Goal: Task Accomplishment & Management: Use online tool/utility

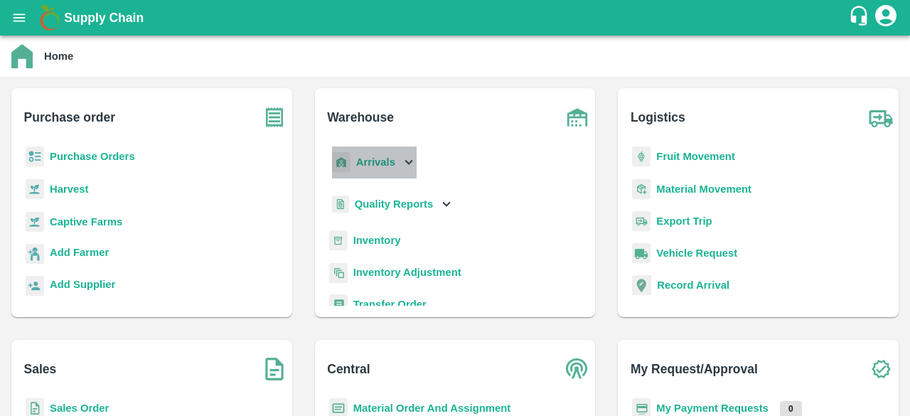
click at [408, 159] on icon at bounding box center [409, 162] width 16 height 16
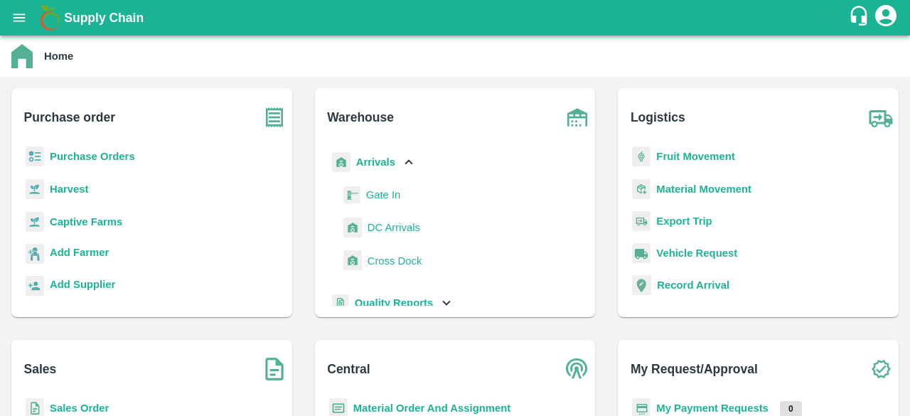
click at [397, 218] on link "DC Arrivals" at bounding box center [394, 227] width 53 height 21
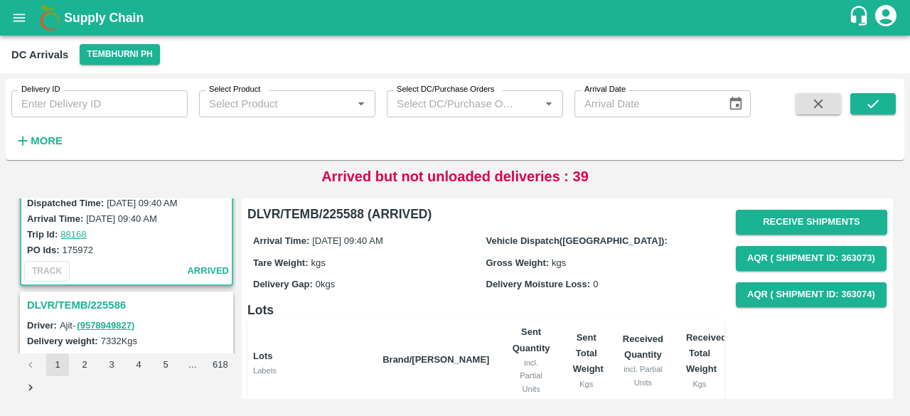
scroll to position [101, 0]
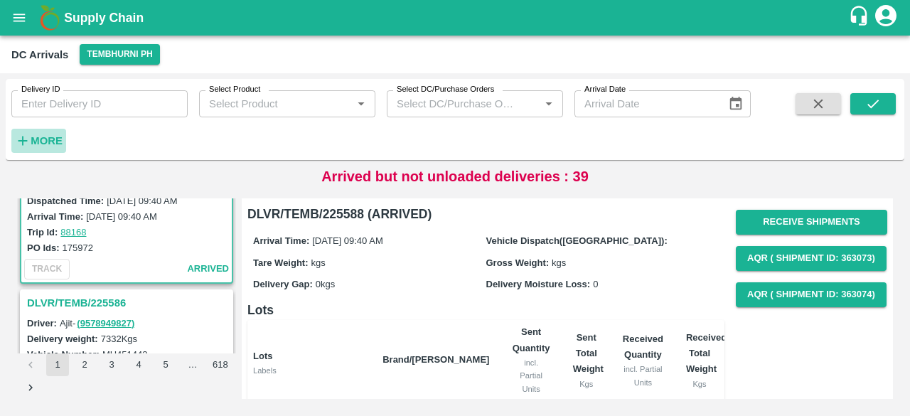
click at [46, 142] on strong "More" at bounding box center [47, 140] width 32 height 11
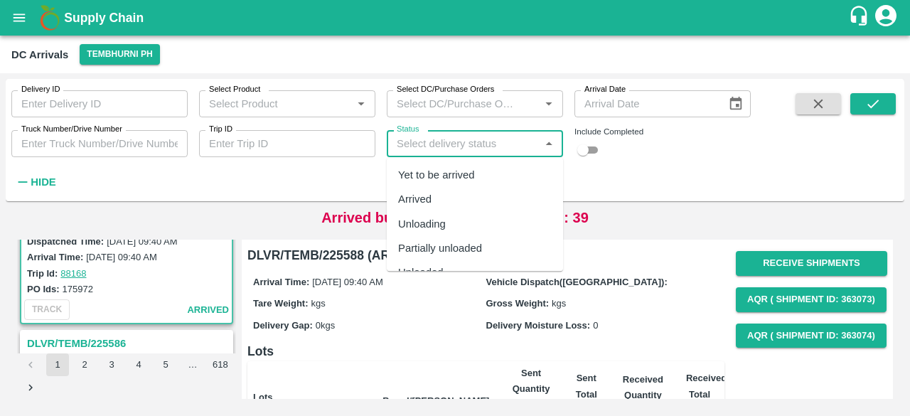
click at [467, 144] on input "Status" at bounding box center [463, 143] width 144 height 18
click at [462, 173] on div "Yet to be arrived" at bounding box center [436, 175] width 77 height 16
type input "Yet to be arrived"
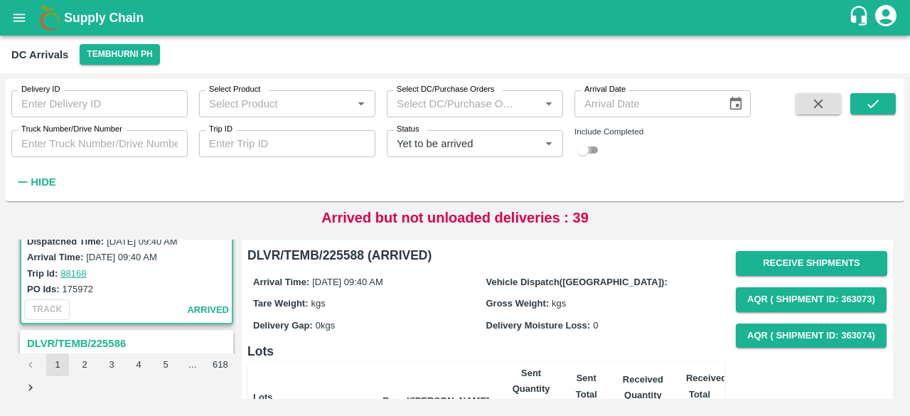
click at [592, 152] on input "checkbox" at bounding box center [583, 150] width 51 height 17
checkbox input "true"
click at [874, 107] on icon "submit" at bounding box center [874, 104] width 16 height 16
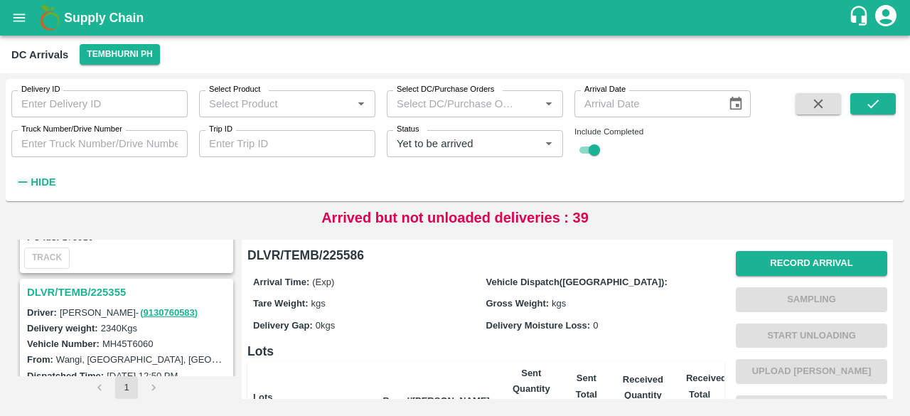
scroll to position [2197, 0]
click at [106, 284] on h3 "DLVR/TEMB/225355" at bounding box center [128, 293] width 203 height 18
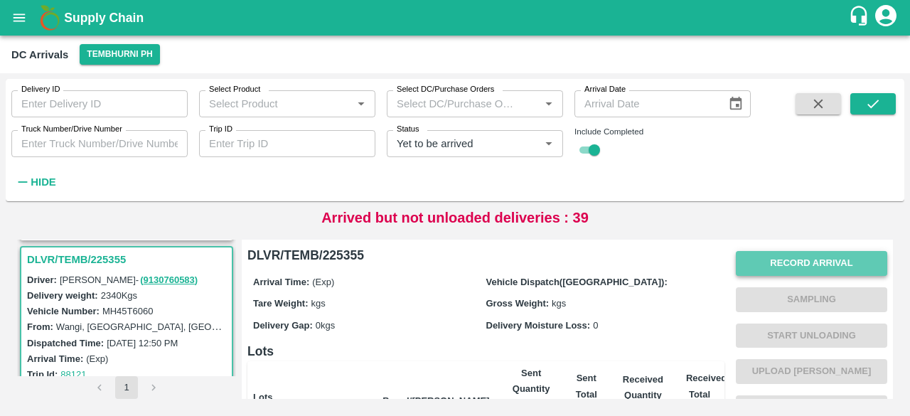
click at [807, 266] on button "Record Arrival" at bounding box center [812, 263] width 152 height 25
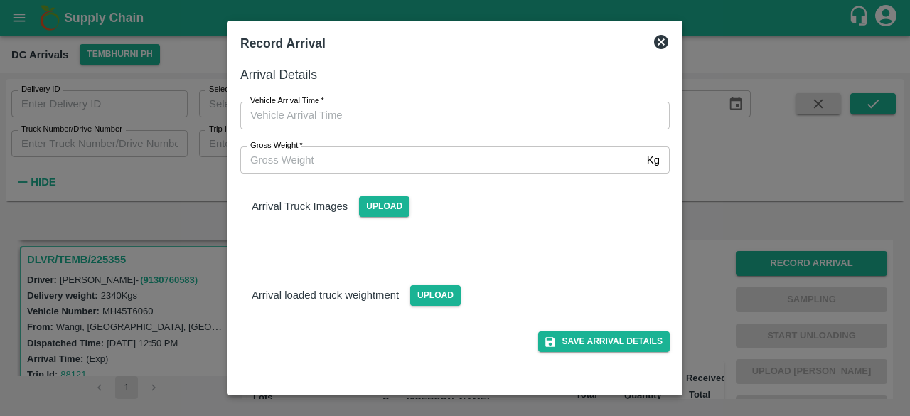
type input "DD/MM/YYYY hh:mm aa"
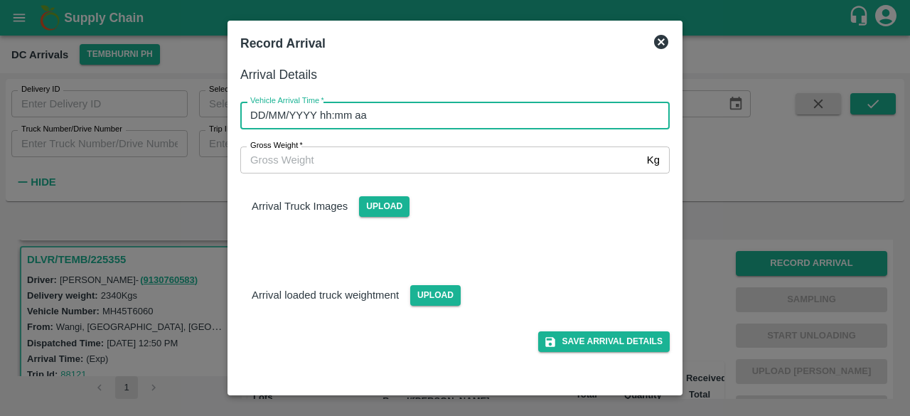
click at [441, 111] on input "DD/MM/YYYY hh:mm aa" at bounding box center [450, 115] width 420 height 27
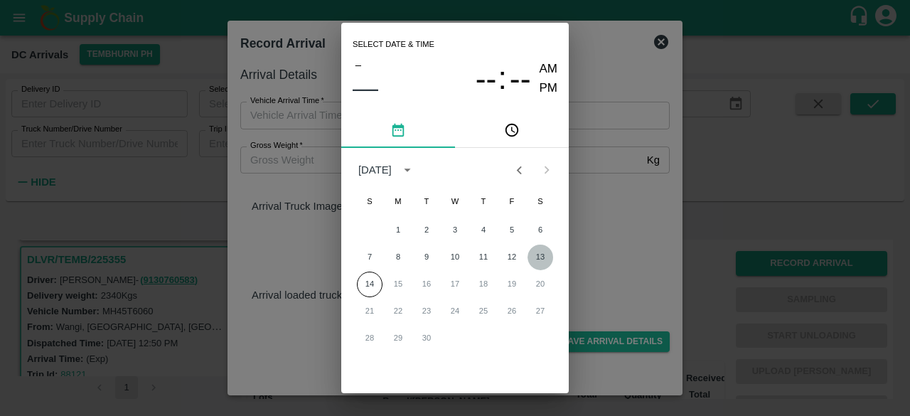
click at [538, 257] on button "13" at bounding box center [541, 258] width 26 height 26
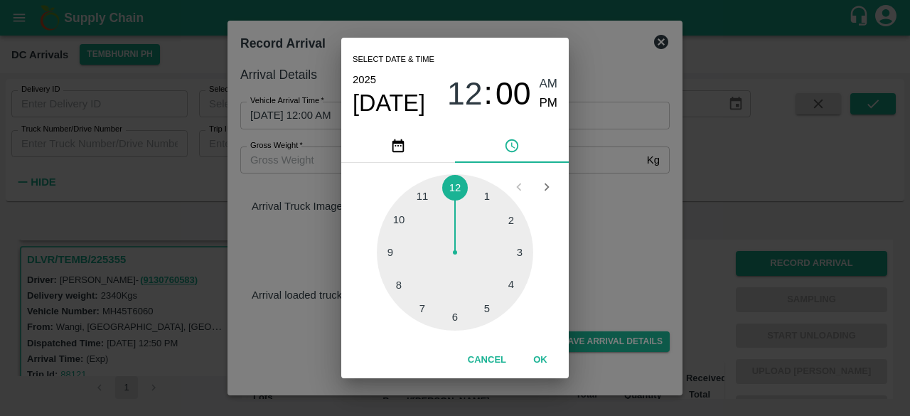
click at [485, 201] on div at bounding box center [455, 252] width 156 height 156
click at [515, 284] on div at bounding box center [455, 252] width 156 height 156
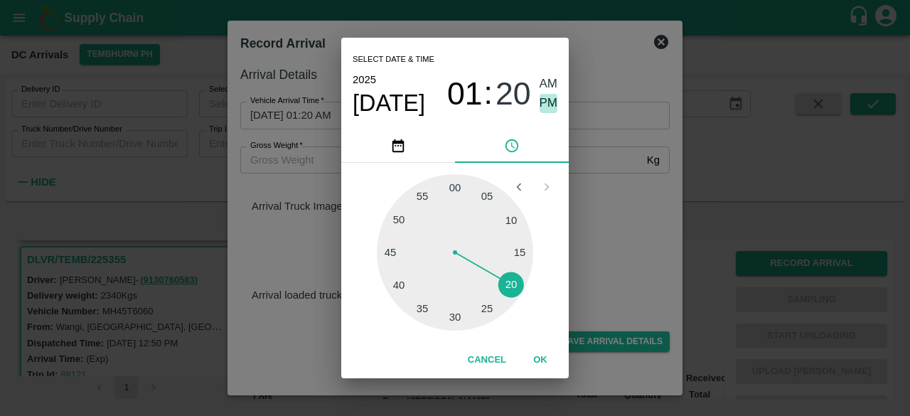
click at [547, 105] on span "PM" at bounding box center [549, 103] width 18 height 19
type input "[DATE] 01:20 PM"
click at [605, 222] on div "Select date & time [DATE] 01 : 20 AM PM 05 10 15 20 25 30 35 40 45 50 55 00 Can…" at bounding box center [455, 208] width 910 height 416
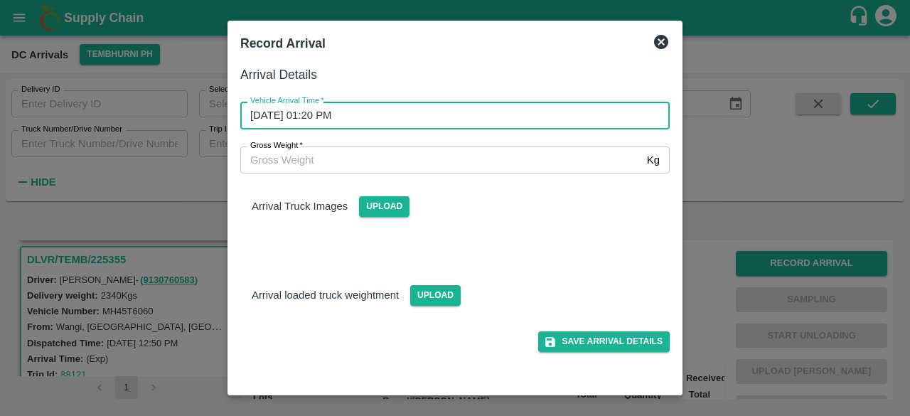
click at [359, 147] on input "Gross Weight   *" at bounding box center [440, 160] width 401 height 27
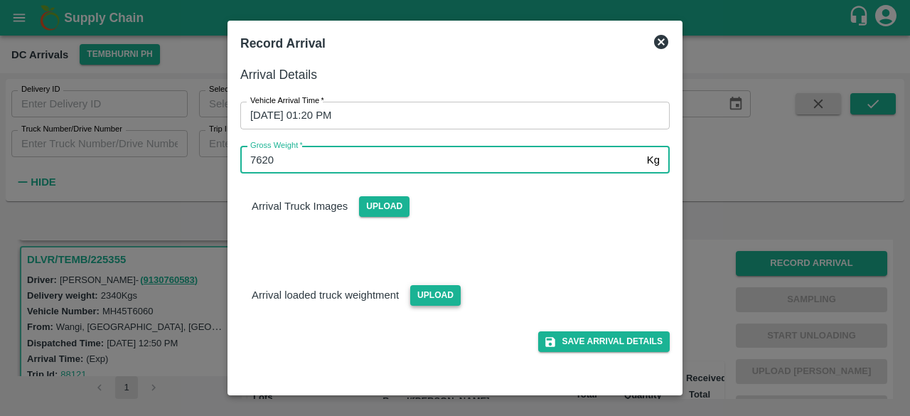
type input "7620"
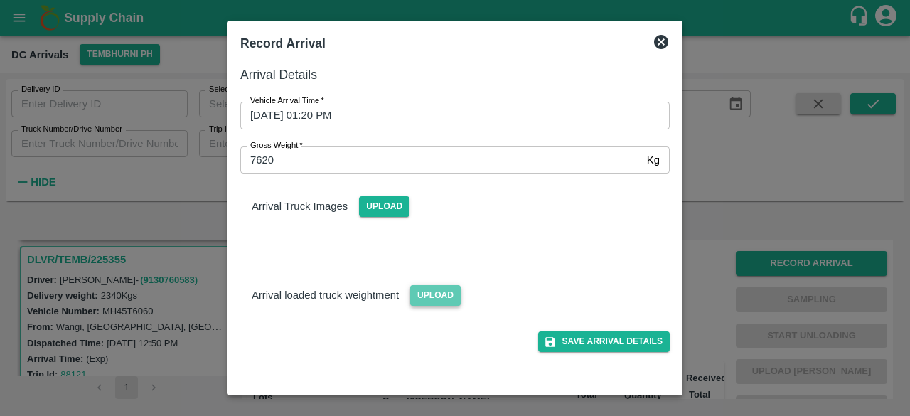
click at [430, 298] on span "Upload" at bounding box center [435, 295] width 51 height 21
click at [0, 0] on input "Upload" at bounding box center [0, 0] width 0 height 0
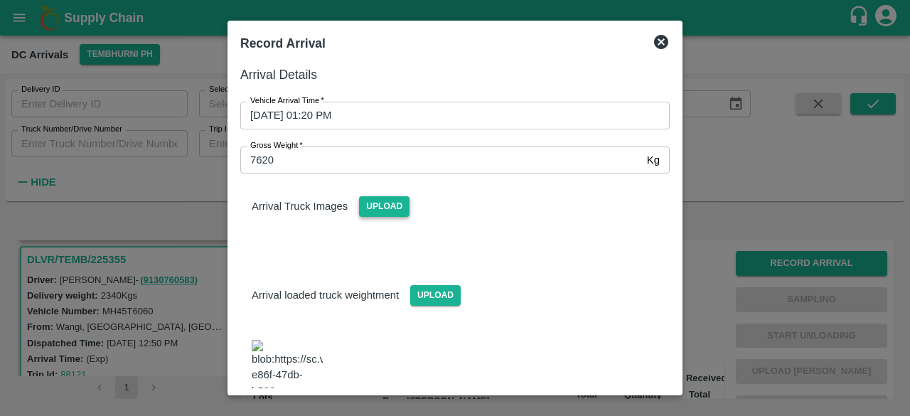
click at [370, 206] on span "Upload" at bounding box center [384, 206] width 51 height 21
click at [0, 0] on input "Upload" at bounding box center [0, 0] width 0 height 0
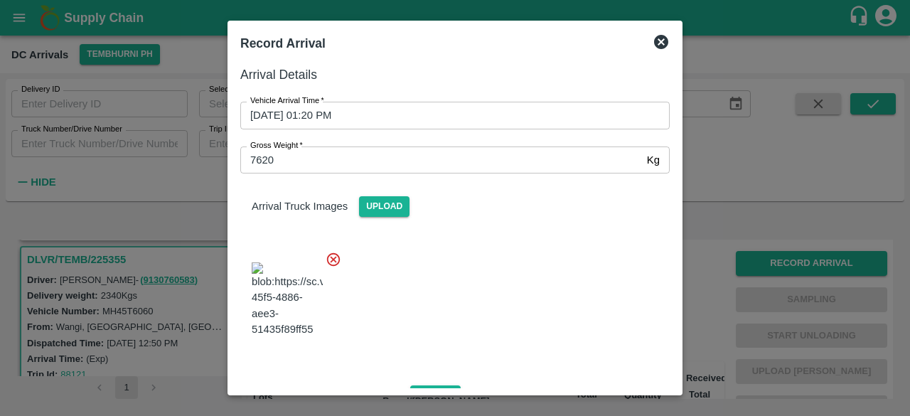
scroll to position [221, 0]
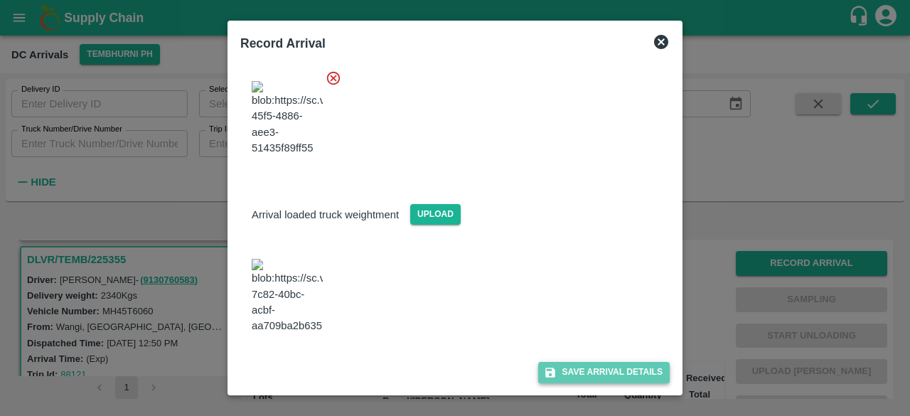
click at [593, 369] on button "Save Arrival Details" at bounding box center [604, 372] width 132 height 21
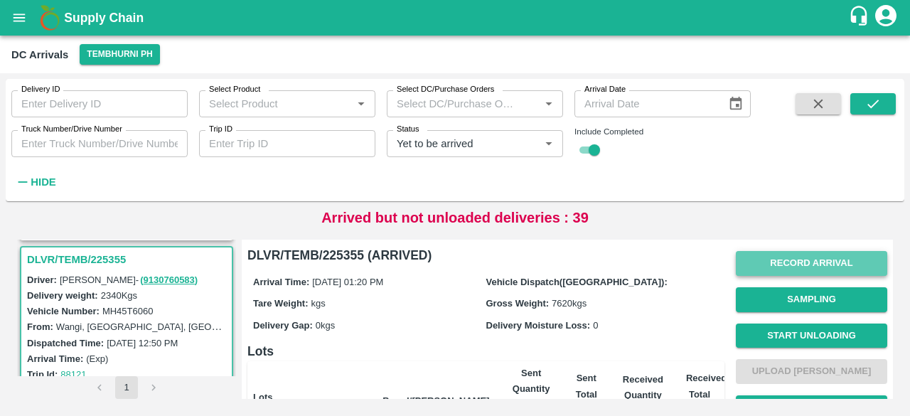
click at [802, 263] on button "Record Arrival" at bounding box center [812, 263] width 152 height 25
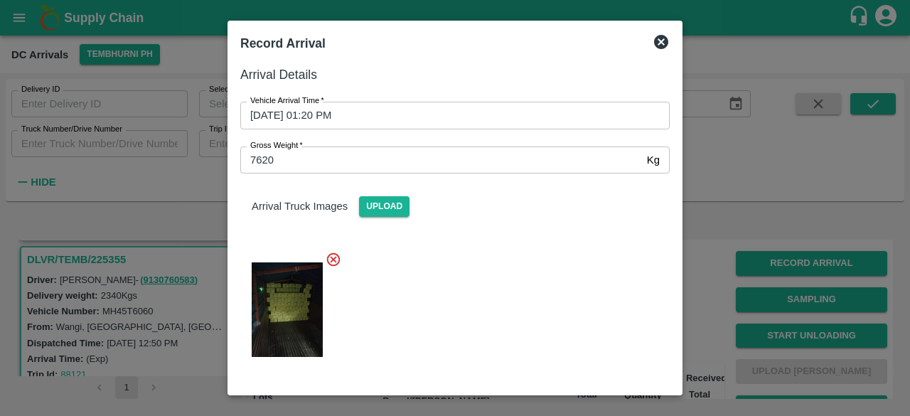
click at [662, 46] on icon at bounding box center [661, 42] width 14 height 14
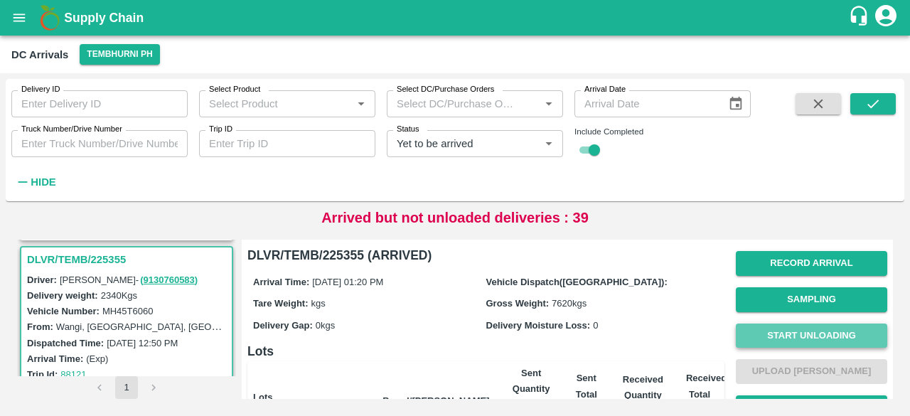
click at [812, 340] on button "Start Unloading" at bounding box center [812, 336] width 152 height 25
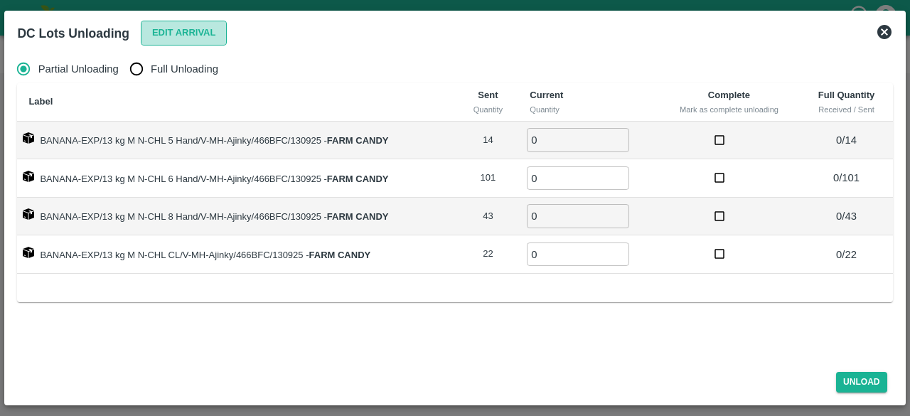
click at [171, 32] on button "Edit Arrival" at bounding box center [184, 33] width 87 height 25
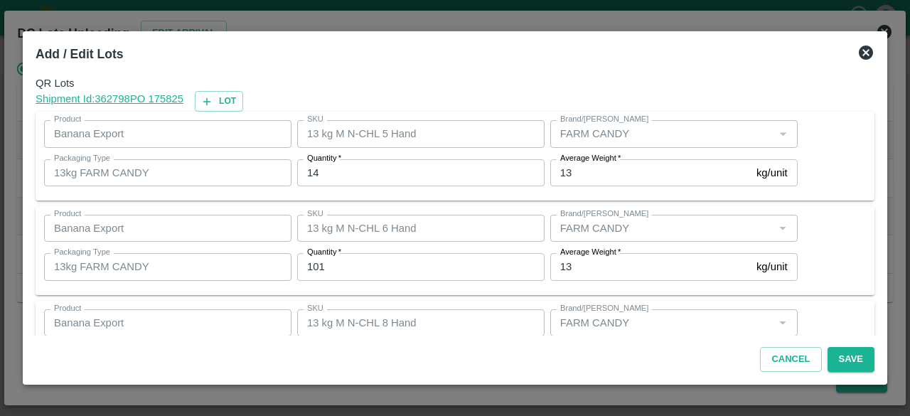
click at [313, 171] on input "14" at bounding box center [421, 172] width 248 height 27
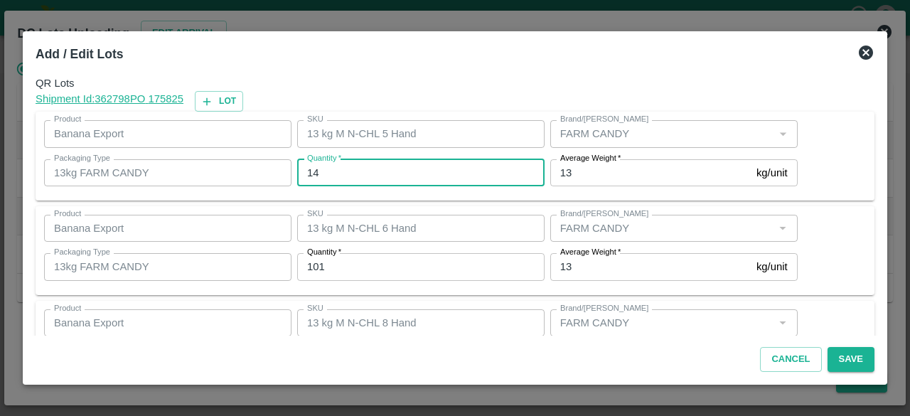
click at [313, 171] on input "14" at bounding box center [421, 172] width 248 height 27
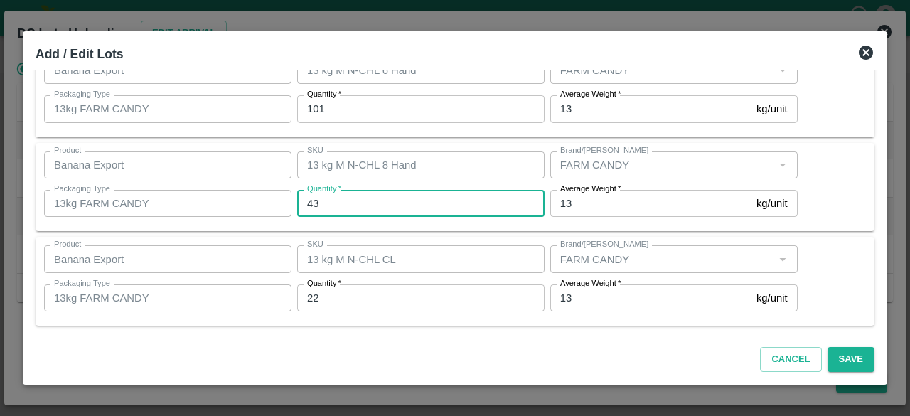
click at [346, 206] on input "43" at bounding box center [421, 203] width 248 height 27
type input "44"
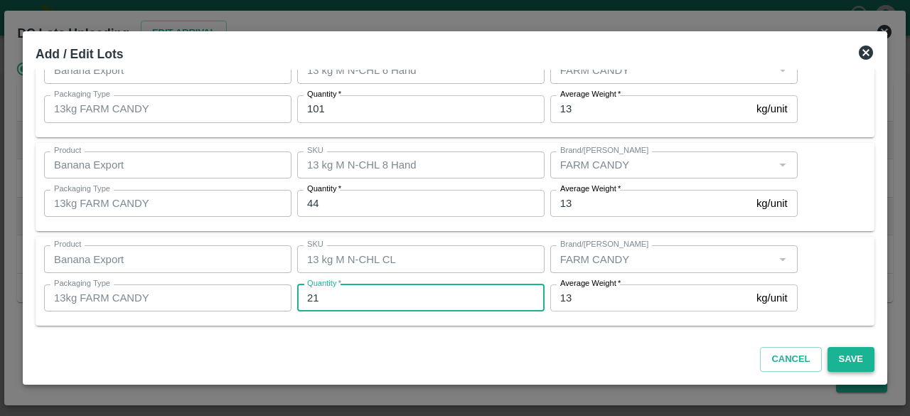
type input "21"
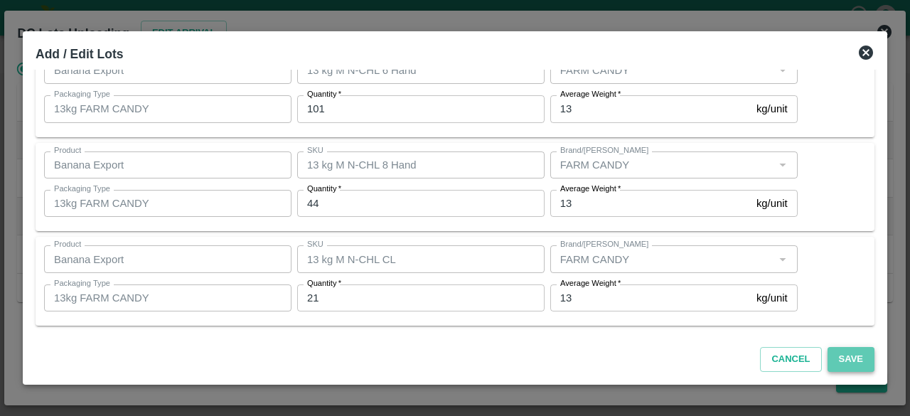
click at [845, 361] on button "Save" at bounding box center [851, 359] width 47 height 25
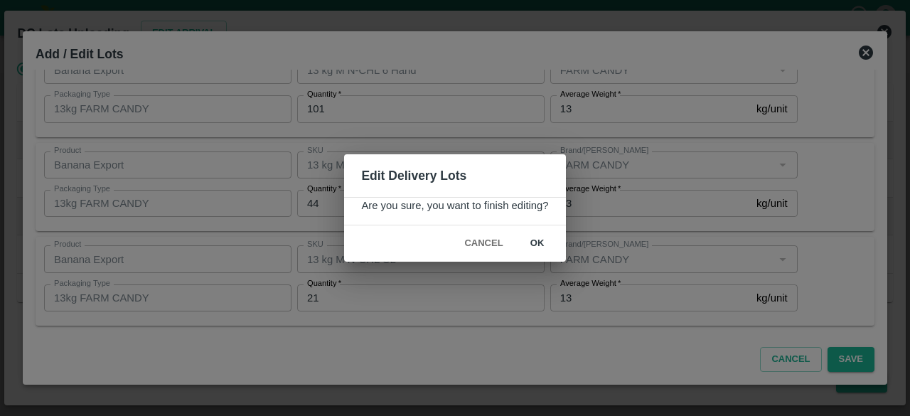
click at [533, 240] on button "ok" at bounding box center [538, 243] width 46 height 25
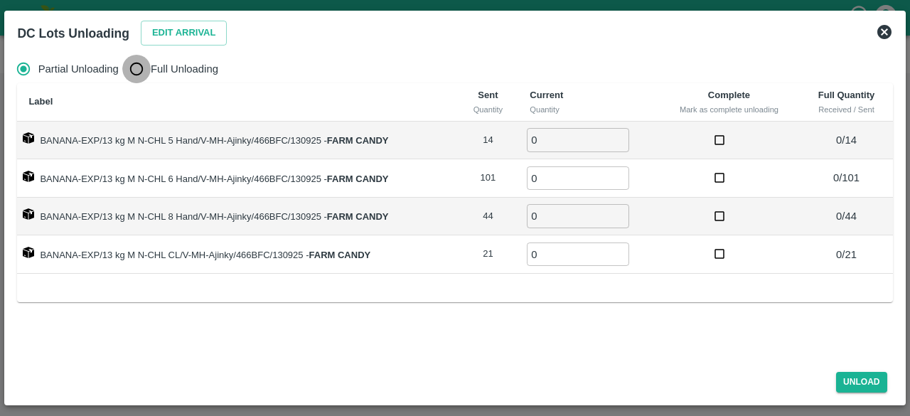
click at [135, 70] on input "Full Unloading" at bounding box center [136, 69] width 28 height 28
radio input "true"
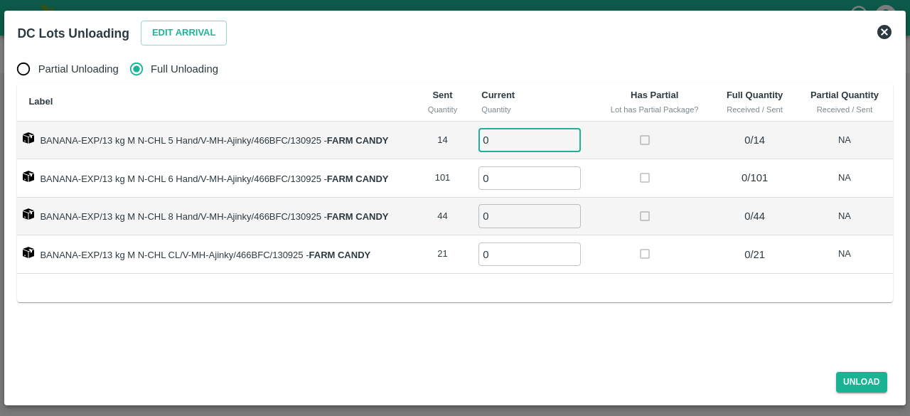
click at [501, 140] on input "0" at bounding box center [530, 139] width 102 height 23
type input "14"
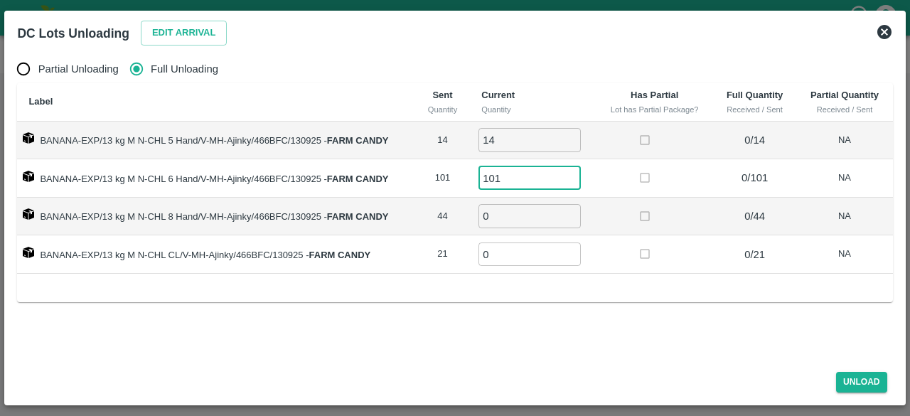
type input "101"
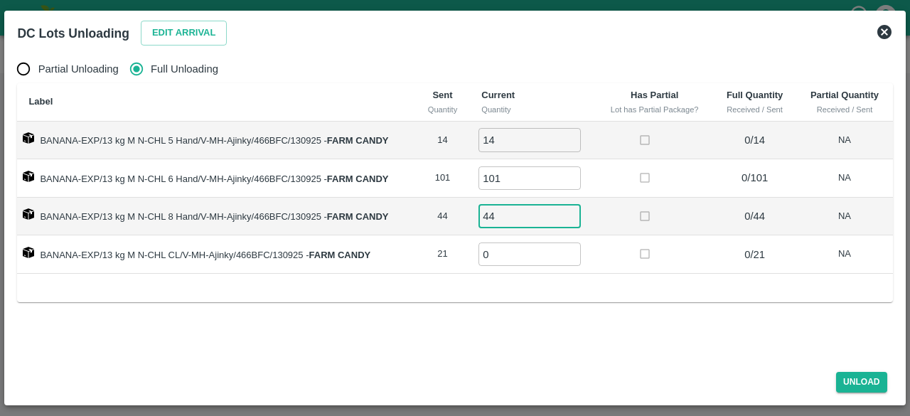
type input "44"
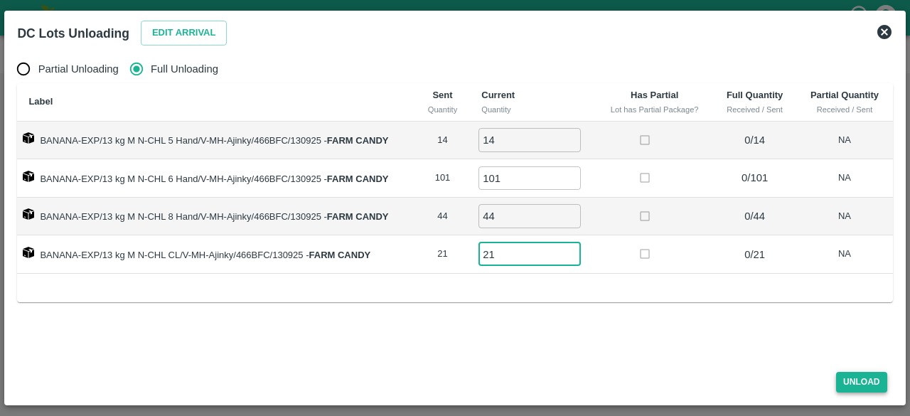
type input "21"
click at [850, 376] on button "Unload" at bounding box center [862, 382] width 51 height 21
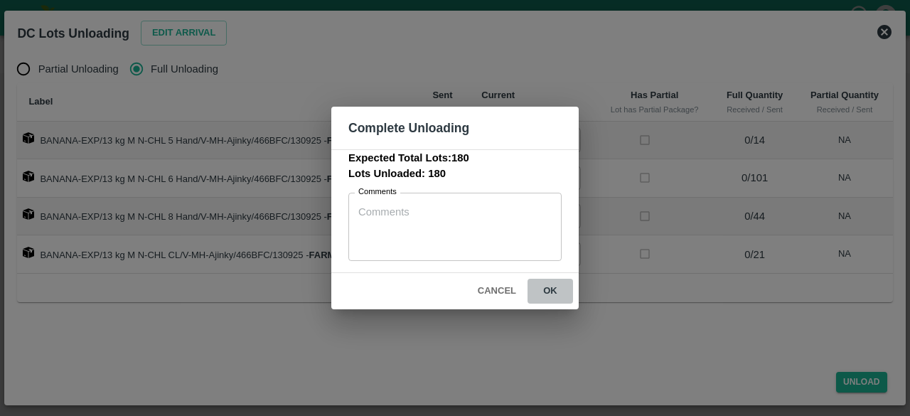
click at [549, 288] on button "ok" at bounding box center [551, 291] width 46 height 25
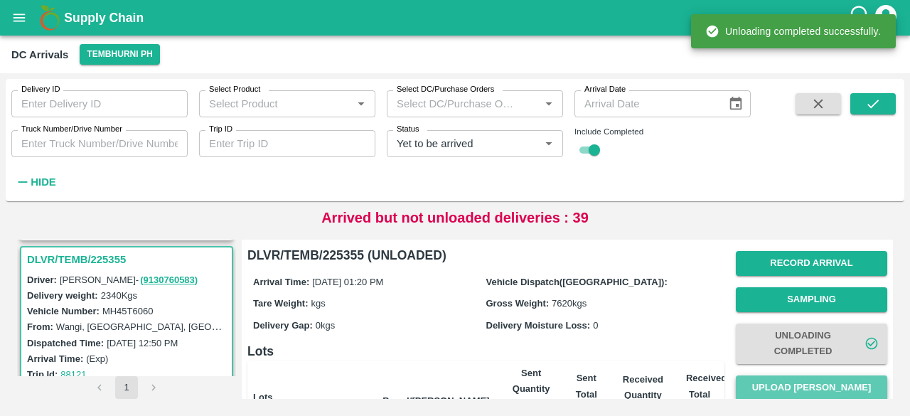
click at [812, 386] on button "Upload [PERSON_NAME]" at bounding box center [812, 388] width 152 height 25
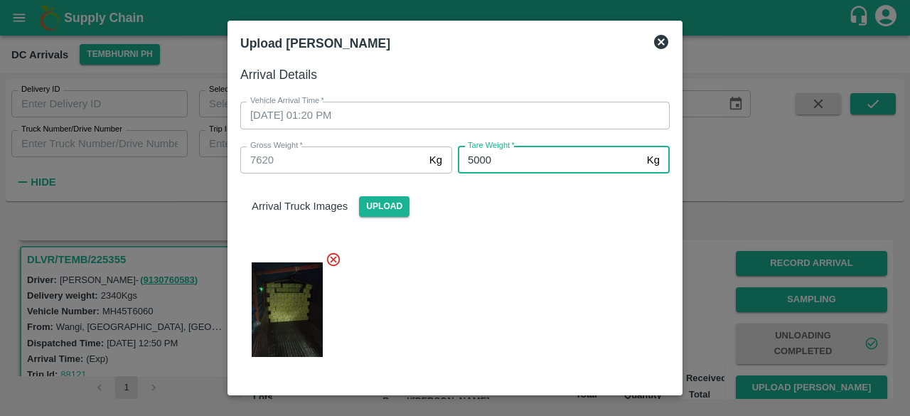
type input "5000"
click at [615, 302] on div at bounding box center [449, 306] width 441 height 132
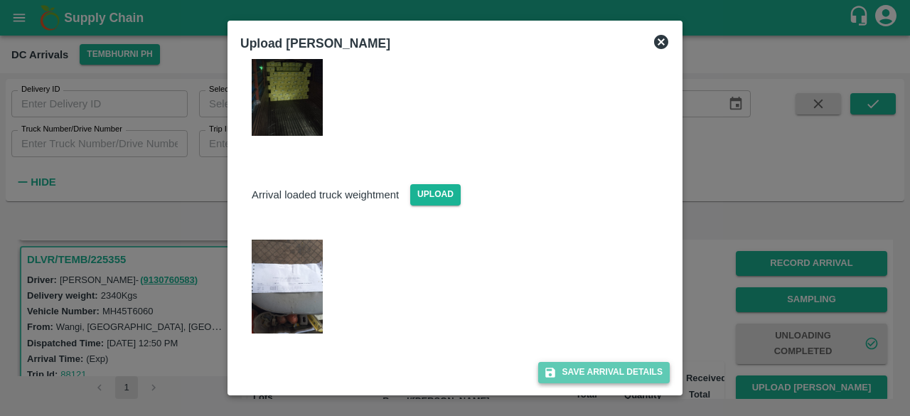
click at [590, 377] on button "Save Arrival Details" at bounding box center [604, 372] width 132 height 21
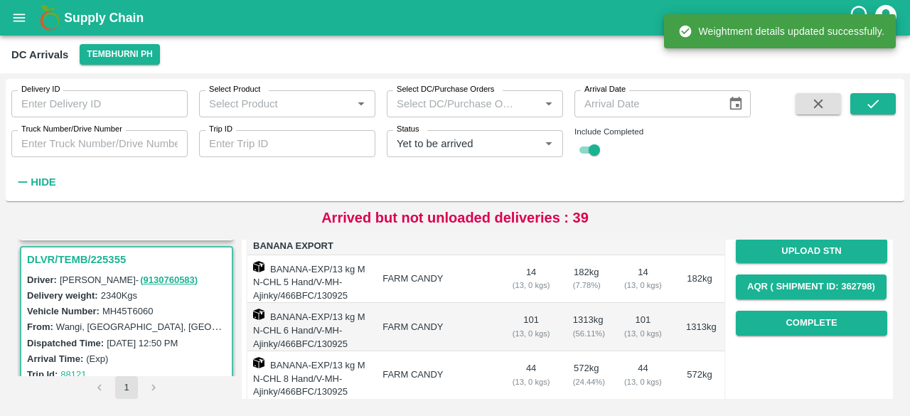
scroll to position [230, 0]
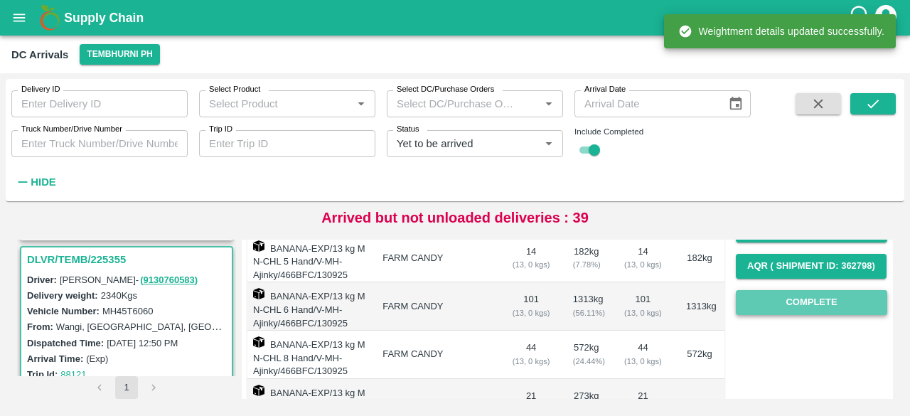
click at [809, 302] on button "Complete" at bounding box center [812, 302] width 152 height 25
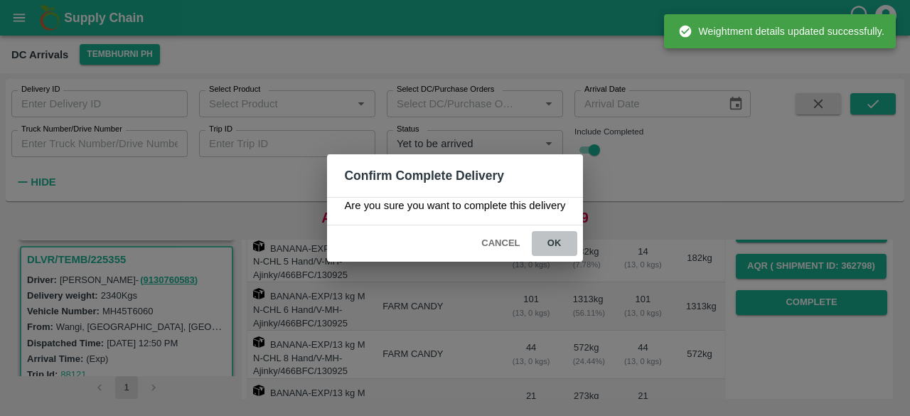
click at [557, 241] on button "ok" at bounding box center [555, 243] width 46 height 25
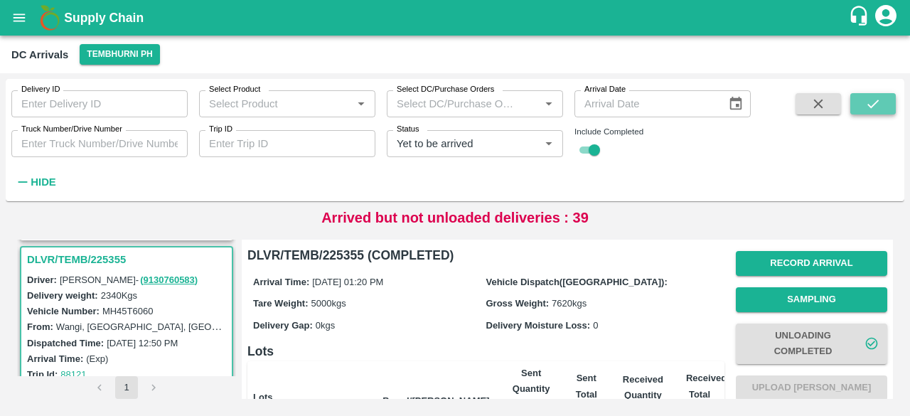
click at [875, 104] on icon "submit" at bounding box center [873, 104] width 11 height 9
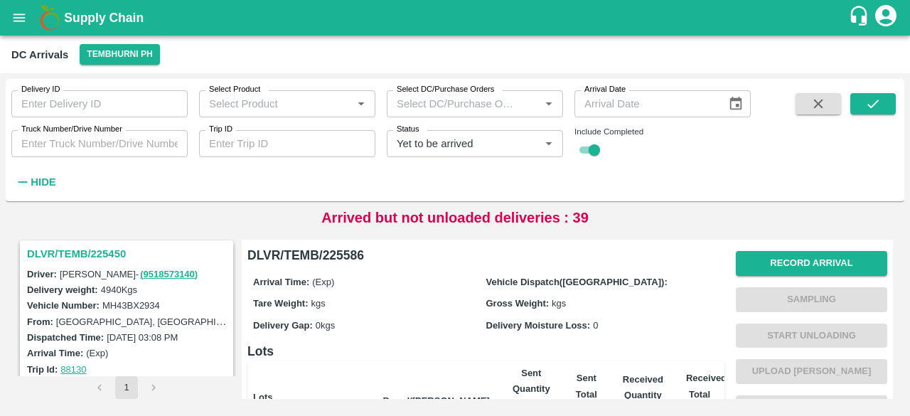
scroll to position [1830, 0]
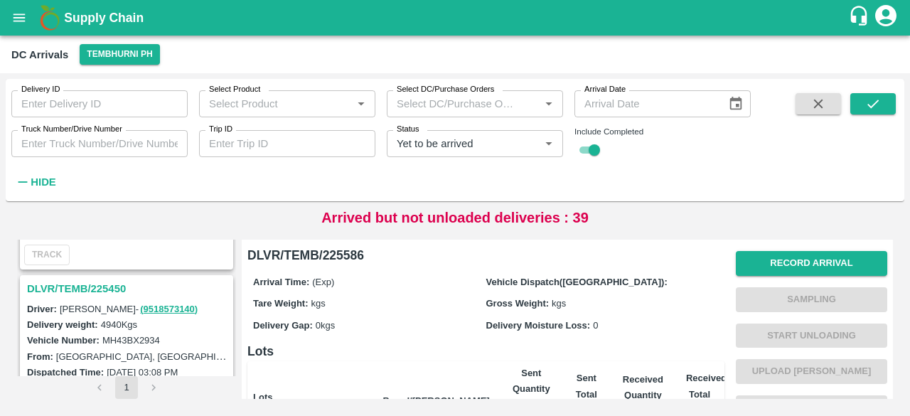
click at [94, 280] on h3 "DLVR/TEMB/225450" at bounding box center [128, 289] width 203 height 18
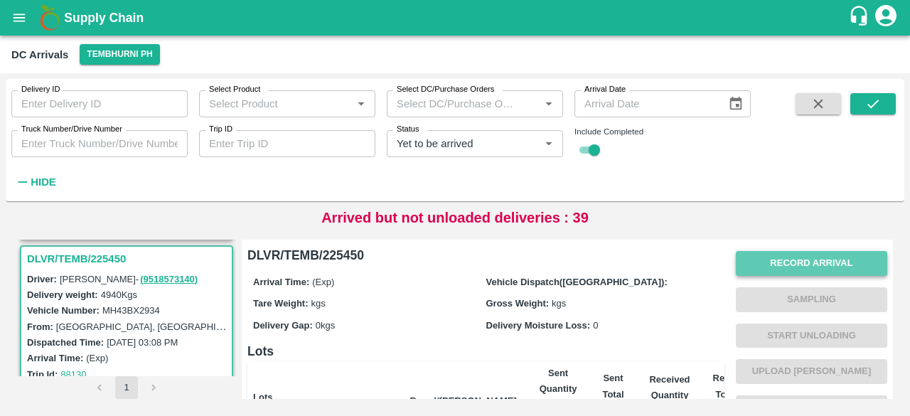
click at [794, 265] on button "Record Arrival" at bounding box center [812, 263] width 152 height 25
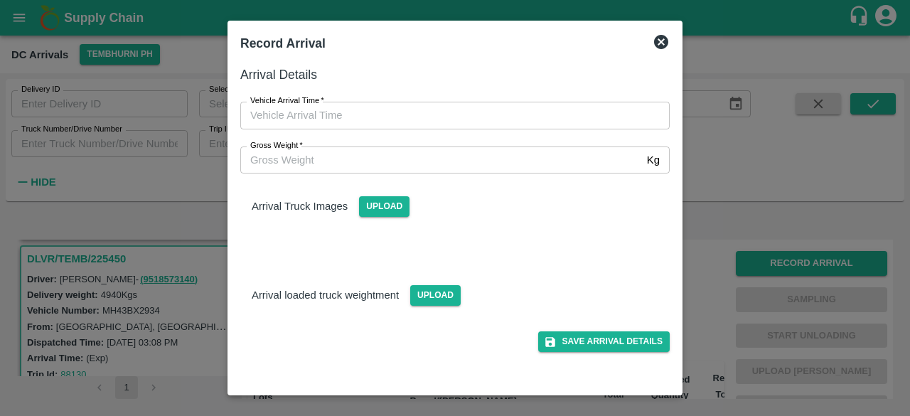
type input "DD/MM/YYYY hh:mm aa"
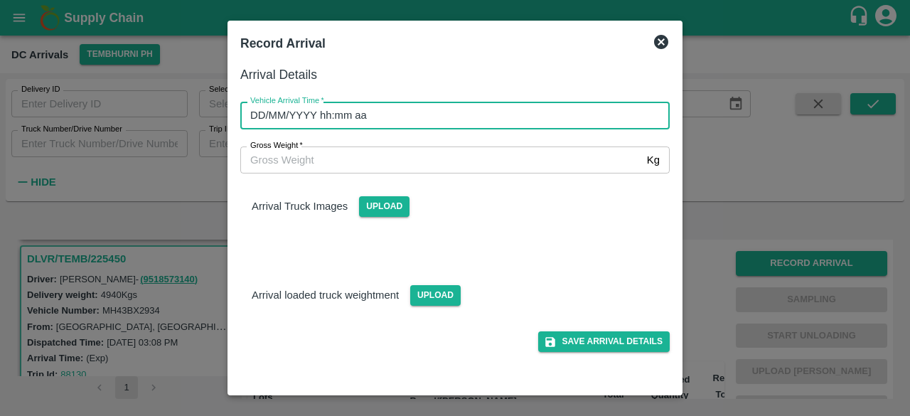
click at [487, 118] on input "DD/MM/YYYY hh:mm aa" at bounding box center [450, 115] width 420 height 27
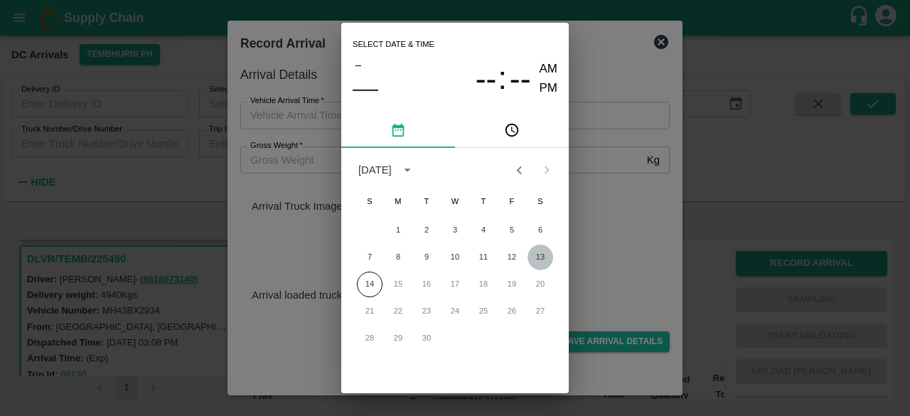
click at [536, 260] on button "13" at bounding box center [541, 258] width 26 height 26
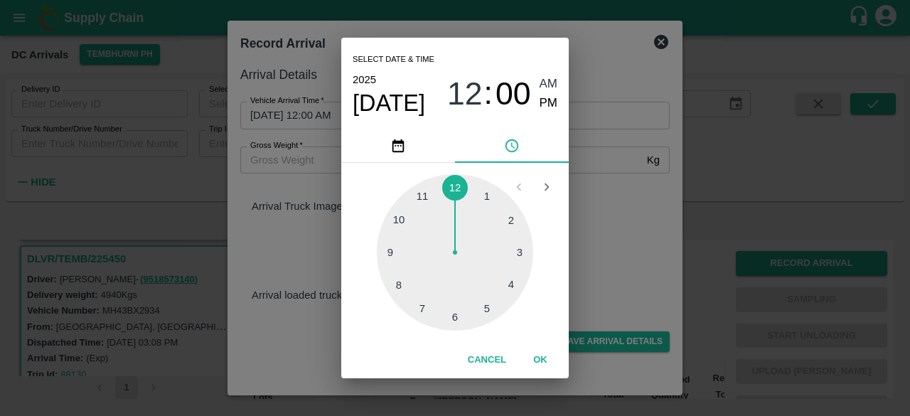
click at [511, 221] on div at bounding box center [455, 252] width 156 height 156
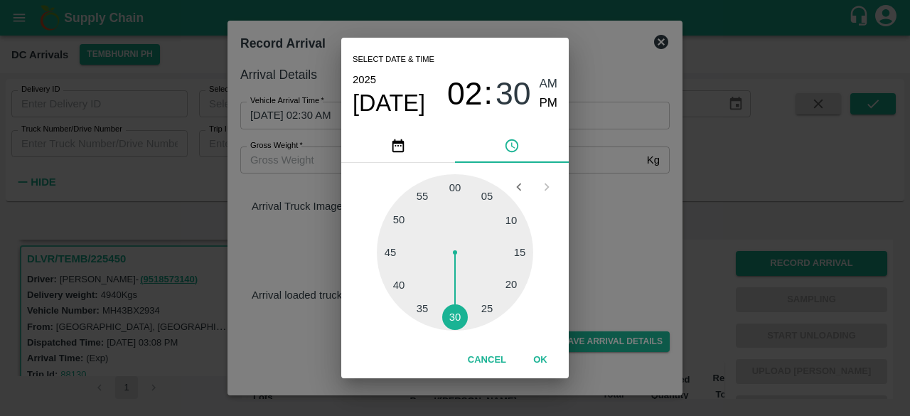
drag, startPoint x: 511, startPoint y: 221, endPoint x: 452, endPoint y: 314, distance: 109.7
click at [452, 314] on div at bounding box center [455, 252] width 156 height 156
click at [545, 106] on span "PM" at bounding box center [549, 103] width 18 height 19
type input "[DATE] 02:30 PM"
click at [592, 206] on div "Select date & time [DATE] 02 : 30 AM PM 05 10 15 20 25 30 35 40 45 50 55 00 Can…" at bounding box center [455, 208] width 910 height 416
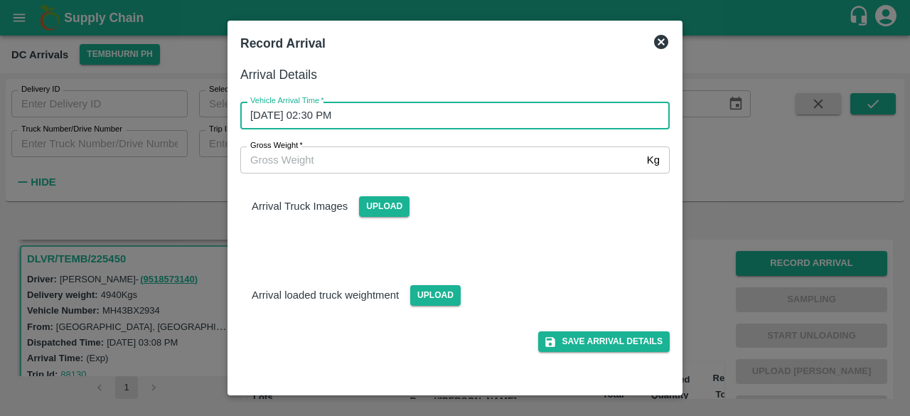
click at [331, 166] on input "Gross Weight   *" at bounding box center [440, 160] width 401 height 27
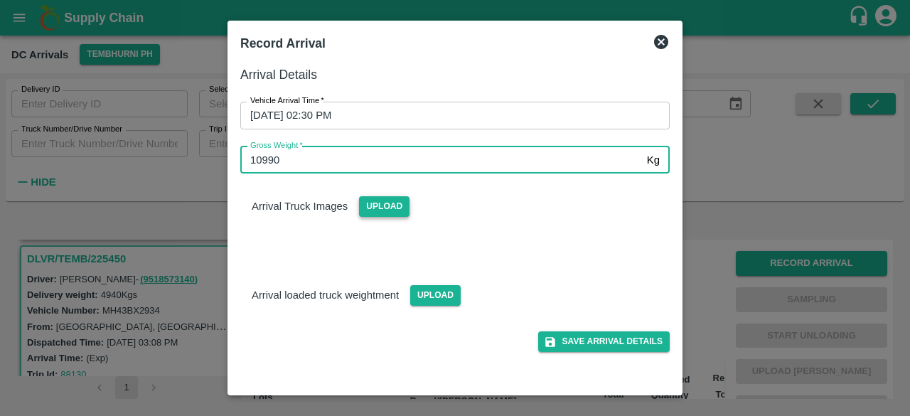
type input "10990"
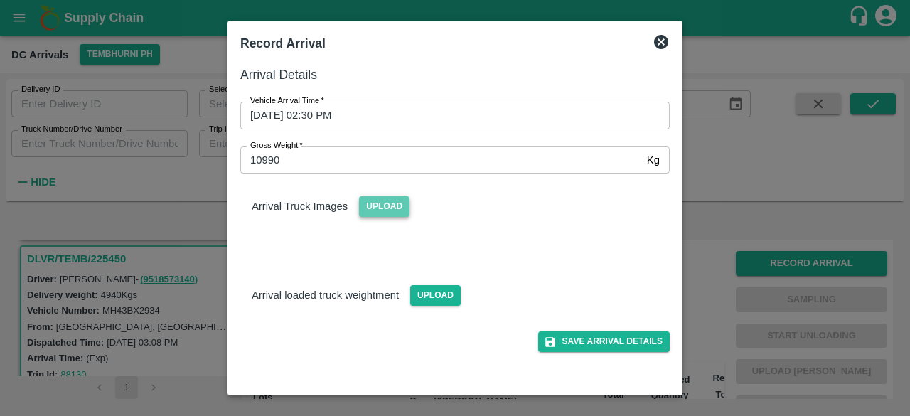
click at [393, 203] on span "Upload" at bounding box center [384, 206] width 51 height 21
click at [0, 0] on input "Upload" at bounding box center [0, 0] width 0 height 0
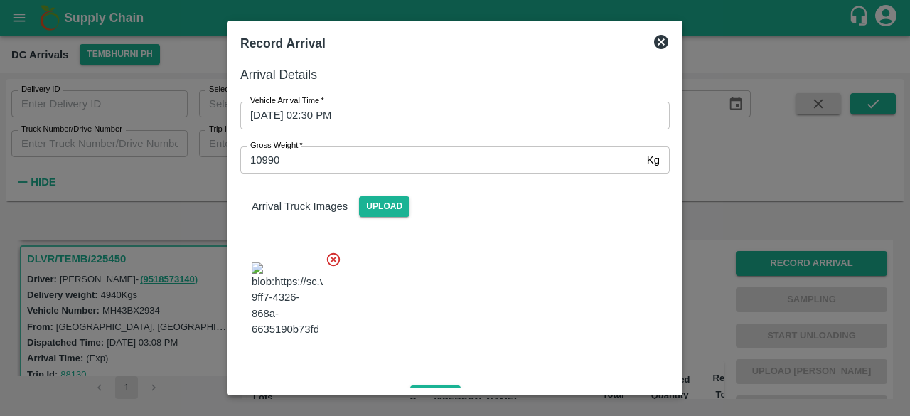
scroll to position [90, 0]
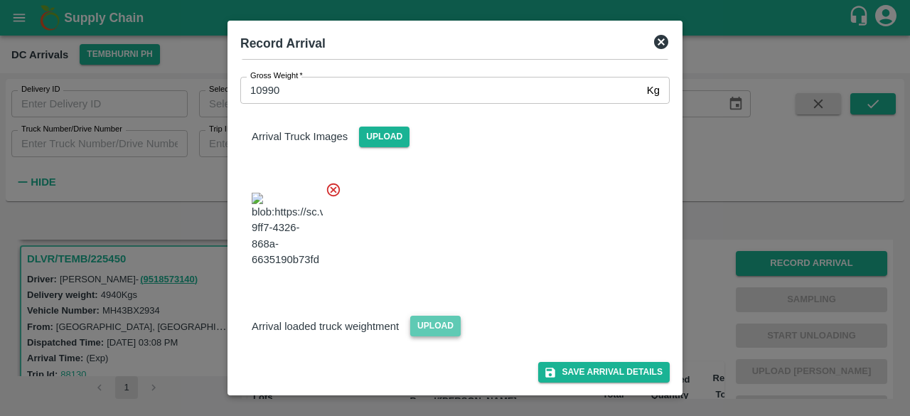
click at [425, 328] on span "Upload" at bounding box center [435, 326] width 51 height 21
click at [0, 0] on input "Upload" at bounding box center [0, 0] width 0 height 0
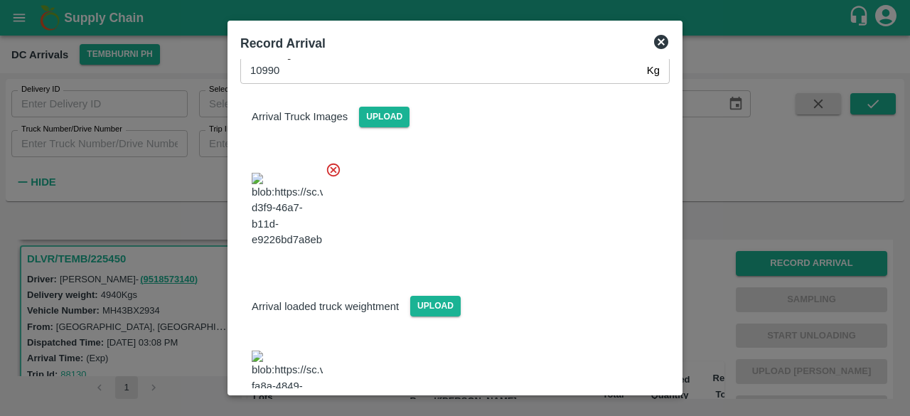
scroll to position [159, 0]
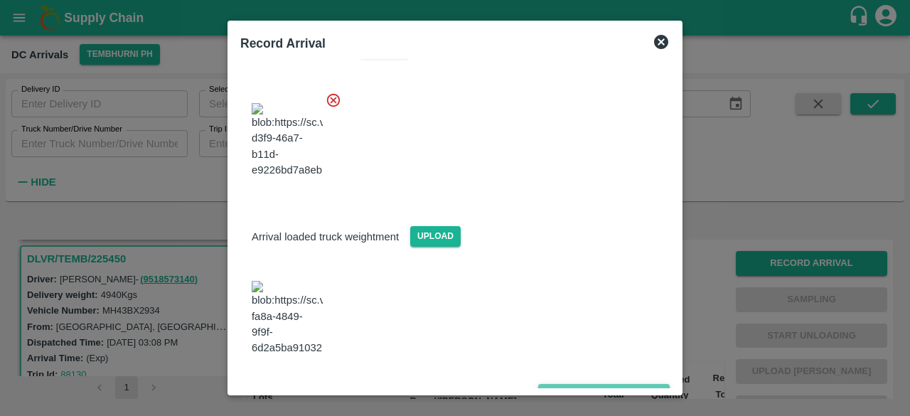
click at [589, 384] on button "Save Arrival Details" at bounding box center [604, 394] width 132 height 21
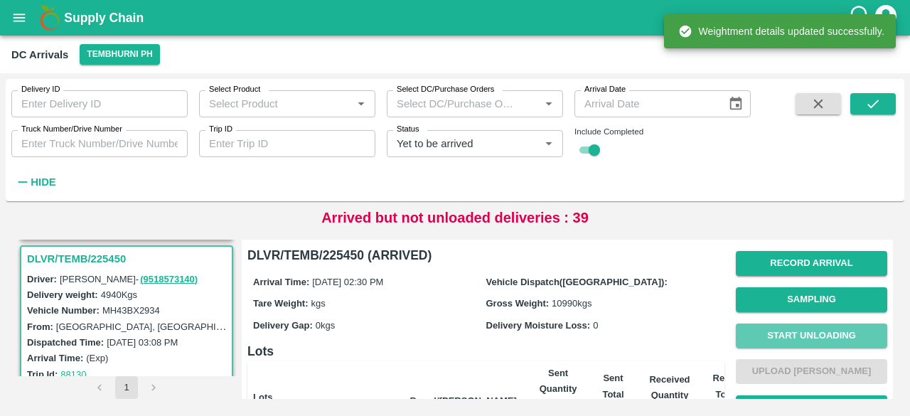
click at [796, 339] on button "Start Unloading" at bounding box center [812, 336] width 152 height 25
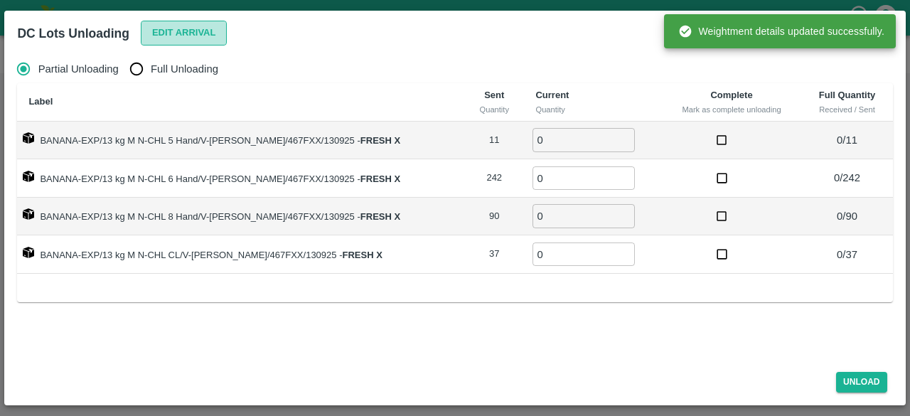
click at [184, 36] on button "Edit Arrival" at bounding box center [184, 33] width 87 height 25
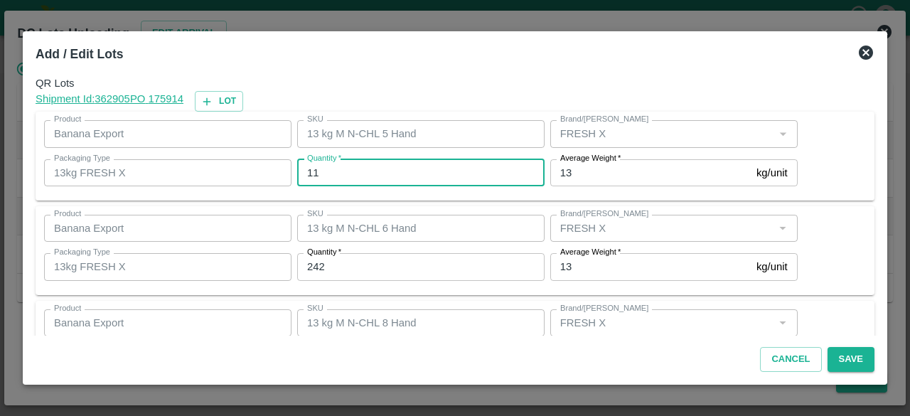
click at [312, 166] on input "11" at bounding box center [421, 172] width 248 height 27
type input "13"
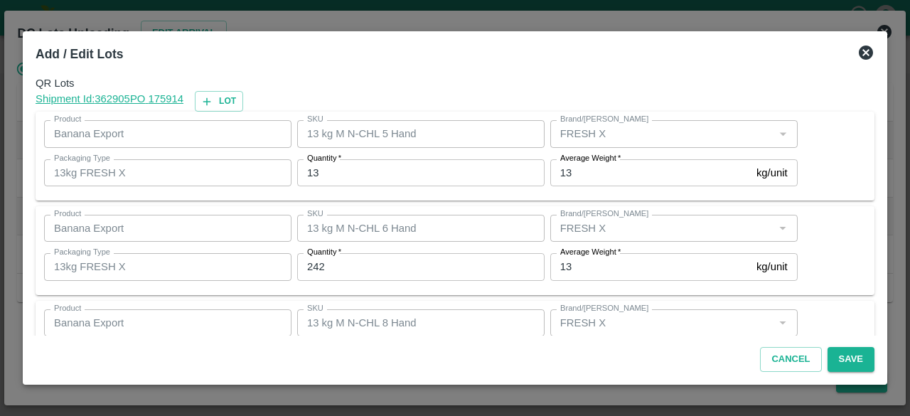
scroll to position [158, 0]
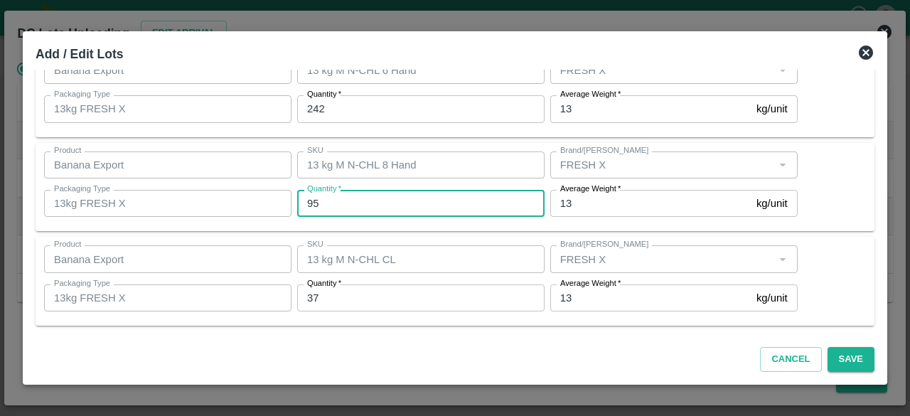
type input "95"
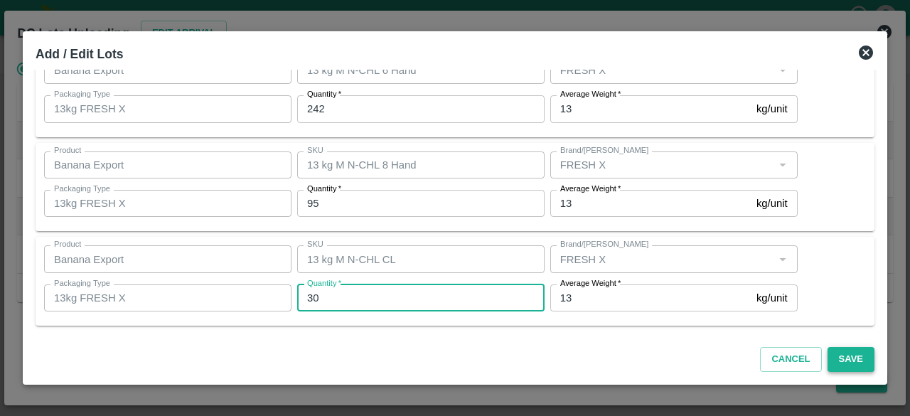
type input "30"
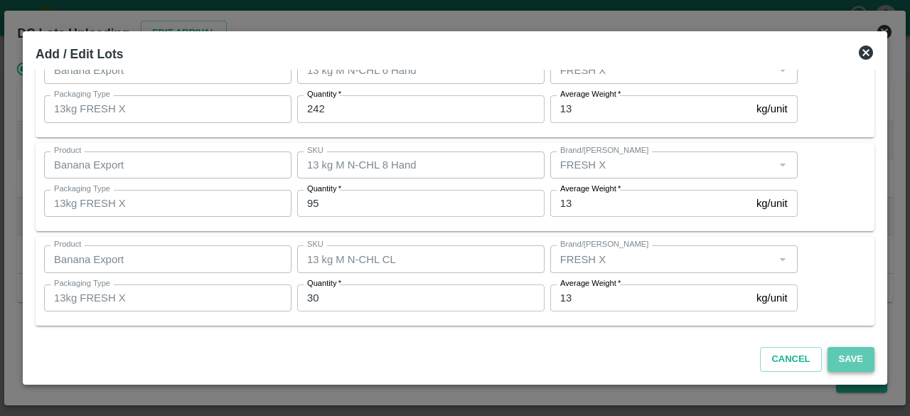
click at [861, 362] on button "Save" at bounding box center [851, 359] width 47 height 25
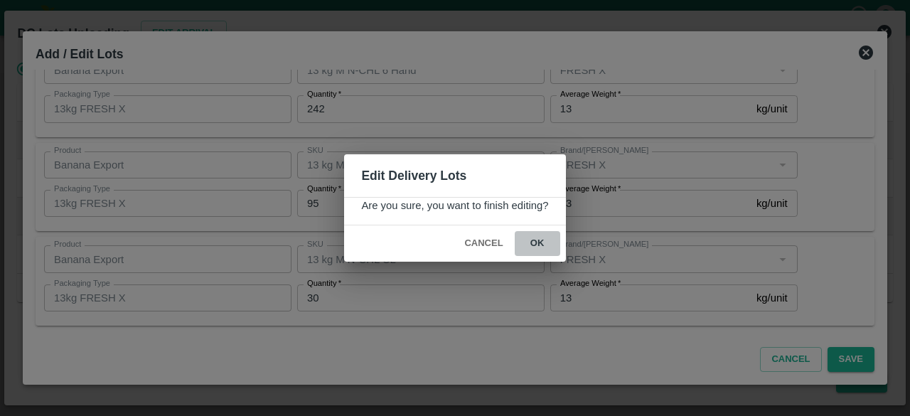
click at [538, 238] on button "ok" at bounding box center [538, 243] width 46 height 25
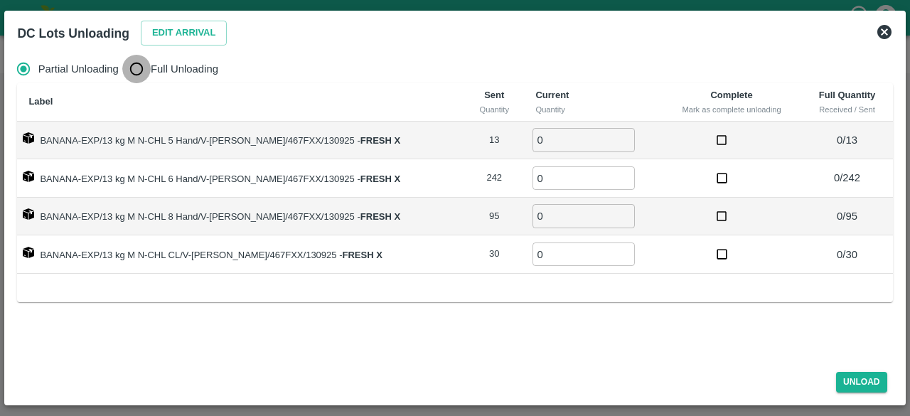
click at [135, 73] on input "Full Unloading" at bounding box center [136, 69] width 28 height 28
radio input "true"
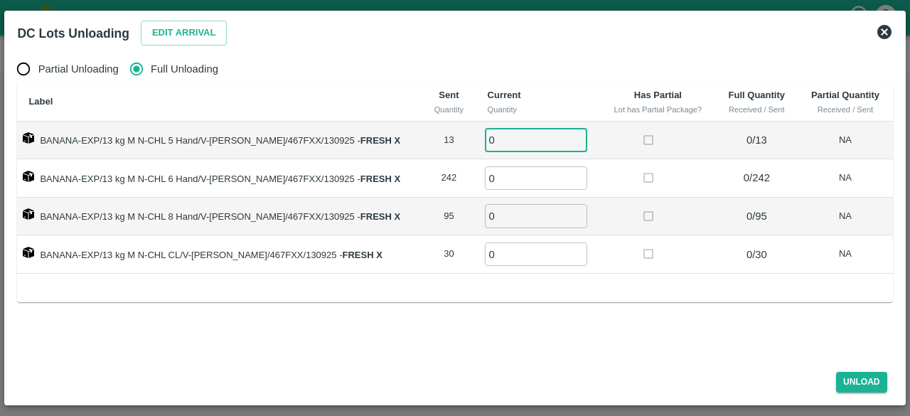
click at [501, 140] on input "0" at bounding box center [536, 139] width 102 height 23
type input "13"
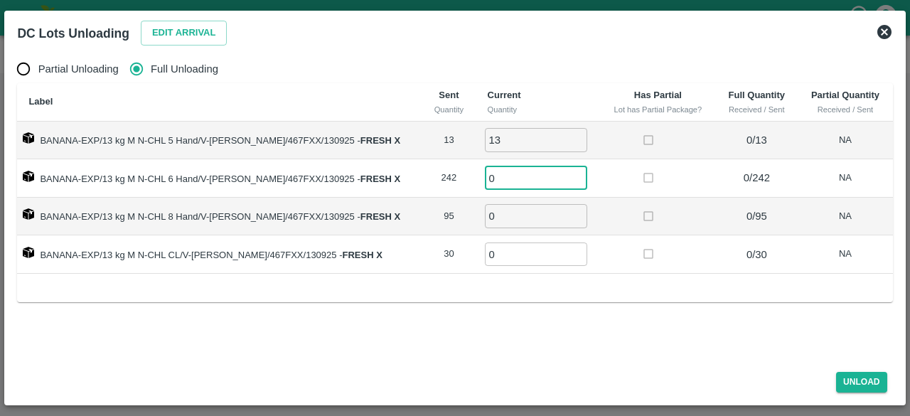
click at [494, 177] on input "0" at bounding box center [536, 177] width 102 height 23
type input "242"
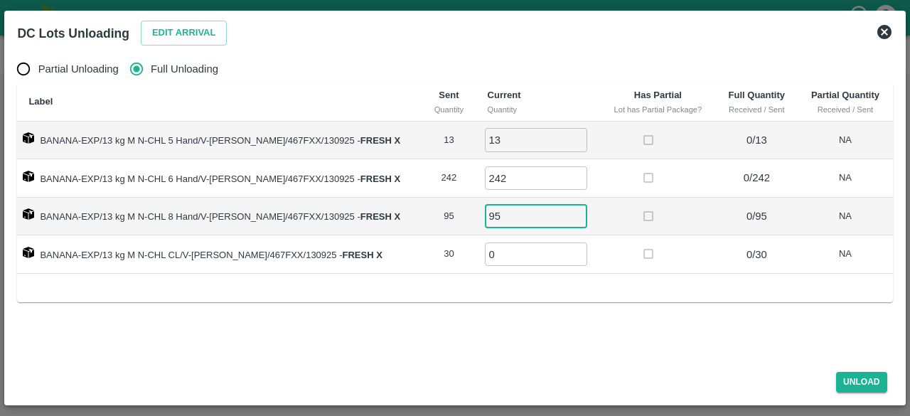
type input "95"
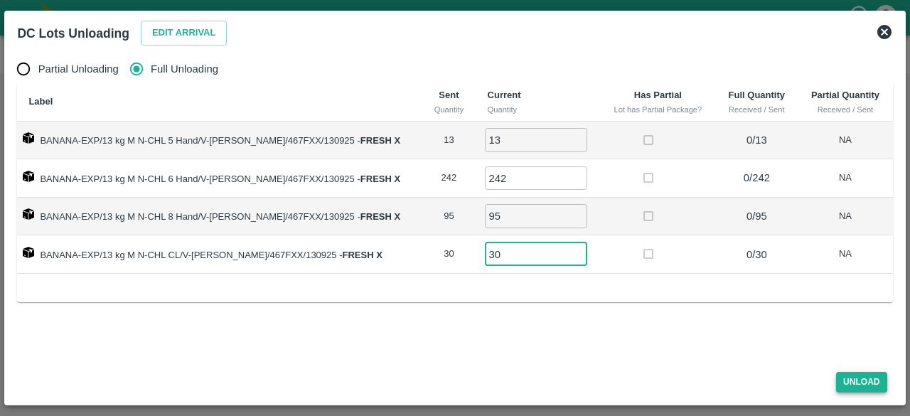
type input "30"
click at [856, 378] on button "Unload" at bounding box center [862, 382] width 51 height 21
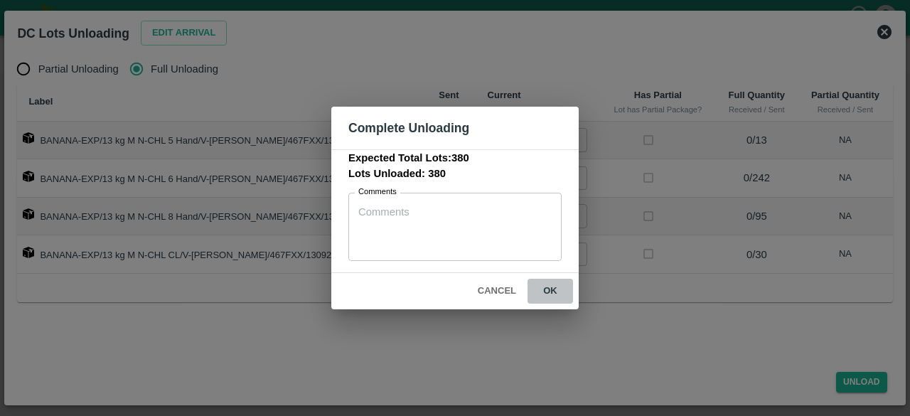
click at [547, 290] on button "ok" at bounding box center [551, 291] width 46 height 25
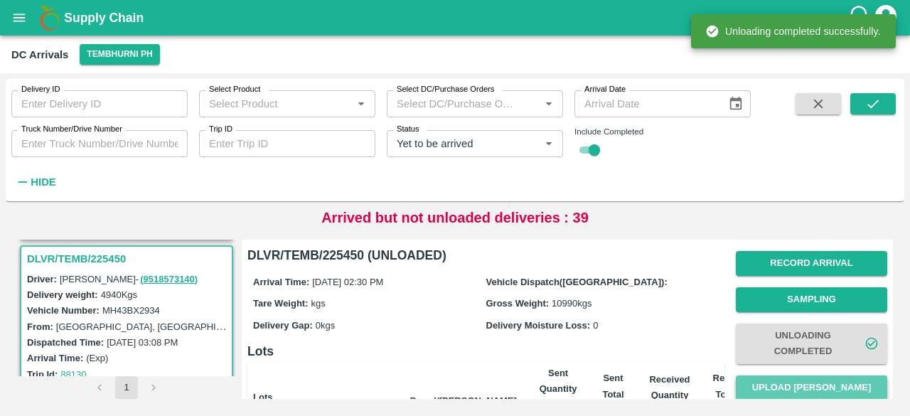
click at [802, 378] on button "Upload [PERSON_NAME]" at bounding box center [812, 388] width 152 height 25
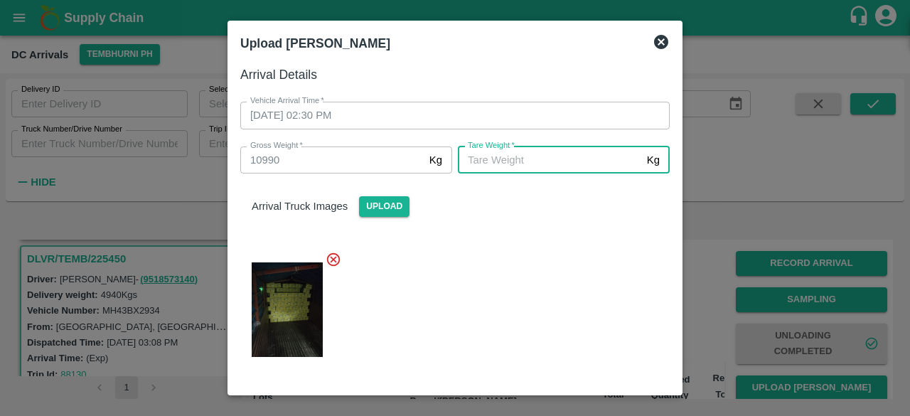
click at [514, 164] on input "[PERSON_NAME]   *" at bounding box center [550, 160] width 184 height 27
type input "5540"
click at [504, 285] on div at bounding box center [449, 306] width 441 height 132
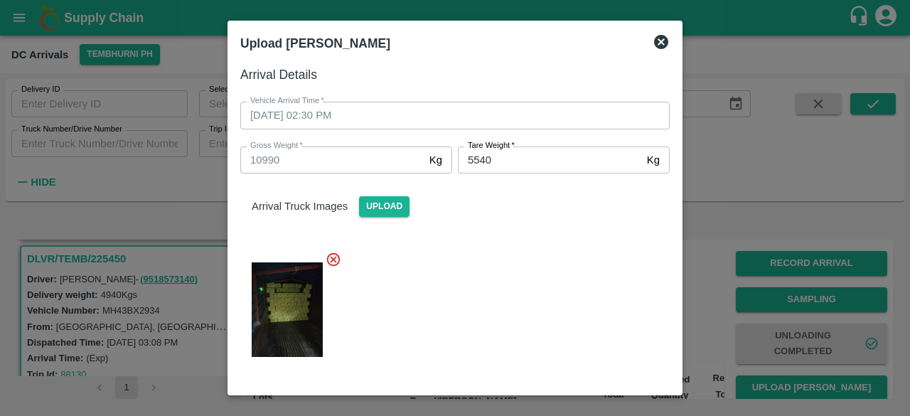
scroll to position [159, 0]
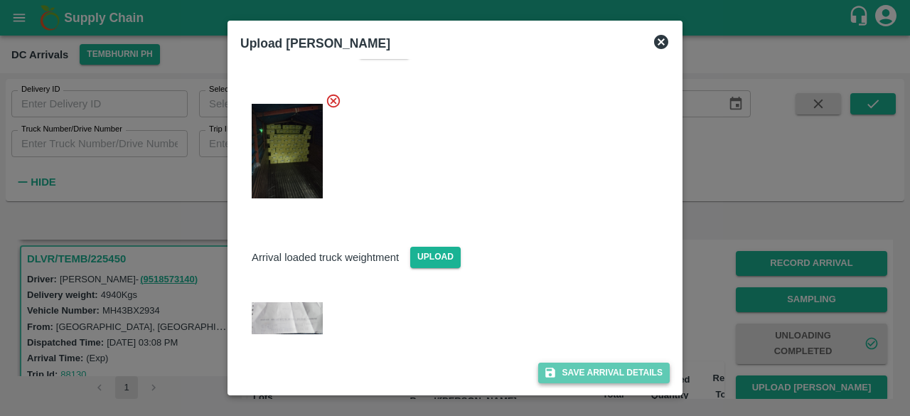
click at [584, 373] on button "Save Arrival Details" at bounding box center [604, 373] width 132 height 21
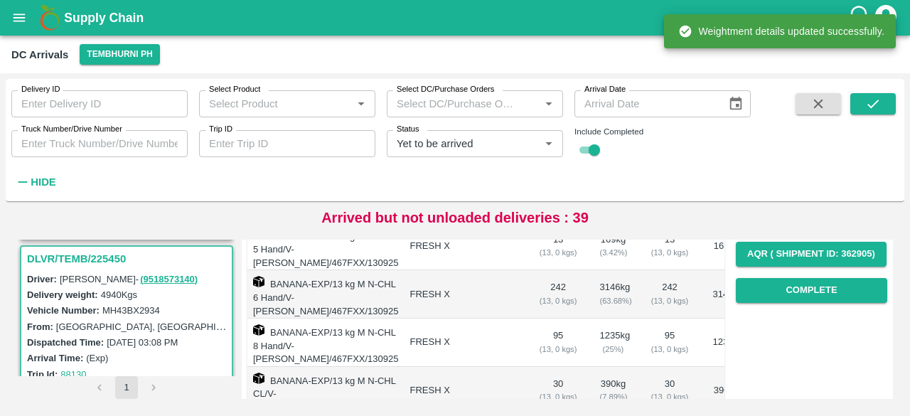
scroll to position [243, 0]
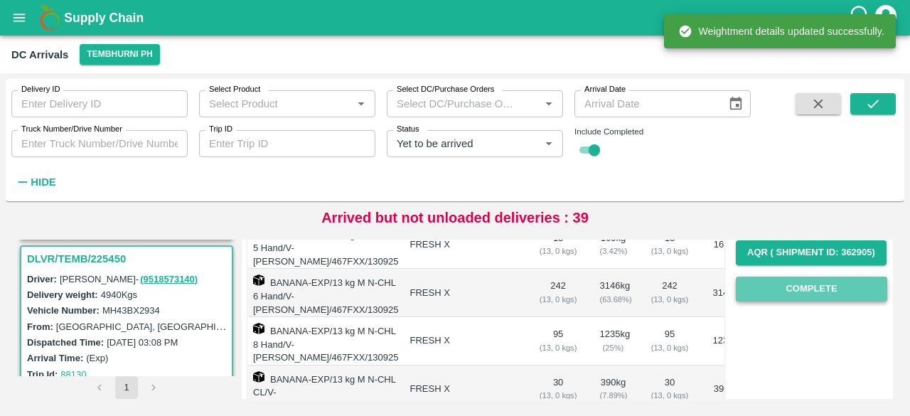
click at [809, 297] on button "Complete" at bounding box center [812, 289] width 152 height 25
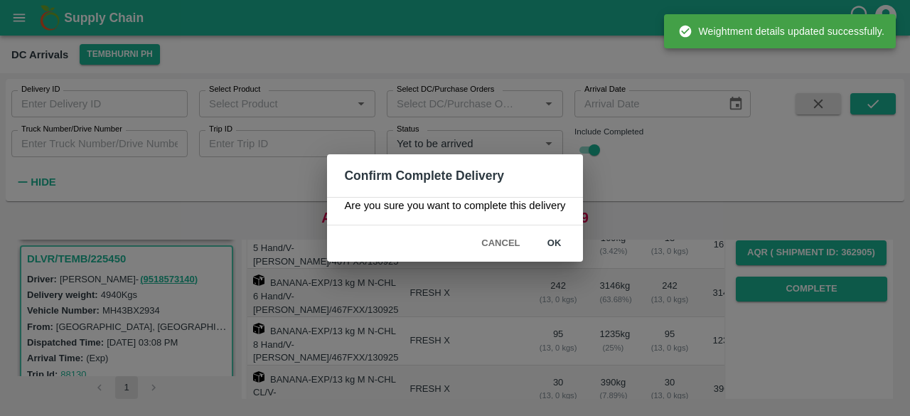
click at [554, 241] on div "Confirm Complete Delivery Are you sure you want to complete this delivery Cance…" at bounding box center [455, 208] width 910 height 416
click at [554, 241] on button "ok" at bounding box center [555, 243] width 46 height 25
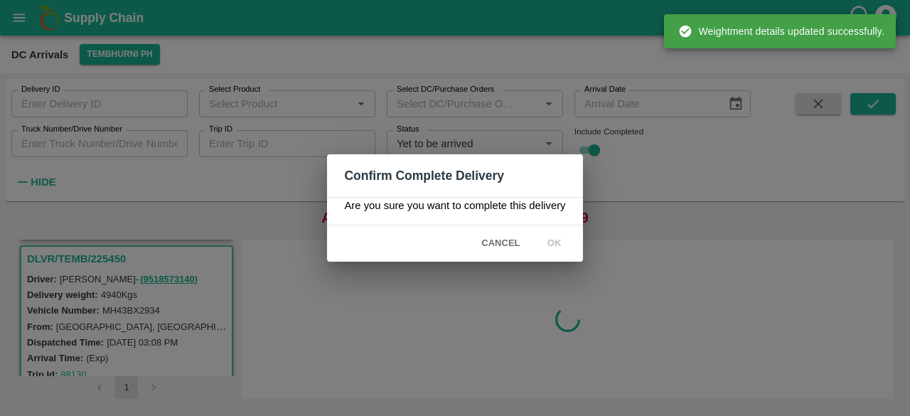
scroll to position [0, 0]
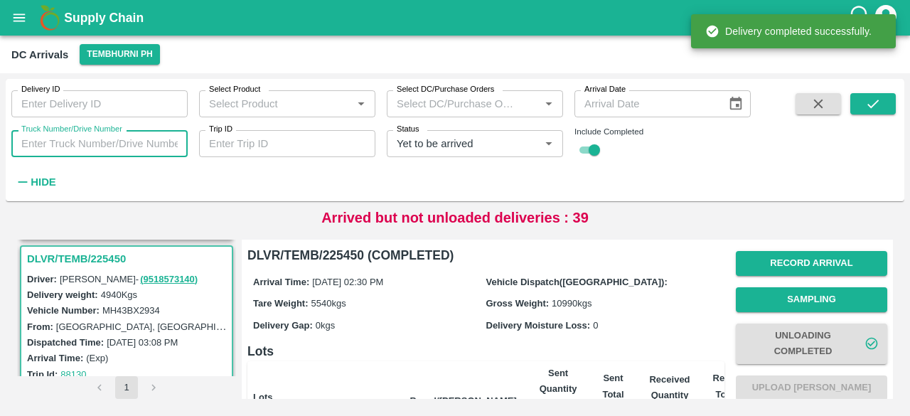
click at [78, 143] on input "Truck Number/Drive Number" at bounding box center [99, 143] width 176 height 27
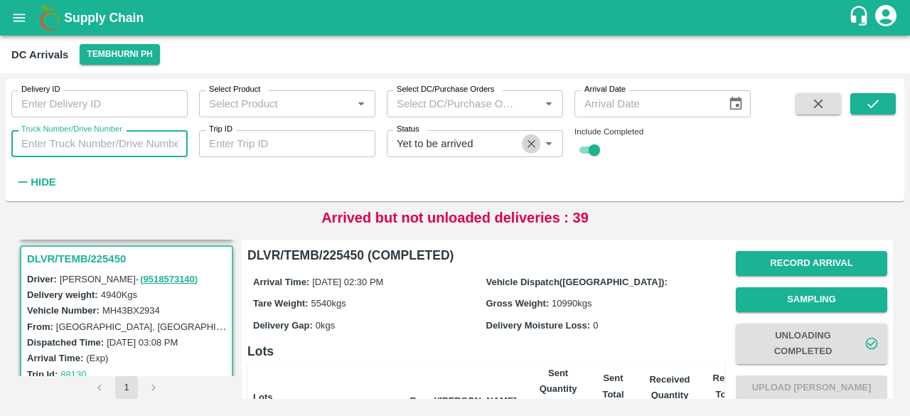
click at [532, 143] on icon "Clear" at bounding box center [532, 144] width 8 height 8
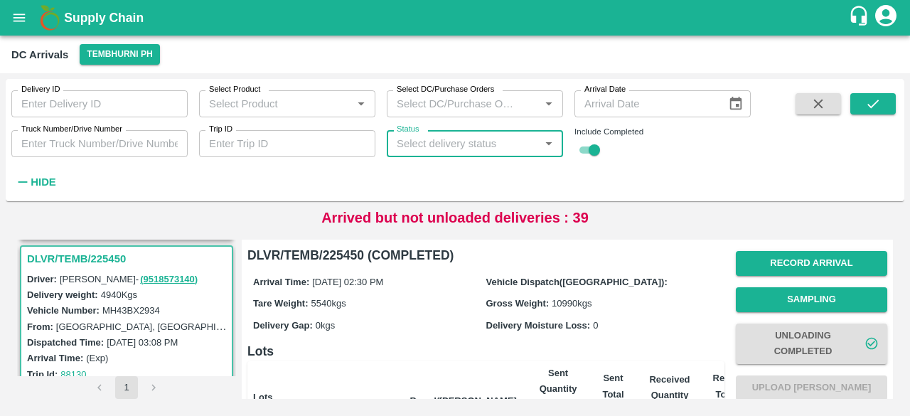
click at [63, 148] on input "Truck Number/Drive Number" at bounding box center [99, 143] width 176 height 27
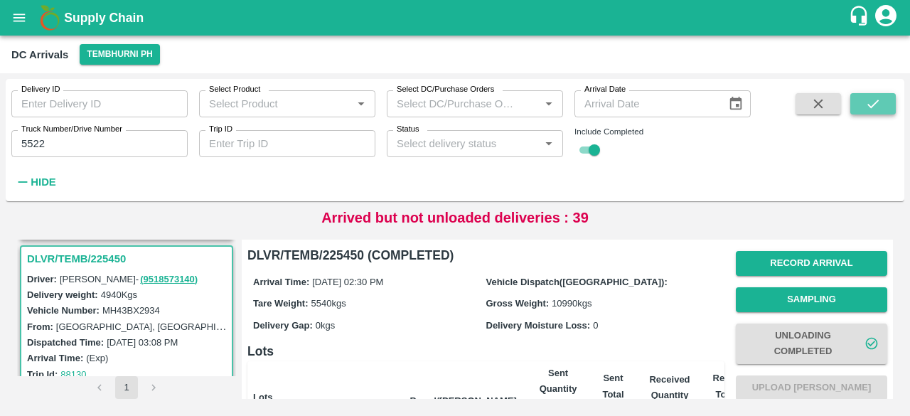
click at [871, 112] on button "submit" at bounding box center [874, 103] width 46 height 21
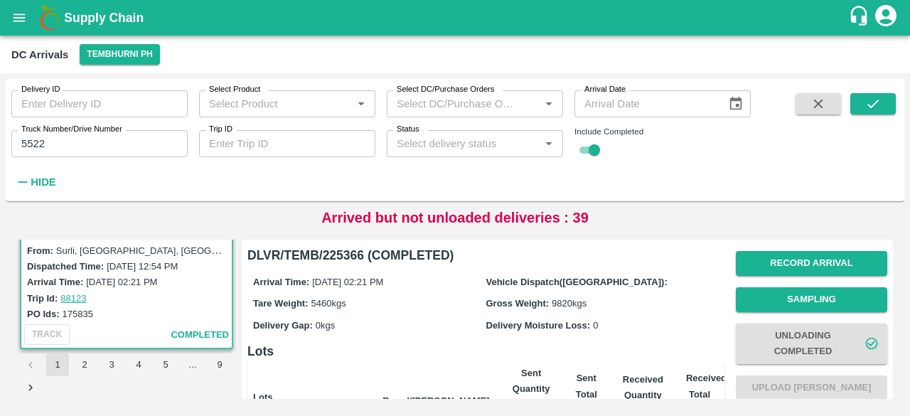
scroll to position [263, 0]
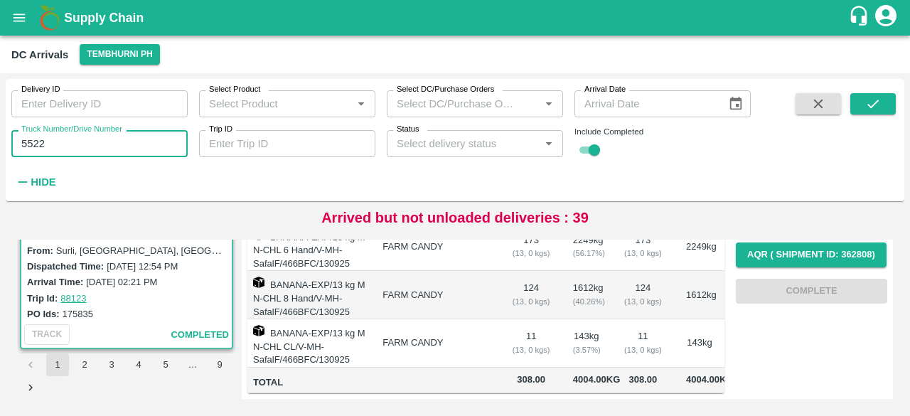
click at [28, 145] on input "5522" at bounding box center [99, 143] width 176 height 27
click at [879, 103] on icon "submit" at bounding box center [874, 104] width 16 height 16
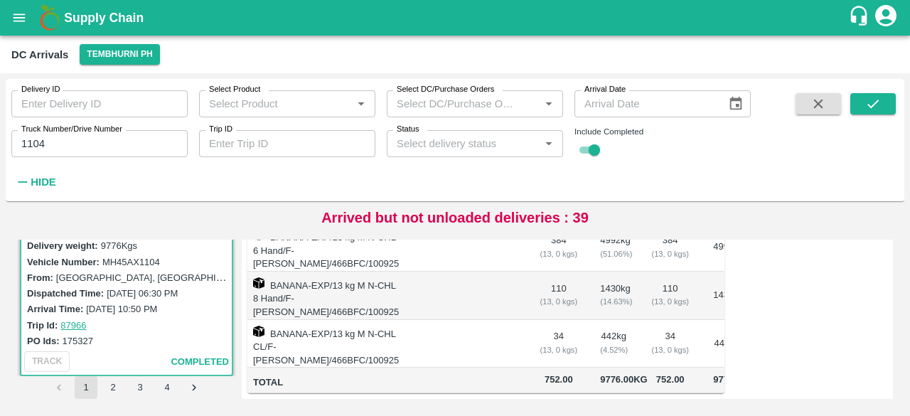
scroll to position [48, 0]
click at [529, 320] on td "34 ( 13, 0 kgs)" at bounding box center [559, 344] width 60 height 48
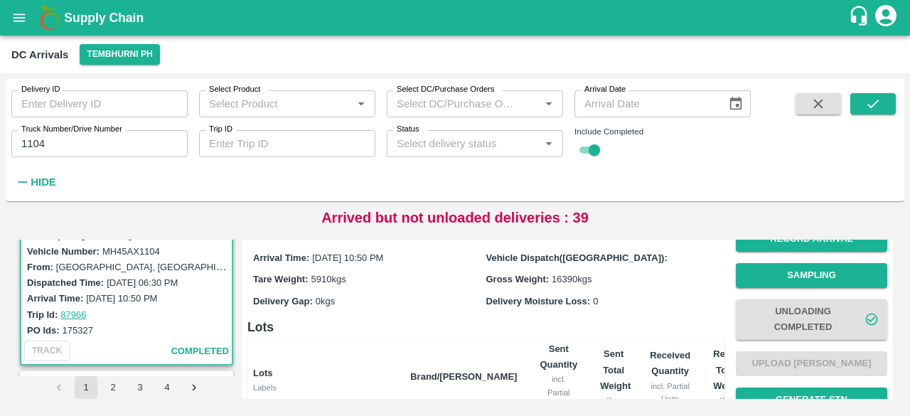
scroll to position [0, 0]
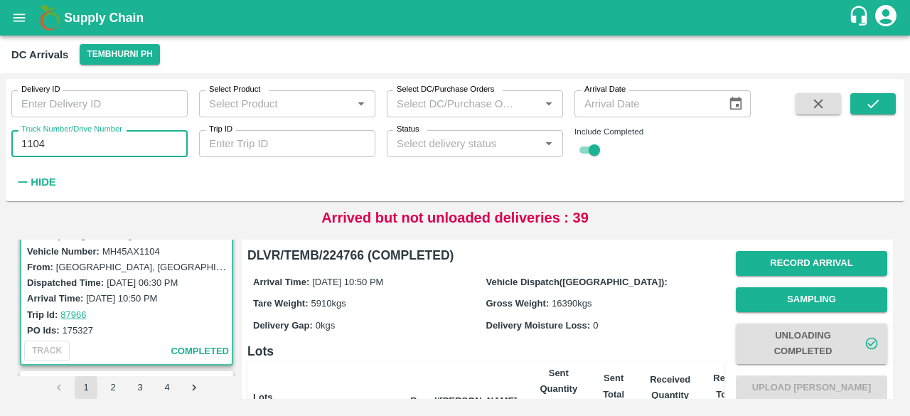
click at [34, 139] on input "1104" at bounding box center [99, 143] width 176 height 27
type input "7963"
click at [872, 97] on icon "submit" at bounding box center [874, 104] width 16 height 16
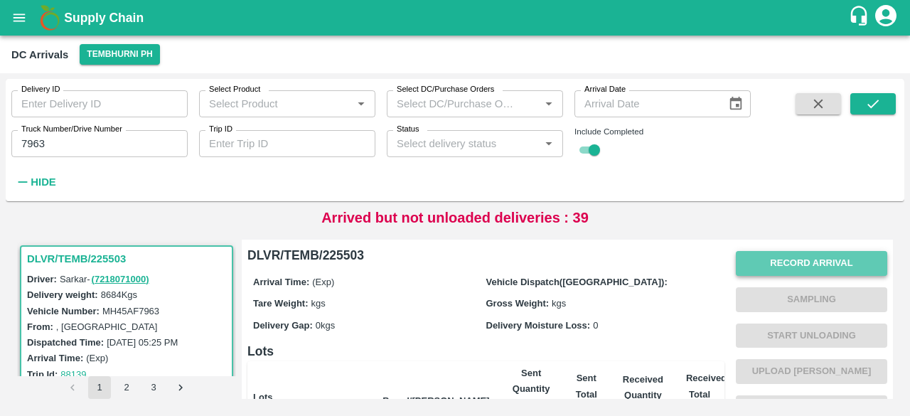
click at [812, 268] on button "Record Arrival" at bounding box center [812, 263] width 152 height 25
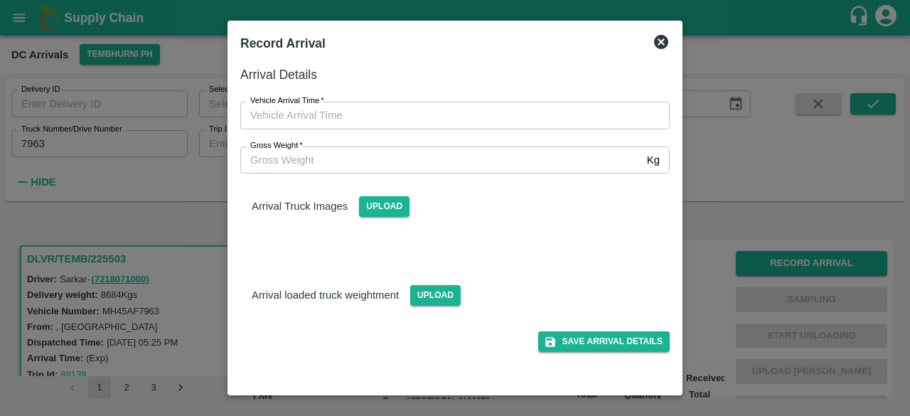
type input "DD/MM/YYYY hh:mm aa"
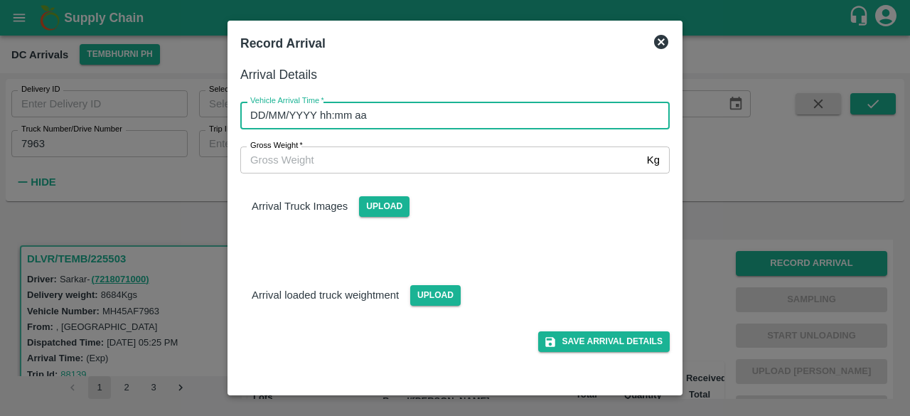
click at [528, 120] on input "DD/MM/YYYY hh:mm aa" at bounding box center [450, 115] width 420 height 27
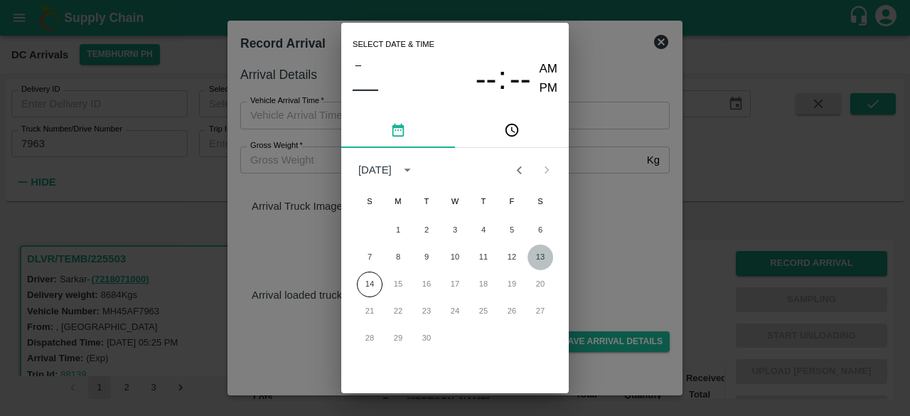
click at [538, 257] on button "13" at bounding box center [541, 258] width 26 height 26
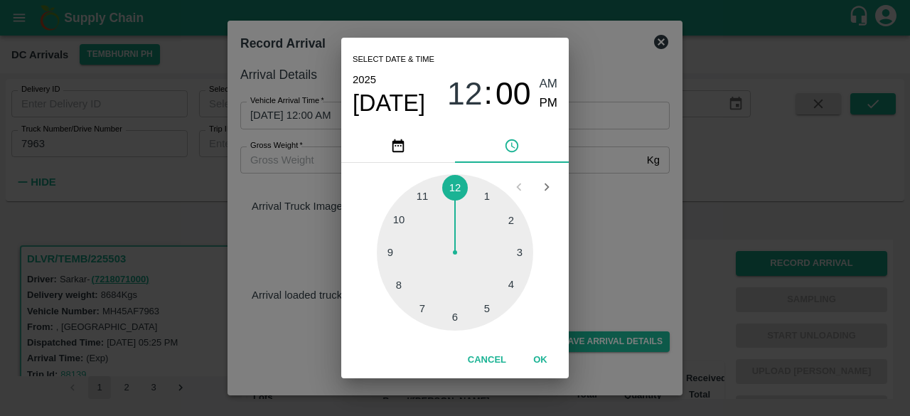
click at [488, 308] on div at bounding box center [455, 252] width 156 height 156
click at [456, 323] on div at bounding box center [455, 252] width 156 height 156
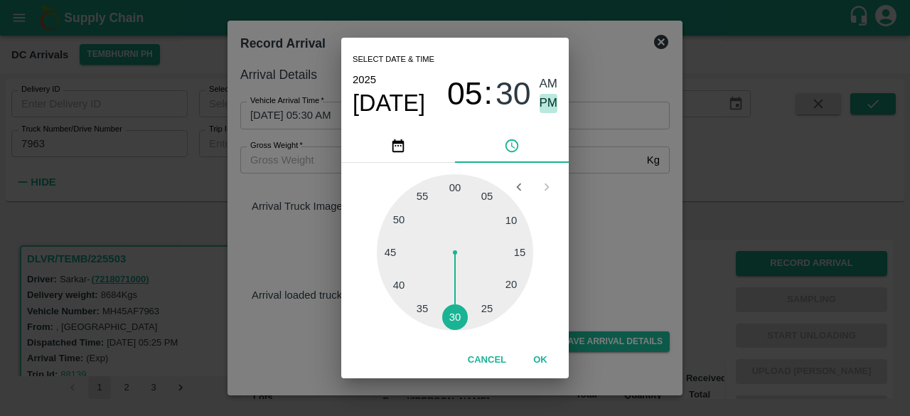
click at [545, 99] on span "PM" at bounding box center [549, 103] width 18 height 19
type input "[DATE] 05:30 PM"
click at [598, 211] on div "Select date & time [DATE] 05 : 30 AM PM 05 10 15 20 25 30 35 40 45 50 55 00 Can…" at bounding box center [455, 208] width 910 height 416
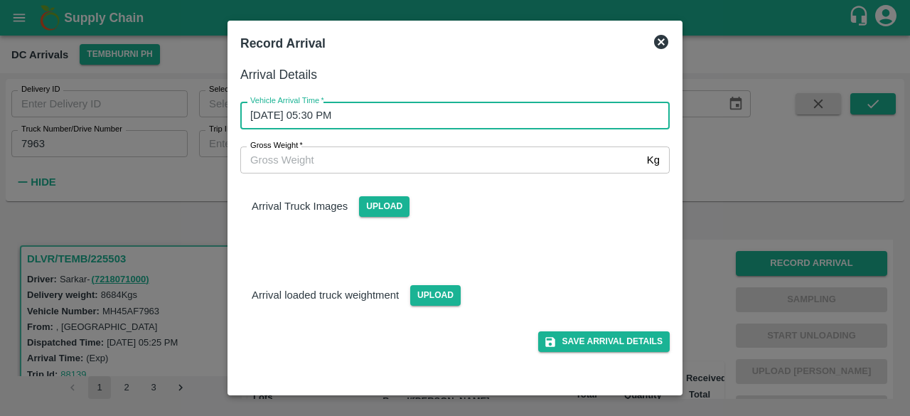
click at [286, 153] on input "Gross Weight   *" at bounding box center [440, 160] width 401 height 27
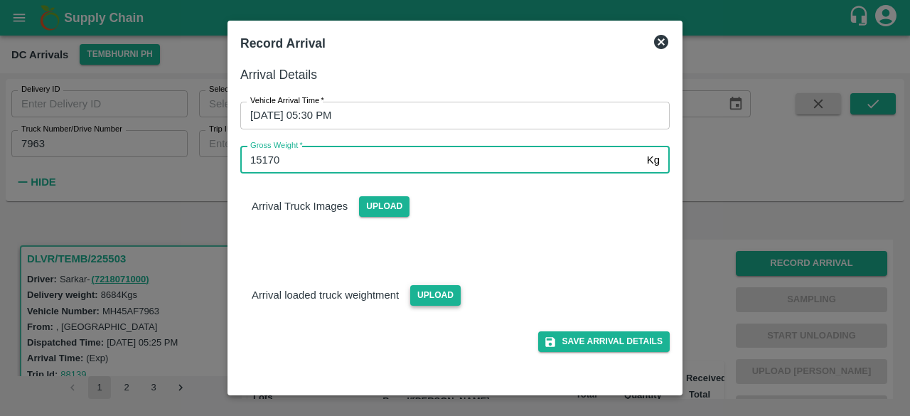
type input "15170"
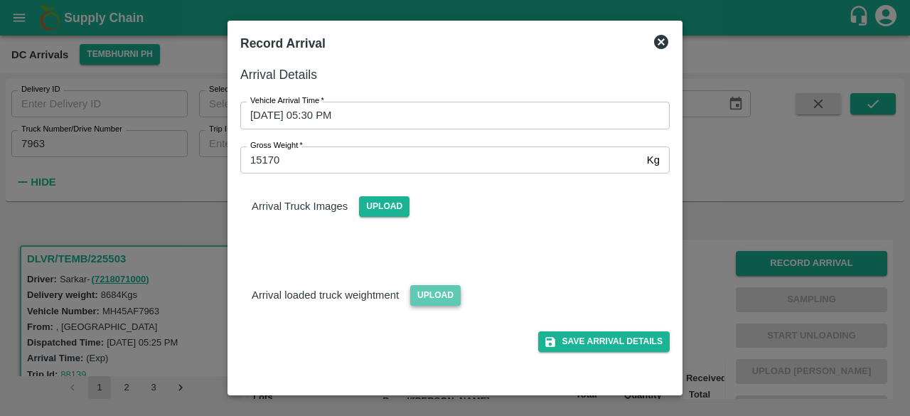
click at [437, 301] on span "Upload" at bounding box center [435, 295] width 51 height 21
click at [0, 0] on input "Upload" at bounding box center [0, 0] width 0 height 0
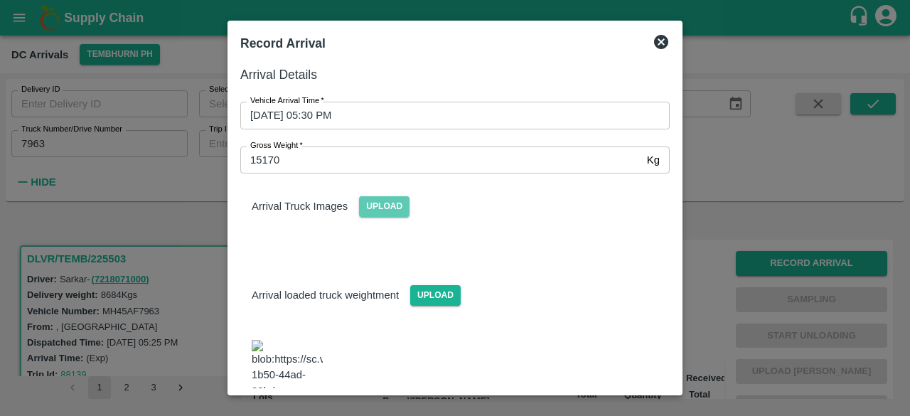
click at [388, 217] on span "Upload" at bounding box center [384, 206] width 51 height 21
click at [0, 0] on input "Upload" at bounding box center [0, 0] width 0 height 0
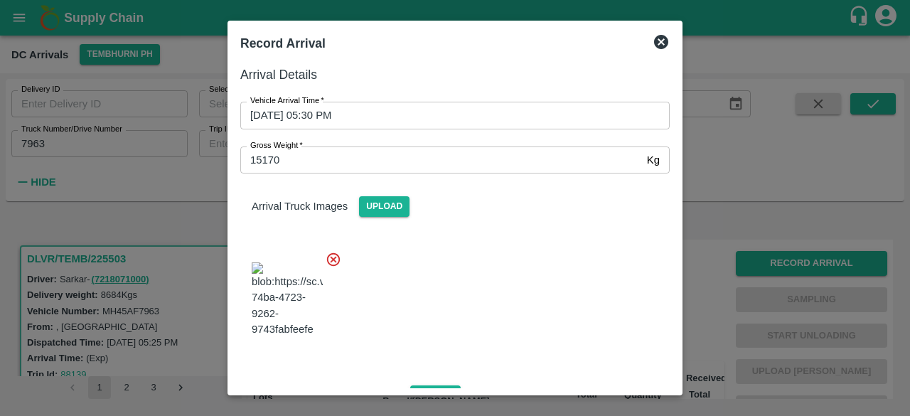
scroll to position [221, 0]
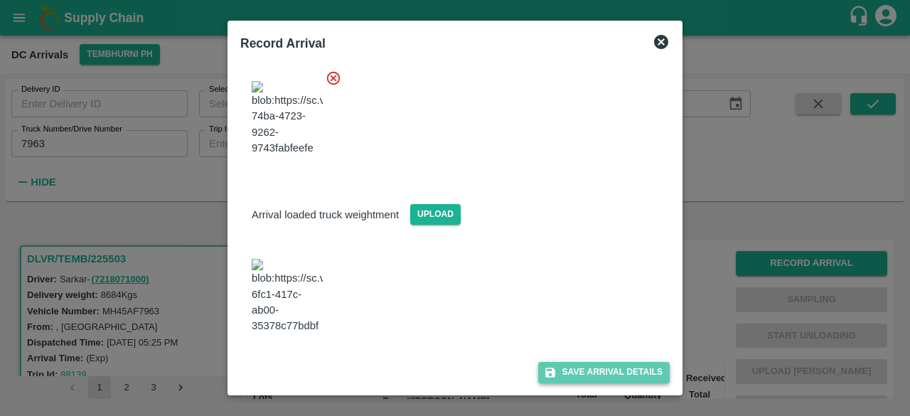
click at [589, 370] on button "Save Arrival Details" at bounding box center [604, 372] width 132 height 21
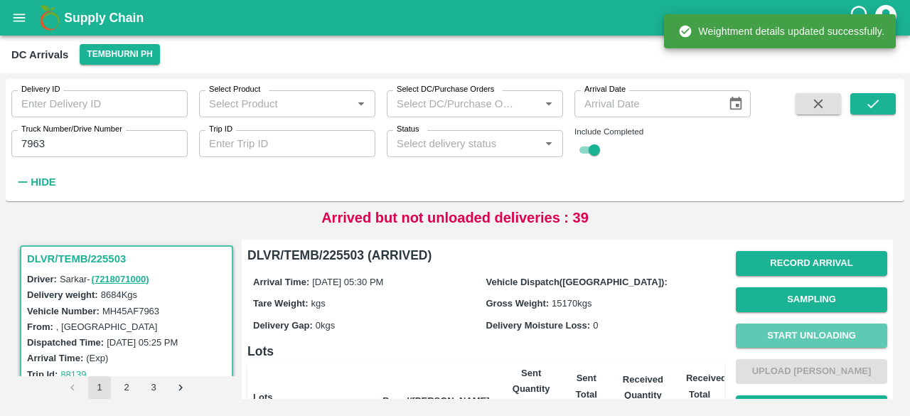
click at [801, 334] on button "Start Unloading" at bounding box center [812, 336] width 152 height 25
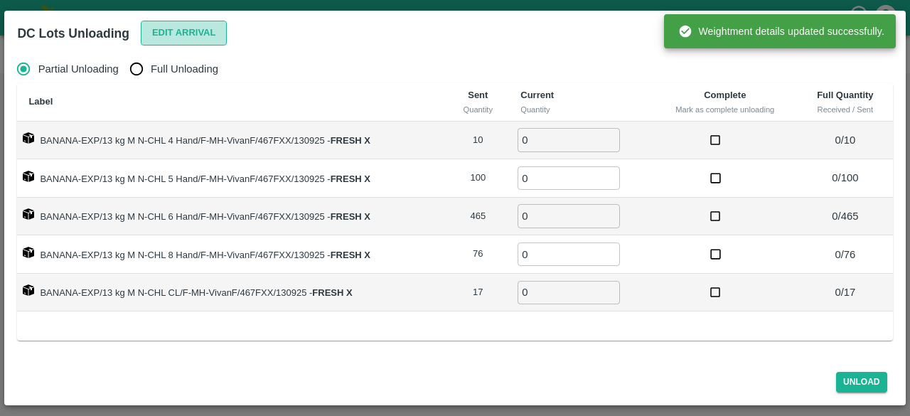
click at [178, 21] on button "Edit Arrival" at bounding box center [184, 33] width 87 height 25
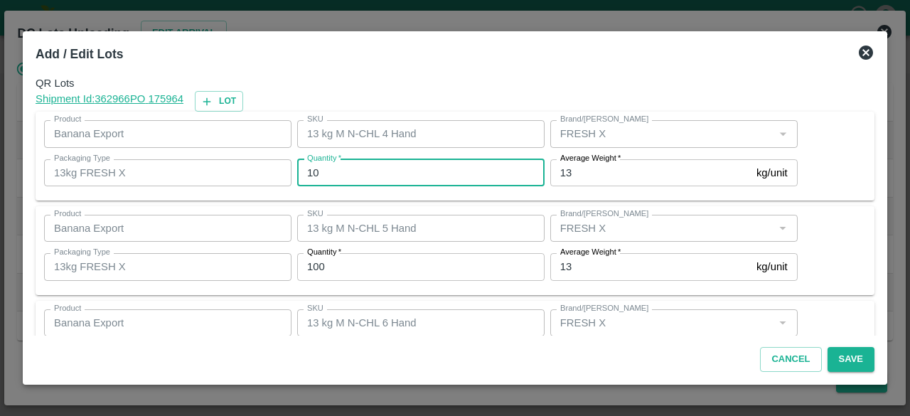
click at [310, 171] on input "10" at bounding box center [421, 172] width 248 height 27
type input "9"
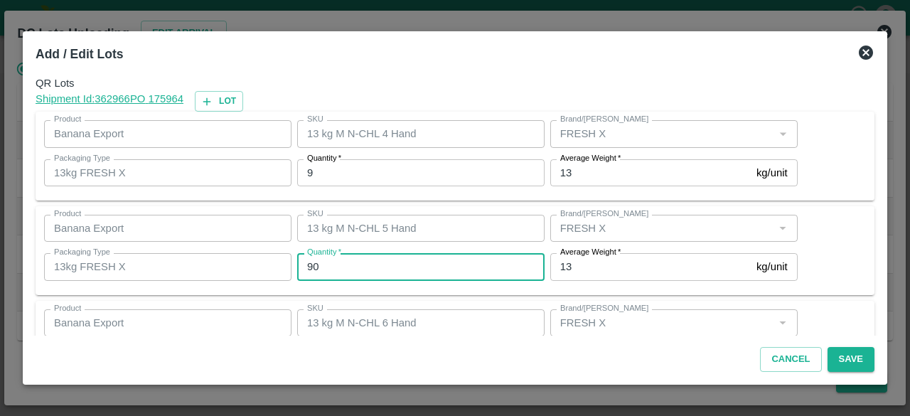
type input "90"
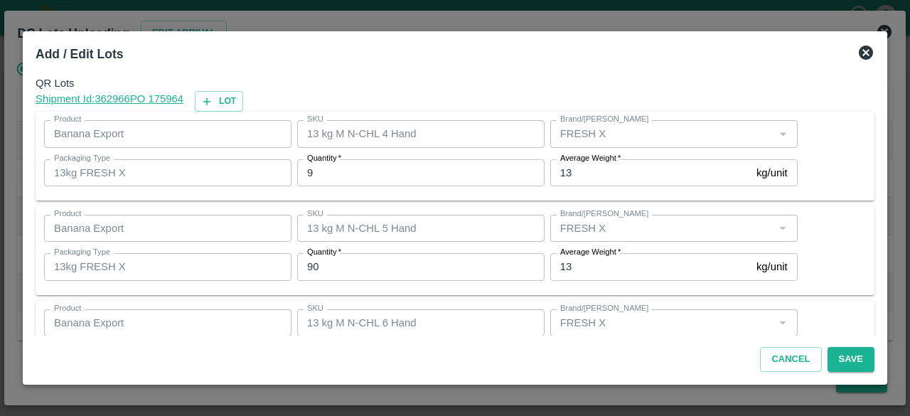
scroll to position [158, 0]
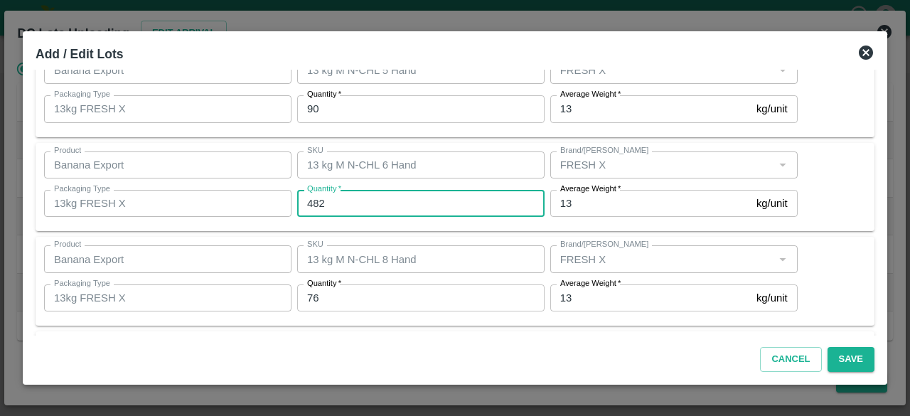
type input "482"
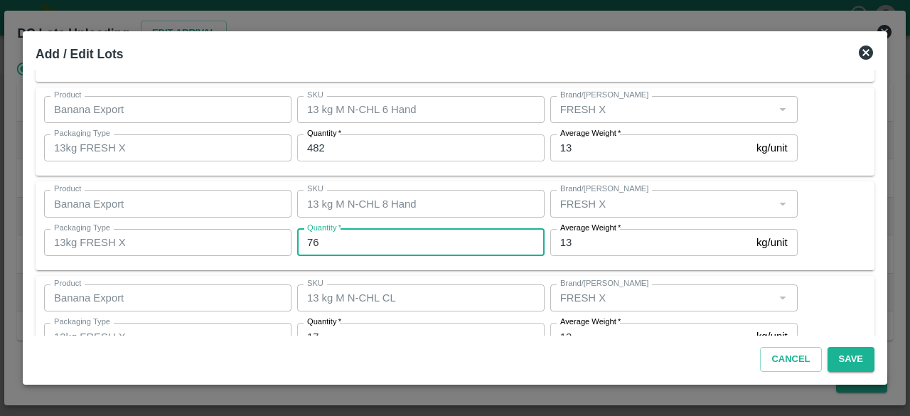
scroll to position [214, 0]
type input "73"
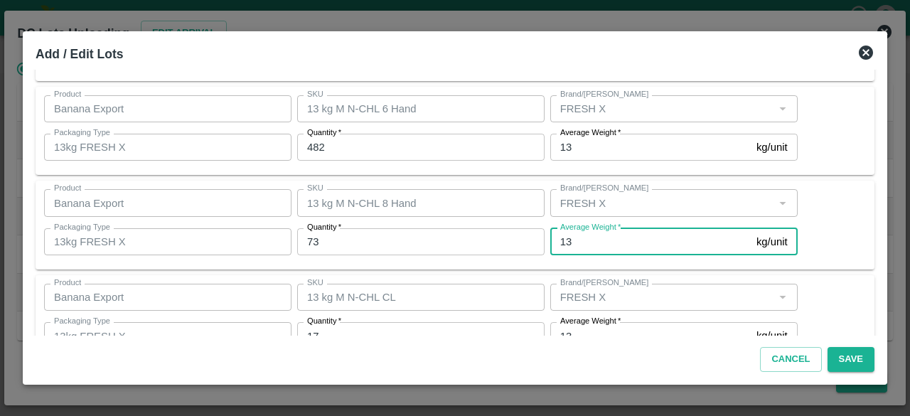
scroll to position [227, 0]
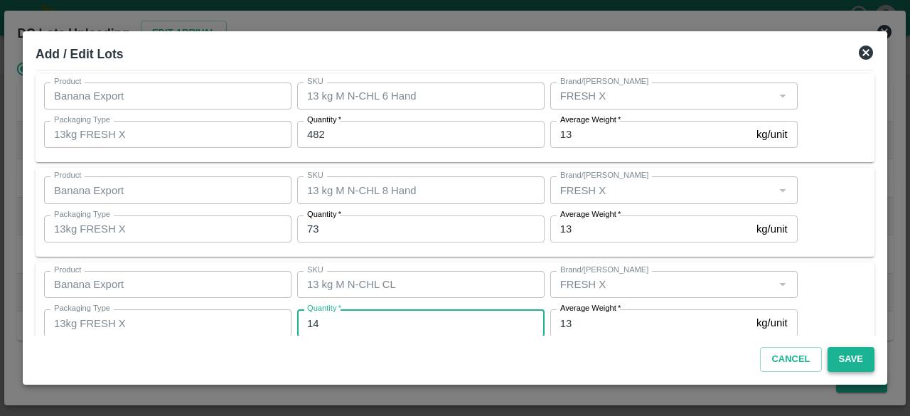
type input "14"
click at [849, 365] on button "Save" at bounding box center [851, 359] width 47 height 25
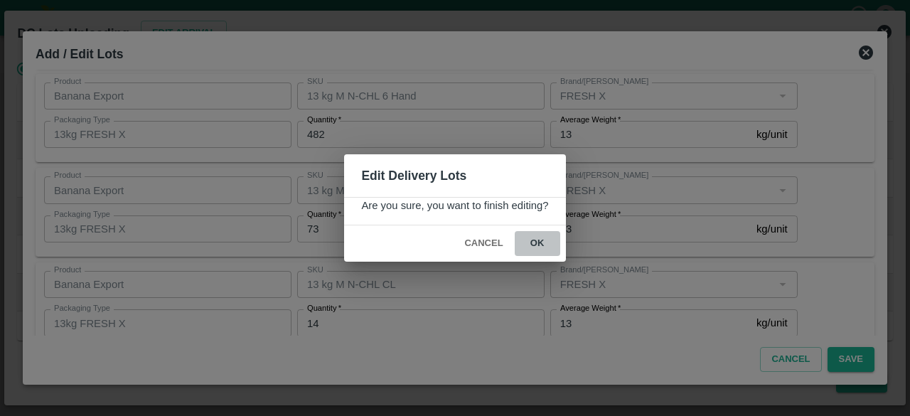
click at [532, 243] on button "ok" at bounding box center [538, 243] width 46 height 25
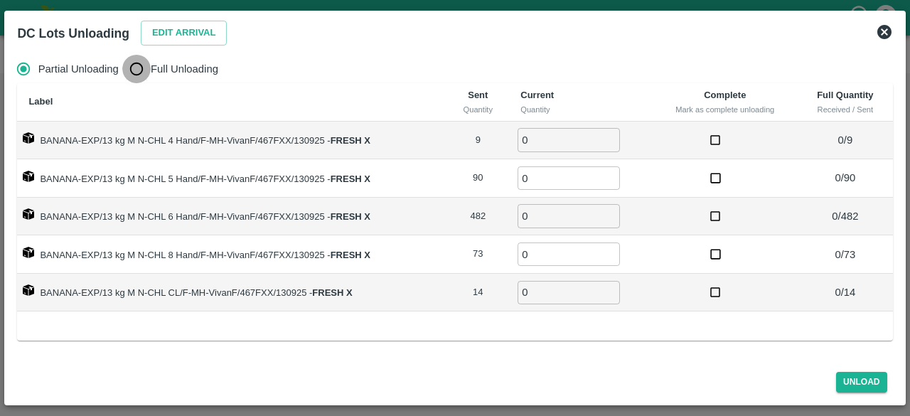
click at [139, 62] on input "Full Unloading" at bounding box center [136, 69] width 28 height 28
radio input "true"
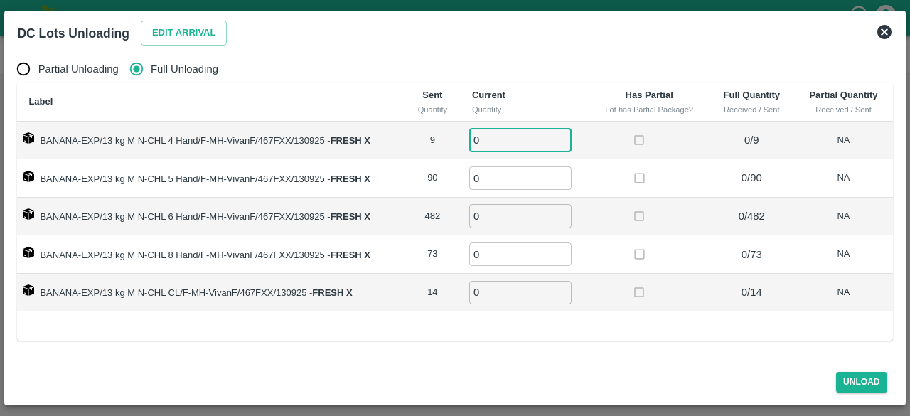
click at [482, 135] on input "0" at bounding box center [520, 139] width 102 height 23
type input "9"
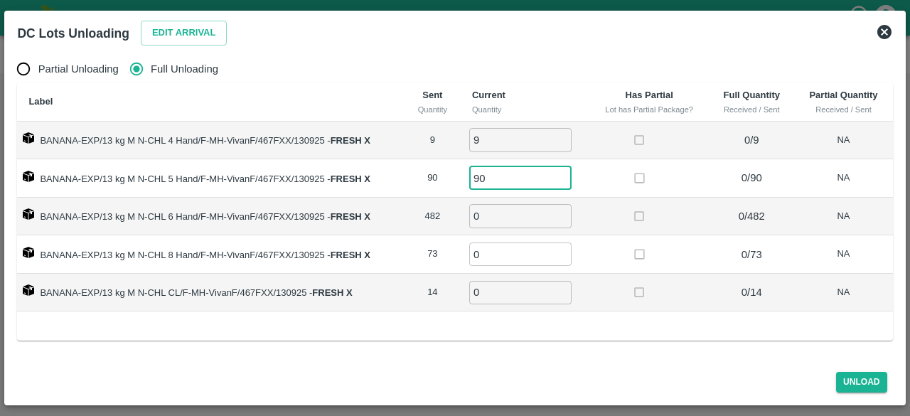
type input "90"
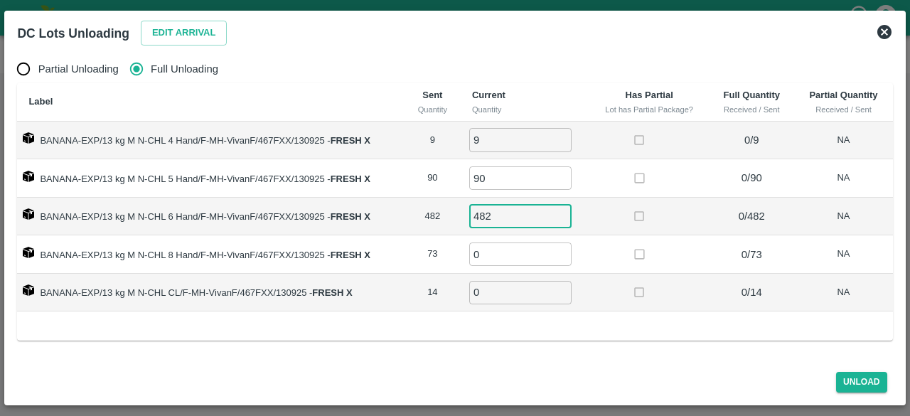
type input "482"
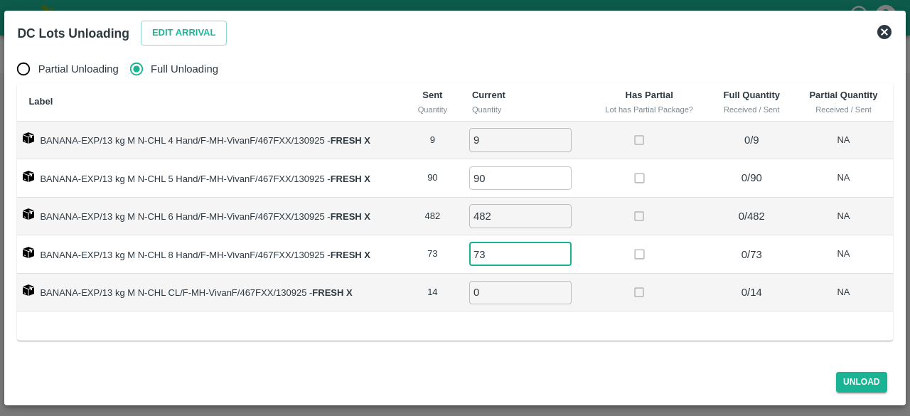
type input "73"
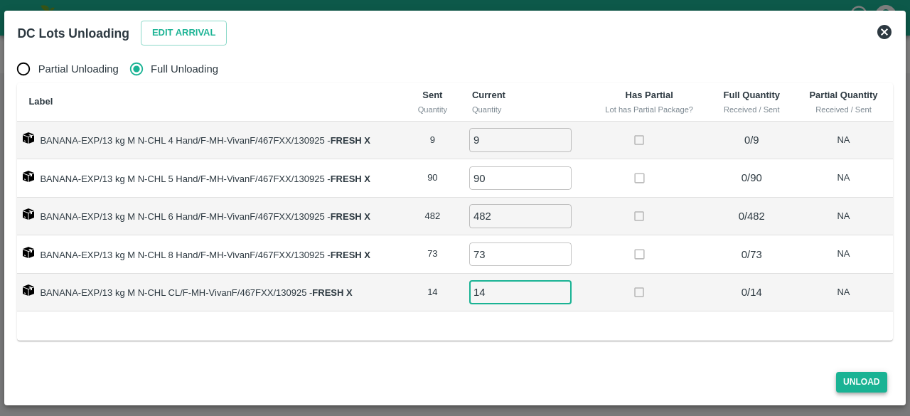
type input "14"
click at [861, 386] on button "Unload" at bounding box center [862, 382] width 51 height 21
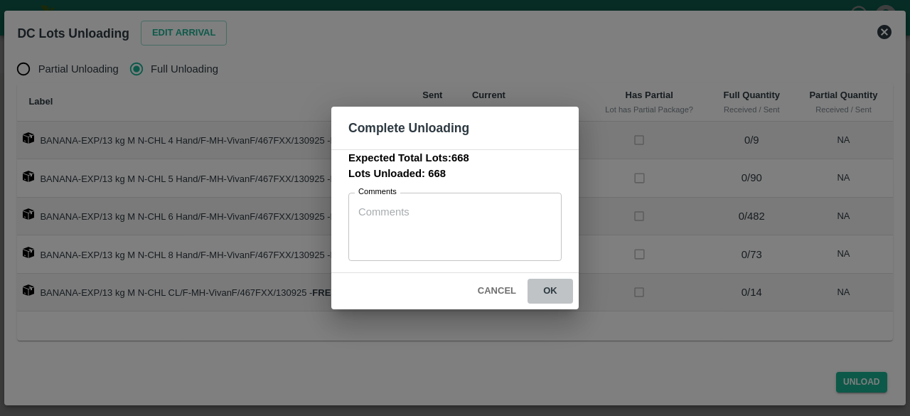
click at [549, 290] on button "ok" at bounding box center [551, 291] width 46 height 25
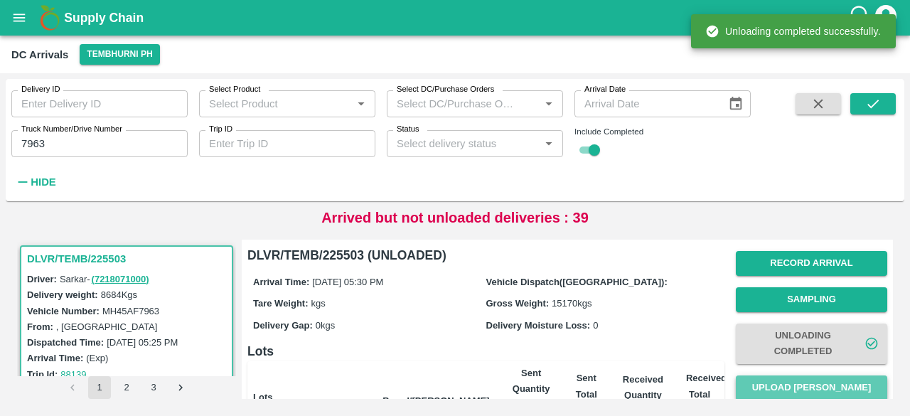
click at [812, 386] on button "Upload [PERSON_NAME]" at bounding box center [812, 388] width 152 height 25
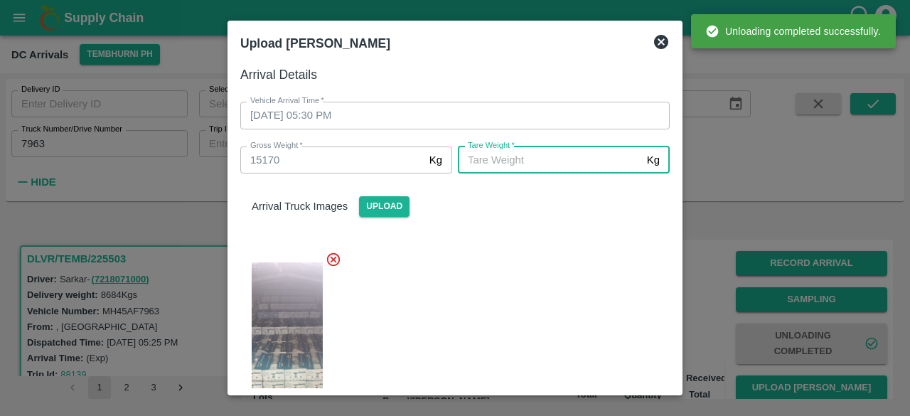
click at [543, 157] on input "[PERSON_NAME]   *" at bounding box center [550, 160] width 184 height 27
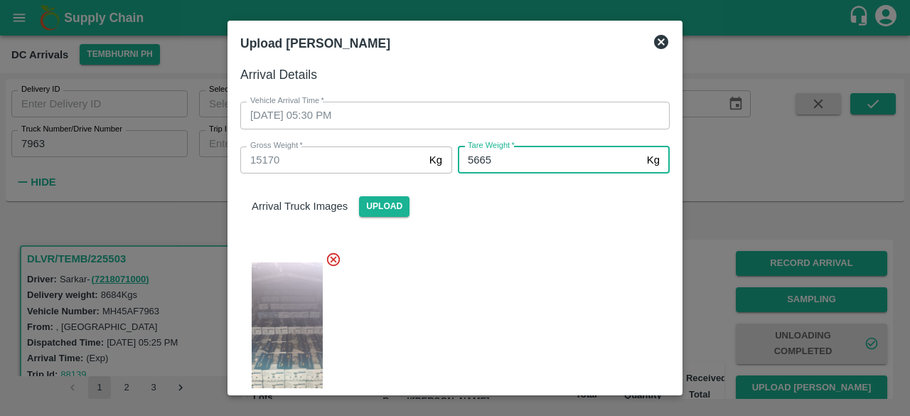
type input "5665"
click at [562, 290] on div at bounding box center [449, 337] width 441 height 195
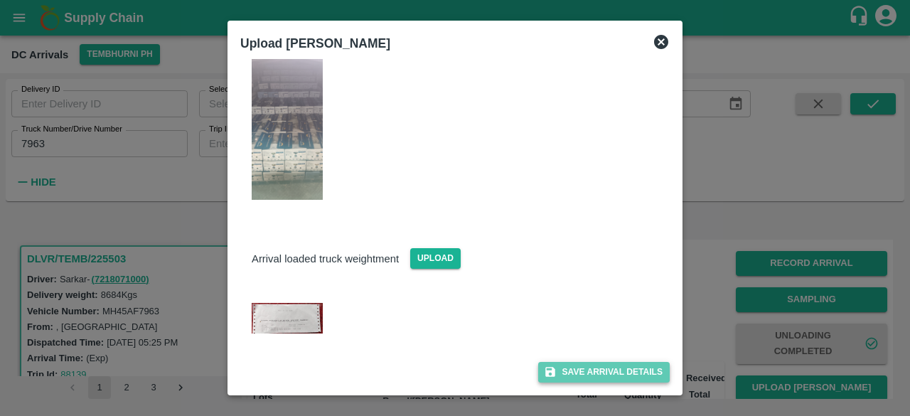
click at [598, 371] on button "Save Arrival Details" at bounding box center [604, 372] width 132 height 21
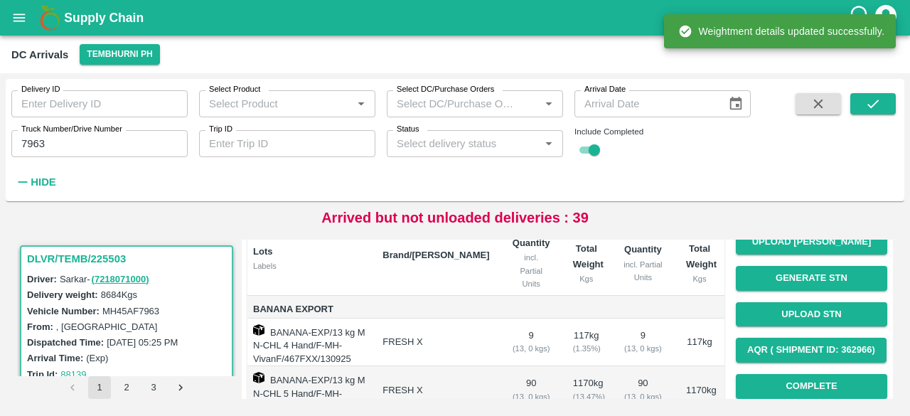
scroll to position [150, 0]
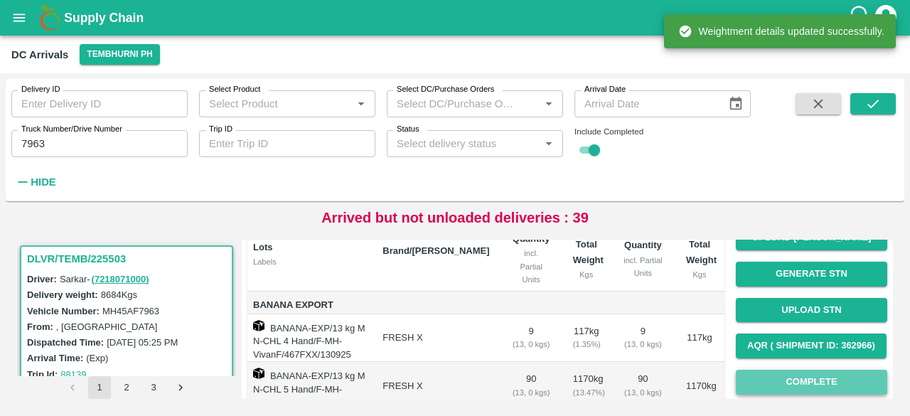
click at [810, 383] on button "Complete" at bounding box center [812, 382] width 152 height 25
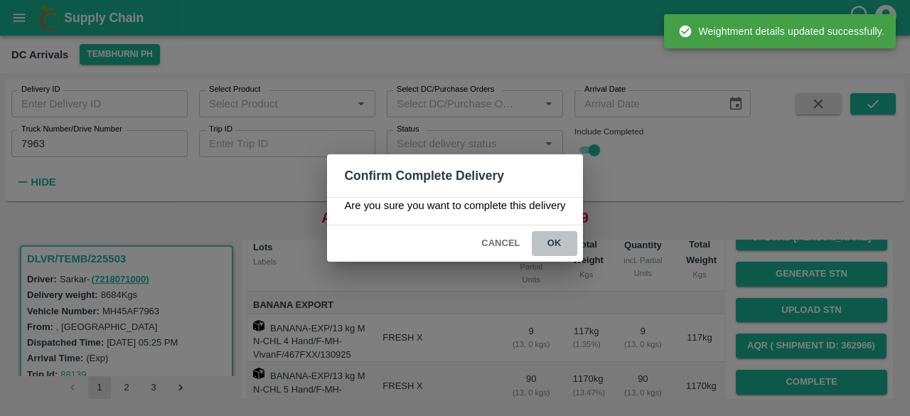
click at [552, 240] on button "ok" at bounding box center [555, 243] width 46 height 25
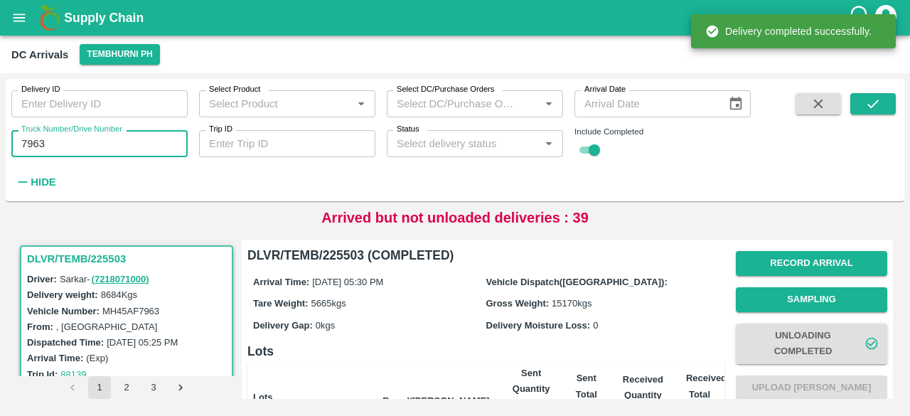
click at [38, 144] on input "7963" at bounding box center [99, 143] width 176 height 27
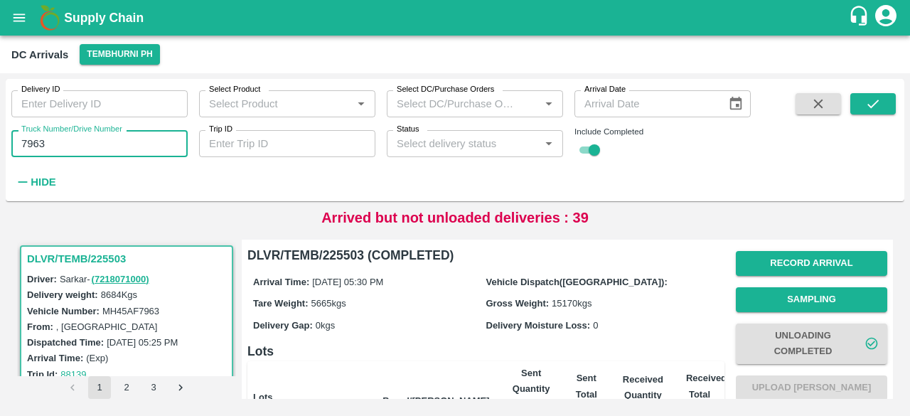
click at [38, 144] on input "7963" at bounding box center [99, 143] width 176 height 27
type input "5641"
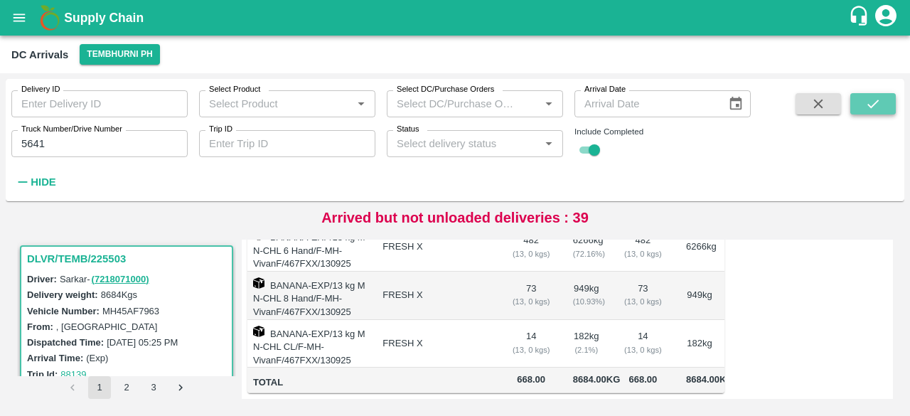
click at [866, 102] on icon "submit" at bounding box center [874, 104] width 16 height 16
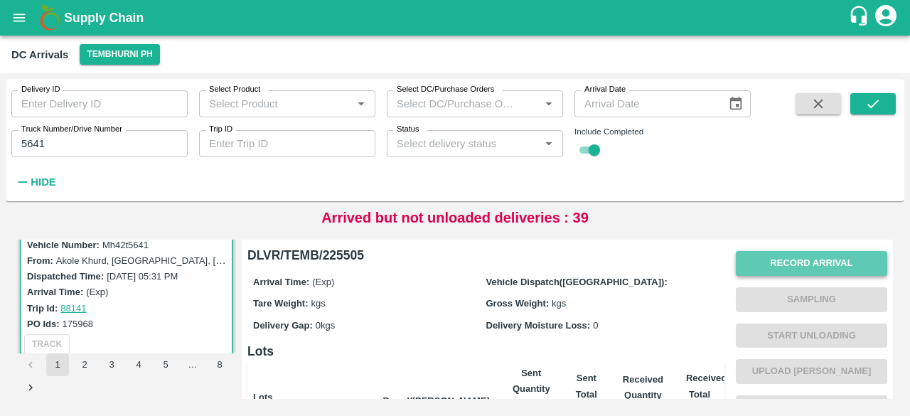
click at [804, 265] on button "Record Arrival" at bounding box center [812, 263] width 152 height 25
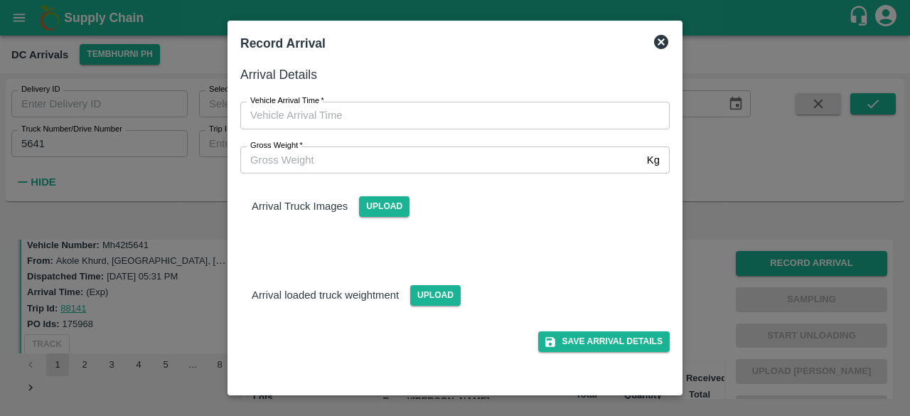
type input "DD/MM/YYYY hh:mm aa"
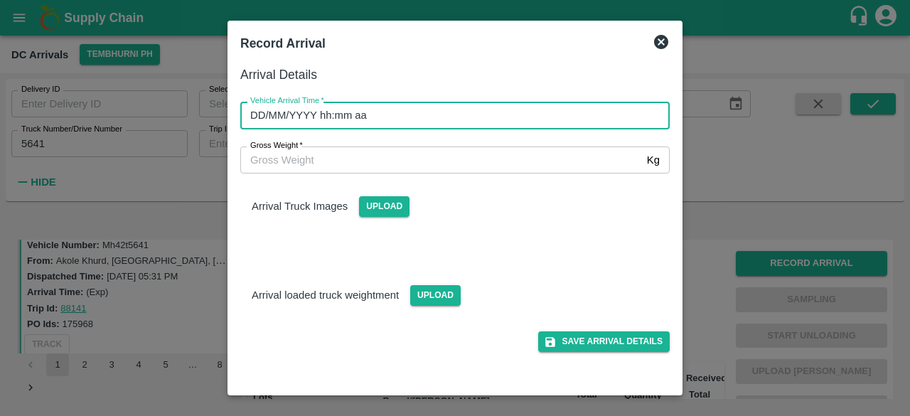
click at [415, 115] on input "DD/MM/YYYY hh:mm aa" at bounding box center [450, 115] width 420 height 27
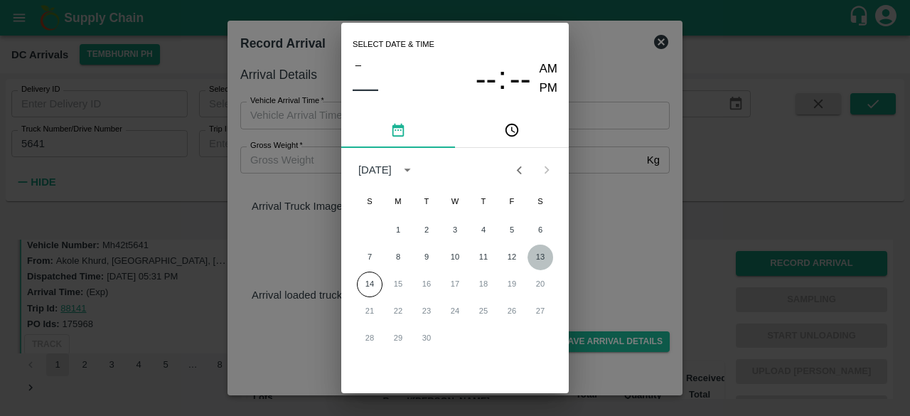
click at [539, 260] on button "13" at bounding box center [541, 258] width 26 height 26
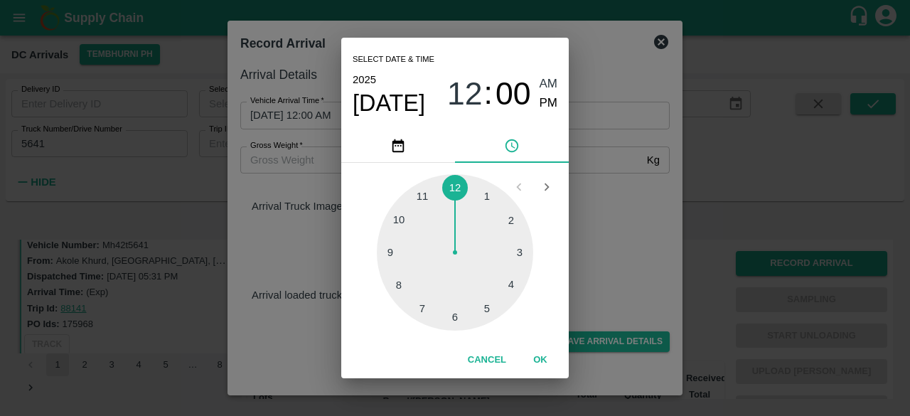
click at [487, 318] on div at bounding box center [455, 252] width 156 height 156
click at [398, 289] on div at bounding box center [455, 252] width 156 height 156
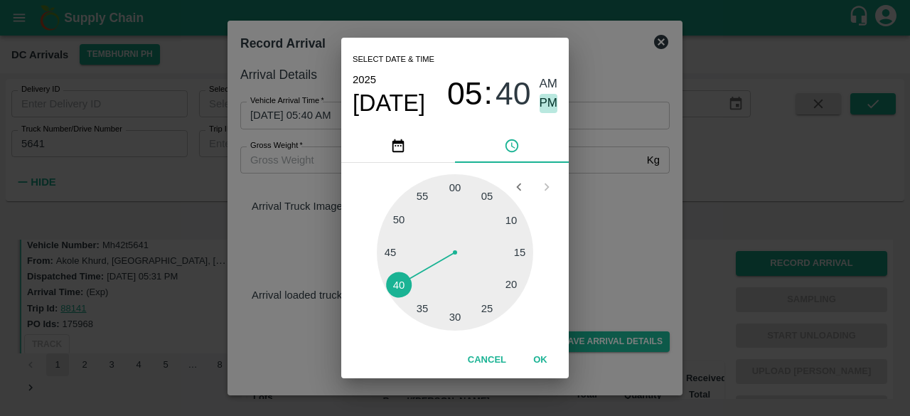
click at [550, 104] on span "PM" at bounding box center [549, 103] width 18 height 19
type input "[DATE] 05:40 PM"
click at [631, 235] on div "Select date & time [DATE] 05 : 40 AM PM 05 10 15 20 25 30 35 40 45 50 55 00 Can…" at bounding box center [455, 208] width 910 height 416
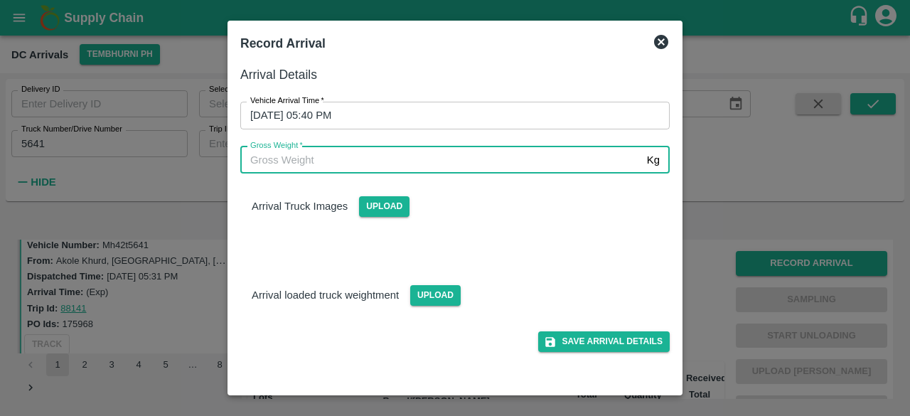
click at [265, 152] on input "Gross Weight   *" at bounding box center [440, 160] width 401 height 27
type input "13360"
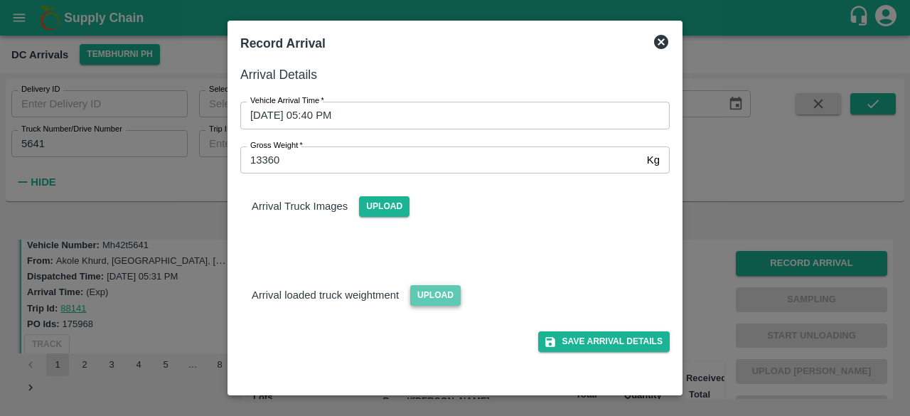
click at [435, 298] on span "Upload" at bounding box center [435, 295] width 51 height 21
click at [0, 0] on input "Upload" at bounding box center [0, 0] width 0 height 0
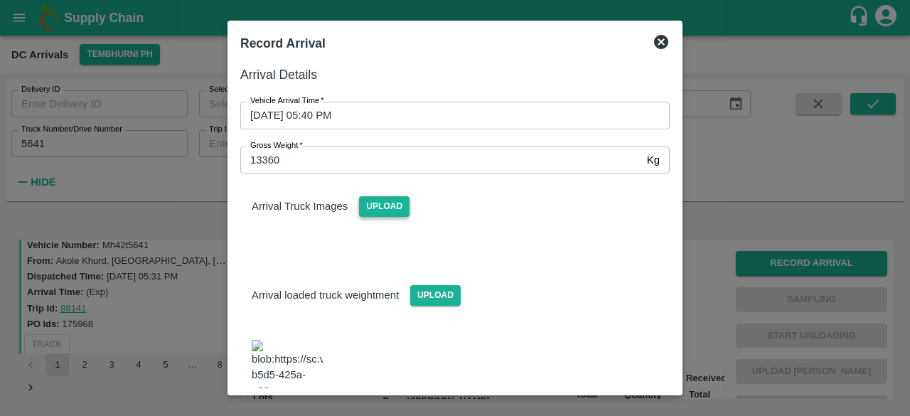
click at [387, 211] on span "Upload" at bounding box center [384, 206] width 51 height 21
click at [0, 0] on input "Upload" at bounding box center [0, 0] width 0 height 0
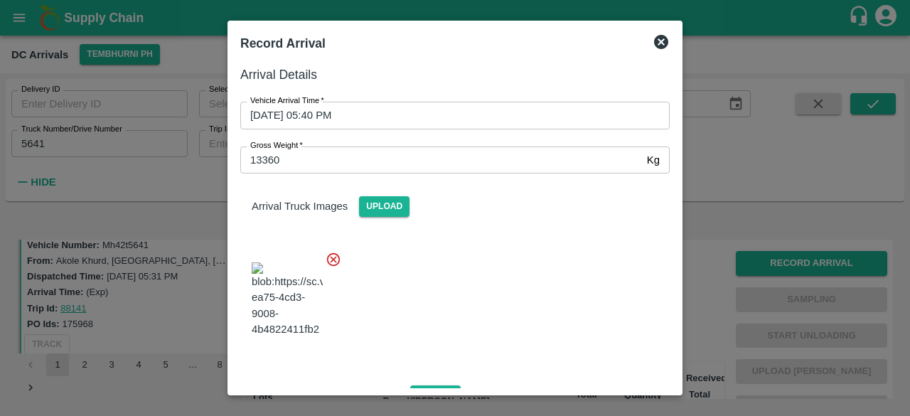
scroll to position [166, 0]
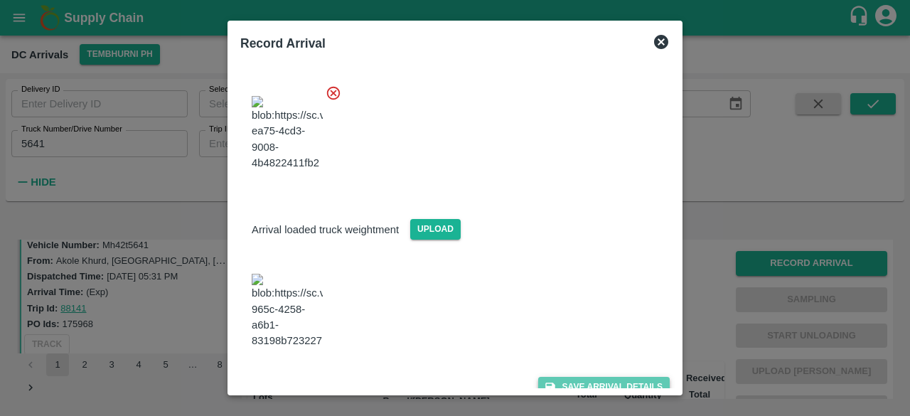
click at [593, 377] on button "Save Arrival Details" at bounding box center [604, 387] width 132 height 21
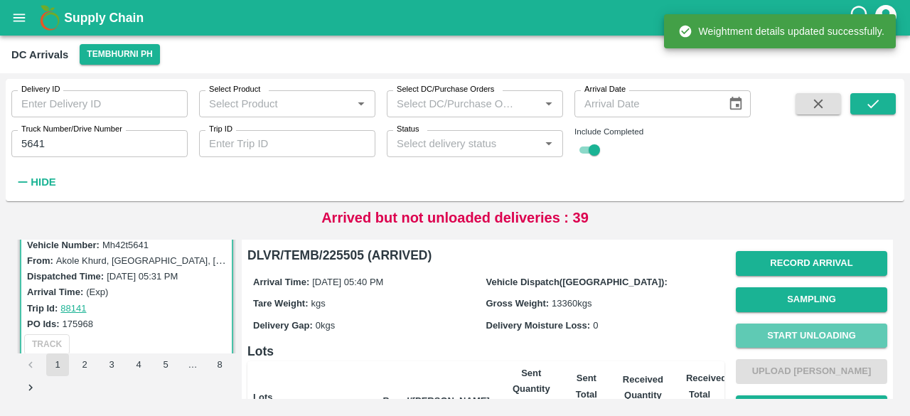
click at [800, 334] on button "Start Unloading" at bounding box center [812, 336] width 152 height 25
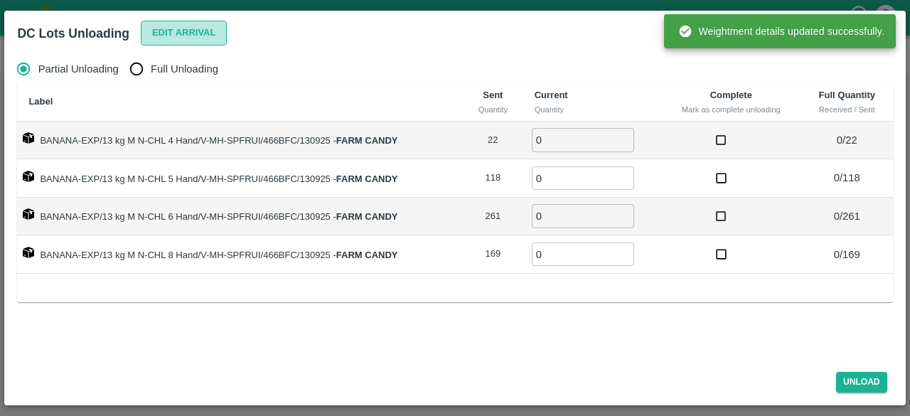
click at [185, 30] on button "Edit Arrival" at bounding box center [184, 33] width 87 height 25
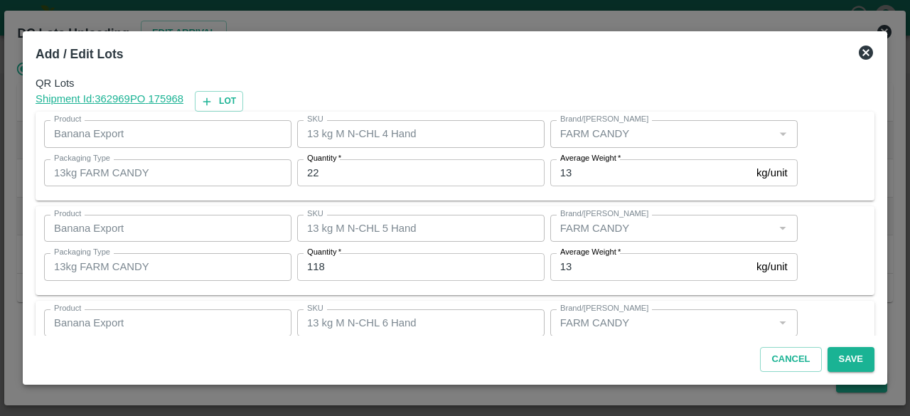
click at [313, 169] on input "22" at bounding box center [421, 172] width 248 height 27
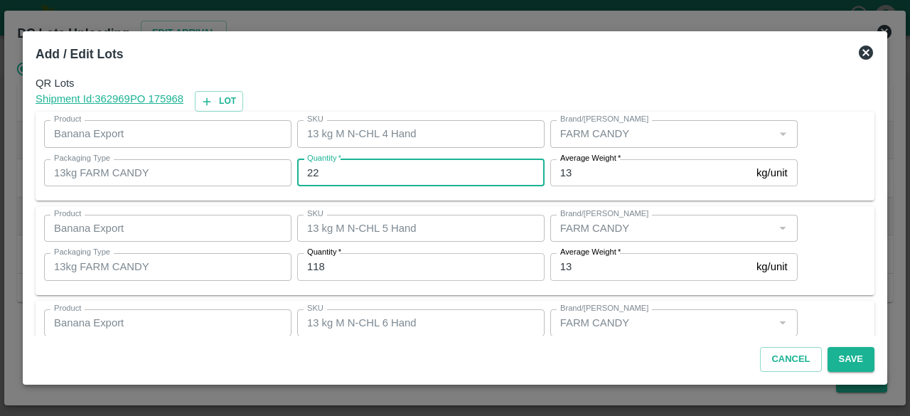
click at [313, 169] on input "22" at bounding box center [421, 172] width 248 height 27
type input "18"
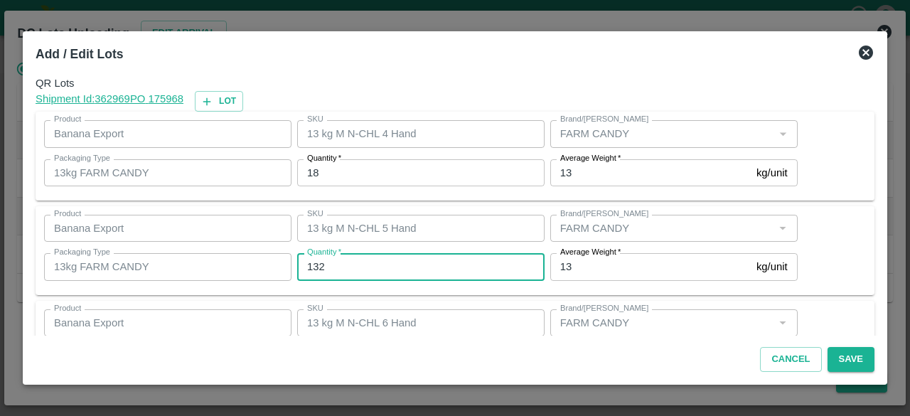
type input "132"
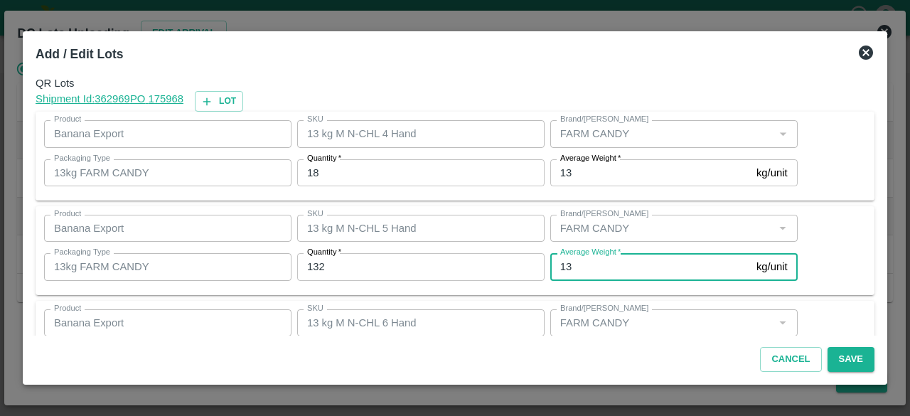
scroll to position [158, 0]
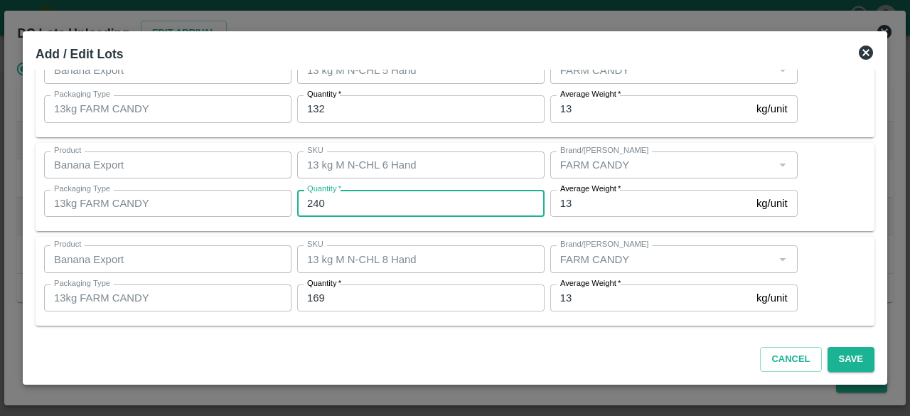
type input "240"
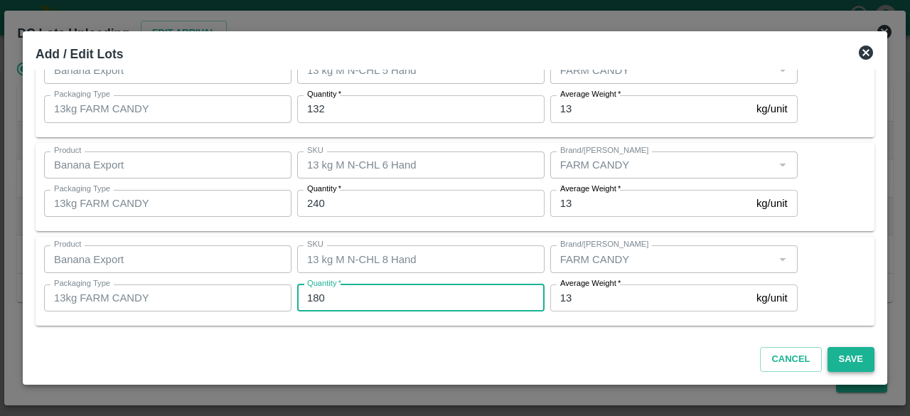
type input "180"
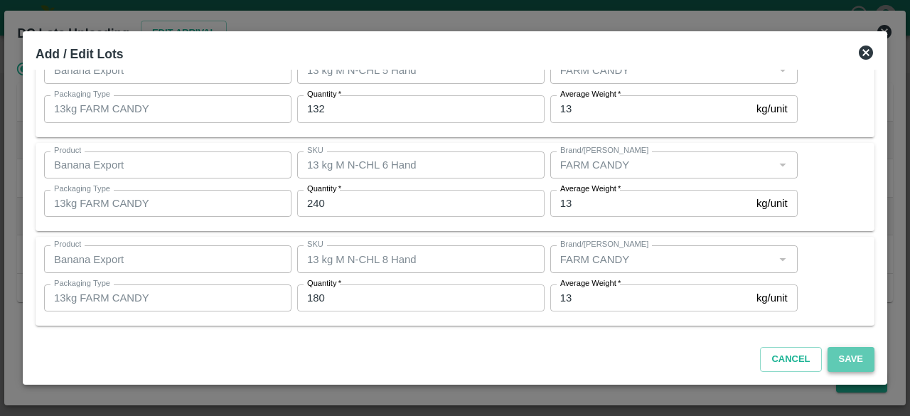
click at [854, 357] on button "Save" at bounding box center [851, 359] width 47 height 25
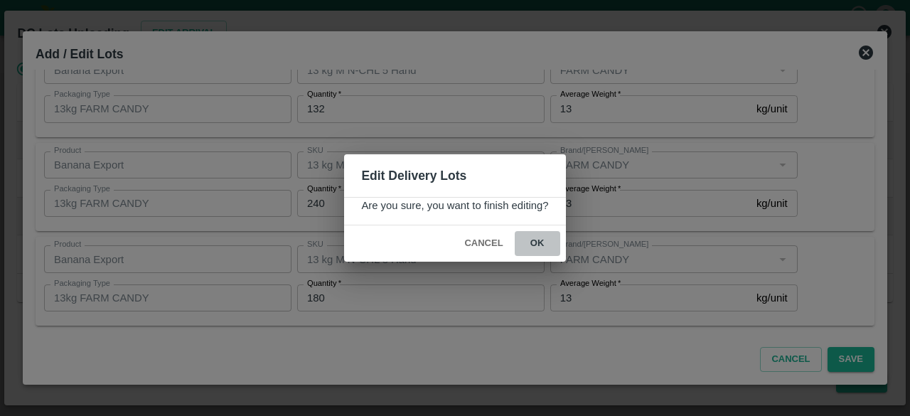
click at [533, 245] on button "ok" at bounding box center [538, 243] width 46 height 25
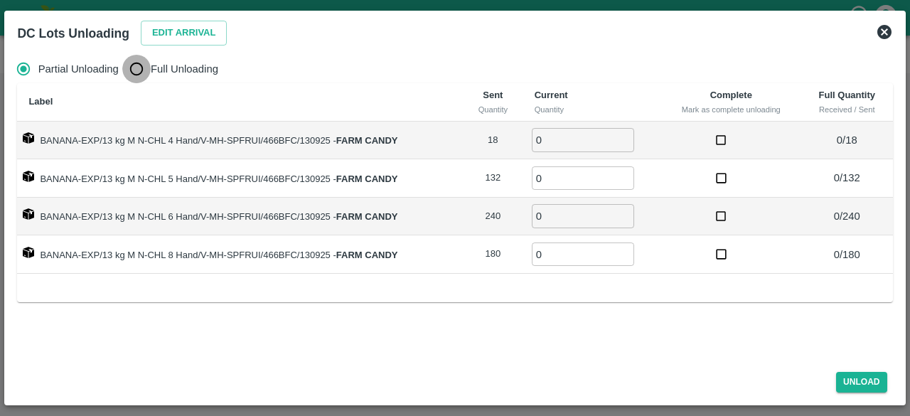
click at [131, 69] on input "Full Unloading" at bounding box center [136, 69] width 28 height 28
radio input "true"
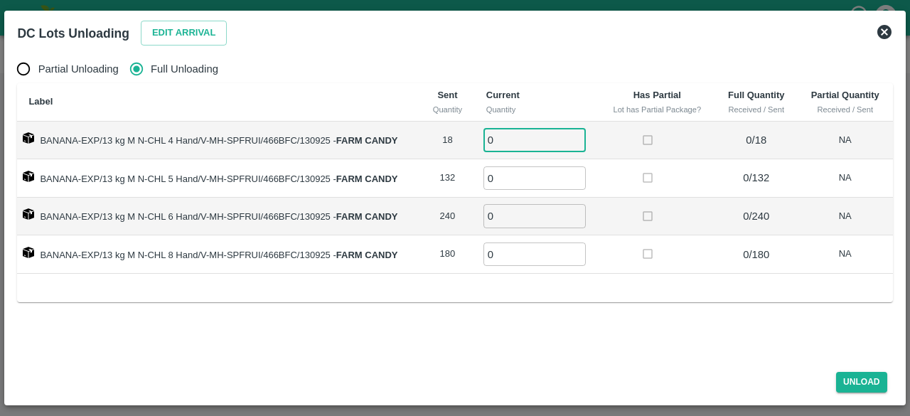
click at [511, 137] on input "0" at bounding box center [535, 139] width 102 height 23
type input "18"
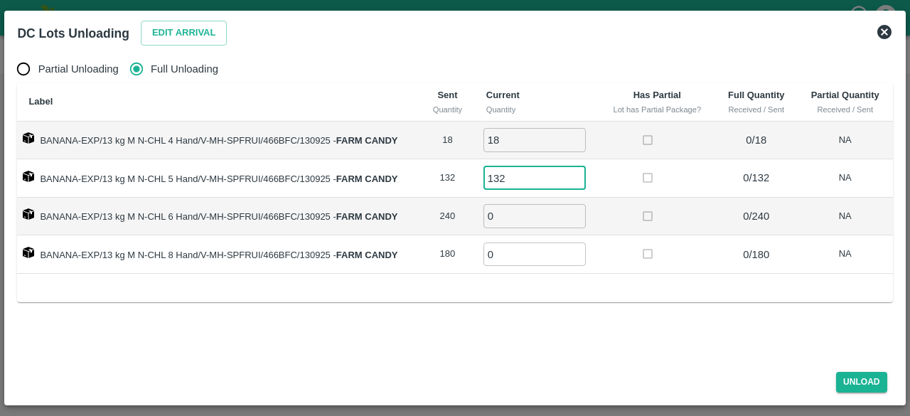
type input "132"
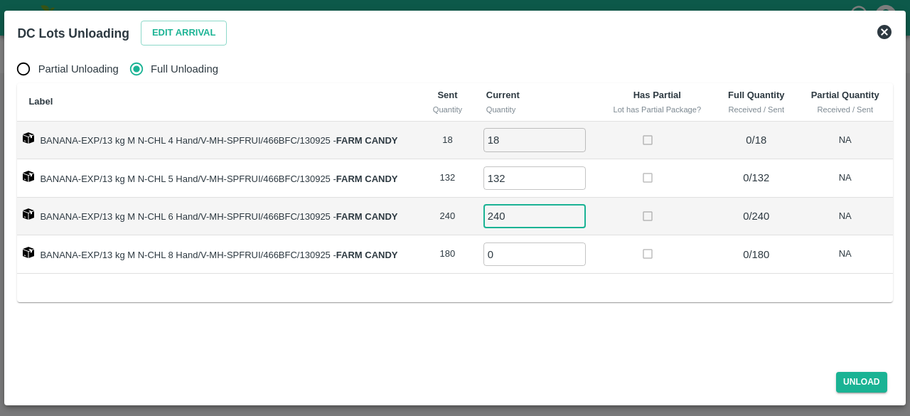
type input "240"
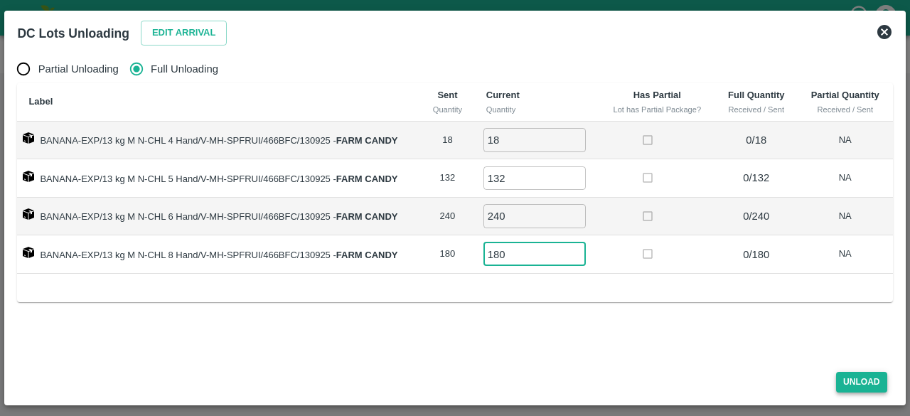
type input "180"
click at [859, 381] on button "Unload" at bounding box center [862, 382] width 51 height 21
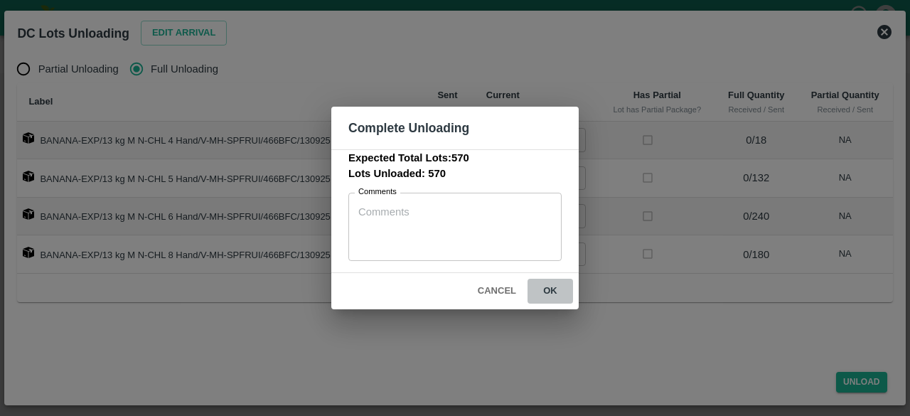
click at [553, 285] on button "ok" at bounding box center [551, 291] width 46 height 25
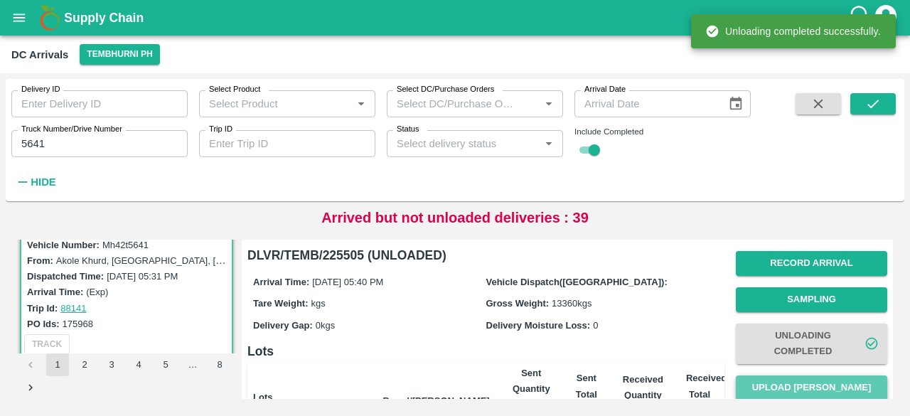
click at [790, 378] on button "Upload [PERSON_NAME]" at bounding box center [812, 388] width 152 height 25
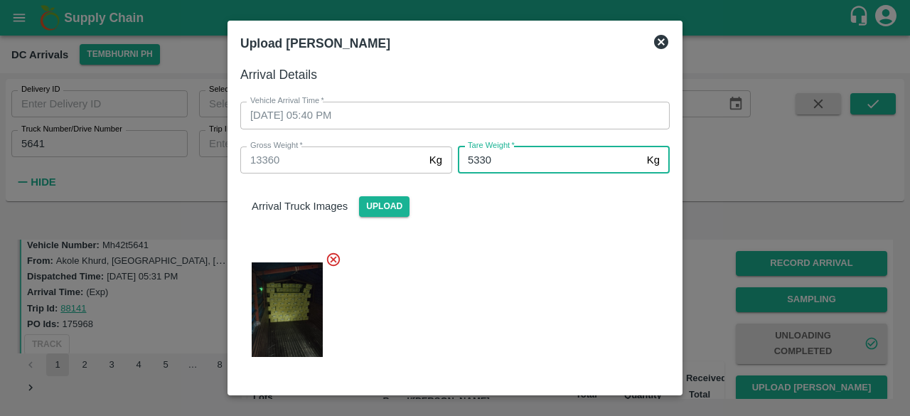
type input "5330"
click at [509, 280] on div at bounding box center [449, 306] width 441 height 132
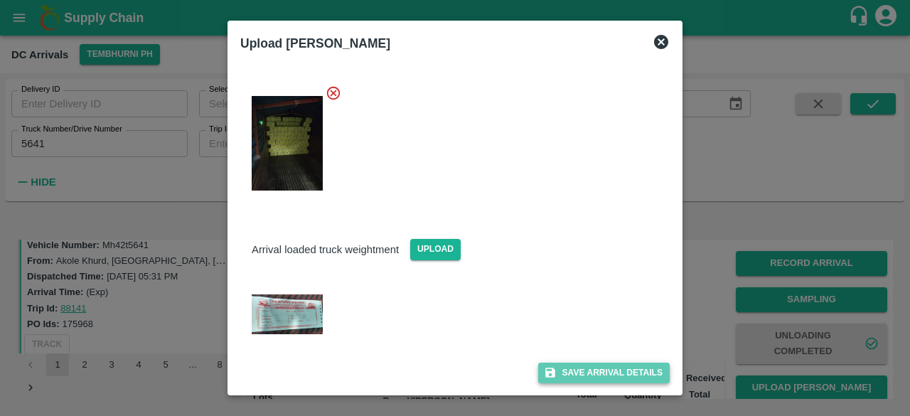
click at [588, 373] on button "Save Arrival Details" at bounding box center [604, 373] width 132 height 21
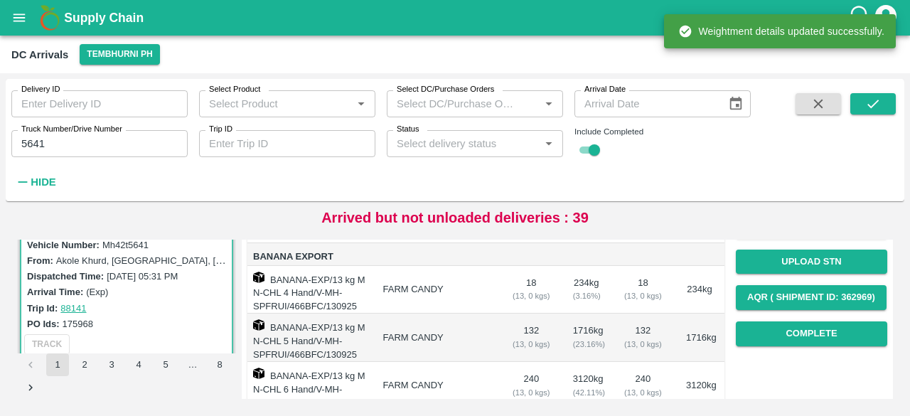
scroll to position [201, 0]
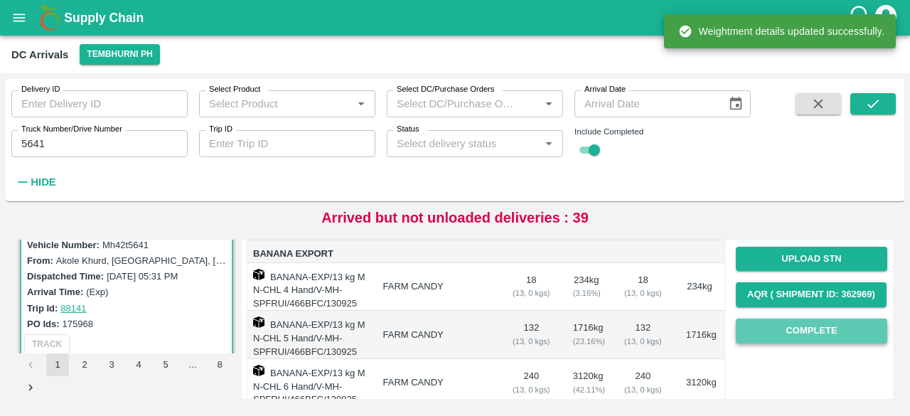
click at [816, 335] on button "Complete" at bounding box center [812, 331] width 152 height 25
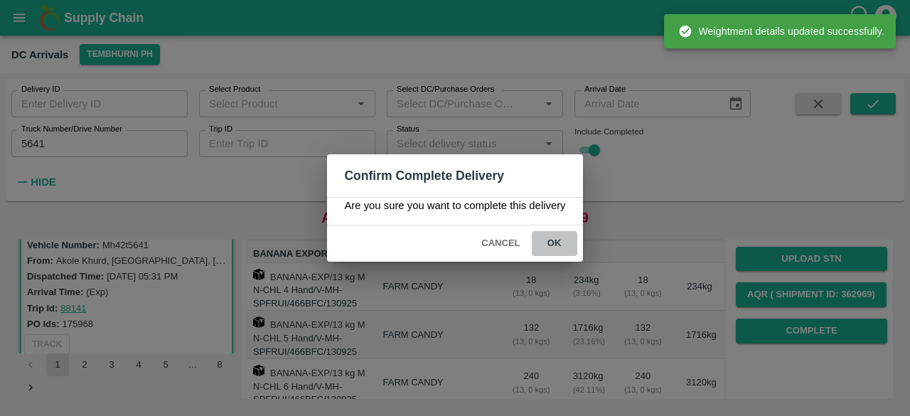
click at [556, 241] on button "ok" at bounding box center [555, 243] width 46 height 25
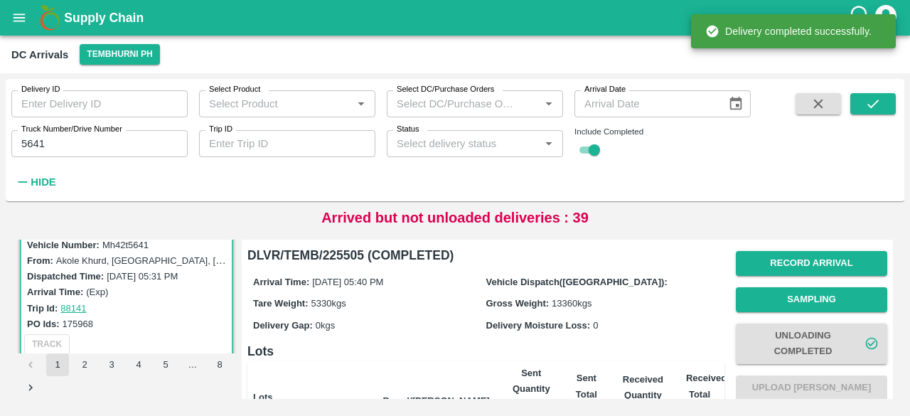
click at [31, 140] on input "5641" at bounding box center [99, 143] width 176 height 27
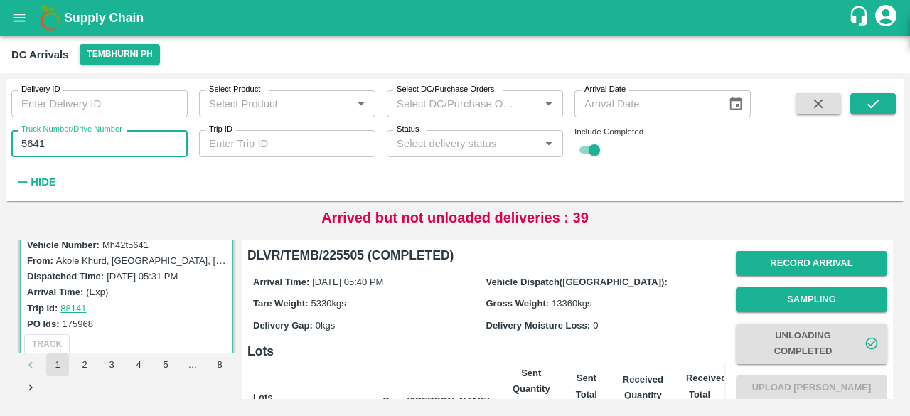
click at [31, 140] on input "5641" at bounding box center [99, 143] width 176 height 27
type input "3854"
click at [878, 105] on icon "submit" at bounding box center [874, 104] width 16 height 16
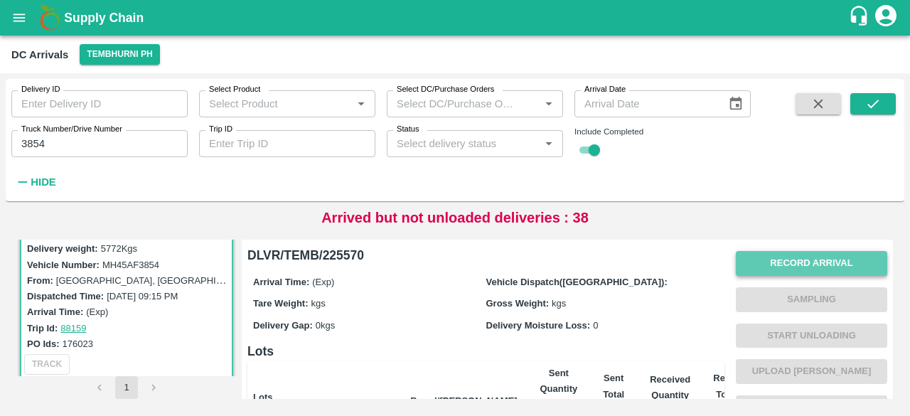
click at [791, 259] on button "Record Arrival" at bounding box center [812, 263] width 152 height 25
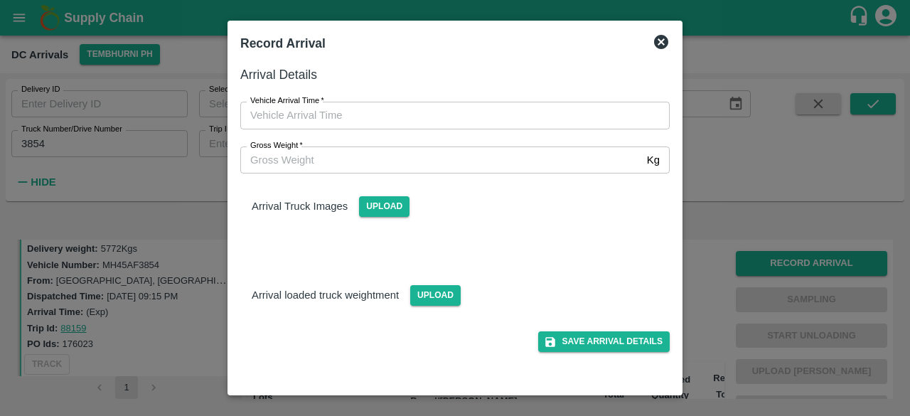
type input "DD/MM/YYYY hh:mm aa"
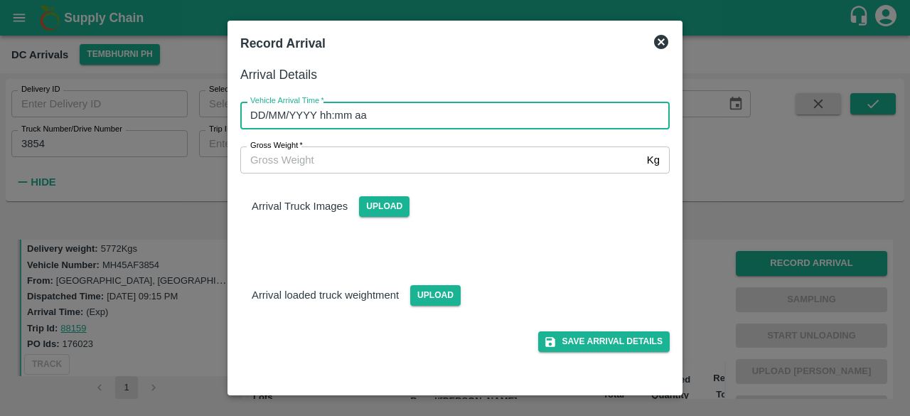
click at [533, 117] on input "DD/MM/YYYY hh:mm aa" at bounding box center [450, 115] width 420 height 27
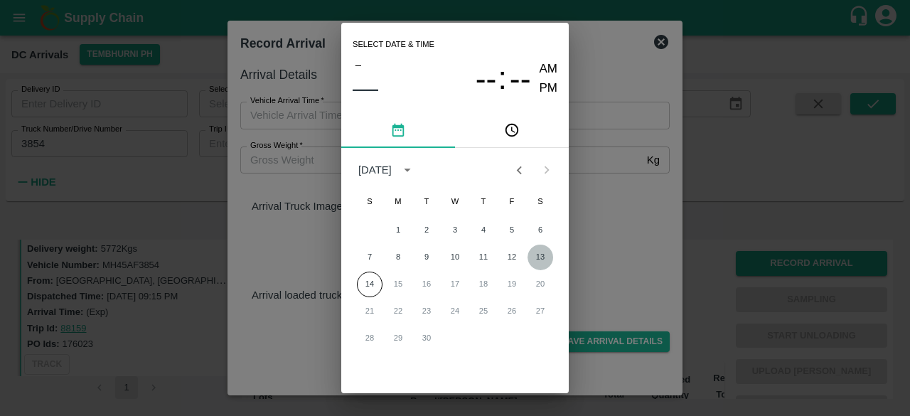
click at [538, 254] on button "13" at bounding box center [541, 258] width 26 height 26
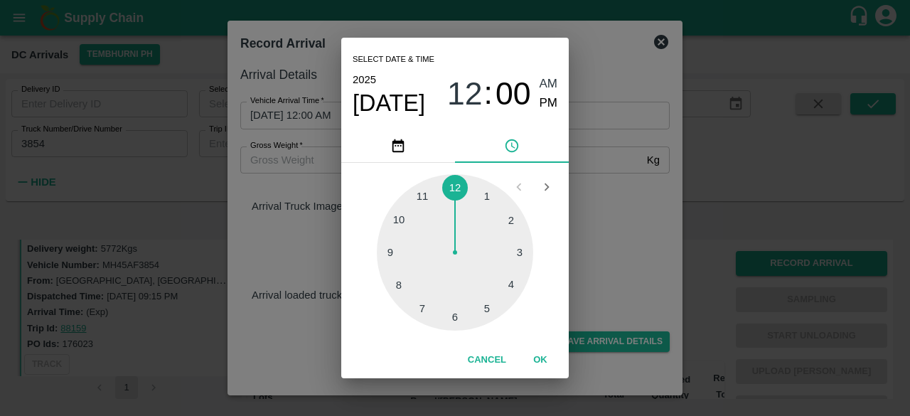
click at [488, 308] on div at bounding box center [455, 252] width 156 height 156
click at [547, 106] on span "PM" at bounding box center [549, 103] width 18 height 19
type input "[DATE] 05:00 PM"
click at [630, 238] on div "Select date & time [DATE] 05 : 00 AM PM 05 10 15 20 25 30 35 40 45 50 55 00 Can…" at bounding box center [455, 208] width 910 height 416
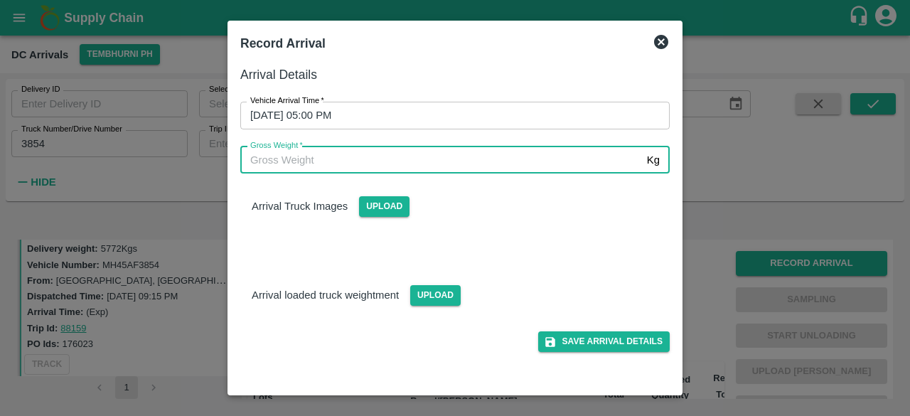
click at [297, 170] on input "Gross Weight   *" at bounding box center [440, 160] width 401 height 27
type input "11680"
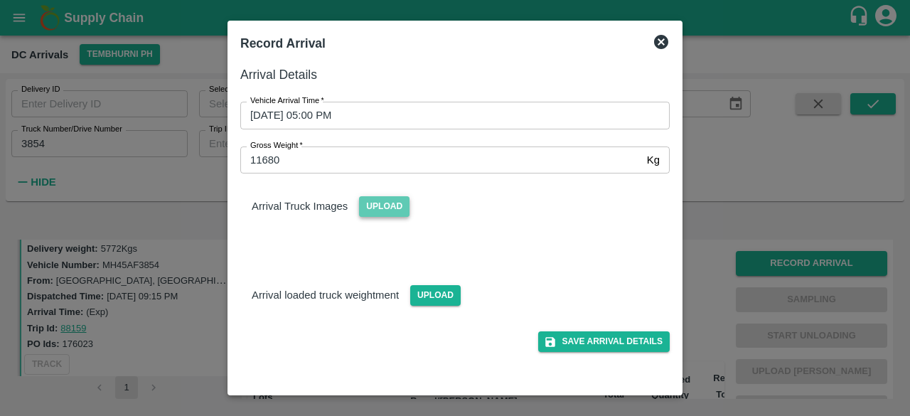
click at [386, 210] on span "Upload" at bounding box center [384, 206] width 51 height 21
click at [0, 0] on input "Upload" at bounding box center [0, 0] width 0 height 0
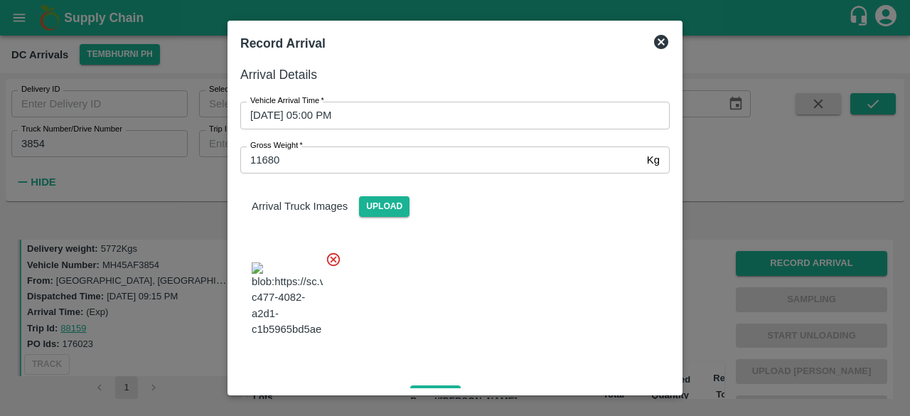
click at [393, 290] on div at bounding box center [449, 296] width 441 height 112
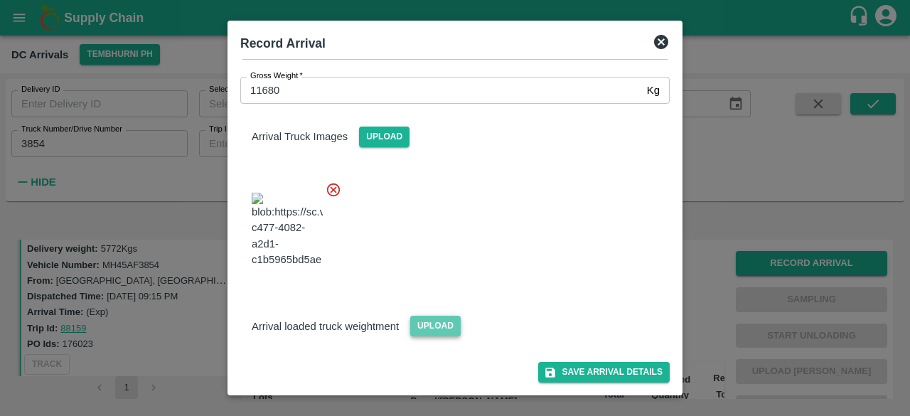
click at [425, 331] on span "Upload" at bounding box center [435, 326] width 51 height 21
click at [0, 0] on input "Upload" at bounding box center [0, 0] width 0 height 0
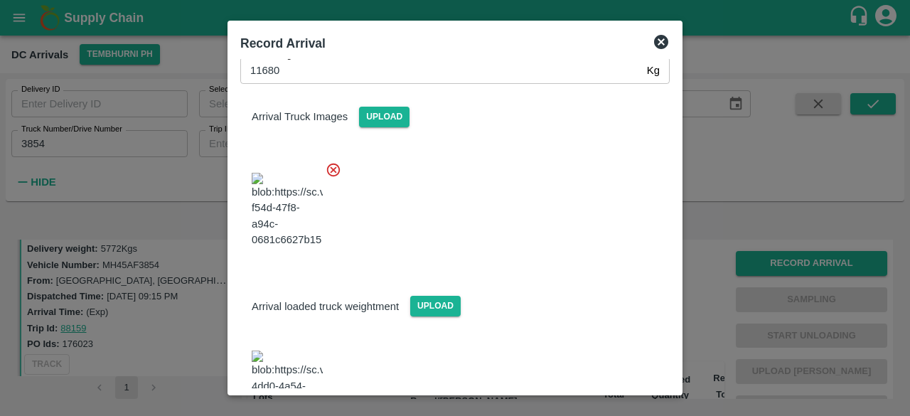
scroll to position [156, 0]
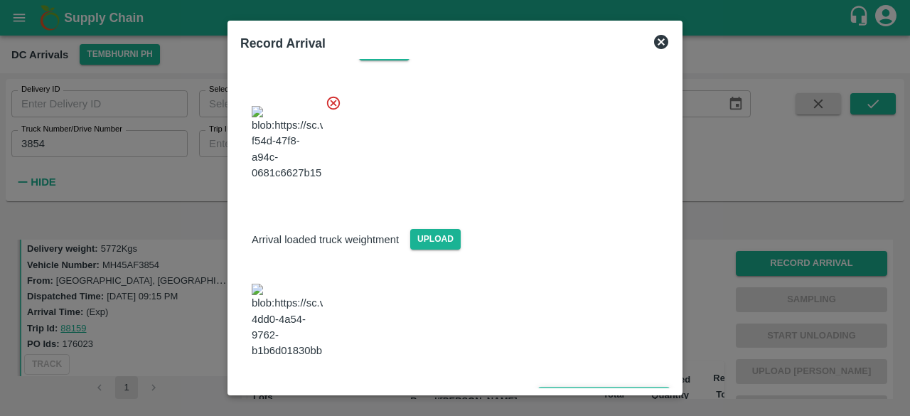
click at [588, 387] on button "Save Arrival Details" at bounding box center [604, 397] width 132 height 21
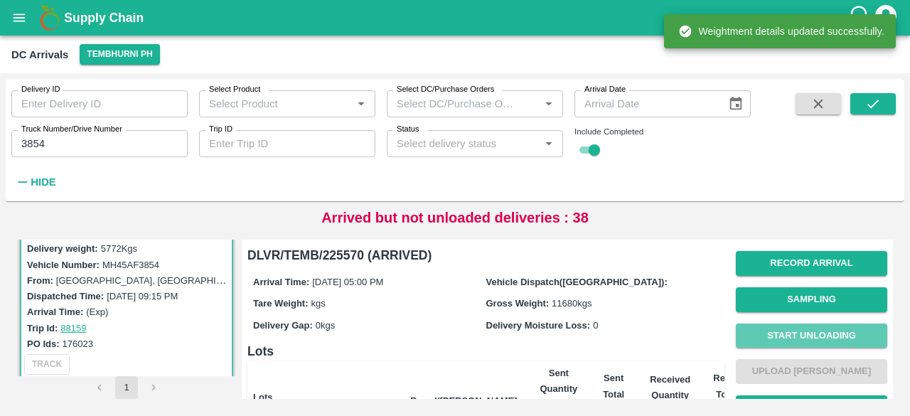
click at [809, 333] on button "Start Unloading" at bounding box center [812, 336] width 152 height 25
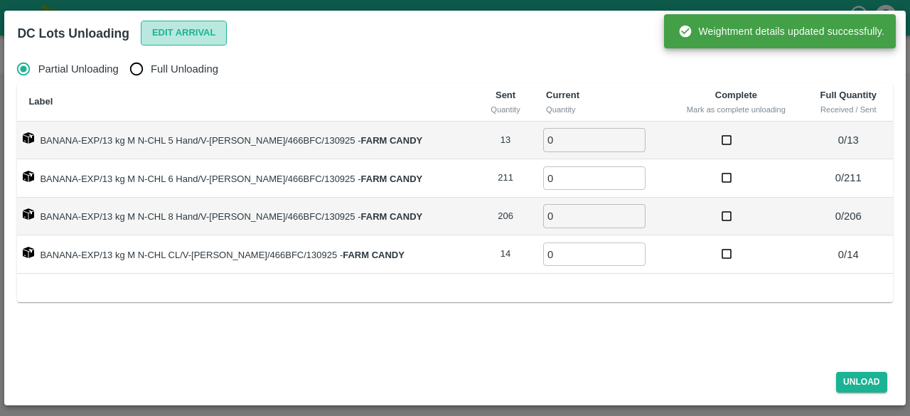
click at [175, 29] on button "Edit Arrival" at bounding box center [184, 33] width 87 height 25
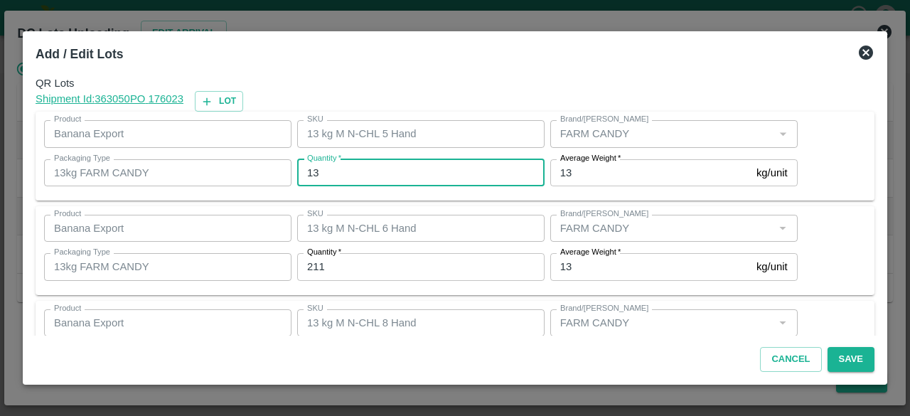
click at [310, 173] on input "13" at bounding box center [421, 172] width 248 height 27
type input "14"
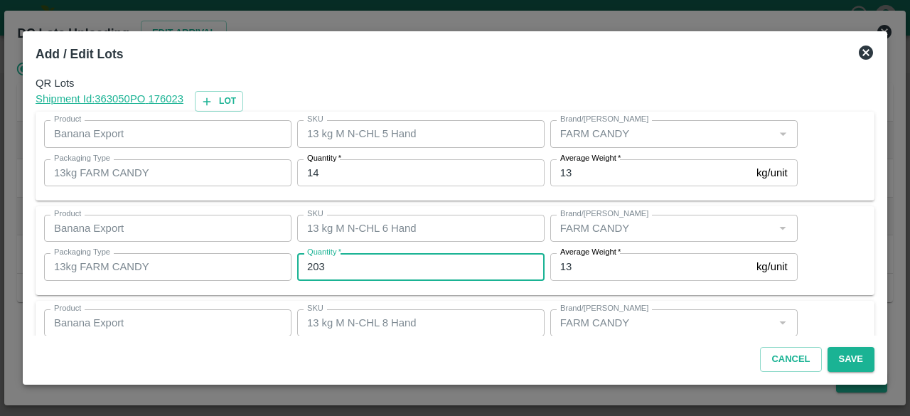
type input "203"
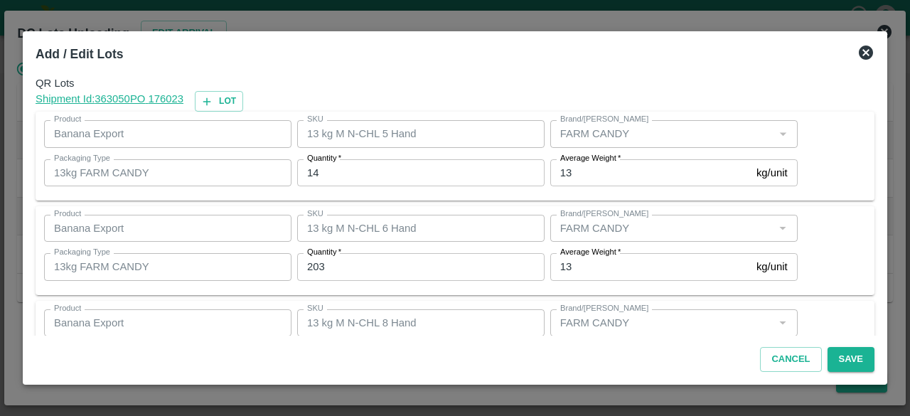
scroll to position [158, 0]
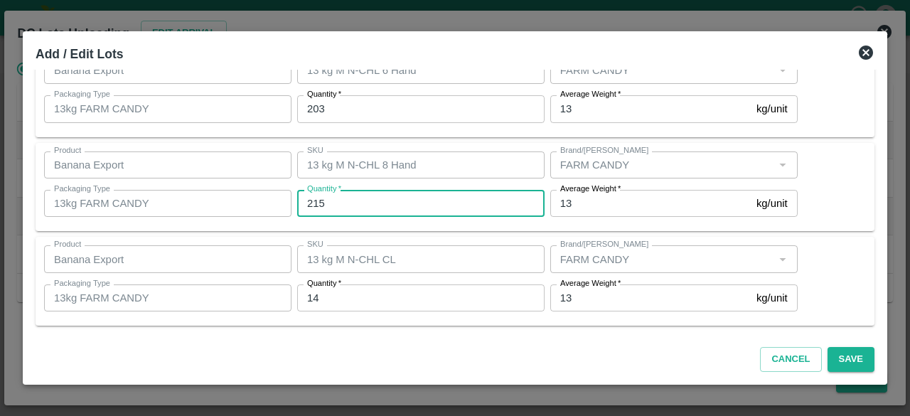
type input "215"
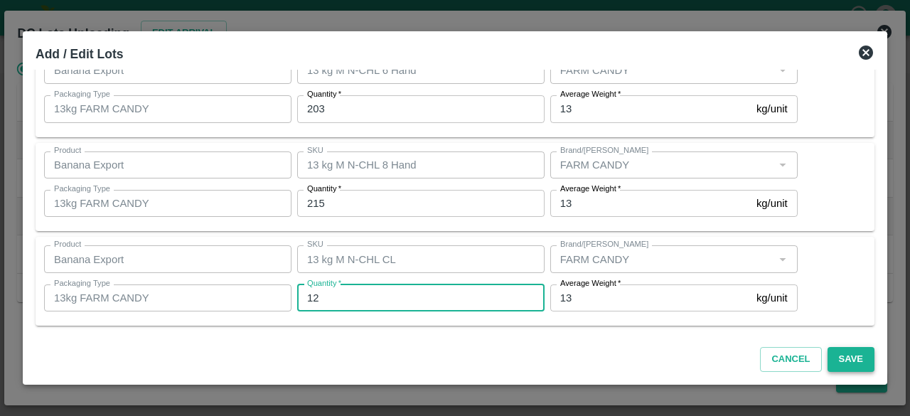
type input "12"
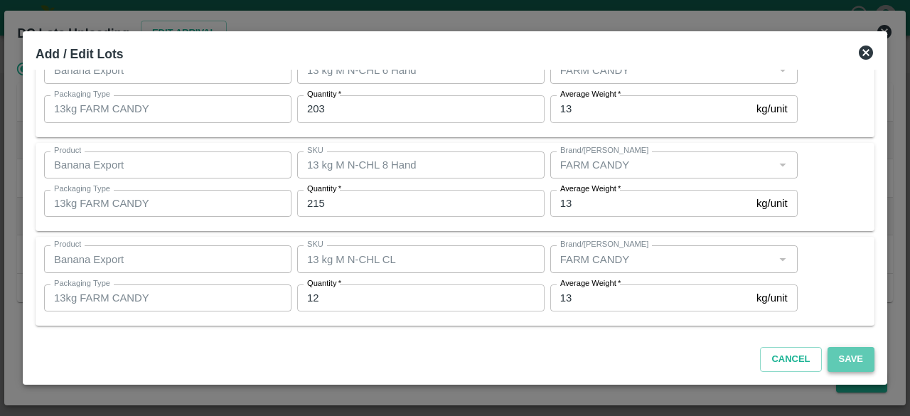
click at [845, 358] on button "Save" at bounding box center [851, 359] width 47 height 25
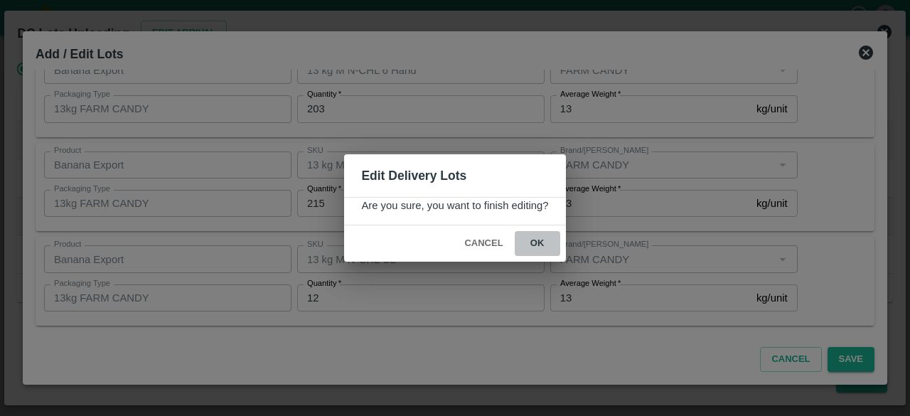
click at [533, 240] on button "ok" at bounding box center [538, 243] width 46 height 25
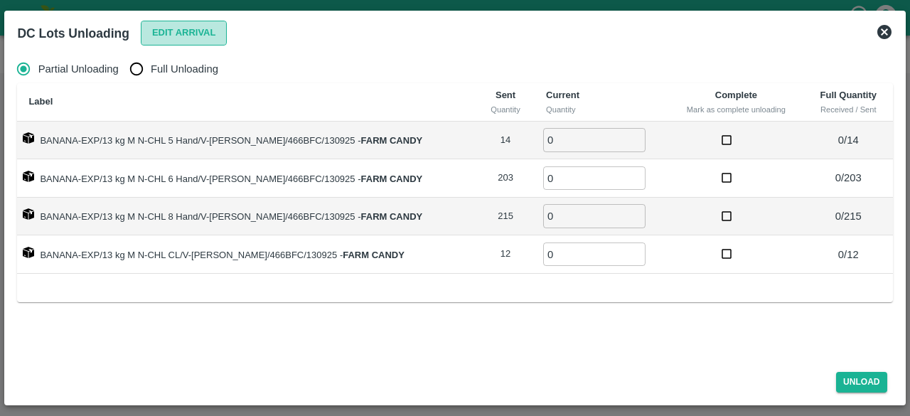
click at [192, 33] on button "Edit Arrival" at bounding box center [184, 33] width 87 height 25
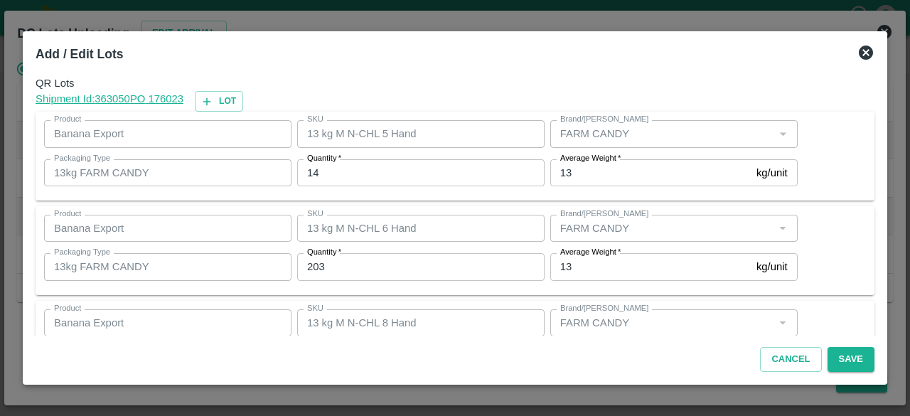
click at [865, 51] on icon at bounding box center [866, 52] width 17 height 17
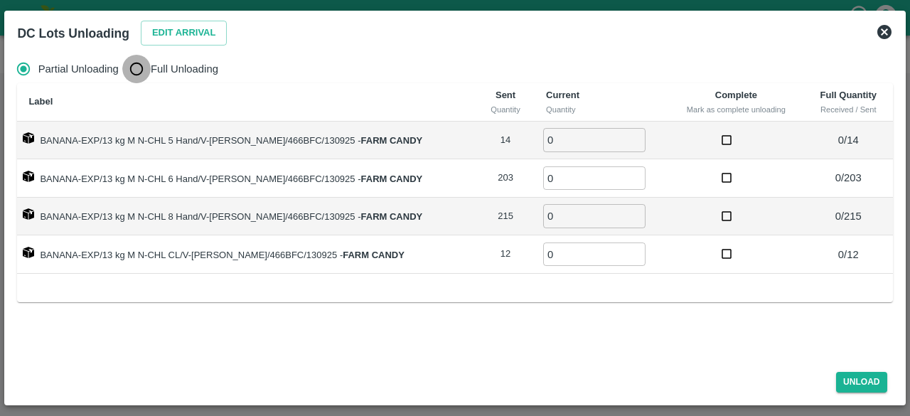
click at [129, 73] on input "Full Unloading" at bounding box center [136, 69] width 28 height 28
radio input "true"
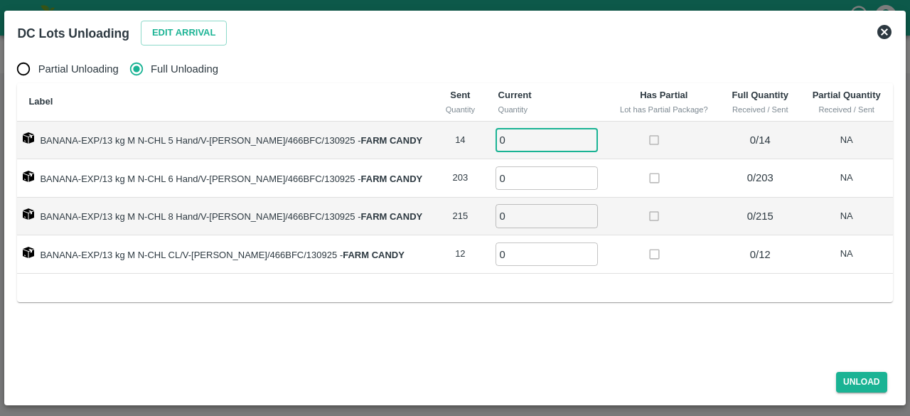
click at [512, 134] on input "0" at bounding box center [547, 139] width 102 height 23
type input "14"
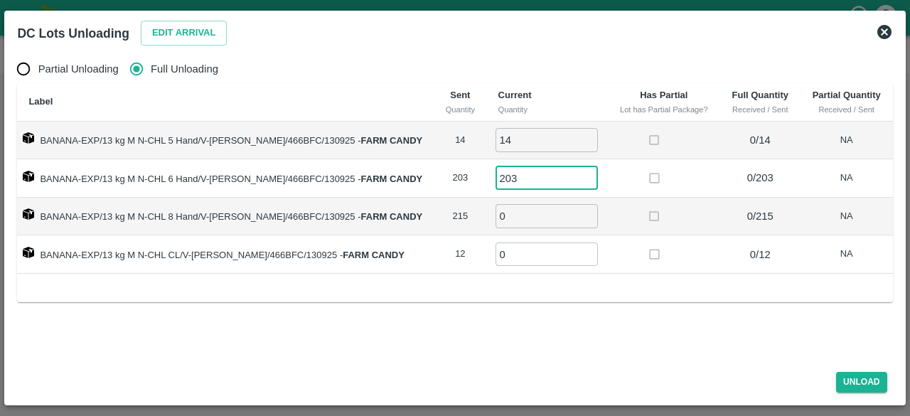
type input "203"
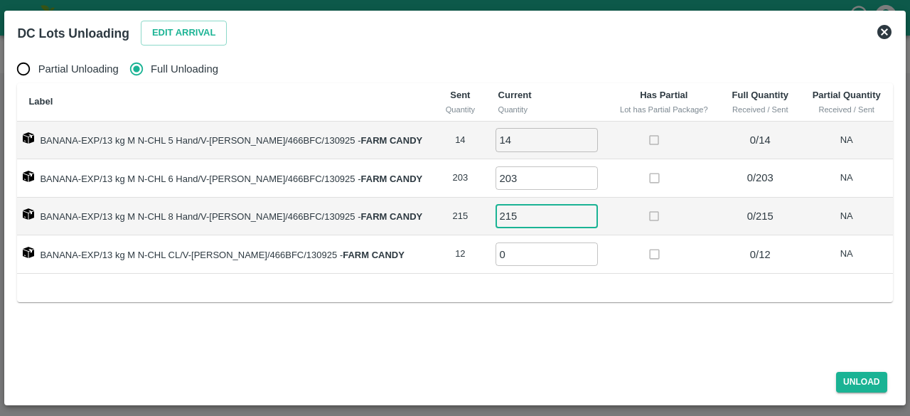
type input "215"
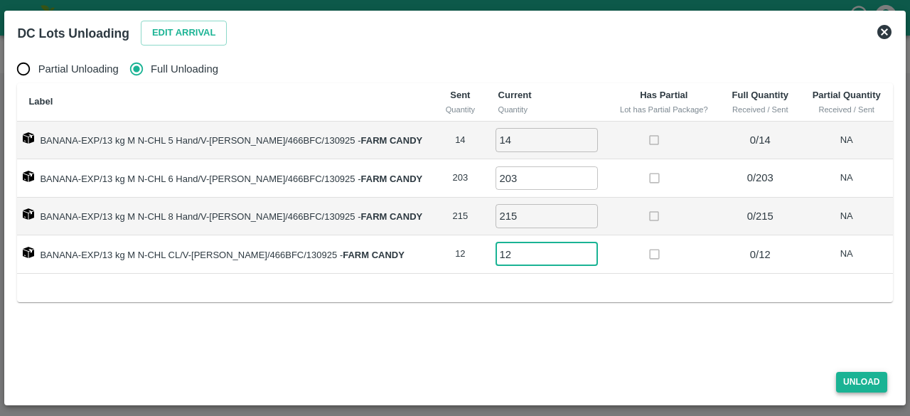
type input "12"
click at [856, 376] on button "Unload" at bounding box center [862, 382] width 51 height 21
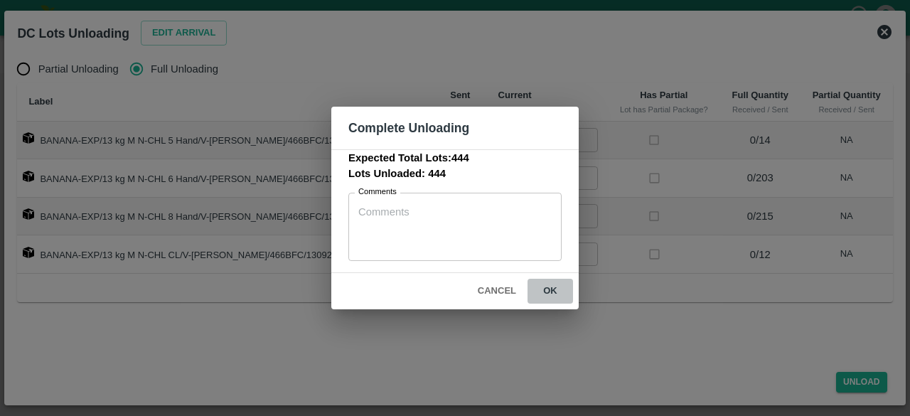
click at [552, 286] on button "ok" at bounding box center [551, 291] width 46 height 25
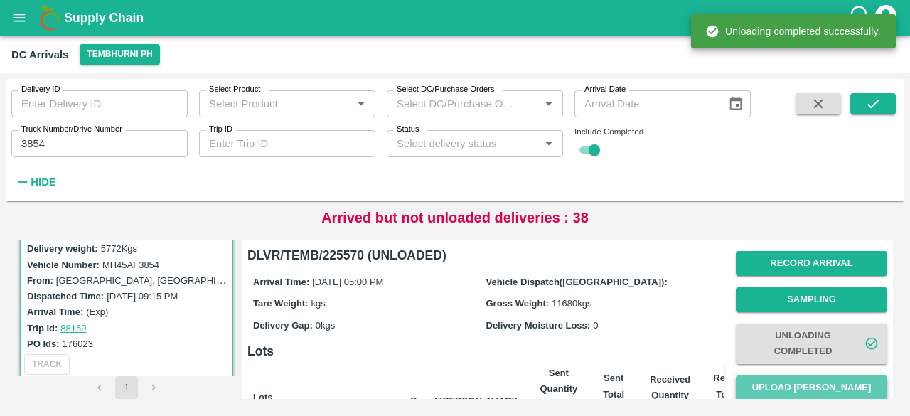
click at [817, 386] on button "Upload [PERSON_NAME]" at bounding box center [812, 388] width 152 height 25
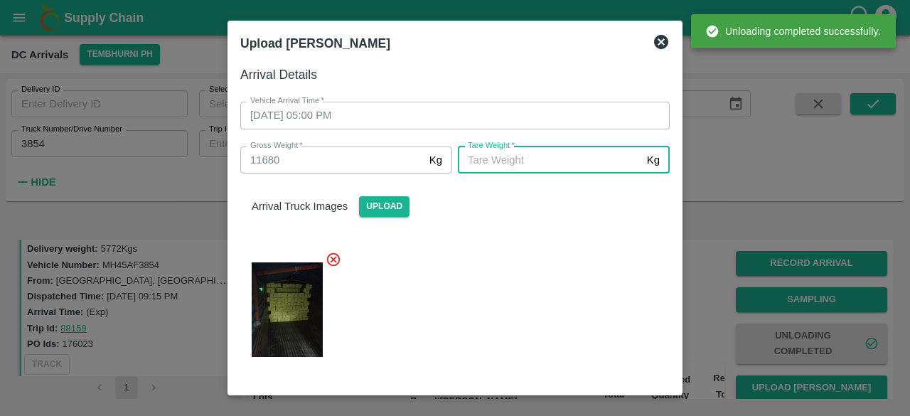
click at [559, 152] on input "[PERSON_NAME]   *" at bounding box center [550, 160] width 184 height 27
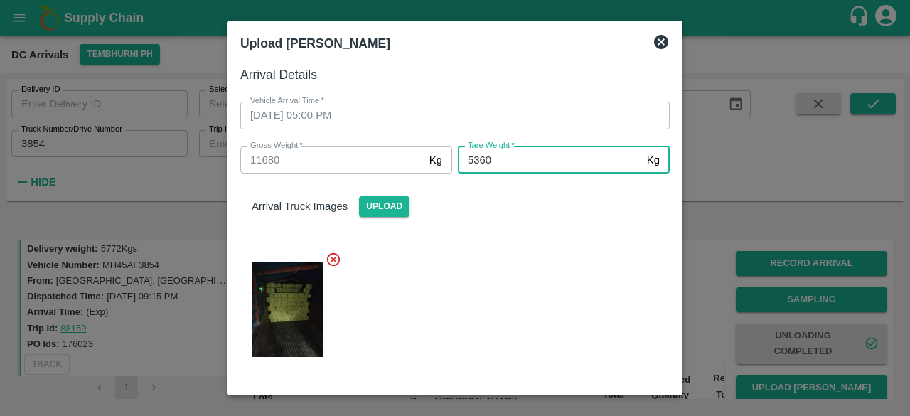
type input "5360"
click at [527, 291] on div at bounding box center [449, 306] width 441 height 132
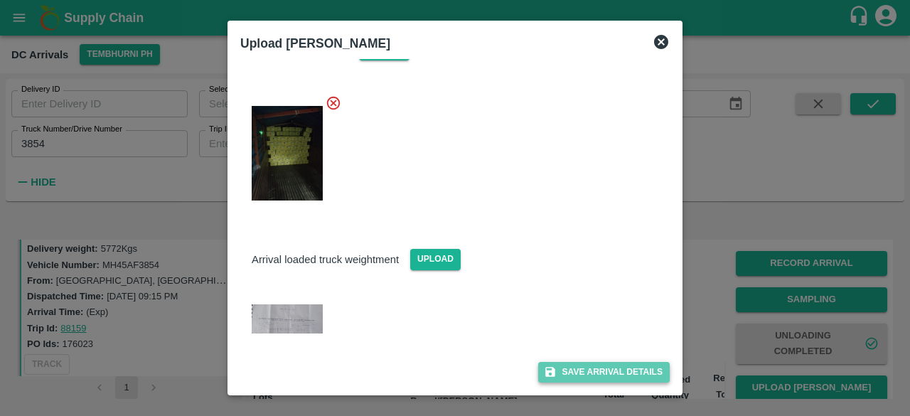
click at [595, 368] on button "Save Arrival Details" at bounding box center [604, 372] width 132 height 21
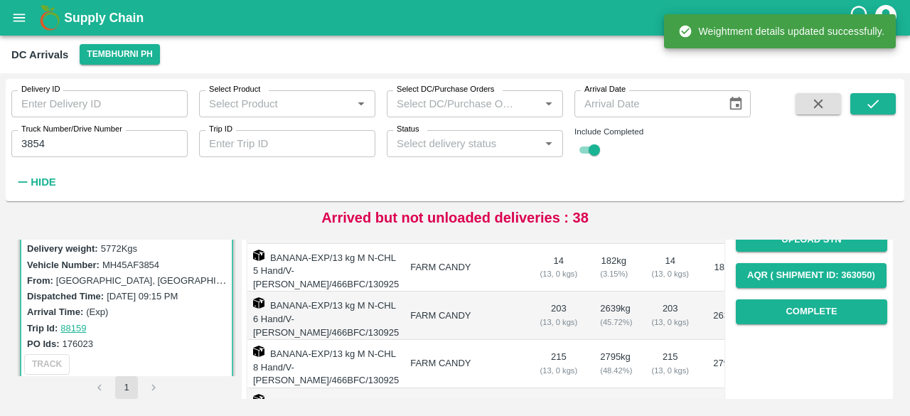
scroll to position [247, 0]
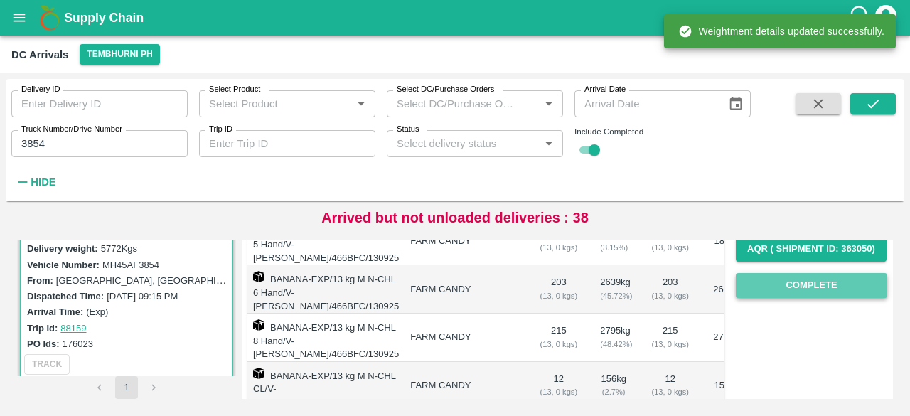
click at [807, 281] on button "Complete" at bounding box center [812, 285] width 152 height 25
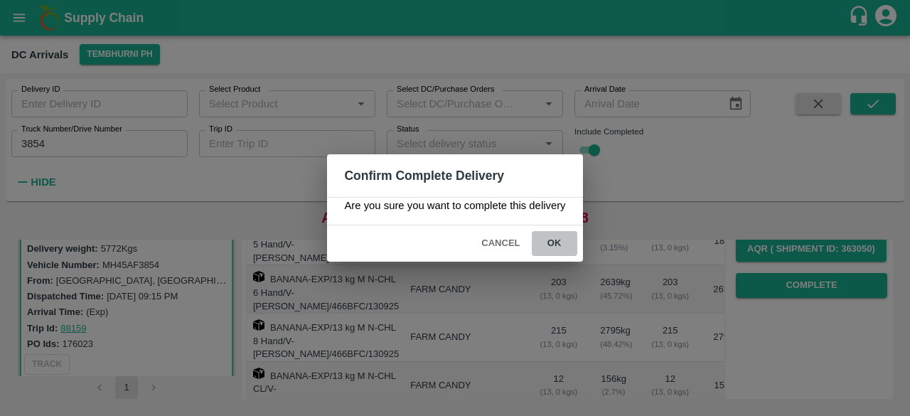
click at [555, 244] on button "ok" at bounding box center [555, 243] width 46 height 25
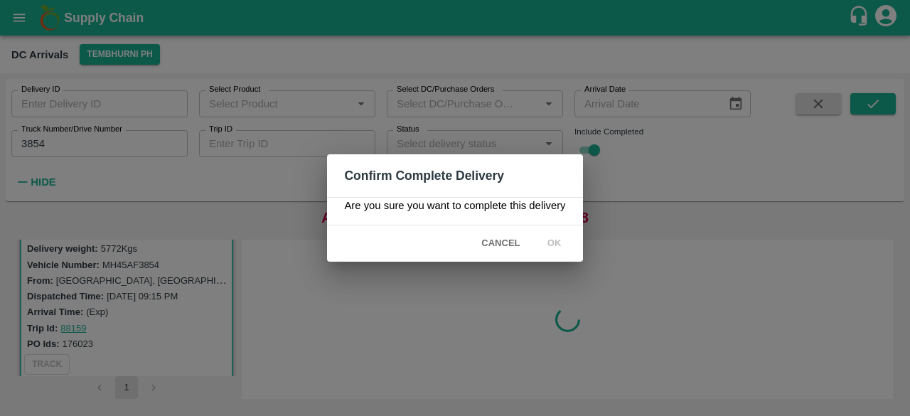
scroll to position [0, 0]
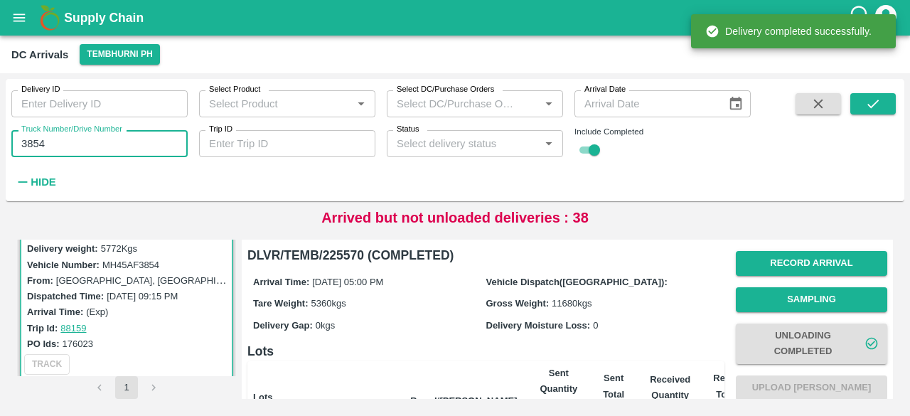
click at [33, 147] on input "3854" at bounding box center [99, 143] width 176 height 27
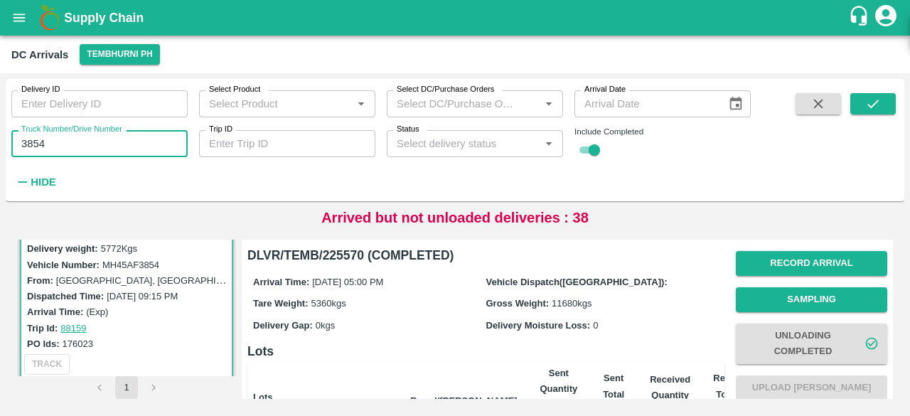
click at [33, 147] on input "3854" at bounding box center [99, 143] width 176 height 27
type input "5101"
click at [872, 106] on icon "submit" at bounding box center [873, 104] width 11 height 9
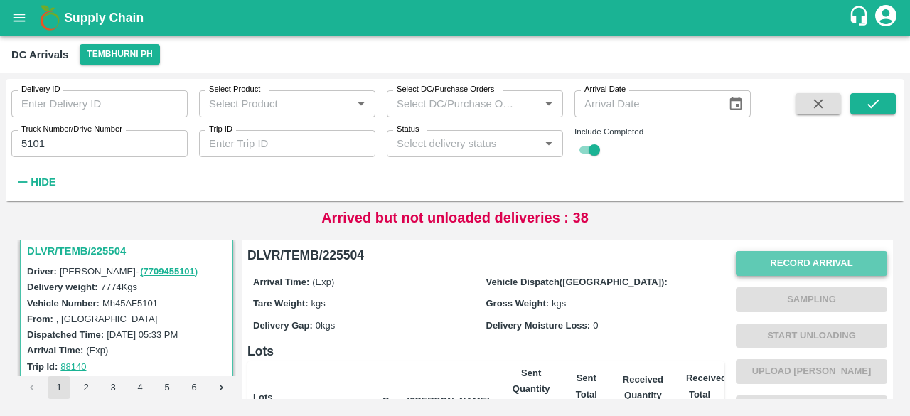
click at [783, 267] on button "Record Arrival" at bounding box center [812, 263] width 152 height 25
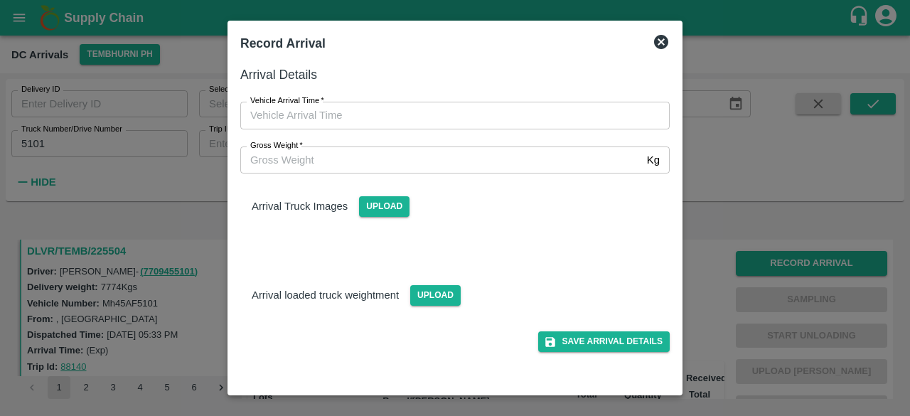
type input "DD/MM/YYYY hh:mm aa"
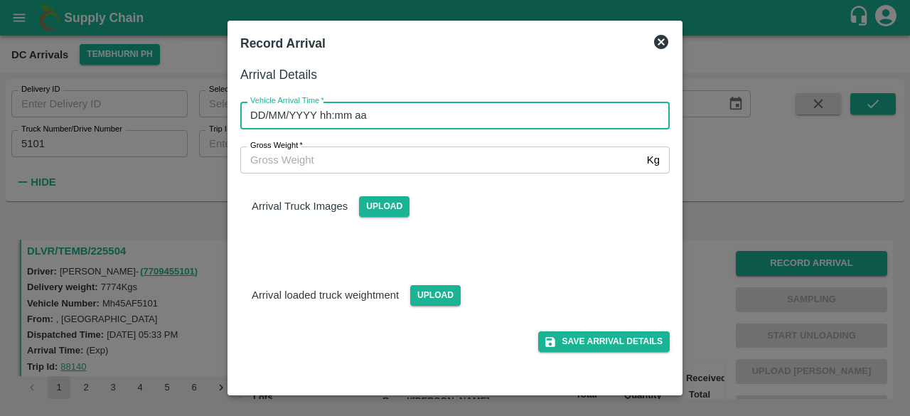
click at [530, 115] on input "DD/MM/YYYY hh:mm aa" at bounding box center [450, 115] width 420 height 27
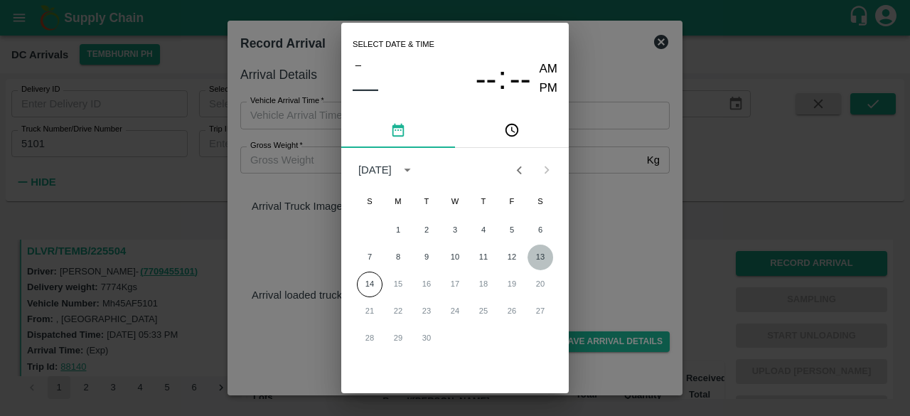
click at [542, 256] on button "13" at bounding box center [541, 258] width 26 height 26
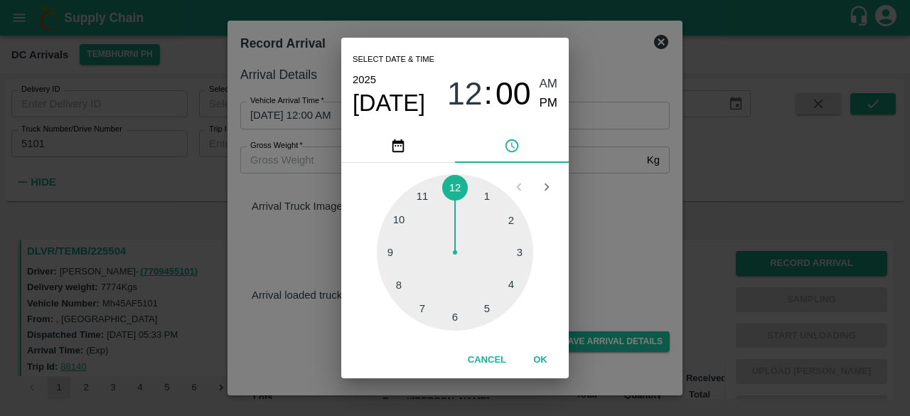
click at [489, 307] on div at bounding box center [455, 252] width 156 height 156
click at [455, 322] on div at bounding box center [455, 252] width 156 height 156
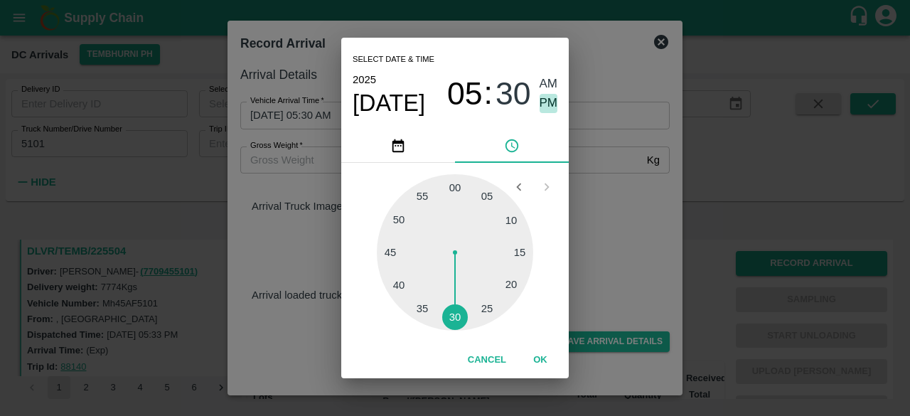
click at [551, 102] on span "PM" at bounding box center [549, 103] width 18 height 19
type input "[DATE] 05:30 PM"
click at [600, 211] on div "Select date & time [DATE] 05 : 30 AM PM 05 10 15 20 25 30 35 40 45 50 55 00 Can…" at bounding box center [455, 208] width 910 height 416
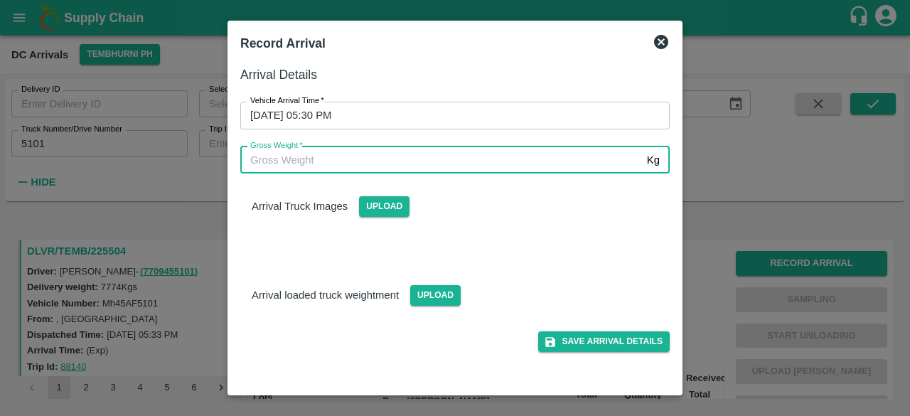
click at [301, 160] on input "Gross Weight   *" at bounding box center [440, 160] width 401 height 27
type input "13990"
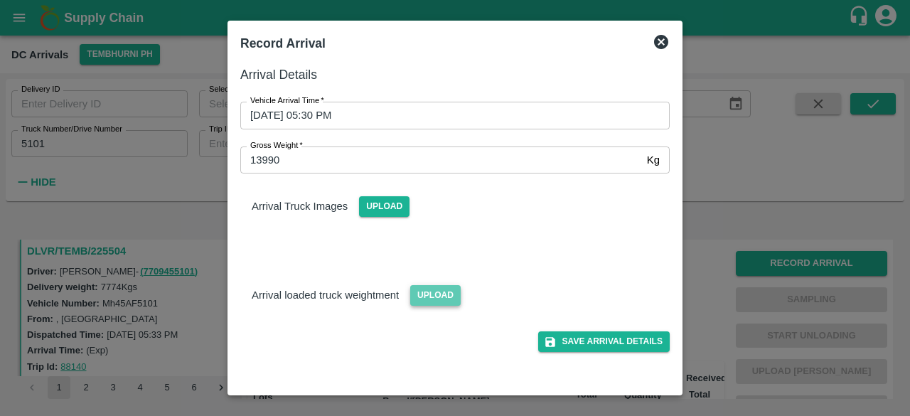
click at [423, 289] on span "Upload" at bounding box center [435, 295] width 51 height 21
click at [0, 0] on input "Upload" at bounding box center [0, 0] width 0 height 0
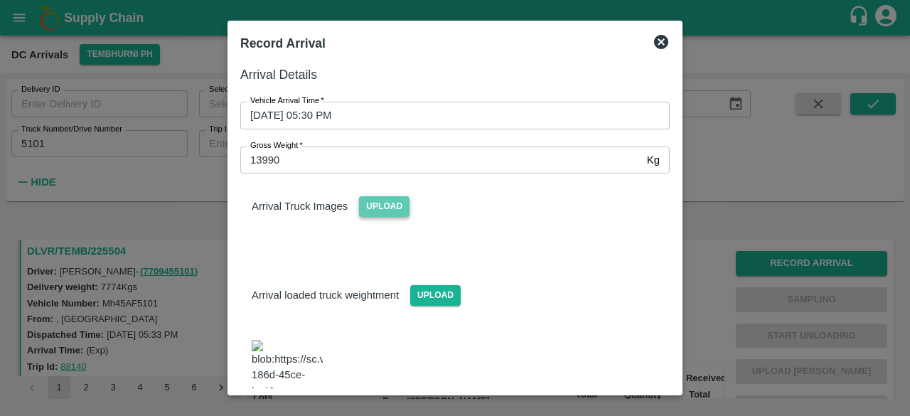
click at [377, 214] on span "Upload" at bounding box center [384, 206] width 51 height 21
click at [0, 0] on input "Upload" at bounding box center [0, 0] width 0 height 0
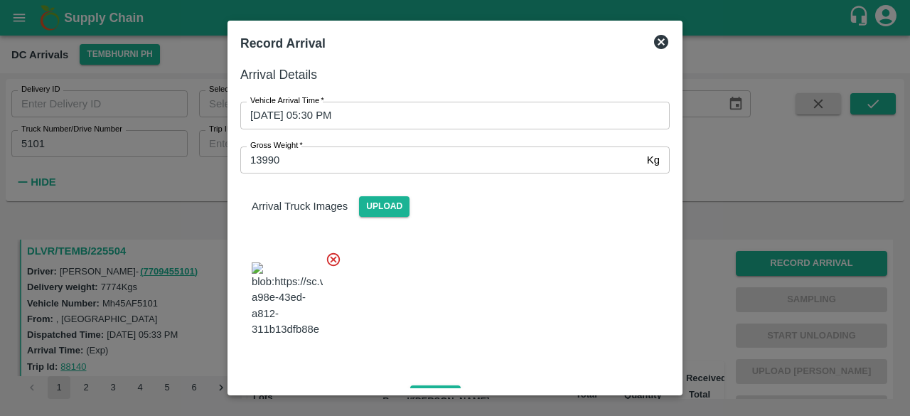
scroll to position [198, 0]
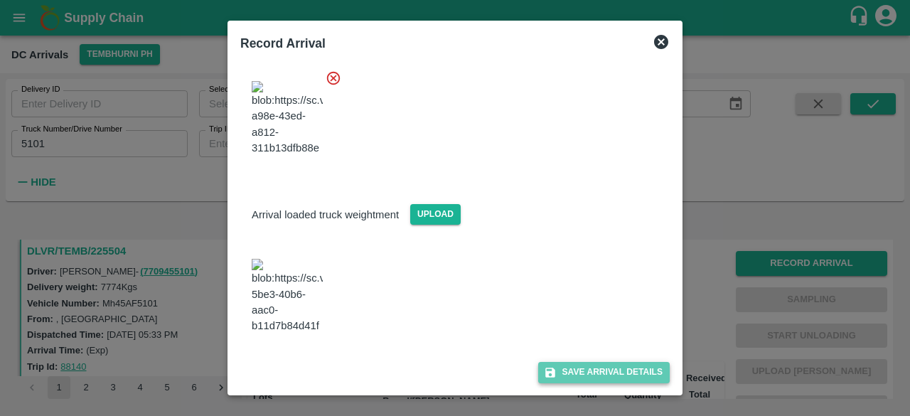
click at [587, 376] on button "Save Arrival Details" at bounding box center [604, 372] width 132 height 21
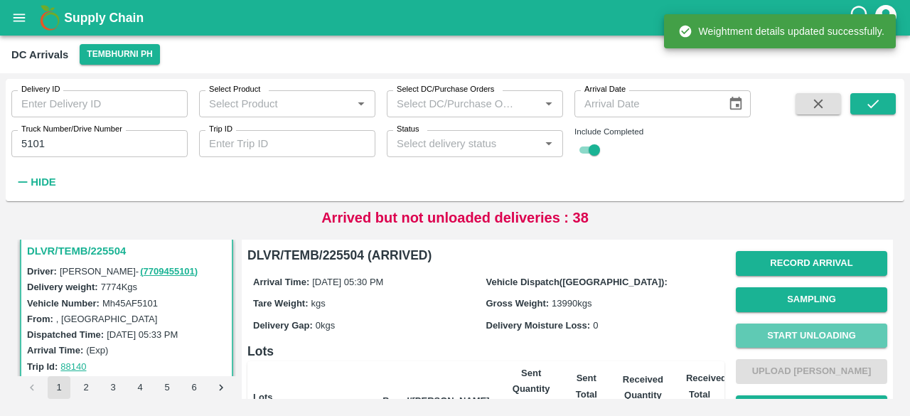
click at [800, 338] on button "Start Unloading" at bounding box center [812, 336] width 152 height 25
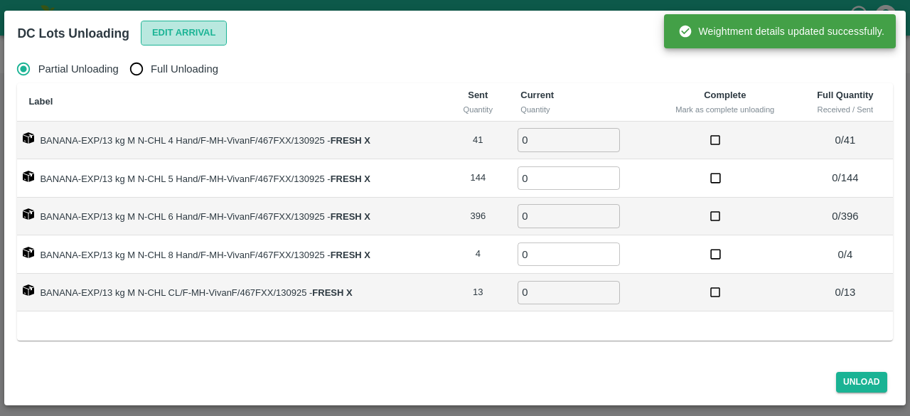
click at [189, 35] on button "Edit Arrival" at bounding box center [184, 33] width 87 height 25
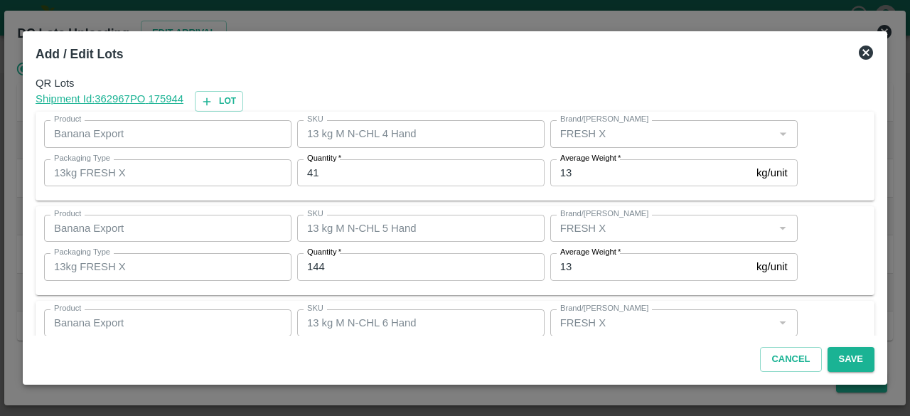
click at [311, 171] on input "41" at bounding box center [421, 172] width 248 height 27
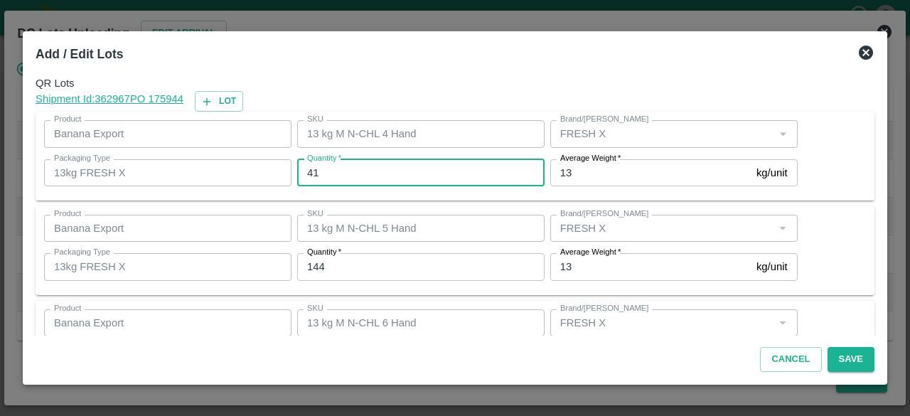
click at [311, 171] on input "41" at bounding box center [421, 172] width 248 height 27
type input "31"
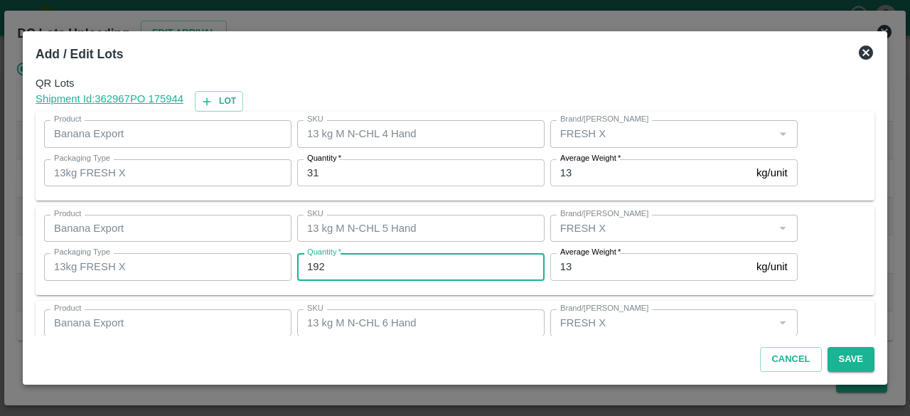
type input "192"
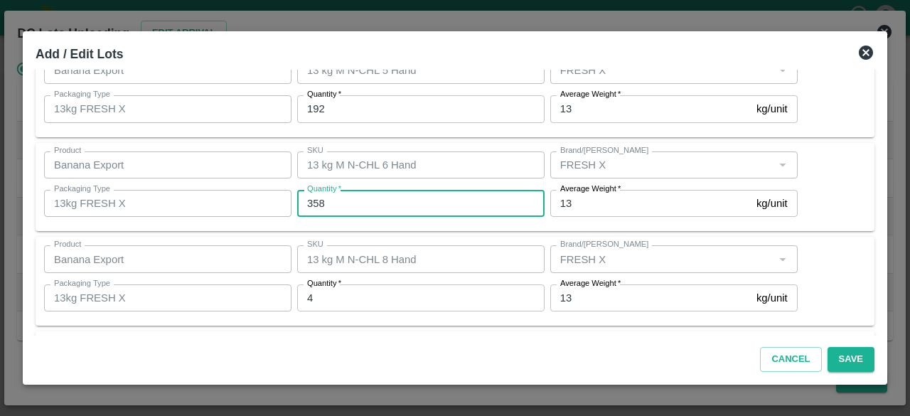
scroll to position [253, 0]
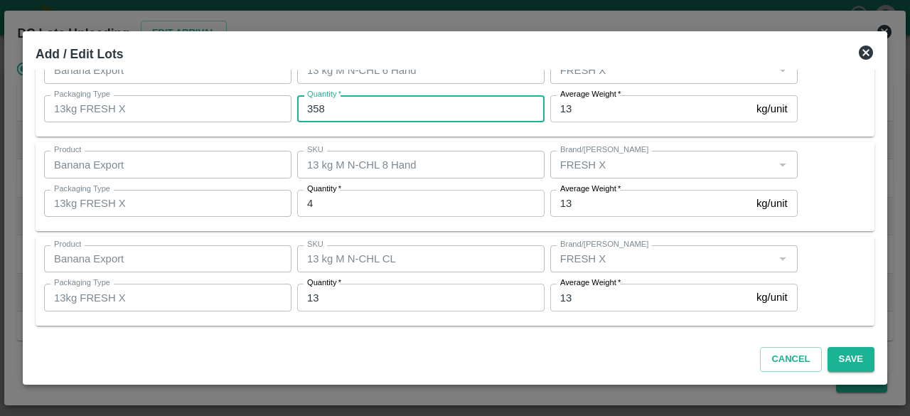
type input "358"
click at [312, 293] on input "13" at bounding box center [421, 297] width 248 height 27
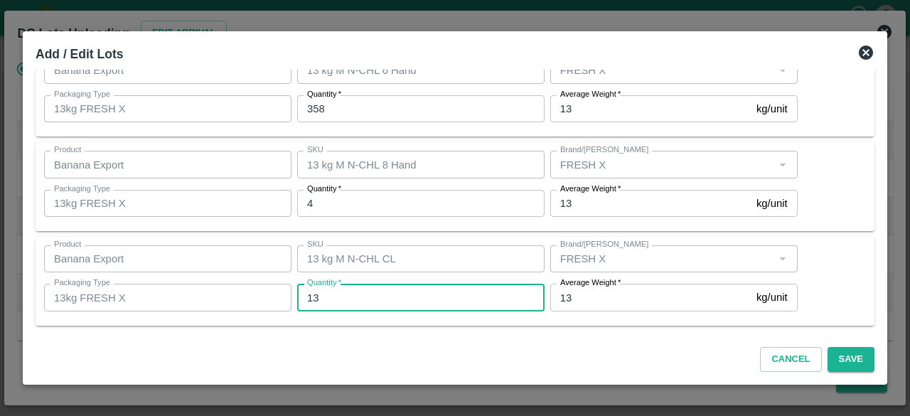
click at [312, 293] on input "13" at bounding box center [421, 297] width 248 height 27
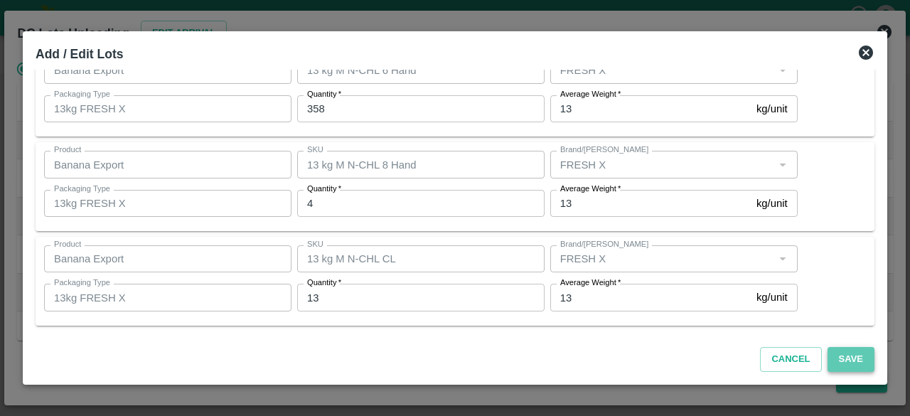
click at [856, 358] on button "Save" at bounding box center [851, 359] width 47 height 25
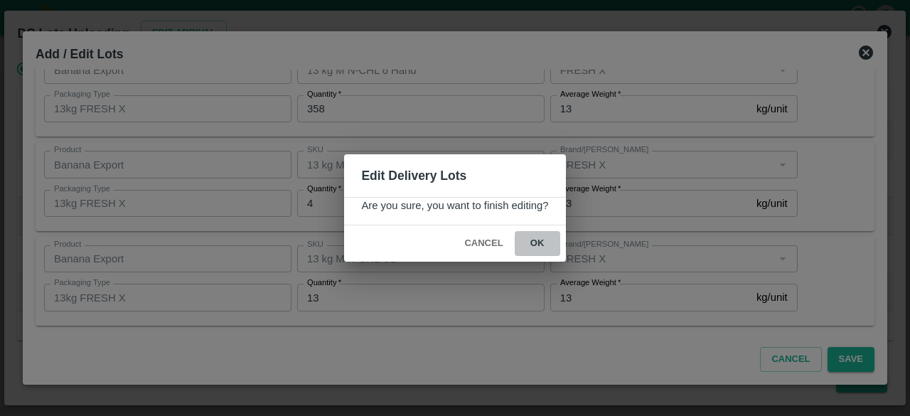
click at [535, 244] on button "ok" at bounding box center [538, 243] width 46 height 25
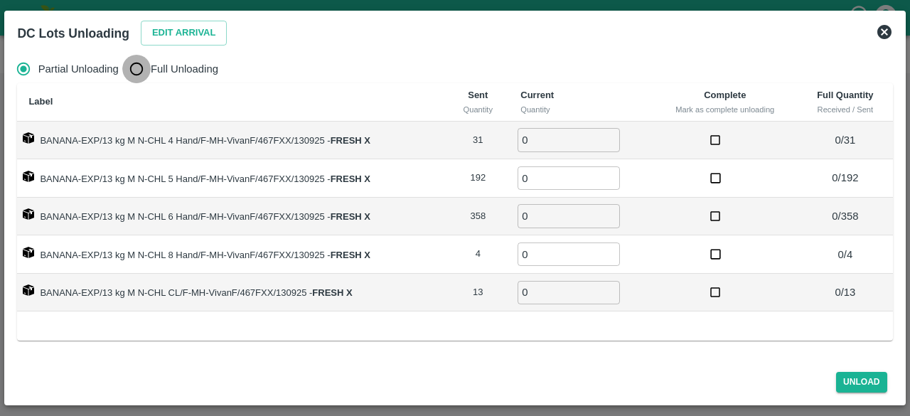
click at [146, 69] on input "Full Unloading" at bounding box center [136, 69] width 28 height 28
radio input "true"
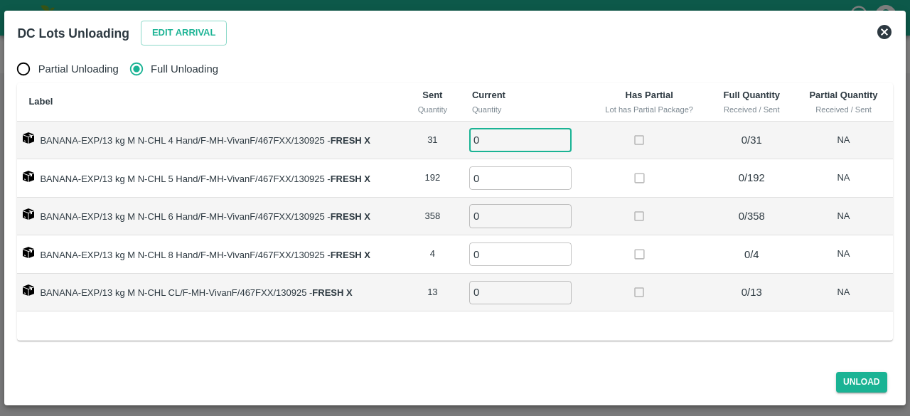
click at [491, 134] on input "0" at bounding box center [520, 139] width 102 height 23
type input "31"
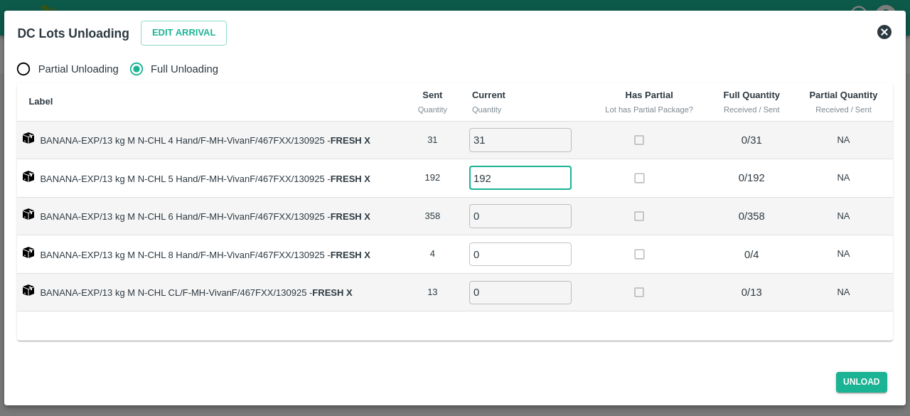
type input "192"
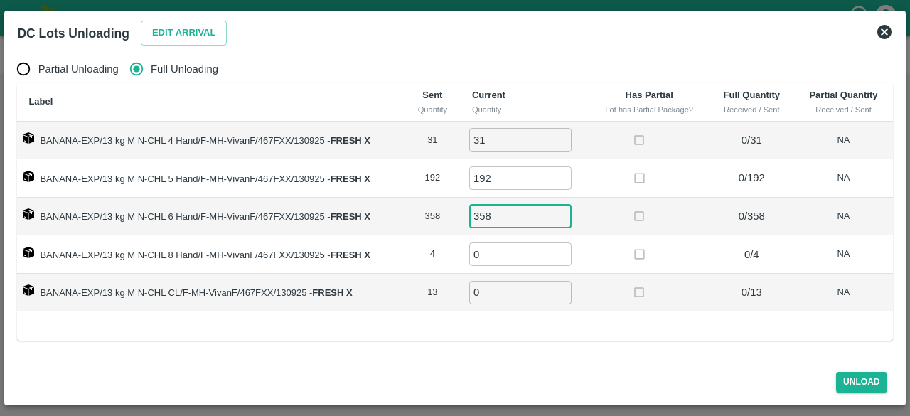
type input "358"
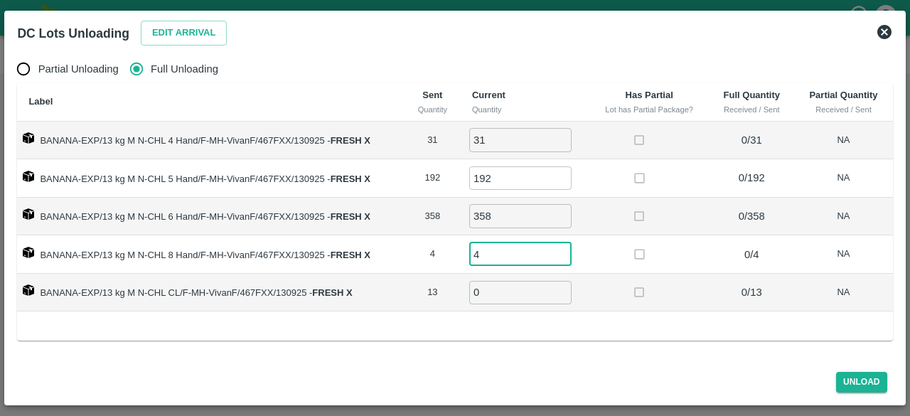
type input "4"
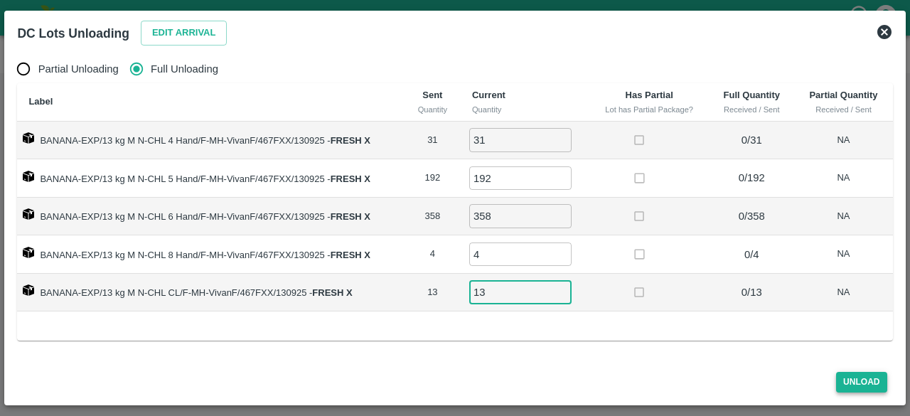
type input "13"
click at [859, 385] on button "Unload" at bounding box center [862, 382] width 51 height 21
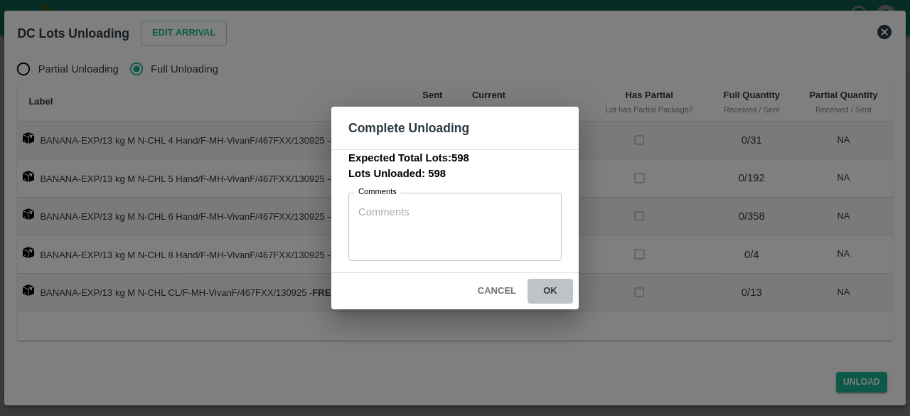
click at [551, 288] on button "ok" at bounding box center [551, 291] width 46 height 25
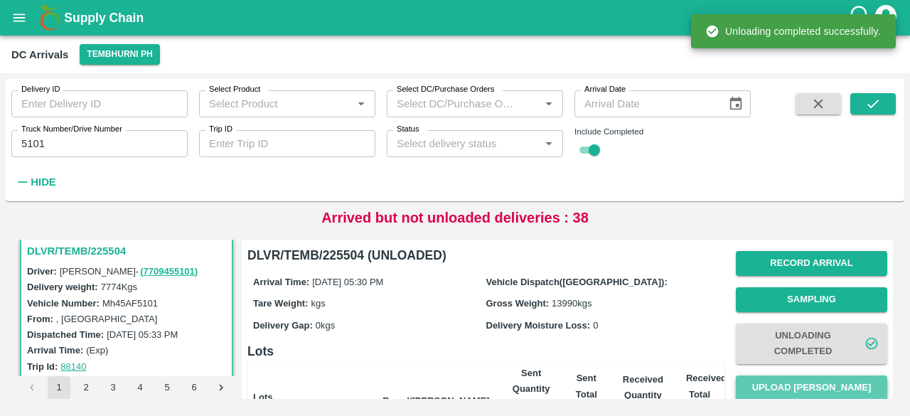
click at [809, 381] on button "Upload [PERSON_NAME]" at bounding box center [812, 388] width 152 height 25
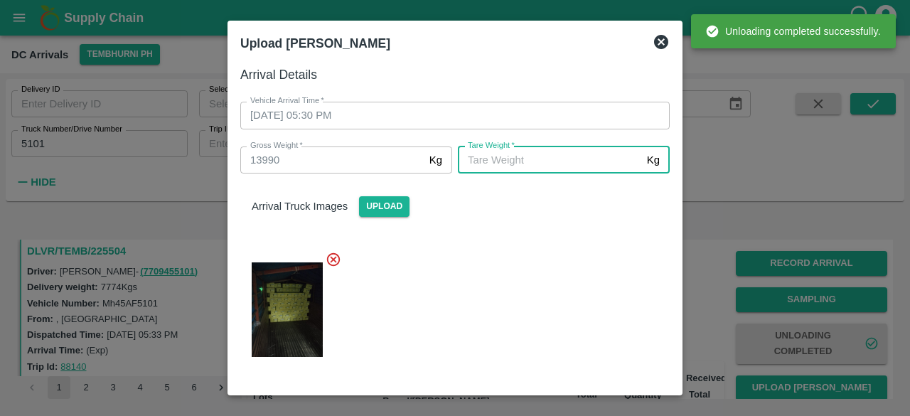
click at [520, 156] on input "[PERSON_NAME]   *" at bounding box center [550, 160] width 184 height 27
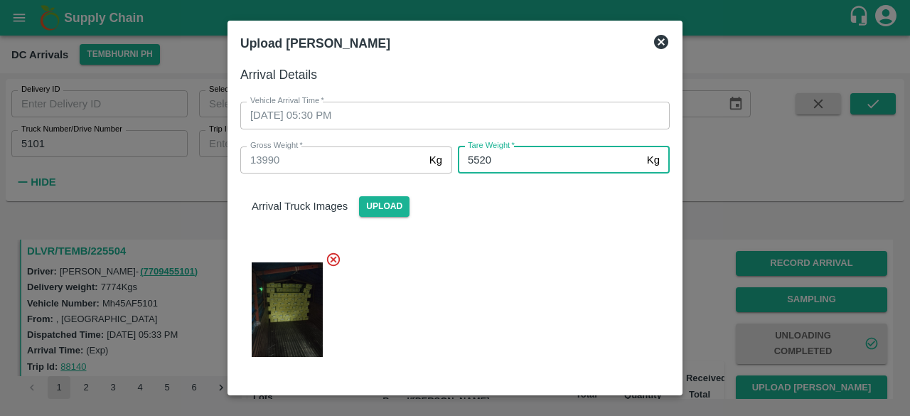
type input "5520"
click at [543, 302] on div at bounding box center [449, 306] width 441 height 132
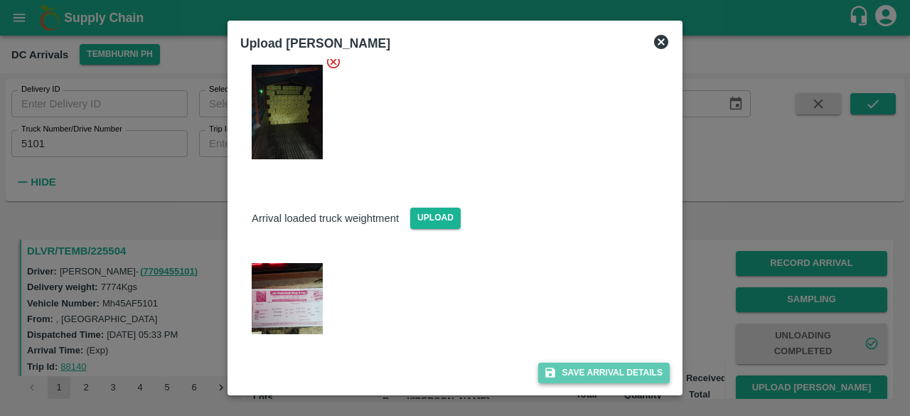
click at [602, 368] on button "Save Arrival Details" at bounding box center [604, 373] width 132 height 21
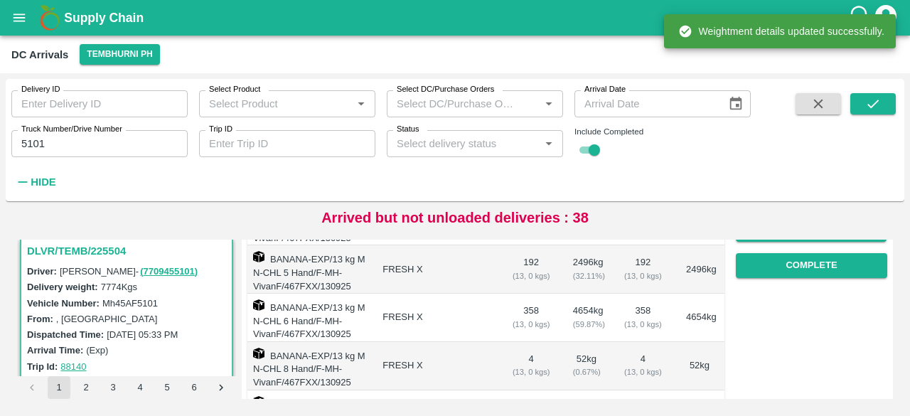
scroll to position [272, 0]
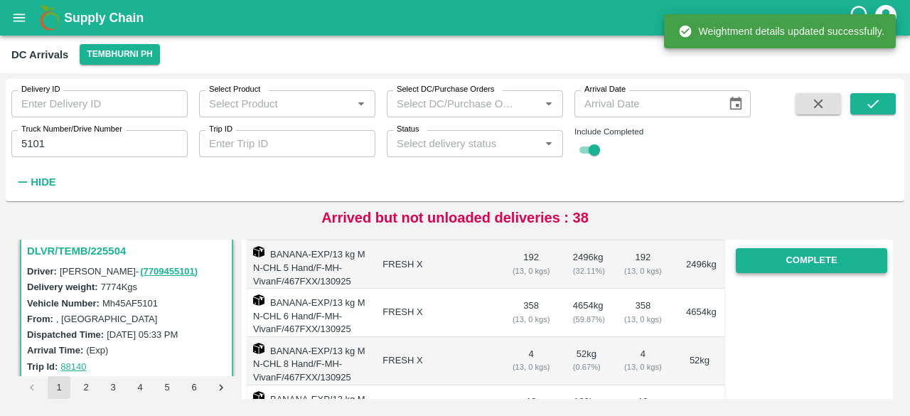
click at [795, 262] on button "Complete" at bounding box center [812, 260] width 152 height 25
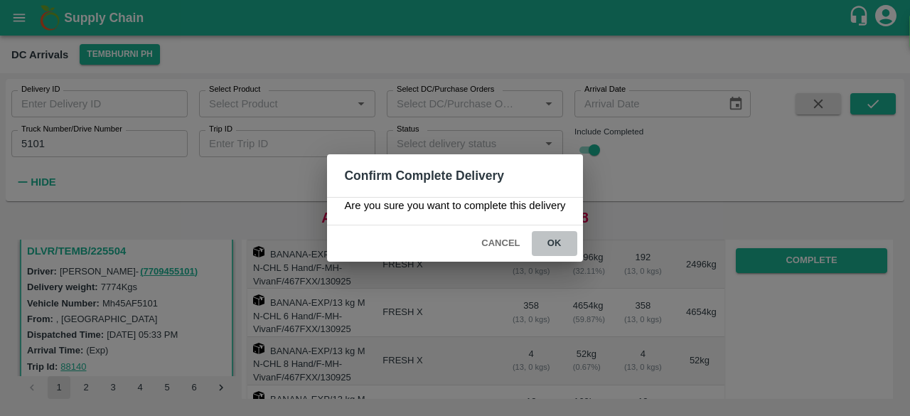
click at [551, 238] on button "ok" at bounding box center [555, 243] width 46 height 25
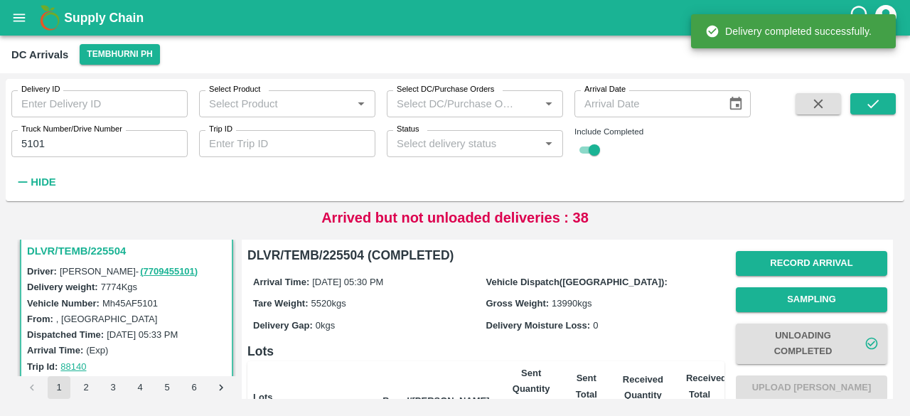
scroll to position [336, 0]
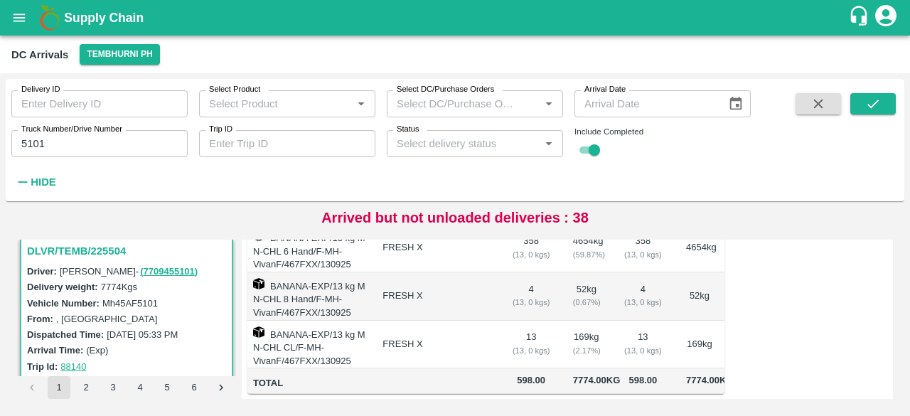
click at [36, 144] on input "5101" at bounding box center [99, 143] width 176 height 27
click at [876, 99] on icon "submit" at bounding box center [874, 104] width 16 height 16
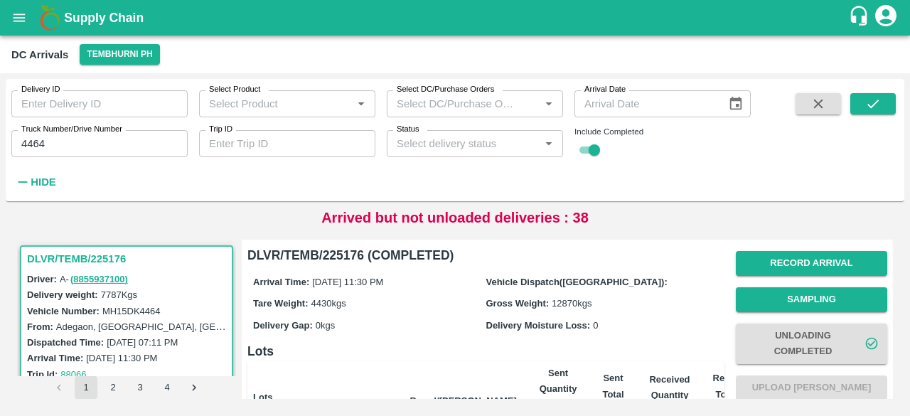
scroll to position [350, 0]
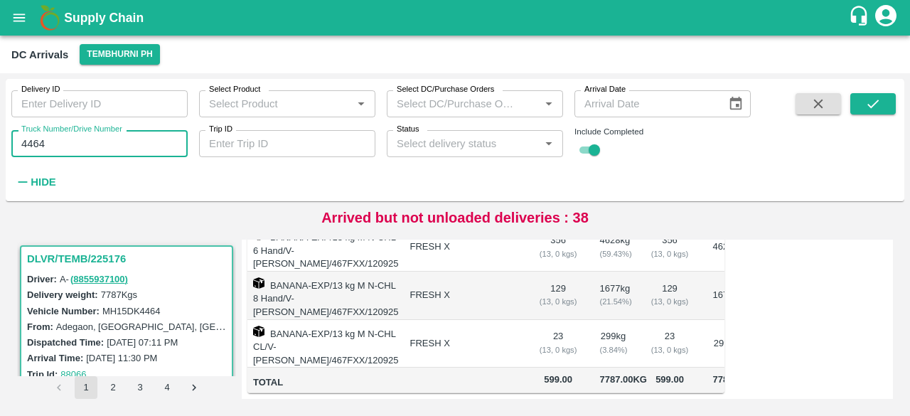
click at [34, 138] on input "4464" at bounding box center [99, 143] width 176 height 27
type input "1383"
click at [881, 107] on icon "submit" at bounding box center [874, 104] width 16 height 16
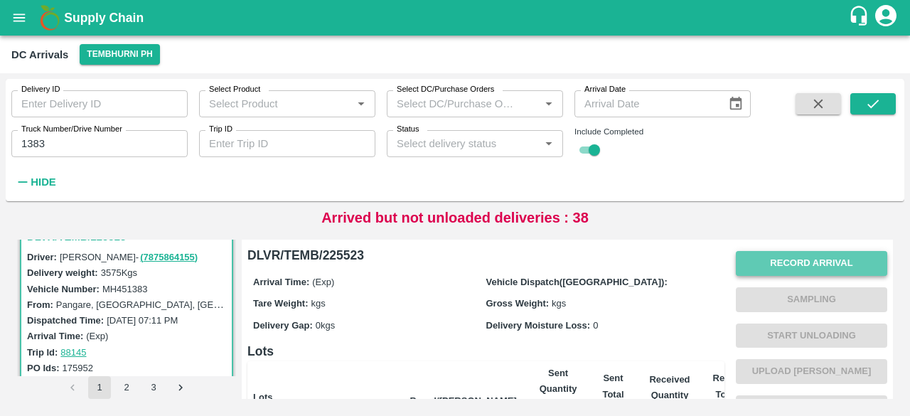
click at [809, 264] on button "Record Arrival" at bounding box center [812, 263] width 152 height 25
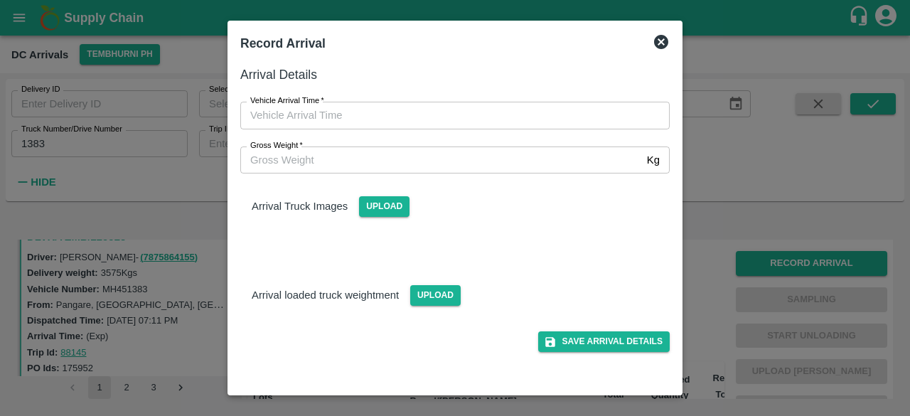
type input "DD/MM/YYYY hh:mm aa"
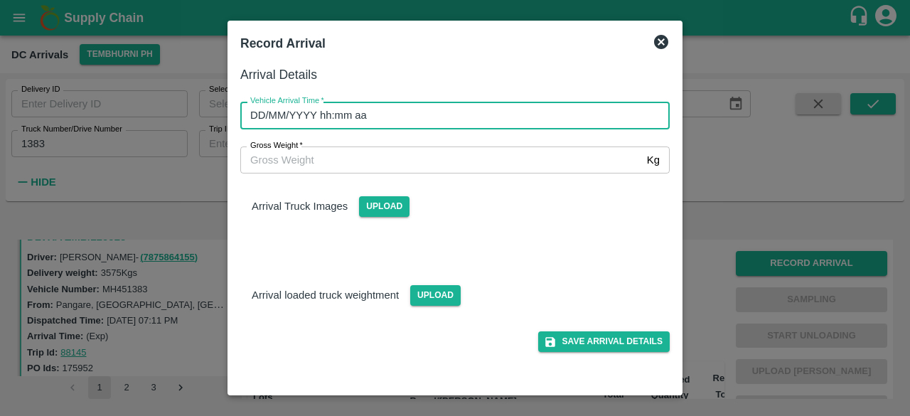
click at [519, 129] on input "DD/MM/YYYY hh:mm aa" at bounding box center [450, 115] width 420 height 27
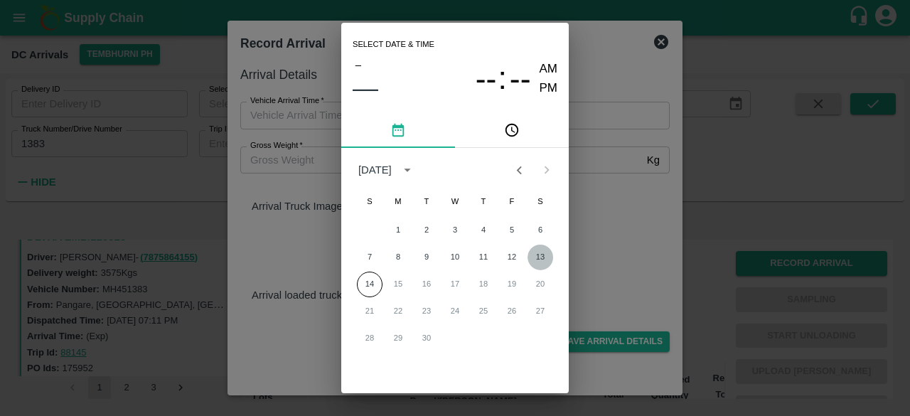
click at [535, 257] on button "13" at bounding box center [541, 258] width 26 height 26
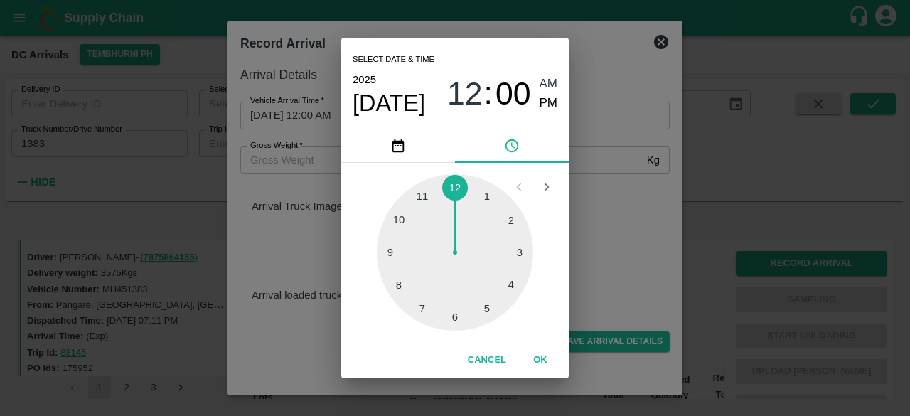
click at [417, 311] on div at bounding box center [455, 252] width 156 height 156
click at [401, 221] on div at bounding box center [455, 252] width 156 height 156
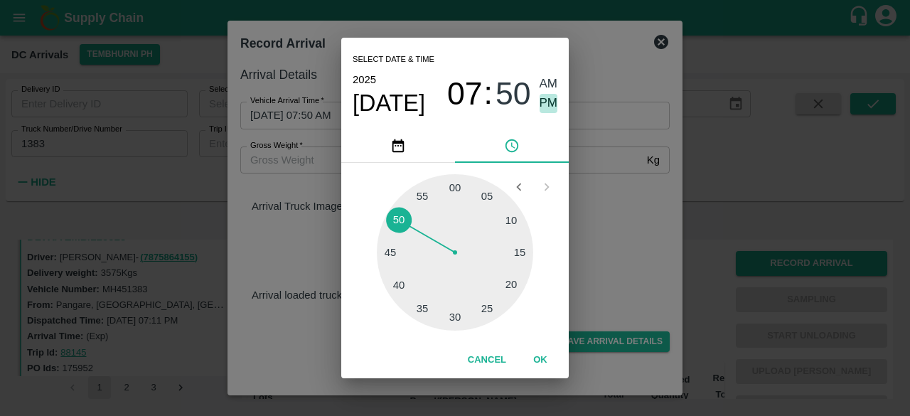
click at [549, 107] on span "PM" at bounding box center [549, 103] width 18 height 19
type input "[DATE] 07:50 PM"
click at [596, 216] on div "Select date & time [DATE] 07 : 50 AM PM 05 10 15 20 25 30 35 40 45 50 55 00 Can…" at bounding box center [455, 208] width 910 height 416
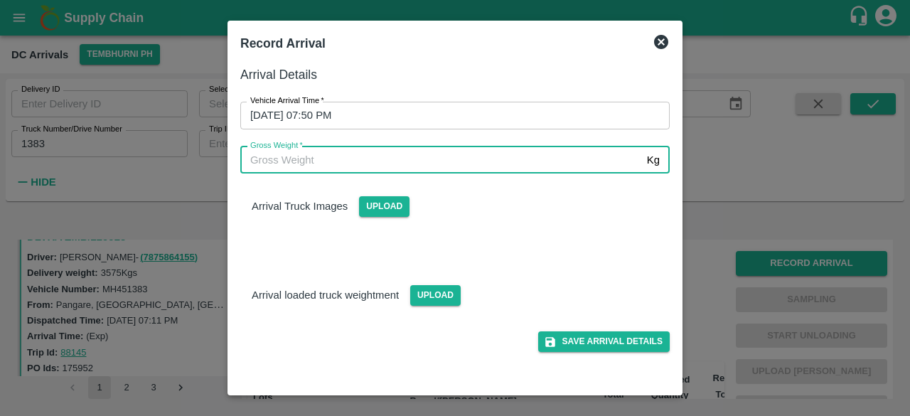
click at [319, 165] on input "Gross Weight   *" at bounding box center [440, 160] width 401 height 27
type input "9390"
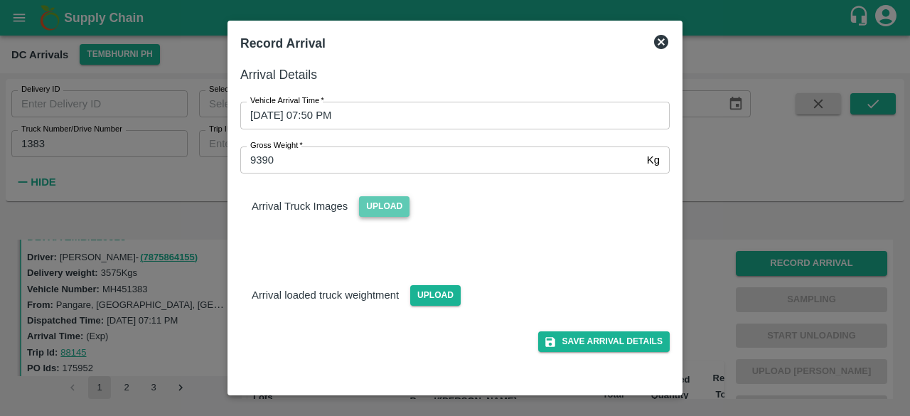
click at [400, 211] on span "Upload" at bounding box center [384, 206] width 51 height 21
click at [0, 0] on input "Upload" at bounding box center [0, 0] width 0 height 0
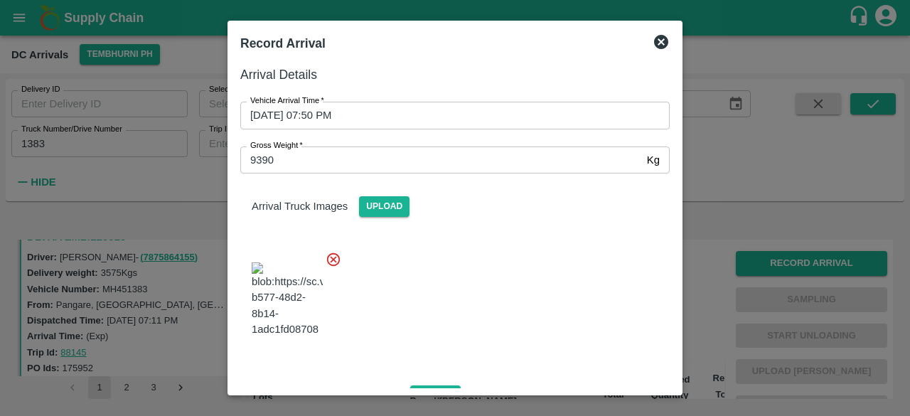
scroll to position [153, 0]
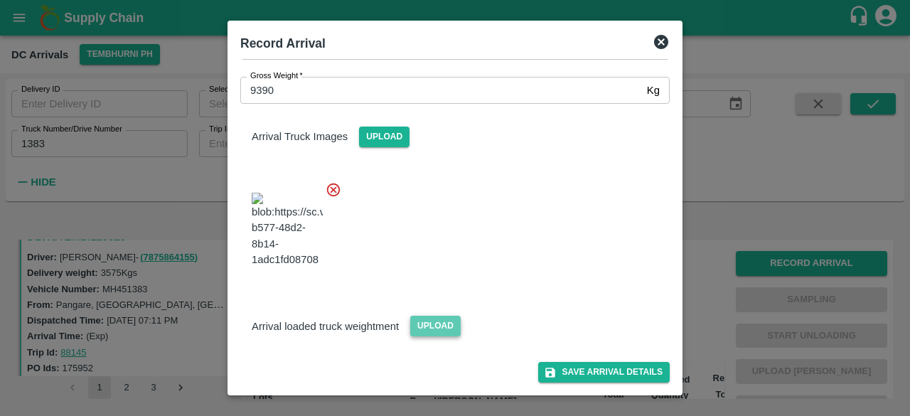
click at [429, 326] on span "Upload" at bounding box center [435, 326] width 51 height 21
click at [0, 0] on input "Upload" at bounding box center [0, 0] width 0 height 0
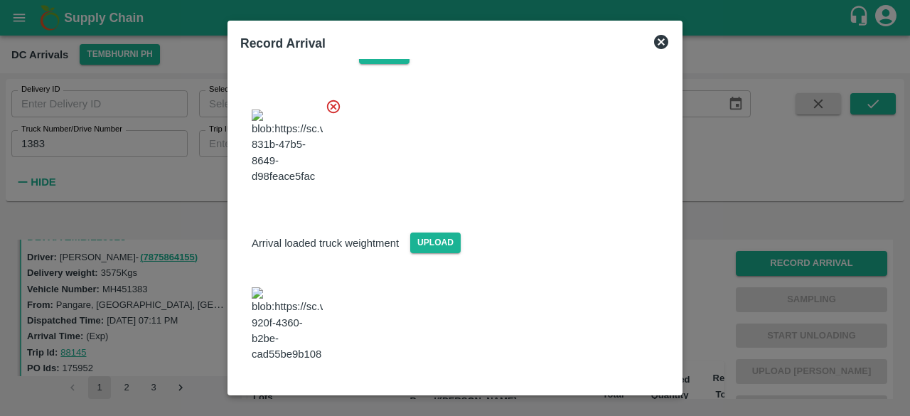
scroll to position [225, 0]
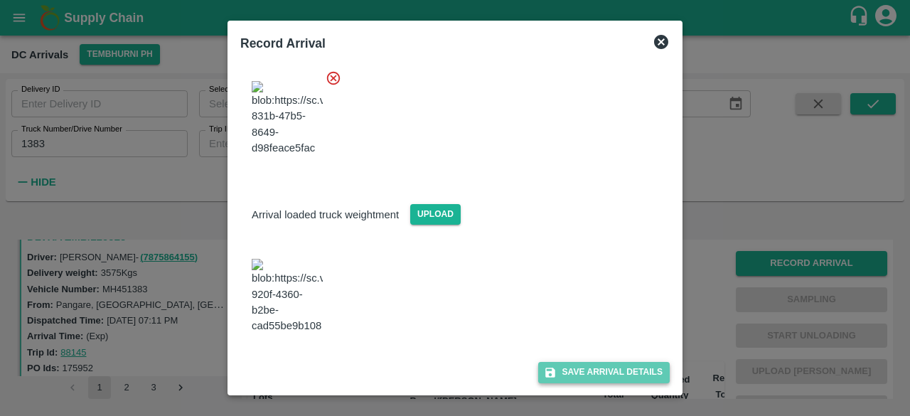
click at [586, 368] on button "Save Arrival Details" at bounding box center [604, 372] width 132 height 21
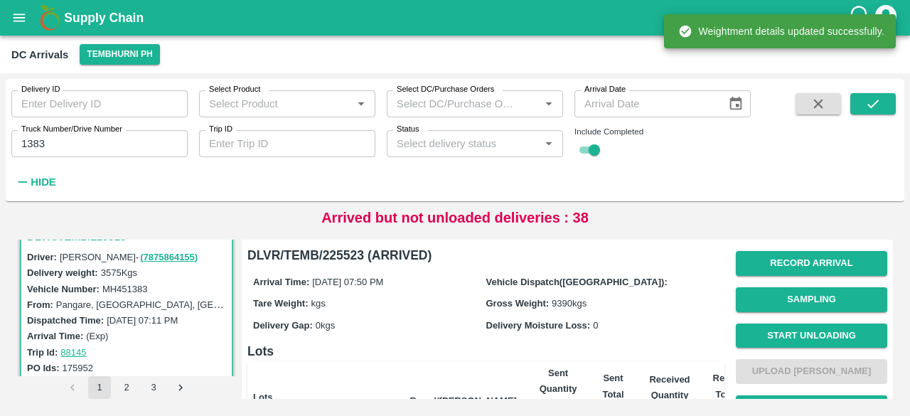
click at [794, 334] on button "Start Unloading" at bounding box center [812, 336] width 152 height 25
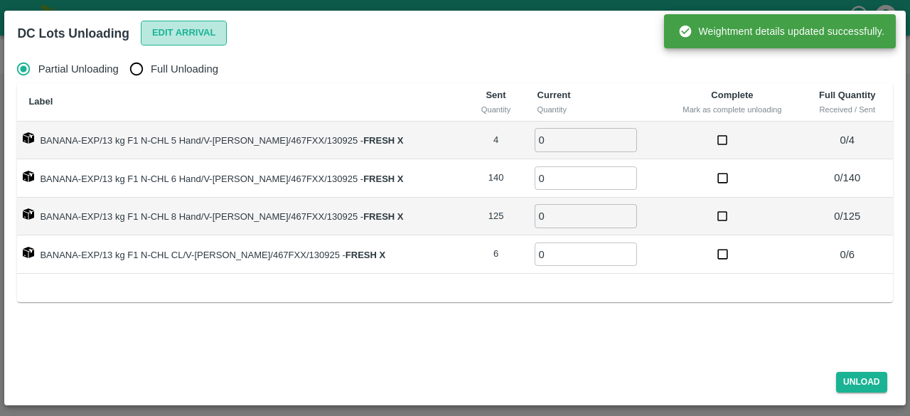
click at [178, 28] on button "Edit Arrival" at bounding box center [184, 33] width 87 height 25
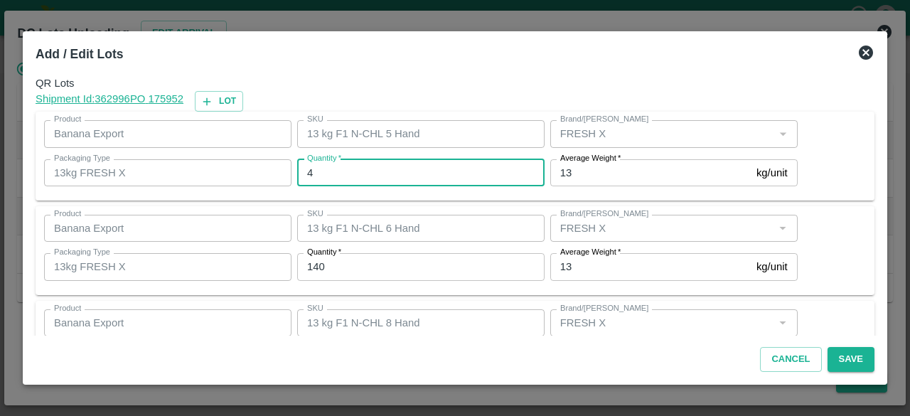
click at [332, 178] on input "4" at bounding box center [421, 172] width 248 height 27
type input "0"
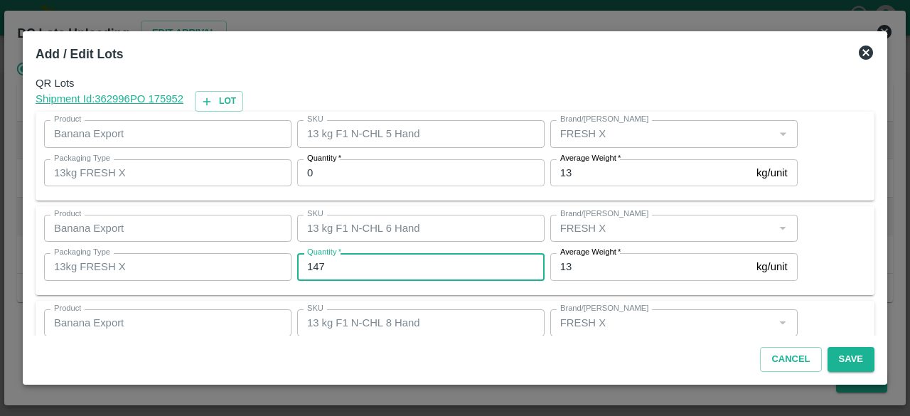
type input "147"
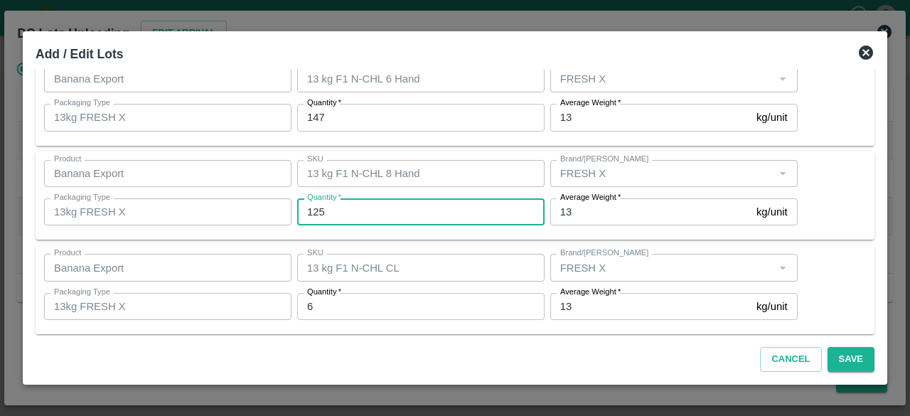
scroll to position [158, 0]
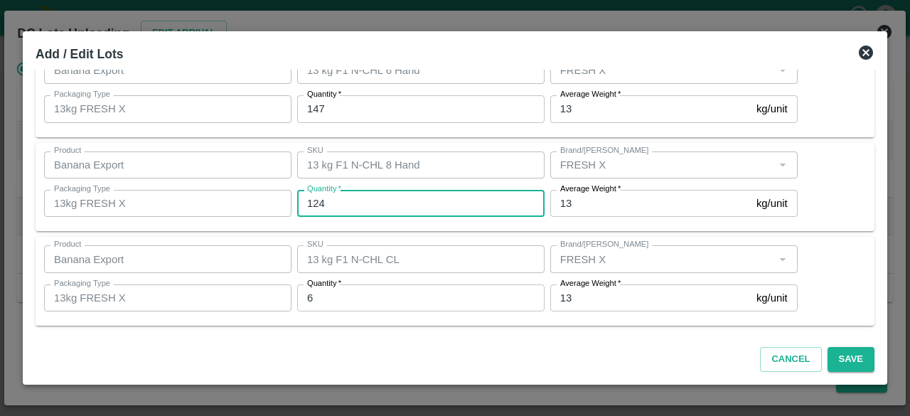
type input "124"
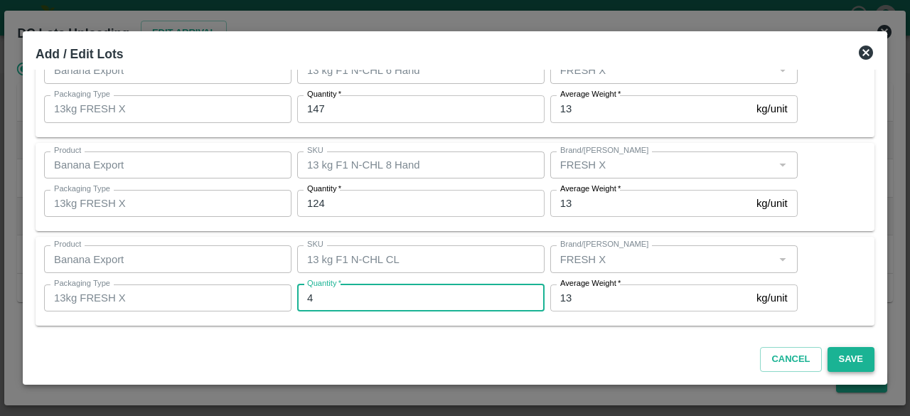
type input "4"
click at [848, 371] on button "Save" at bounding box center [851, 359] width 47 height 25
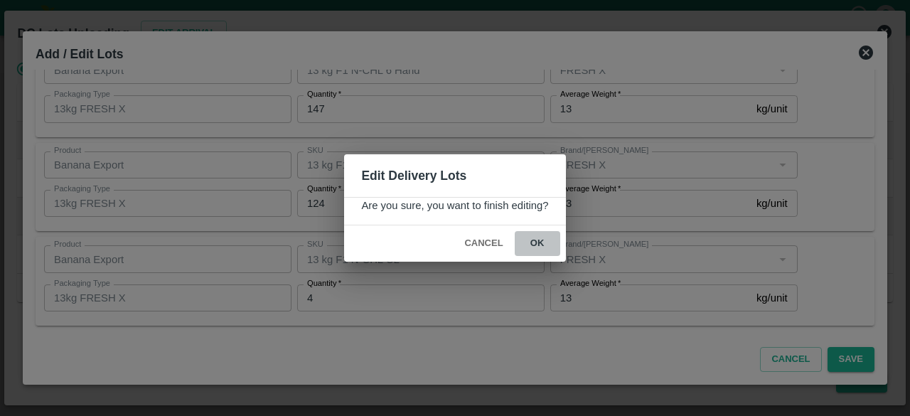
click at [536, 241] on button "ok" at bounding box center [538, 243] width 46 height 25
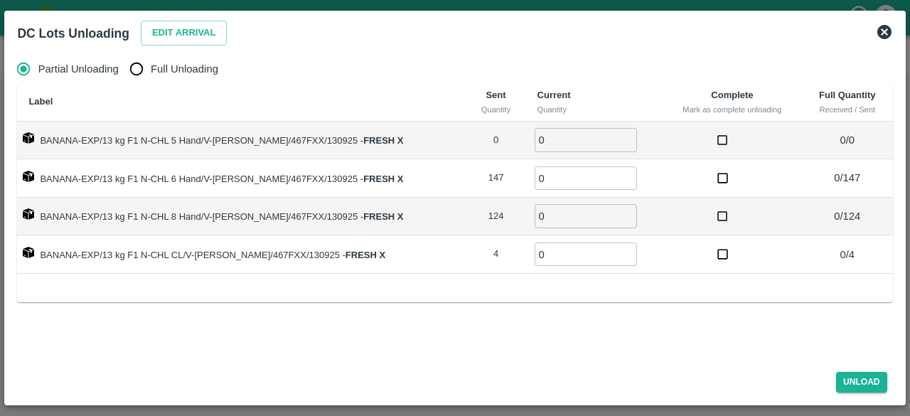
click at [132, 63] on input "Full Unloading" at bounding box center [136, 69] width 28 height 28
radio input "true"
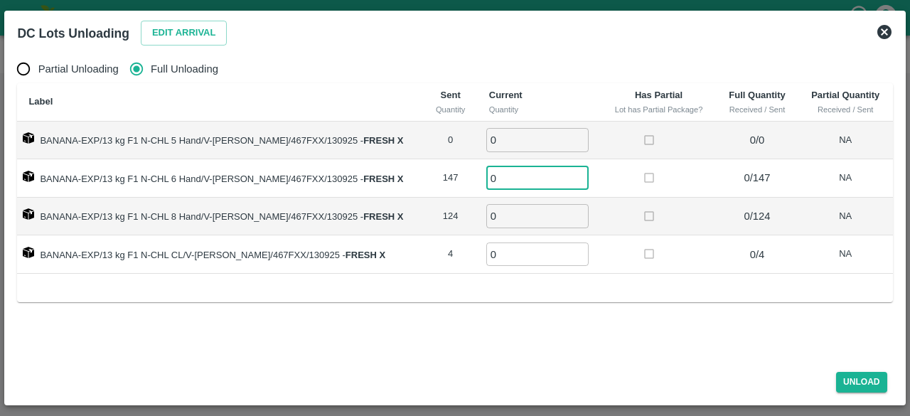
click at [500, 177] on input "0" at bounding box center [538, 177] width 102 height 23
type input "147"
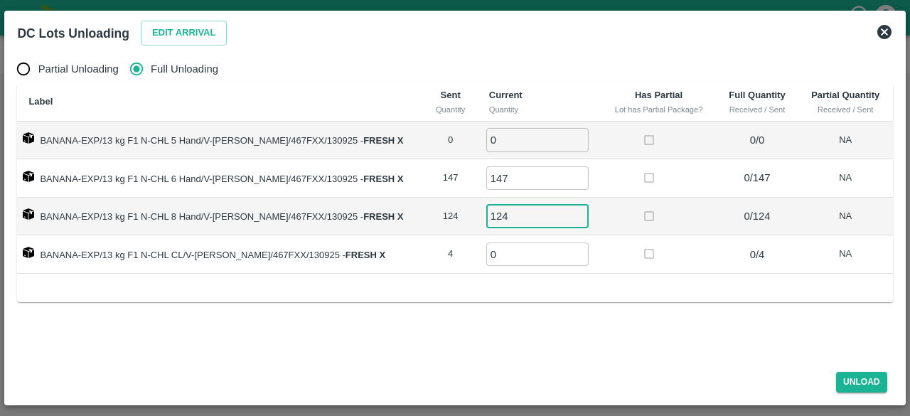
type input "124"
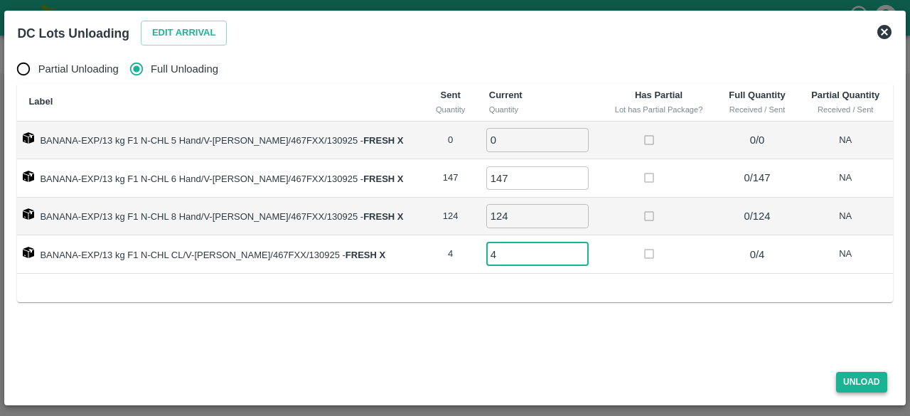
type input "4"
click at [854, 382] on button "Unload" at bounding box center [862, 382] width 51 height 21
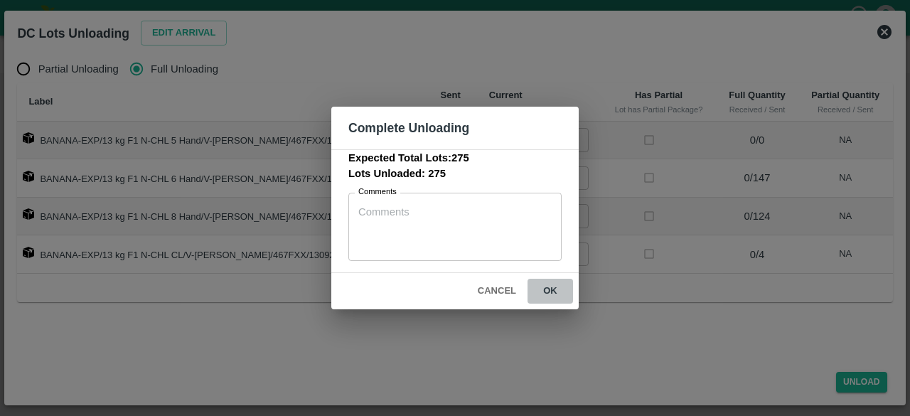
click at [545, 287] on button "ok" at bounding box center [551, 291] width 46 height 25
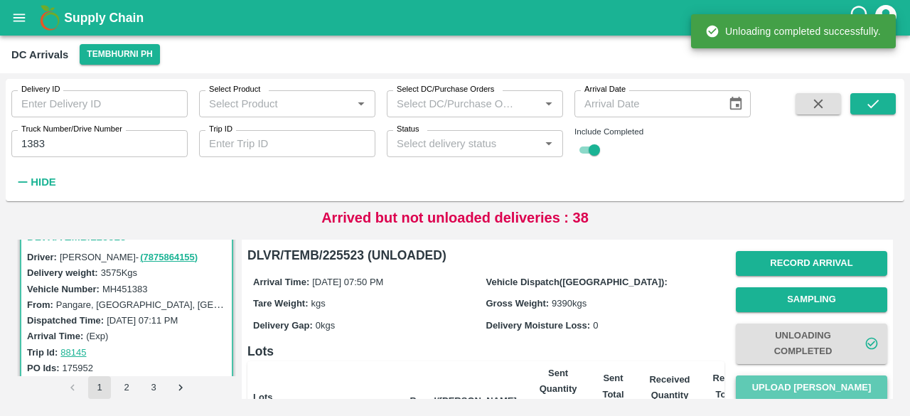
click at [806, 391] on button "Upload [PERSON_NAME]" at bounding box center [812, 388] width 152 height 25
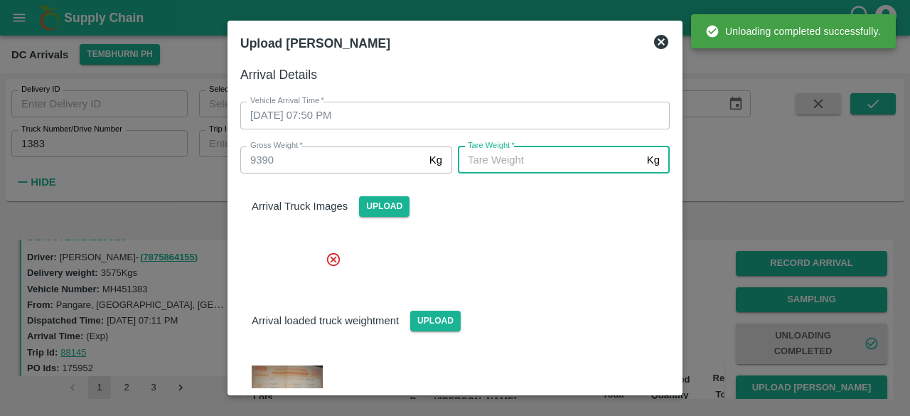
click at [514, 161] on input "[PERSON_NAME]   *" at bounding box center [550, 160] width 184 height 27
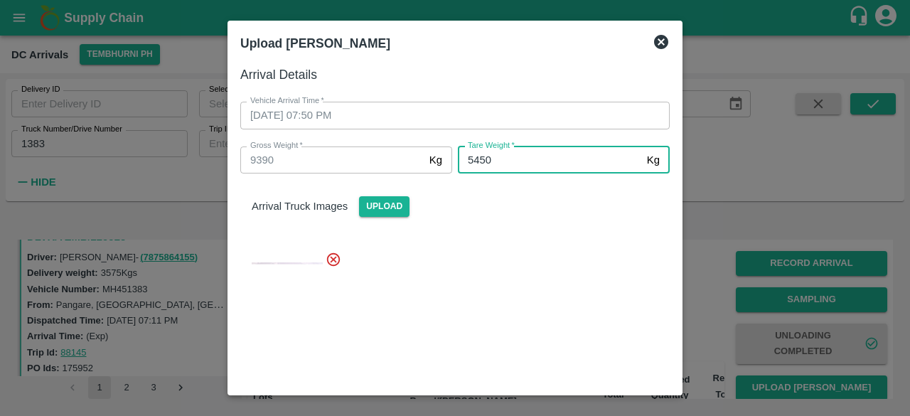
type input "5450"
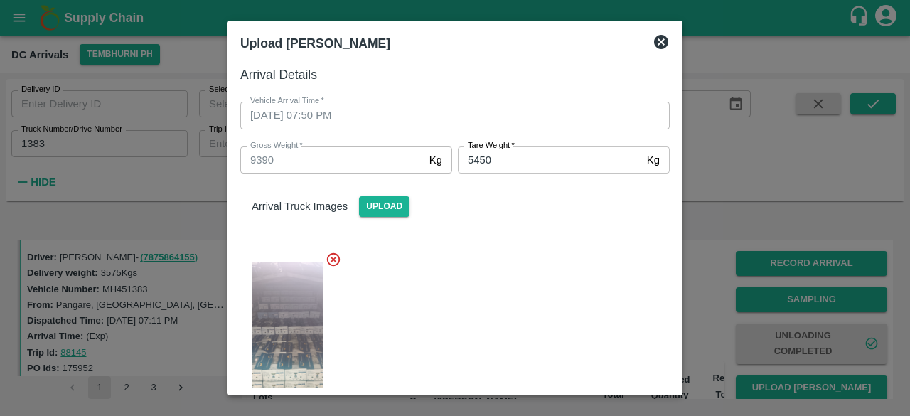
click at [481, 271] on div at bounding box center [449, 337] width 441 height 195
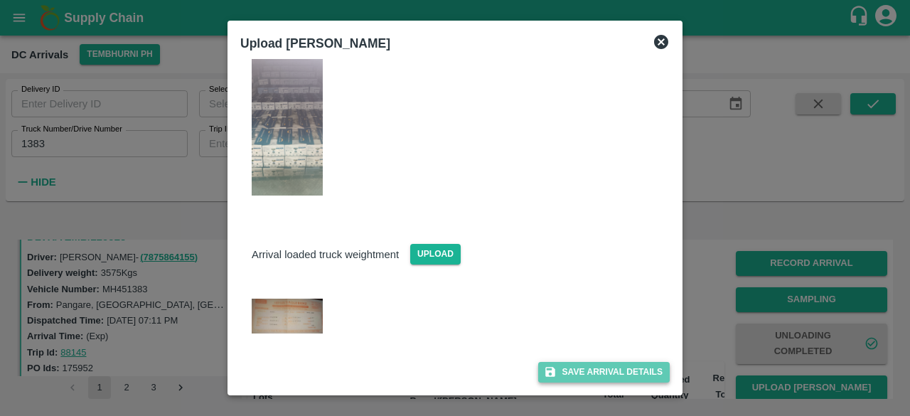
click at [597, 376] on button "Save Arrival Details" at bounding box center [604, 372] width 132 height 21
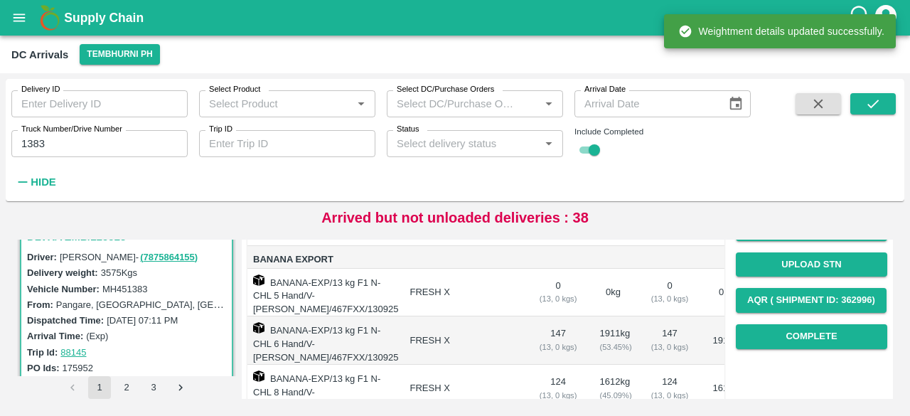
scroll to position [198, 0]
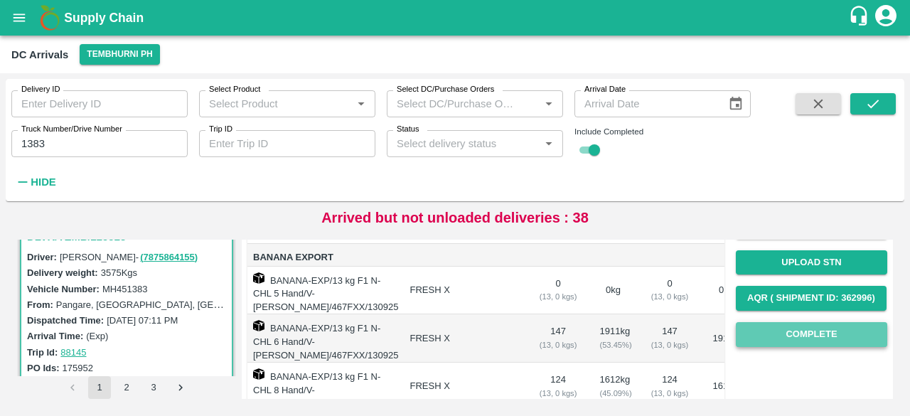
click at [812, 339] on button "Complete" at bounding box center [812, 334] width 152 height 25
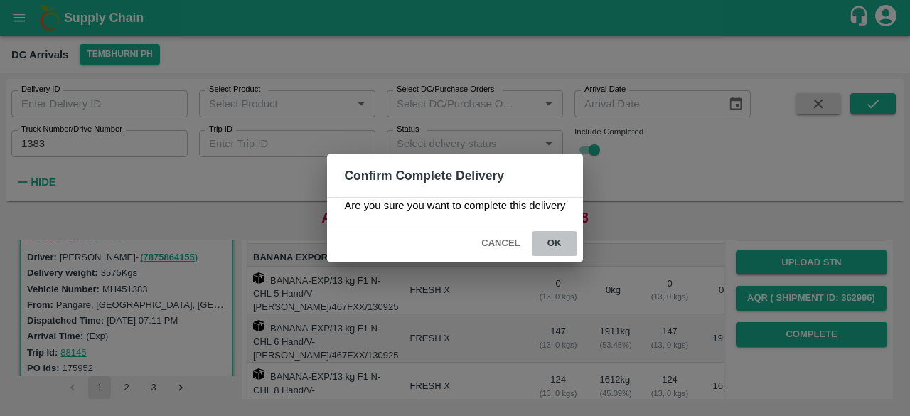
click at [558, 242] on button "ok" at bounding box center [555, 243] width 46 height 25
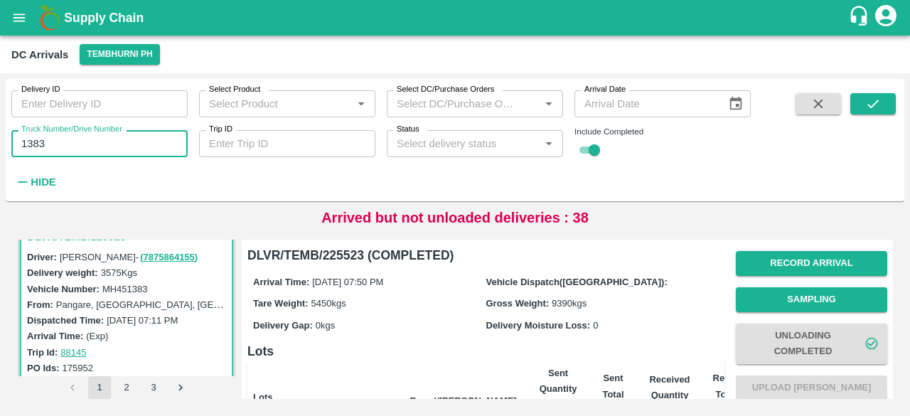
click at [31, 152] on input "1383" at bounding box center [99, 143] width 176 height 27
type input "4999"
click at [879, 98] on icon "submit" at bounding box center [874, 104] width 16 height 16
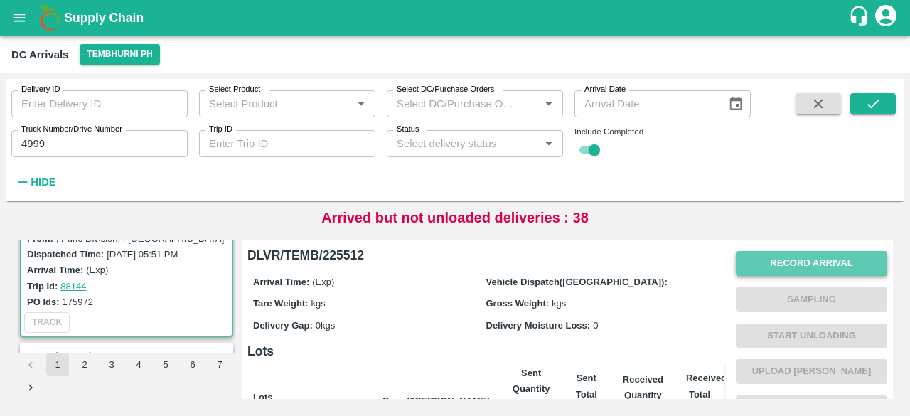
click at [788, 260] on button "Record Arrival" at bounding box center [812, 263] width 152 height 25
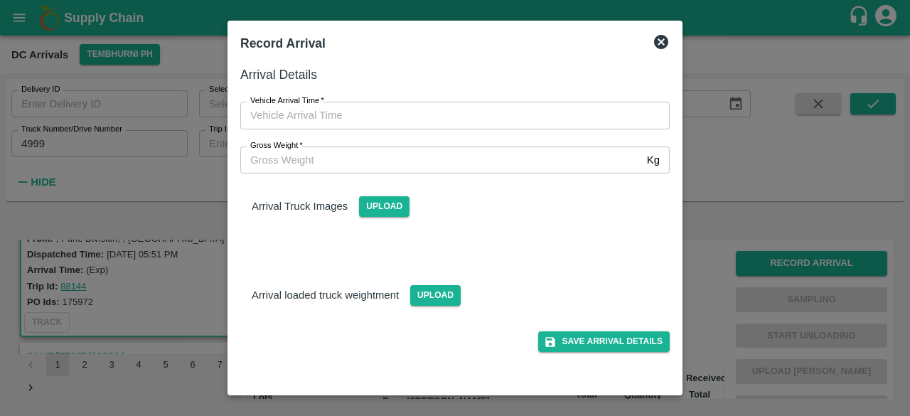
type input "DD/MM/YYYY hh:mm aa"
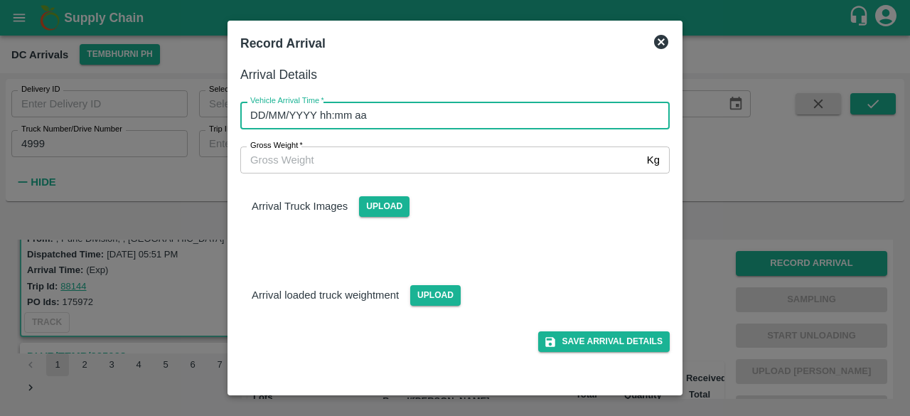
click at [548, 109] on input "DD/MM/YYYY hh:mm aa" at bounding box center [450, 115] width 420 height 27
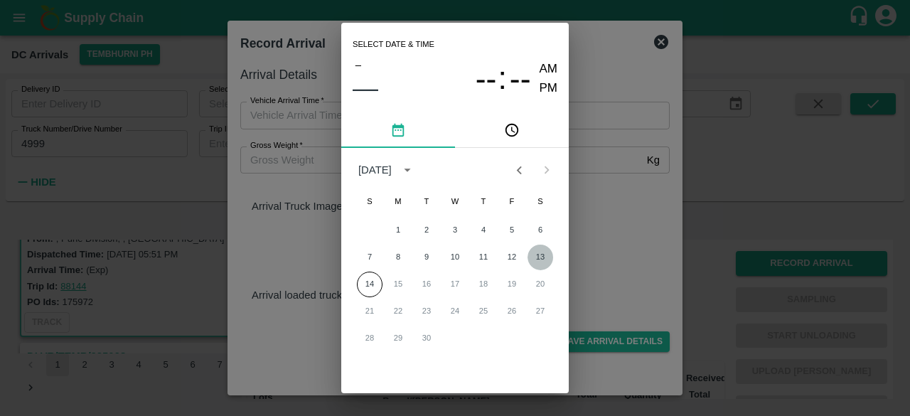
click at [543, 262] on button "13" at bounding box center [541, 258] width 26 height 26
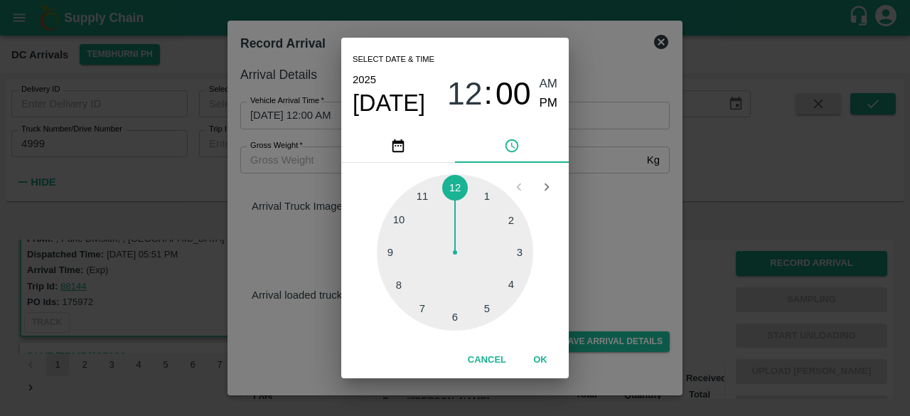
click at [425, 307] on div at bounding box center [455, 252] width 156 height 156
click at [421, 307] on div at bounding box center [455, 252] width 156 height 156
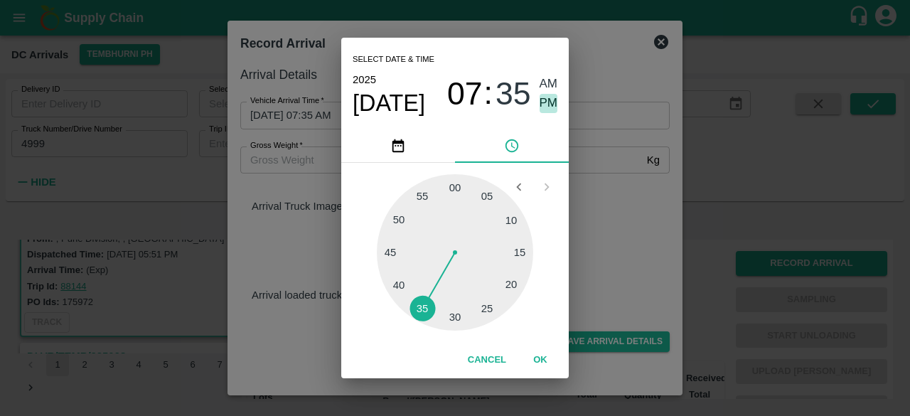
click at [548, 107] on span "PM" at bounding box center [549, 103] width 18 height 19
type input "[DATE] 07:35 PM"
click at [612, 203] on div "Select date & time [DATE] 07 : 35 AM PM 05 10 15 20 25 30 35 40 45 50 55 00 Can…" at bounding box center [455, 208] width 910 height 416
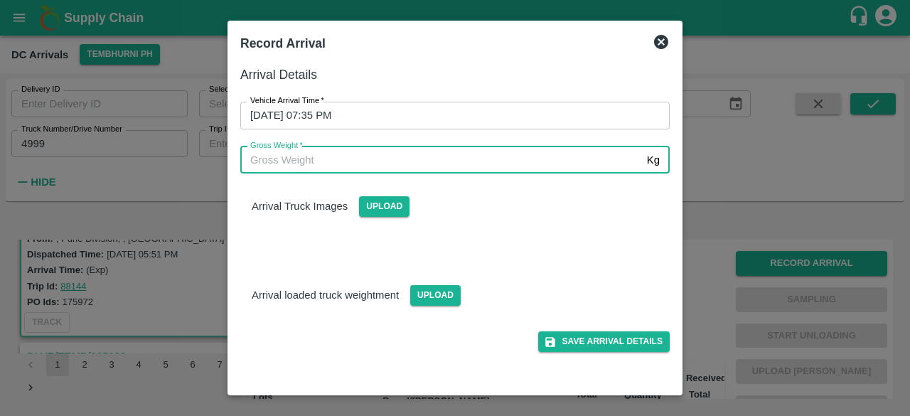
click at [305, 159] on input "Gross Weight   *" at bounding box center [440, 160] width 401 height 27
type input "14980"
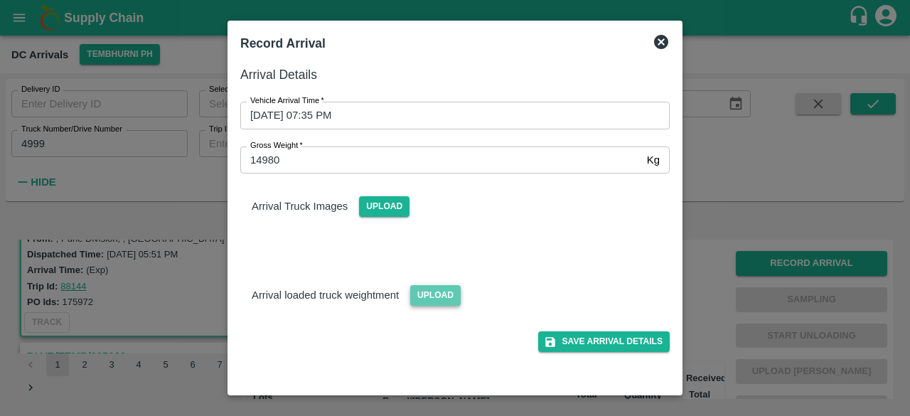
click at [434, 301] on span "Upload" at bounding box center [435, 295] width 51 height 21
click at [0, 0] on input "Upload" at bounding box center [0, 0] width 0 height 0
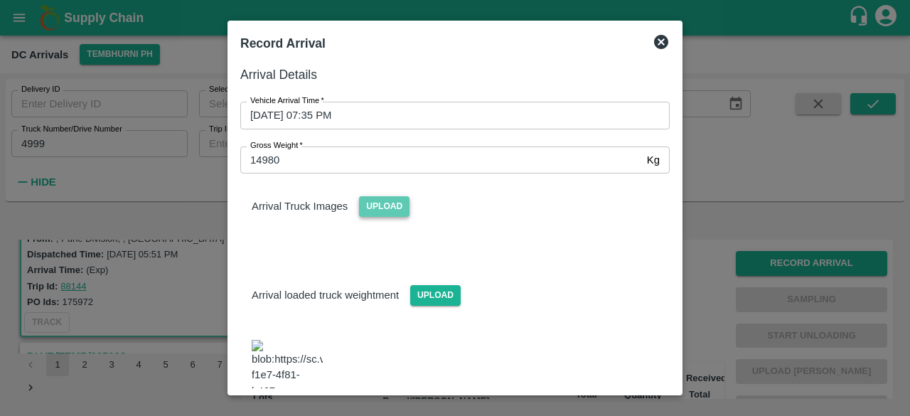
click at [390, 204] on span "Upload" at bounding box center [384, 206] width 51 height 21
click at [0, 0] on input "Upload" at bounding box center [0, 0] width 0 height 0
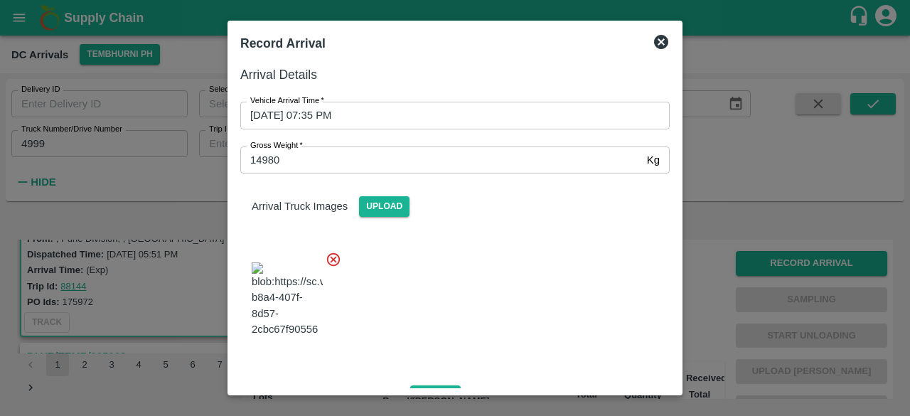
scroll to position [165, 0]
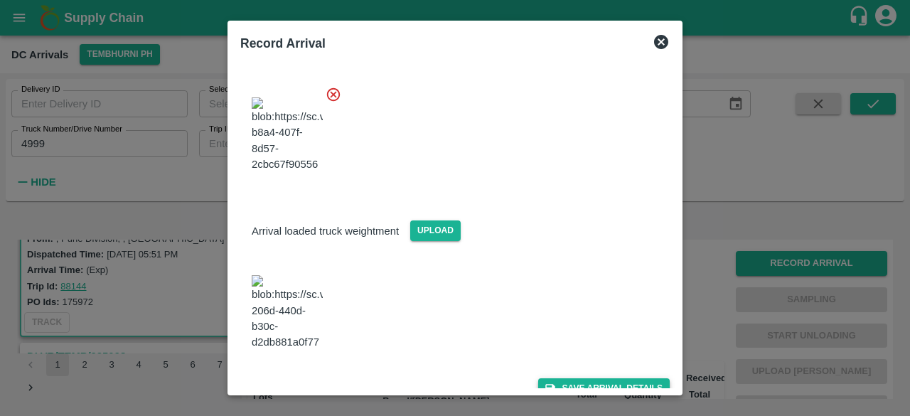
click at [583, 378] on button "Save Arrival Details" at bounding box center [604, 388] width 132 height 21
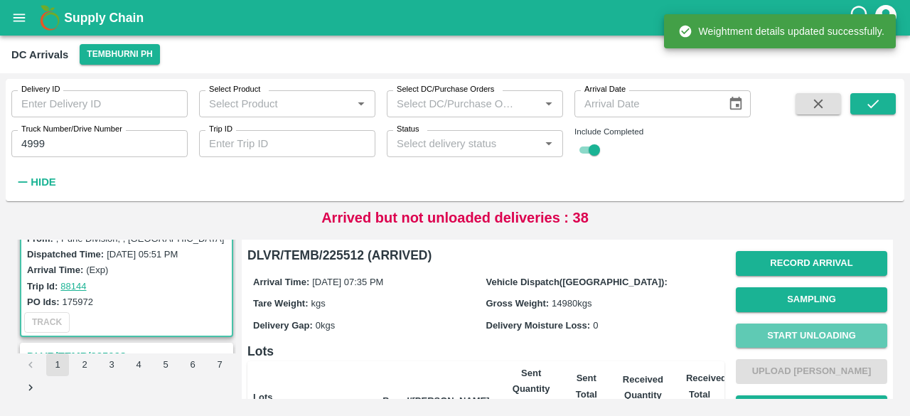
click at [794, 334] on button "Start Unloading" at bounding box center [812, 336] width 152 height 25
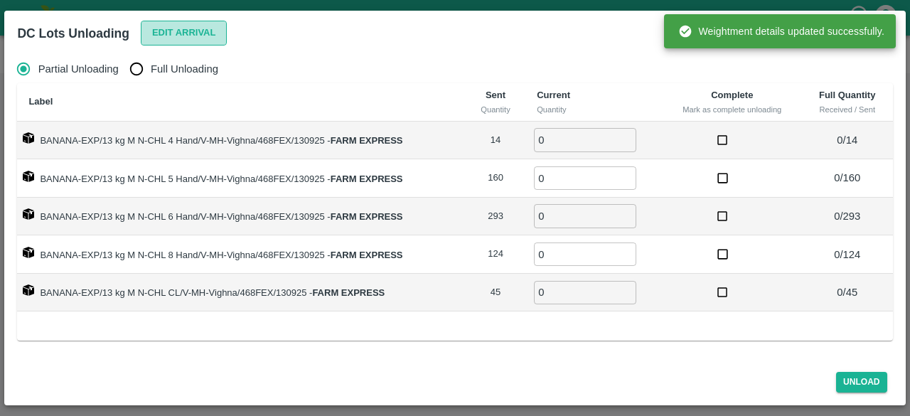
click at [184, 31] on button "Edit Arrival" at bounding box center [184, 33] width 87 height 25
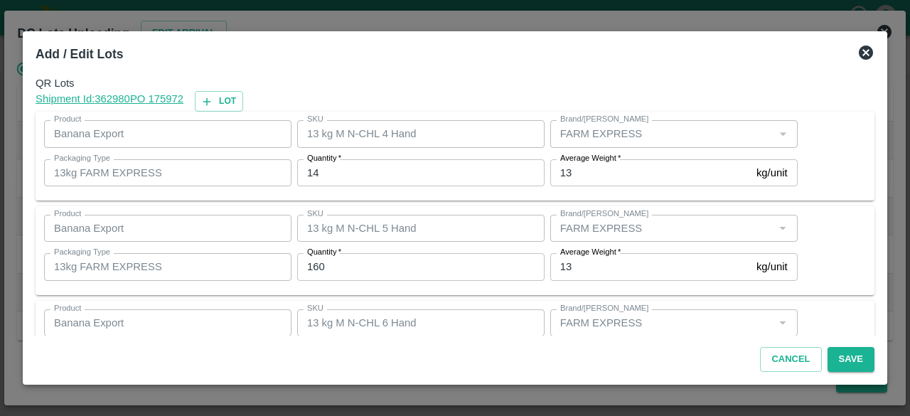
click at [313, 174] on input "14" at bounding box center [421, 172] width 248 height 27
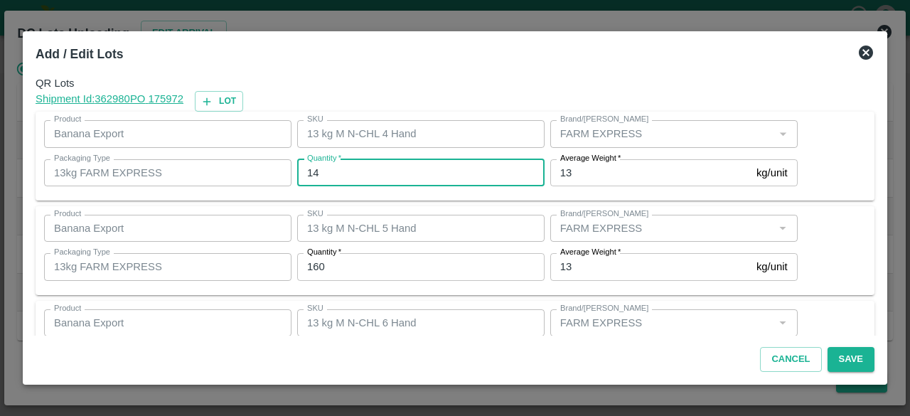
click at [313, 174] on input "14" at bounding box center [421, 172] width 248 height 27
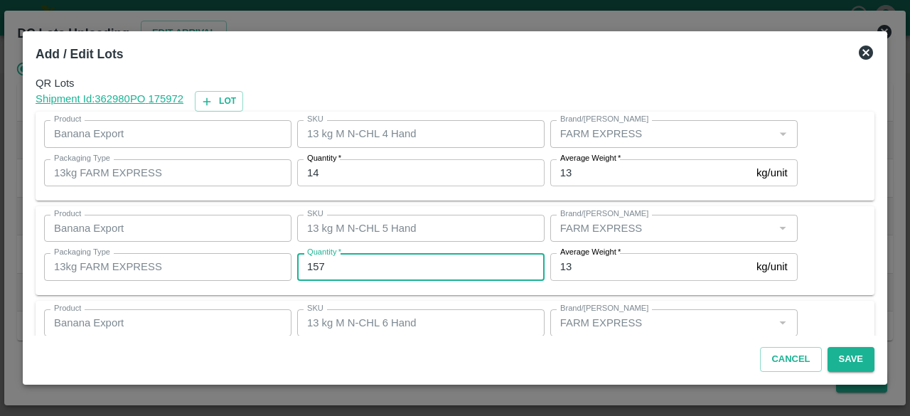
type input "157"
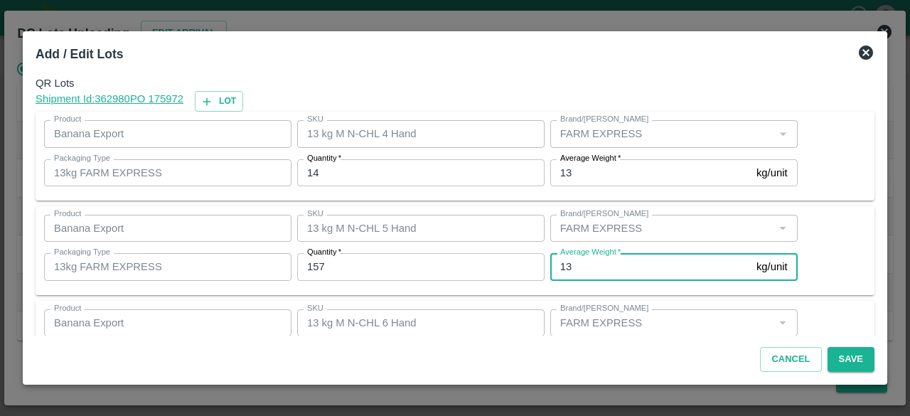
scroll to position [158, 0]
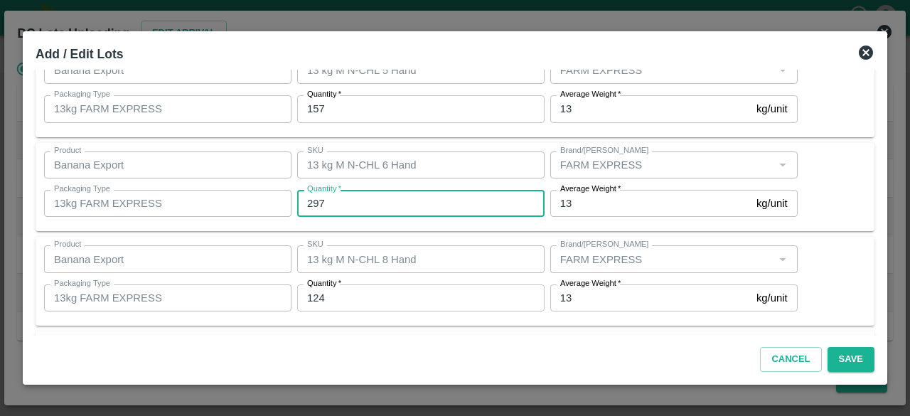
type input "297"
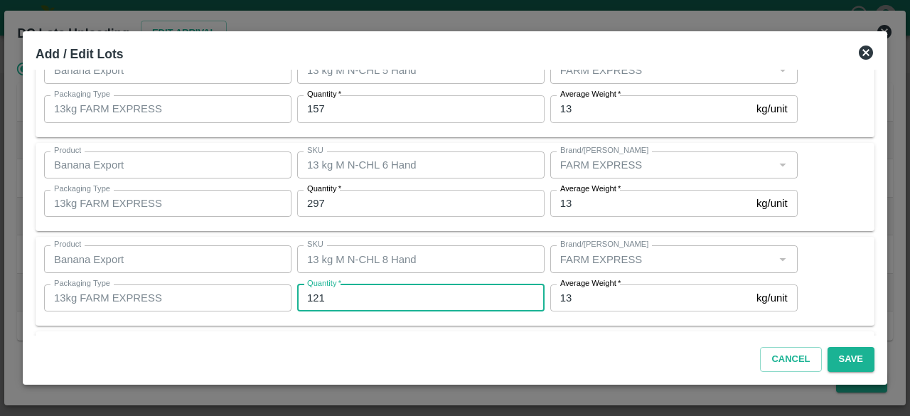
type input "121"
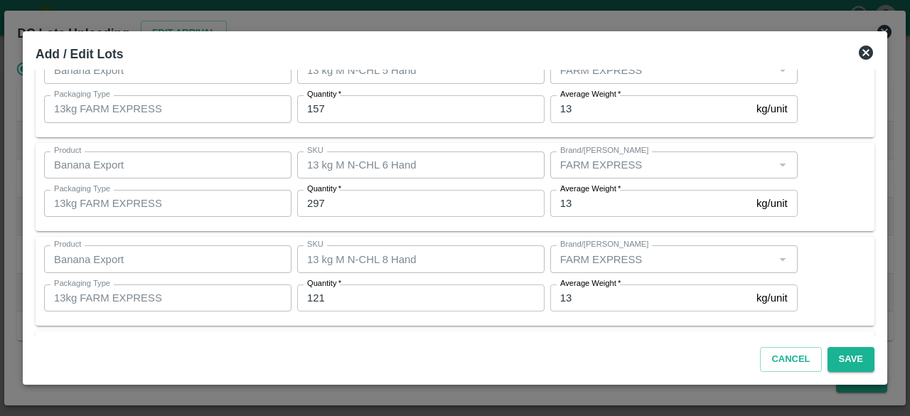
scroll to position [253, 0]
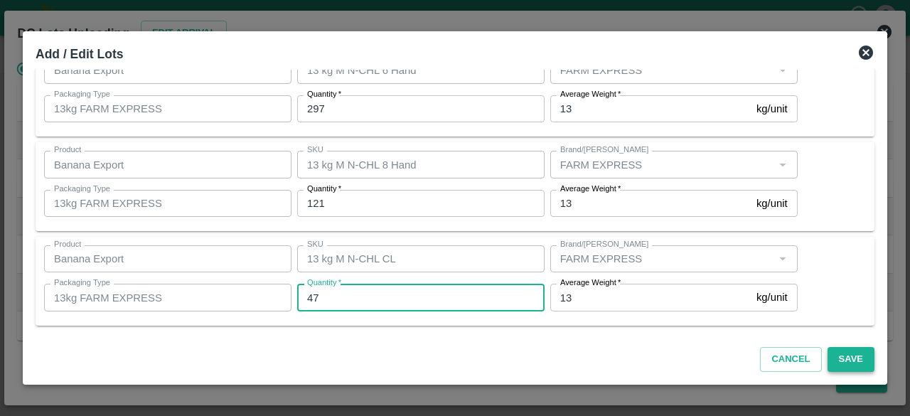
type input "47"
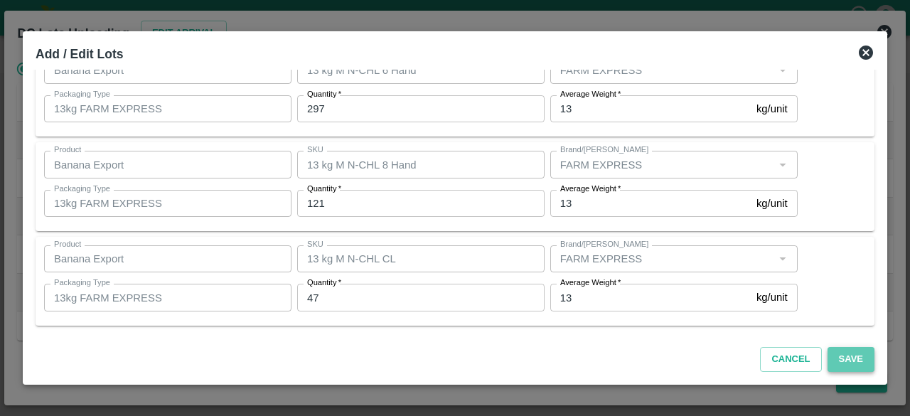
click at [853, 359] on button "Save" at bounding box center [851, 359] width 47 height 25
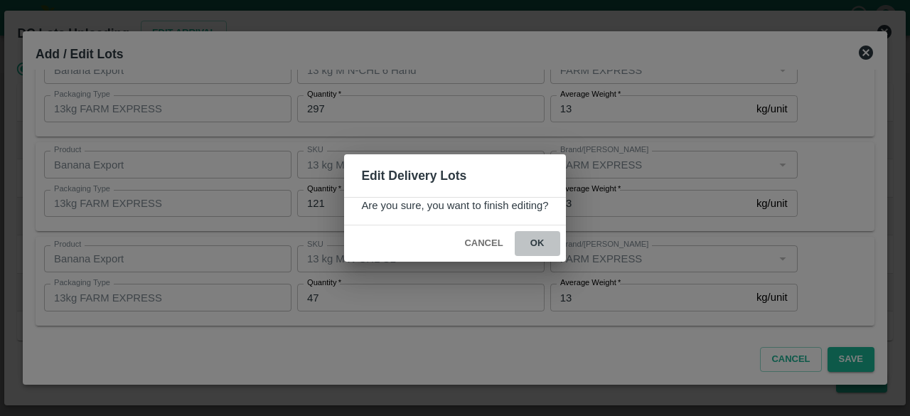
click at [538, 241] on button "ok" at bounding box center [538, 243] width 46 height 25
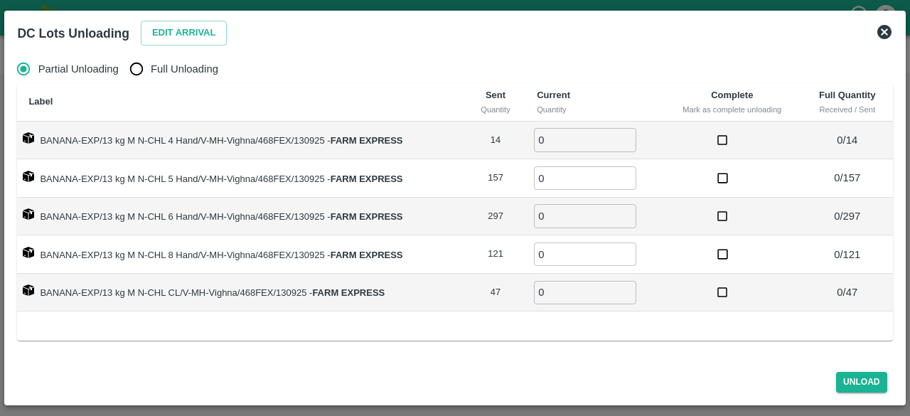
click at [142, 69] on input "Full Unloading" at bounding box center [136, 69] width 28 height 28
radio input "true"
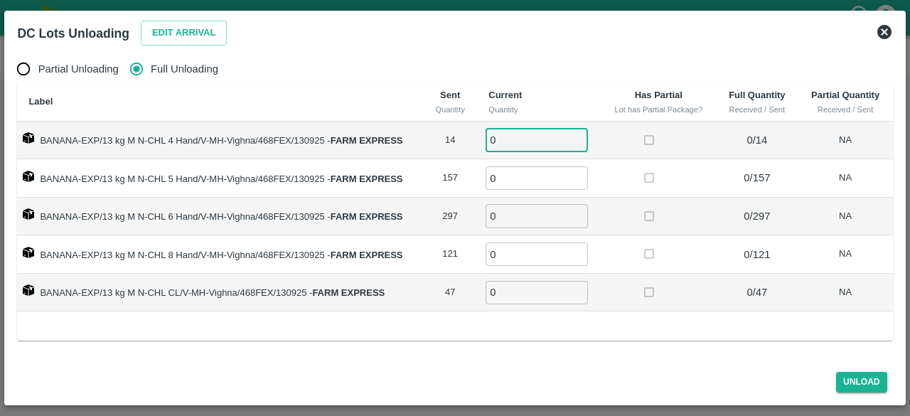
click at [513, 136] on input "0" at bounding box center [537, 139] width 102 height 23
type input "14"
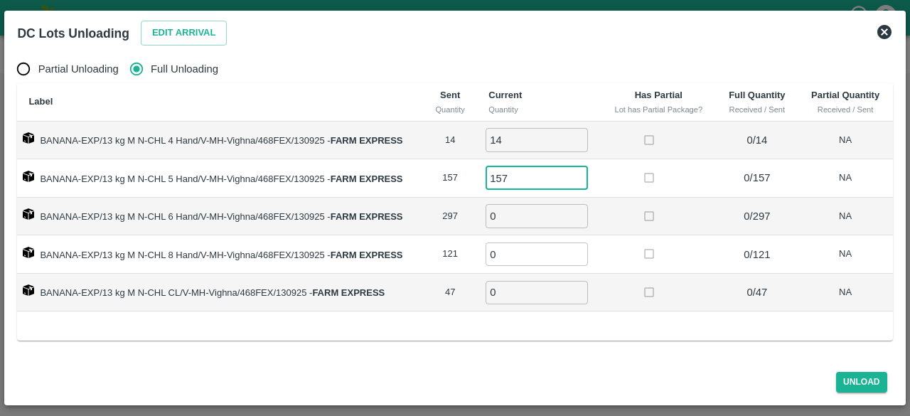
type input "157"
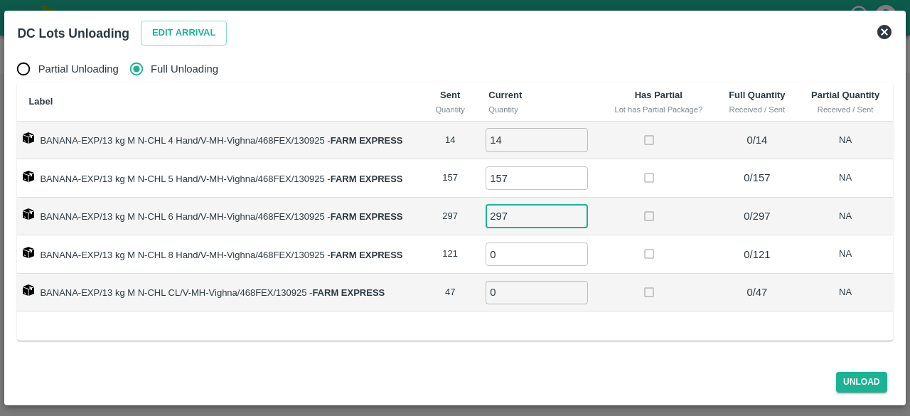
type input "297"
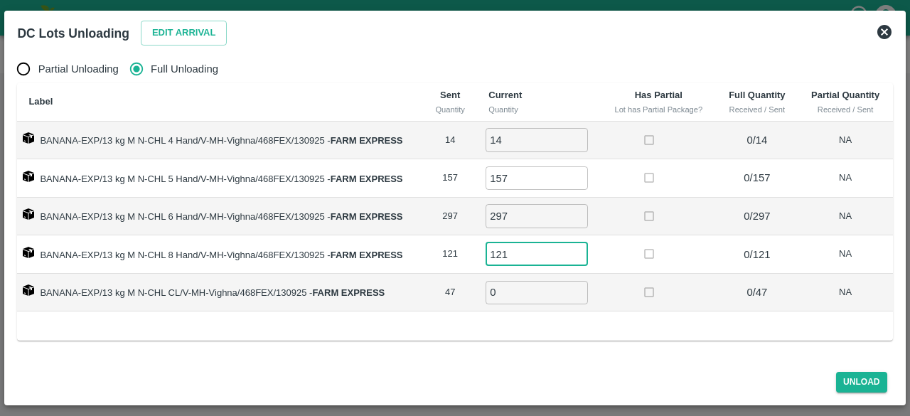
type input "121"
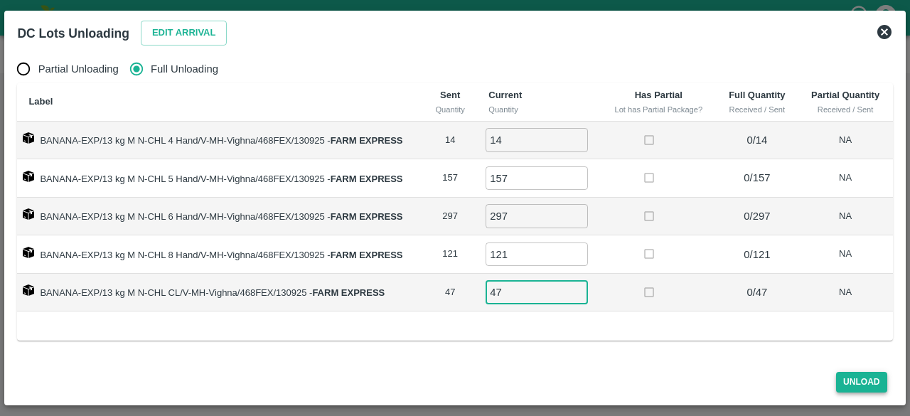
type input "47"
click at [858, 383] on button "Unload" at bounding box center [862, 382] width 51 height 21
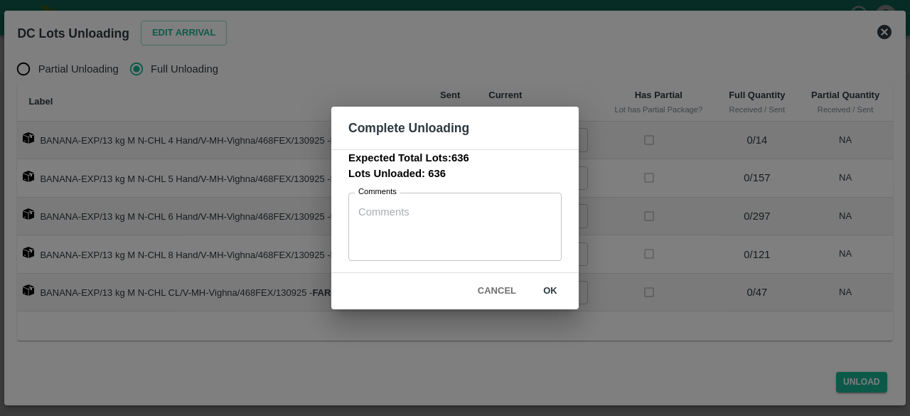
click at [546, 288] on button "ok" at bounding box center [551, 291] width 46 height 25
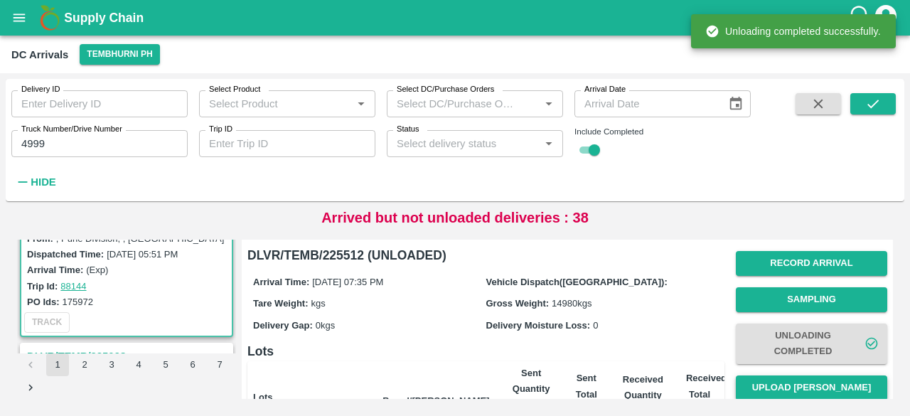
click at [813, 378] on button "Upload [PERSON_NAME]" at bounding box center [812, 388] width 152 height 25
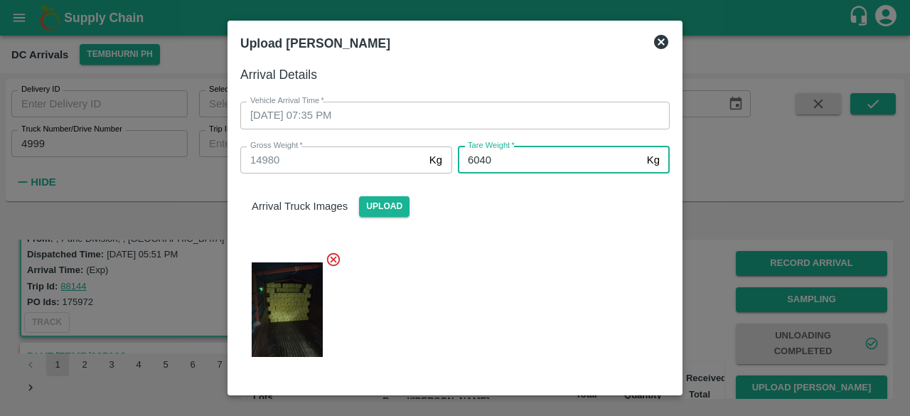
type input "6040"
click at [549, 304] on div at bounding box center [449, 306] width 441 height 132
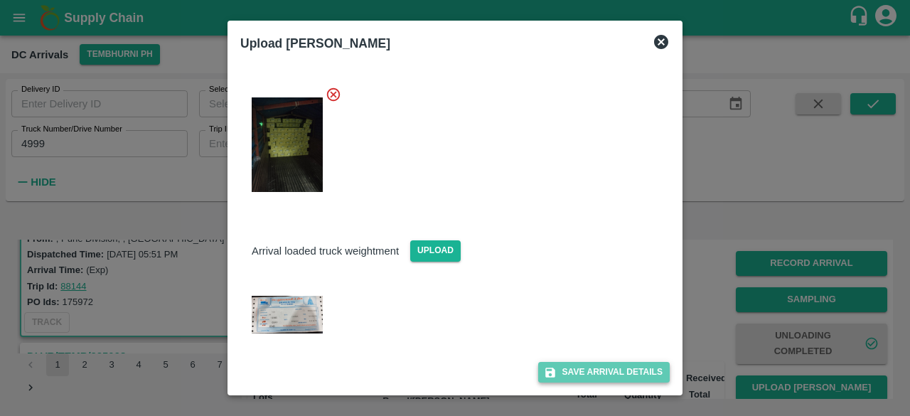
click at [605, 376] on button "Save Arrival Details" at bounding box center [604, 372] width 132 height 21
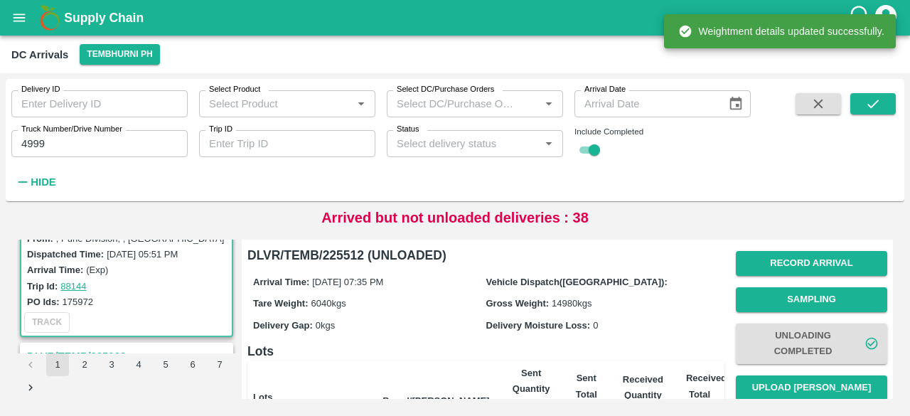
scroll to position [208, 0]
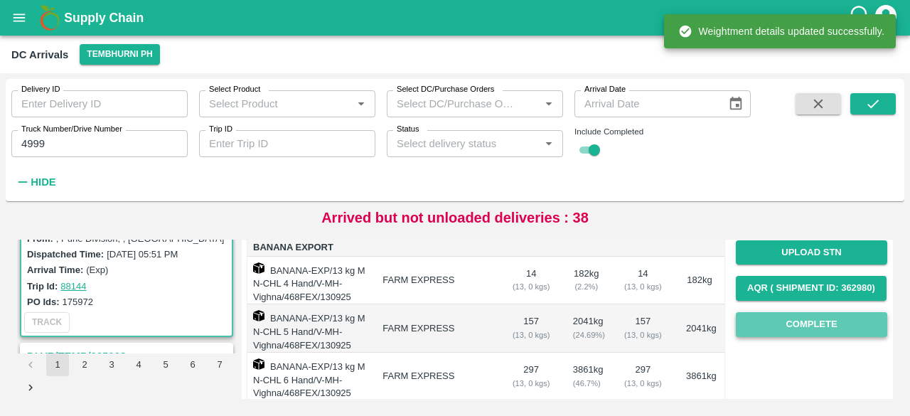
click at [806, 321] on button "Complete" at bounding box center [812, 324] width 152 height 25
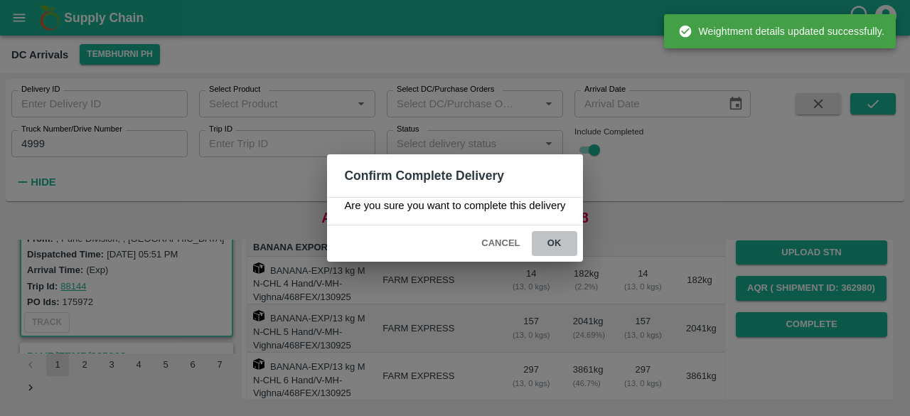
click at [548, 239] on button "ok" at bounding box center [555, 243] width 46 height 25
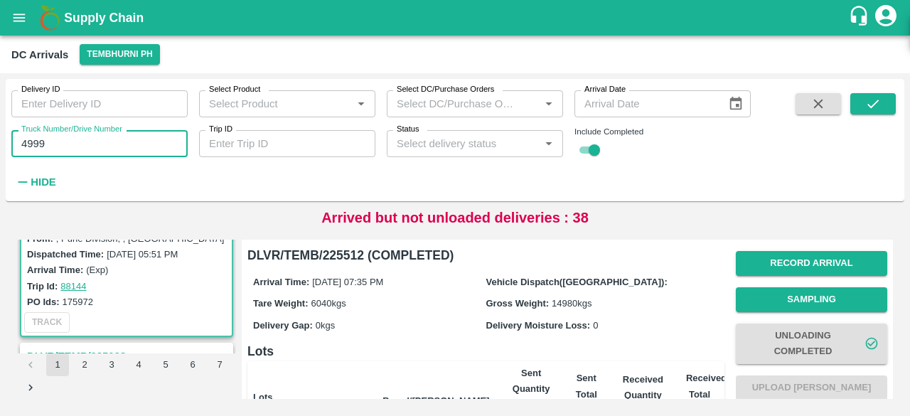
click at [28, 142] on input "4999" at bounding box center [99, 143] width 176 height 27
type input "4486"
click at [875, 102] on icon "submit" at bounding box center [874, 104] width 16 height 16
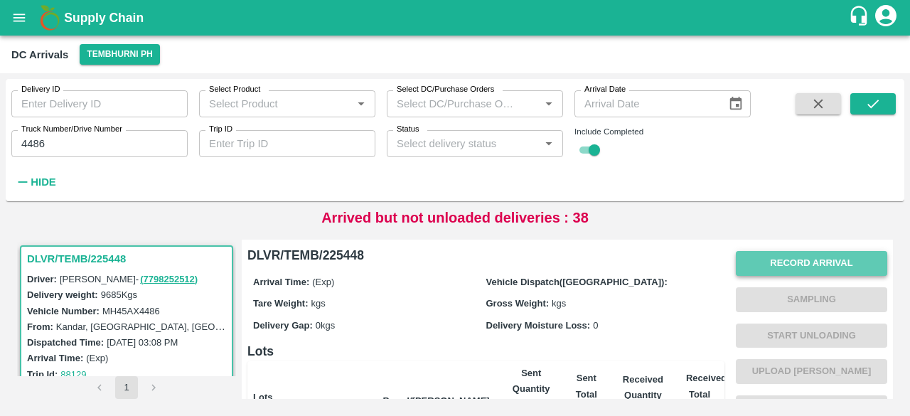
click at [790, 255] on button "Record Arrival" at bounding box center [812, 263] width 152 height 25
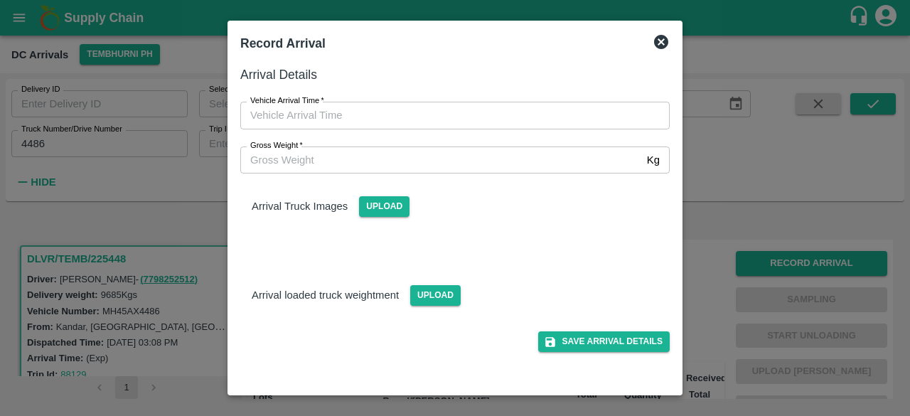
type input "DD/MM/YYYY hh:mm aa"
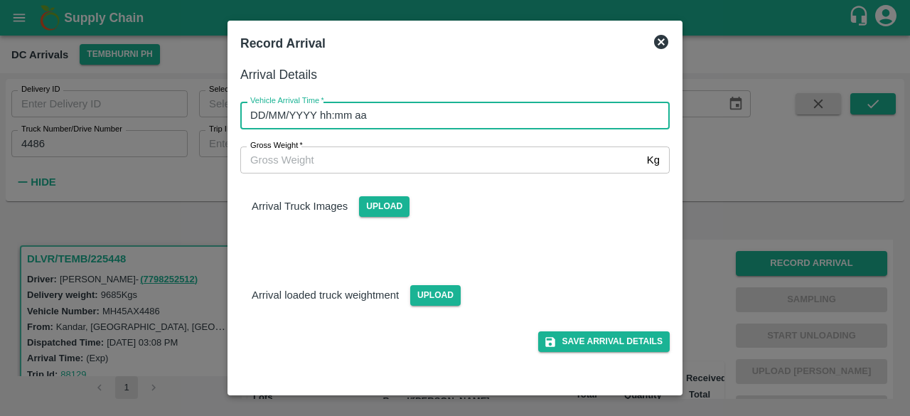
click at [474, 115] on input "DD/MM/YYYY hh:mm aa" at bounding box center [450, 115] width 420 height 27
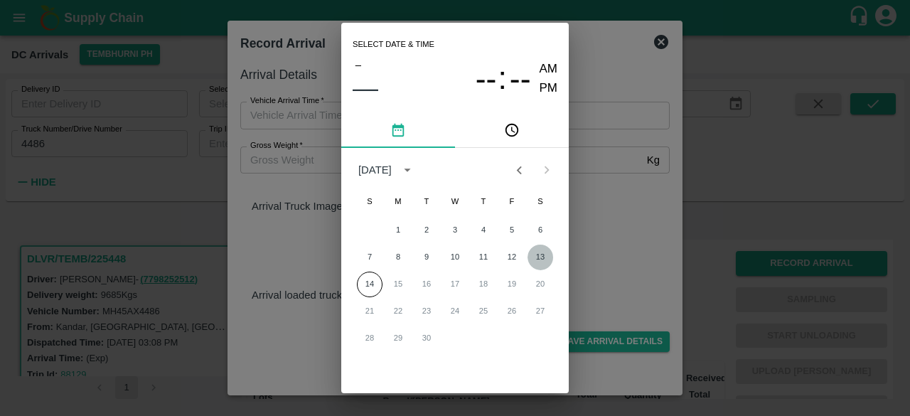
click at [538, 254] on button "13" at bounding box center [541, 258] width 26 height 26
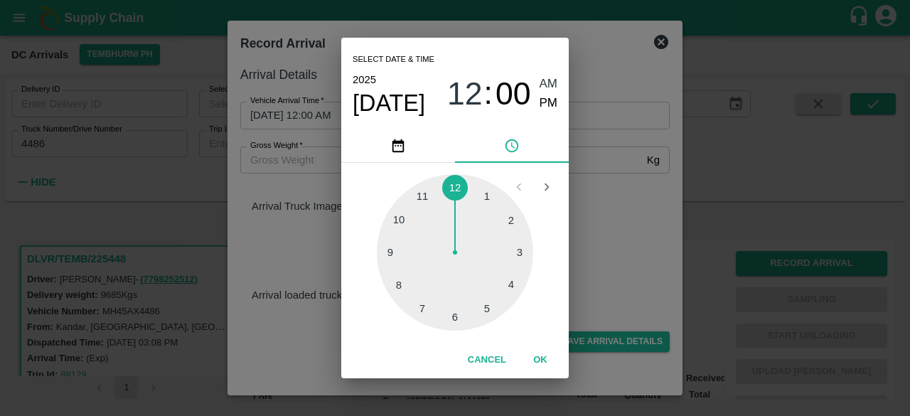
click at [417, 308] on div at bounding box center [455, 252] width 156 height 156
click at [415, 304] on div at bounding box center [455, 252] width 156 height 156
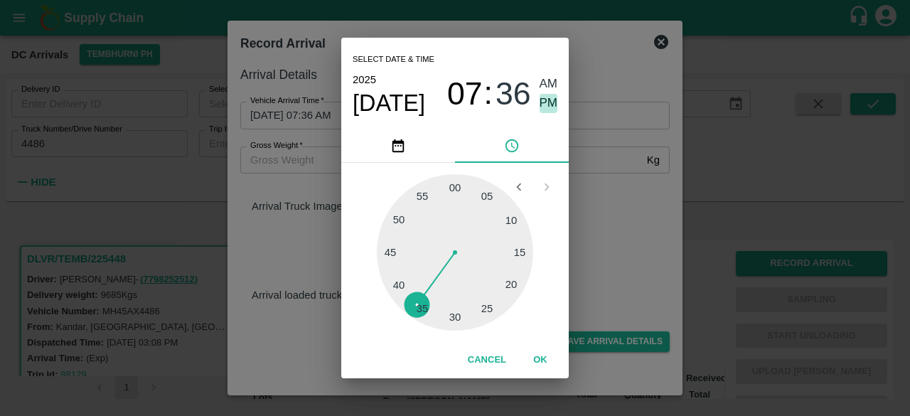
click at [545, 103] on span "PM" at bounding box center [549, 103] width 18 height 19
type input "[DATE] 07:36 PM"
click at [633, 255] on div "Select date & time [DATE] 07 : 36 AM PM 05 10 15 20 25 30 35 40 45 50 55 00 Can…" at bounding box center [455, 208] width 910 height 416
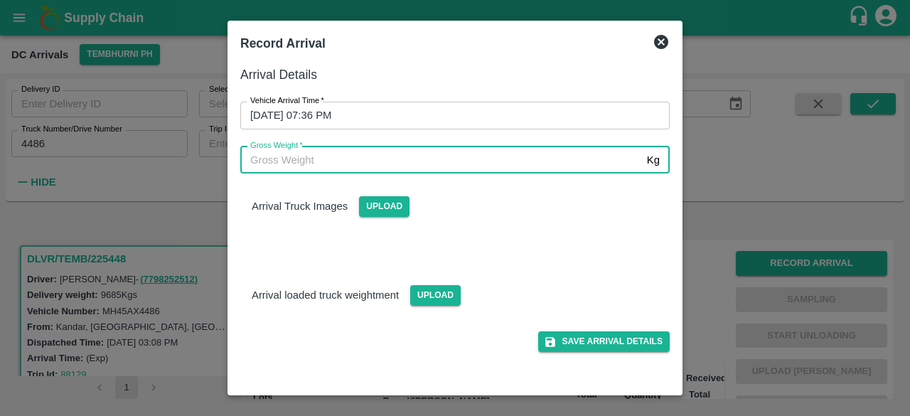
click at [334, 169] on input "Gross Weight   *" at bounding box center [440, 160] width 401 height 27
type input "16390"
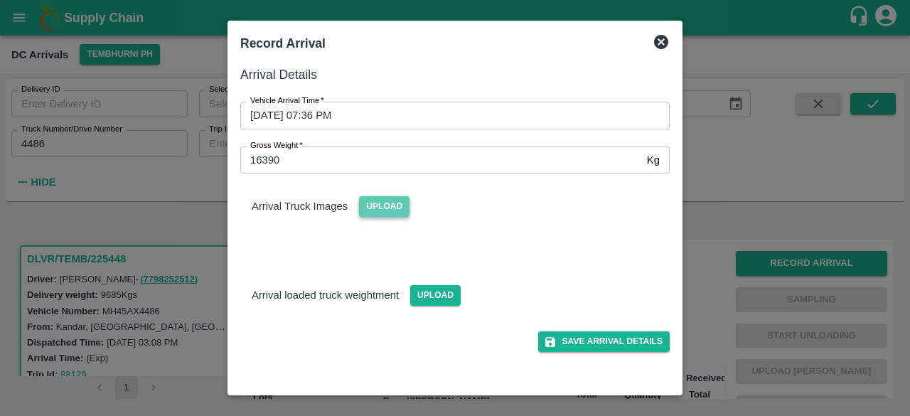
click at [388, 206] on span "Upload" at bounding box center [384, 206] width 51 height 21
click at [0, 0] on input "Upload" at bounding box center [0, 0] width 0 height 0
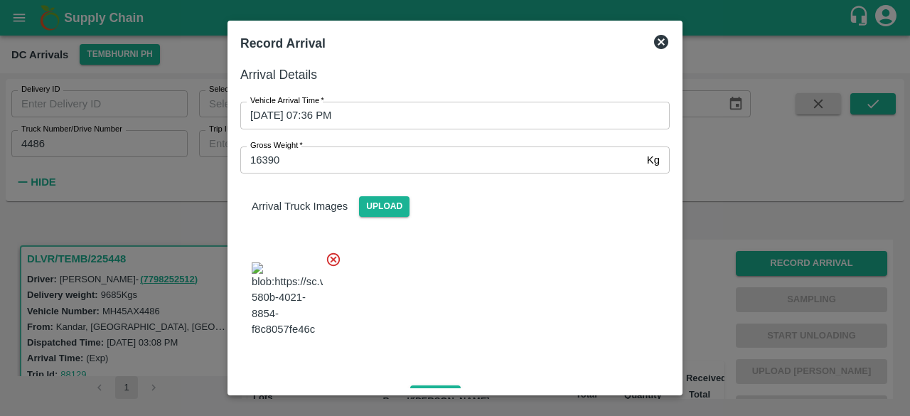
scroll to position [90, 0]
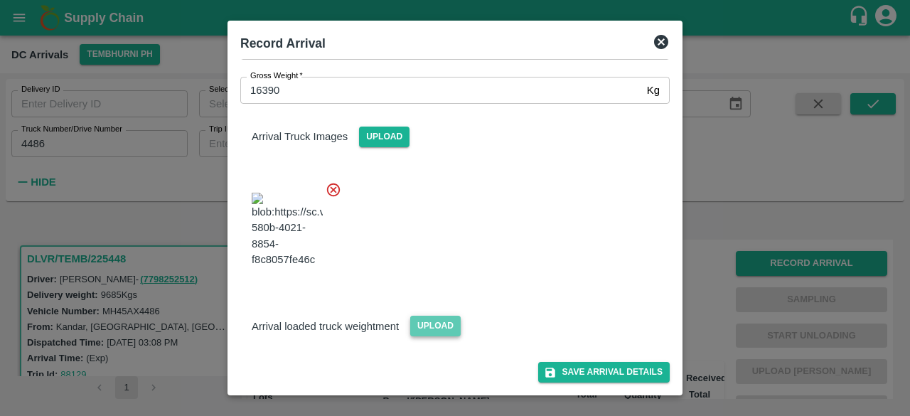
click at [430, 326] on span "Upload" at bounding box center [435, 326] width 51 height 21
click at [0, 0] on input "Upload" at bounding box center [0, 0] width 0 height 0
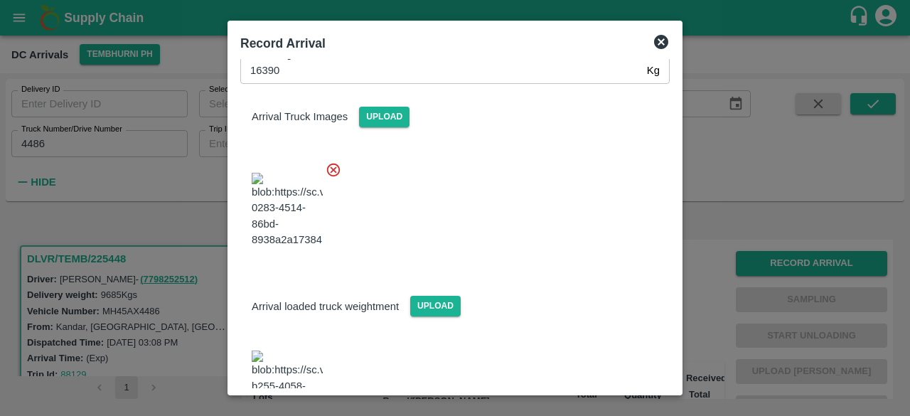
scroll to position [159, 0]
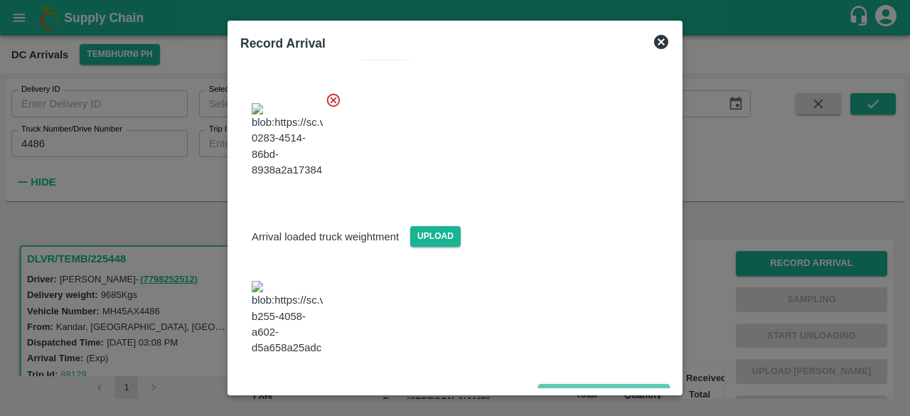
click at [587, 384] on button "Save Arrival Details" at bounding box center [604, 394] width 132 height 21
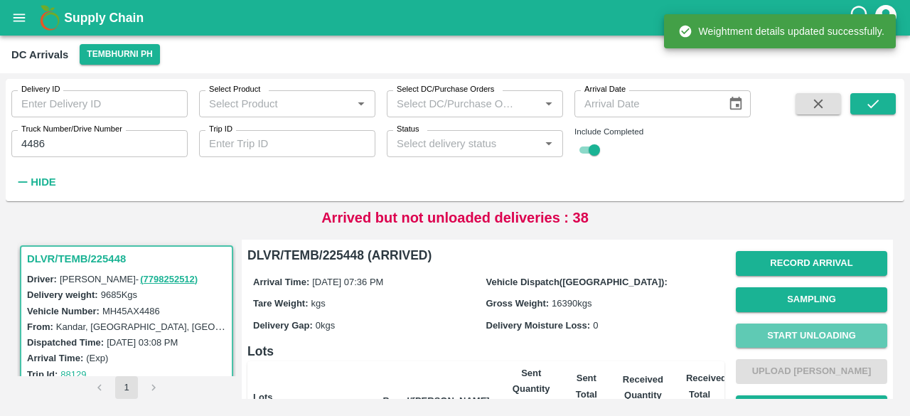
click at [802, 336] on button "Start Unloading" at bounding box center [812, 336] width 152 height 25
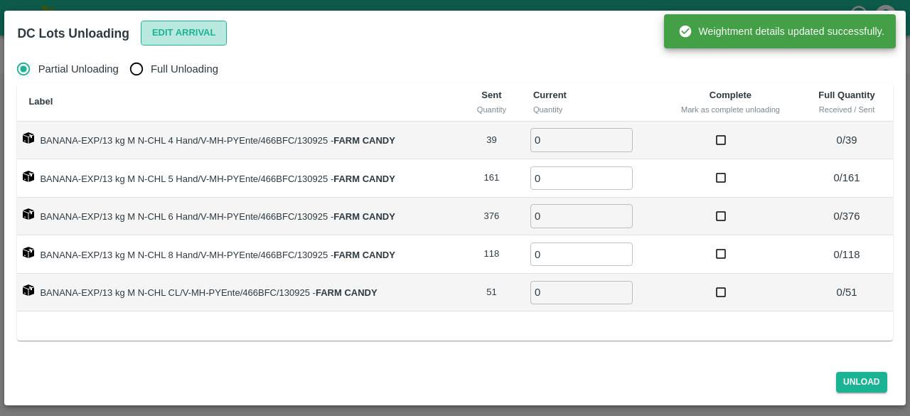
click at [188, 26] on button "Edit Arrival" at bounding box center [184, 33] width 87 height 25
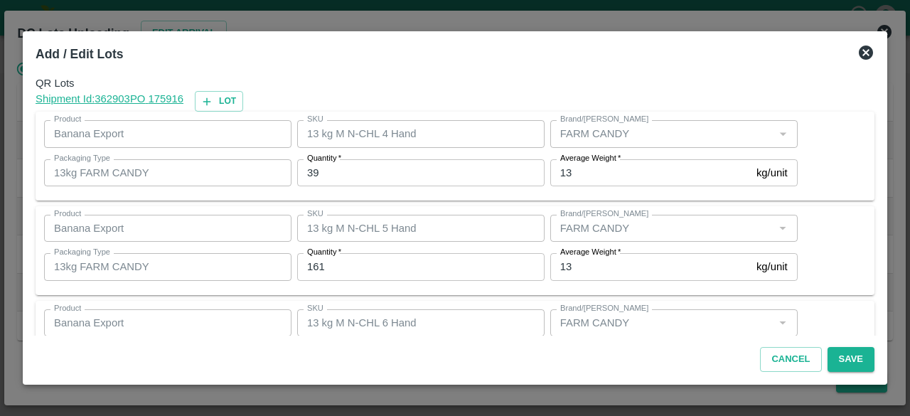
click at [310, 170] on input "39" at bounding box center [421, 172] width 248 height 27
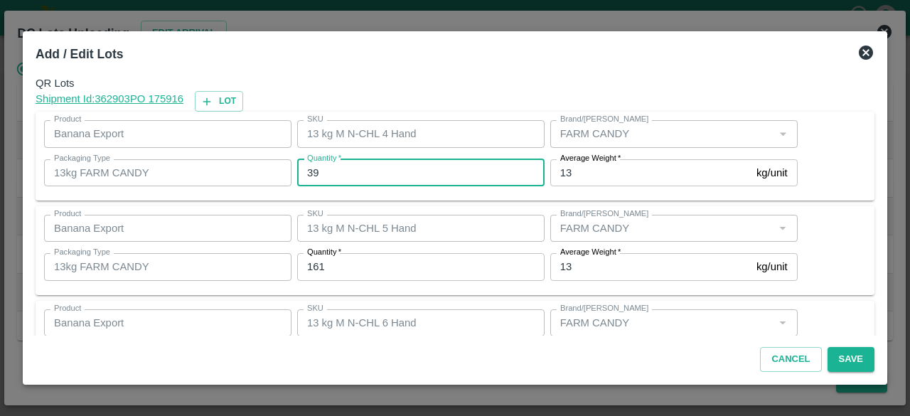
click at [310, 170] on input "39" at bounding box center [421, 172] width 248 height 27
type input "29"
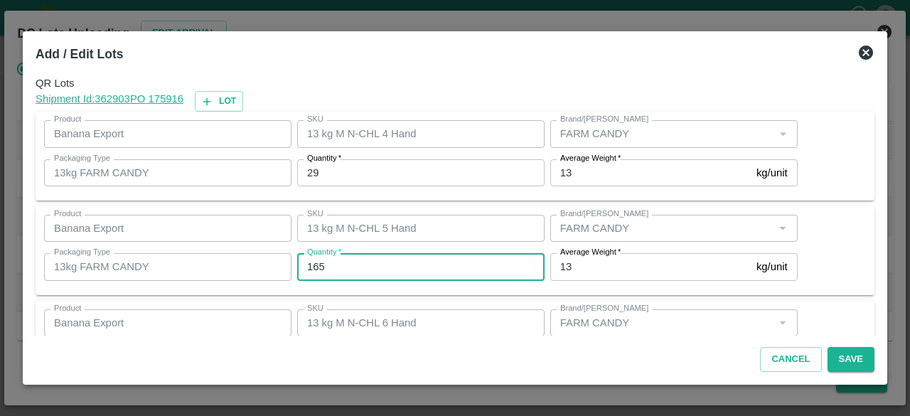
type input "165"
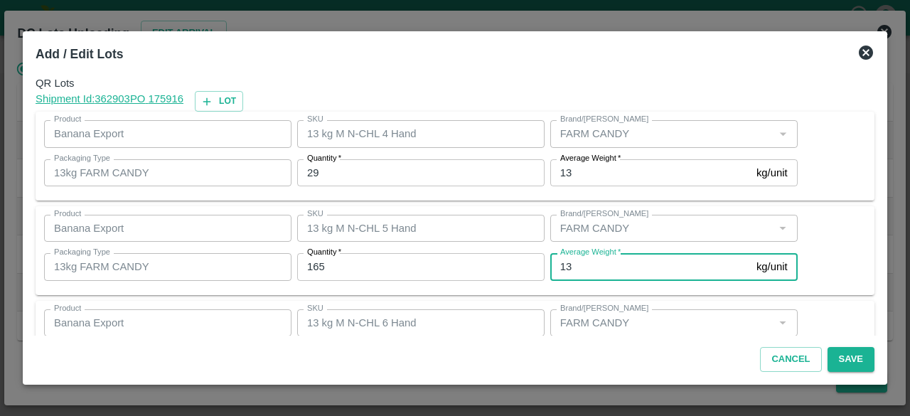
scroll to position [158, 0]
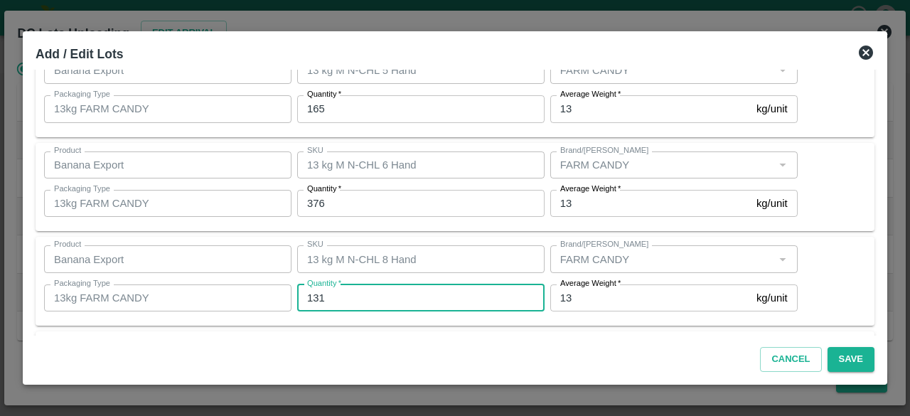
type input "131"
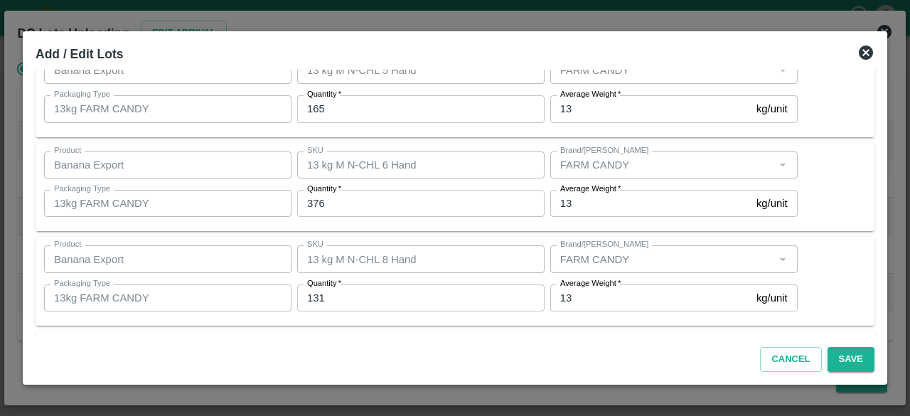
scroll to position [253, 0]
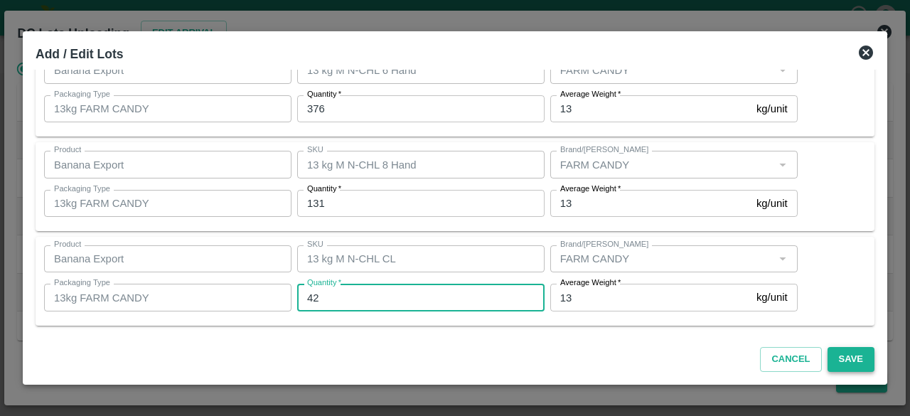
type input "42"
click at [840, 366] on button "Save" at bounding box center [851, 359] width 47 height 25
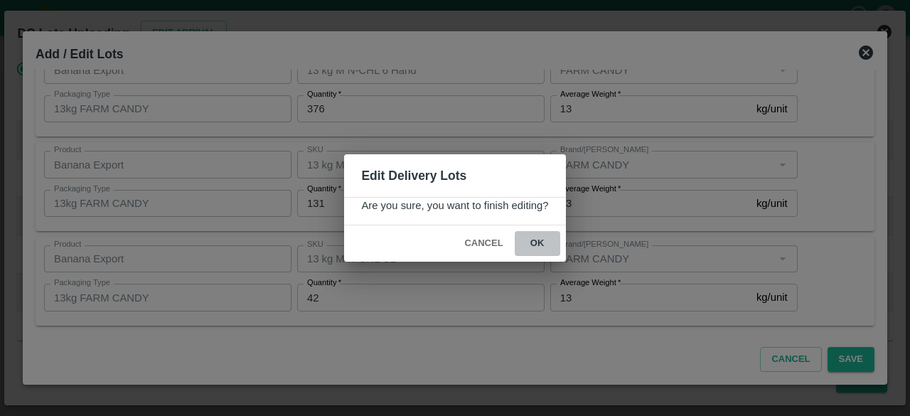
click at [538, 240] on button "ok" at bounding box center [538, 243] width 46 height 25
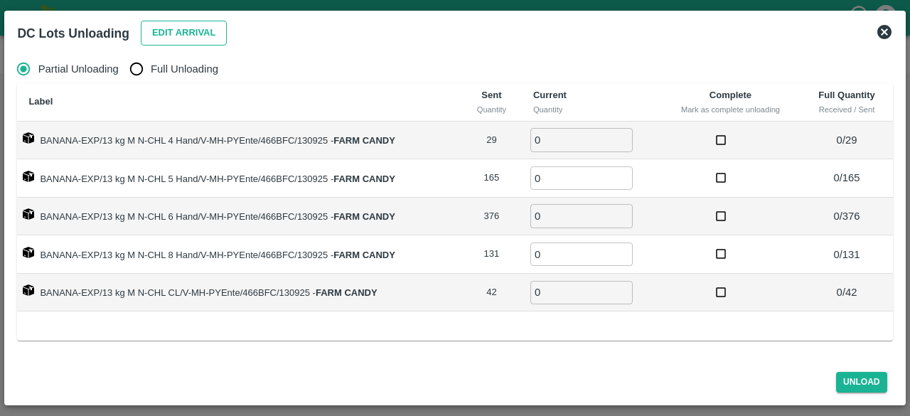
click at [191, 24] on button "Edit Arrival" at bounding box center [184, 33] width 87 height 25
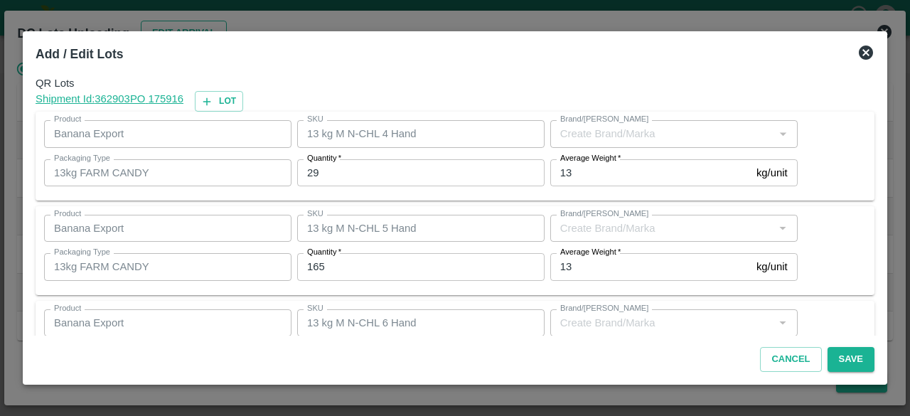
type input "FARM CANDY"
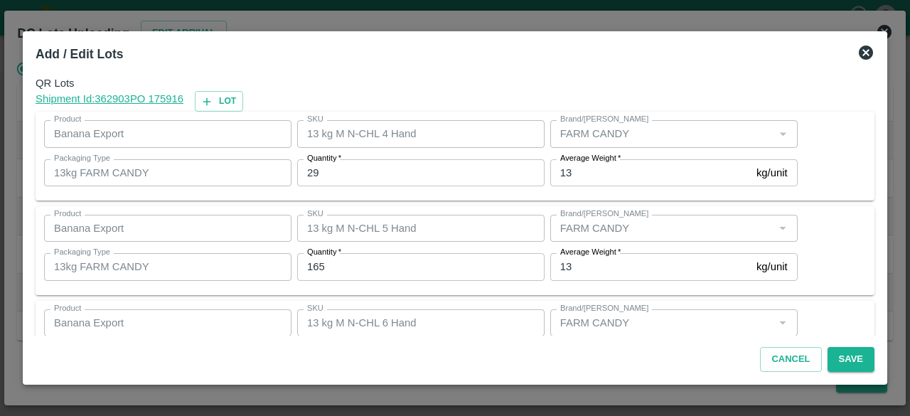
click at [872, 54] on icon at bounding box center [866, 53] width 14 height 14
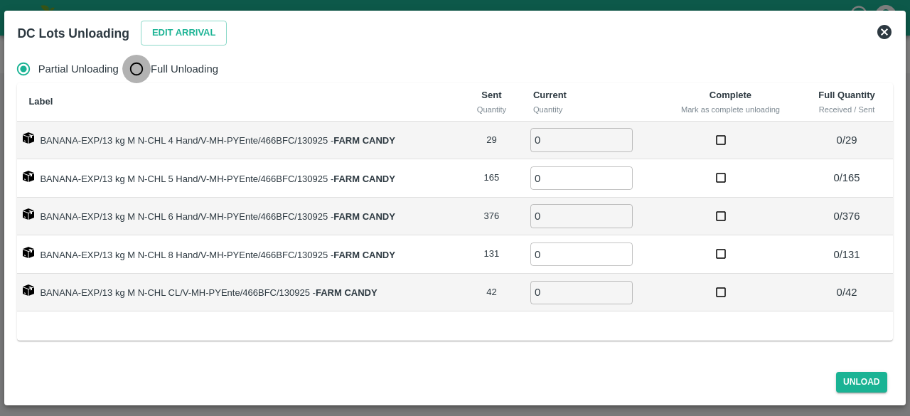
click at [132, 68] on input "Full Unloading" at bounding box center [136, 69] width 28 height 28
radio input "true"
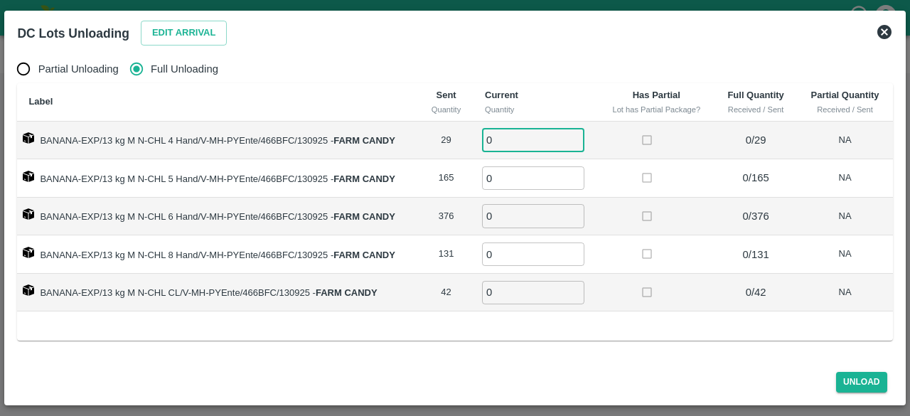
click at [529, 132] on input "0" at bounding box center [533, 139] width 102 height 23
type input "29"
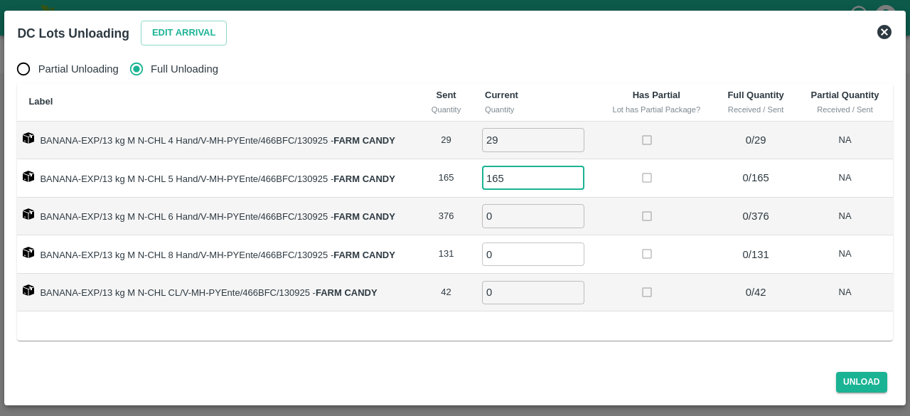
type input "165"
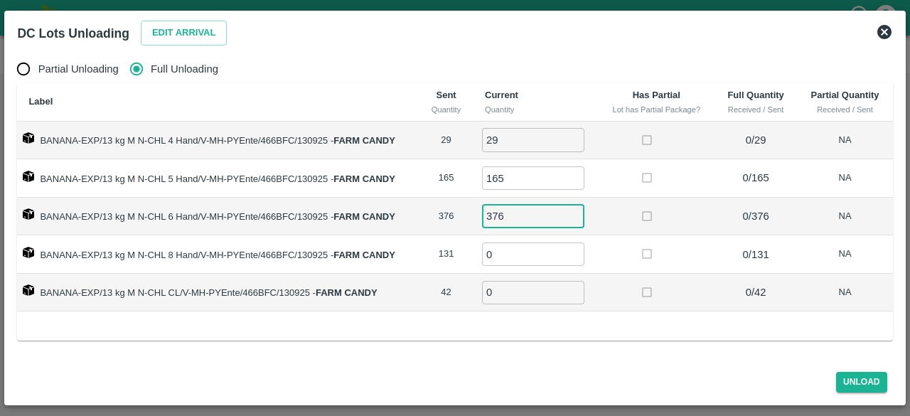
type input "376"
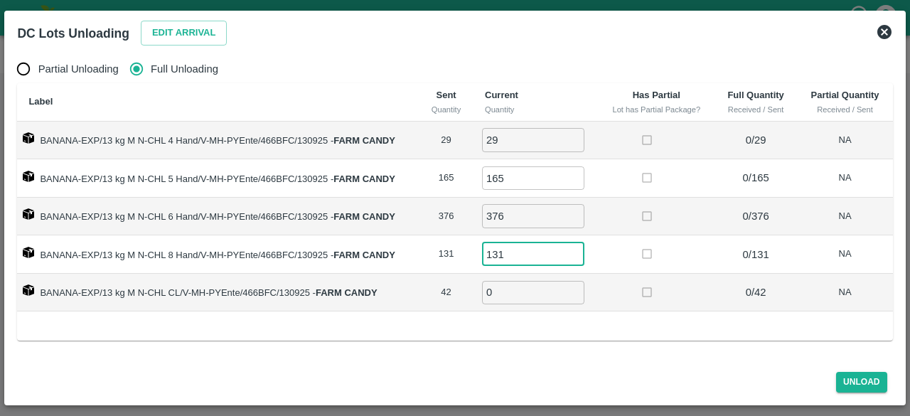
type input "131"
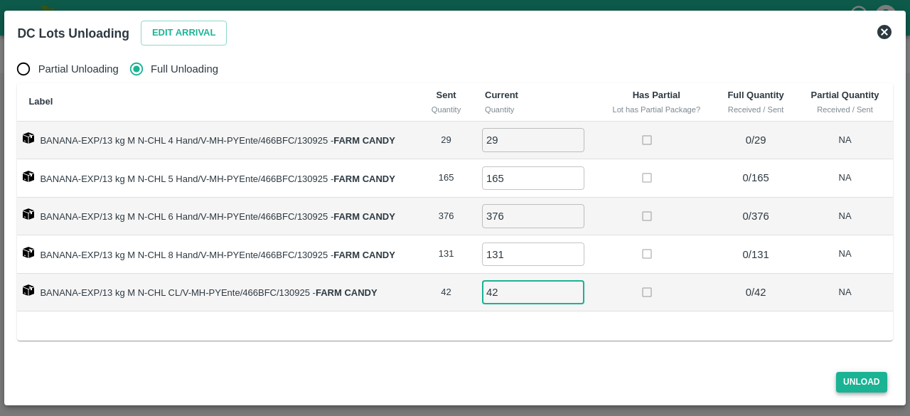
type input "42"
click at [854, 380] on button "Unload" at bounding box center [862, 382] width 51 height 21
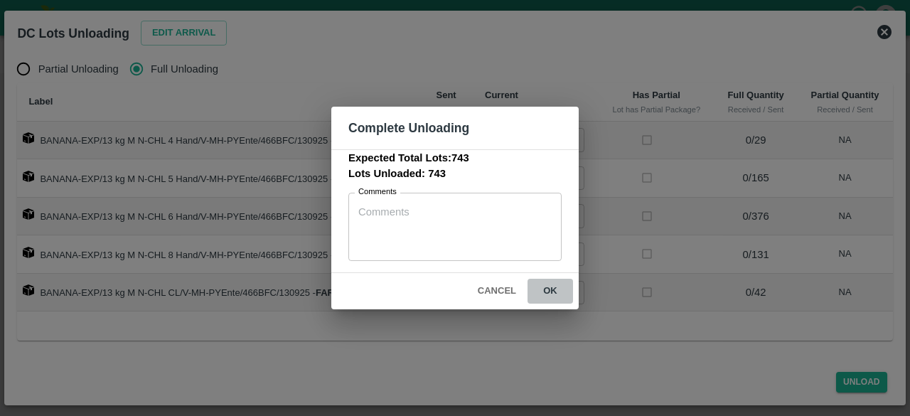
click at [546, 287] on button "ok" at bounding box center [551, 291] width 46 height 25
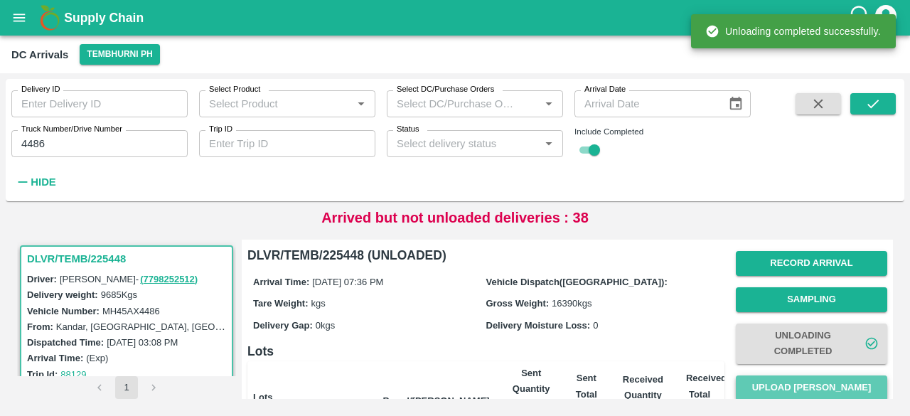
click at [797, 388] on button "Upload [PERSON_NAME]" at bounding box center [812, 388] width 152 height 25
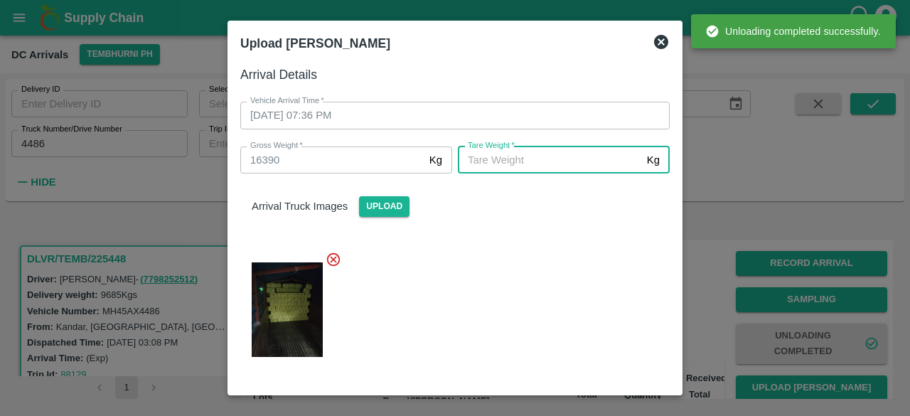
click at [552, 161] on input "[PERSON_NAME]   *" at bounding box center [550, 160] width 184 height 27
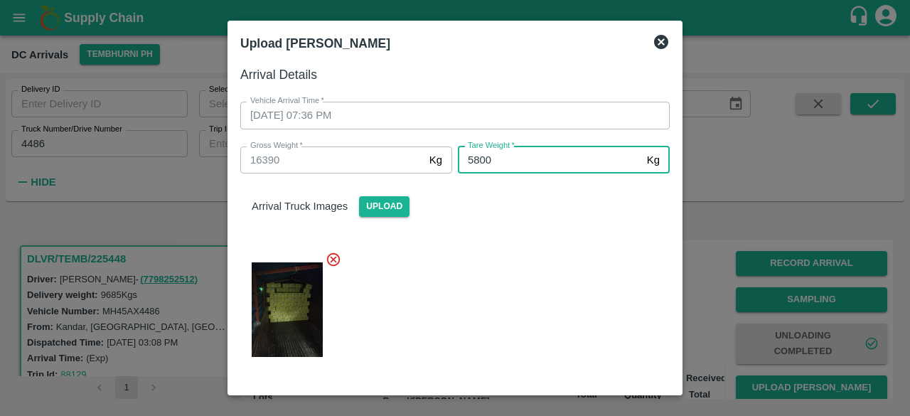
type input "5800"
click at [496, 255] on div at bounding box center [449, 306] width 441 height 132
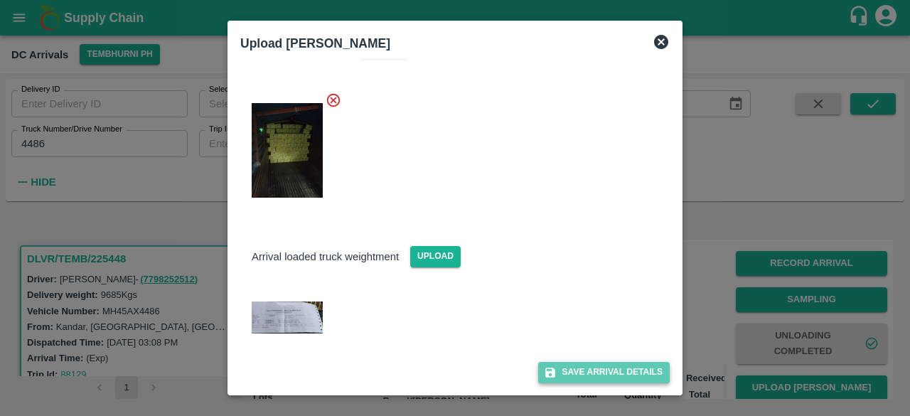
click at [592, 362] on button "Save Arrival Details" at bounding box center [604, 372] width 132 height 21
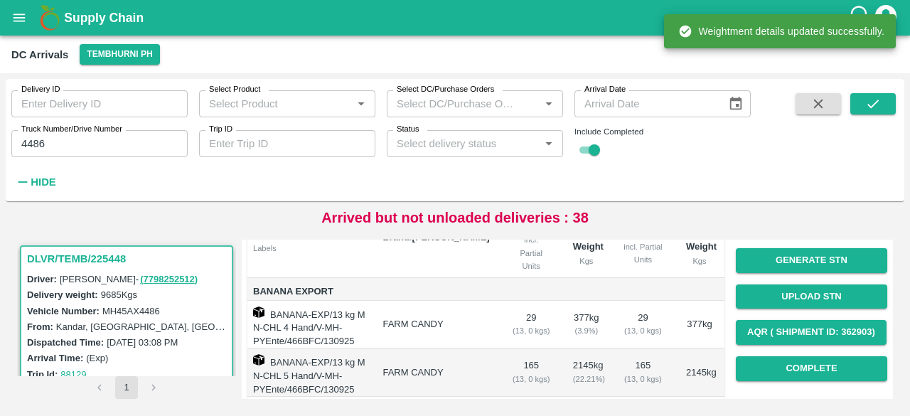
scroll to position [164, 0]
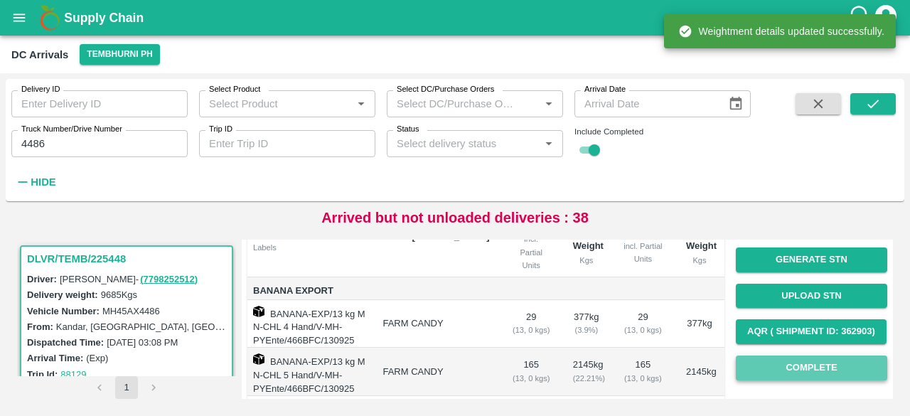
click at [801, 371] on button "Complete" at bounding box center [812, 368] width 152 height 25
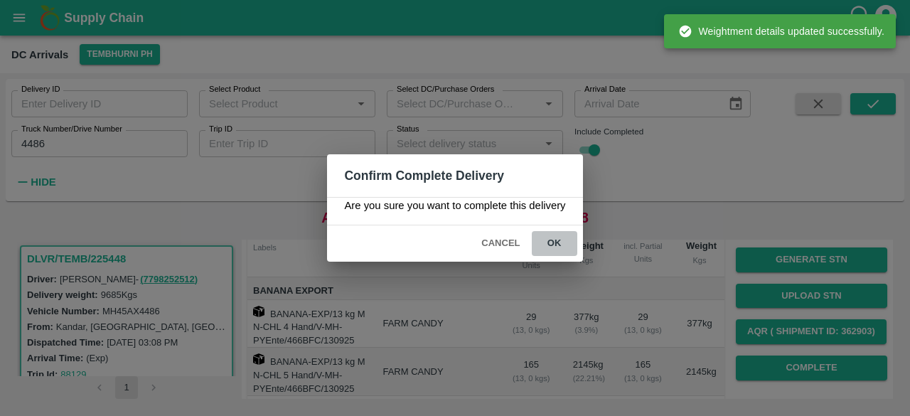
click at [552, 238] on button "ok" at bounding box center [555, 243] width 46 height 25
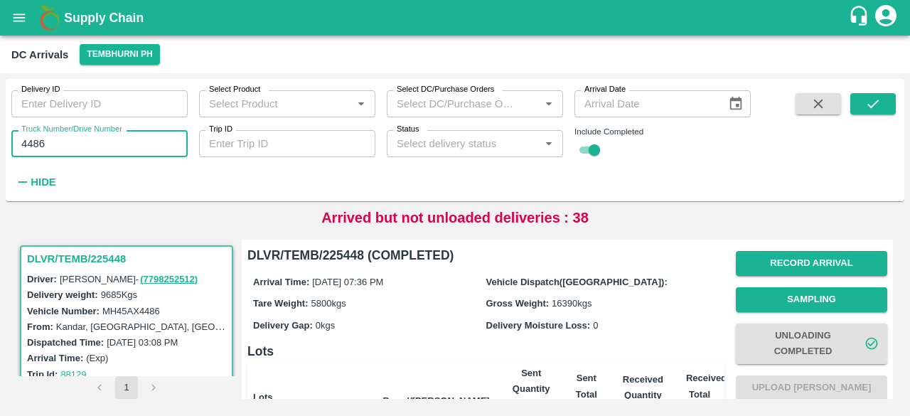
click at [30, 146] on input "4486" at bounding box center [99, 143] width 176 height 27
type input "0096"
click at [877, 107] on icon "submit" at bounding box center [874, 104] width 16 height 16
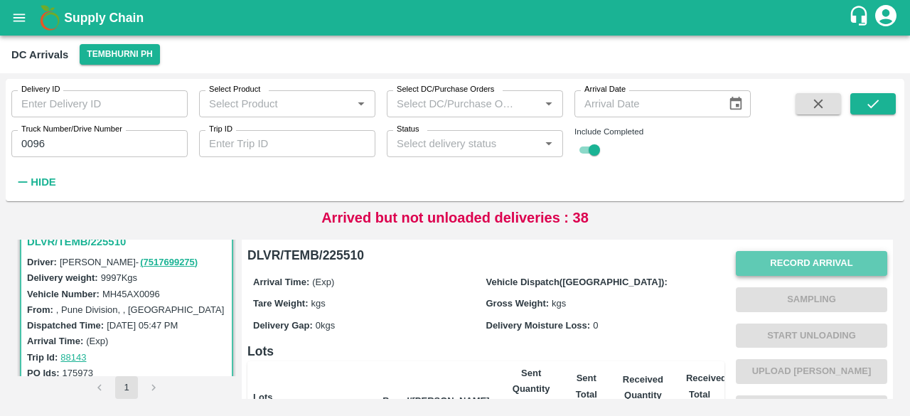
click at [822, 270] on button "Record Arrival" at bounding box center [812, 263] width 152 height 25
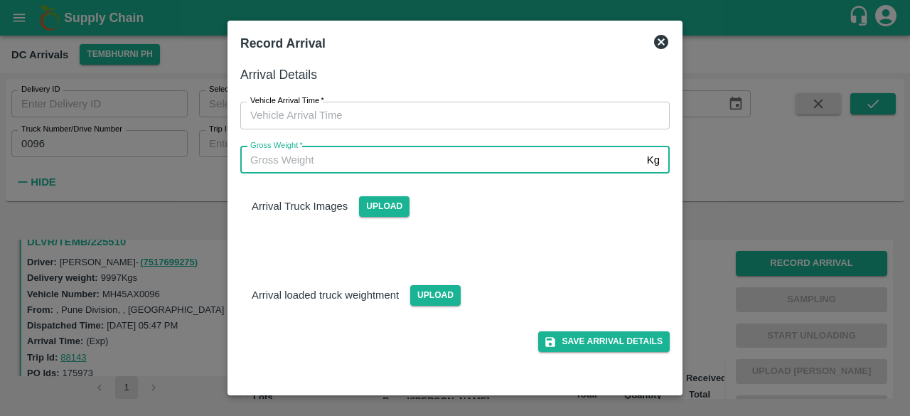
click at [462, 159] on input "Gross Weight   *" at bounding box center [440, 160] width 401 height 27
type input "16610"
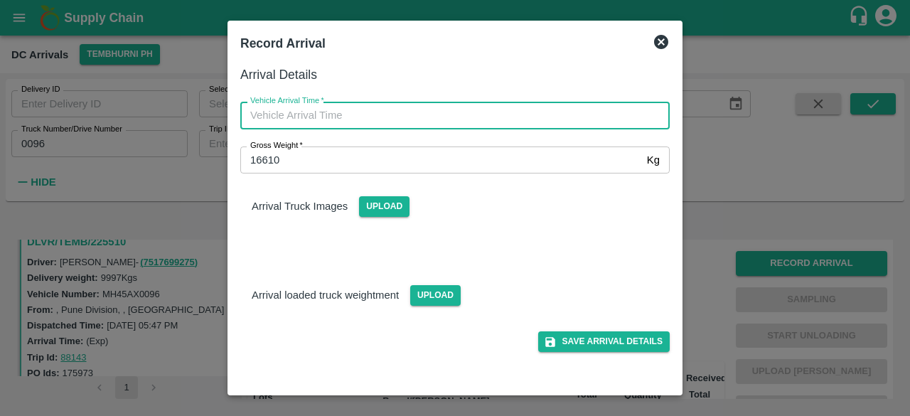
type input "DD/MM/YYYY hh:mm aa"
click at [400, 124] on input "DD/MM/YYYY hh:mm aa" at bounding box center [450, 115] width 420 height 27
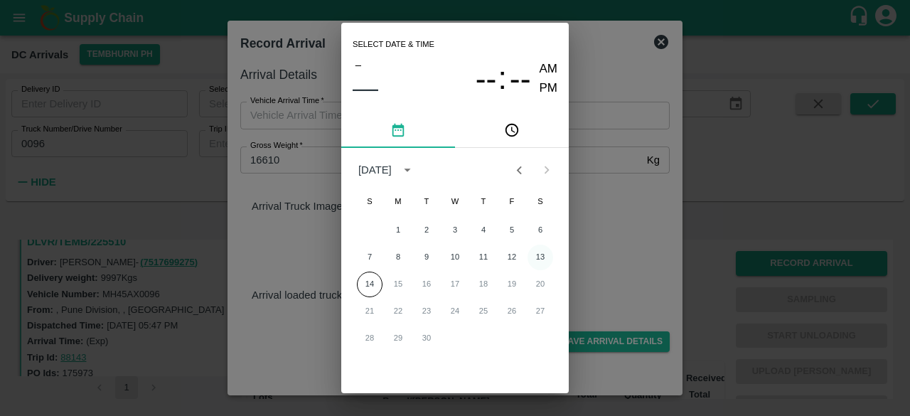
click at [539, 260] on button "13" at bounding box center [541, 258] width 26 height 26
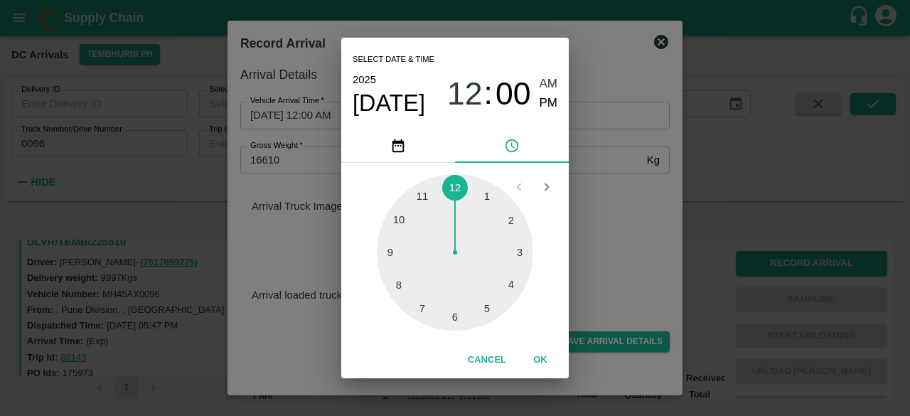
click at [400, 285] on div at bounding box center [455, 252] width 156 height 156
click at [549, 102] on span "PM" at bounding box center [549, 103] width 18 height 19
type input "[DATE] 08:00 PM"
click at [602, 236] on div "Select date & time [DATE] 08 : 00 AM PM 05 10 15 20 25 30 35 40 45 50 55 00 Can…" at bounding box center [455, 208] width 910 height 416
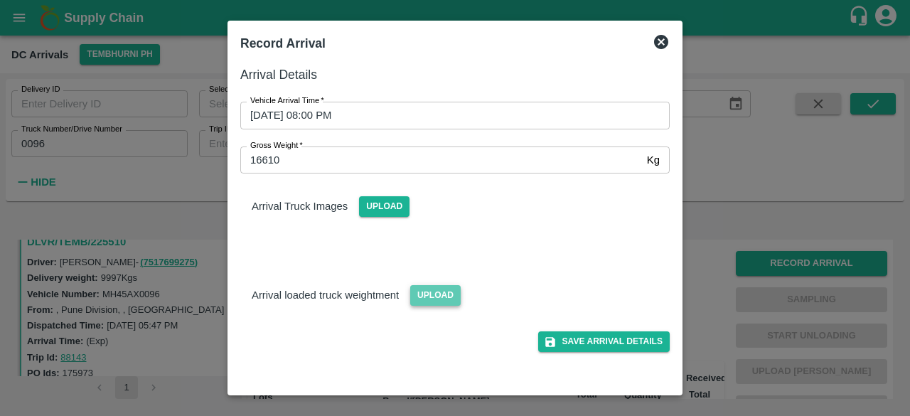
click at [428, 300] on span "Upload" at bounding box center [435, 295] width 51 height 21
click at [0, 0] on input "Upload" at bounding box center [0, 0] width 0 height 0
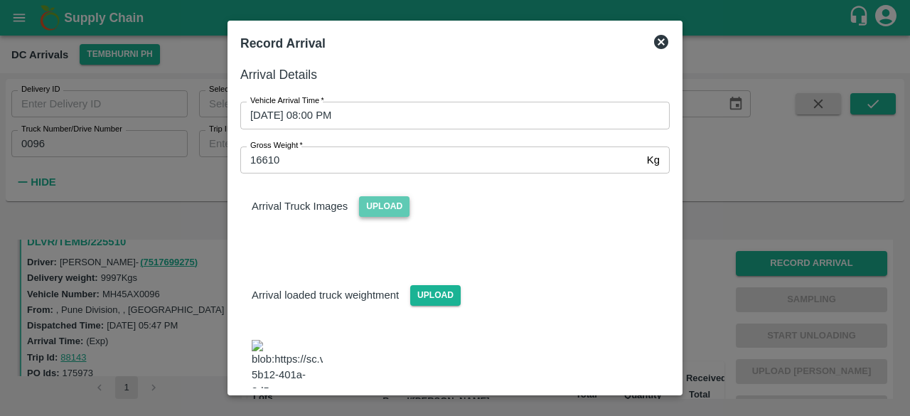
click at [388, 208] on span "Upload" at bounding box center [384, 206] width 51 height 21
click at [0, 0] on input "Upload" at bounding box center [0, 0] width 0 height 0
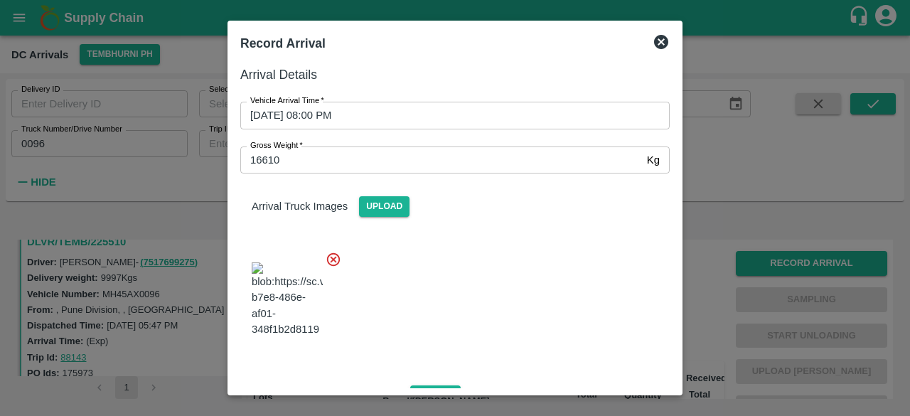
scroll to position [166, 0]
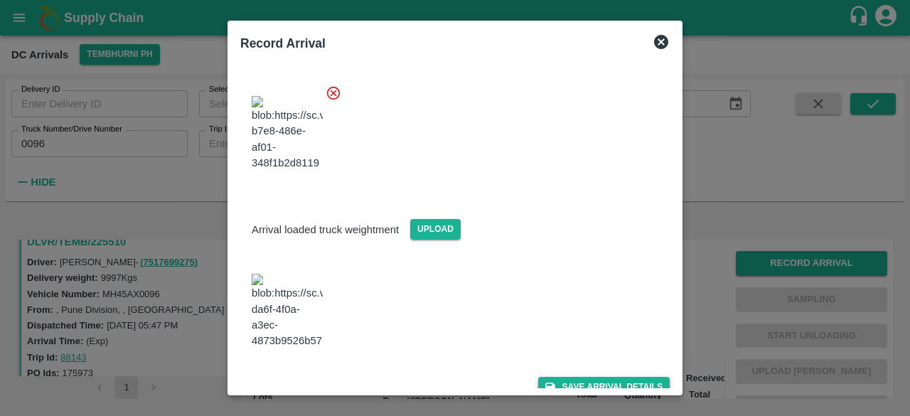
click at [586, 377] on button "Save Arrival Details" at bounding box center [604, 387] width 132 height 21
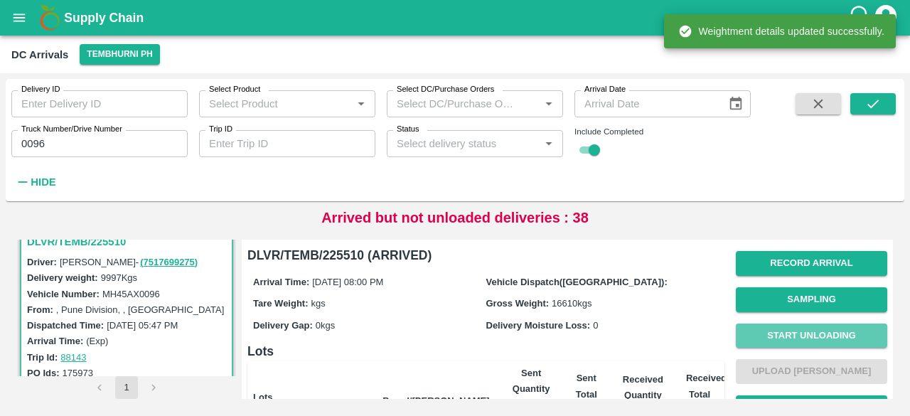
click at [814, 338] on button "Start Unloading" at bounding box center [812, 336] width 152 height 25
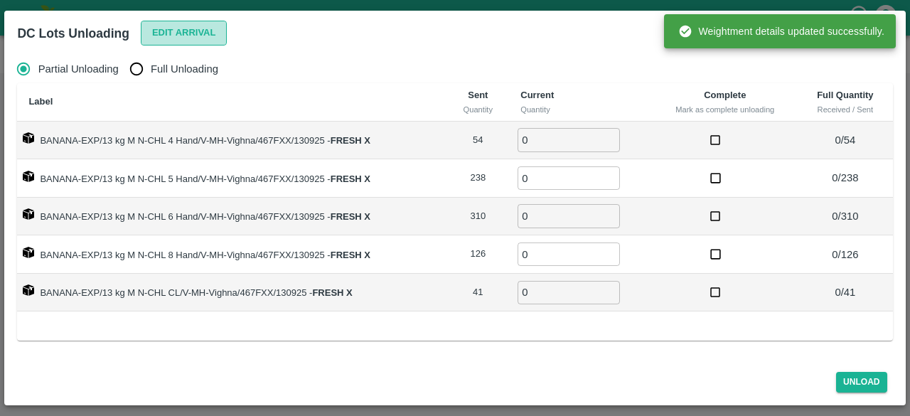
click at [188, 28] on button "Edit Arrival" at bounding box center [184, 33] width 87 height 25
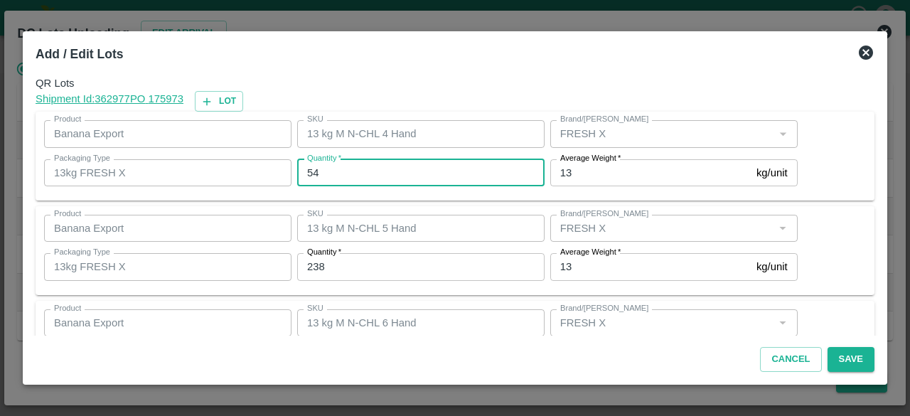
click at [310, 169] on input "54" at bounding box center [421, 172] width 248 height 27
type input "30"
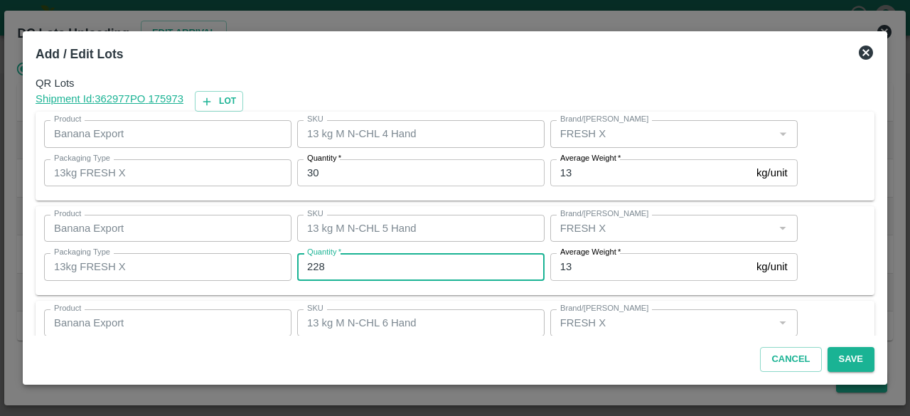
type input "228"
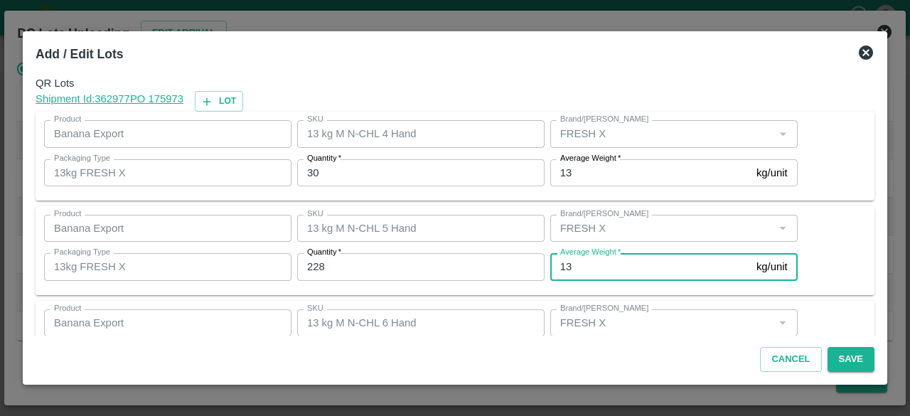
scroll to position [158, 0]
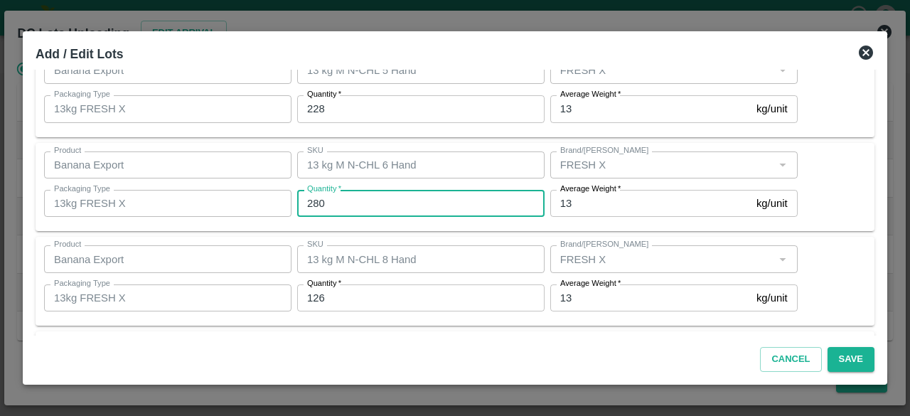
type input "280"
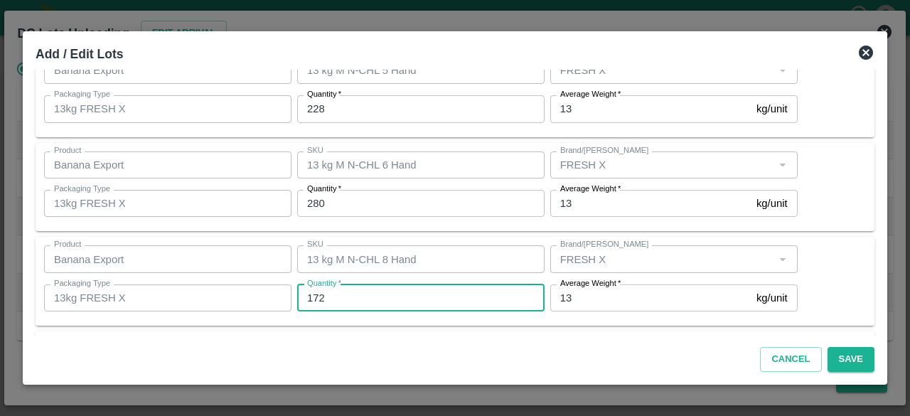
type input "172"
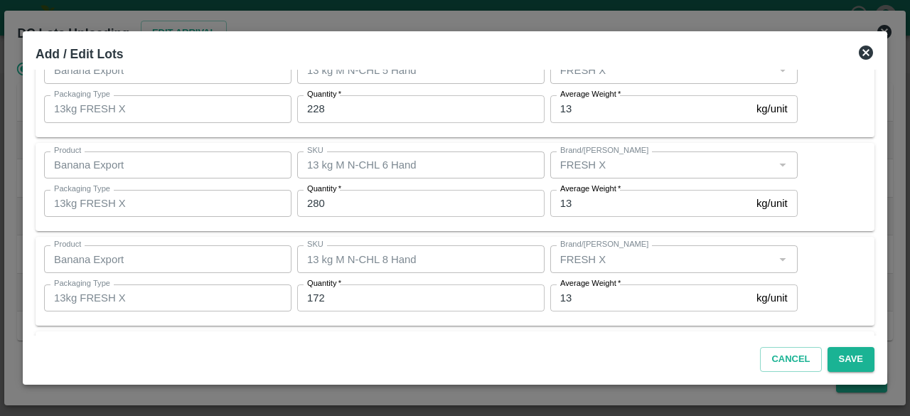
scroll to position [253, 0]
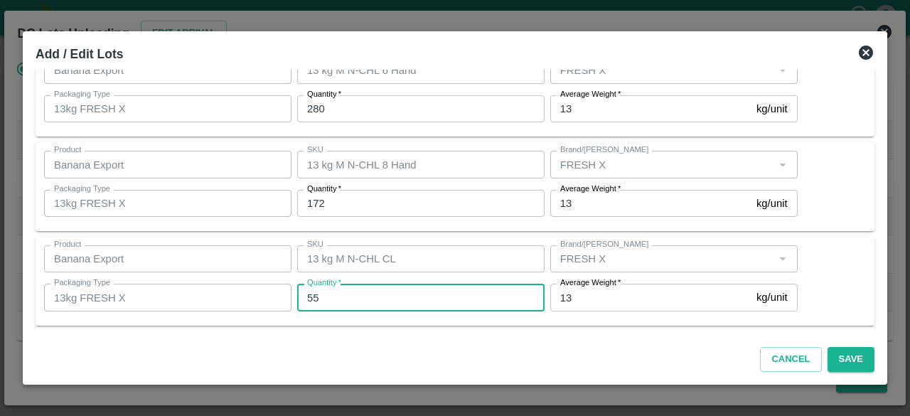
type input "55"
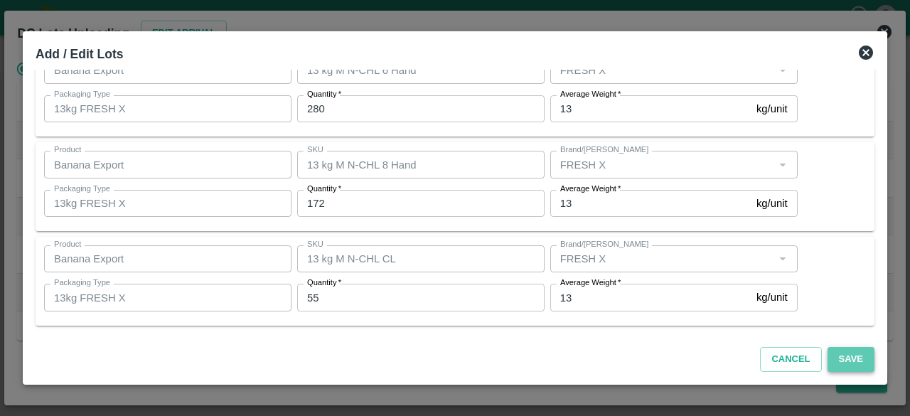
click at [851, 356] on button "Save" at bounding box center [851, 359] width 47 height 25
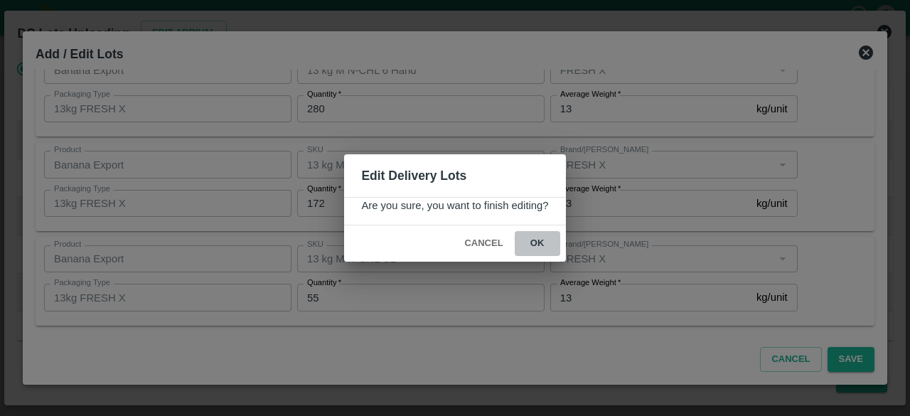
click at [538, 241] on button "ok" at bounding box center [538, 243] width 46 height 25
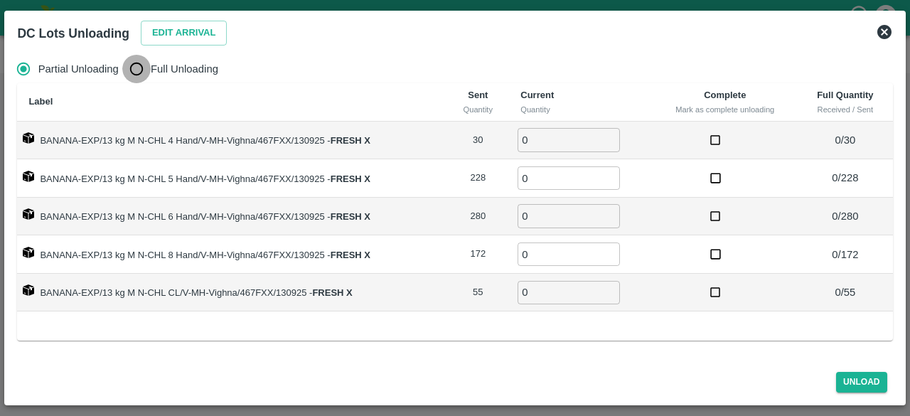
click at [142, 65] on input "Full Unloading" at bounding box center [136, 69] width 28 height 28
radio input "true"
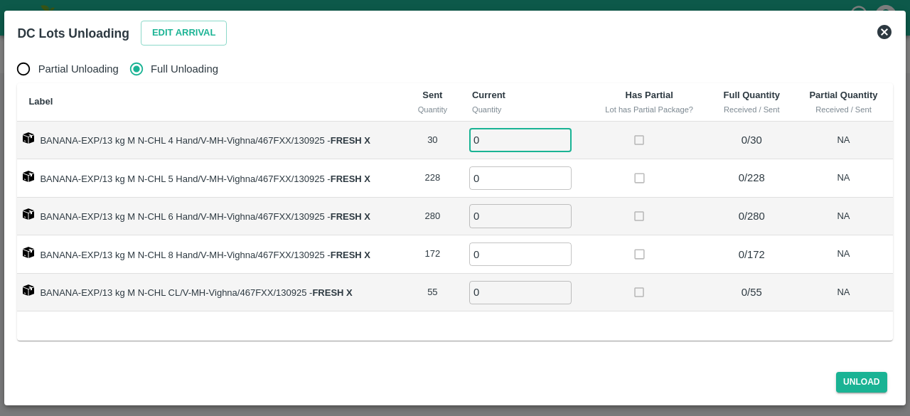
click at [511, 139] on input "0" at bounding box center [520, 139] width 102 height 23
type input "30"
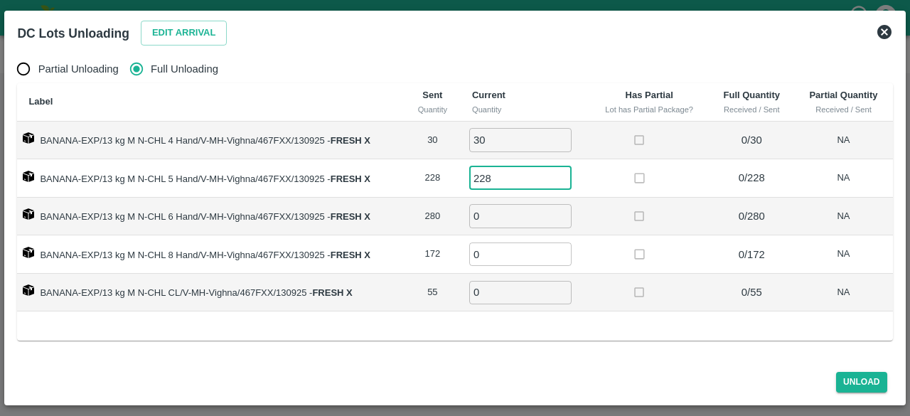
type input "228"
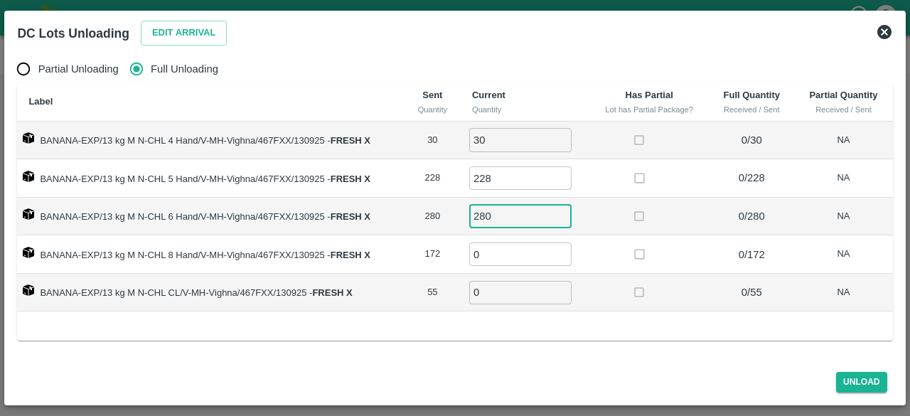
type input "280"
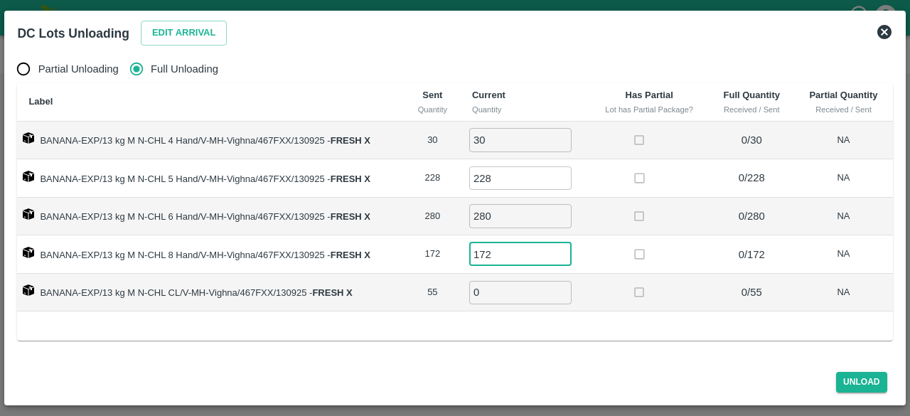
type input "172"
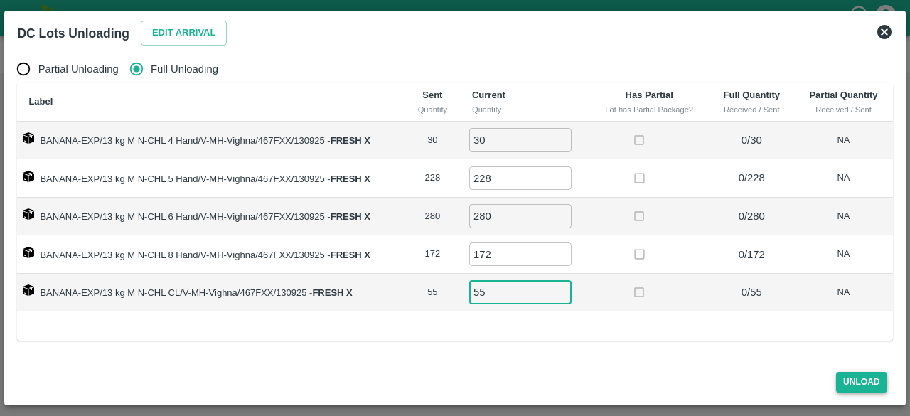
type input "55"
click at [861, 382] on button "Unload" at bounding box center [862, 382] width 51 height 21
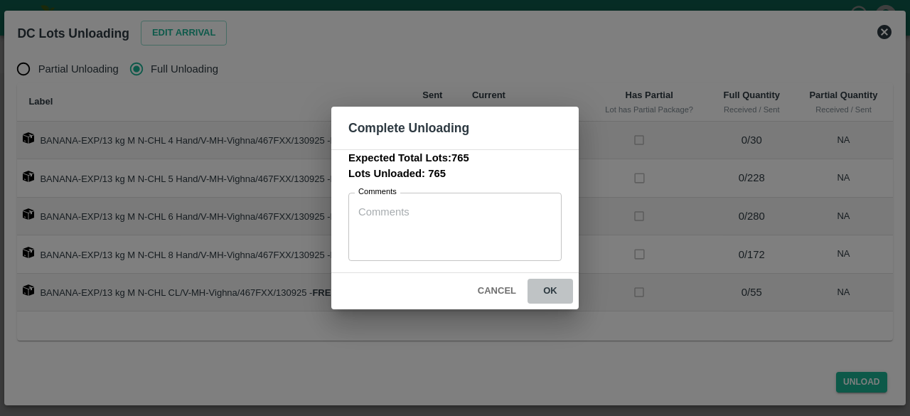
click at [552, 291] on button "ok" at bounding box center [551, 291] width 46 height 25
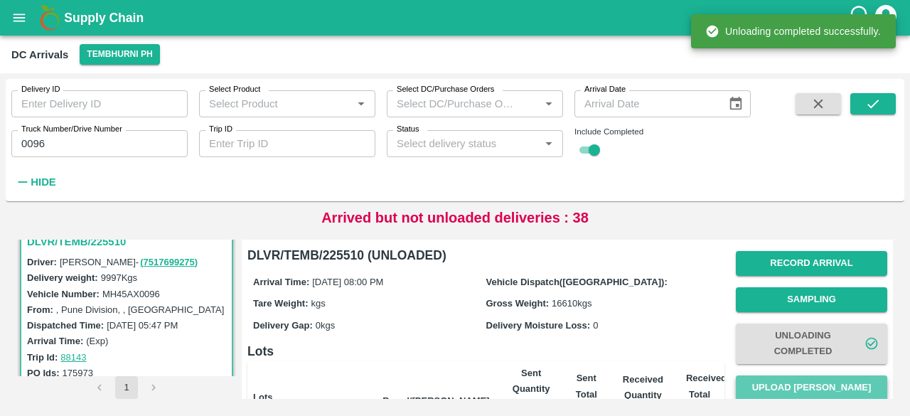
click at [801, 381] on button "Upload [PERSON_NAME]" at bounding box center [812, 388] width 152 height 25
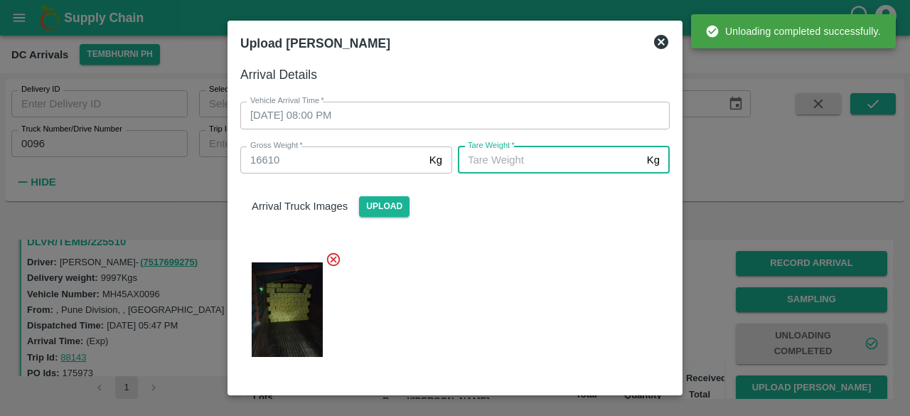
click at [570, 156] on input "[PERSON_NAME]   *" at bounding box center [550, 160] width 184 height 27
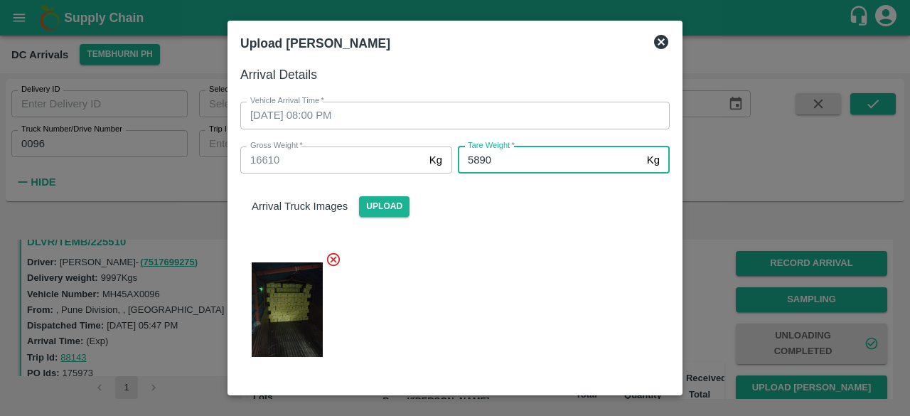
type input "5890"
click at [555, 284] on div at bounding box center [449, 306] width 441 height 132
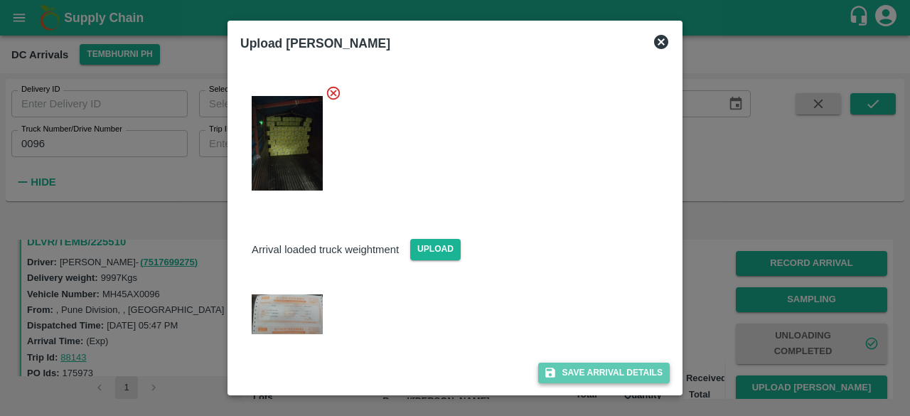
click at [598, 369] on button "Save Arrival Details" at bounding box center [604, 373] width 132 height 21
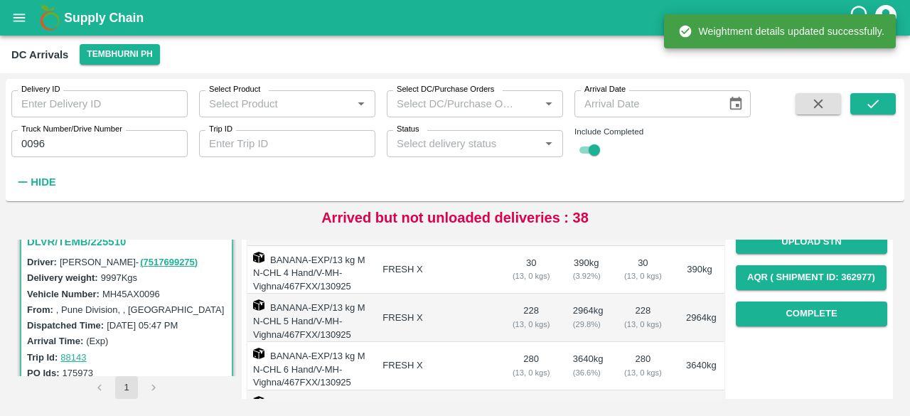
scroll to position [229, 0]
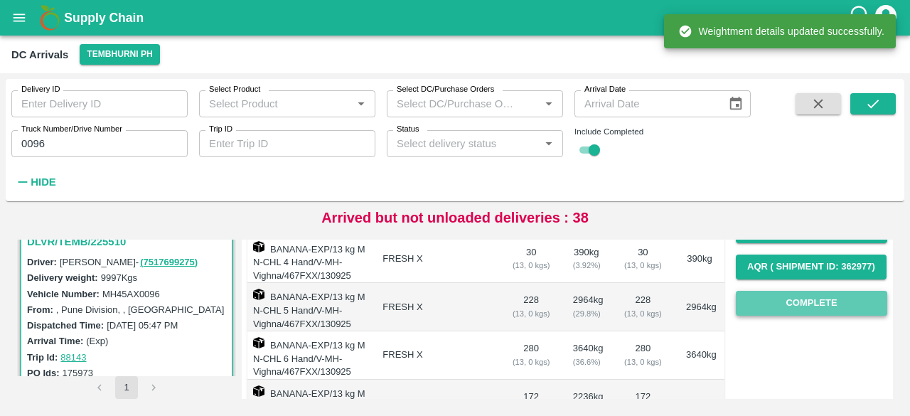
click at [800, 307] on button "Complete" at bounding box center [812, 303] width 152 height 25
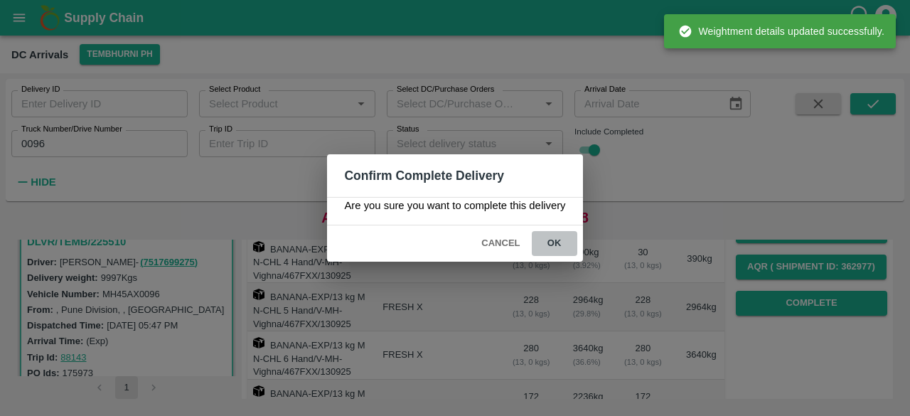
click at [554, 237] on button "ok" at bounding box center [555, 243] width 46 height 25
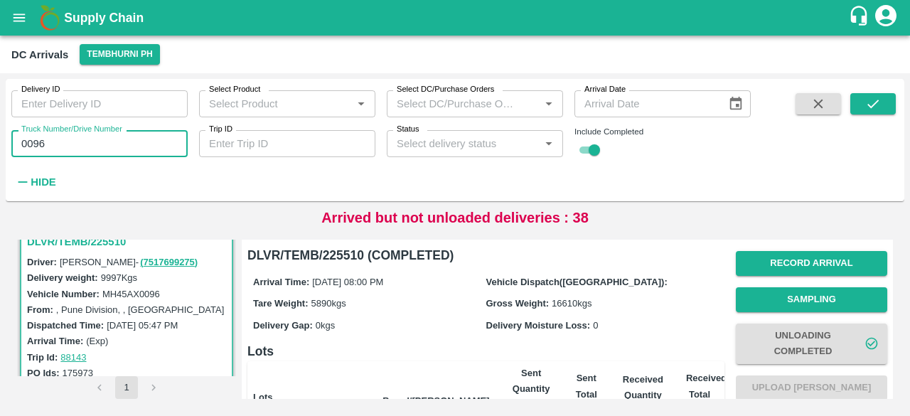
click at [28, 151] on input "0096" at bounding box center [99, 143] width 176 height 27
type input "0096"
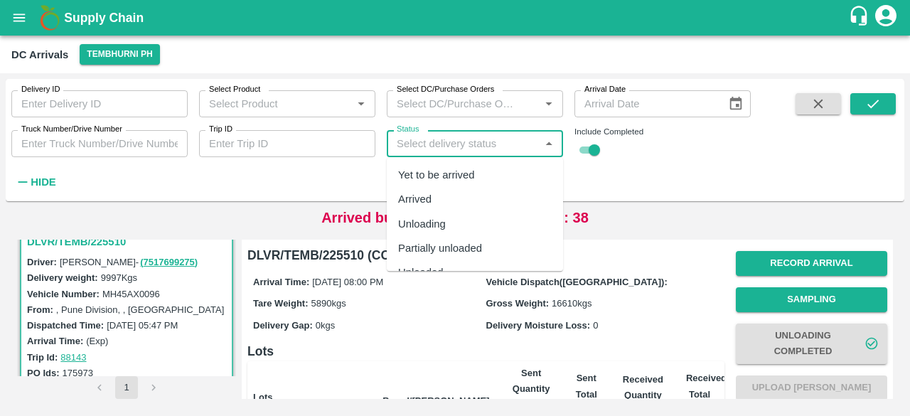
click at [502, 144] on input "Status" at bounding box center [463, 143] width 144 height 18
click at [487, 174] on div "Yet to be arrived" at bounding box center [475, 175] width 176 height 24
type input "Yet to be arrived"
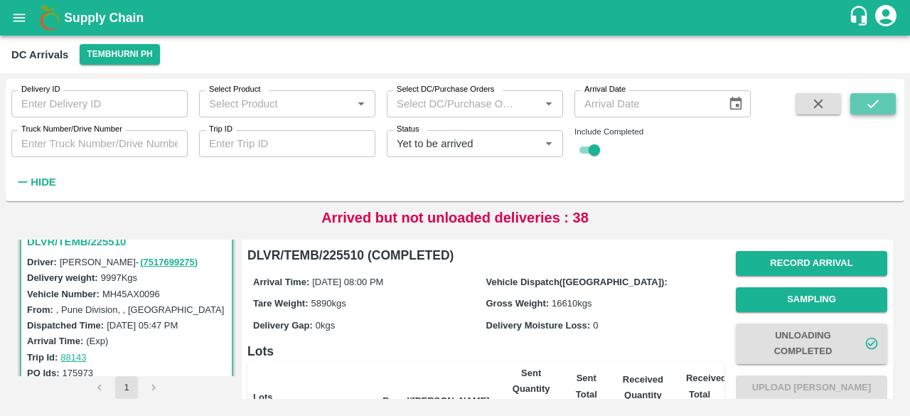
click at [875, 107] on icon "submit" at bounding box center [874, 104] width 16 height 16
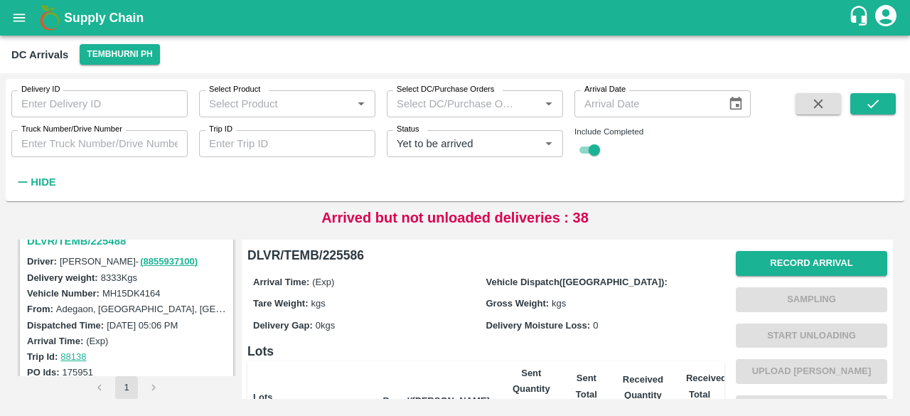
scroll to position [171, 0]
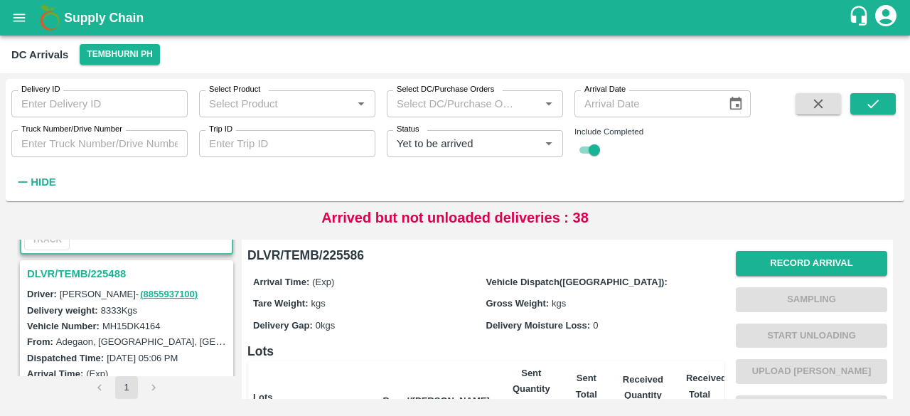
click at [100, 272] on h3 "DLVR/TEMB/225488" at bounding box center [128, 274] width 203 height 18
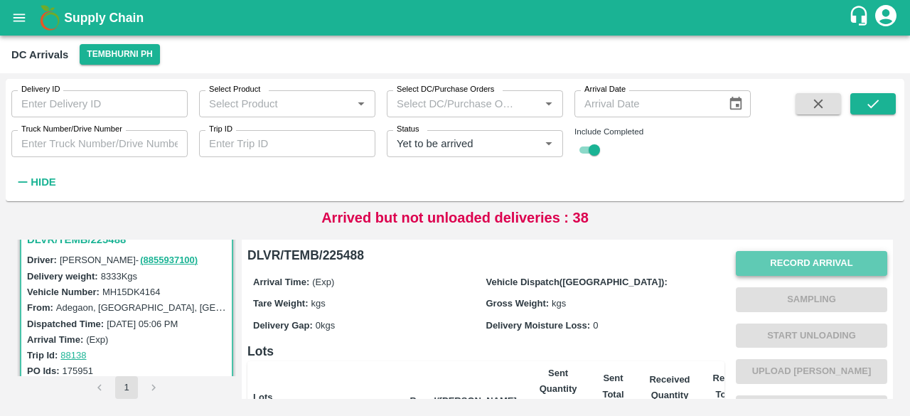
click at [793, 267] on button "Record Arrival" at bounding box center [812, 263] width 152 height 25
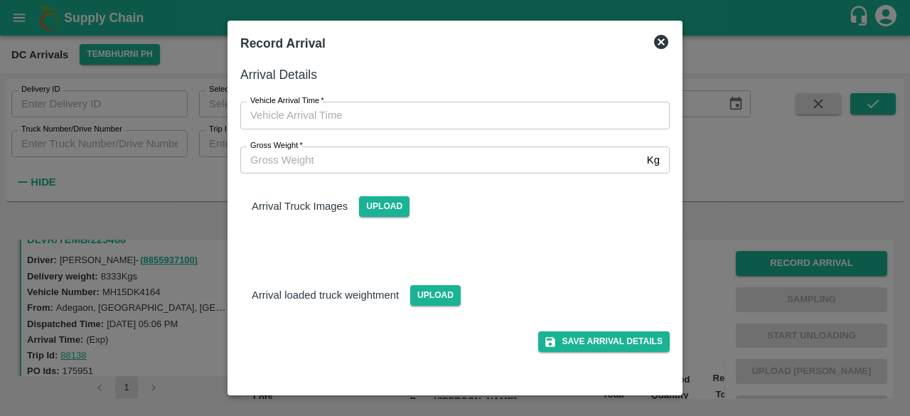
type input "DD/MM/YYYY hh:mm aa"
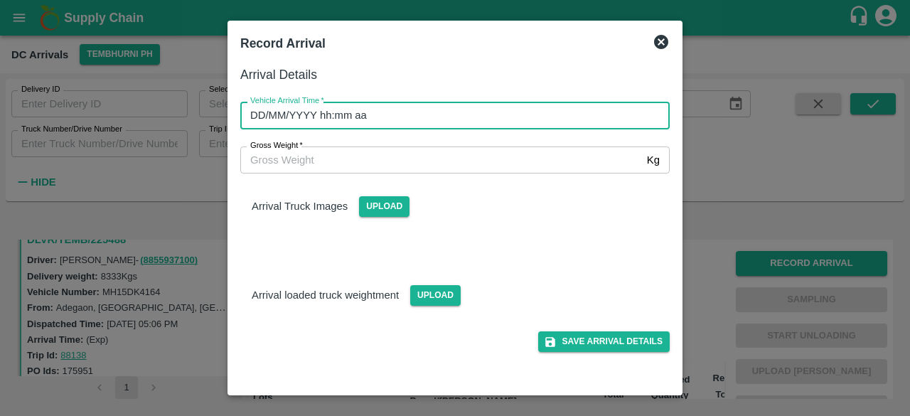
click at [469, 115] on input "DD/MM/YYYY hh:mm aa" at bounding box center [450, 115] width 420 height 27
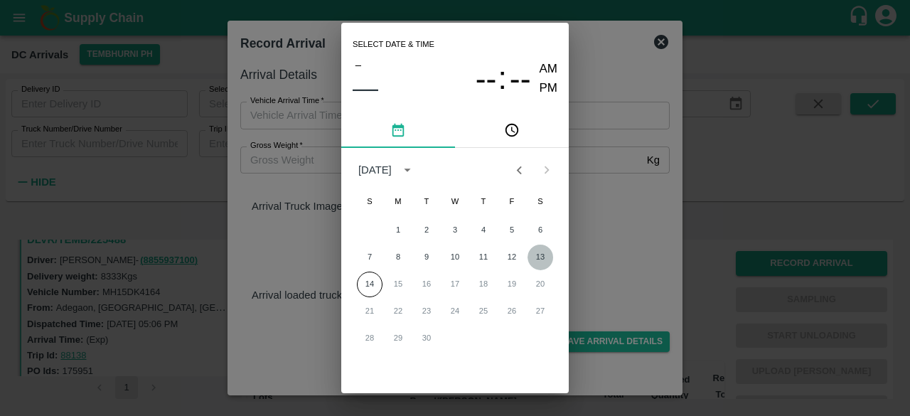
click at [536, 257] on button "13" at bounding box center [541, 258] width 26 height 26
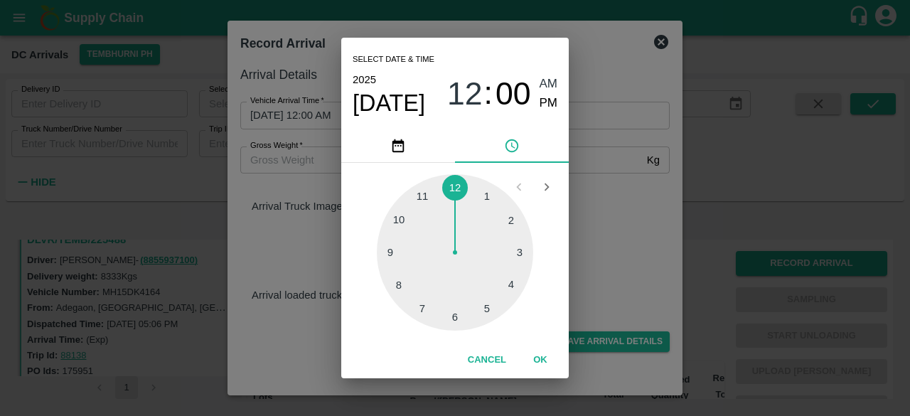
click at [420, 317] on div at bounding box center [455, 252] width 156 height 156
click at [546, 104] on span "PM" at bounding box center [549, 103] width 18 height 19
type input "[DATE] 07:00 PM"
click at [604, 204] on div "Select date & time [DATE] 07 : 00 AM PM 05 10 15 20 25 30 35 40 45 50 55 00 Can…" at bounding box center [455, 208] width 910 height 416
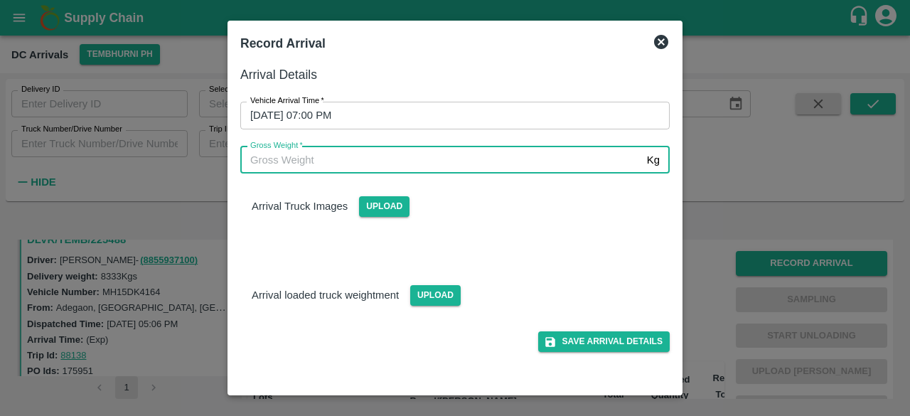
click at [334, 161] on input "Gross Weight   *" at bounding box center [440, 160] width 401 height 27
type input "13450"
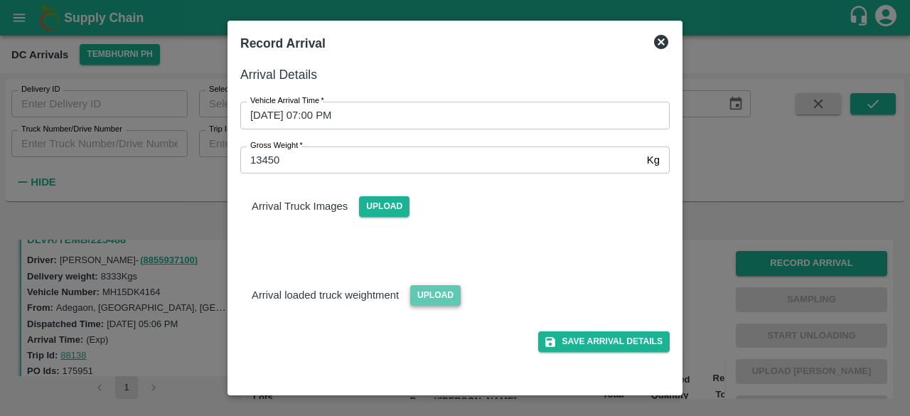
click at [439, 304] on span "Upload" at bounding box center [435, 295] width 51 height 21
click at [0, 0] on input "Upload" at bounding box center [0, 0] width 0 height 0
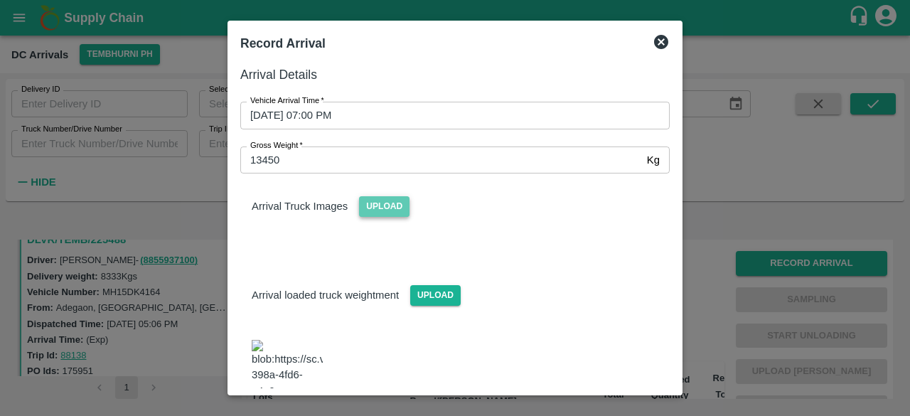
click at [371, 204] on span "Upload" at bounding box center [384, 206] width 51 height 21
click at [0, 0] on input "Upload" at bounding box center [0, 0] width 0 height 0
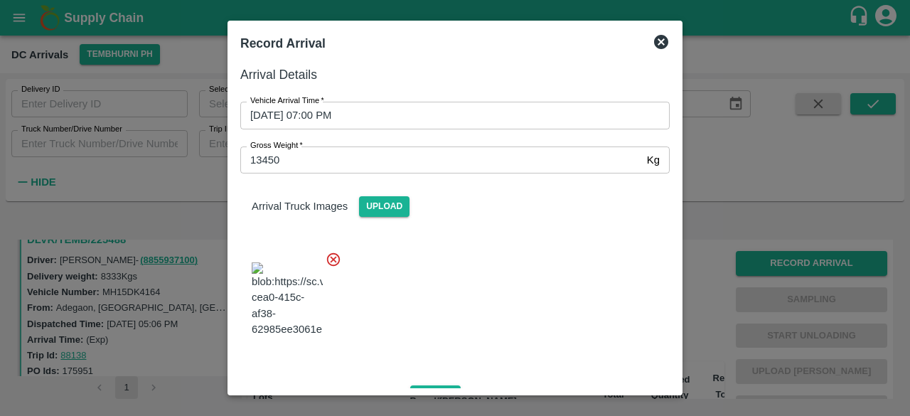
scroll to position [155, 0]
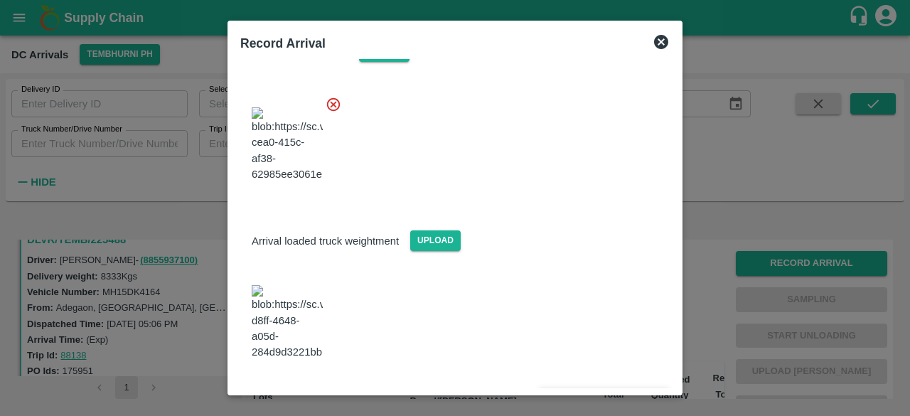
click at [600, 388] on button "Save Arrival Details" at bounding box center [604, 398] width 132 height 21
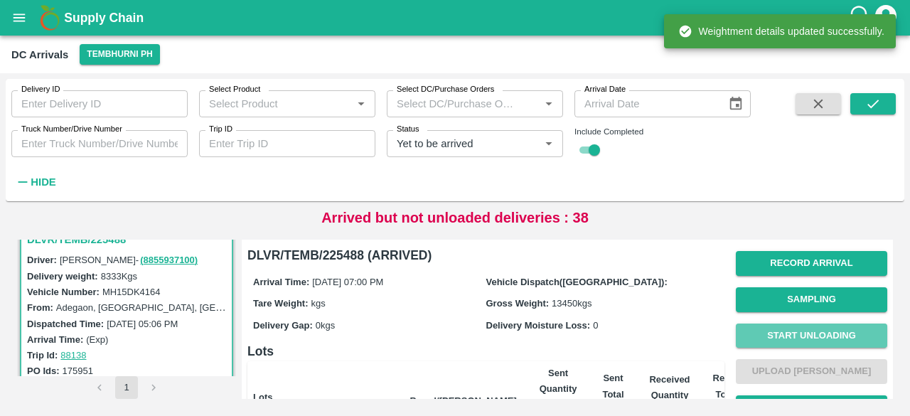
click at [812, 331] on button "Start Unloading" at bounding box center [812, 336] width 152 height 25
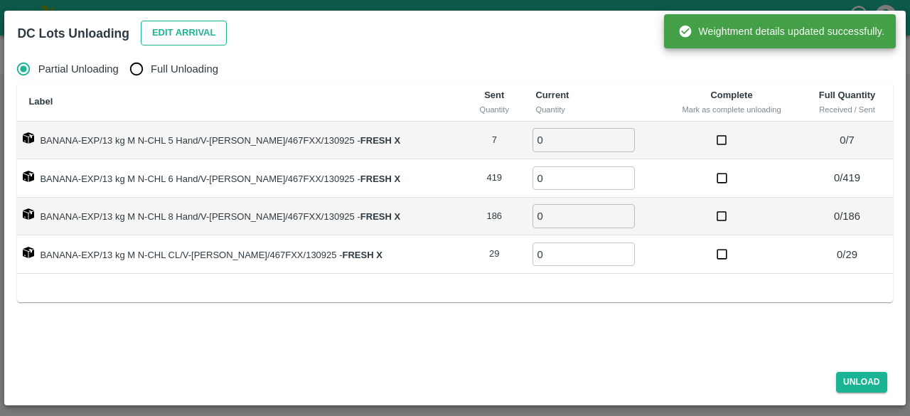
click at [184, 31] on button "Edit Arrival" at bounding box center [184, 33] width 87 height 25
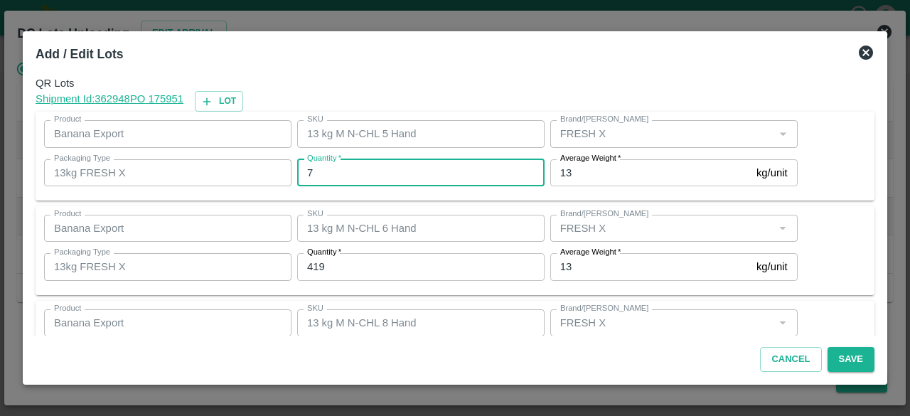
click at [341, 167] on input "7" at bounding box center [421, 172] width 248 height 27
type input "713"
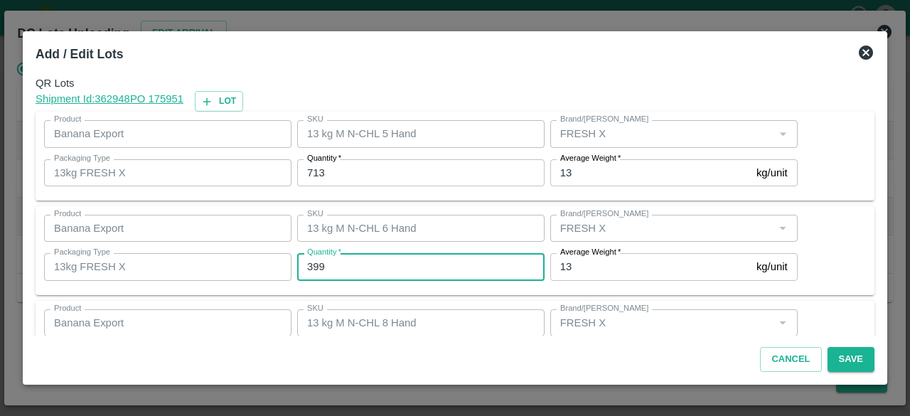
type input "399"
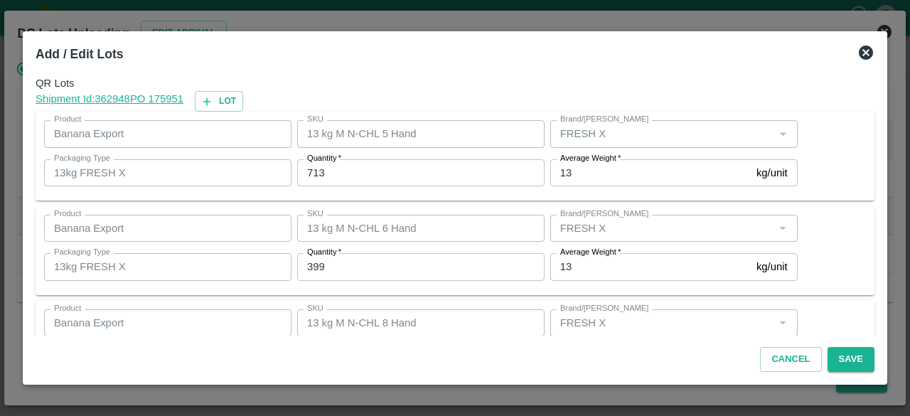
scroll to position [158, 0]
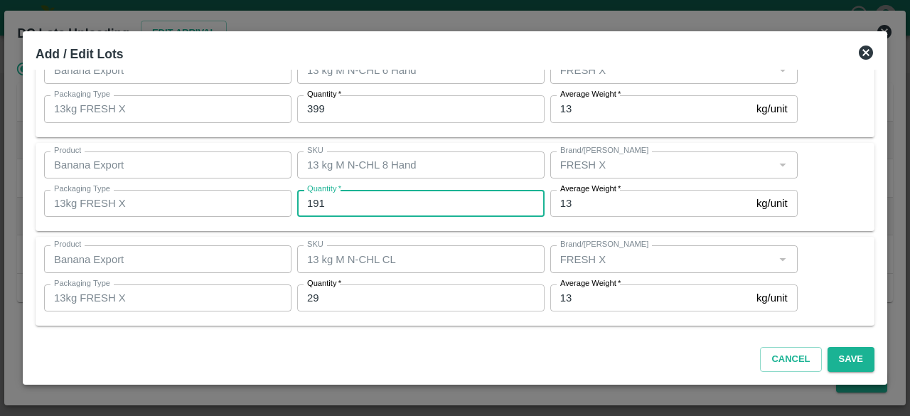
type input "191"
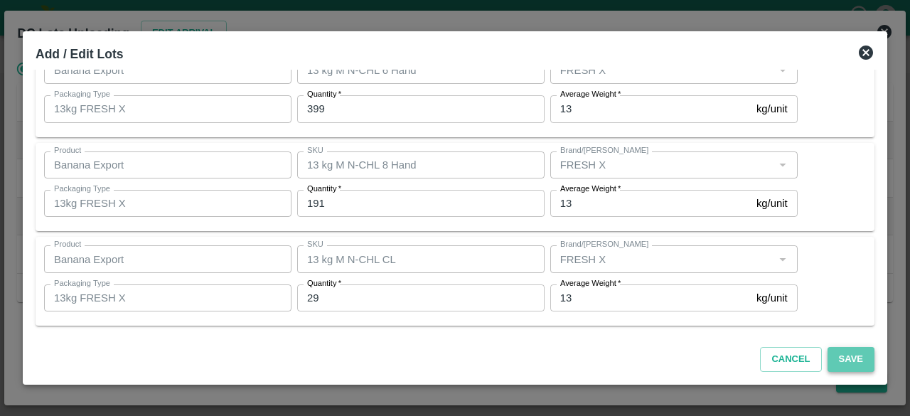
click at [852, 354] on button "Save" at bounding box center [851, 359] width 47 height 25
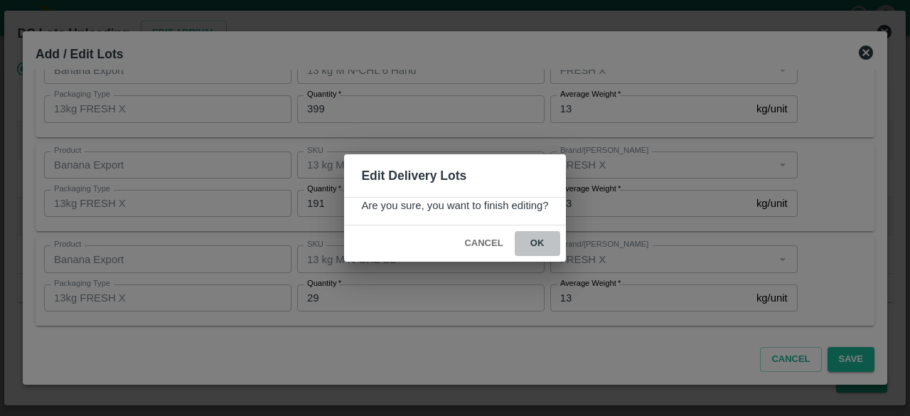
click at [541, 245] on button "ok" at bounding box center [538, 243] width 46 height 25
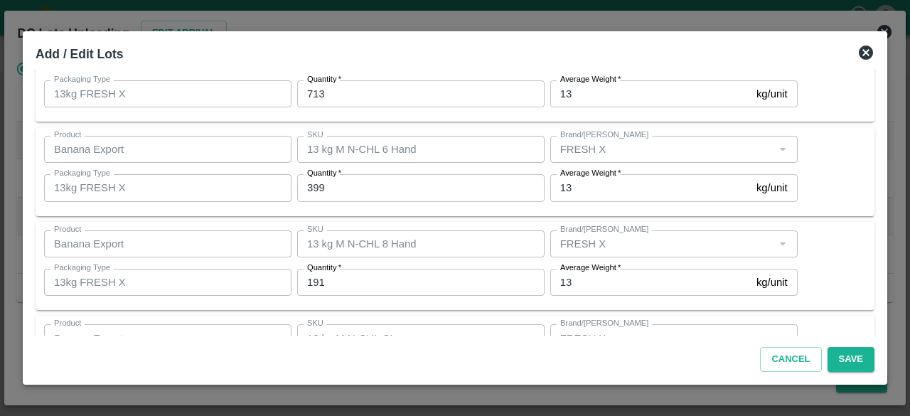
scroll to position [78, 0]
click at [316, 97] on input "713" at bounding box center [421, 94] width 248 height 27
type input "13"
click at [846, 168] on div "Product Banana Export Product SKU 13 kg M N-CHL 6 Hand SKU Brand/Marka Brand/Ma…" at bounding box center [455, 173] width 822 height 72
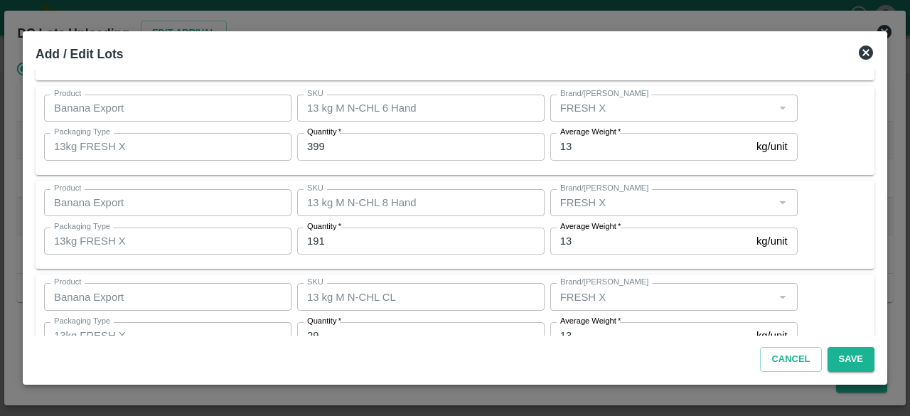
scroll to position [158, 0]
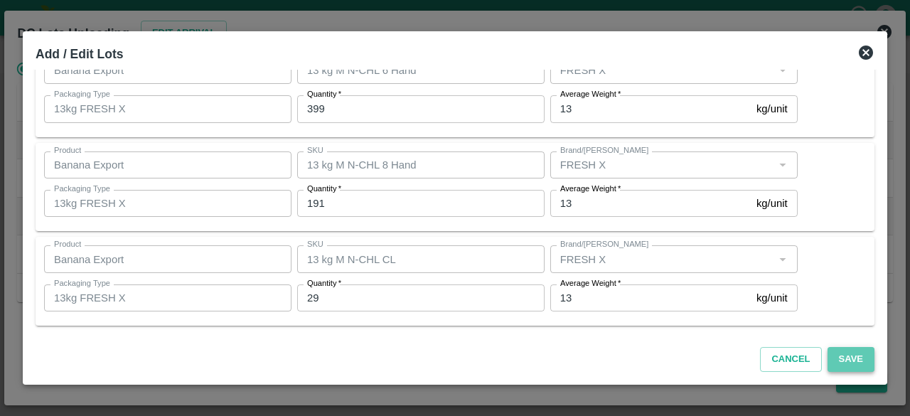
click at [839, 354] on button "Save" at bounding box center [851, 359] width 47 height 25
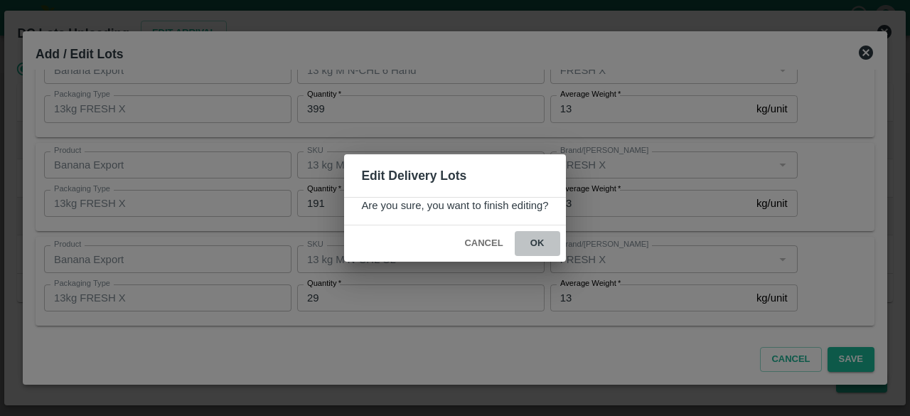
click at [531, 240] on button "ok" at bounding box center [538, 243] width 46 height 25
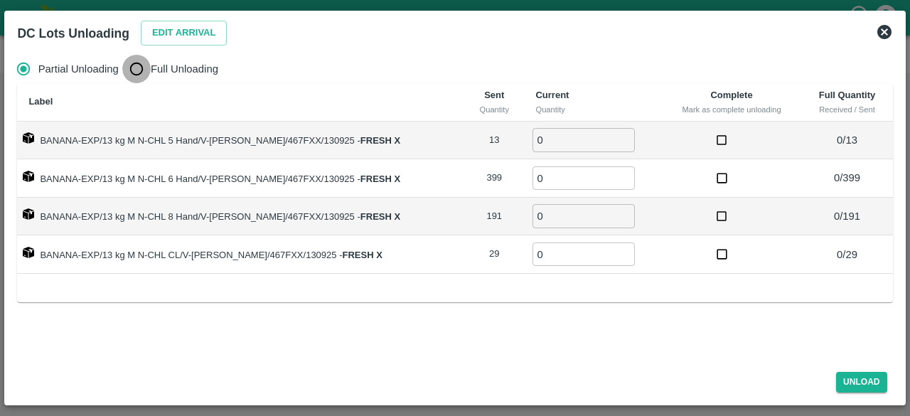
click at [137, 62] on input "Full Unloading" at bounding box center [136, 69] width 28 height 28
radio input "true"
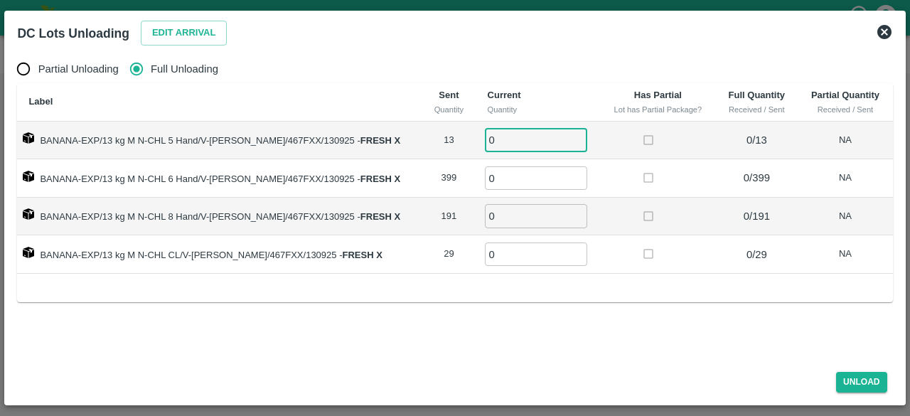
click at [492, 136] on input "0" at bounding box center [536, 139] width 102 height 23
type input "13"
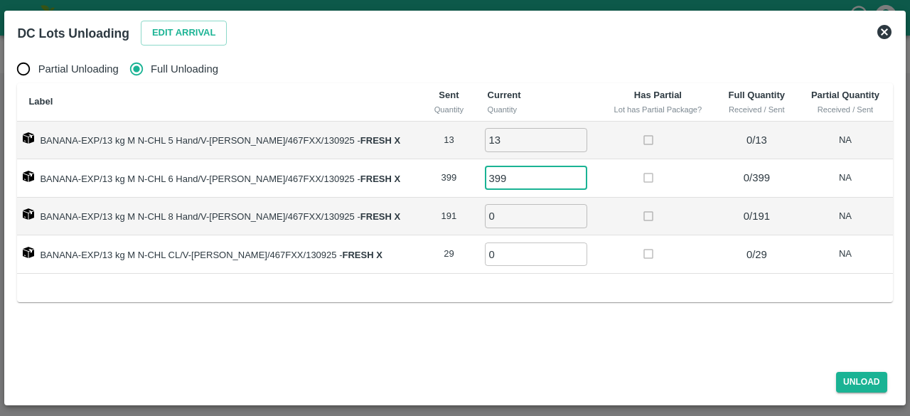
type input "399"
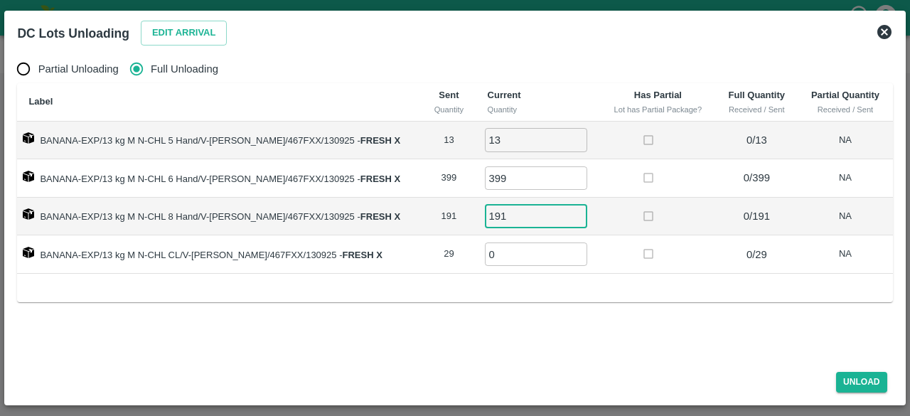
type input "191"
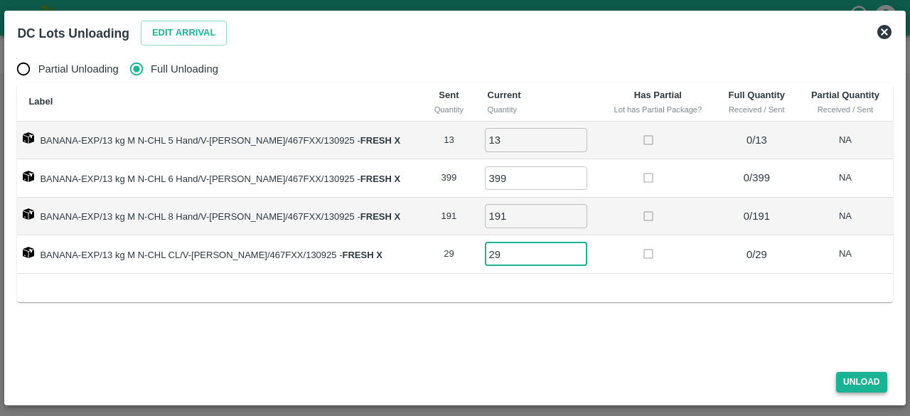
type input "29"
click at [864, 378] on button "Unload" at bounding box center [862, 382] width 51 height 21
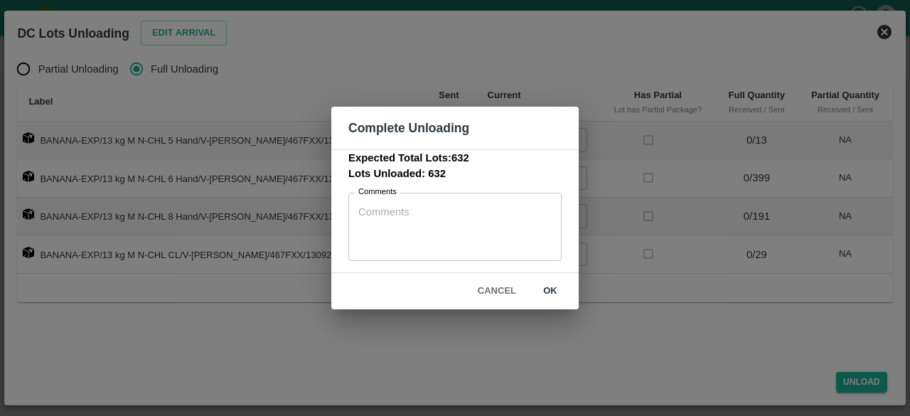
click at [552, 285] on button "ok" at bounding box center [551, 291] width 46 height 25
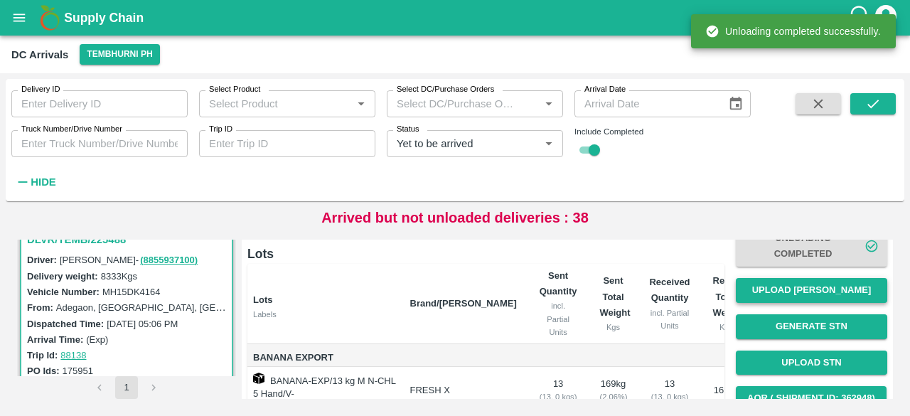
scroll to position [98, 0]
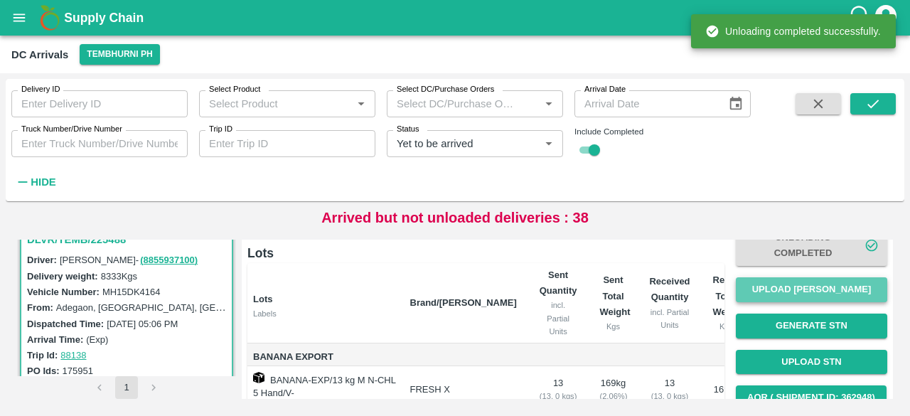
click at [814, 299] on button "Upload [PERSON_NAME]" at bounding box center [812, 289] width 152 height 25
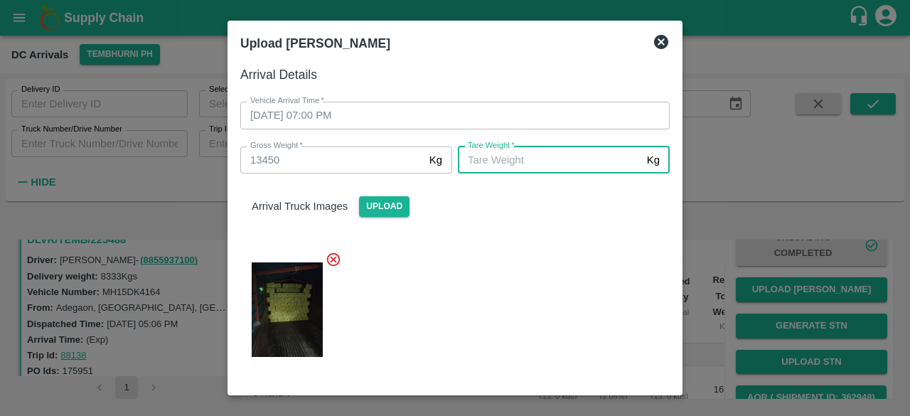
click at [553, 160] on input "[PERSON_NAME]   *" at bounding box center [550, 160] width 184 height 27
type input "4430"
click at [553, 294] on div at bounding box center [449, 306] width 441 height 132
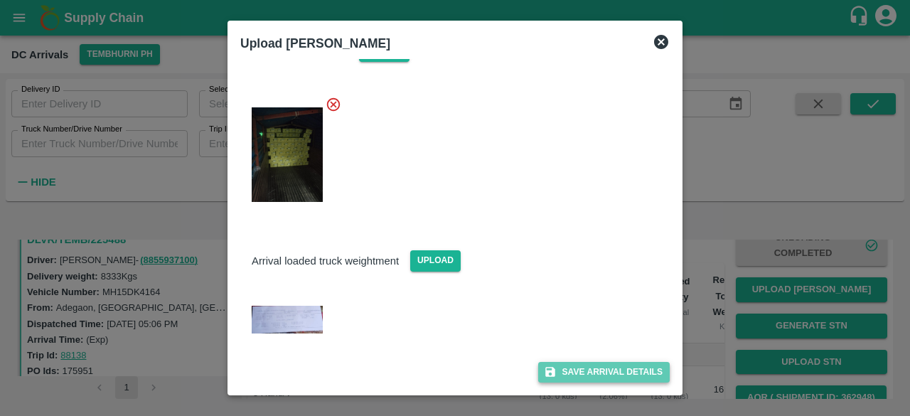
click at [584, 368] on button "Save Arrival Details" at bounding box center [604, 372] width 132 height 21
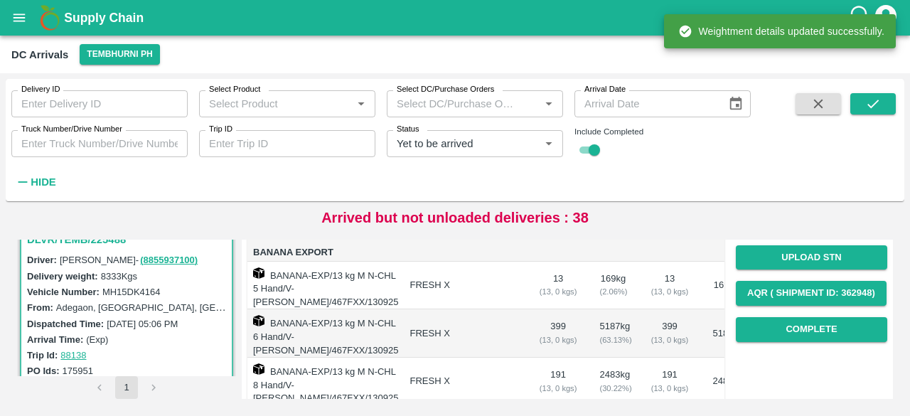
scroll to position [203, 0]
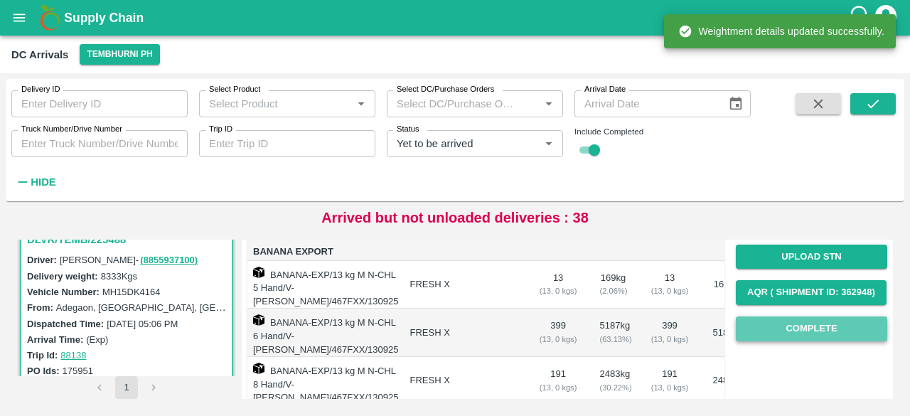
click at [802, 335] on button "Complete" at bounding box center [812, 329] width 152 height 25
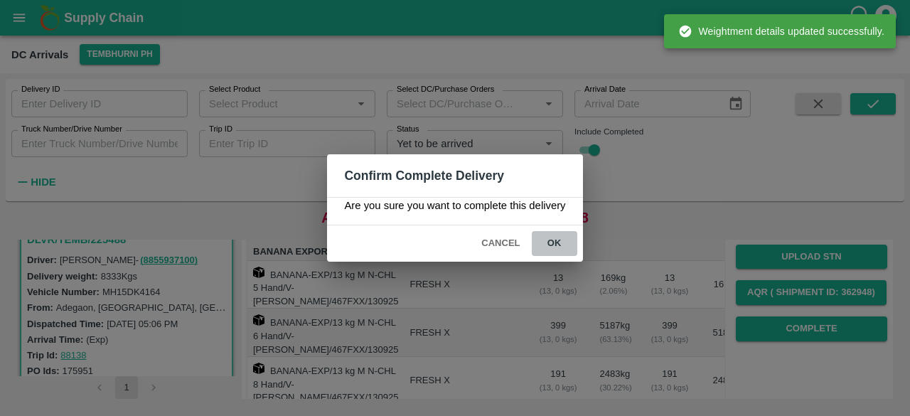
click at [555, 240] on button "ok" at bounding box center [555, 243] width 46 height 25
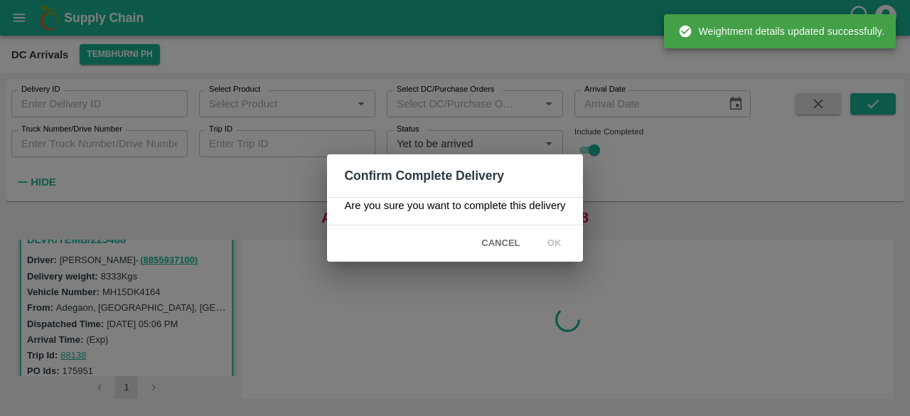
scroll to position [0, 0]
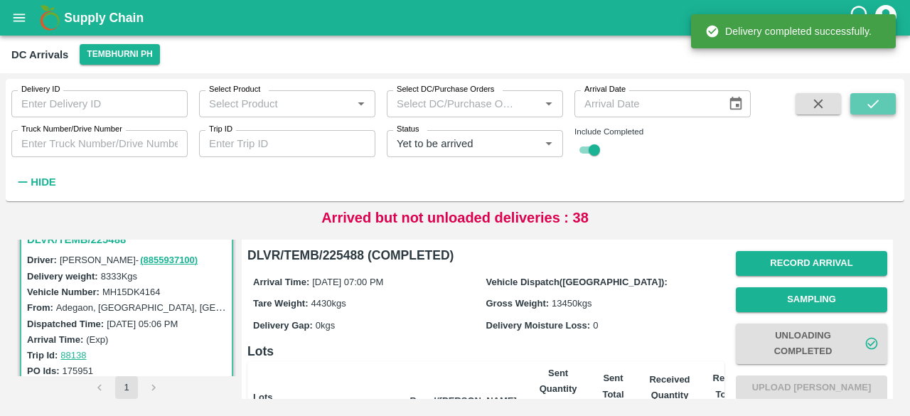
click at [879, 105] on icon "submit" at bounding box center [874, 104] width 16 height 16
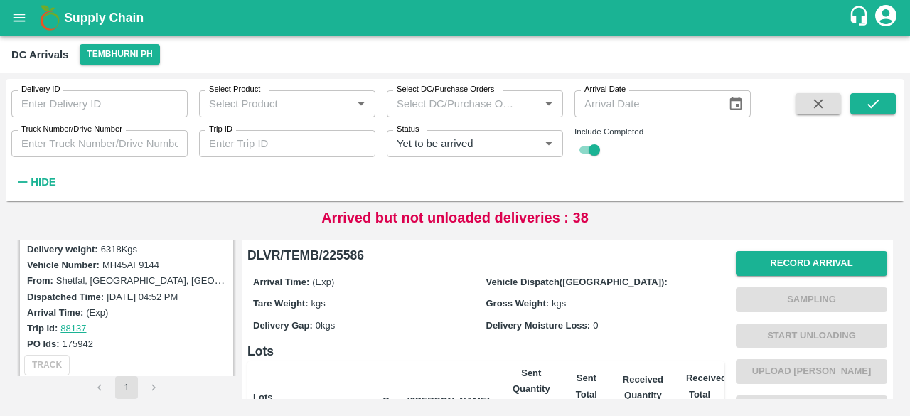
scroll to position [188, 0]
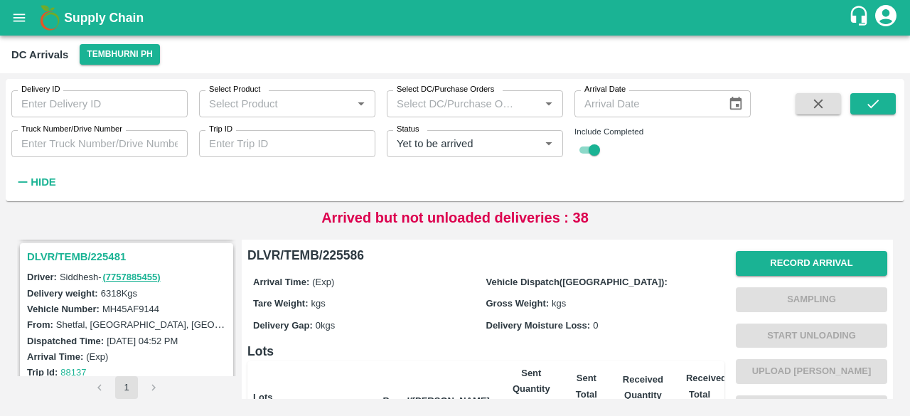
click at [96, 255] on h3 "DLVR/TEMB/225481" at bounding box center [128, 257] width 203 height 18
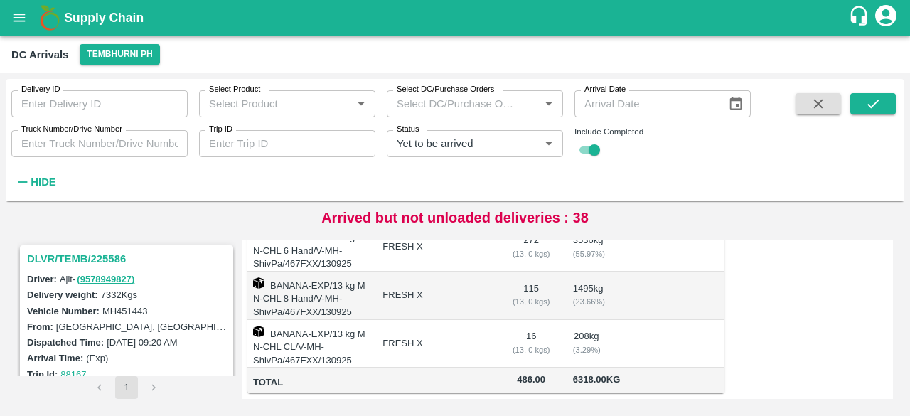
click at [83, 247] on div "DLVR/TEMB/225586" at bounding box center [126, 259] width 211 height 24
click at [85, 255] on h3 "DLVR/TEMB/225586" at bounding box center [128, 259] width 203 height 18
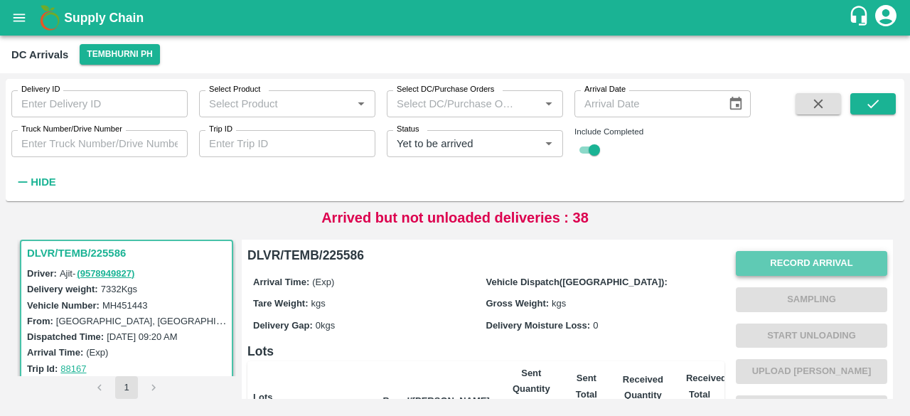
click at [807, 262] on button "Record Arrival" at bounding box center [812, 263] width 152 height 25
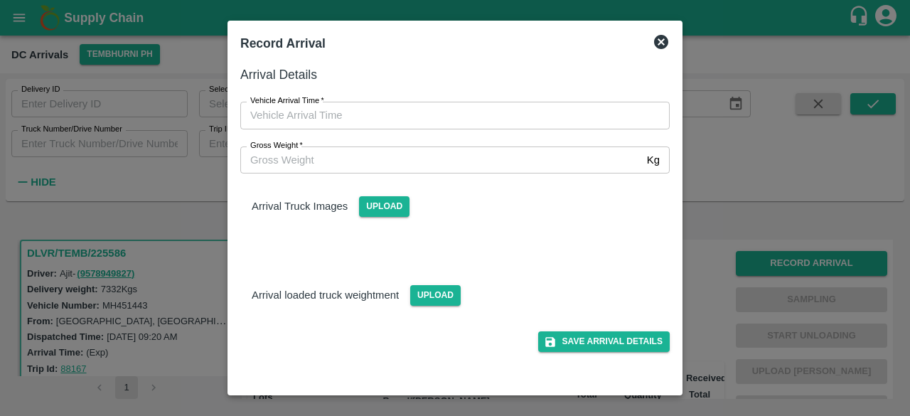
type input "DD/MM/YYYY hh:mm aa"
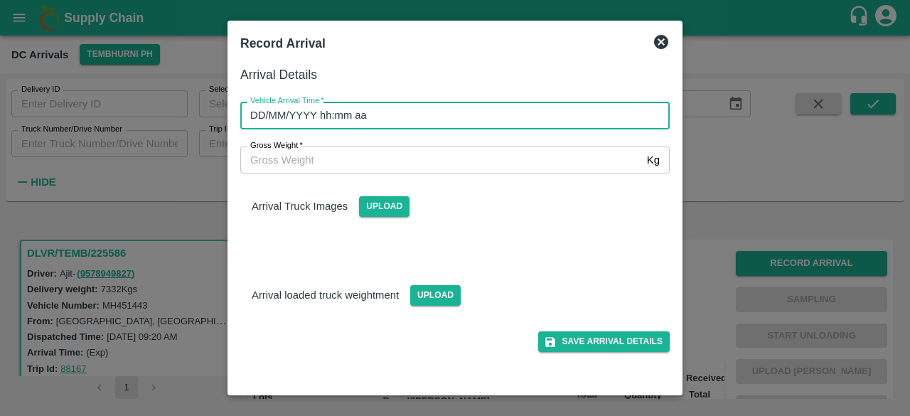
click at [526, 110] on input "DD/MM/YYYY hh:mm aa" at bounding box center [450, 115] width 420 height 27
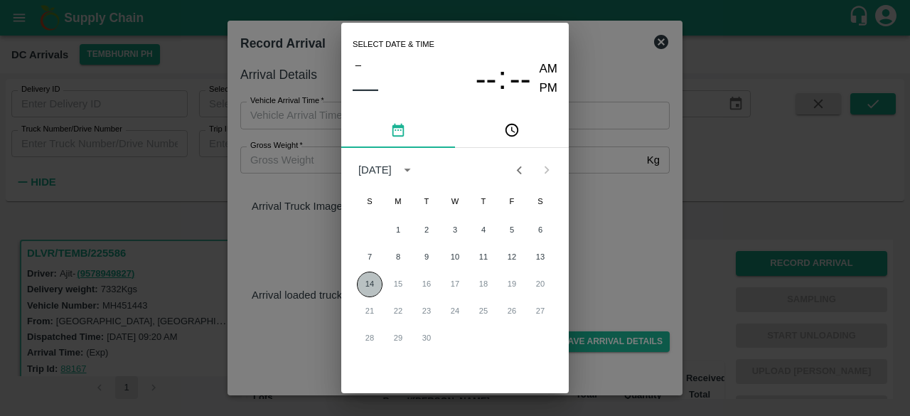
click at [368, 291] on button "14" at bounding box center [370, 285] width 26 height 26
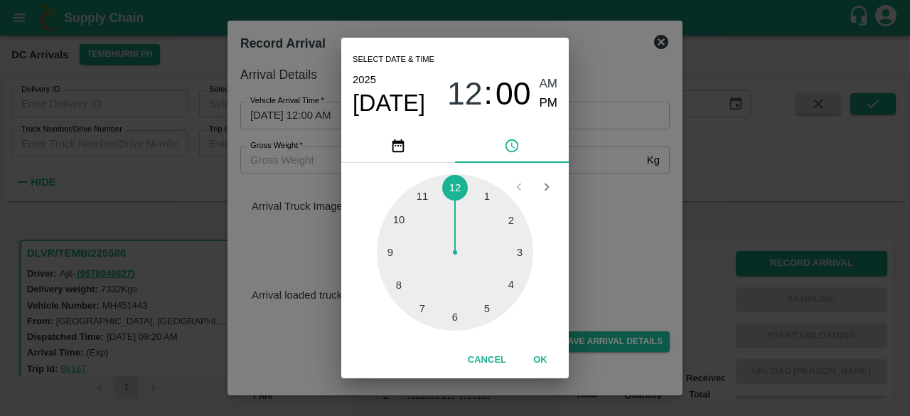
click at [394, 252] on div at bounding box center [455, 252] width 156 height 156
click at [419, 315] on div at bounding box center [455, 252] width 156 height 156
type input "[DATE] 09:35 AM"
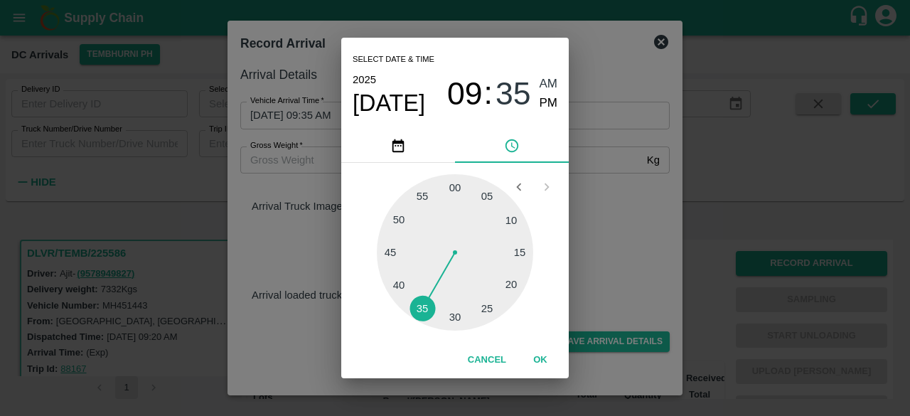
click at [630, 206] on div "Select date & time [DATE] 09 : 35 AM PM 05 10 15 20 25 30 35 40 45 50 55 00 Can…" at bounding box center [455, 208] width 910 height 416
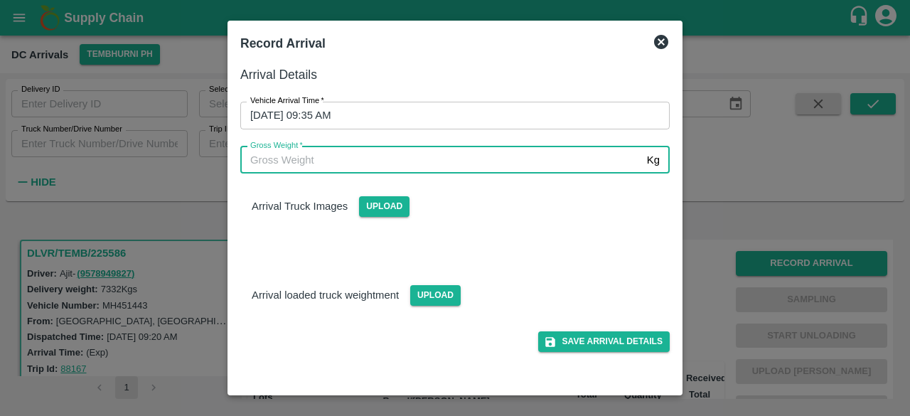
click at [288, 165] on input "Gross Weight   *" at bounding box center [440, 160] width 401 height 27
type input "12640"
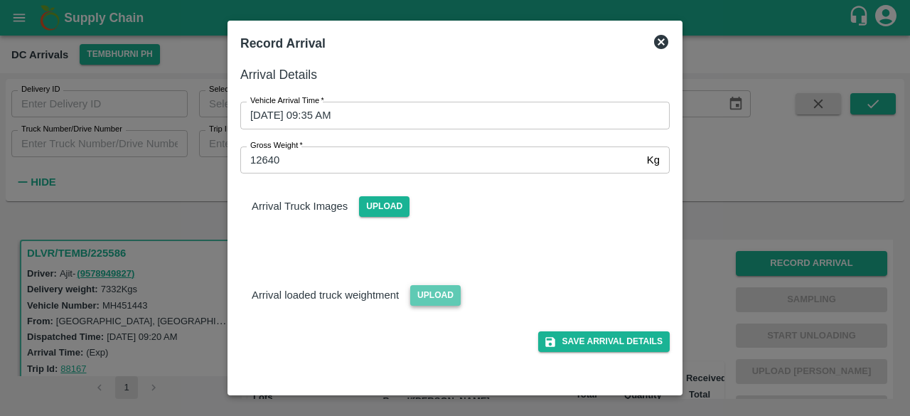
click at [426, 299] on span "Upload" at bounding box center [435, 295] width 51 height 21
click at [0, 0] on input "Upload" at bounding box center [0, 0] width 0 height 0
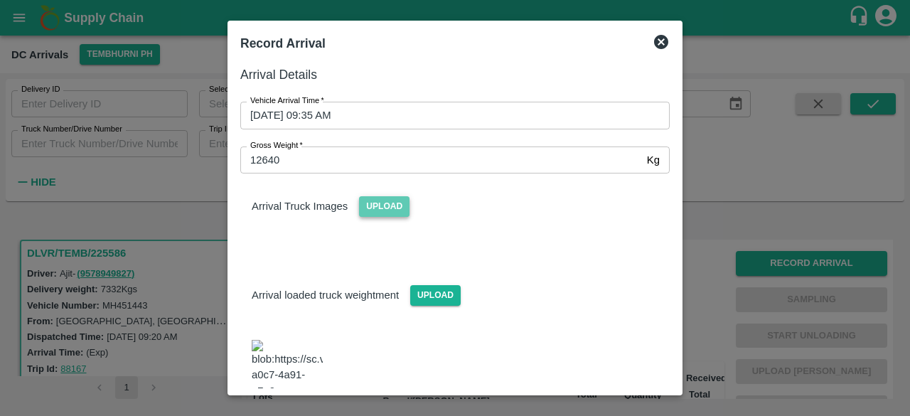
click at [383, 196] on span "Upload" at bounding box center [384, 206] width 51 height 21
click at [0, 0] on input "Upload" at bounding box center [0, 0] width 0 height 0
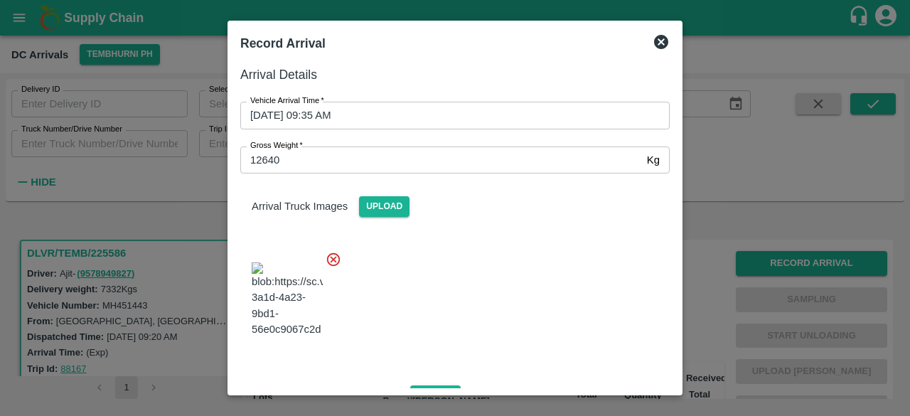
scroll to position [317, 0]
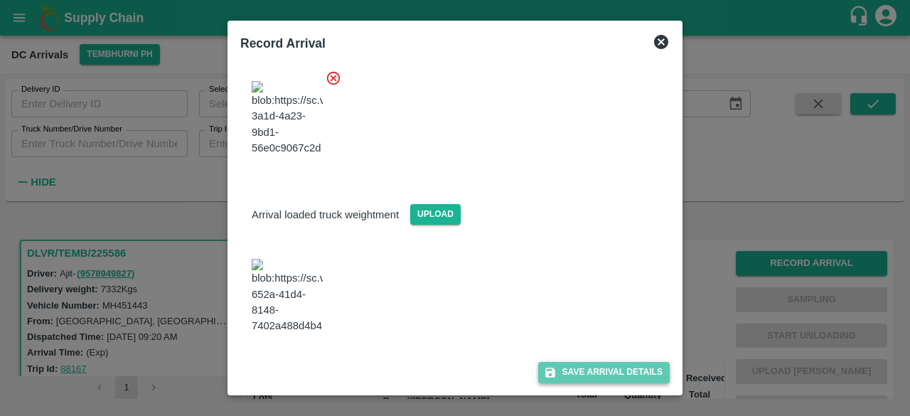
click at [583, 370] on button "Save Arrival Details" at bounding box center [604, 372] width 132 height 21
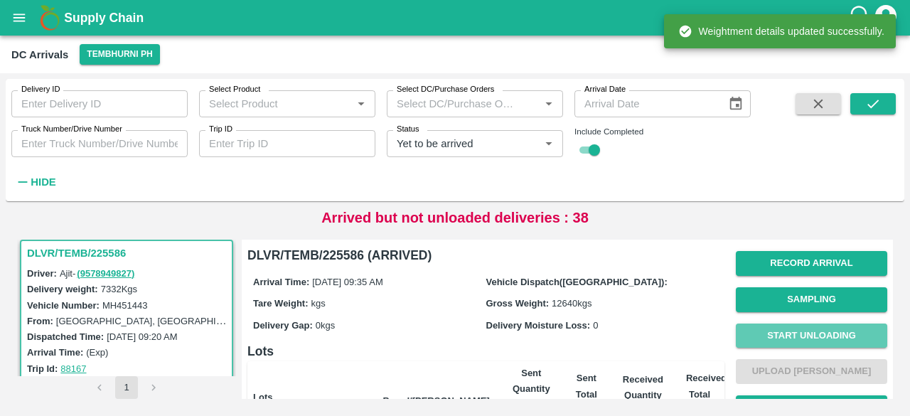
click at [807, 334] on button "Start Unloading" at bounding box center [812, 336] width 152 height 25
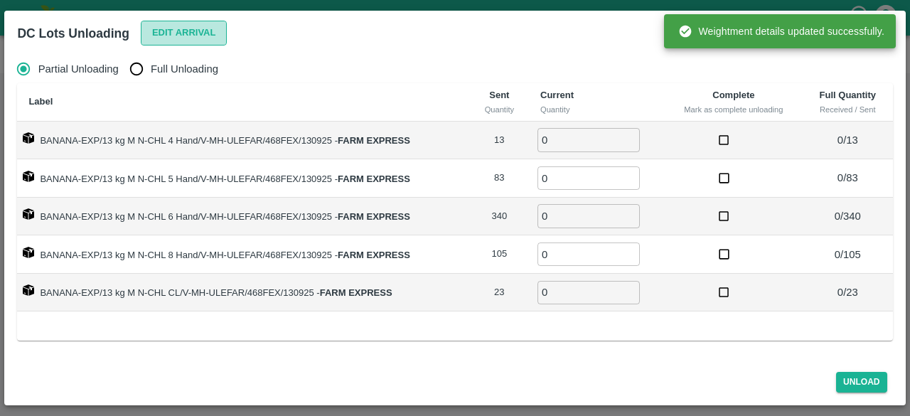
click at [202, 33] on button "Edit Arrival" at bounding box center [184, 33] width 87 height 25
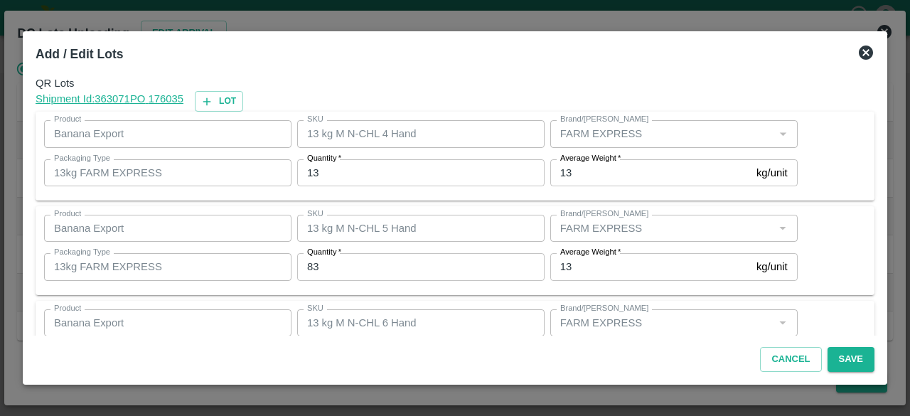
click at [311, 176] on input "13" at bounding box center [421, 172] width 248 height 27
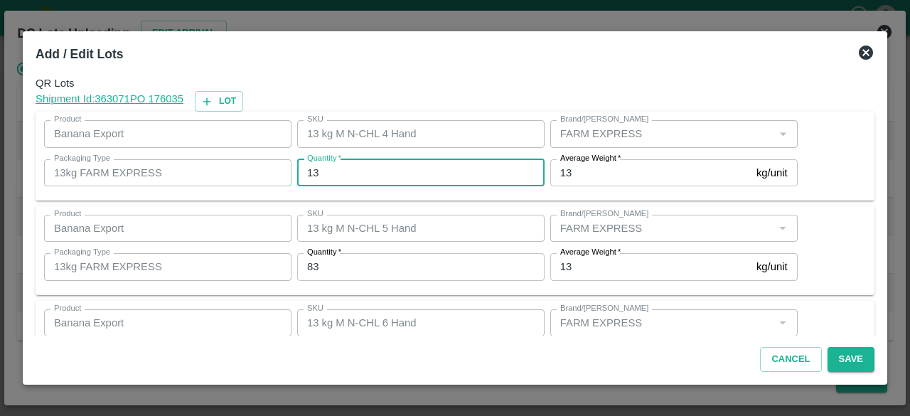
click at [311, 176] on input "13" at bounding box center [421, 172] width 248 height 27
type input "4"
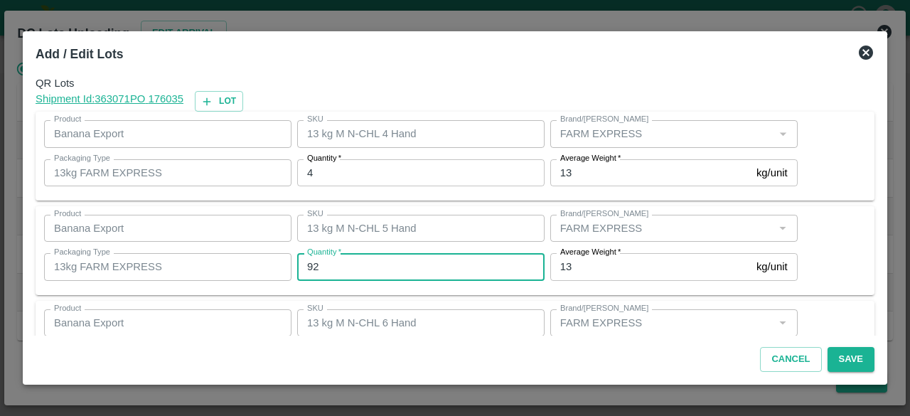
type input "92"
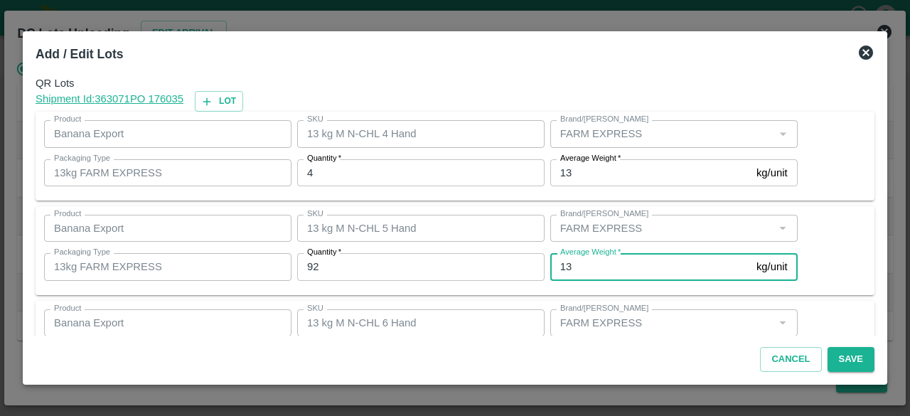
scroll to position [158, 0]
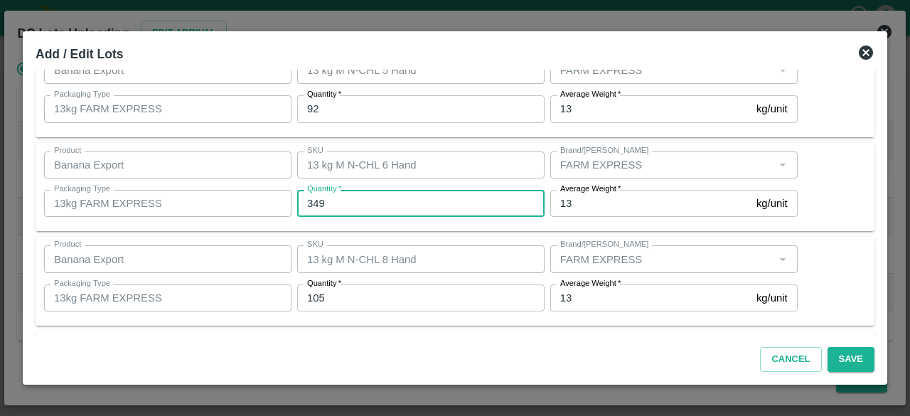
type input "349"
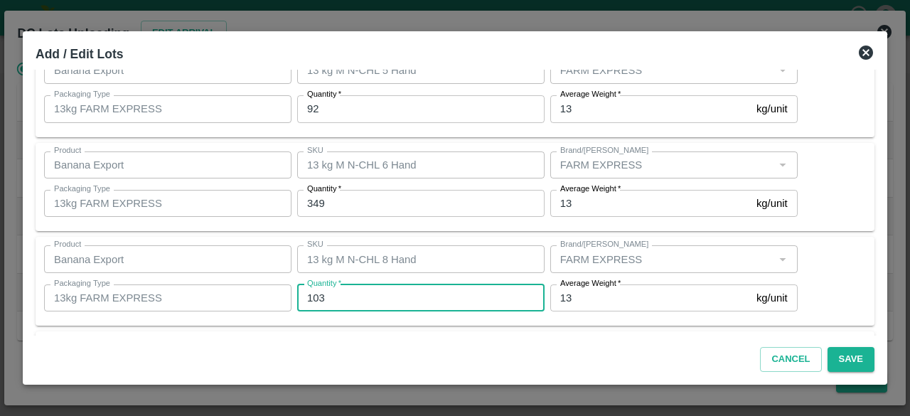
type input "103"
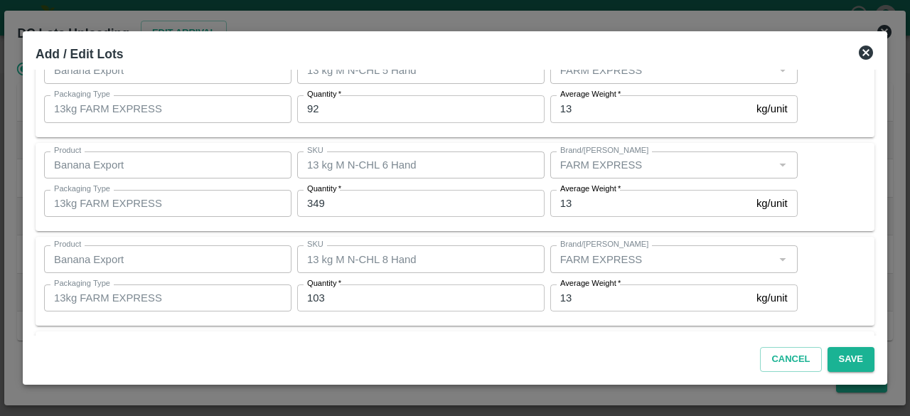
scroll to position [253, 0]
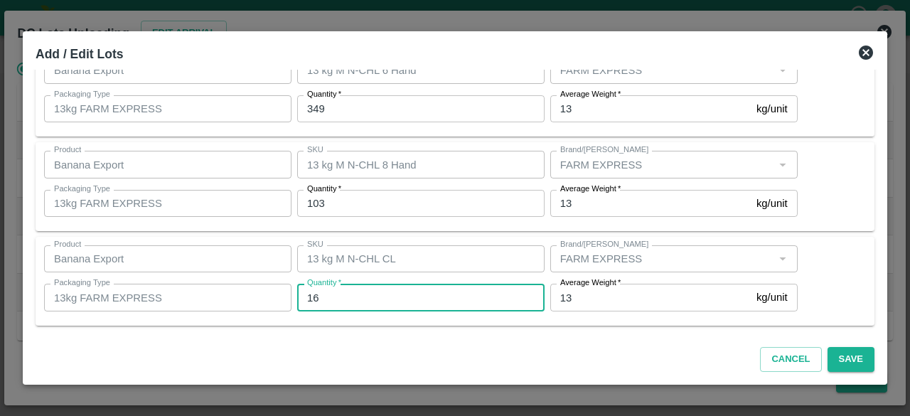
type input "16"
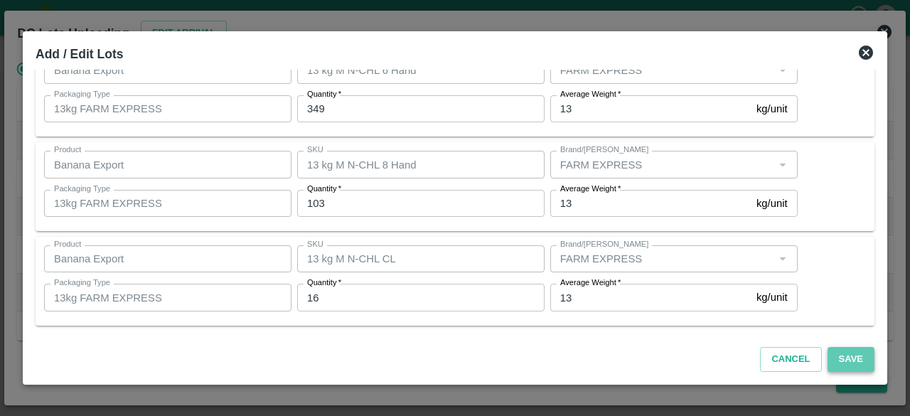
click at [853, 358] on button "Save" at bounding box center [851, 359] width 47 height 25
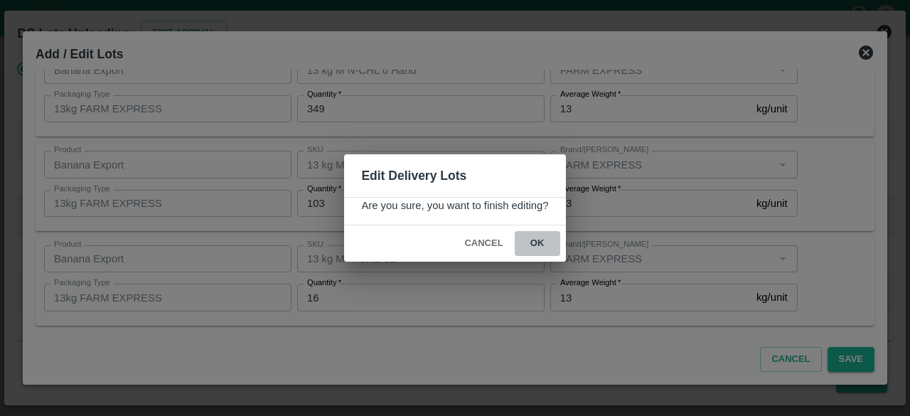
click at [536, 241] on button "ok" at bounding box center [538, 243] width 46 height 25
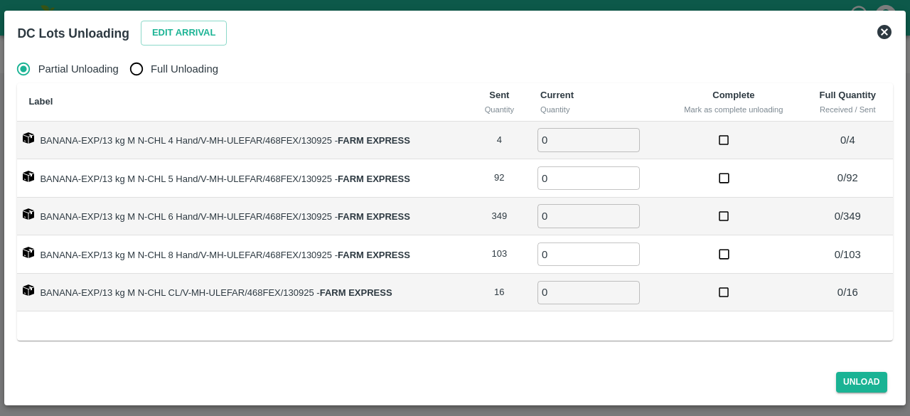
click at [135, 69] on input "Full Unloading" at bounding box center [136, 69] width 28 height 28
radio input "true"
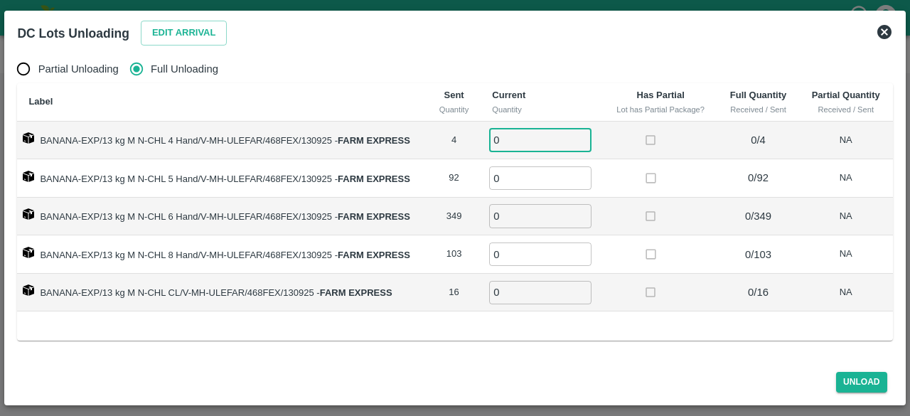
click at [516, 139] on input "0" at bounding box center [540, 139] width 102 height 23
type input "4"
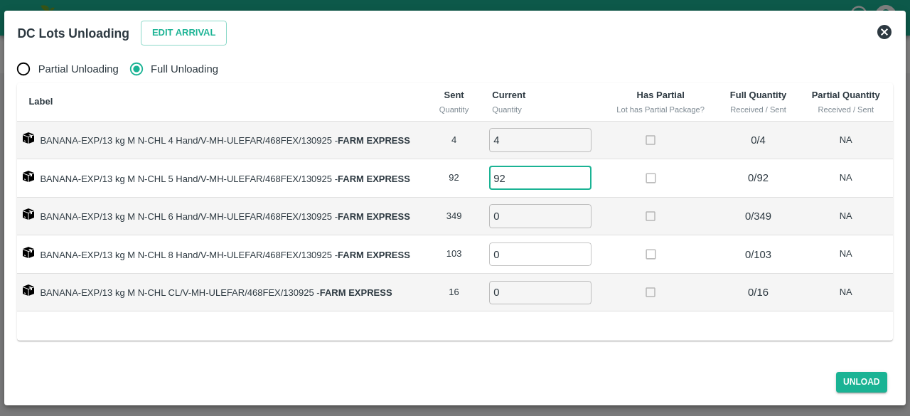
type input "92"
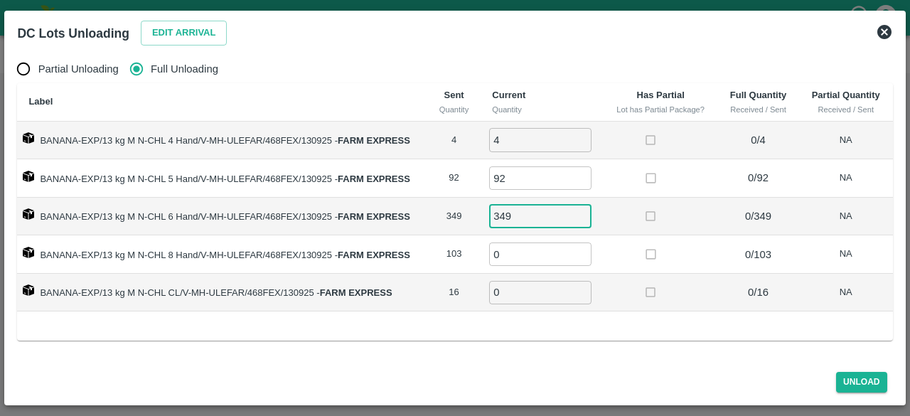
type input "349"
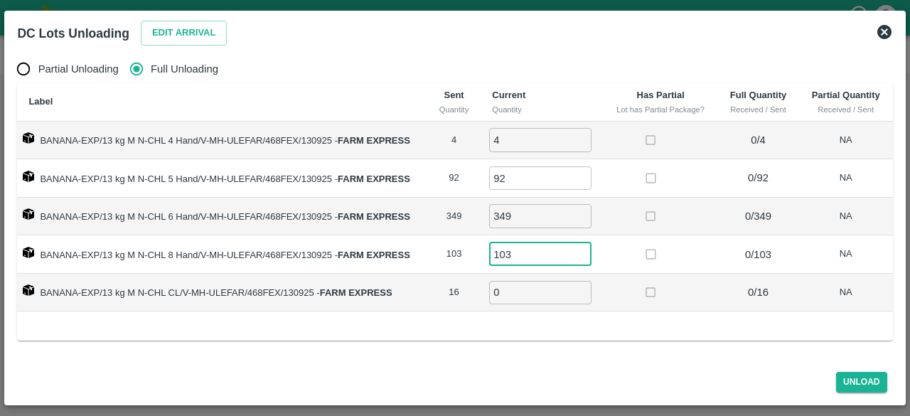
type input "103"
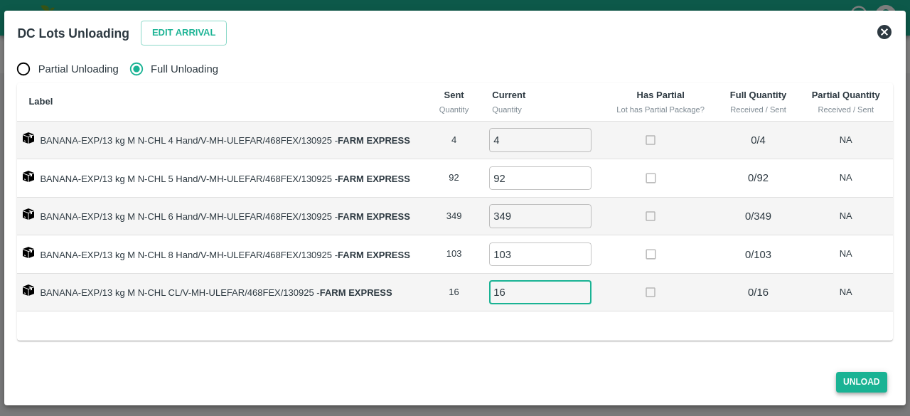
type input "16"
click at [856, 382] on button "Unload" at bounding box center [862, 382] width 51 height 21
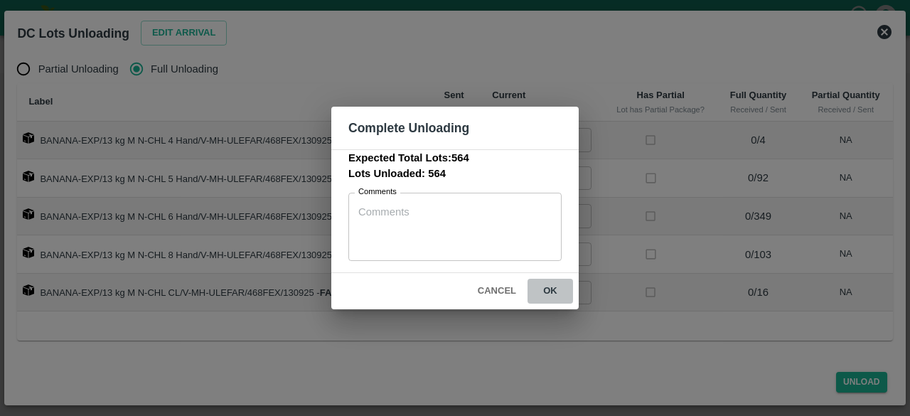
click at [546, 291] on button "ok" at bounding box center [551, 291] width 46 height 25
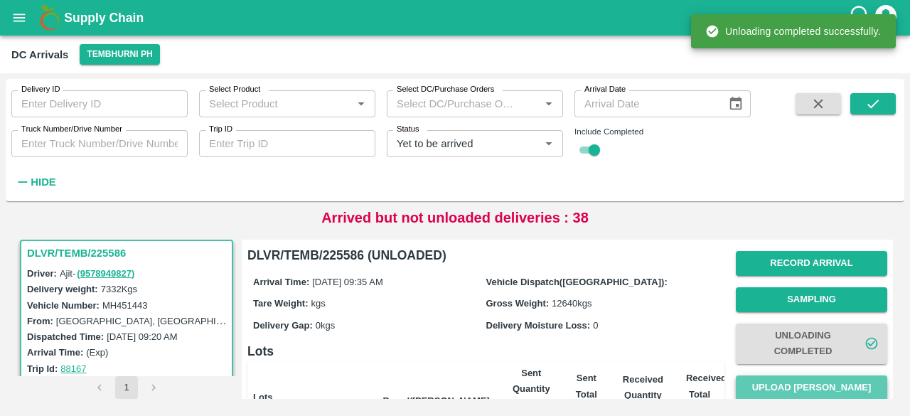
click at [819, 388] on button "Upload [PERSON_NAME]" at bounding box center [812, 388] width 152 height 25
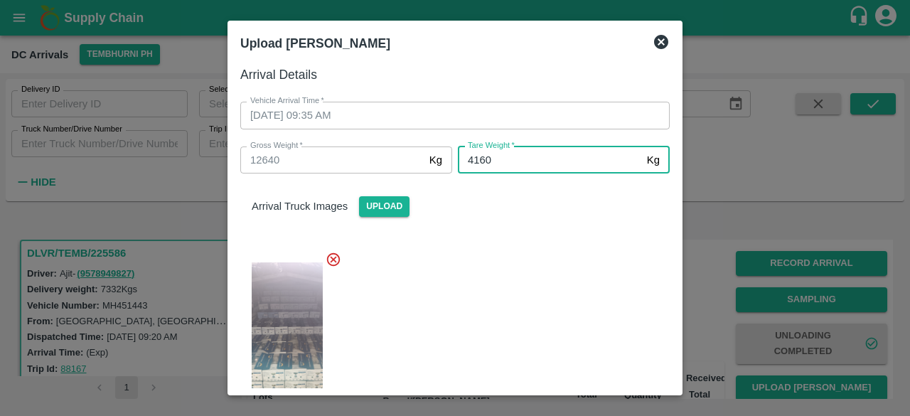
type input "4160"
click at [553, 314] on div at bounding box center [449, 337] width 441 height 195
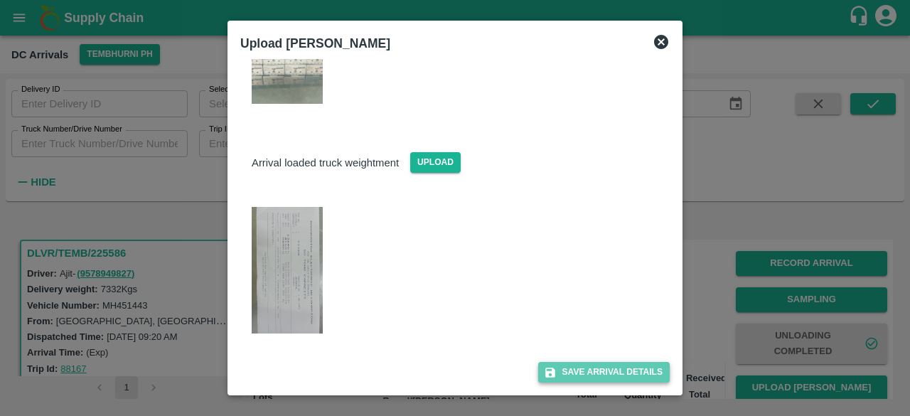
click at [593, 372] on button "Save Arrival Details" at bounding box center [604, 372] width 132 height 21
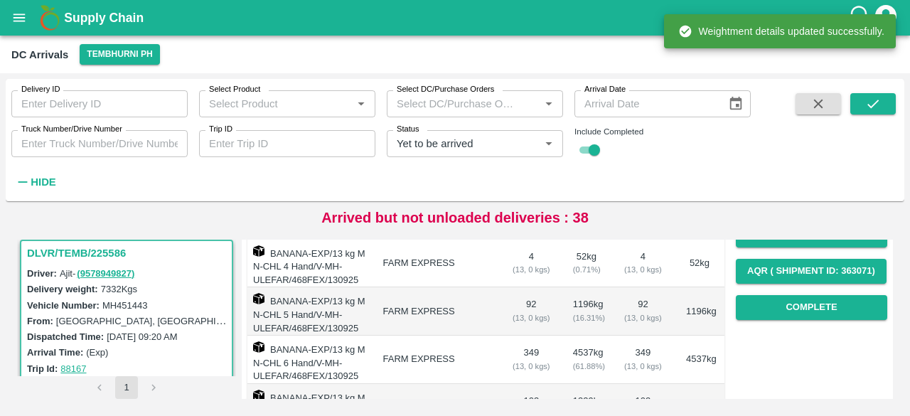
scroll to position [252, 0]
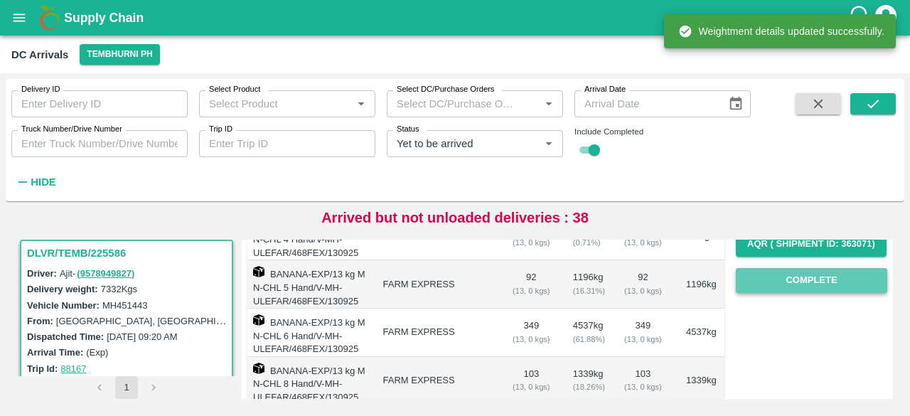
click at [806, 278] on button "Complete" at bounding box center [812, 280] width 152 height 25
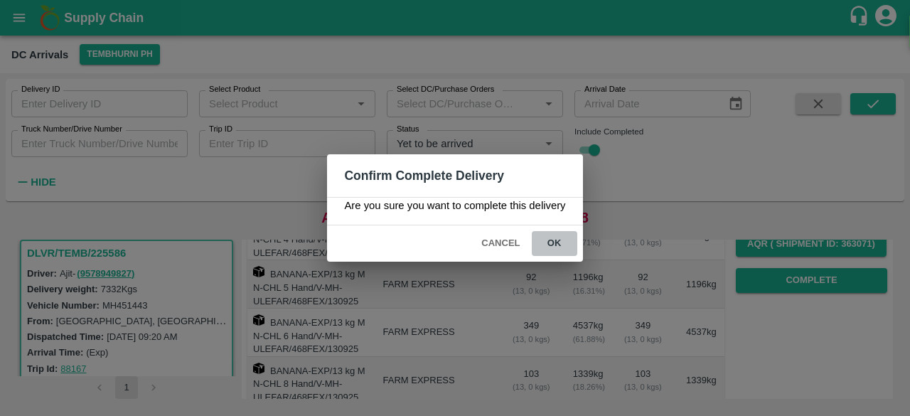
click at [554, 239] on button "ok" at bounding box center [555, 243] width 46 height 25
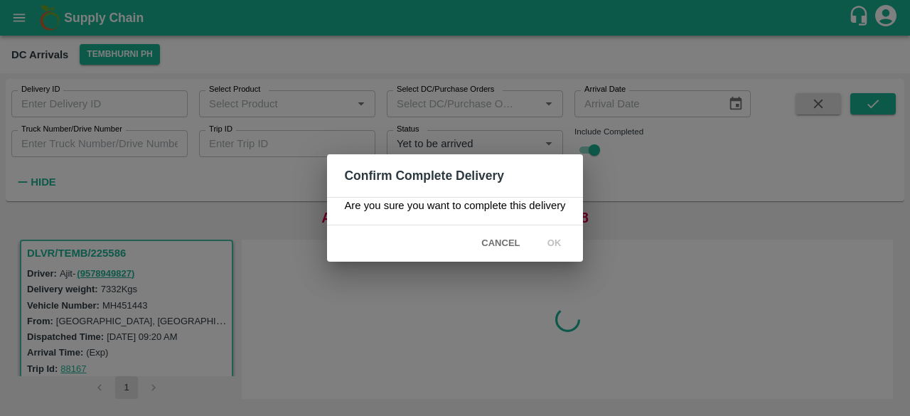
scroll to position [0, 0]
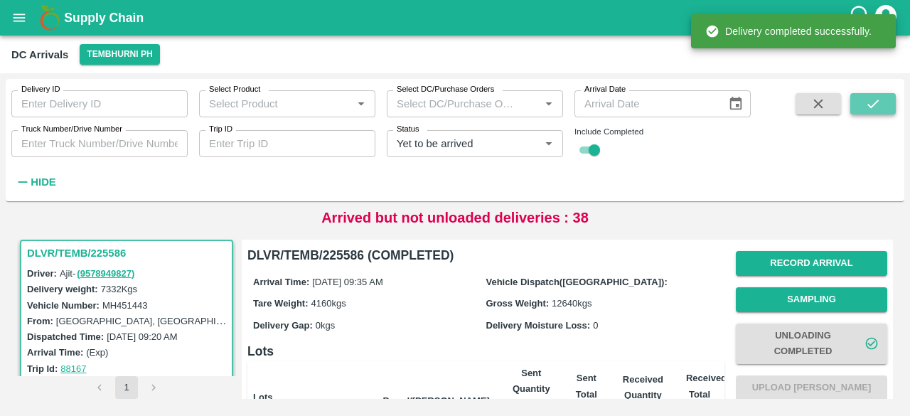
click at [872, 103] on icon "submit" at bounding box center [874, 104] width 16 height 16
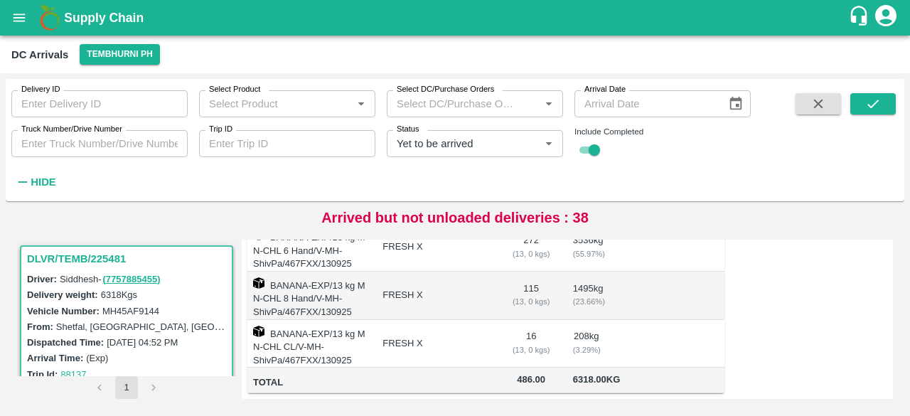
click at [121, 314] on label "MH45AF9144" at bounding box center [130, 311] width 57 height 11
copy label "MH45AF9144"
click at [97, 146] on input "Truck Number/Drive Number" at bounding box center [99, 143] width 176 height 27
paste input "text"
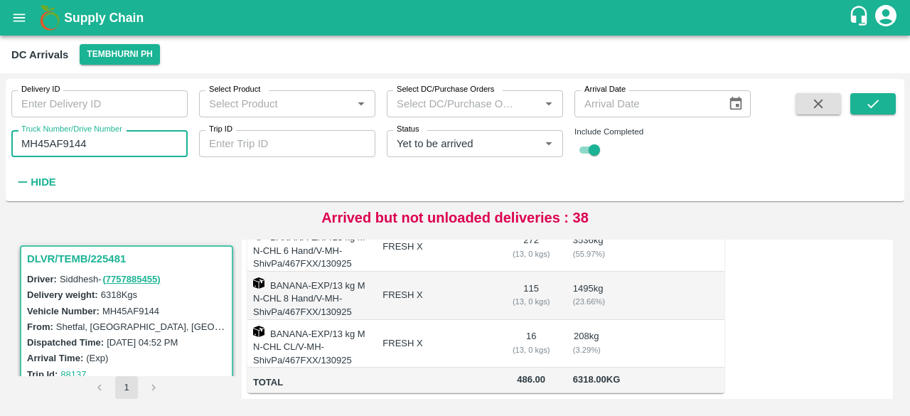
click at [528, 144] on icon "Clear" at bounding box center [532, 144] width 14 height 14
type input "MH45AF9144"
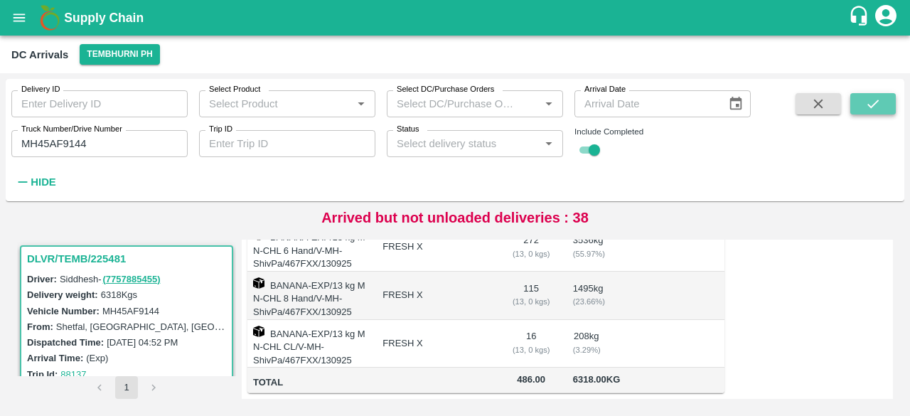
click at [869, 110] on icon "submit" at bounding box center [874, 104] width 16 height 16
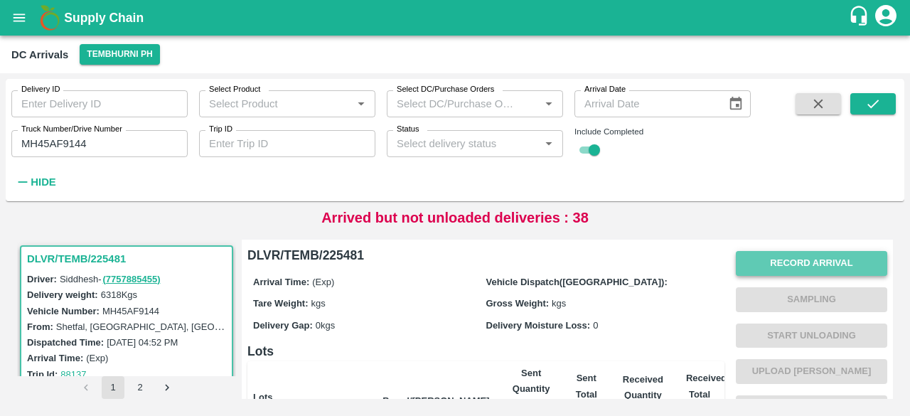
click at [781, 267] on button "Record Arrival" at bounding box center [812, 263] width 152 height 25
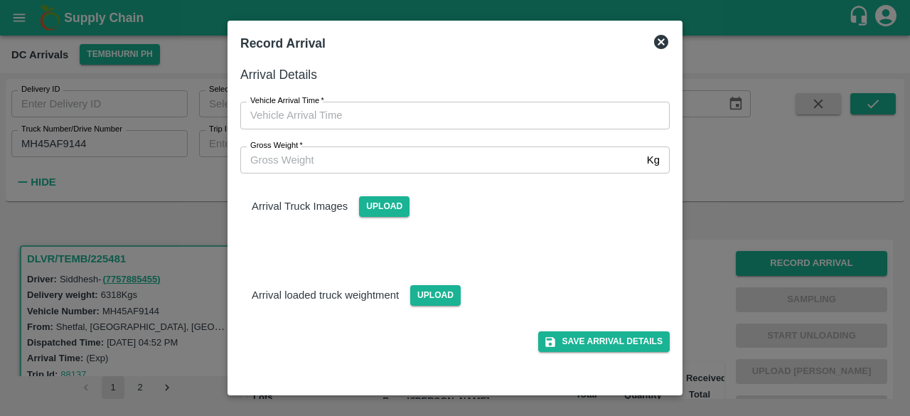
type input "DD/MM/YYYY hh:mm aa"
click at [423, 116] on input "DD/MM/YYYY hh:mm aa" at bounding box center [450, 115] width 420 height 27
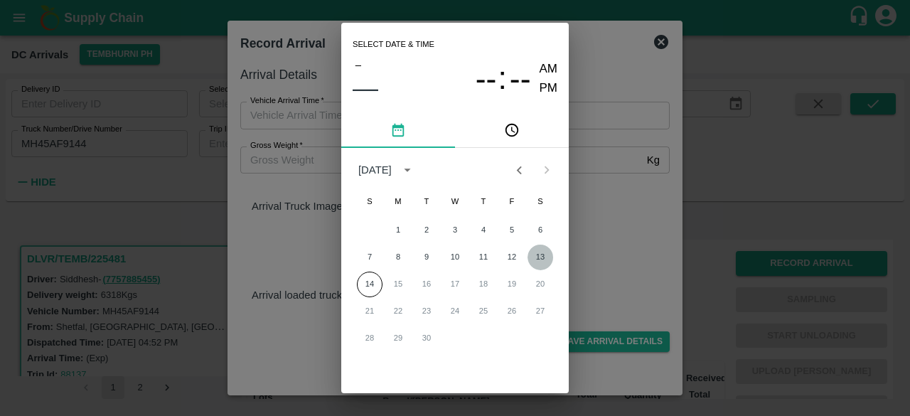
click at [543, 257] on button "13" at bounding box center [541, 258] width 26 height 26
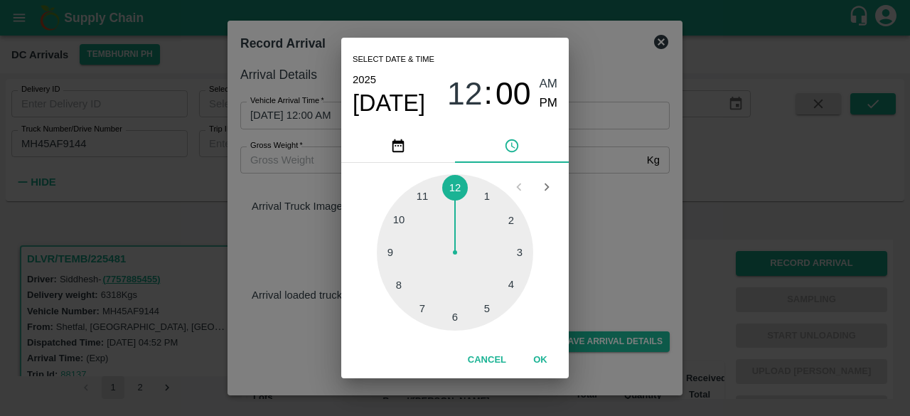
click at [403, 252] on div at bounding box center [455, 252] width 156 height 156
click at [491, 193] on div at bounding box center [455, 252] width 156 height 156
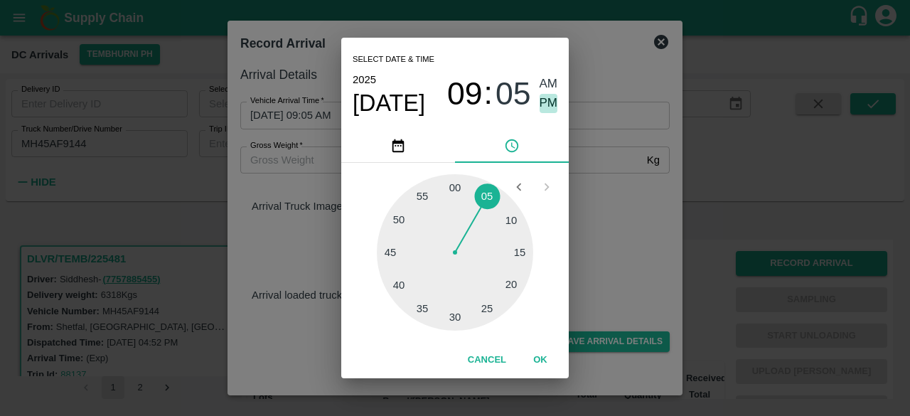
click at [549, 105] on span "PM" at bounding box center [549, 103] width 18 height 19
type input "[DATE] 09:05 PM"
click at [603, 206] on div "Select date & time [DATE] 09 : 05 AM PM 05 10 15 20 25 30 35 40 45 50 55 00 Can…" at bounding box center [455, 208] width 910 height 416
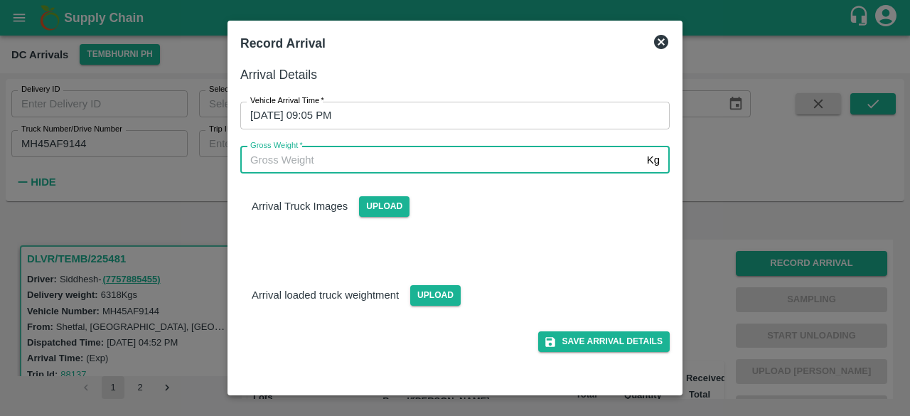
click at [475, 152] on input "Gross Weight   *" at bounding box center [440, 160] width 401 height 27
type input "12400"
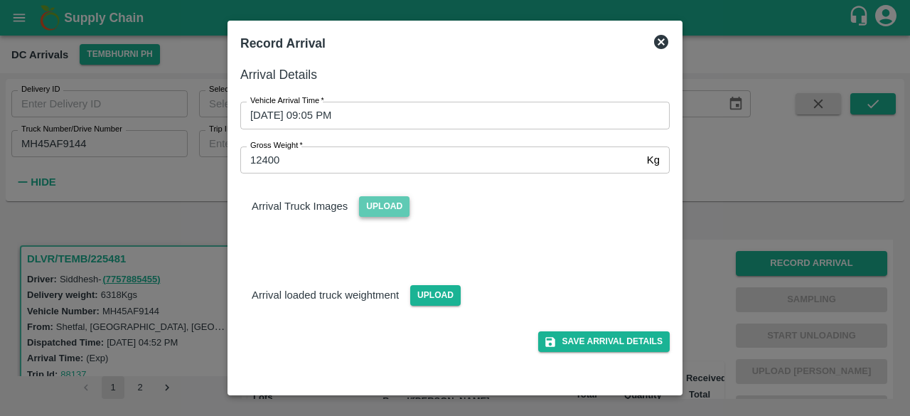
click at [393, 215] on span "Upload" at bounding box center [384, 206] width 51 height 21
click at [0, 0] on input "Upload" at bounding box center [0, 0] width 0 height 0
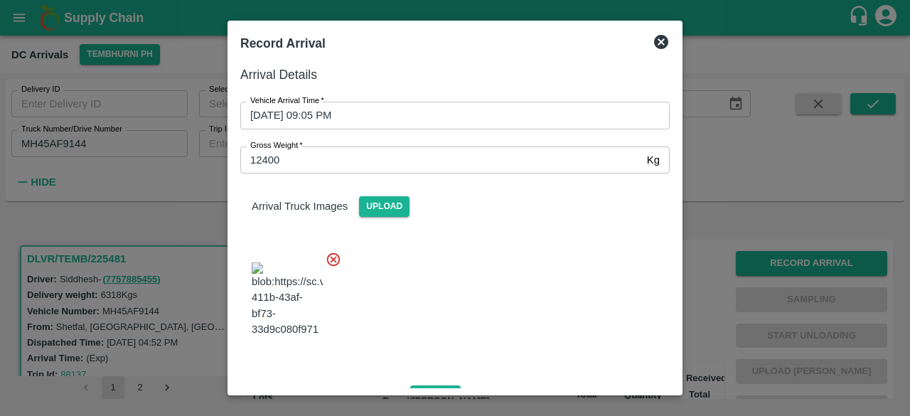
scroll to position [90, 0]
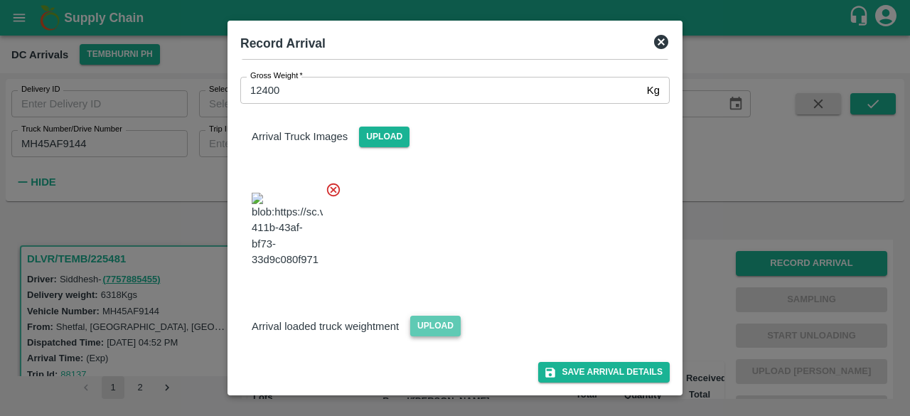
click at [431, 329] on span "Upload" at bounding box center [435, 326] width 51 height 21
click at [0, 0] on input "Upload" at bounding box center [0, 0] width 0 height 0
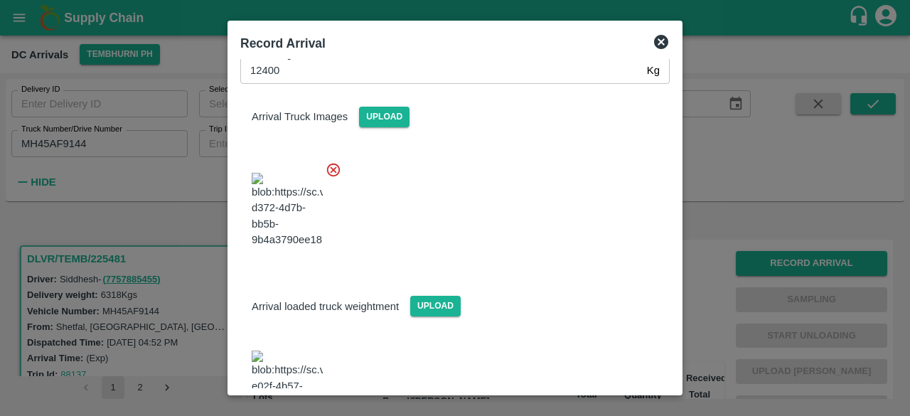
scroll to position [161, 0]
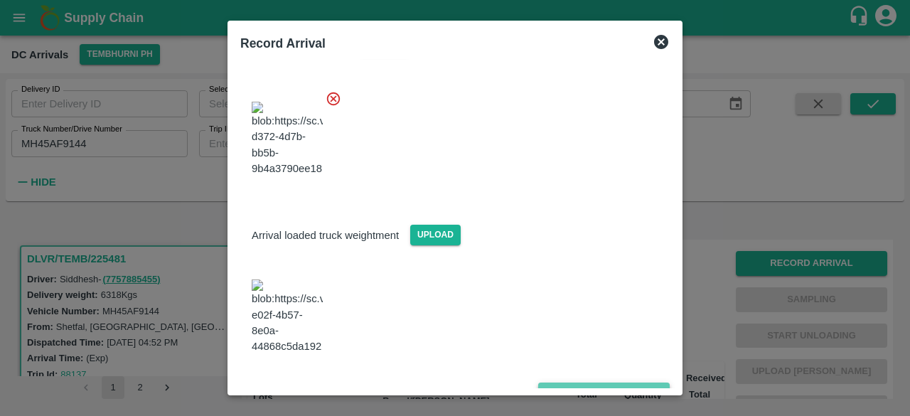
click at [601, 383] on button "Save Arrival Details" at bounding box center [604, 393] width 132 height 21
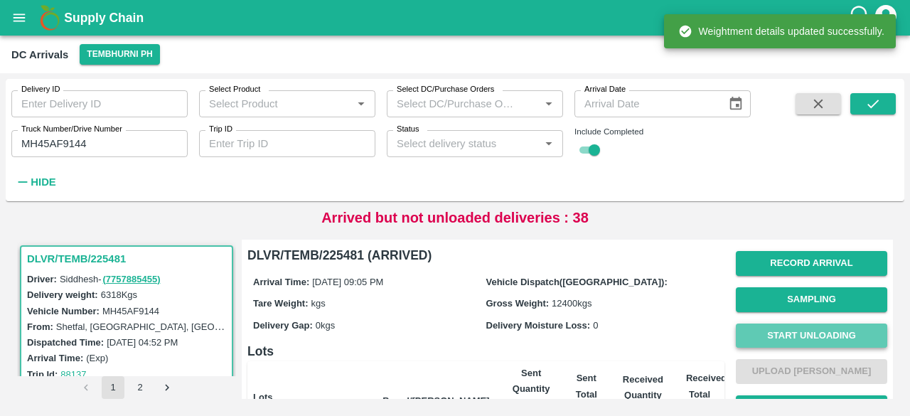
click at [792, 334] on button "Start Unloading" at bounding box center [812, 336] width 152 height 25
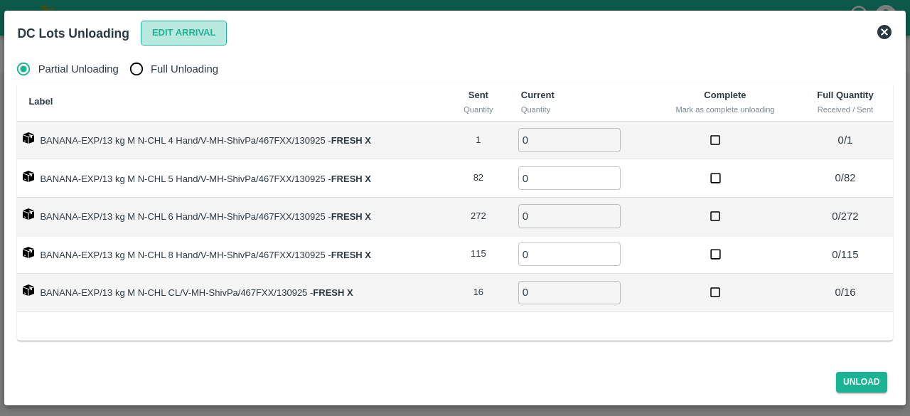
click at [208, 34] on button "Edit Arrival" at bounding box center [184, 33] width 87 height 25
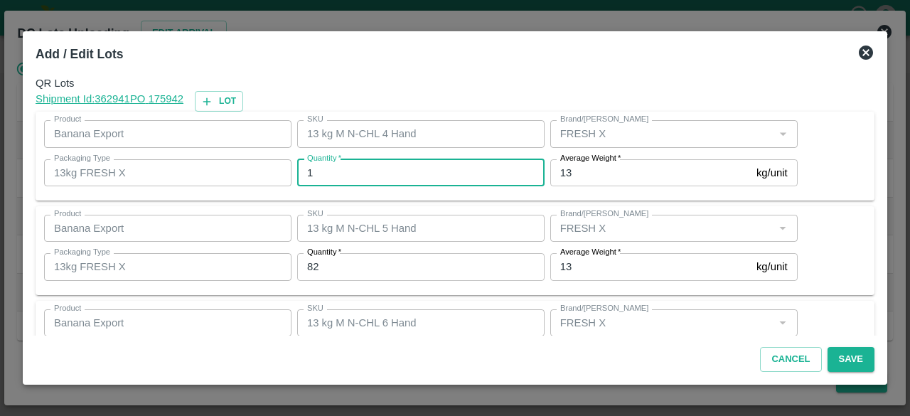
click at [322, 164] on input "1" at bounding box center [421, 172] width 248 height 27
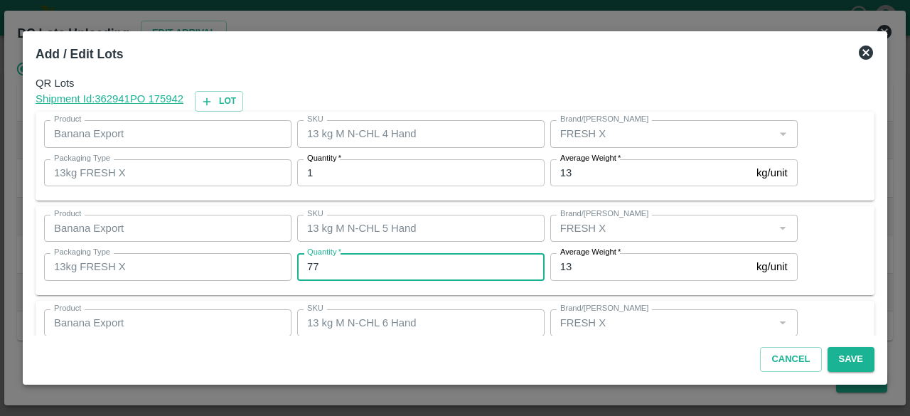
type input "77"
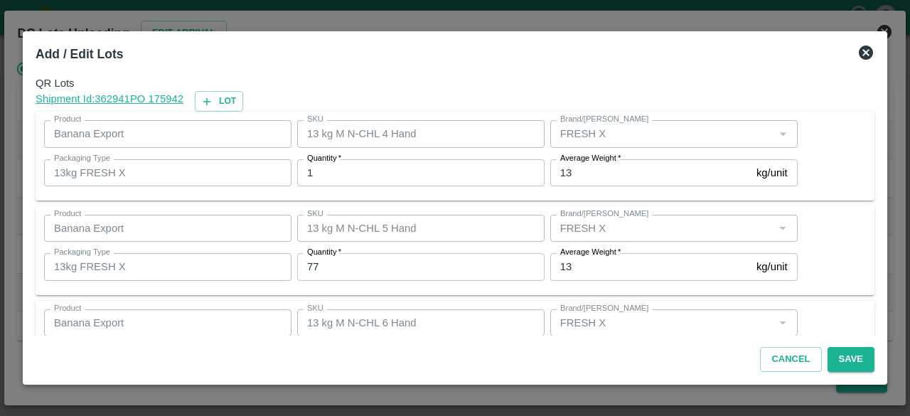
scroll to position [158, 0]
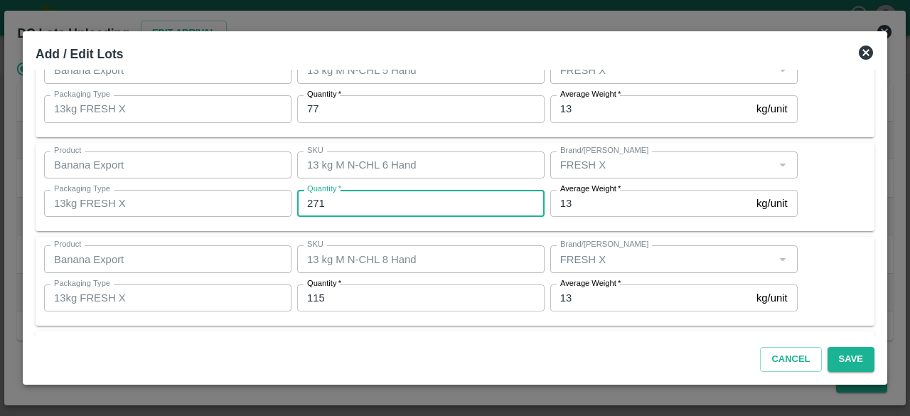
type input "271"
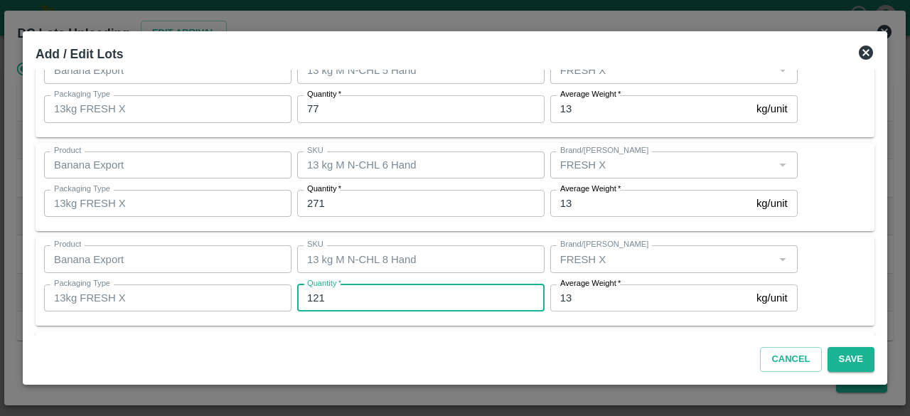
type input "121"
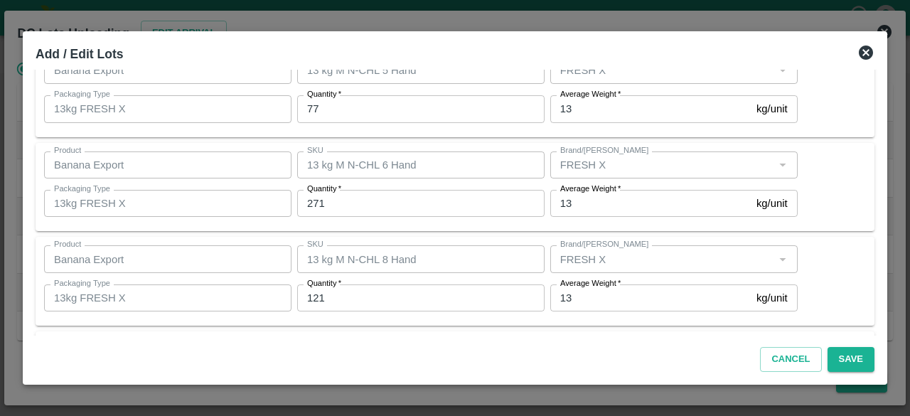
scroll to position [253, 0]
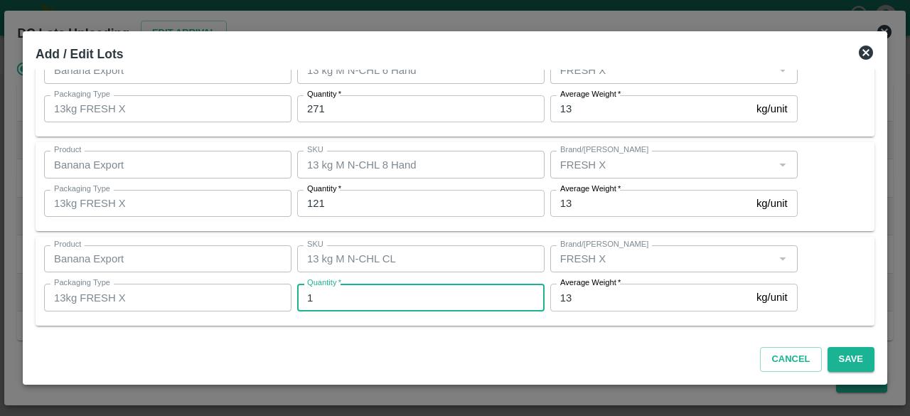
type input "16"
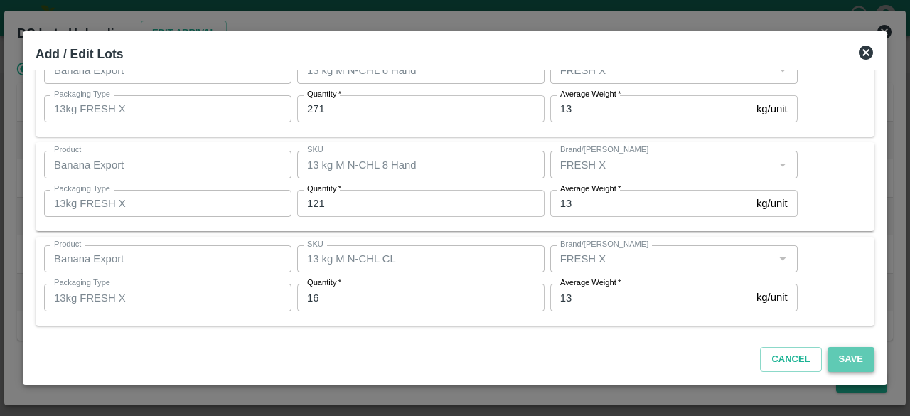
click at [849, 356] on button "Save" at bounding box center [851, 359] width 47 height 25
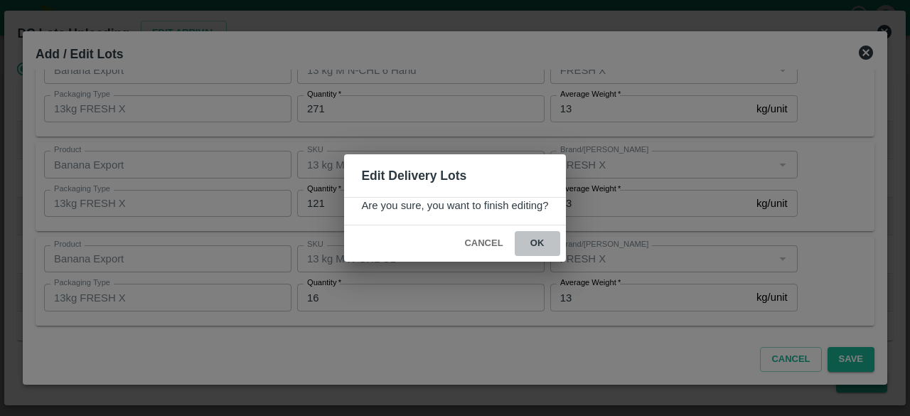
click at [532, 245] on button "ok" at bounding box center [538, 243] width 46 height 25
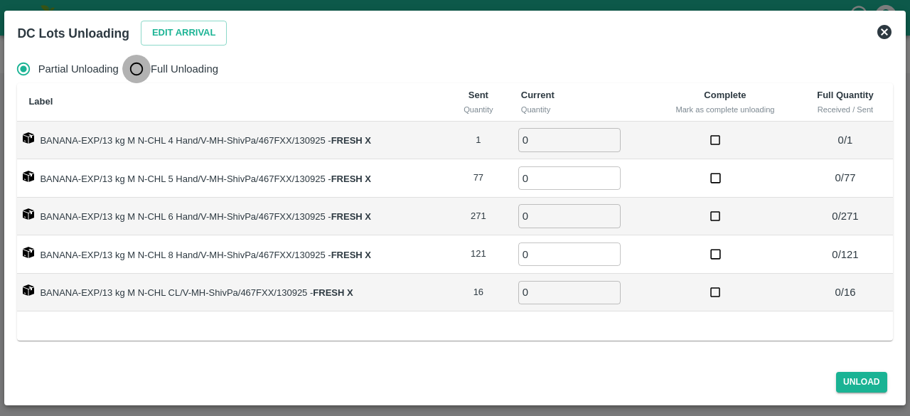
click at [137, 70] on input "Full Unloading" at bounding box center [136, 69] width 28 height 28
radio input "true"
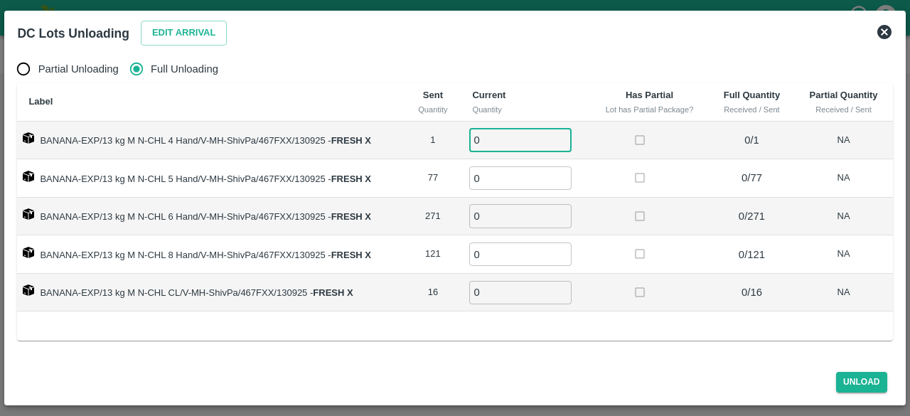
click at [495, 147] on input "0" at bounding box center [520, 139] width 102 height 23
type input "1"
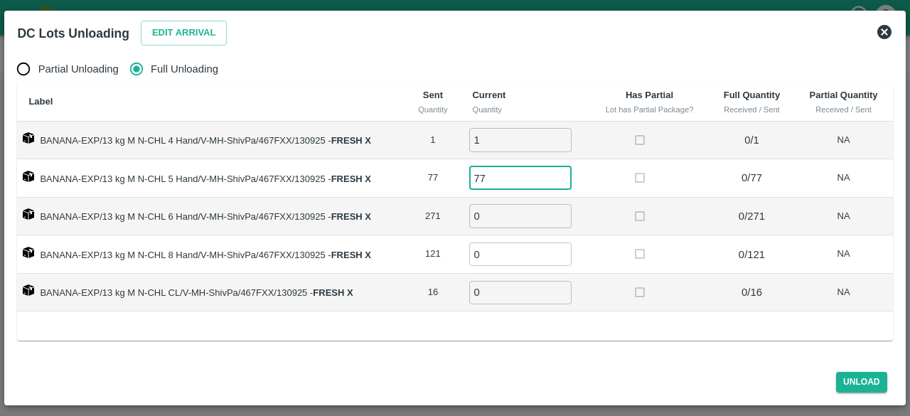
type input "77"
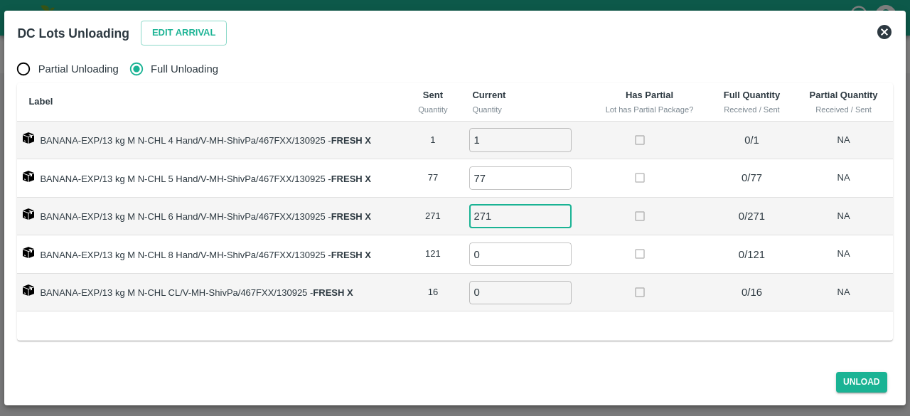
type input "271"
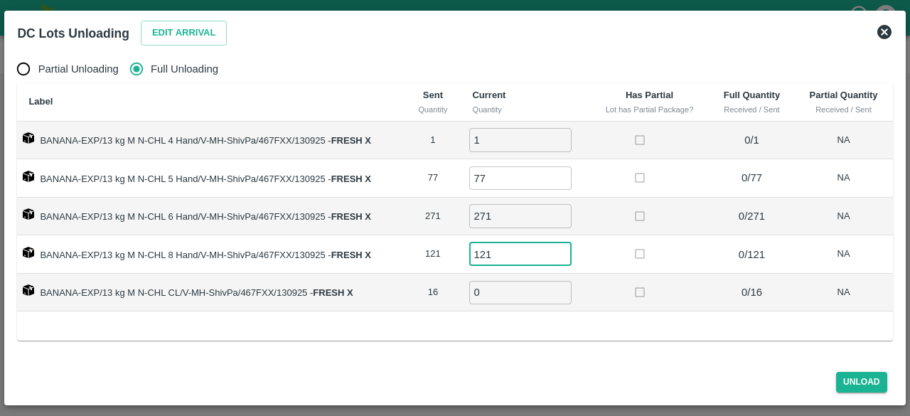
type input "121"
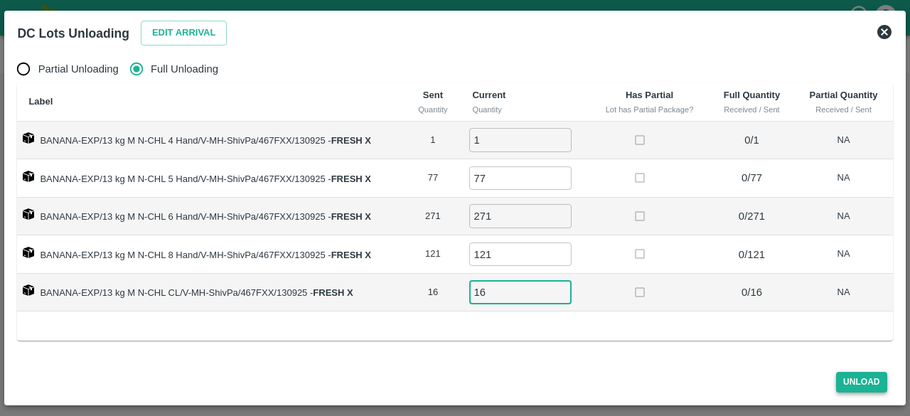
type input "16"
click at [863, 390] on button "Unload" at bounding box center [862, 382] width 51 height 21
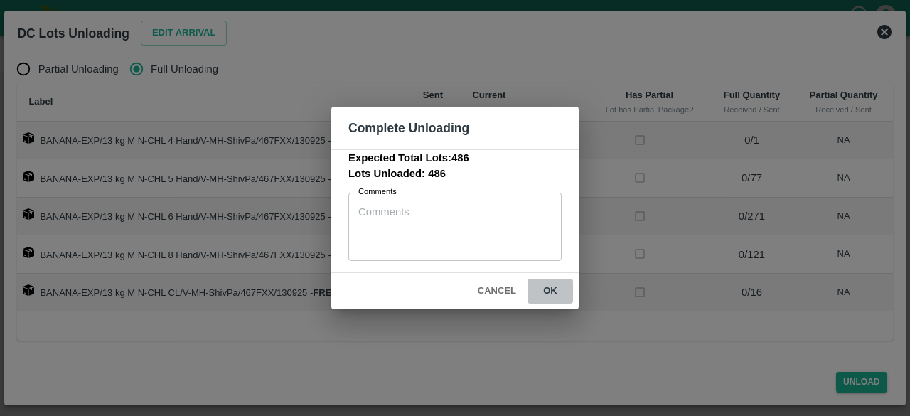
click at [551, 292] on button "ok" at bounding box center [551, 291] width 46 height 25
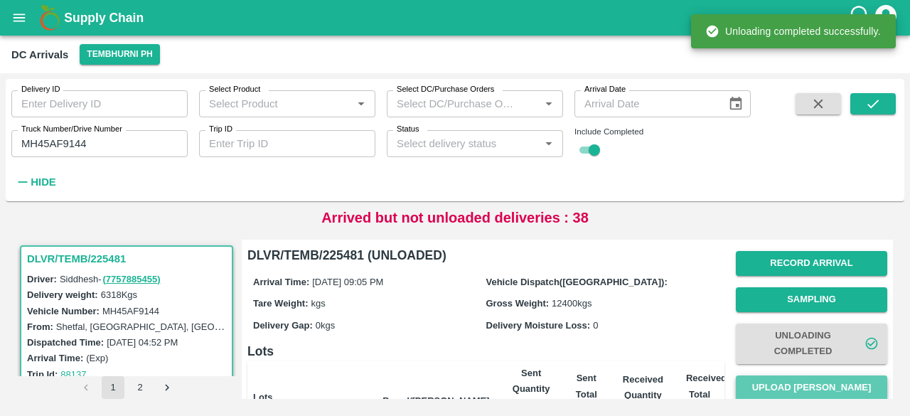
click at [809, 386] on button "Upload [PERSON_NAME]" at bounding box center [812, 388] width 152 height 25
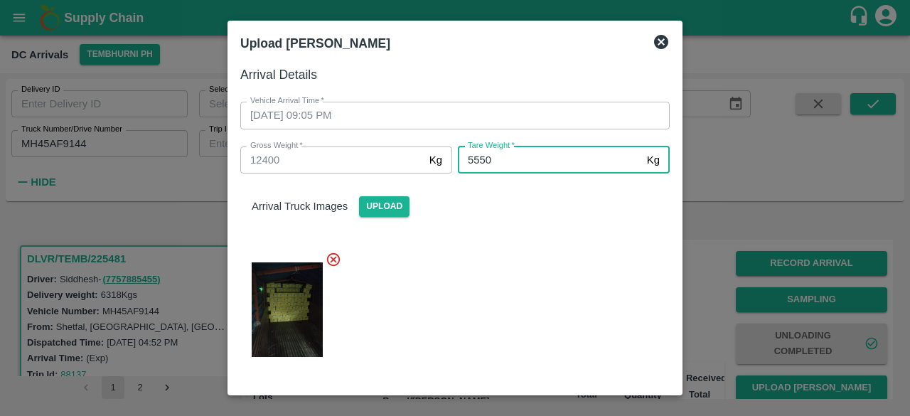
type input "5550"
click at [512, 285] on div at bounding box center [449, 306] width 441 height 132
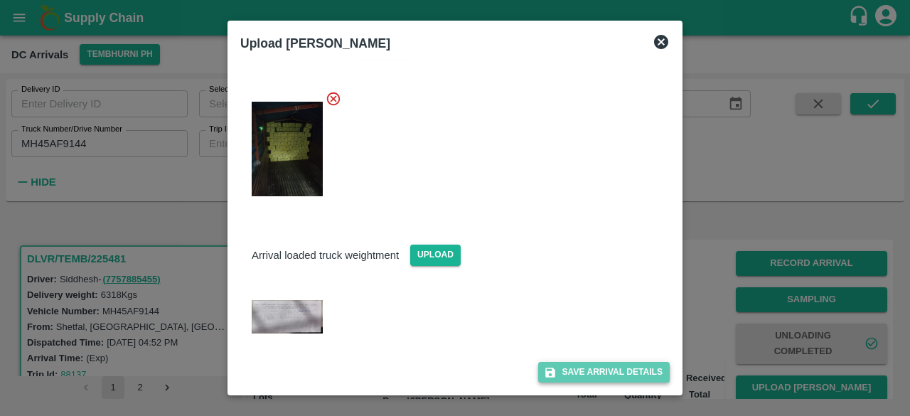
click at [588, 375] on button "Save Arrival Details" at bounding box center [604, 372] width 132 height 21
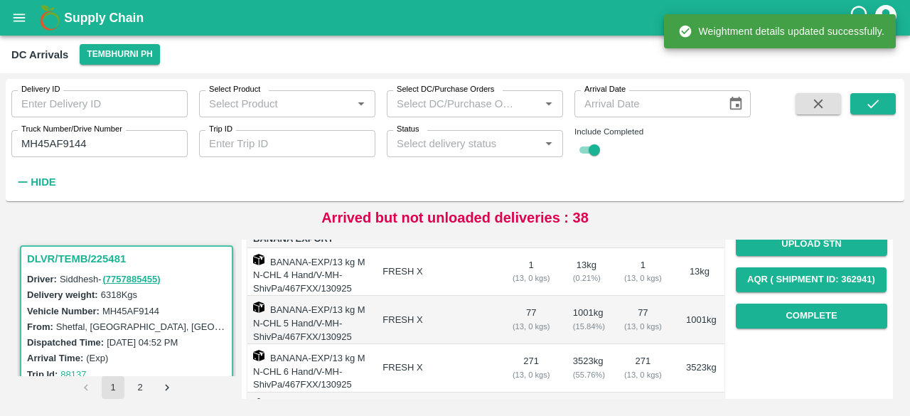
scroll to position [219, 0]
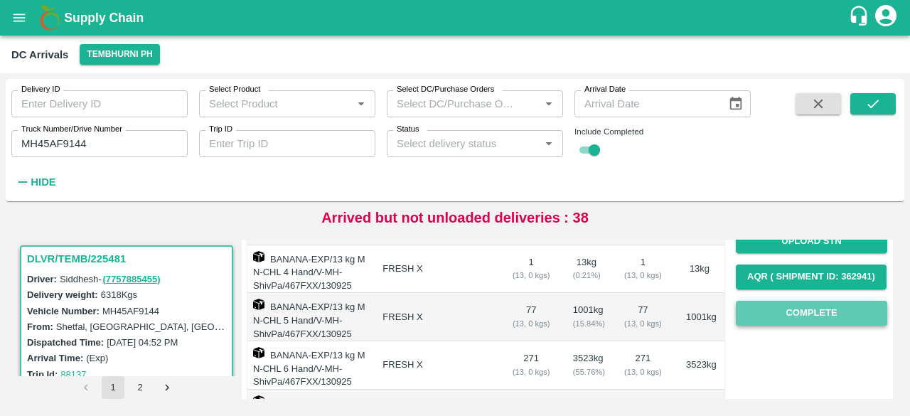
click at [812, 312] on button "Complete" at bounding box center [812, 313] width 152 height 25
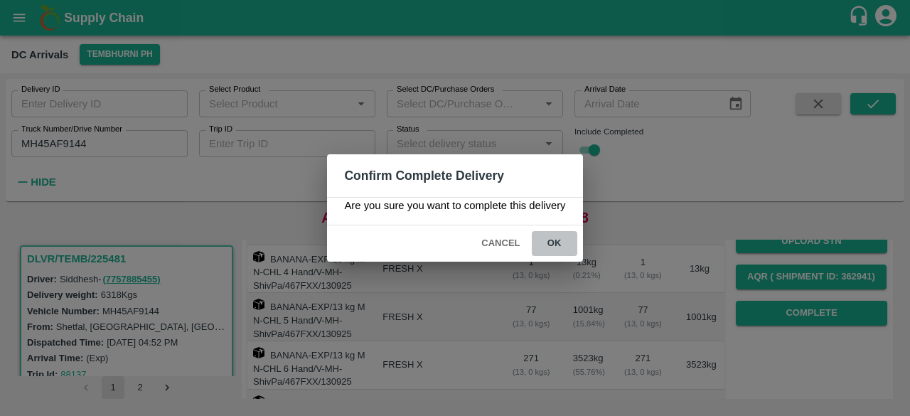
click at [553, 242] on button "ok" at bounding box center [555, 243] width 46 height 25
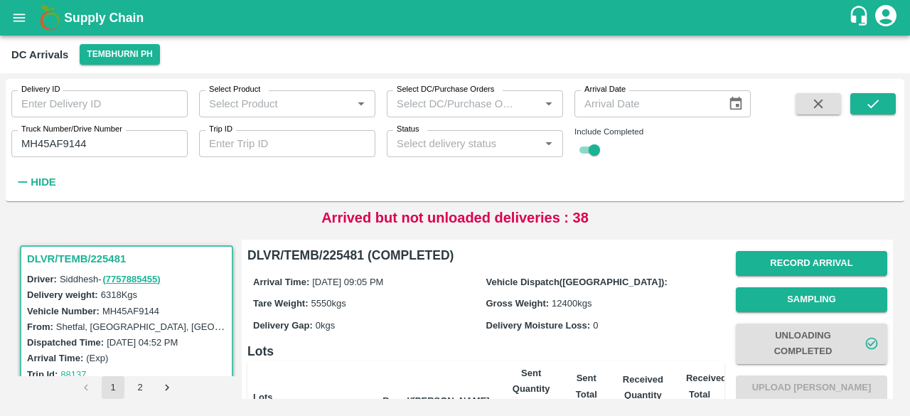
click at [51, 146] on input "MH45AF9144" at bounding box center [99, 143] width 176 height 27
type input "MH45AF9144"
click at [126, 55] on button "Tembhurni PH" at bounding box center [120, 54] width 80 height 21
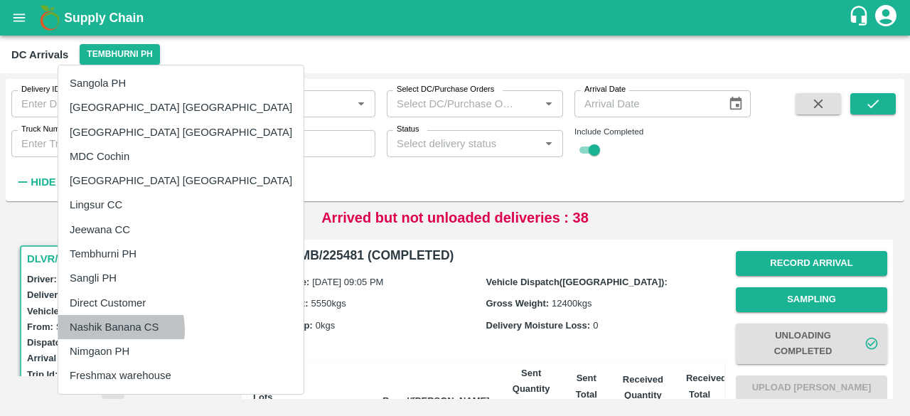
click at [114, 329] on li "Nashik Banana CS" at bounding box center [180, 327] width 245 height 24
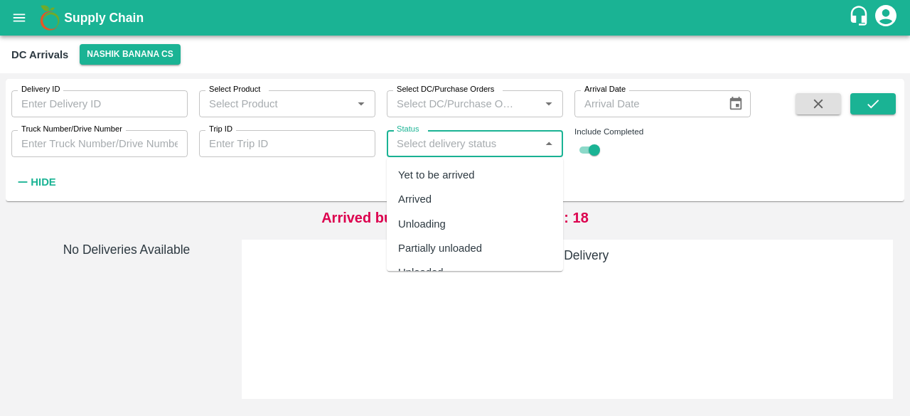
click at [519, 146] on input "Status" at bounding box center [463, 143] width 144 height 18
click at [485, 171] on div "Yet to be arrived" at bounding box center [475, 175] width 176 height 24
type input "Yet to be arrived"
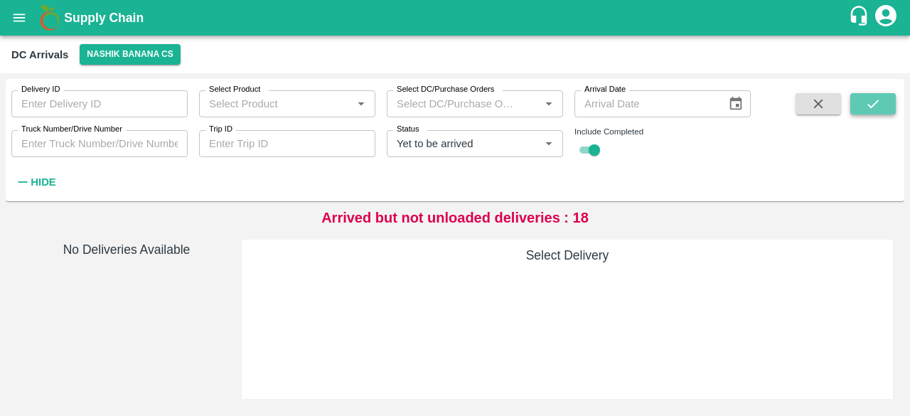
click at [871, 109] on icon "submit" at bounding box center [874, 104] width 16 height 16
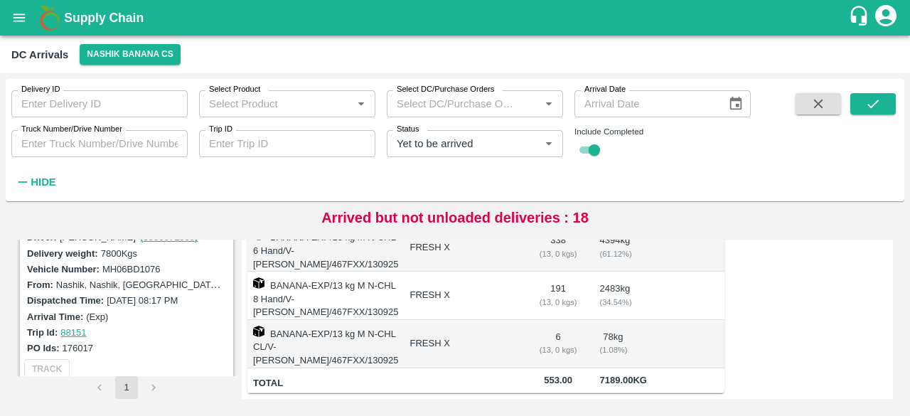
scroll to position [1352, 0]
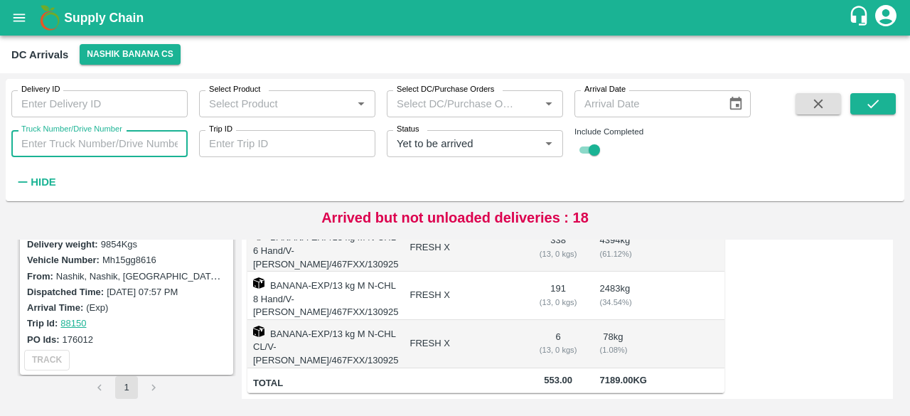
click at [115, 142] on input "Truck Number/Drive Number" at bounding box center [99, 143] width 176 height 27
type input "9551"
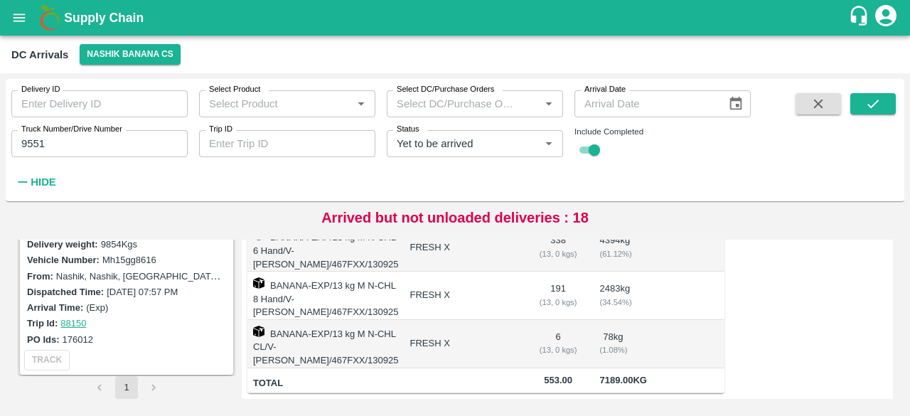
click at [876, 115] on span at bounding box center [874, 143] width 46 height 100
click at [871, 103] on icon "submit" at bounding box center [874, 104] width 16 height 16
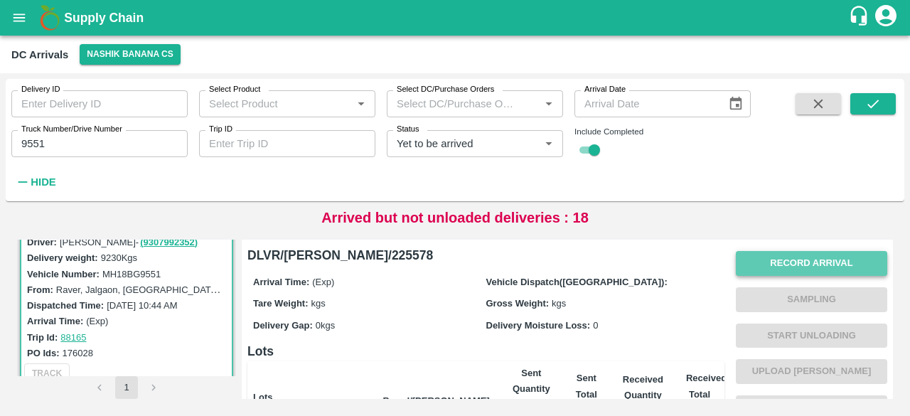
click at [802, 257] on button "Record Arrival" at bounding box center [812, 263] width 152 height 25
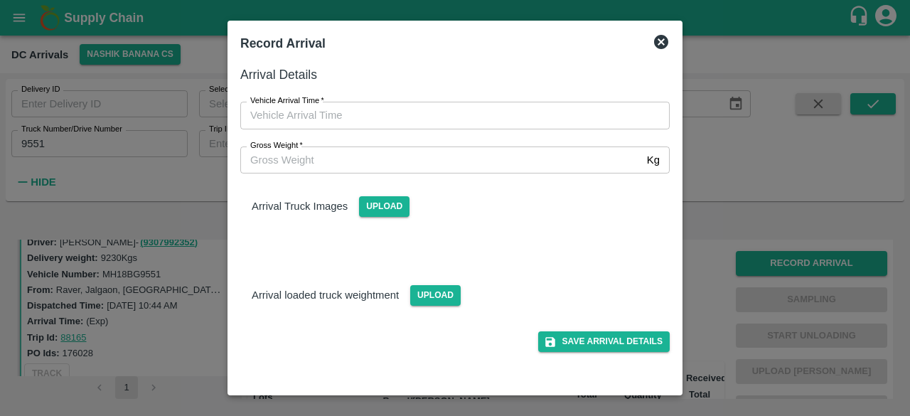
type input "DD/MM/YYYY hh:mm aa"
click at [536, 119] on input "DD/MM/YYYY hh:mm aa" at bounding box center [450, 115] width 420 height 27
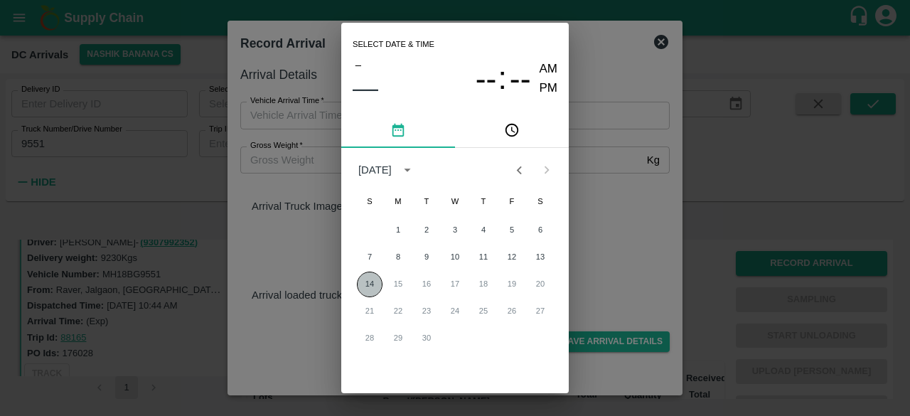
click at [366, 284] on button "14" at bounding box center [370, 285] width 26 height 26
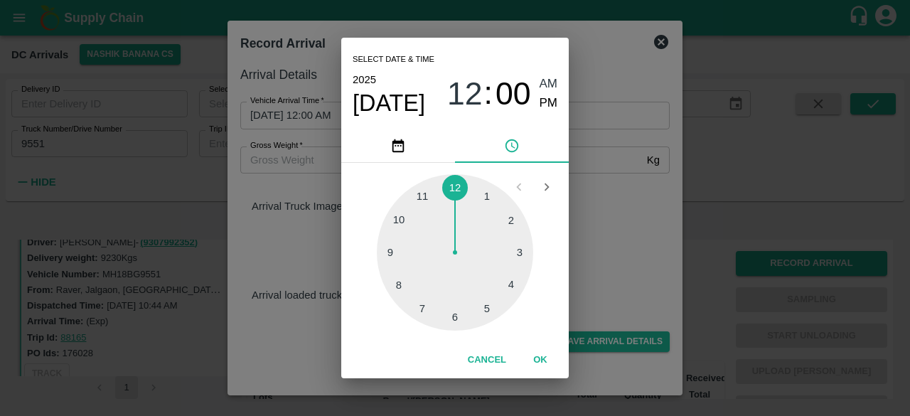
click at [458, 320] on div at bounding box center [455, 252] width 156 height 156
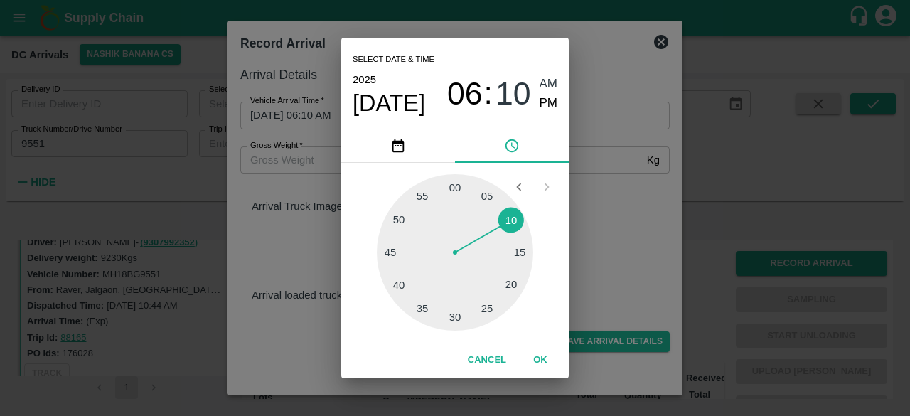
drag, startPoint x: 653, startPoint y: 257, endPoint x: 552, endPoint y: 219, distance: 107.8
click at [552, 219] on div "Select date & time [DATE] 06 : 10 AM PM 05 10 15 20 25 30 35 40 45 50 55 00 Can…" at bounding box center [455, 208] width 910 height 416
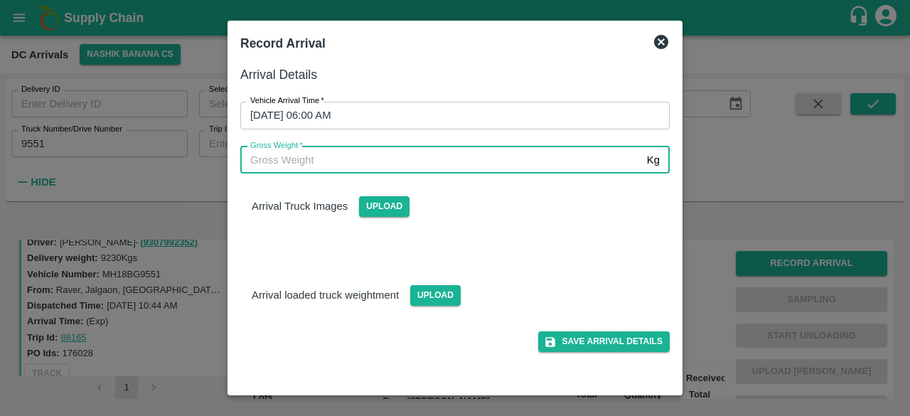
click at [315, 161] on input "Gross Weight   *" at bounding box center [440, 160] width 401 height 27
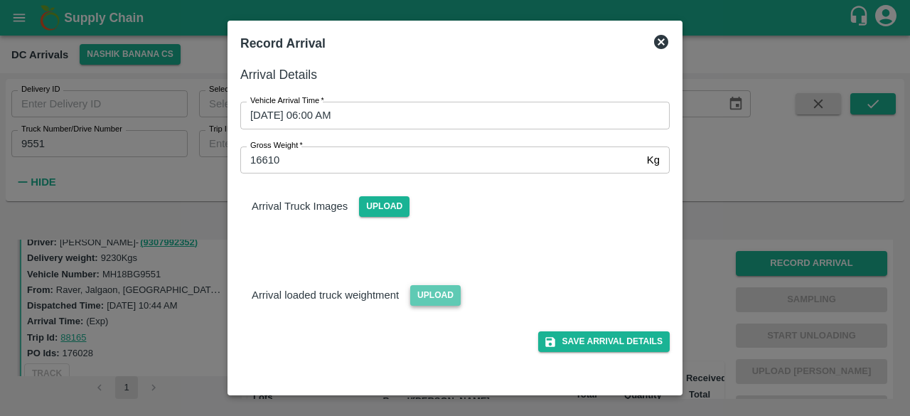
click at [434, 292] on span "Upload" at bounding box center [435, 295] width 51 height 21
click at [0, 0] on input "Upload" at bounding box center [0, 0] width 0 height 0
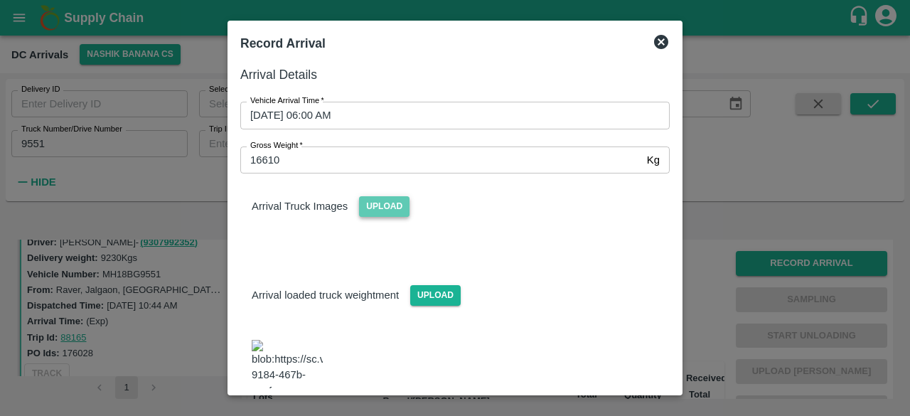
click at [393, 203] on span "Upload" at bounding box center [384, 206] width 51 height 21
click at [0, 0] on input "Upload" at bounding box center [0, 0] width 0 height 0
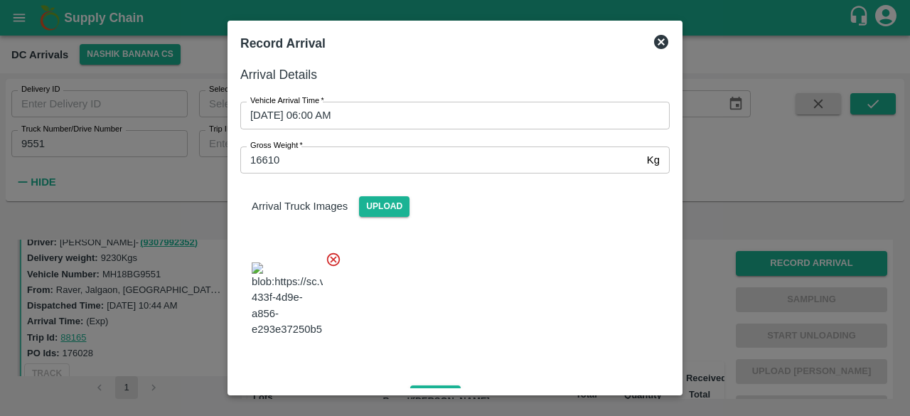
scroll to position [218, 0]
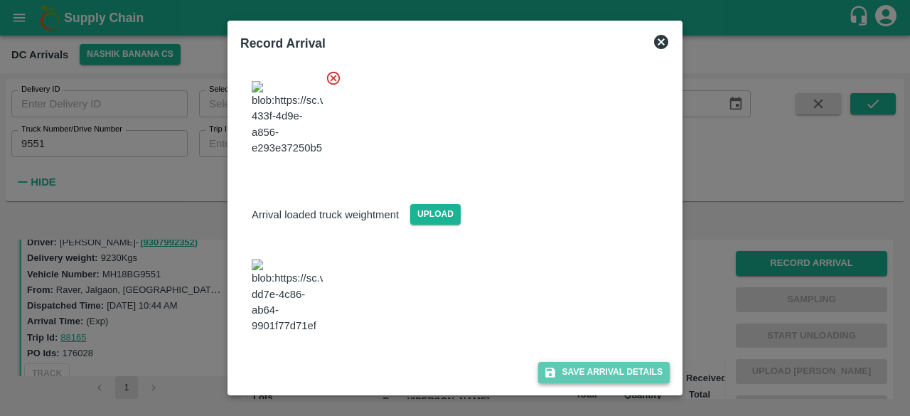
click at [602, 378] on button "Save Arrival Details" at bounding box center [604, 372] width 132 height 21
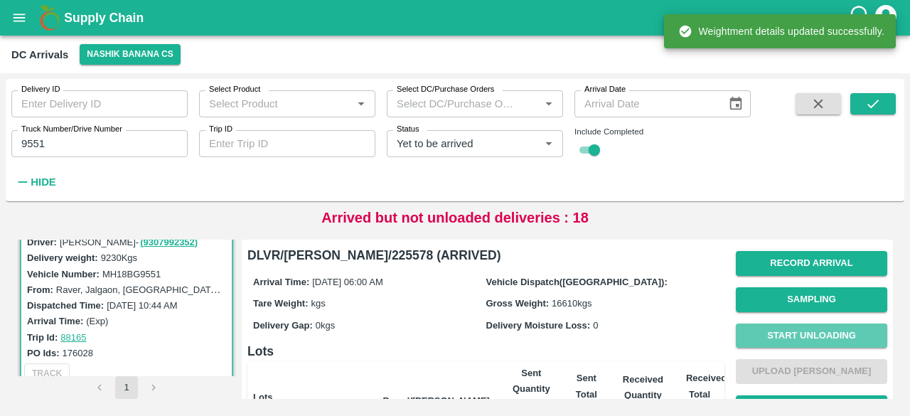
click at [819, 336] on button "Start Unloading" at bounding box center [812, 336] width 152 height 25
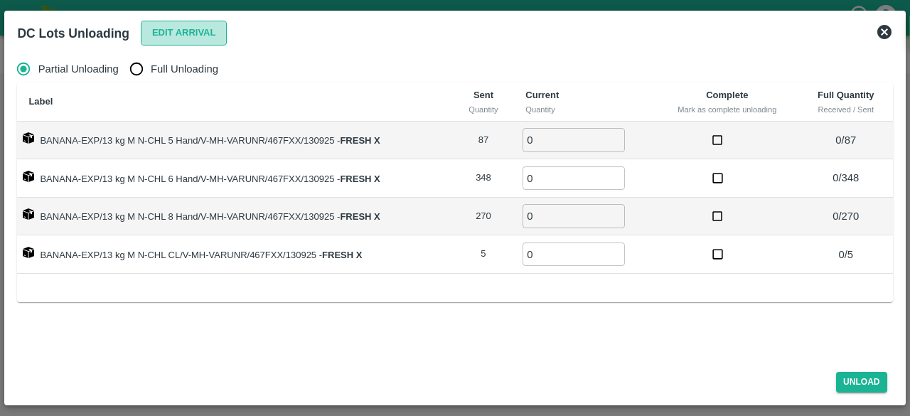
click at [199, 26] on button "Edit Arrival" at bounding box center [184, 33] width 87 height 25
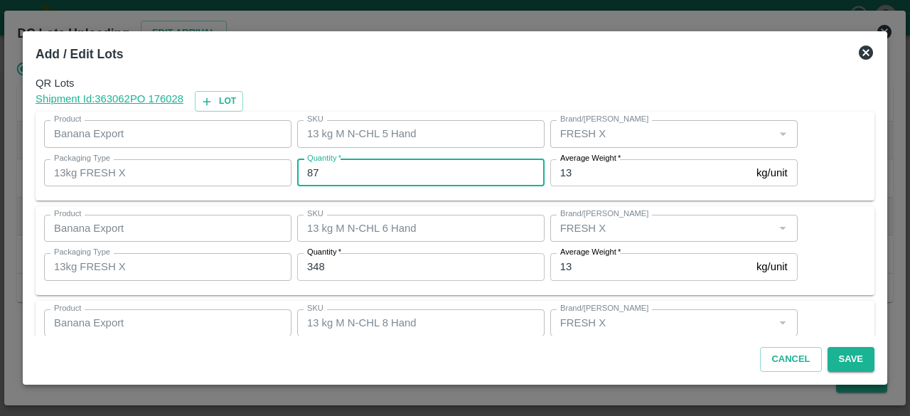
click at [309, 174] on input "87" at bounding box center [421, 172] width 248 height 27
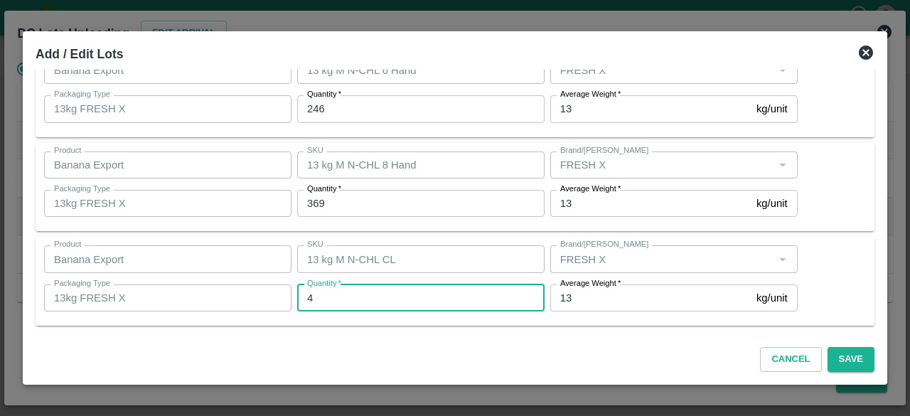
scroll to position [0, 0]
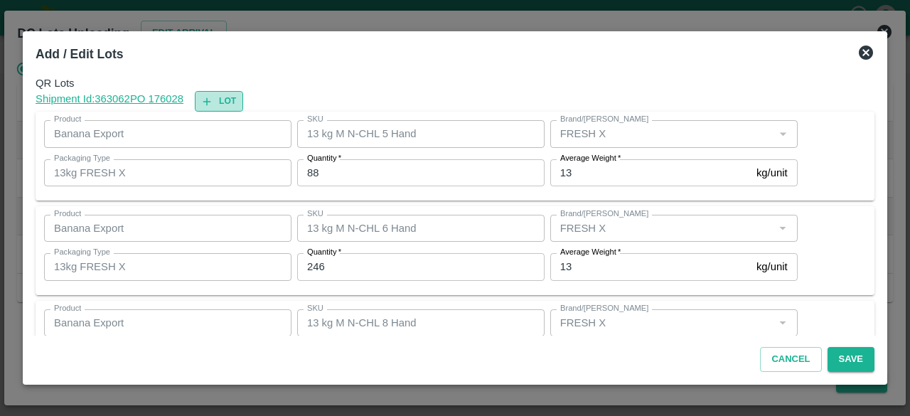
click at [213, 105] on icon "button" at bounding box center [207, 101] width 13 height 13
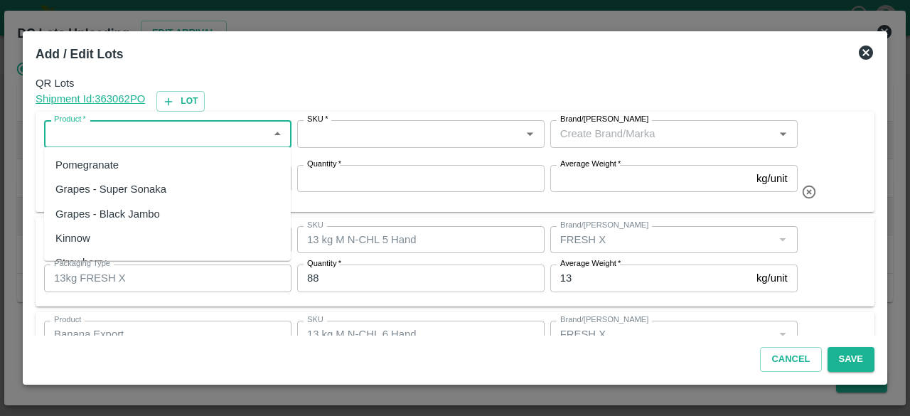
click at [178, 132] on input "Product   *" at bounding box center [156, 133] width 216 height 18
click at [154, 164] on div "Banana Export" at bounding box center [167, 165] width 247 height 24
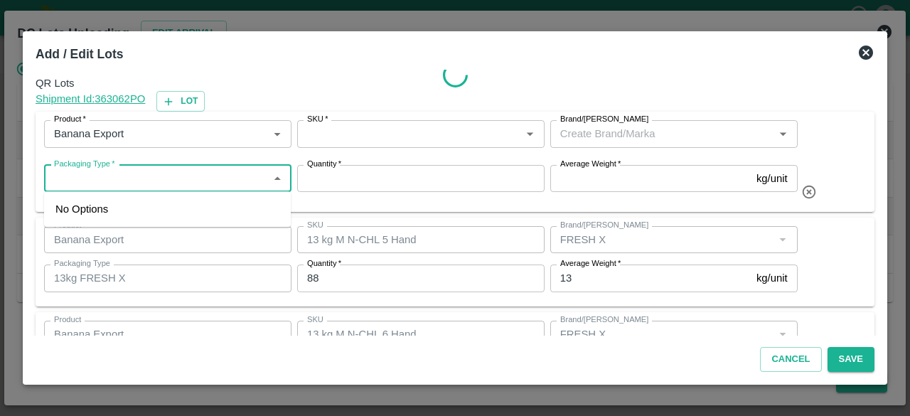
click at [154, 179] on input "Packaging Type   *" at bounding box center [156, 178] width 216 height 18
click at [139, 208] on div "13kg FRESH X" at bounding box center [167, 209] width 247 height 24
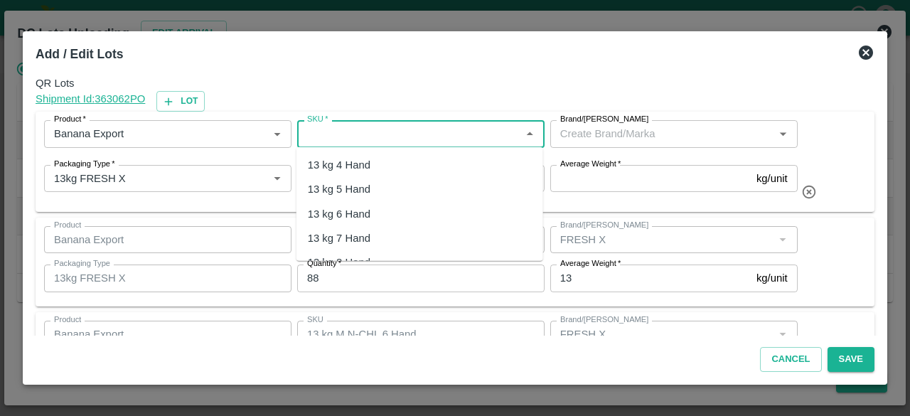
click at [378, 140] on input "SKU   *" at bounding box center [410, 133] width 216 height 18
click at [393, 159] on div "13 kg M N-CHL 4 Hand" at bounding box center [363, 165] width 110 height 16
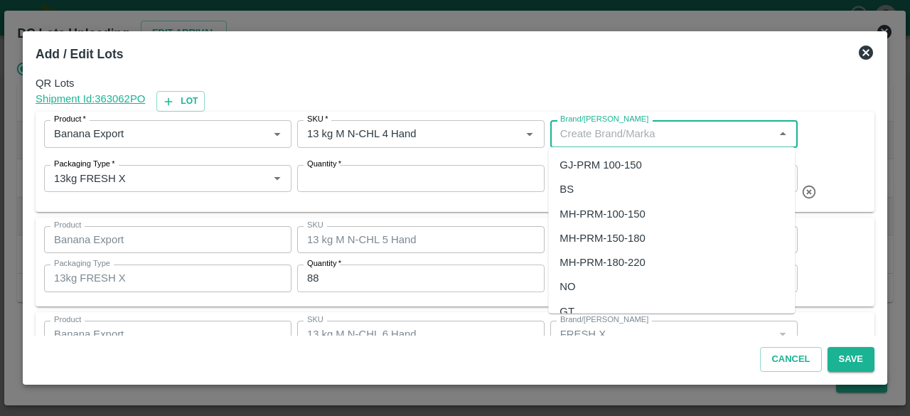
click at [615, 129] on input "Brand/[PERSON_NAME]" at bounding box center [663, 133] width 216 height 18
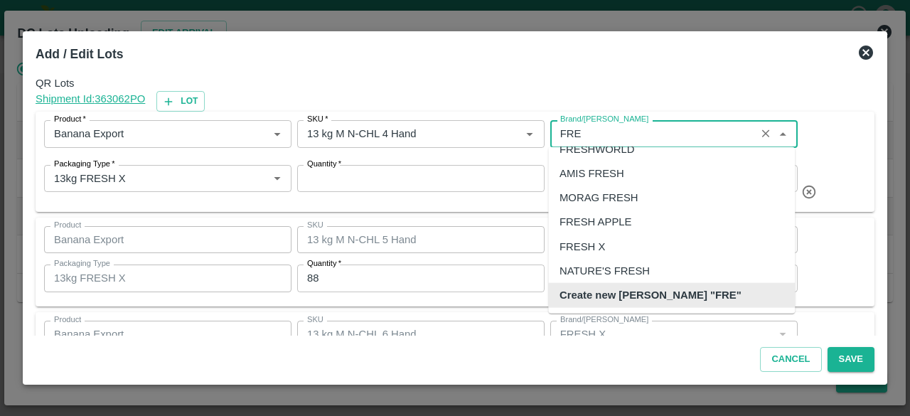
scroll to position [64, 0]
click at [583, 251] on div "FRESH X" at bounding box center [583, 247] width 46 height 16
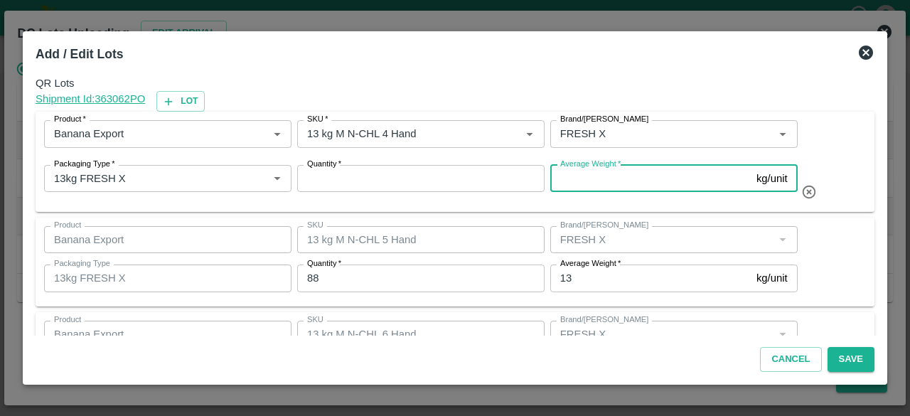
click at [627, 183] on input "Average Weight   *" at bounding box center [651, 178] width 201 height 27
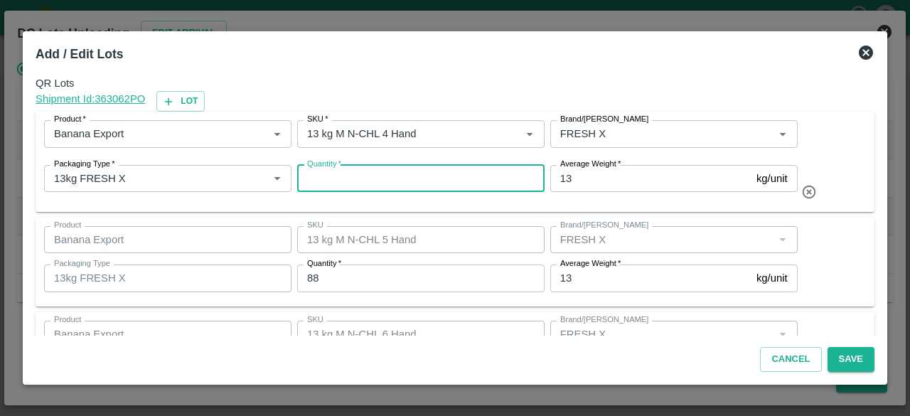
click at [438, 179] on input "Quantity   *" at bounding box center [421, 178] width 248 height 27
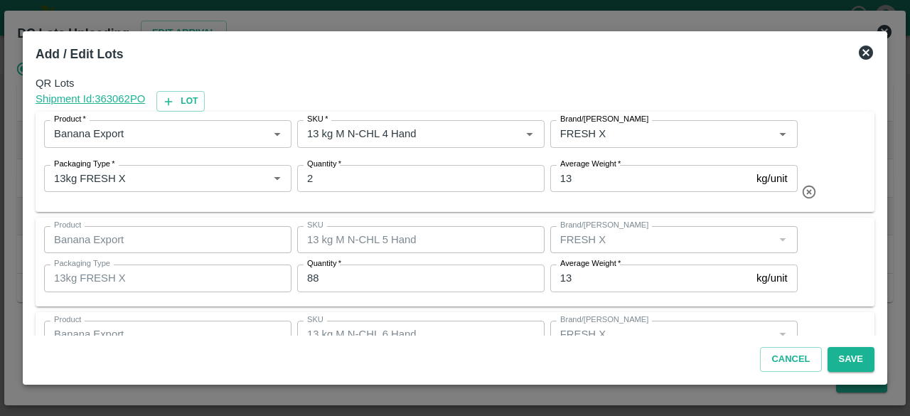
click at [844, 264] on div "Product Banana Export Product SKU 13 kg M N-CHL 5 Hand SKU Brand/Marka Brand/Ma…" at bounding box center [455, 262] width 822 height 72
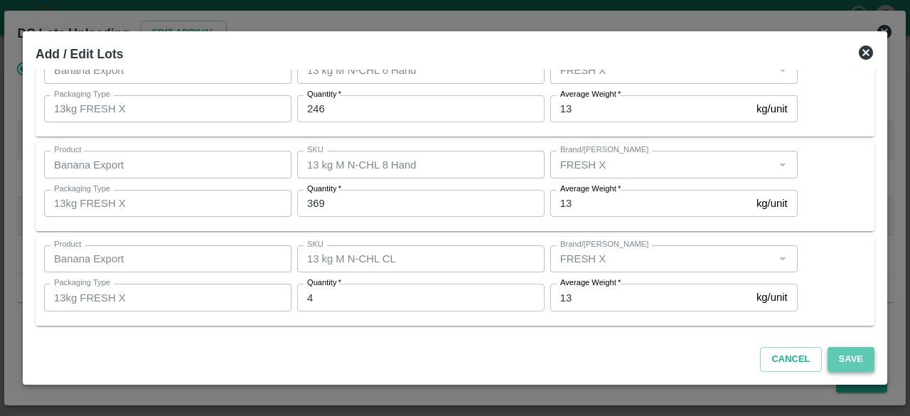
click at [849, 354] on button "Save" at bounding box center [851, 359] width 47 height 25
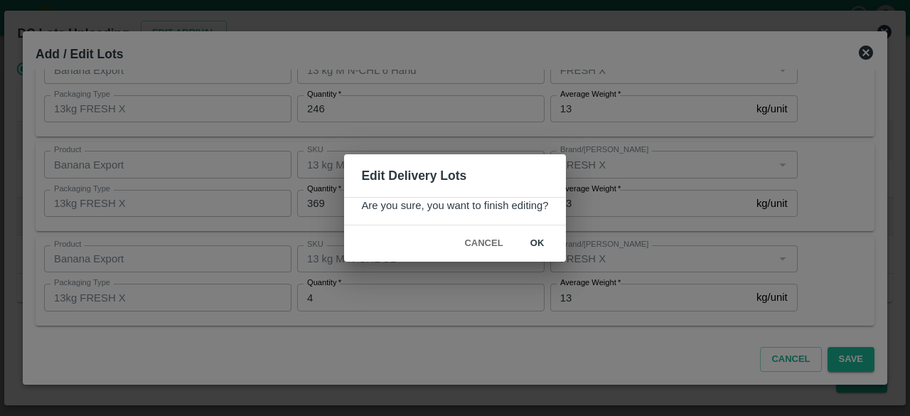
click at [537, 242] on button "ok" at bounding box center [538, 243] width 46 height 25
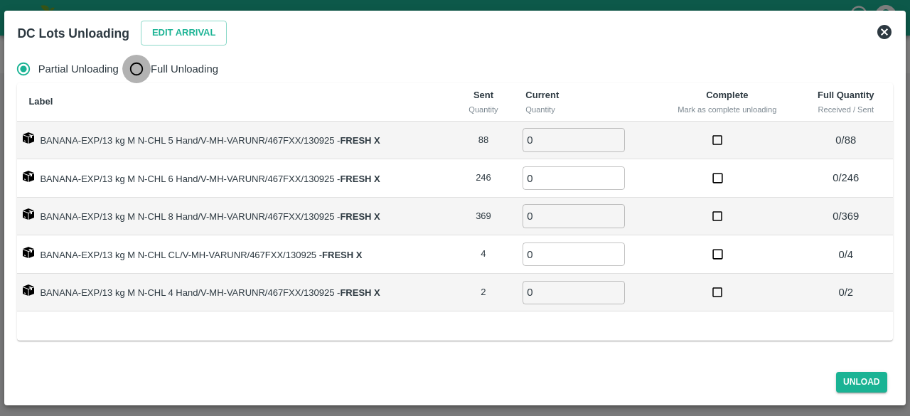
click at [142, 69] on input "Full Unloading" at bounding box center [136, 69] width 28 height 28
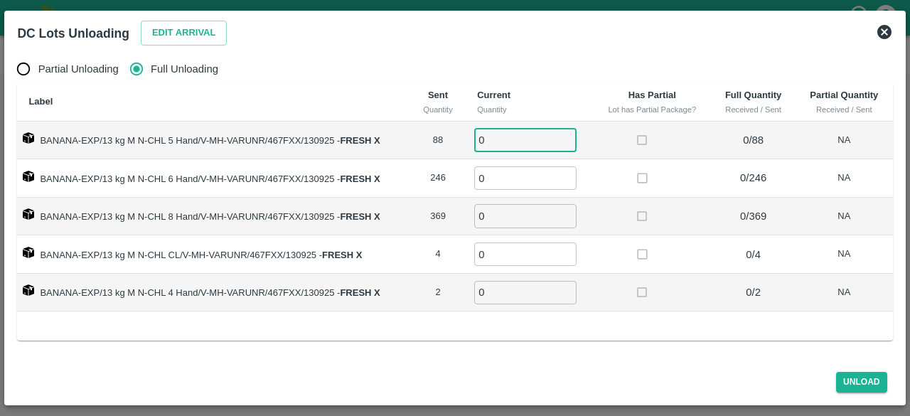
click at [498, 142] on input "0" at bounding box center [525, 139] width 102 height 23
click at [856, 381] on button "Unload" at bounding box center [862, 382] width 51 height 21
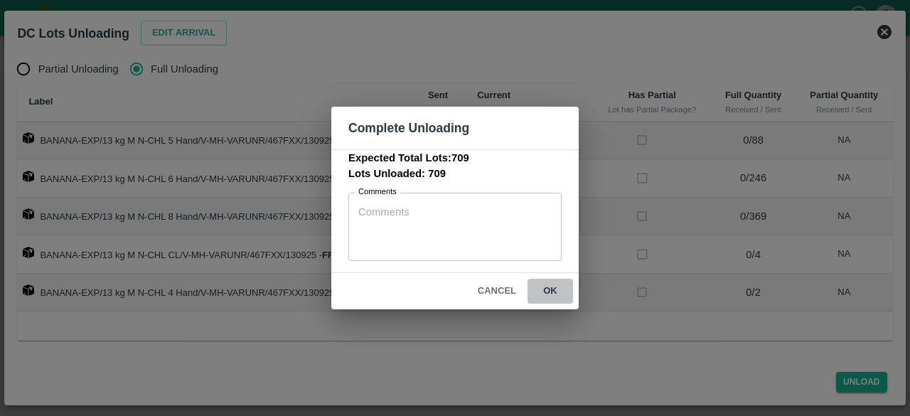
click at [548, 287] on button "ok" at bounding box center [551, 291] width 46 height 25
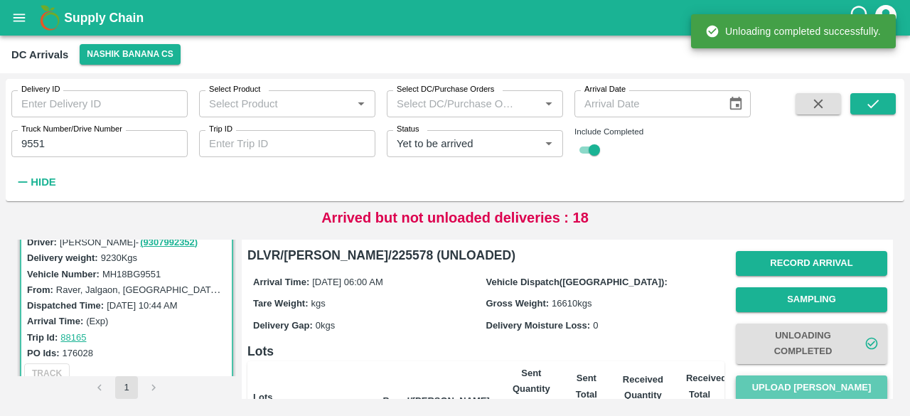
click at [811, 385] on button "Upload [PERSON_NAME]" at bounding box center [812, 388] width 152 height 25
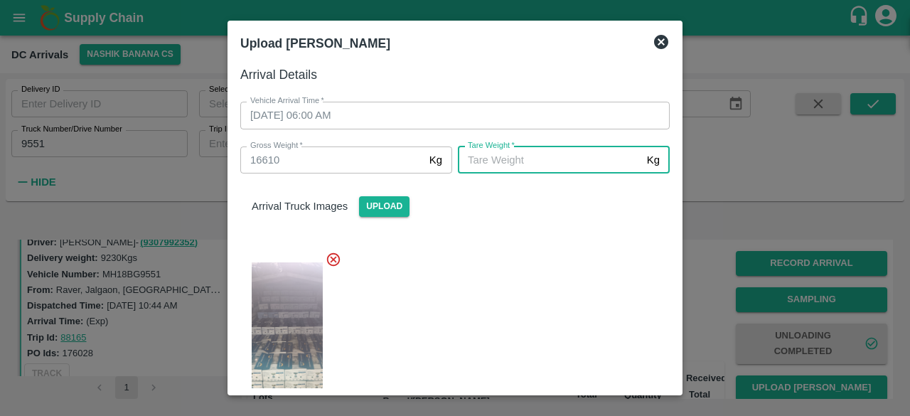
click at [559, 162] on input "[PERSON_NAME]   *" at bounding box center [550, 160] width 184 height 27
click at [557, 294] on div at bounding box center [449, 337] width 441 height 195
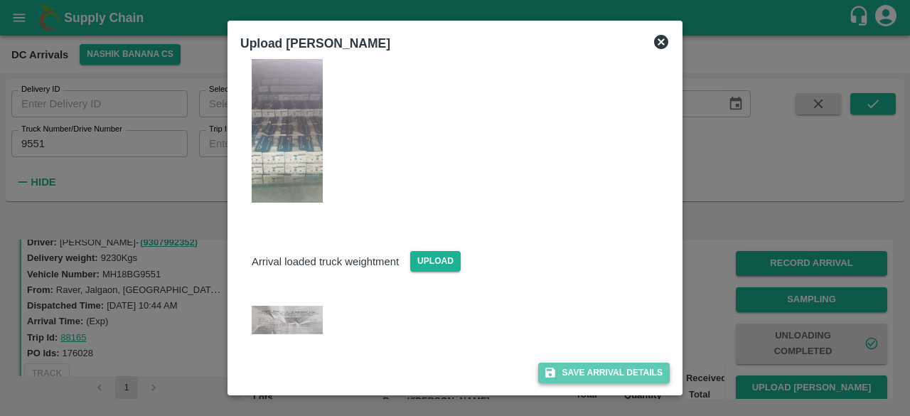
click at [585, 375] on button "Save Arrival Details" at bounding box center [604, 373] width 132 height 21
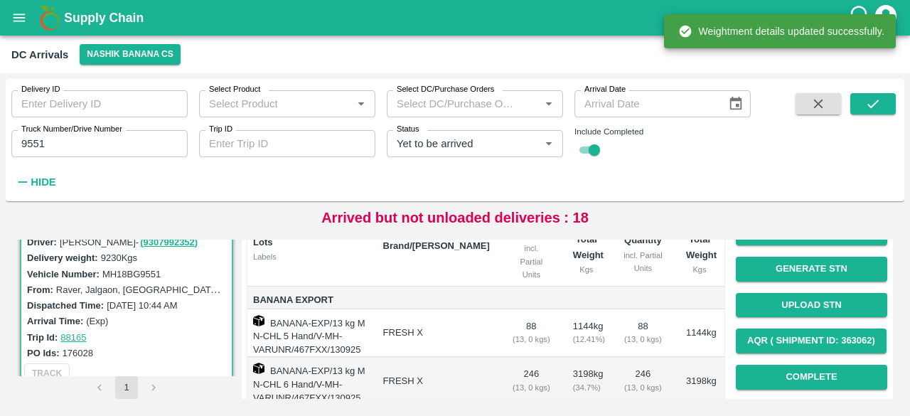
scroll to position [241, 0]
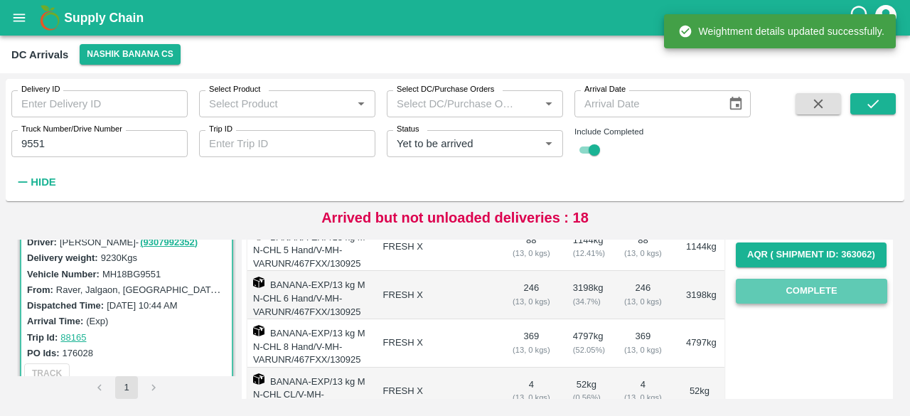
click at [811, 290] on button "Complete" at bounding box center [812, 291] width 152 height 25
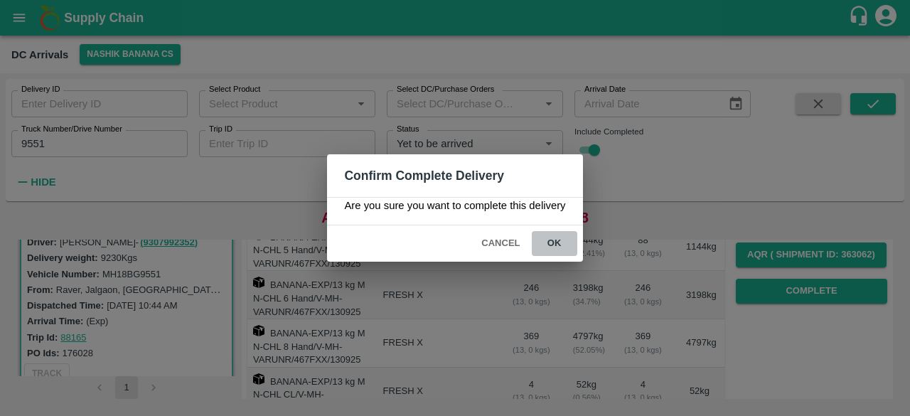
click at [551, 240] on button "ok" at bounding box center [555, 243] width 46 height 25
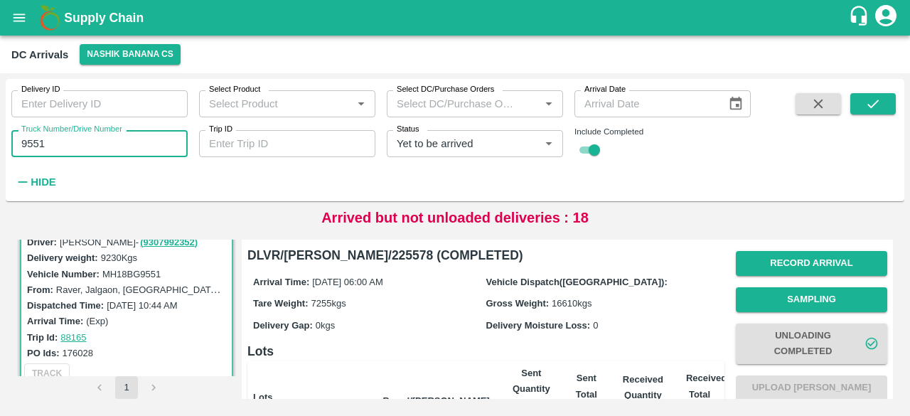
click at [30, 144] on input "9551" at bounding box center [99, 143] width 176 height 27
click at [866, 100] on icon "submit" at bounding box center [874, 104] width 16 height 16
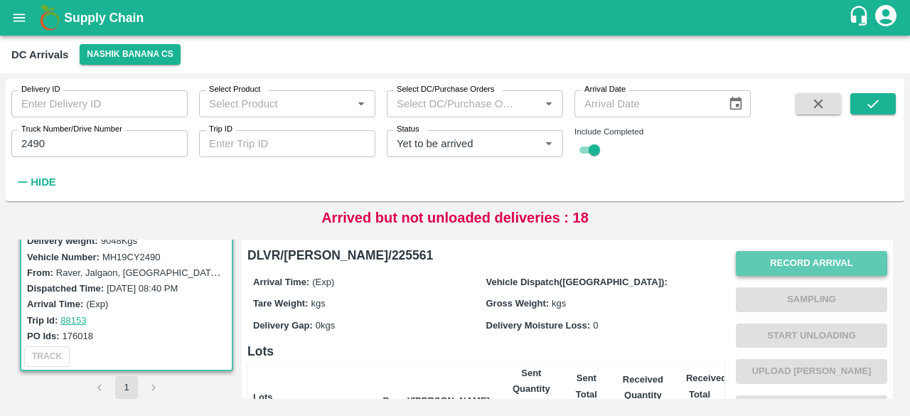
click at [807, 255] on button "Record Arrival" at bounding box center [812, 263] width 152 height 25
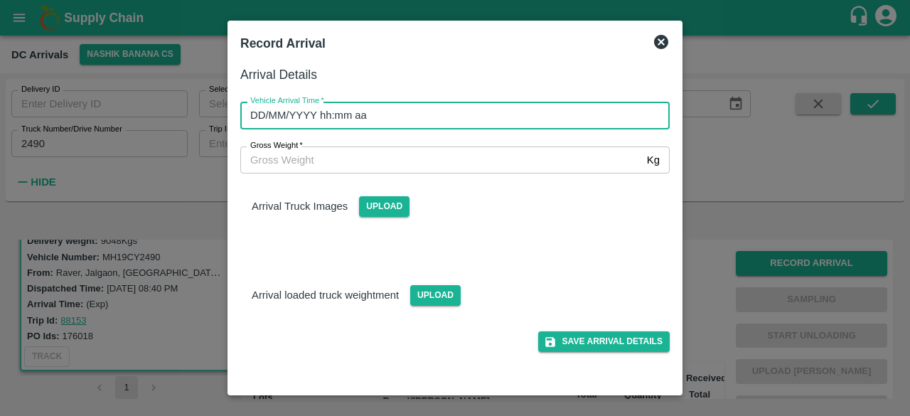
click at [532, 109] on input "DD/MM/YYYY hh:mm aa" at bounding box center [450, 115] width 420 height 27
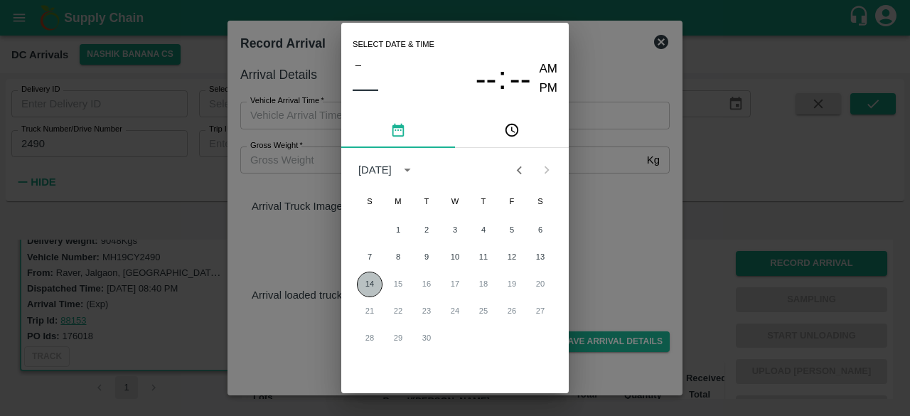
click at [370, 280] on button "14" at bounding box center [370, 285] width 26 height 26
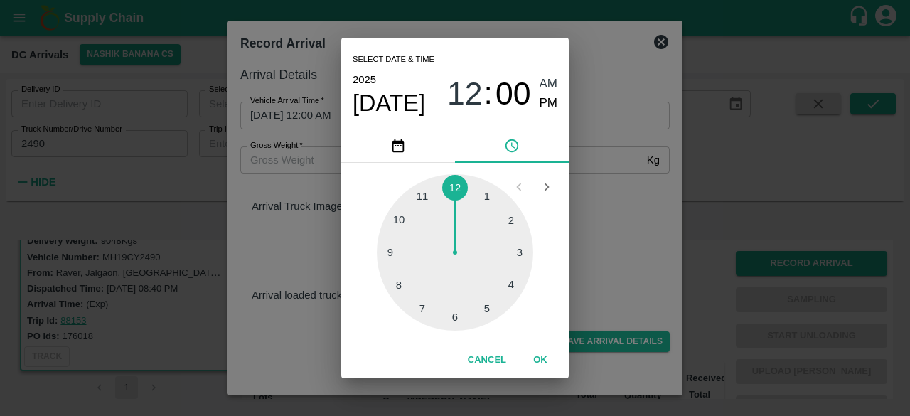
click at [421, 304] on div at bounding box center [455, 252] width 156 height 156
click at [455, 315] on div at bounding box center [455, 252] width 156 height 156
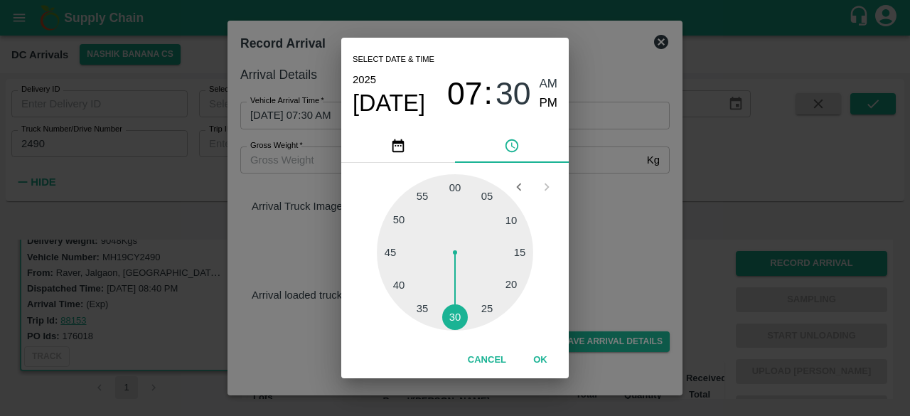
click at [647, 225] on div "Select date & time [DATE] 07 : 30 AM PM 05 10 15 20 25 30 35 40 45 50 55 00 Can…" at bounding box center [455, 208] width 910 height 416
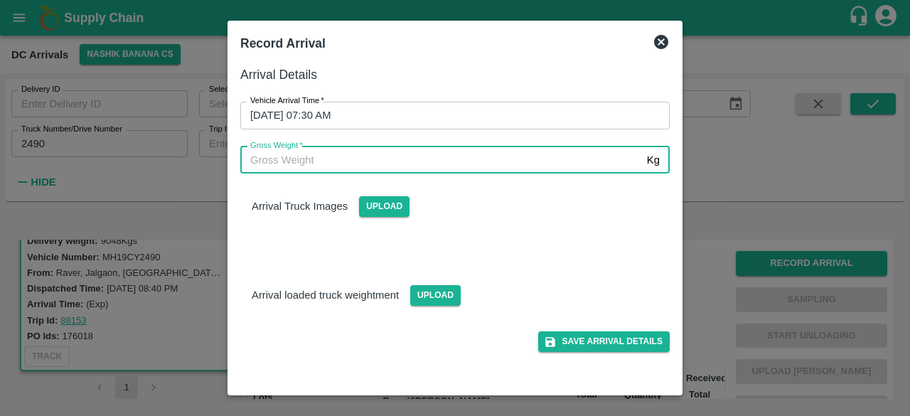
click at [283, 159] on input "Gross Weight   *" at bounding box center [440, 160] width 401 height 27
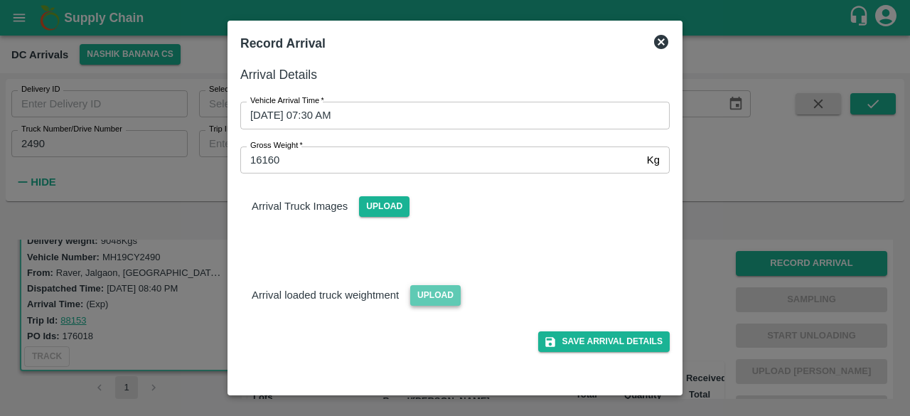
click at [434, 299] on span "Upload" at bounding box center [435, 295] width 51 height 21
click at [0, 0] on input "Upload" at bounding box center [0, 0] width 0 height 0
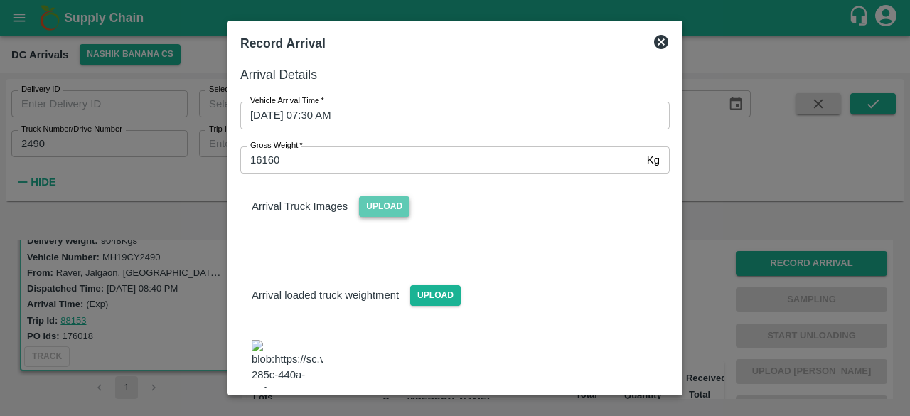
click at [386, 216] on span "Upload" at bounding box center [384, 206] width 51 height 21
click at [0, 0] on input "Upload" at bounding box center [0, 0] width 0 height 0
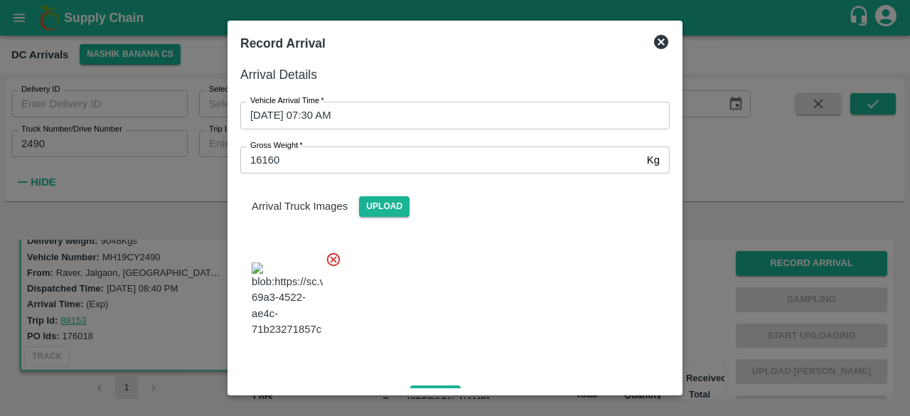
scroll to position [155, 0]
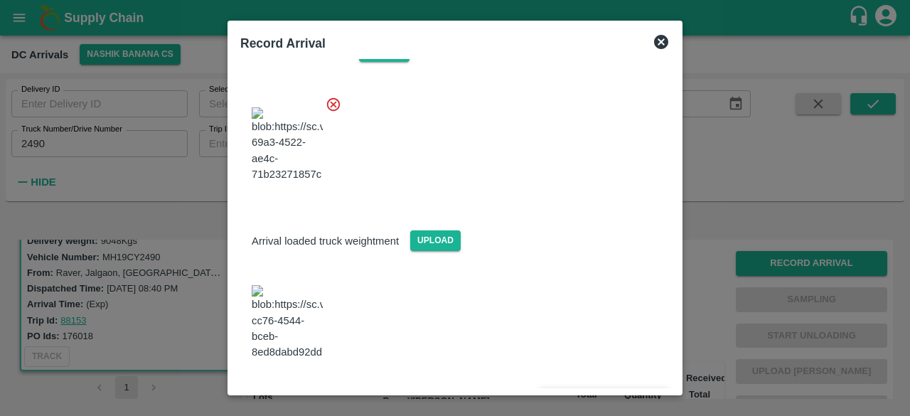
click at [607, 388] on button "Save Arrival Details" at bounding box center [604, 398] width 132 height 21
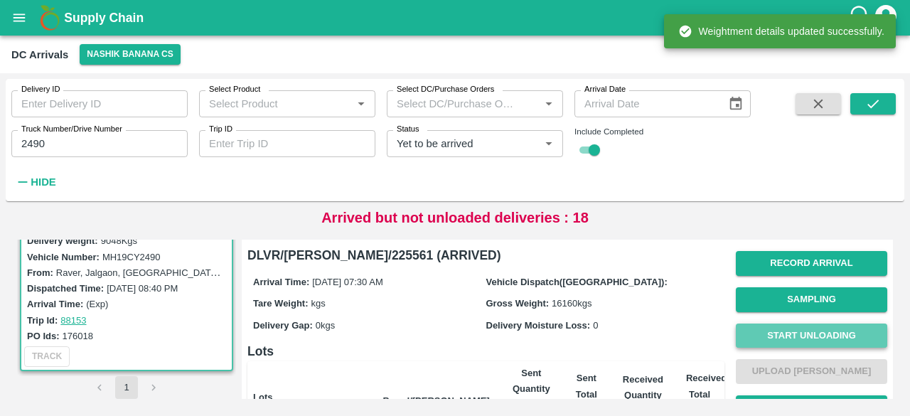
click at [815, 333] on button "Start Unloading" at bounding box center [812, 336] width 152 height 25
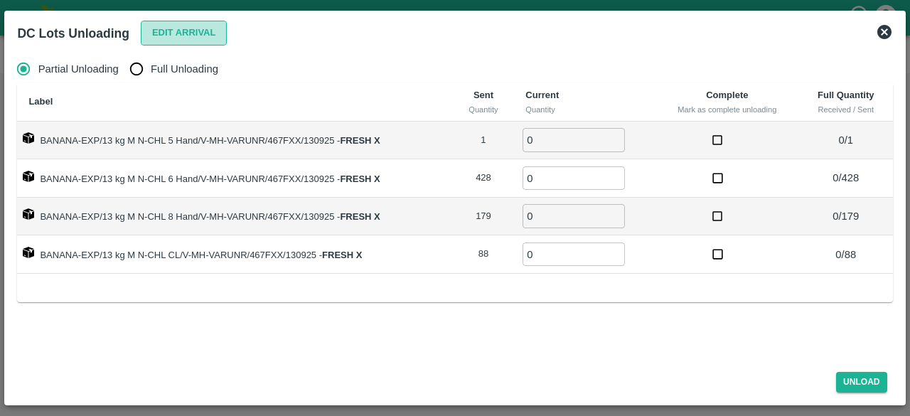
click at [181, 25] on button "Edit Arrival" at bounding box center [184, 33] width 87 height 25
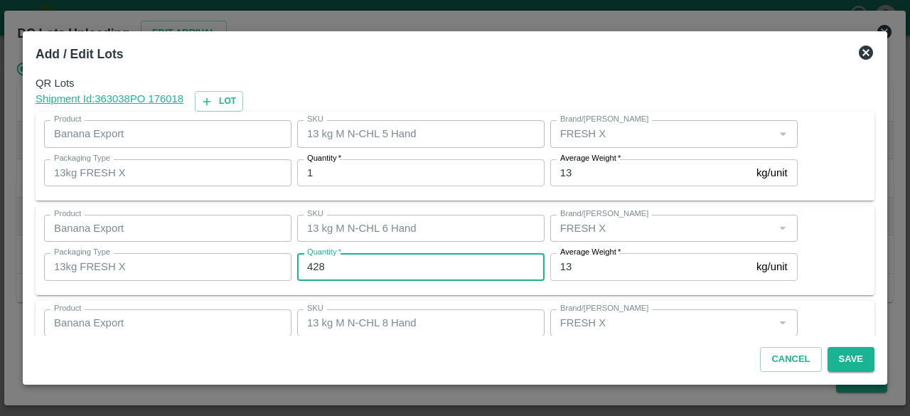
click at [317, 265] on input "428" at bounding box center [421, 266] width 248 height 27
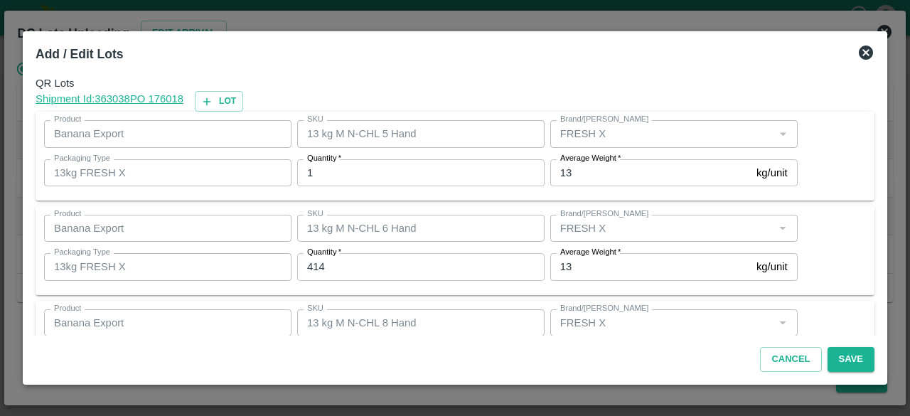
scroll to position [158, 0]
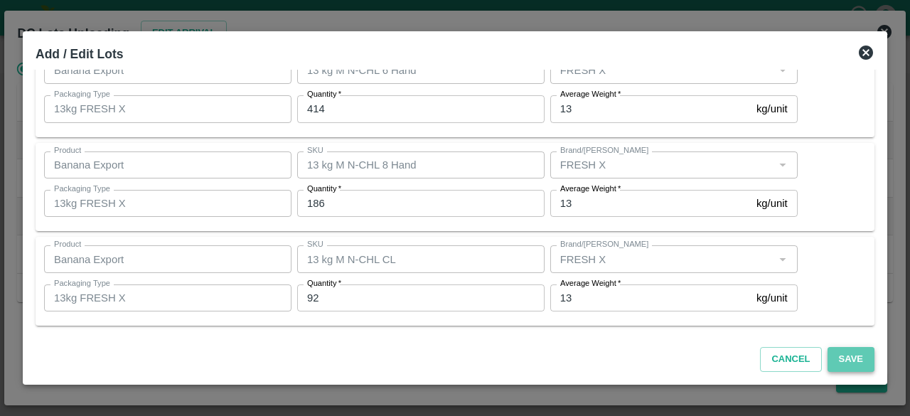
click at [848, 354] on button "Save" at bounding box center [851, 359] width 47 height 25
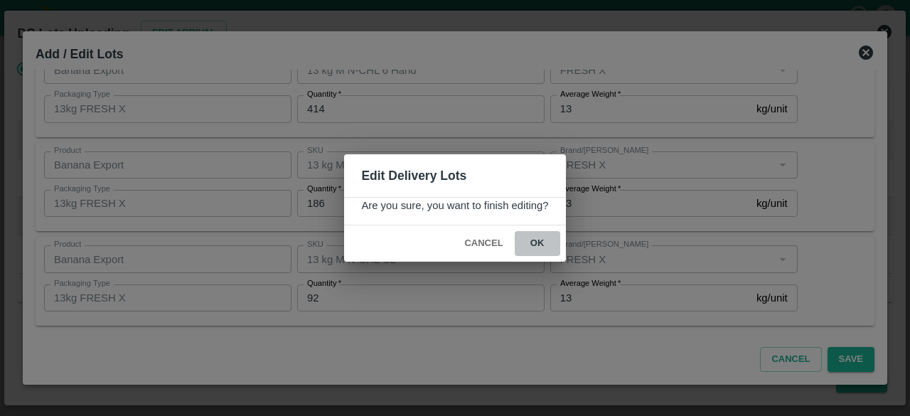
click at [533, 238] on button "ok" at bounding box center [538, 243] width 46 height 25
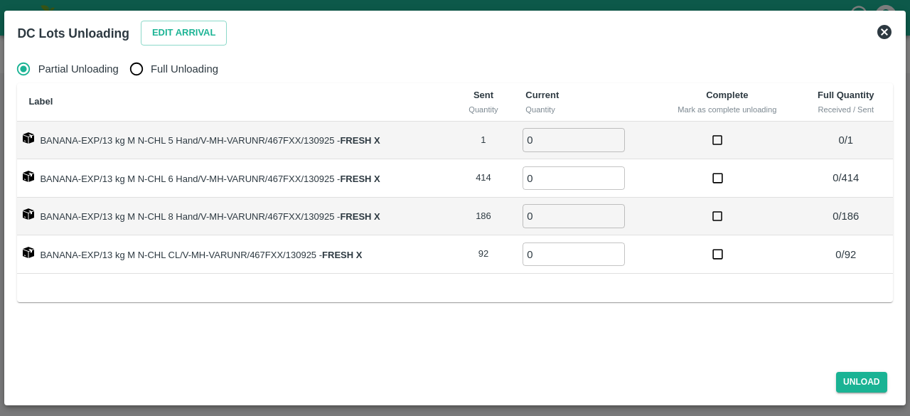
click at [134, 70] on input "Full Unloading" at bounding box center [136, 69] width 28 height 28
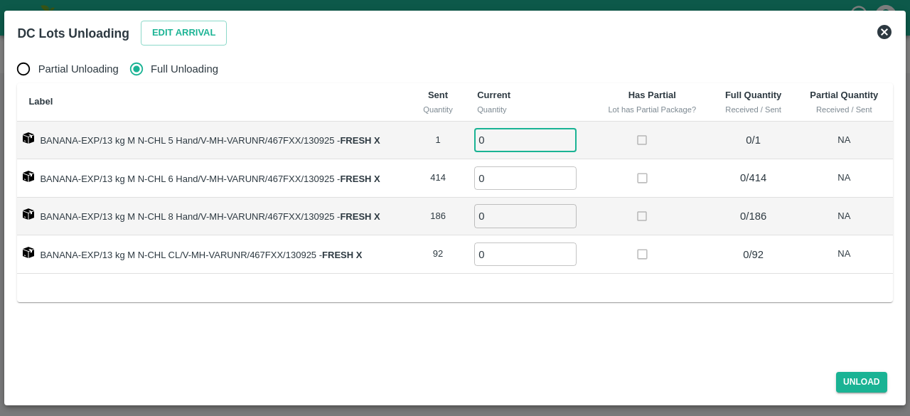
click at [519, 149] on input "0" at bounding box center [525, 139] width 102 height 23
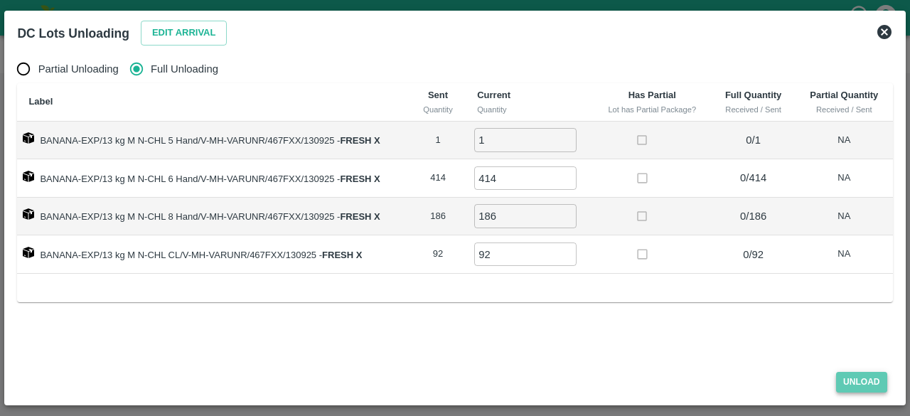
click at [864, 379] on button "Unload" at bounding box center [862, 382] width 51 height 21
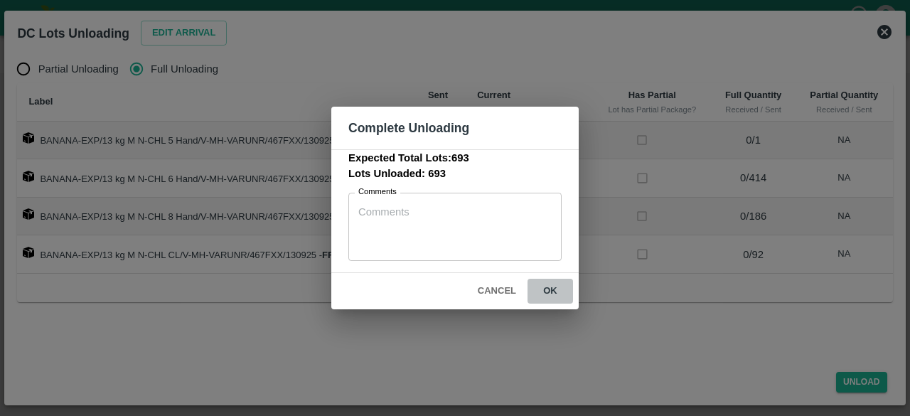
click at [552, 290] on button "ok" at bounding box center [551, 291] width 46 height 25
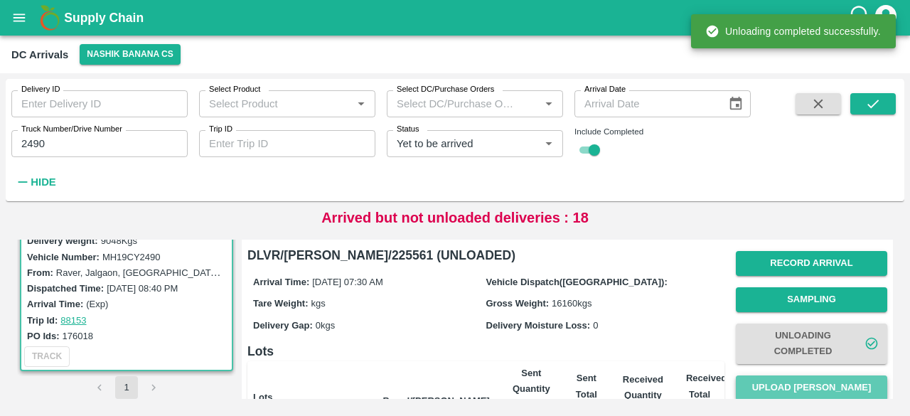
click at [809, 379] on button "Upload [PERSON_NAME]" at bounding box center [812, 388] width 152 height 25
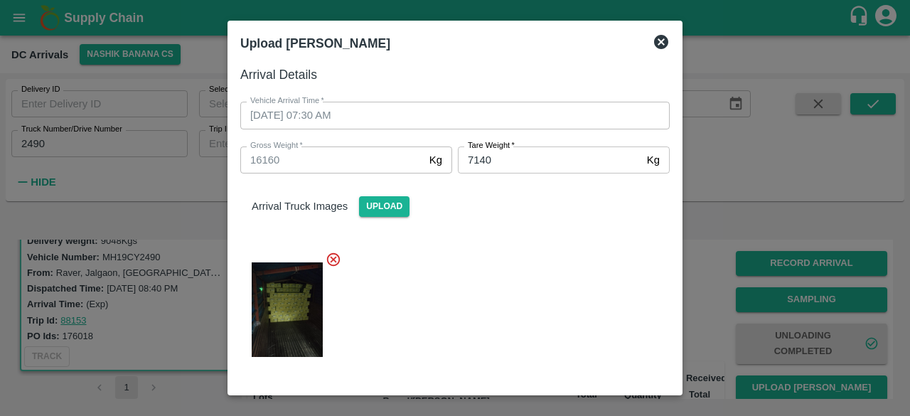
click at [551, 282] on div at bounding box center [449, 306] width 441 height 132
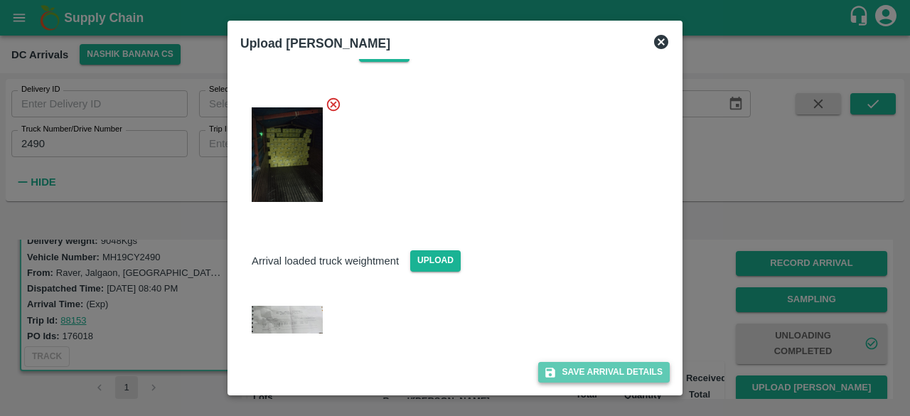
click at [588, 370] on button "Save Arrival Details" at bounding box center [604, 372] width 132 height 21
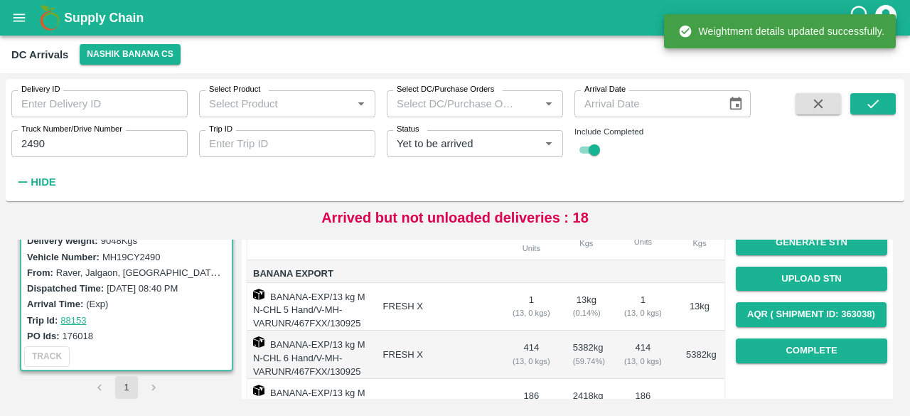
scroll to position [184, 0]
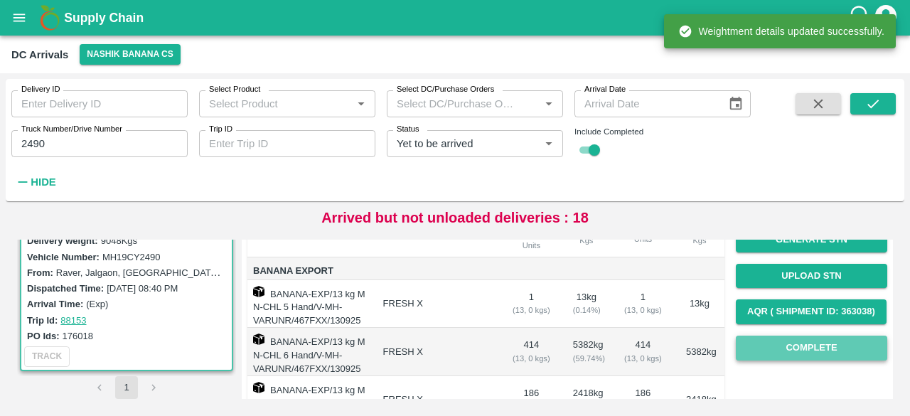
click at [802, 344] on button "Complete" at bounding box center [812, 348] width 152 height 25
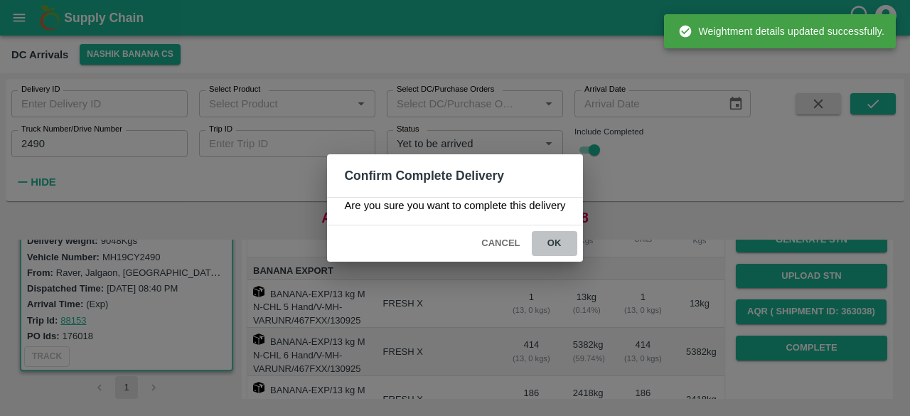
click at [552, 240] on button "ok" at bounding box center [555, 243] width 46 height 25
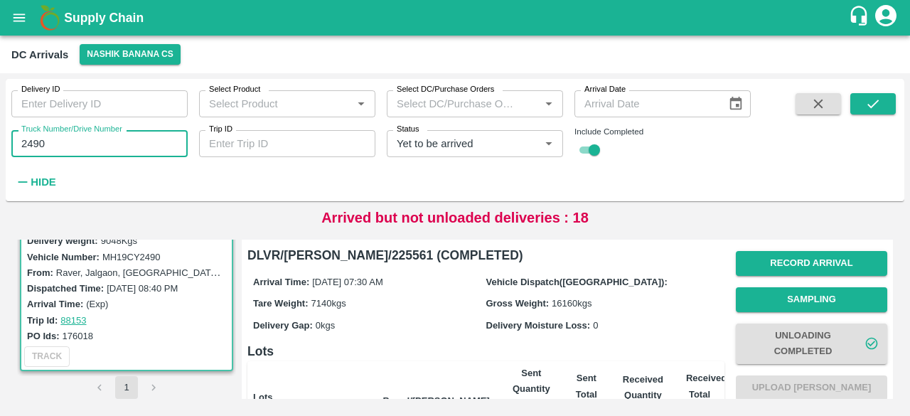
click at [28, 141] on input "2490" at bounding box center [99, 143] width 176 height 27
click at [864, 102] on button "submit" at bounding box center [874, 103] width 46 height 21
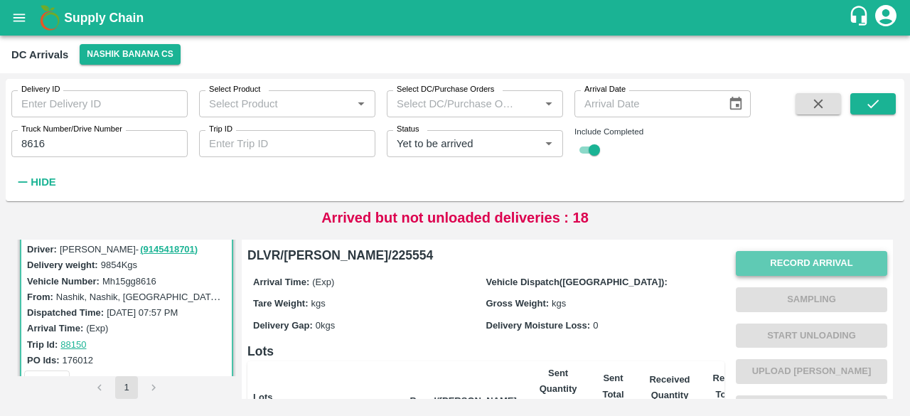
click at [805, 268] on button "Record Arrival" at bounding box center [812, 263] width 152 height 25
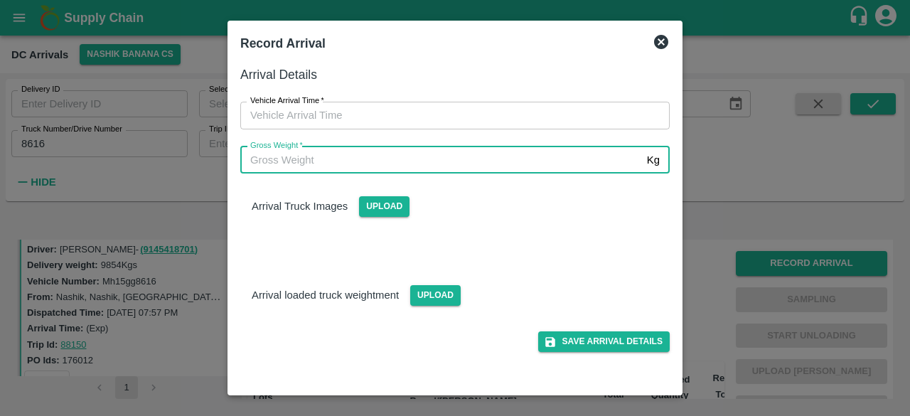
click at [391, 159] on input "Gross Weight   *" at bounding box center [440, 160] width 401 height 27
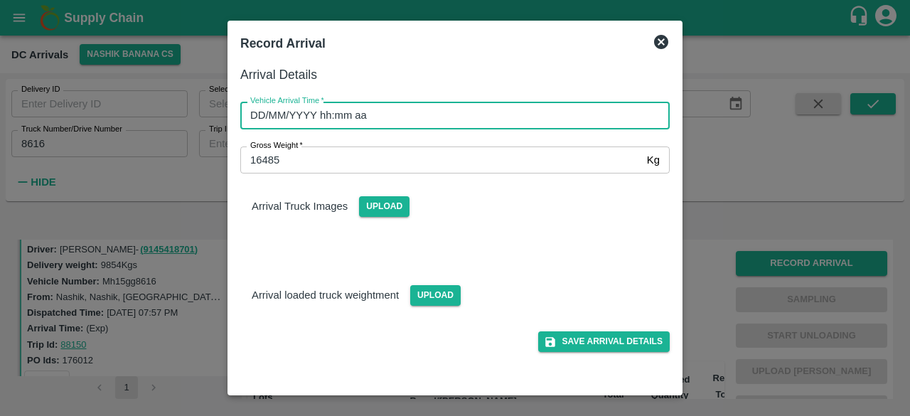
click at [408, 119] on input "DD/MM/YYYY hh:mm aa" at bounding box center [450, 115] width 420 height 27
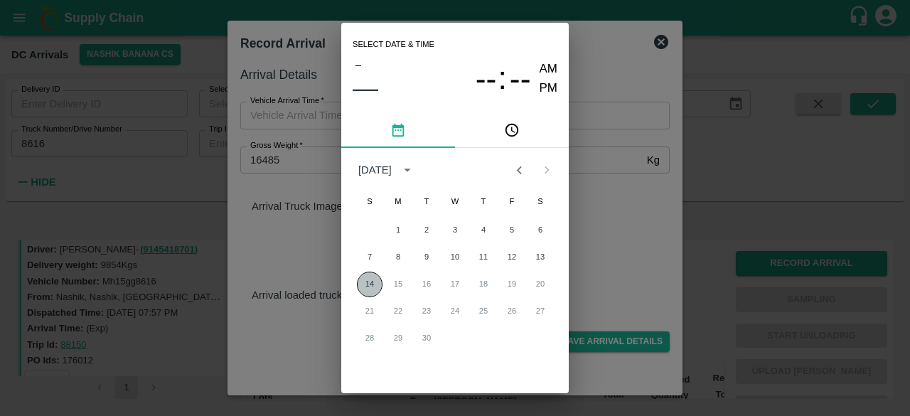
click at [368, 284] on button "14" at bounding box center [370, 285] width 26 height 26
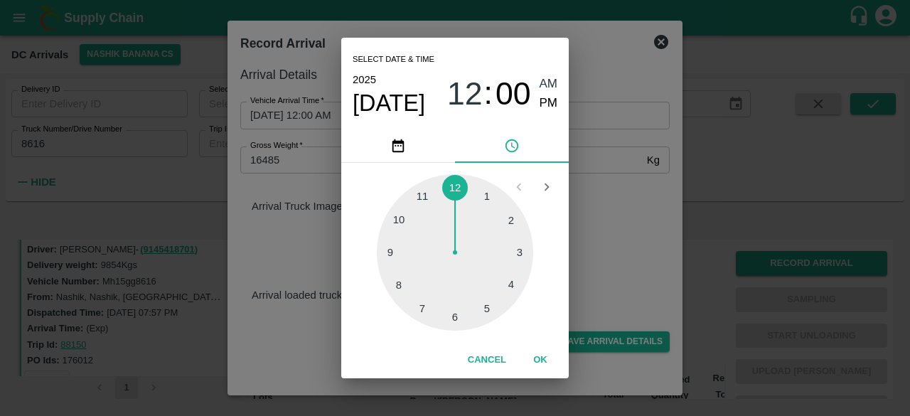
click at [418, 309] on div at bounding box center [455, 252] width 156 height 156
click at [455, 319] on div at bounding box center [455, 252] width 156 height 156
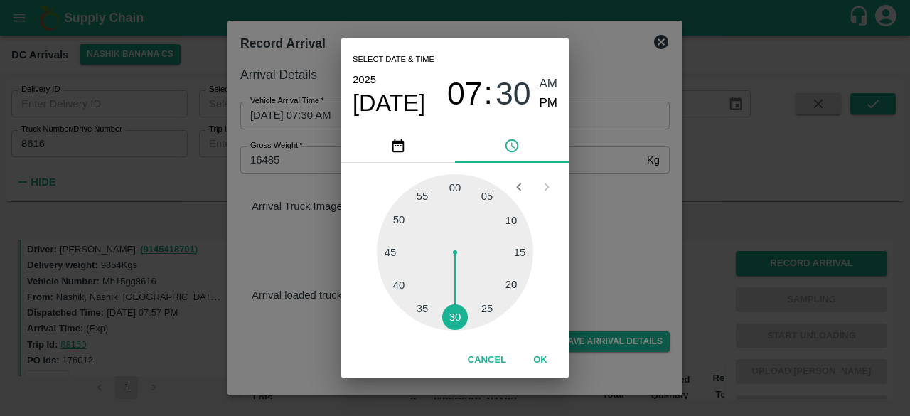
click at [630, 254] on div "Select date & time [DATE] 07 : 30 AM PM 05 10 15 20 25 30 35 40 45 50 55 00 Can…" at bounding box center [455, 208] width 910 height 416
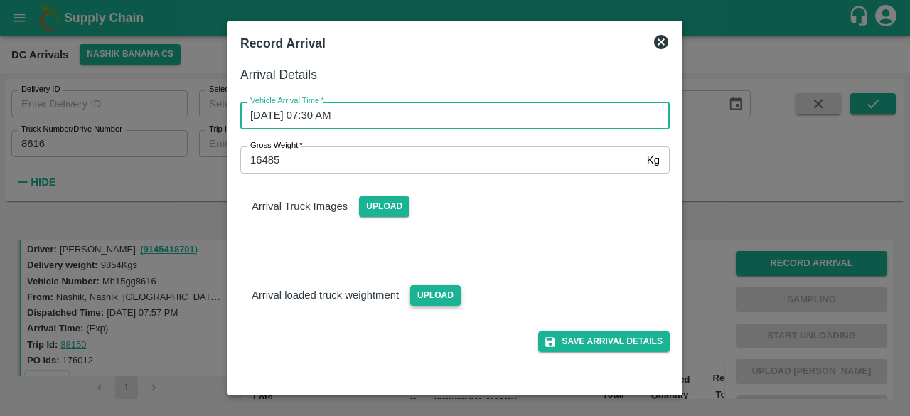
click at [431, 300] on span "Upload" at bounding box center [435, 295] width 51 height 21
click at [0, 0] on input "Upload" at bounding box center [0, 0] width 0 height 0
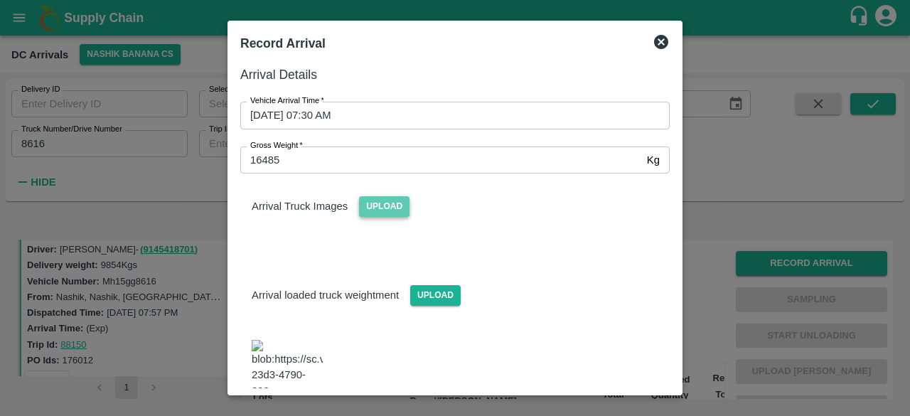
click at [377, 203] on span "Upload" at bounding box center [384, 206] width 51 height 21
click at [0, 0] on input "Upload" at bounding box center [0, 0] width 0 height 0
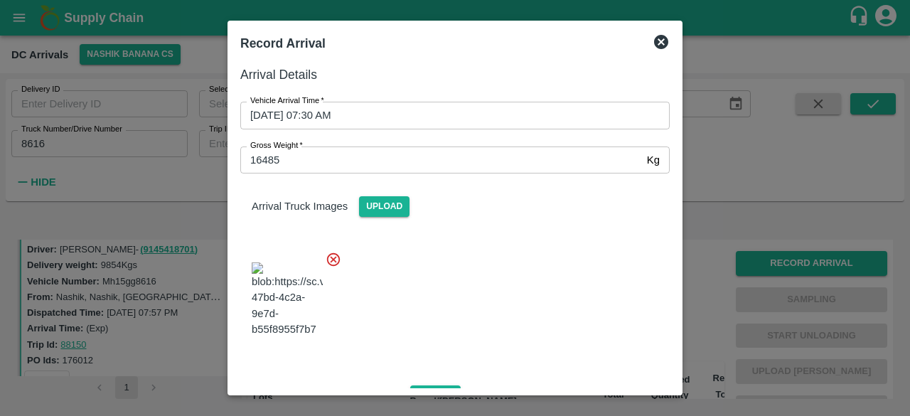
scroll to position [221, 0]
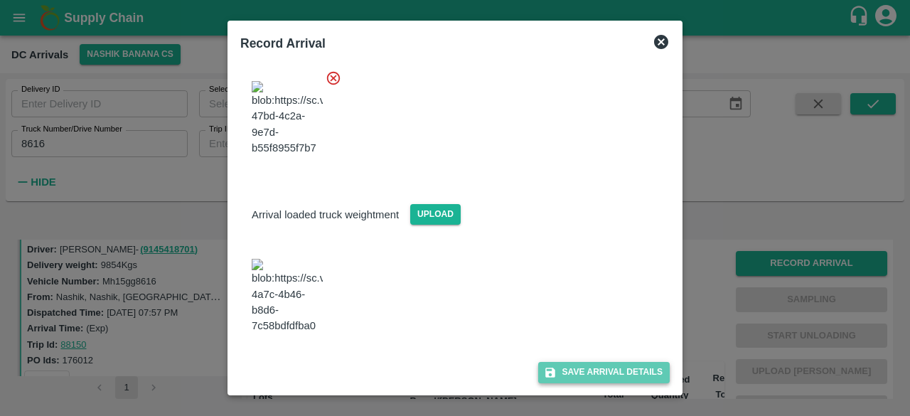
click at [575, 363] on button "Save Arrival Details" at bounding box center [604, 372] width 132 height 21
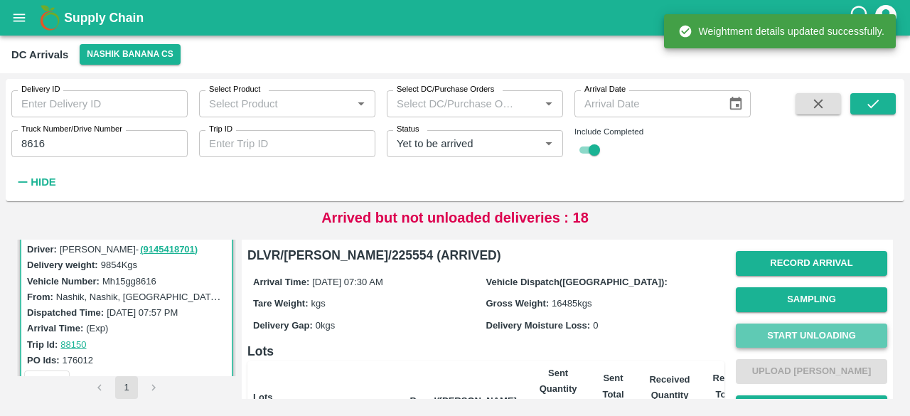
click at [808, 332] on button "Start Unloading" at bounding box center [812, 336] width 152 height 25
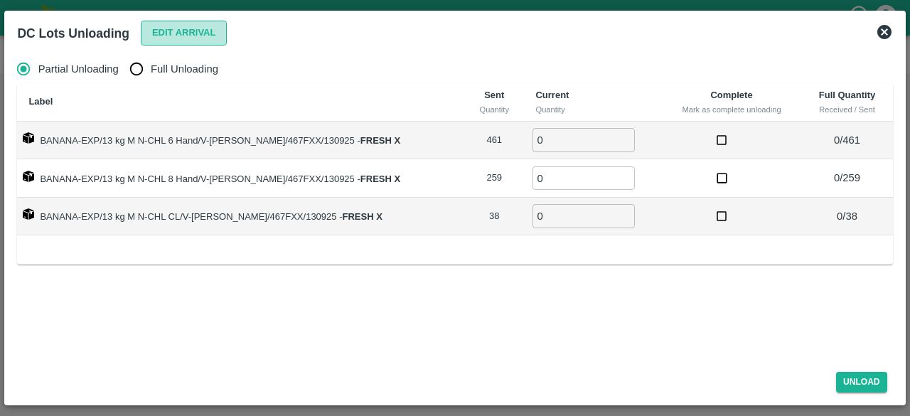
click at [188, 37] on button "Edit Arrival" at bounding box center [184, 33] width 87 height 25
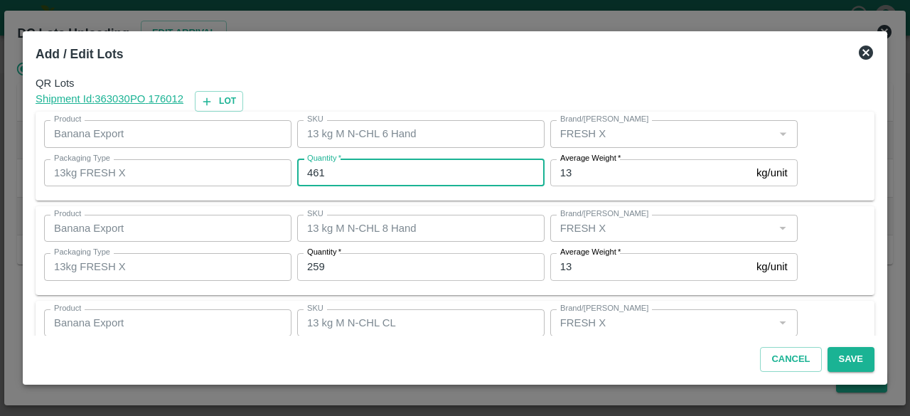
click at [319, 167] on input "461" at bounding box center [421, 172] width 248 height 27
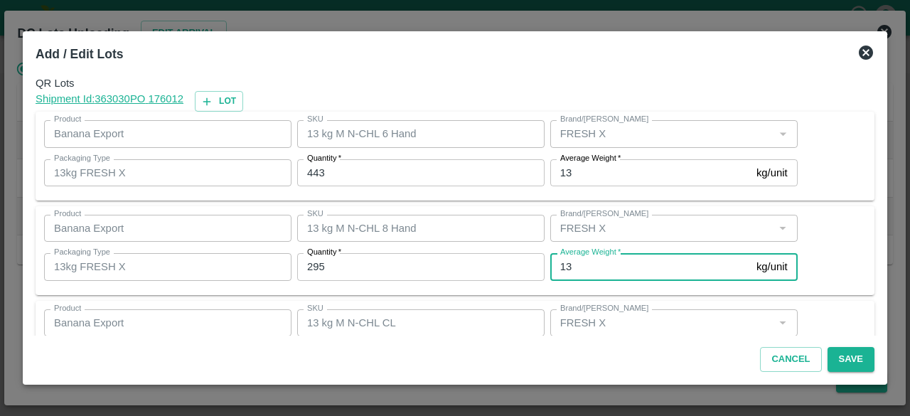
scroll to position [64, 0]
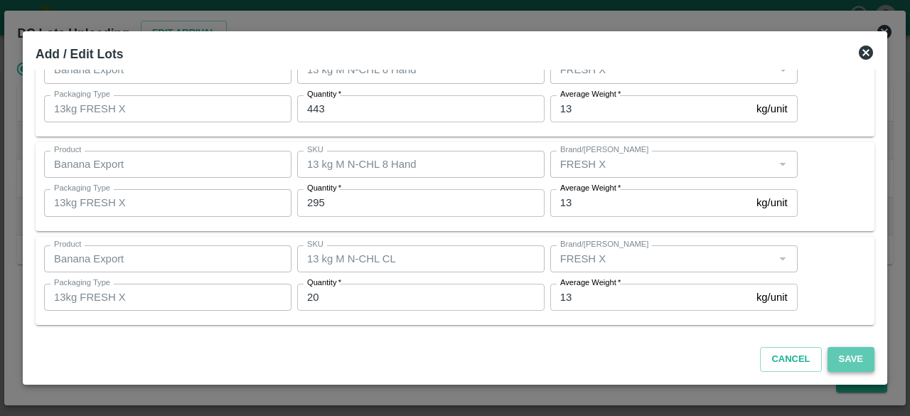
click at [847, 352] on button "Save" at bounding box center [851, 359] width 47 height 25
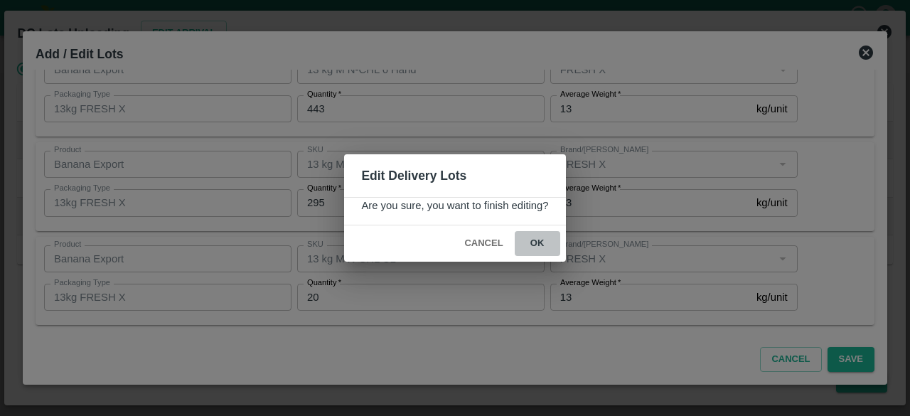
click at [538, 243] on button "ok" at bounding box center [538, 243] width 46 height 25
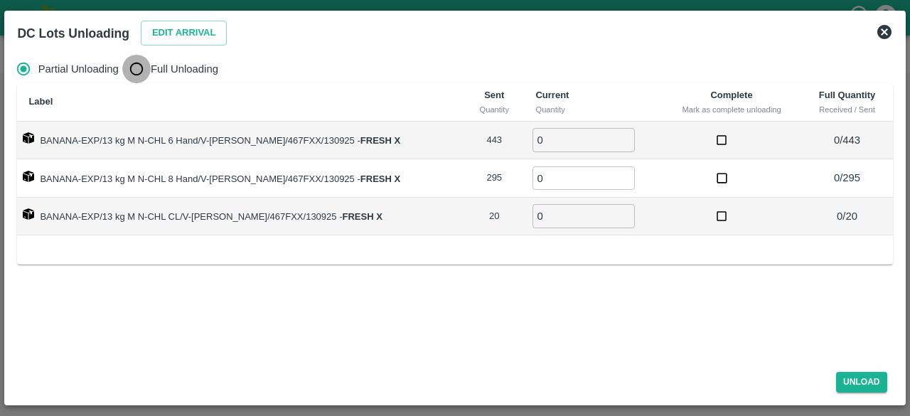
click at [142, 67] on input "Full Unloading" at bounding box center [136, 69] width 28 height 28
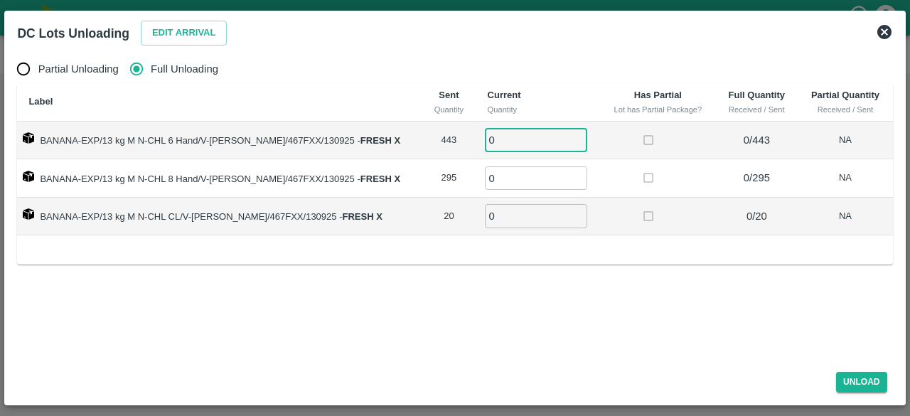
click at [499, 139] on input "0" at bounding box center [536, 139] width 102 height 23
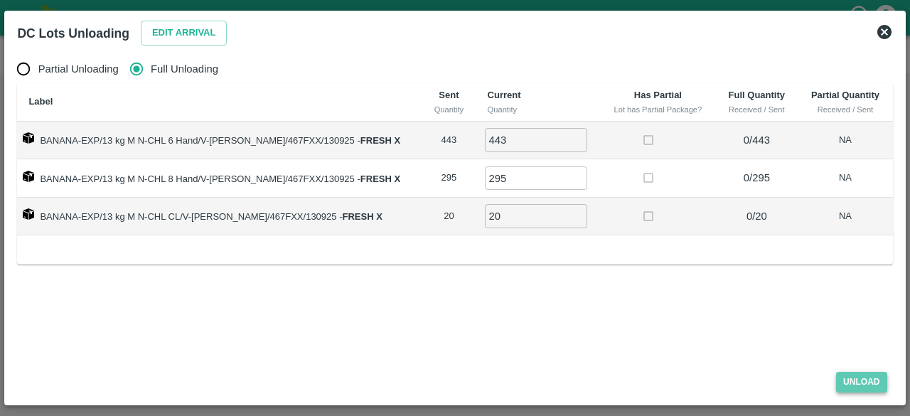
click at [859, 383] on button "Unload" at bounding box center [862, 382] width 51 height 21
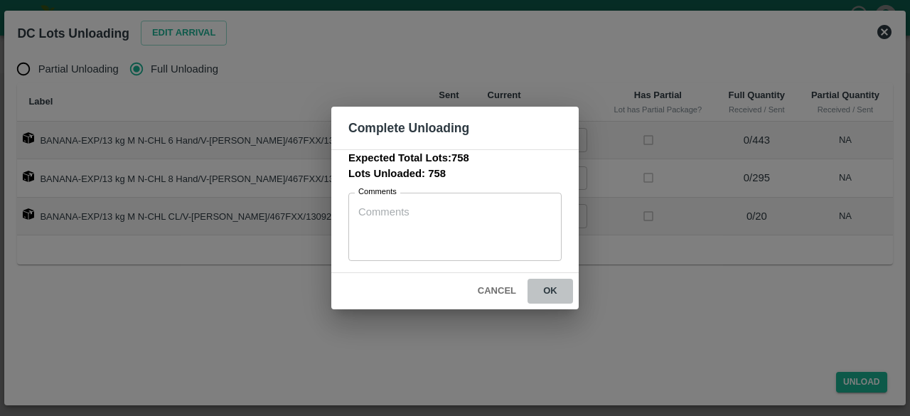
click at [552, 291] on button "ok" at bounding box center [551, 291] width 46 height 25
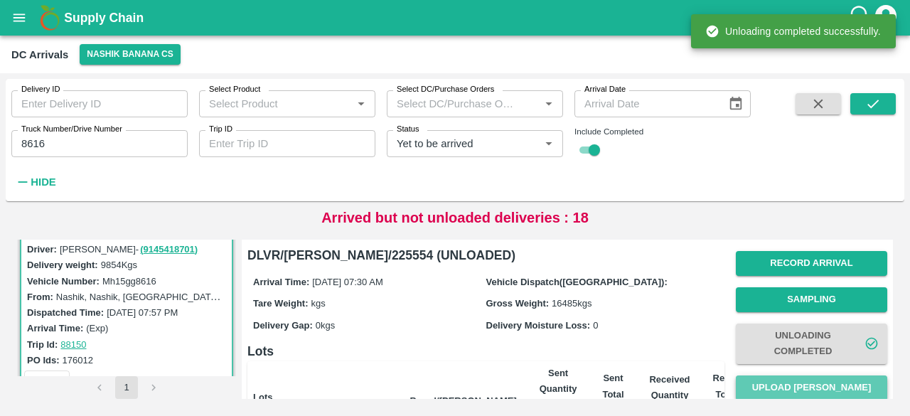
click at [809, 385] on button "Upload [PERSON_NAME]" at bounding box center [812, 388] width 152 height 25
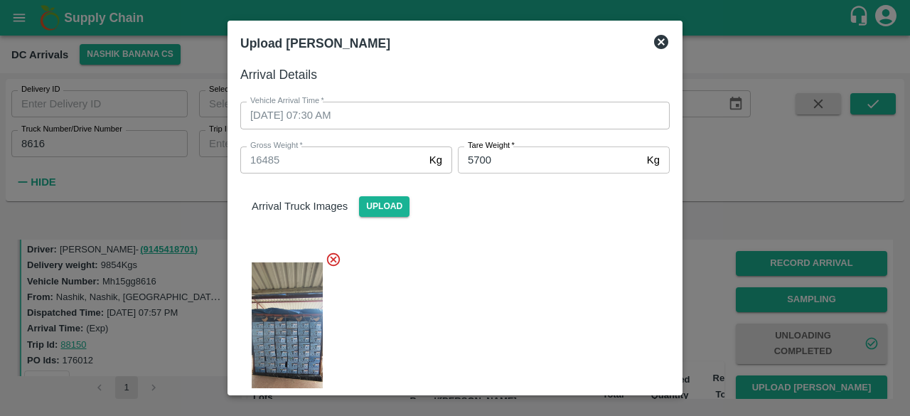
click at [548, 288] on div at bounding box center [449, 337] width 441 height 195
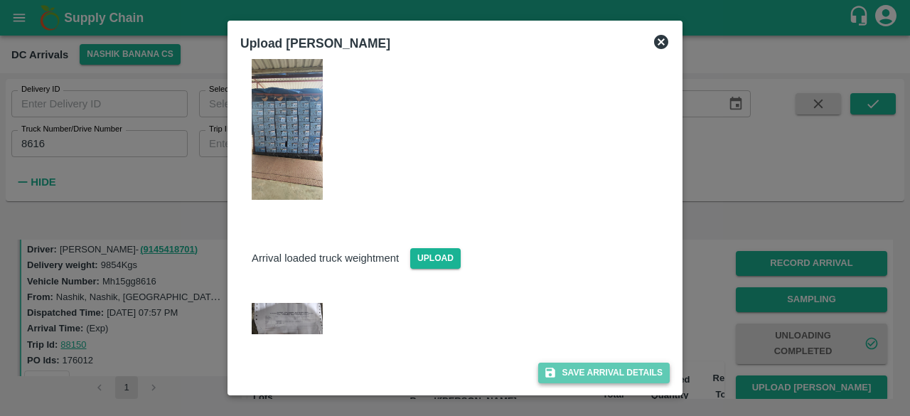
click at [585, 368] on button "Save Arrival Details" at bounding box center [604, 373] width 132 height 21
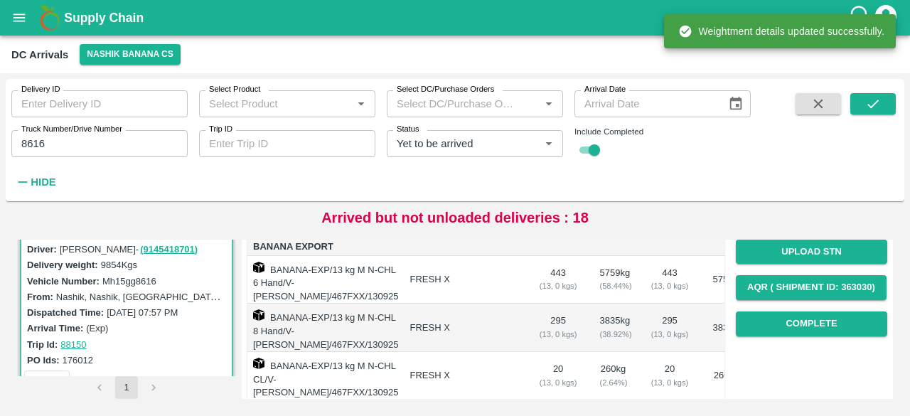
scroll to position [209, 0]
click at [808, 324] on button "Complete" at bounding box center [812, 323] width 152 height 25
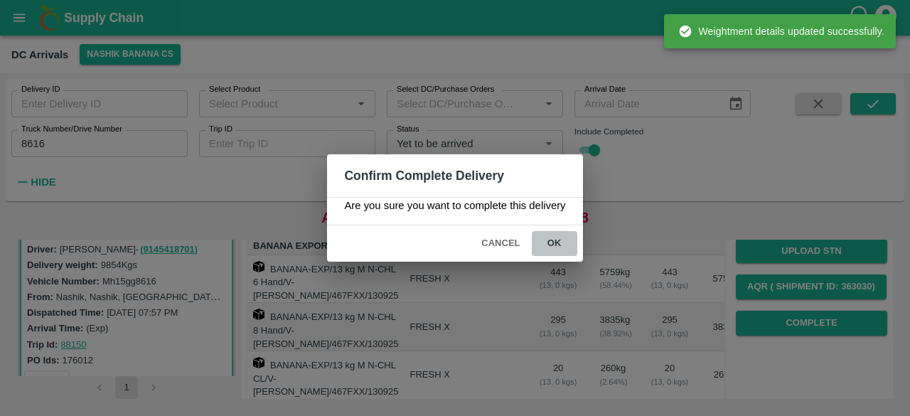
click at [559, 239] on button "ok" at bounding box center [555, 243] width 46 height 25
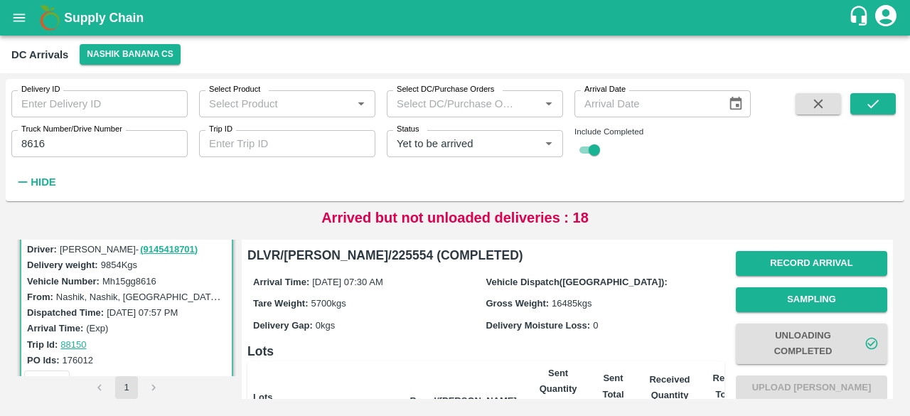
click at [29, 150] on input "8616" at bounding box center [99, 143] width 176 height 27
click at [868, 105] on icon "submit" at bounding box center [874, 104] width 16 height 16
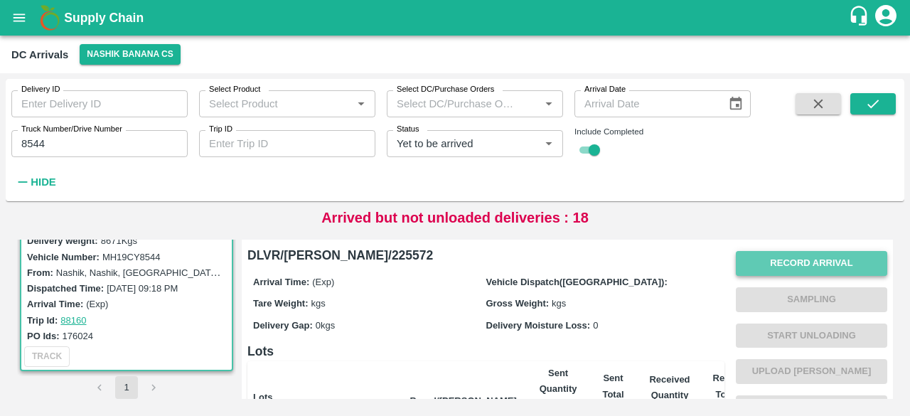
click at [792, 270] on button "Record Arrival" at bounding box center [812, 263] width 152 height 25
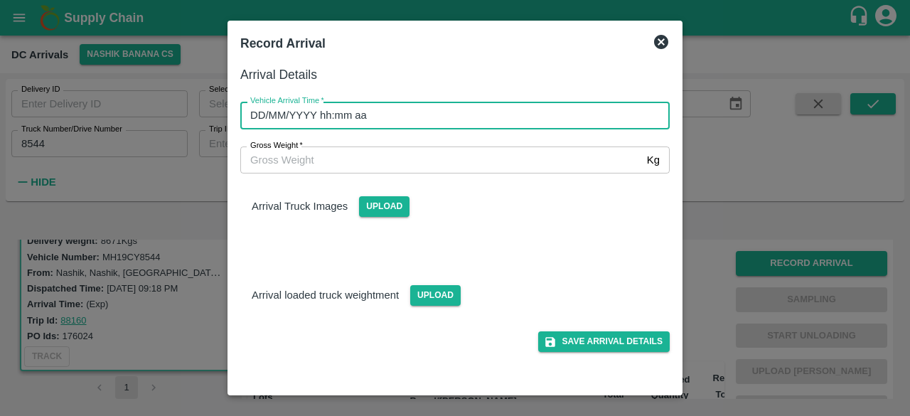
click at [502, 119] on input "DD/MM/YYYY hh:mm aa" at bounding box center [450, 115] width 420 height 27
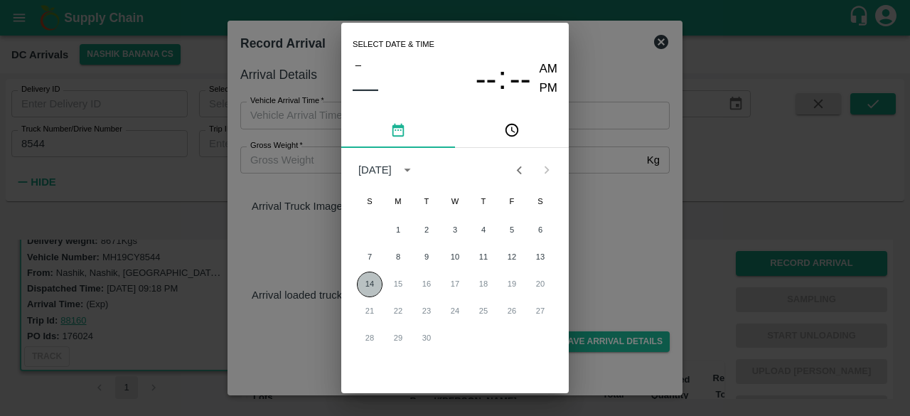
click at [368, 285] on button "14" at bounding box center [370, 285] width 26 height 26
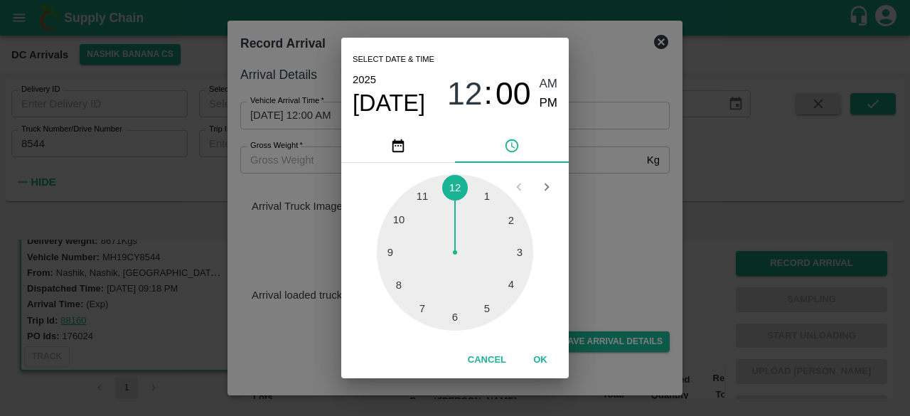
click at [454, 316] on div at bounding box center [455, 252] width 156 height 156
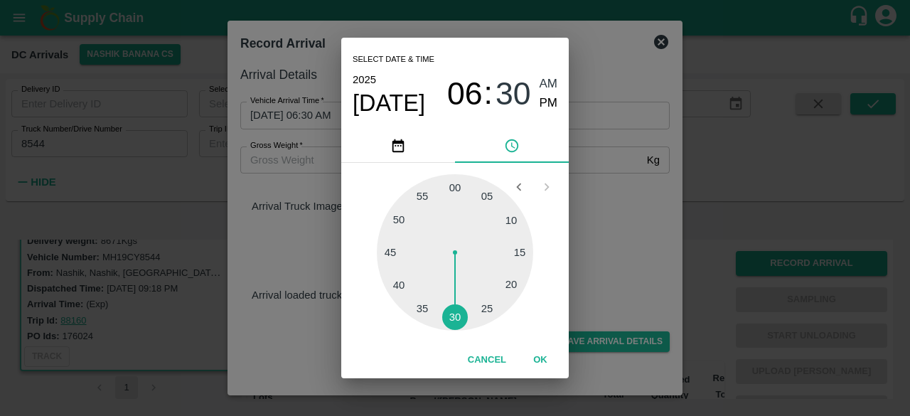
click at [632, 209] on div "Select date & time [DATE] 06 : 30 AM PM 05 10 15 20 25 30 35 40 45 50 55 00 Can…" at bounding box center [455, 208] width 910 height 416
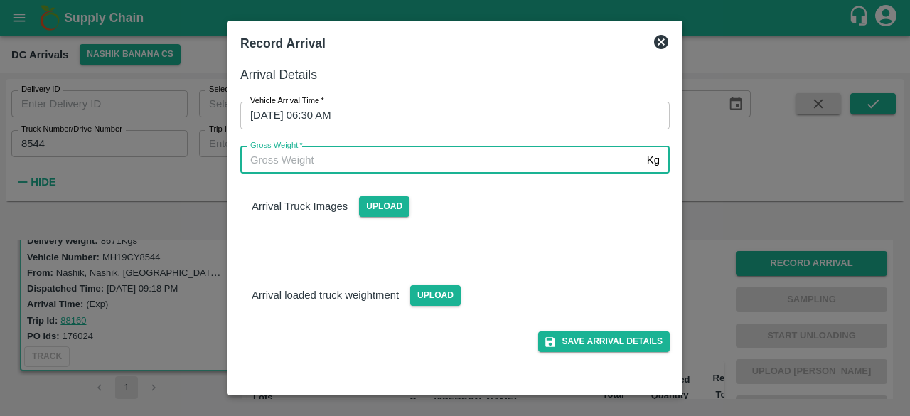
click at [300, 164] on input "Gross Weight   *" at bounding box center [440, 160] width 401 height 27
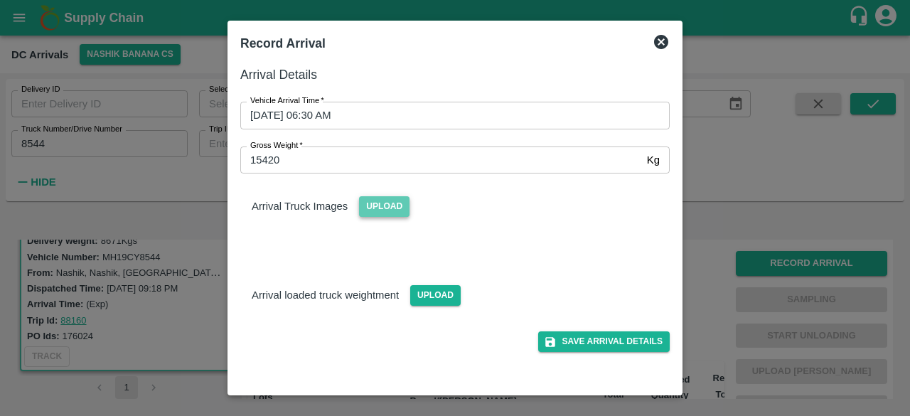
click at [391, 208] on span "Upload" at bounding box center [384, 206] width 51 height 21
click at [0, 0] on input "Upload" at bounding box center [0, 0] width 0 height 0
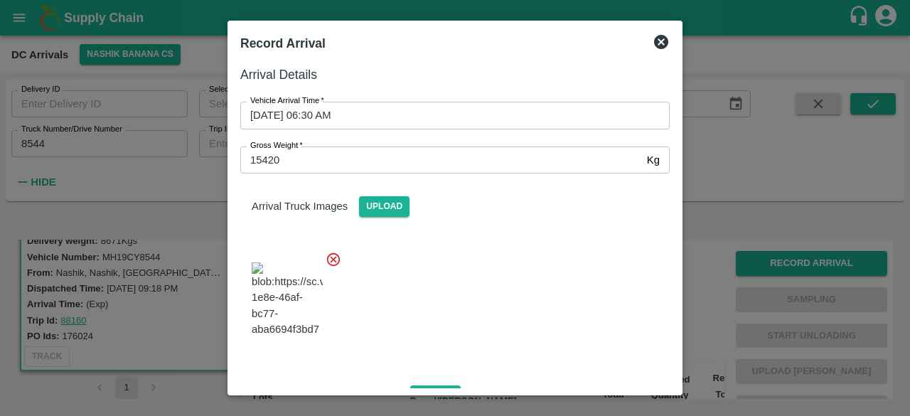
scroll to position [90, 0]
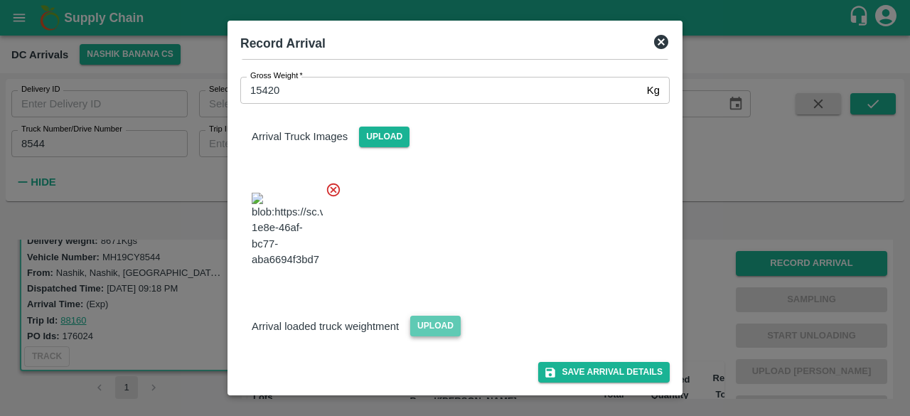
click at [430, 324] on span "Upload" at bounding box center [435, 326] width 51 height 21
click at [0, 0] on input "Upload" at bounding box center [0, 0] width 0 height 0
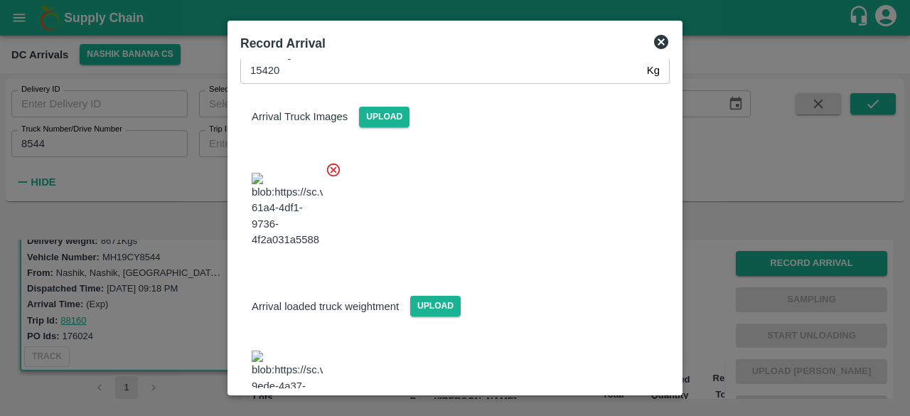
scroll to position [154, 0]
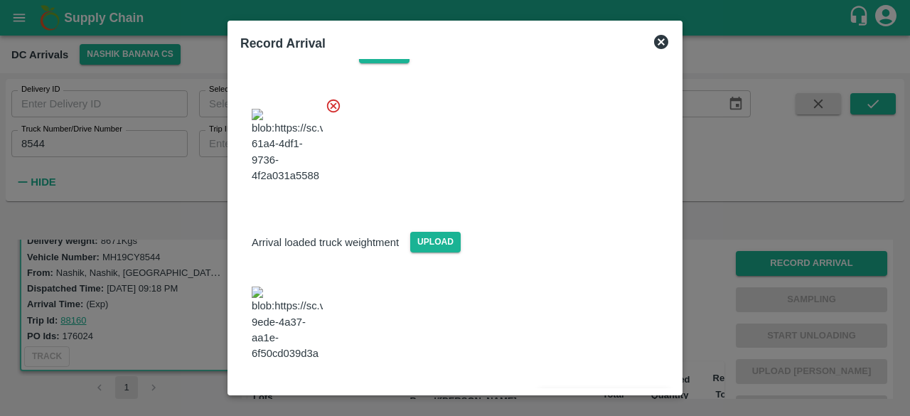
click at [586, 390] on button "Save Arrival Details" at bounding box center [604, 400] width 132 height 21
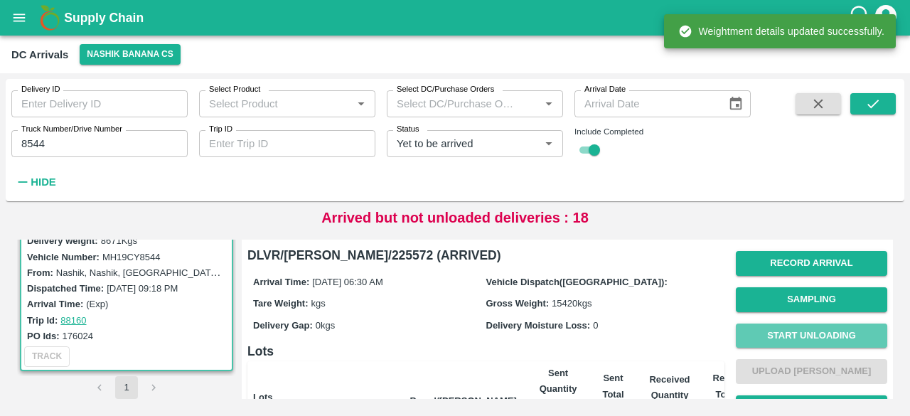
click at [792, 331] on button "Start Unloading" at bounding box center [812, 336] width 152 height 25
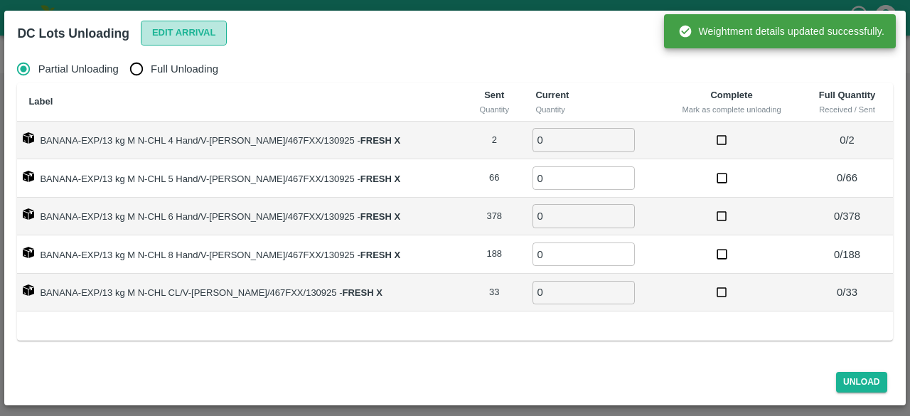
click at [175, 37] on button "Edit Arrival" at bounding box center [184, 33] width 87 height 25
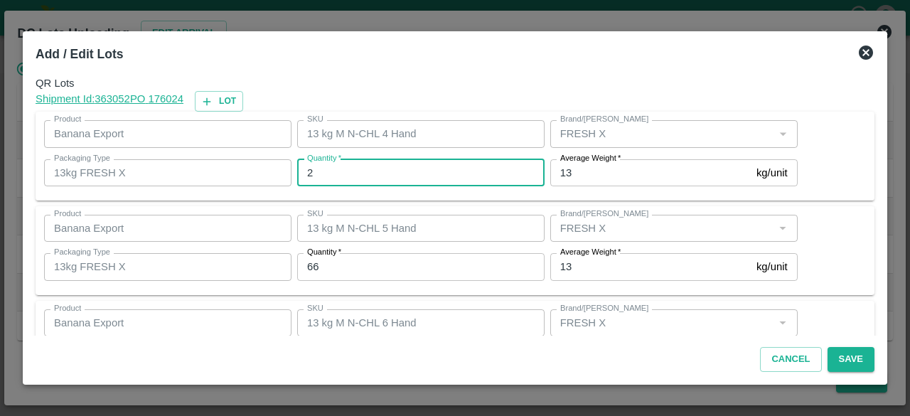
click at [322, 171] on input "2" at bounding box center [421, 172] width 248 height 27
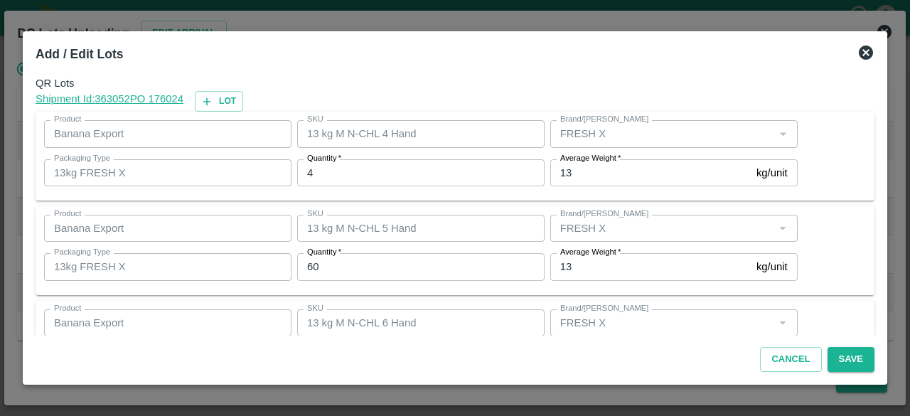
scroll to position [158, 0]
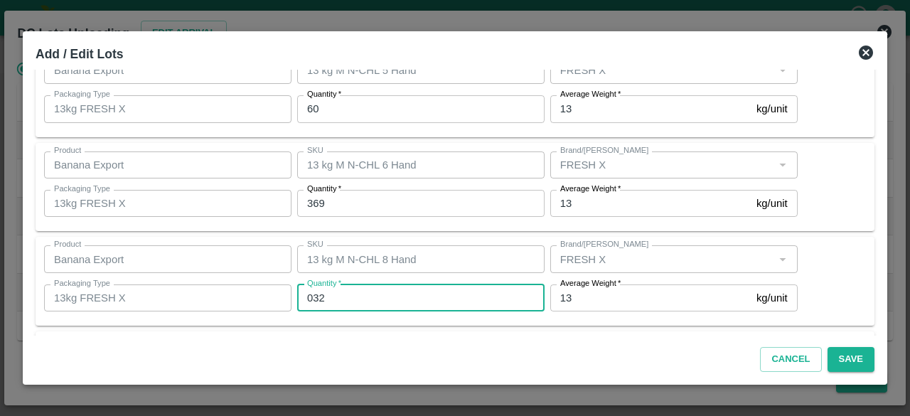
click at [316, 296] on input "032" at bounding box center [421, 298] width 248 height 27
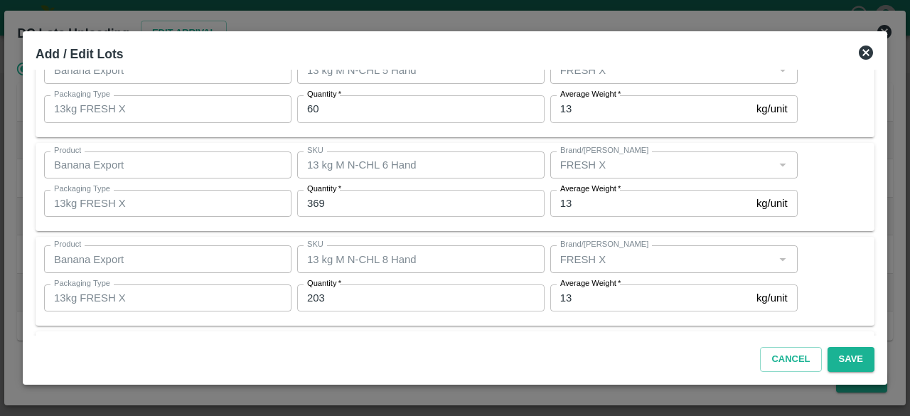
scroll to position [253, 0]
click at [849, 359] on button "Save" at bounding box center [851, 359] width 47 height 25
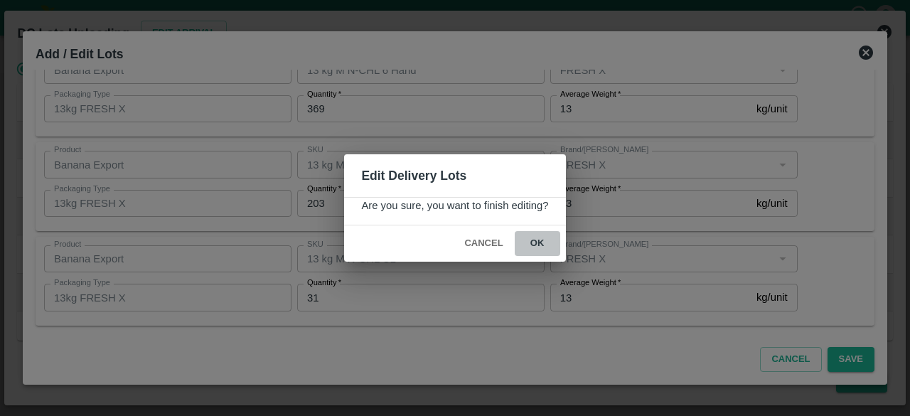
click at [538, 240] on button "ok" at bounding box center [538, 243] width 46 height 25
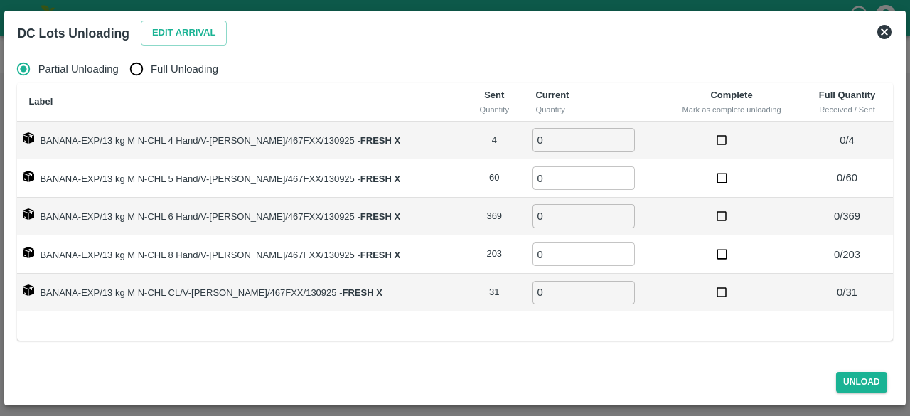
click at [144, 70] on input "Full Unloading" at bounding box center [136, 69] width 28 height 28
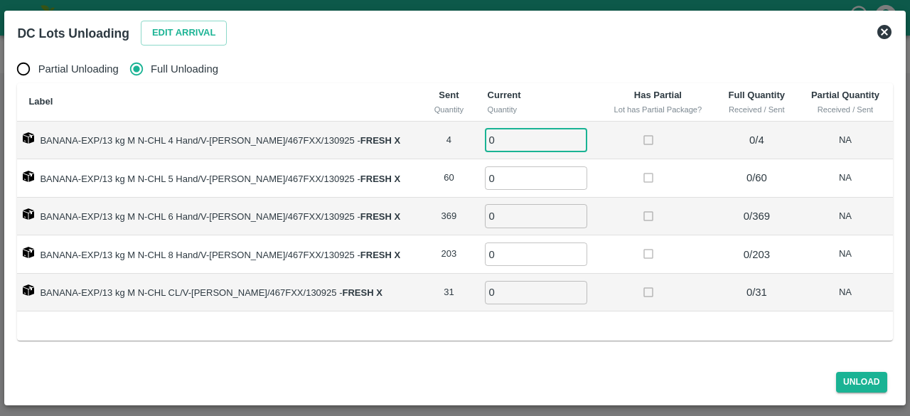
click at [505, 142] on input "0" at bounding box center [536, 139] width 102 height 23
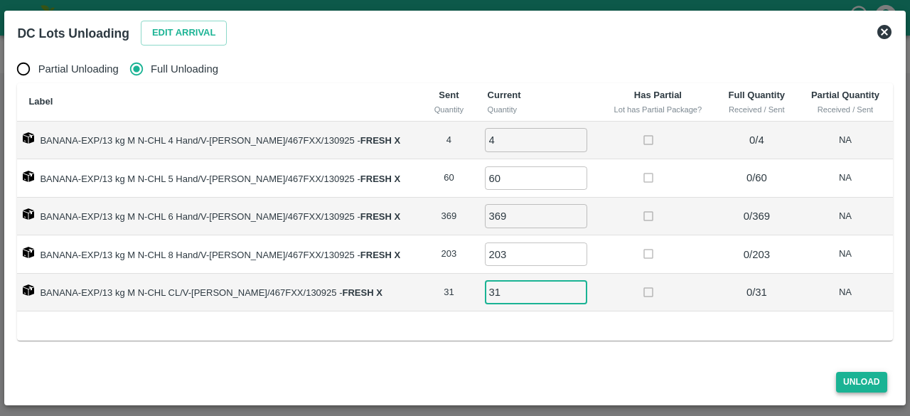
click at [854, 386] on button "Unload" at bounding box center [862, 382] width 51 height 21
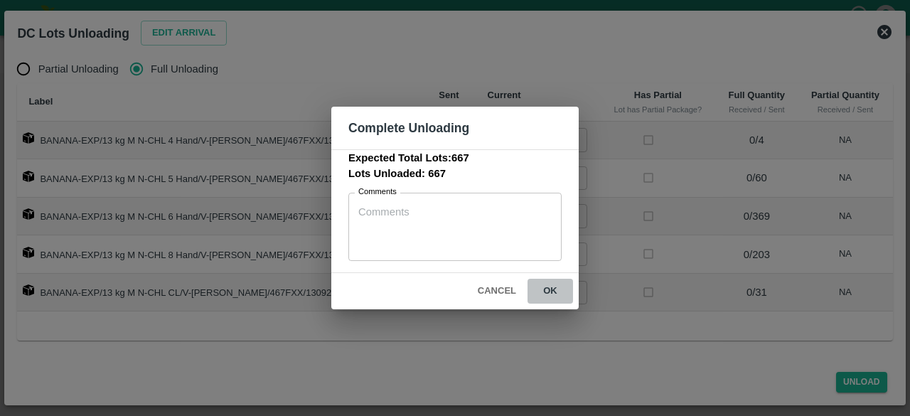
click at [546, 289] on button "ok" at bounding box center [551, 291] width 46 height 25
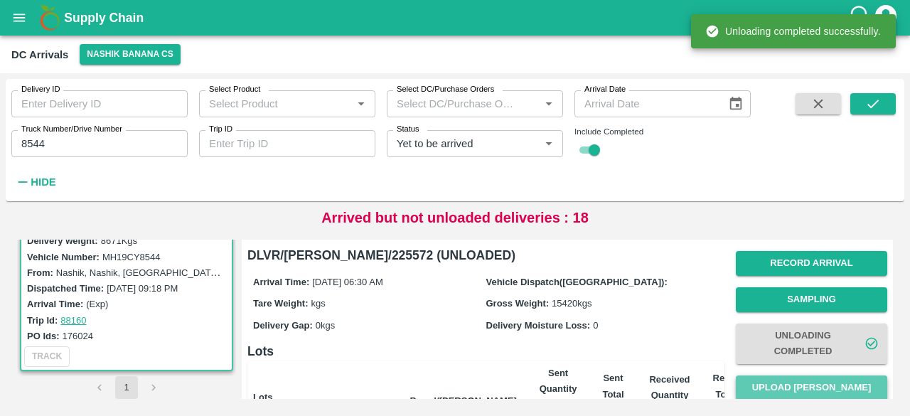
click at [814, 385] on button "Upload [PERSON_NAME]" at bounding box center [812, 388] width 152 height 25
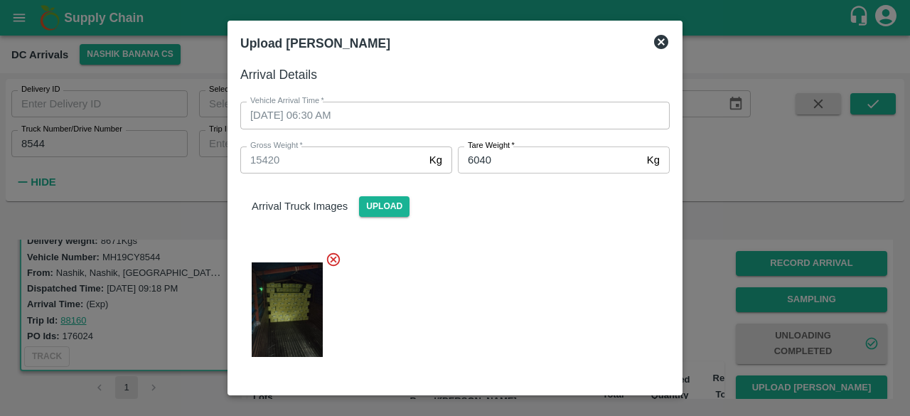
click at [553, 332] on div at bounding box center [449, 306] width 441 height 132
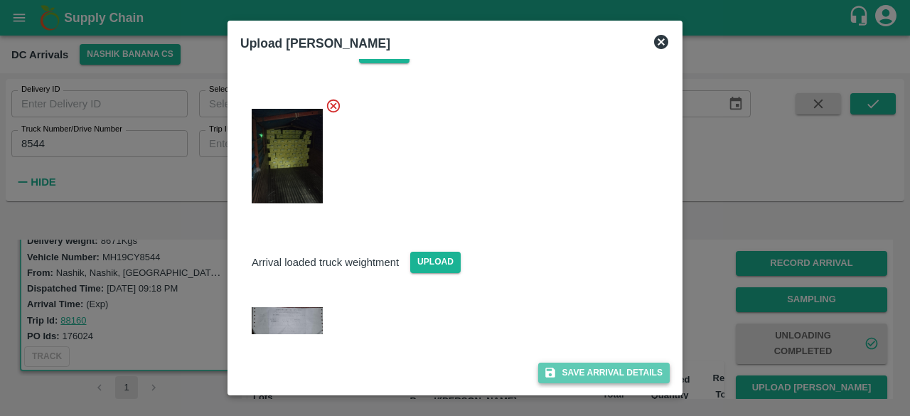
click at [586, 368] on button "Save Arrival Details" at bounding box center [604, 373] width 132 height 21
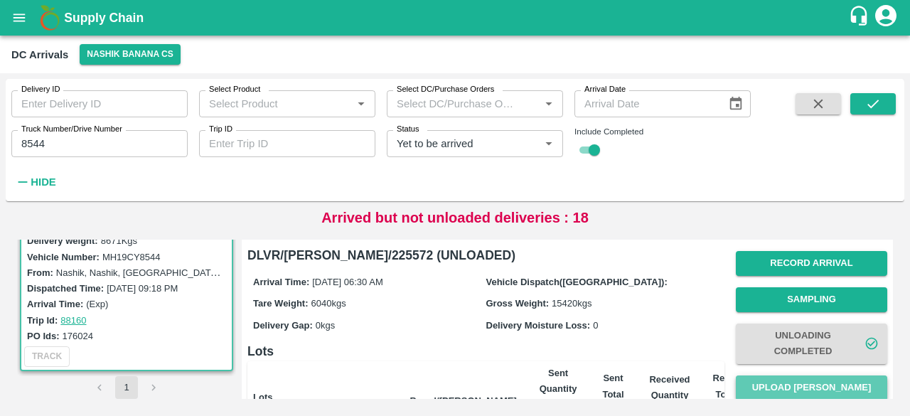
click at [802, 387] on button "Upload [PERSON_NAME]" at bounding box center [812, 388] width 152 height 25
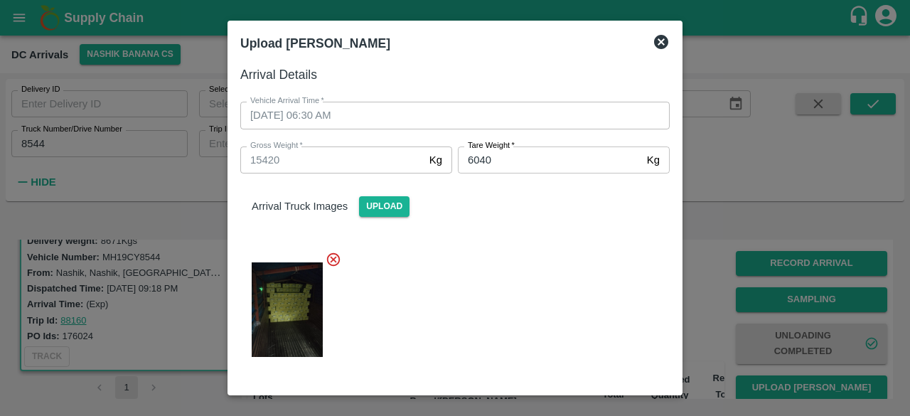
click at [662, 42] on icon at bounding box center [661, 41] width 17 height 17
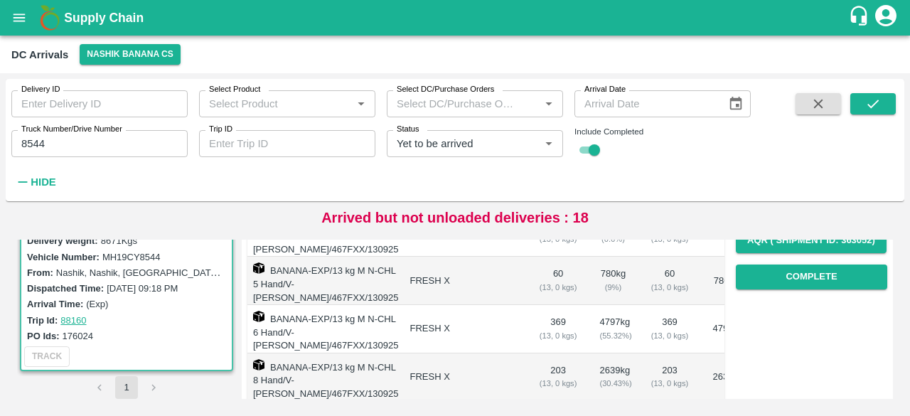
scroll to position [255, 0]
click at [792, 277] on button "Complete" at bounding box center [812, 277] width 152 height 25
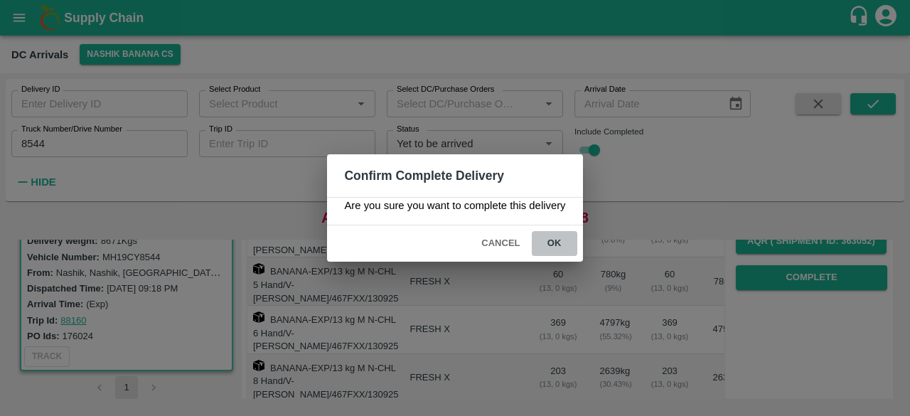
click at [552, 237] on button "ok" at bounding box center [555, 243] width 46 height 25
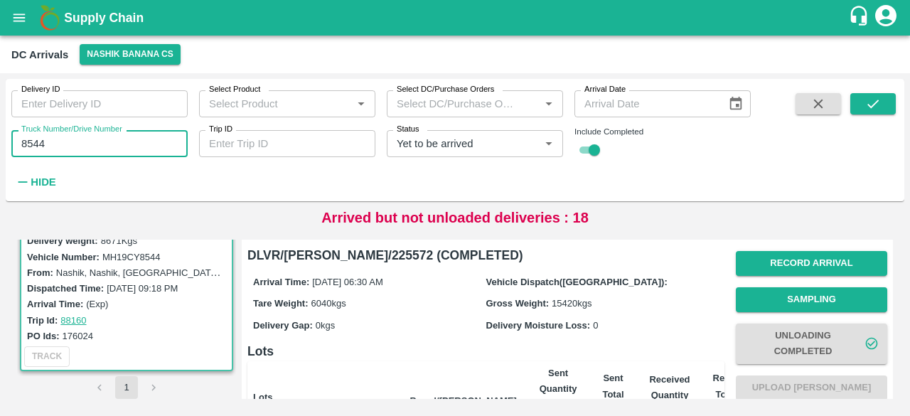
click at [28, 140] on input "8544" at bounding box center [99, 143] width 176 height 27
click at [874, 103] on icon "submit" at bounding box center [874, 104] width 16 height 16
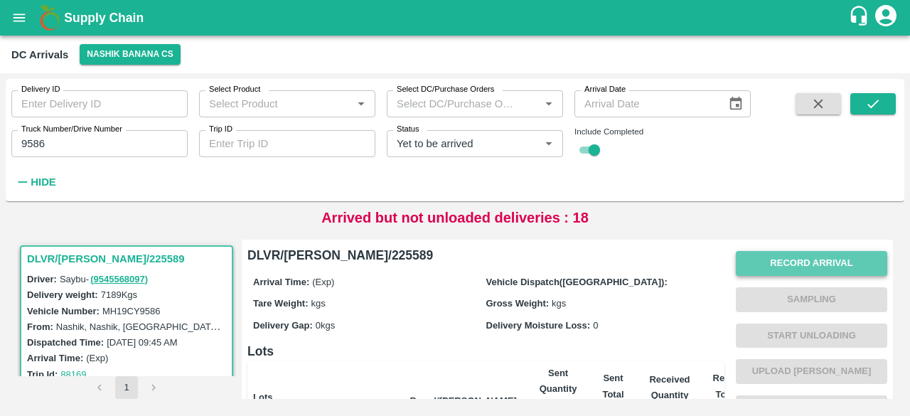
click at [824, 253] on button "Record Arrival" at bounding box center [812, 263] width 152 height 25
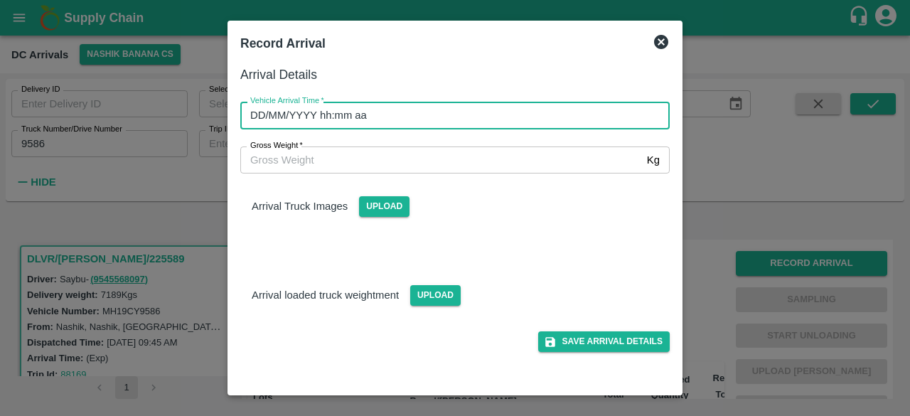
click at [482, 118] on input "DD/MM/YYYY hh:mm aa" at bounding box center [450, 115] width 420 height 27
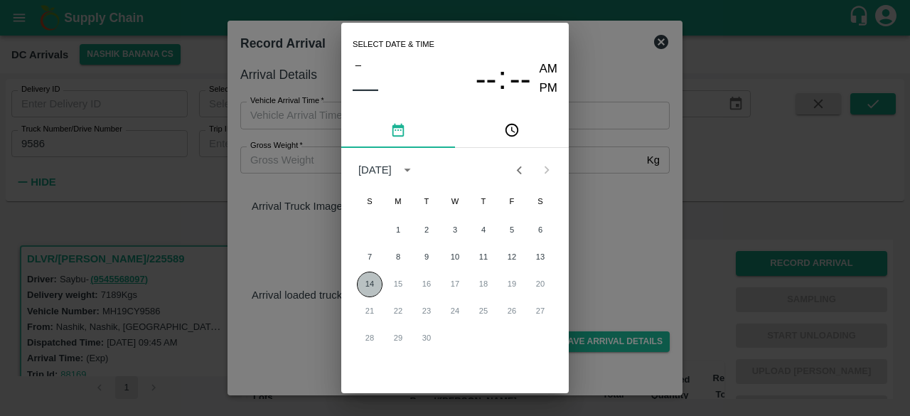
click at [368, 282] on button "14" at bounding box center [370, 285] width 26 height 26
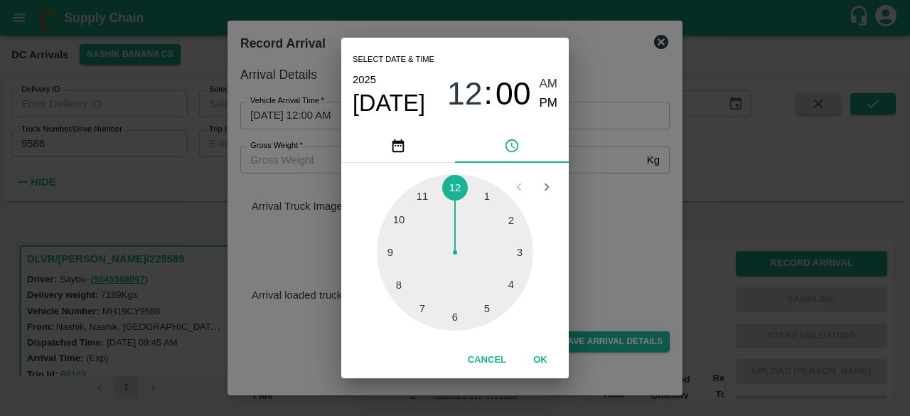
click at [397, 283] on div at bounding box center [455, 252] width 156 height 156
click at [455, 315] on div at bounding box center [455, 252] width 156 height 156
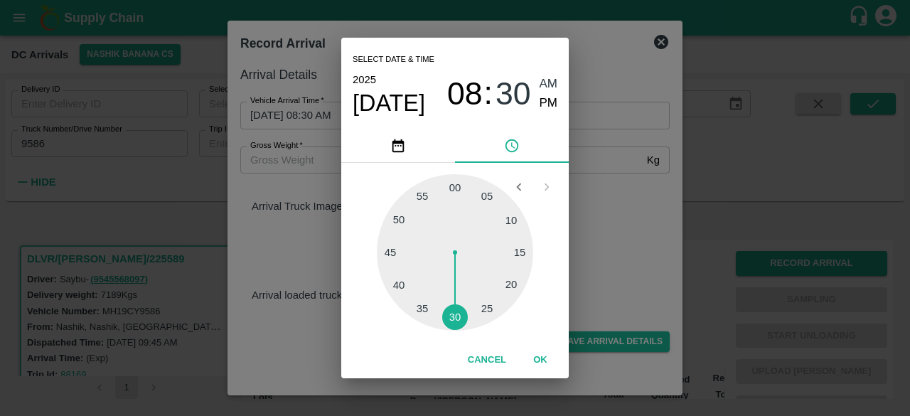
click at [629, 251] on div "Select date & time [DATE] 08 : 30 AM PM 05 10 15 20 25 30 35 40 45 50 55 00 Can…" at bounding box center [455, 208] width 910 height 416
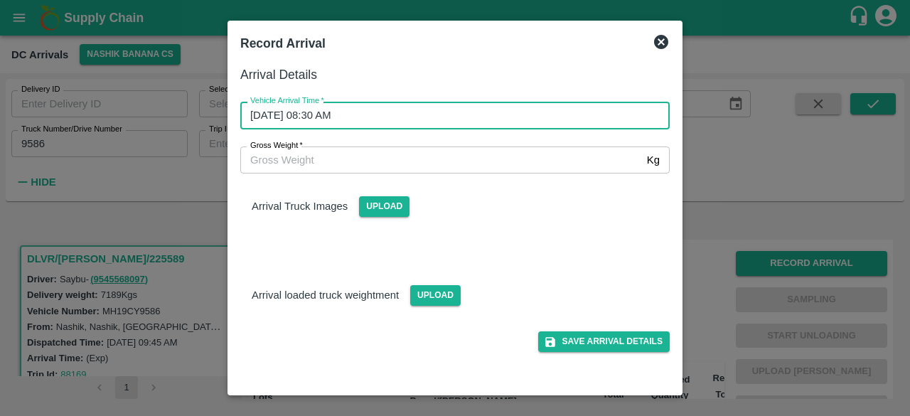
click at [269, 154] on input "Gross Weight   *" at bounding box center [440, 160] width 401 height 27
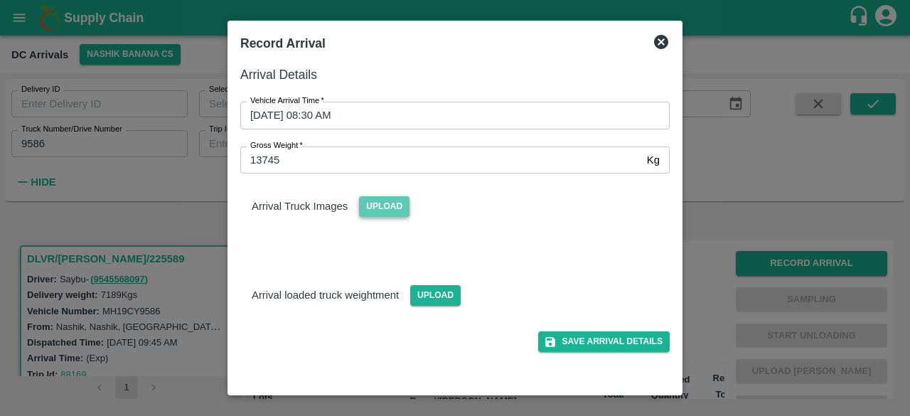
click at [368, 211] on span "Upload" at bounding box center [384, 206] width 51 height 21
click at [0, 0] on input "Upload" at bounding box center [0, 0] width 0 height 0
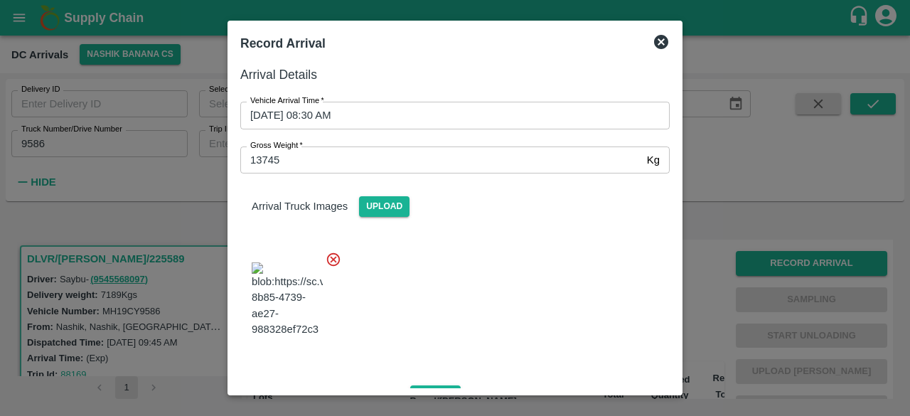
scroll to position [153, 0]
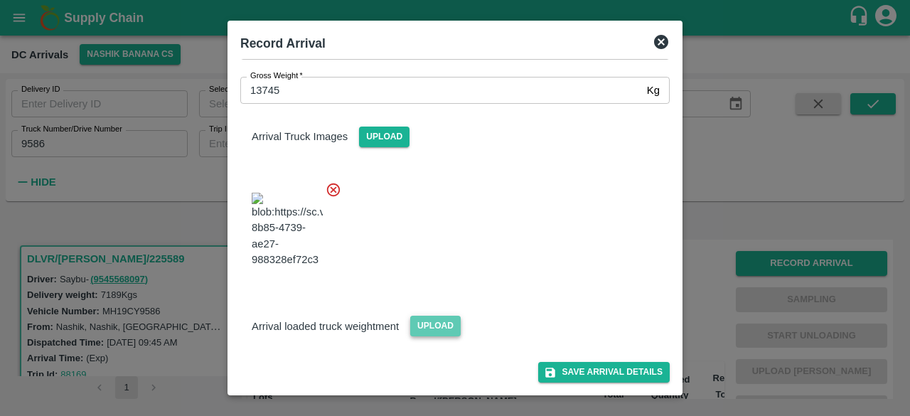
click at [431, 331] on span "Upload" at bounding box center [435, 326] width 51 height 21
click at [0, 0] on input "Upload" at bounding box center [0, 0] width 0 height 0
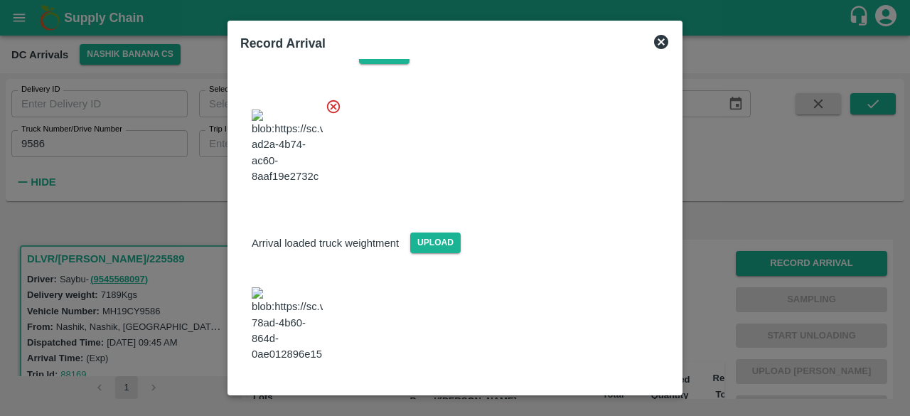
scroll to position [216, 0]
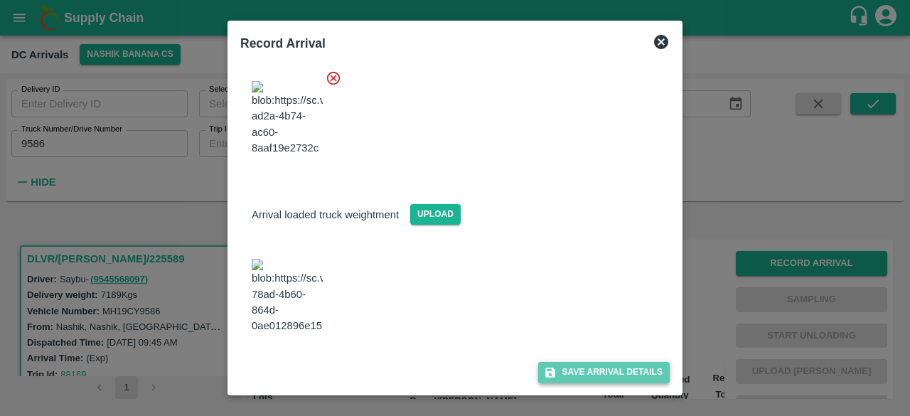
click at [592, 370] on button "Save Arrival Details" at bounding box center [604, 372] width 132 height 21
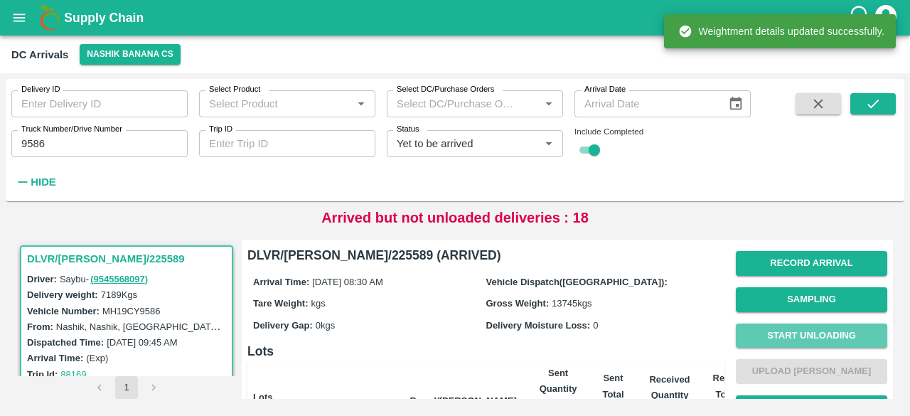
click at [805, 336] on button "Start Unloading" at bounding box center [812, 336] width 152 height 25
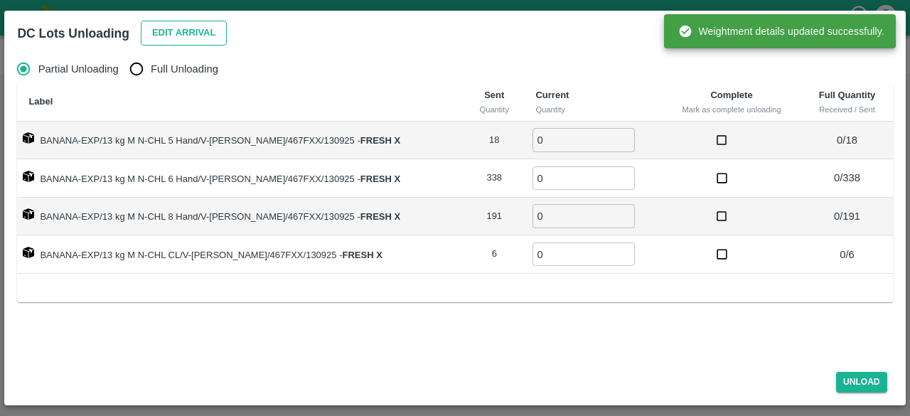
click at [175, 31] on button "Edit Arrival" at bounding box center [184, 33] width 87 height 25
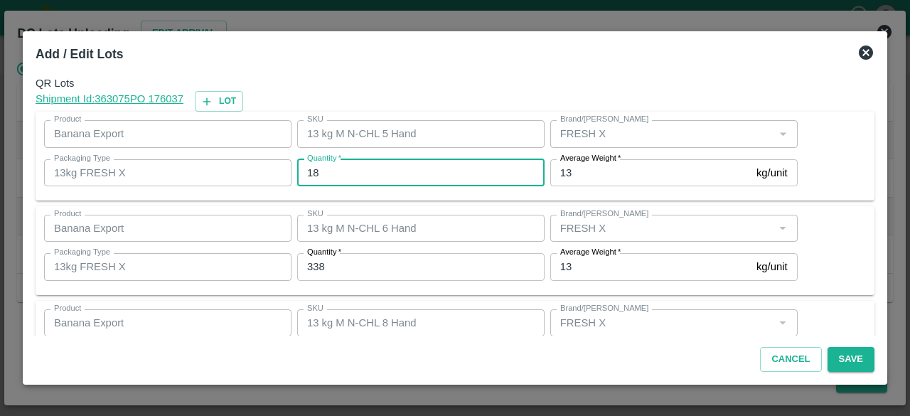
click at [313, 172] on input "18" at bounding box center [421, 172] width 248 height 27
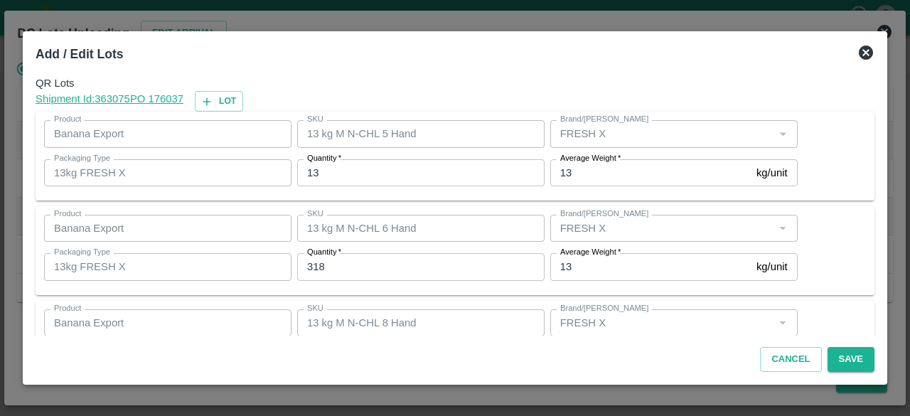
scroll to position [158, 0]
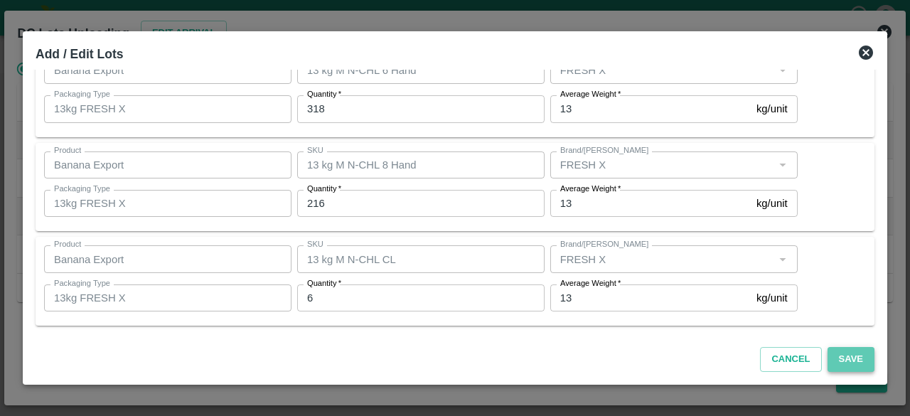
click at [849, 356] on button "Save" at bounding box center [851, 359] width 47 height 25
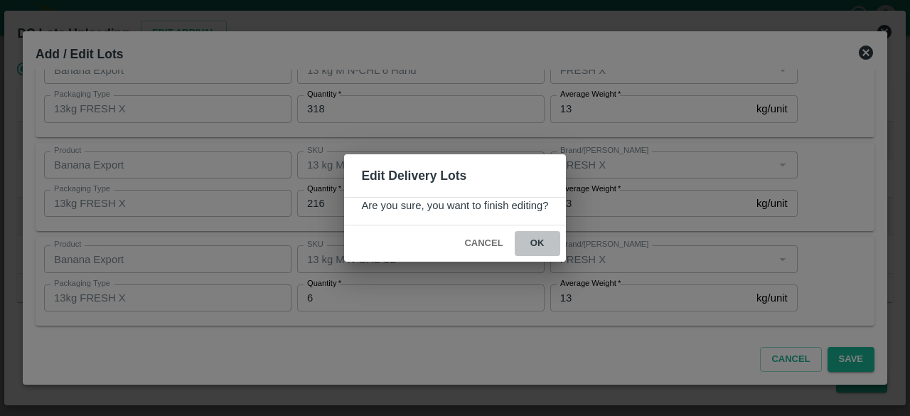
click at [536, 245] on button "ok" at bounding box center [538, 243] width 46 height 25
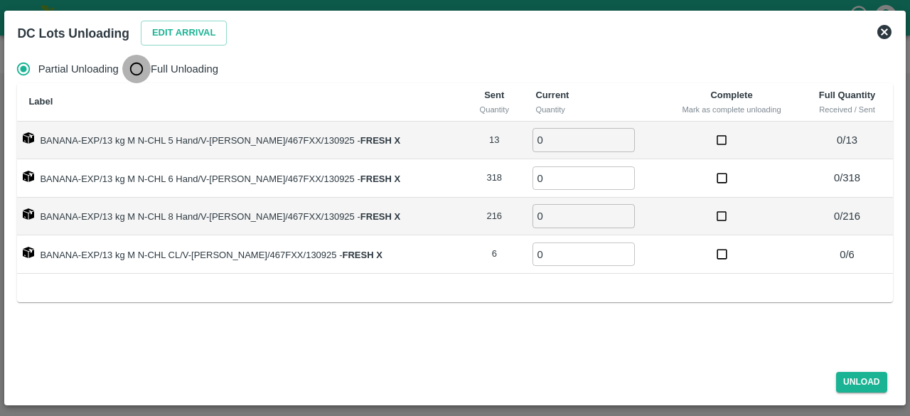
click at [139, 65] on input "Full Unloading" at bounding box center [136, 69] width 28 height 28
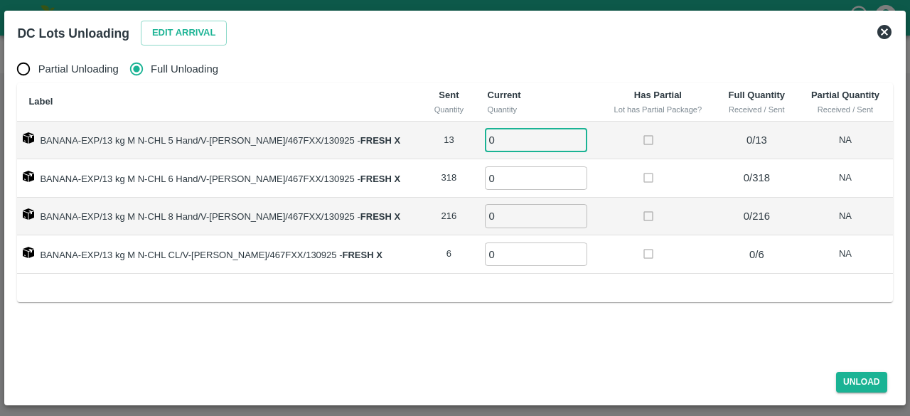
click at [492, 137] on input "0" at bounding box center [536, 139] width 102 height 23
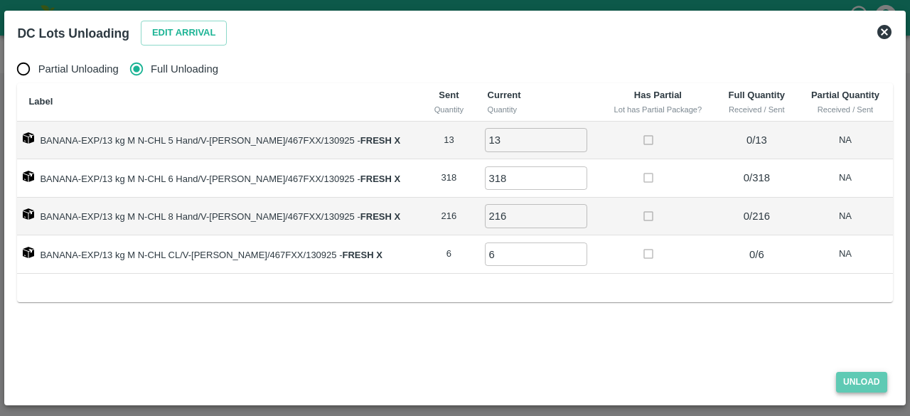
click at [857, 388] on button "Unload" at bounding box center [862, 382] width 51 height 21
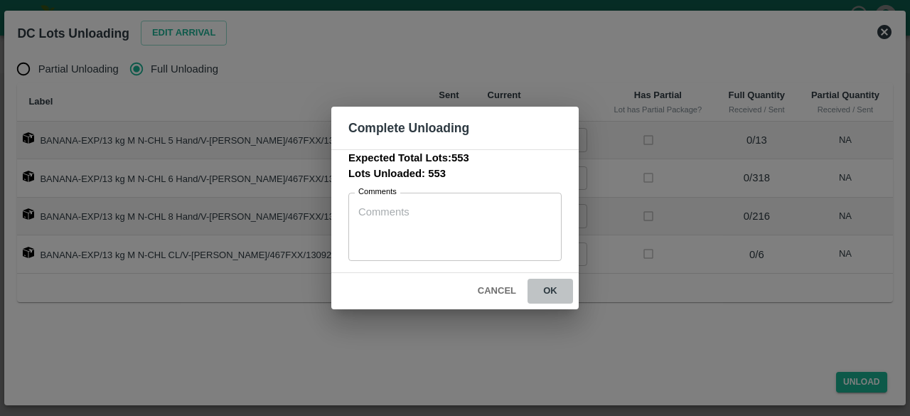
click at [551, 292] on button "ok" at bounding box center [551, 291] width 46 height 25
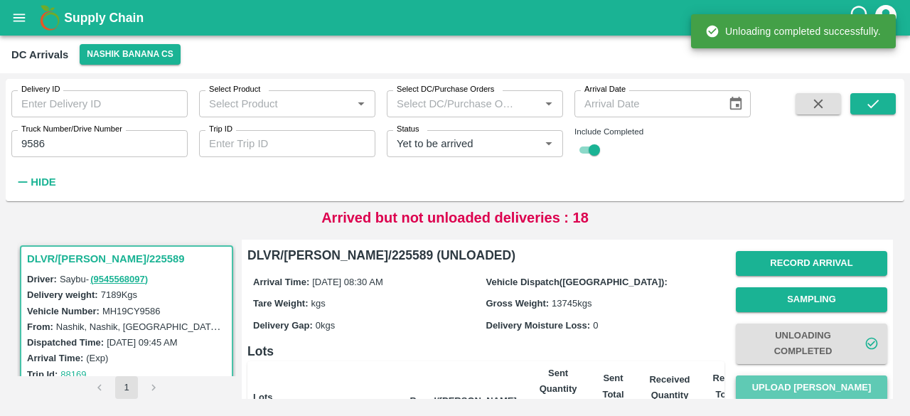
click at [807, 384] on button "Upload [PERSON_NAME]" at bounding box center [812, 388] width 152 height 25
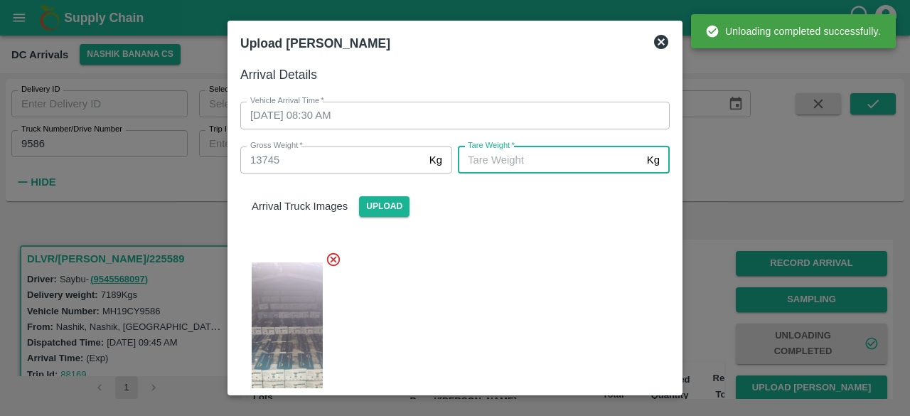
click at [568, 169] on input "[PERSON_NAME]   *" at bounding box center [550, 160] width 184 height 27
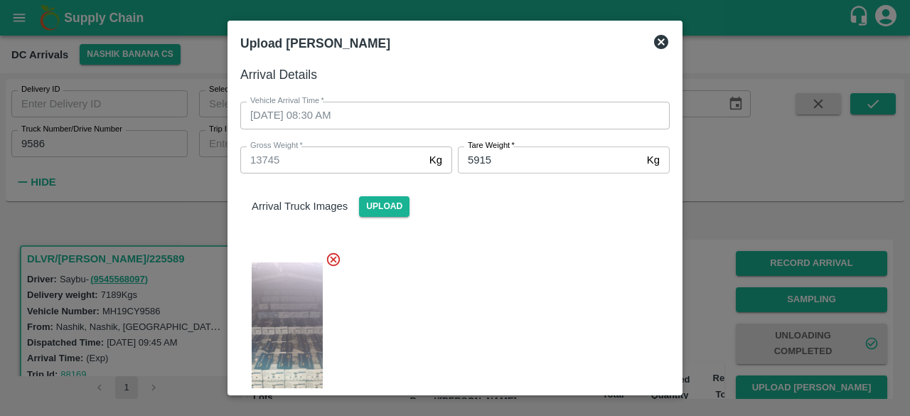
click at [536, 294] on div at bounding box center [449, 337] width 441 height 195
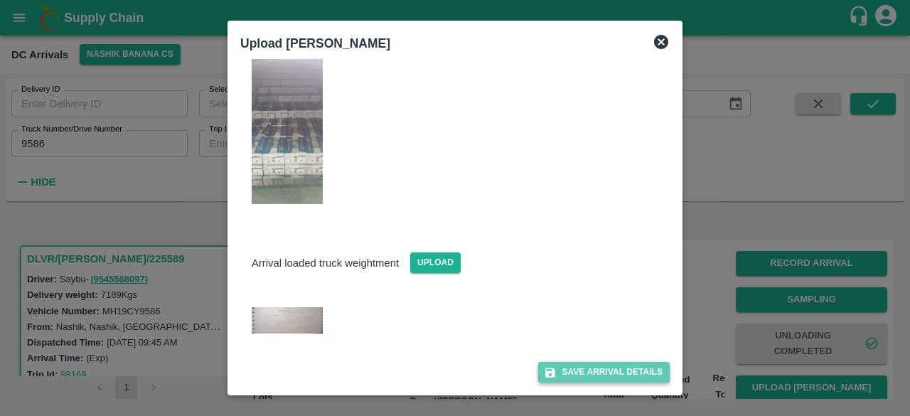
click at [585, 368] on button "Save Arrival Details" at bounding box center [604, 372] width 132 height 21
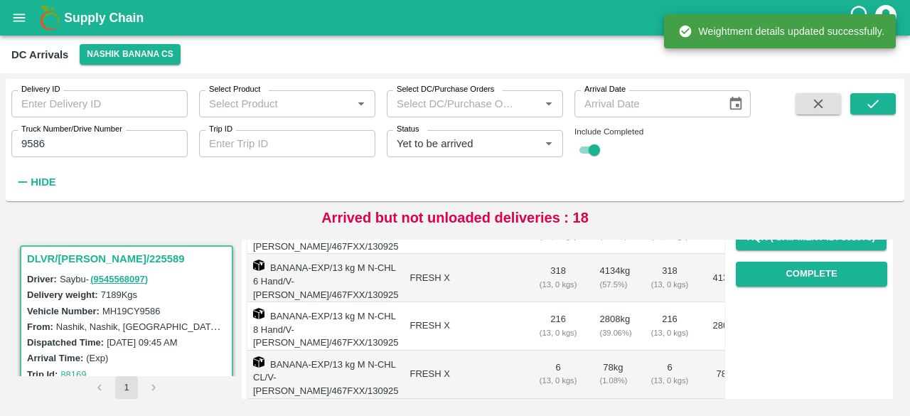
scroll to position [260, 0]
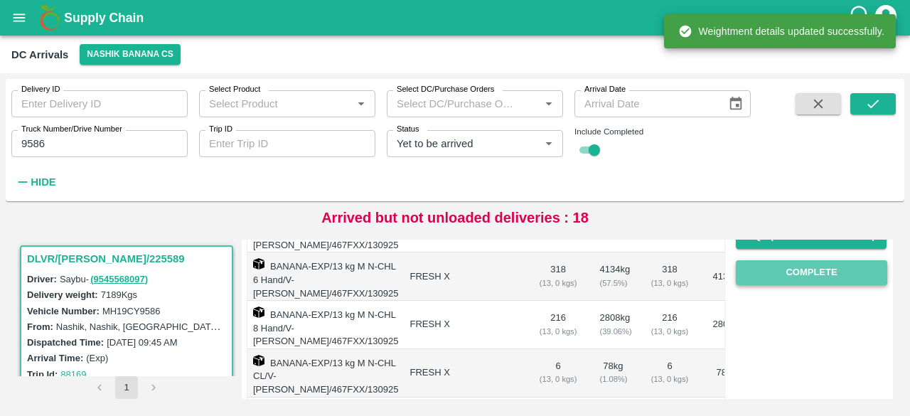
click at [794, 265] on button "Complete" at bounding box center [812, 272] width 152 height 25
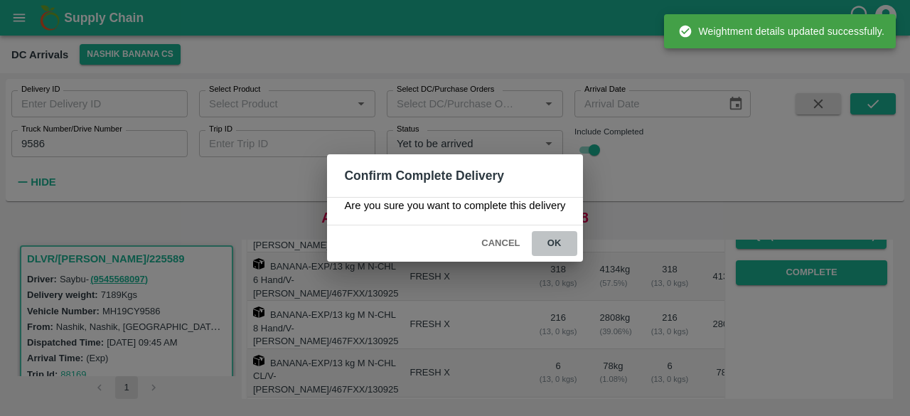
click at [555, 243] on button "ok" at bounding box center [555, 243] width 46 height 25
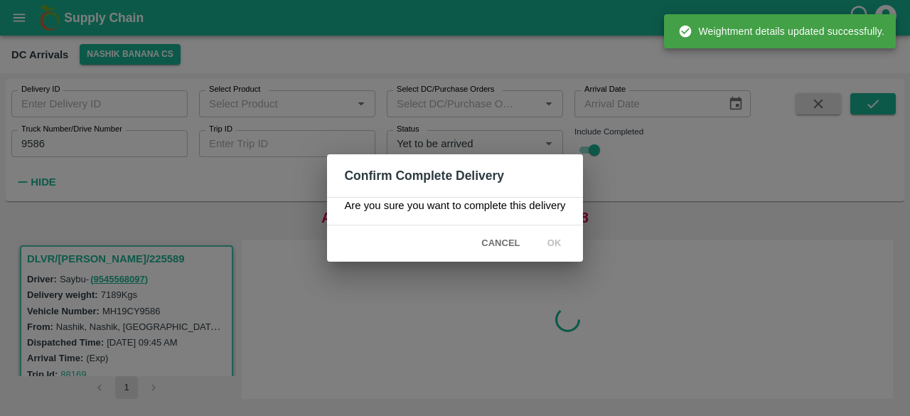
scroll to position [0, 0]
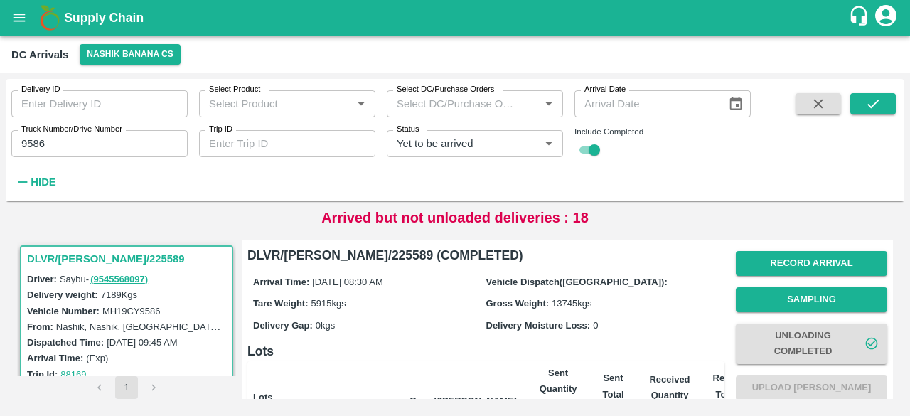
click at [28, 145] on input "9586" at bounding box center [99, 143] width 176 height 27
click at [872, 102] on icon "submit" at bounding box center [874, 104] width 16 height 16
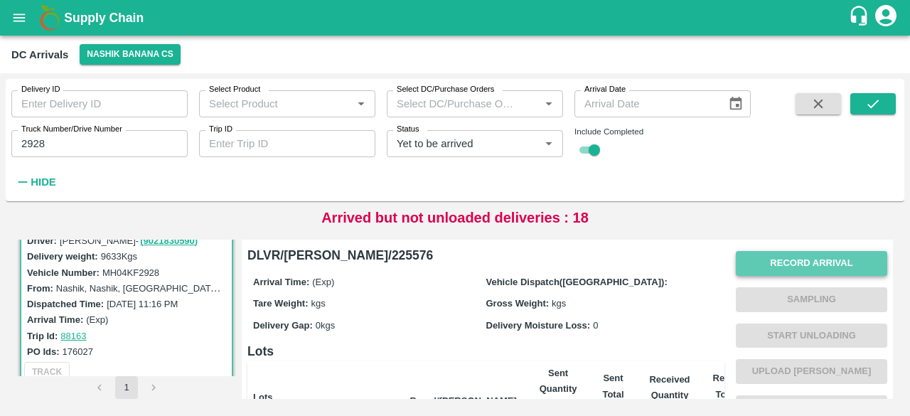
click at [785, 263] on button "Record Arrival" at bounding box center [812, 263] width 152 height 25
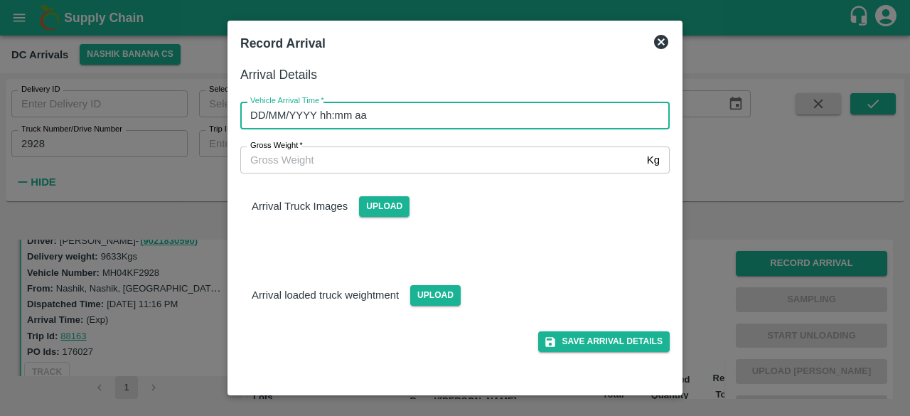
click at [454, 120] on input "DD/MM/YYYY hh:mm aa" at bounding box center [450, 115] width 420 height 27
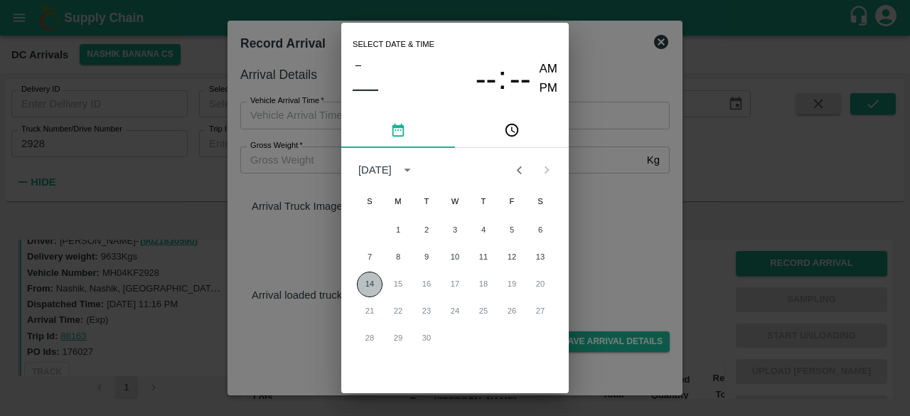
click at [358, 284] on button "14" at bounding box center [370, 285] width 26 height 26
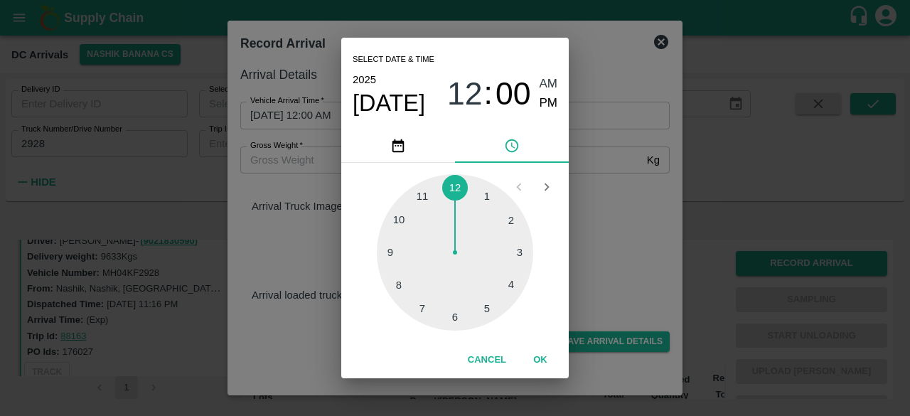
click at [395, 250] on div at bounding box center [455, 252] width 156 height 156
click at [454, 319] on div at bounding box center [455, 252] width 156 height 156
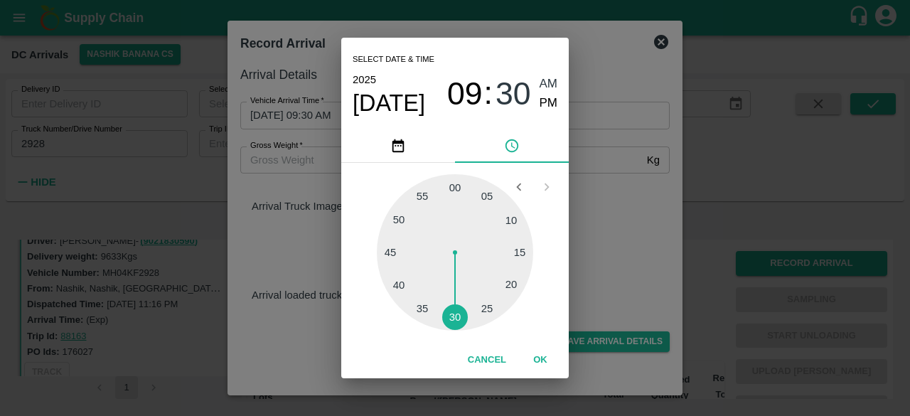
click at [652, 220] on div "Select date & time [DATE] 09 : 30 AM PM 05 10 15 20 25 30 35 40 45 50 55 00 Can…" at bounding box center [455, 208] width 910 height 416
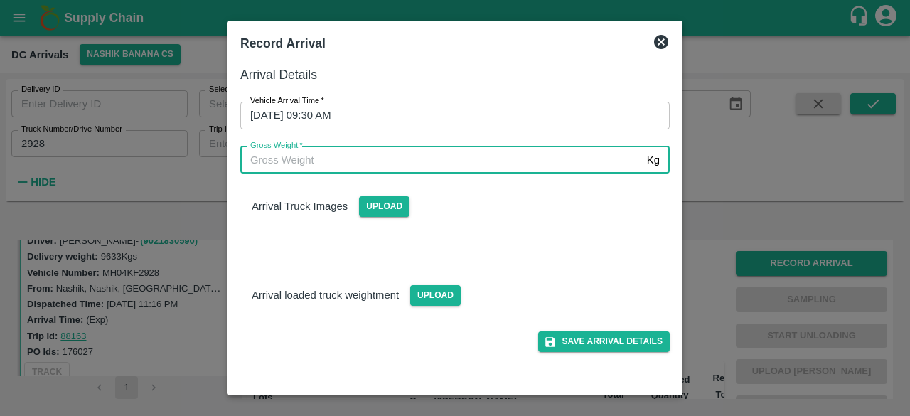
click at [276, 159] on input "Gross Weight   *" at bounding box center [440, 160] width 401 height 27
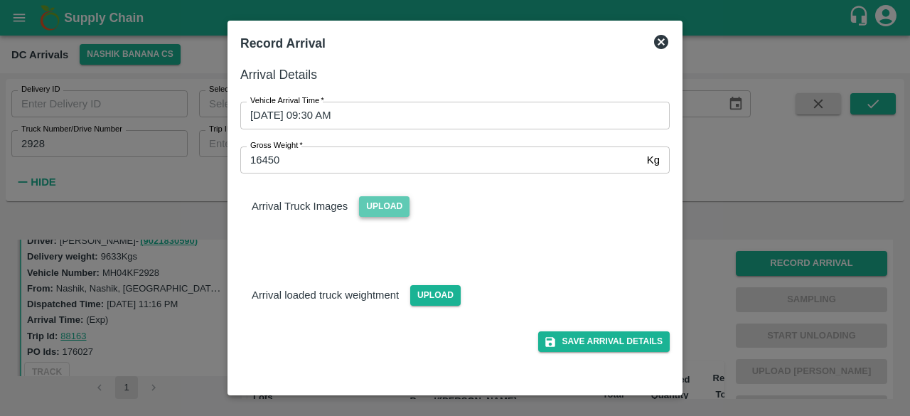
click at [388, 214] on span "Upload" at bounding box center [384, 206] width 51 height 21
click at [0, 0] on input "Upload" at bounding box center [0, 0] width 0 height 0
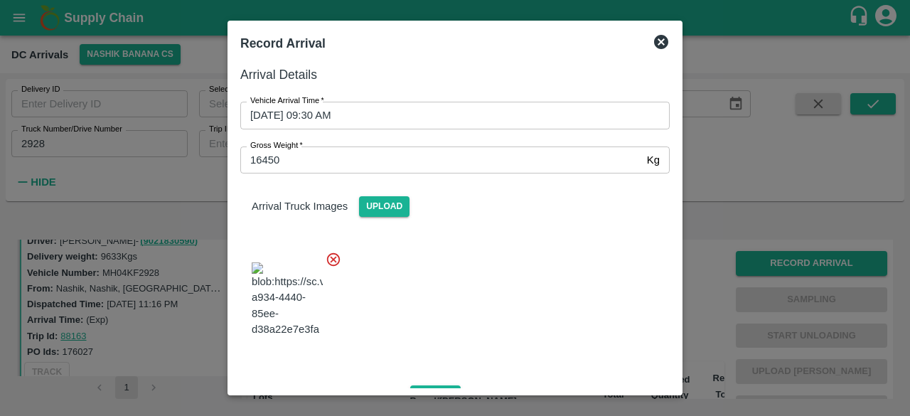
scroll to position [153, 0]
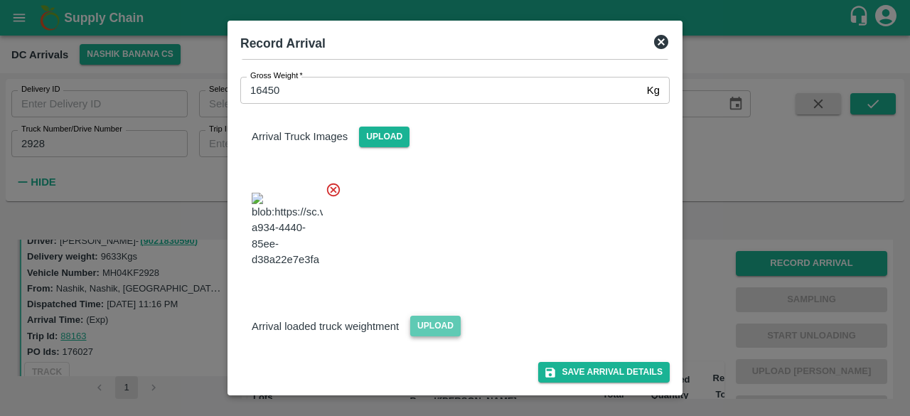
click at [428, 331] on span "Upload" at bounding box center [435, 326] width 51 height 21
click at [0, 0] on input "Upload" at bounding box center [0, 0] width 0 height 0
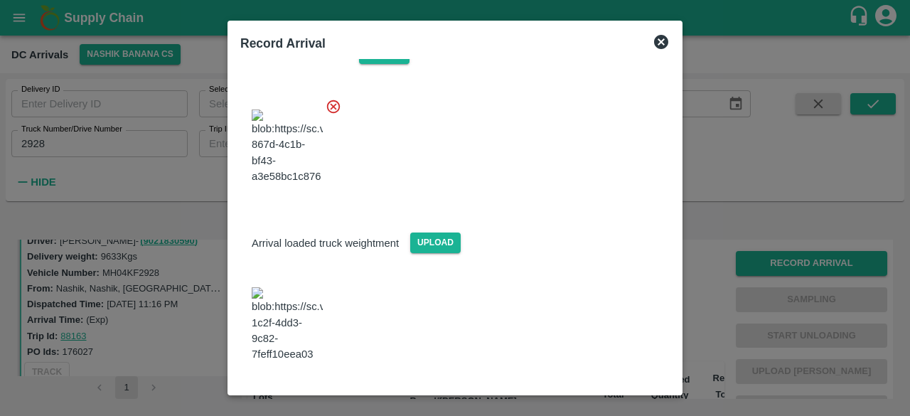
scroll to position [229, 0]
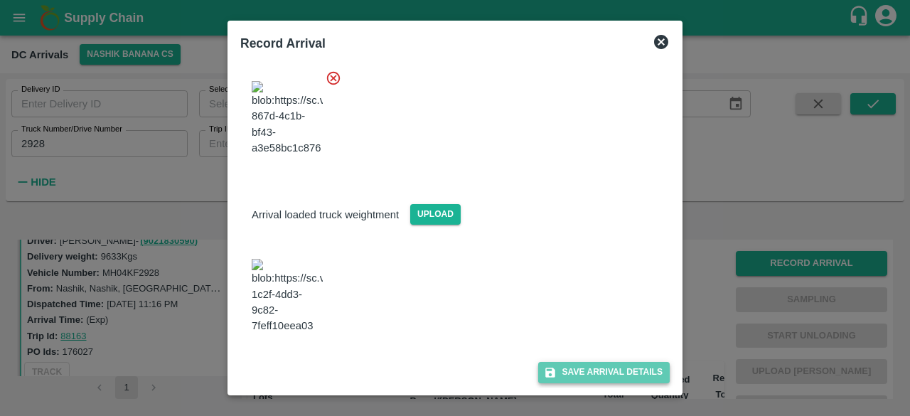
click at [605, 370] on button "Save Arrival Details" at bounding box center [604, 372] width 132 height 21
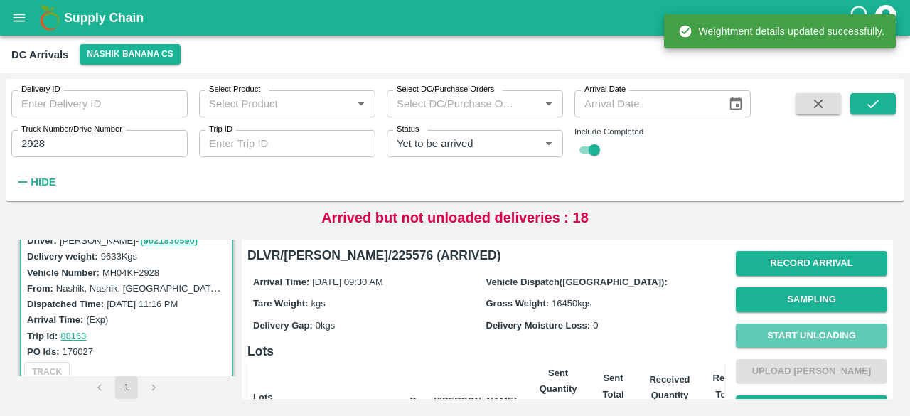
click at [804, 336] on button "Start Unloading" at bounding box center [812, 336] width 152 height 25
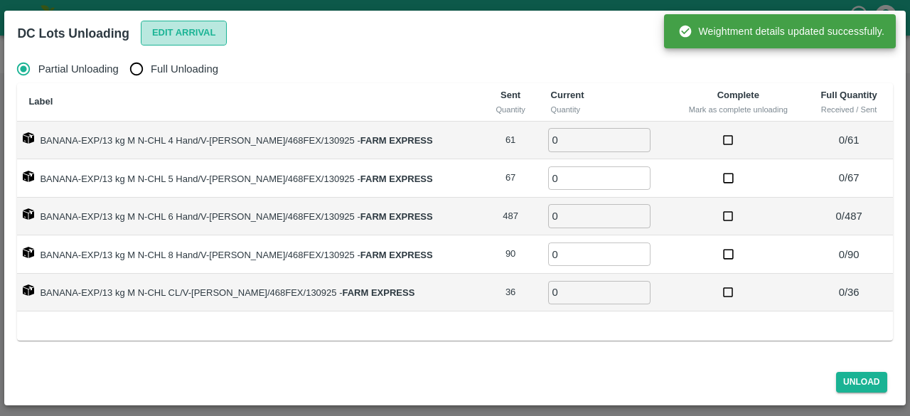
click at [192, 26] on button "Edit Arrival" at bounding box center [184, 33] width 87 height 25
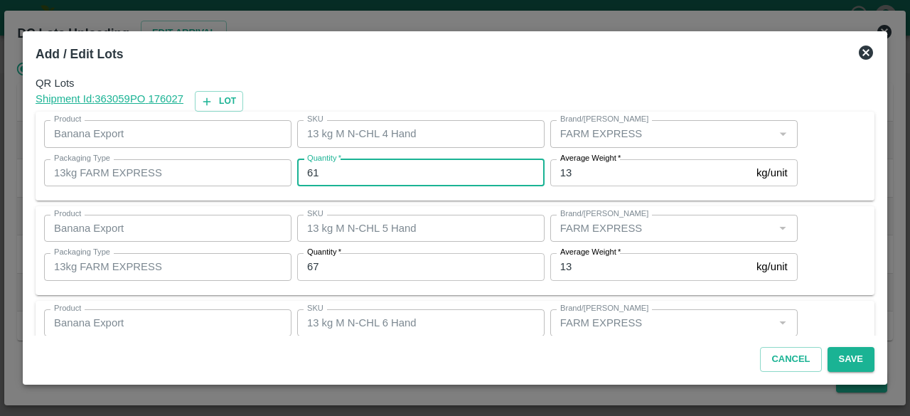
click at [307, 166] on input "61" at bounding box center [421, 172] width 248 height 27
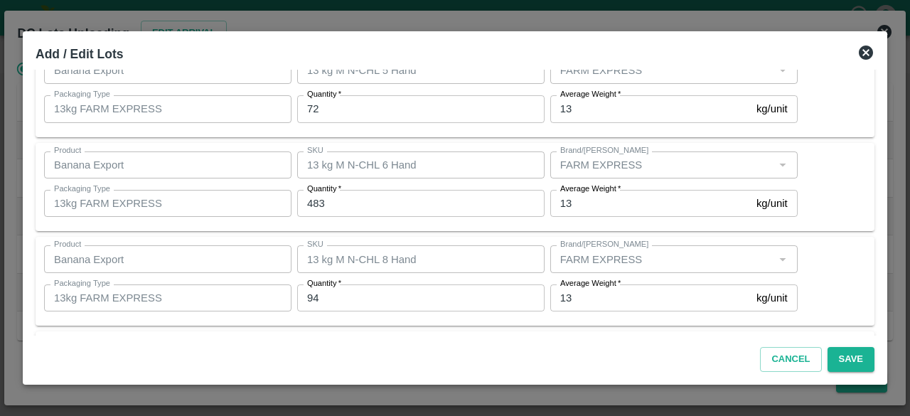
scroll to position [253, 0]
click at [846, 358] on button "Save" at bounding box center [851, 359] width 47 height 25
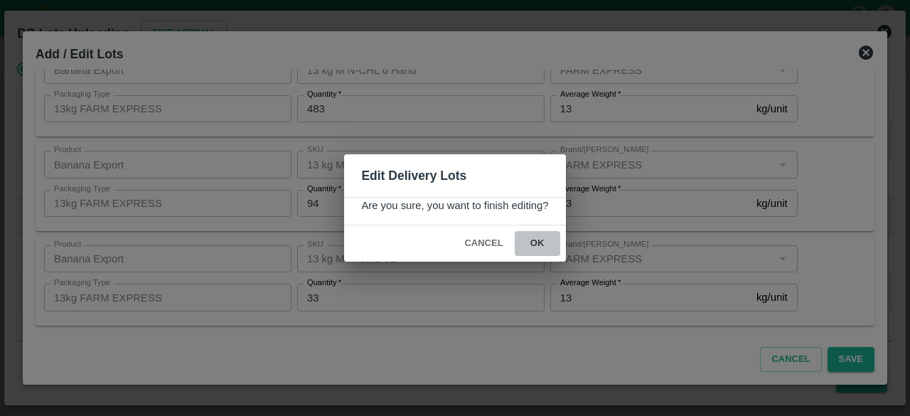
click at [536, 241] on button "ok" at bounding box center [538, 243] width 46 height 25
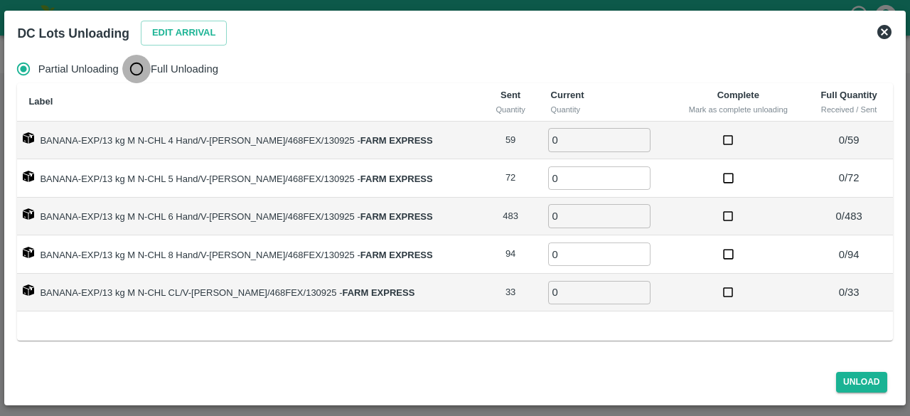
click at [134, 70] on input "Full Unloading" at bounding box center [136, 69] width 28 height 28
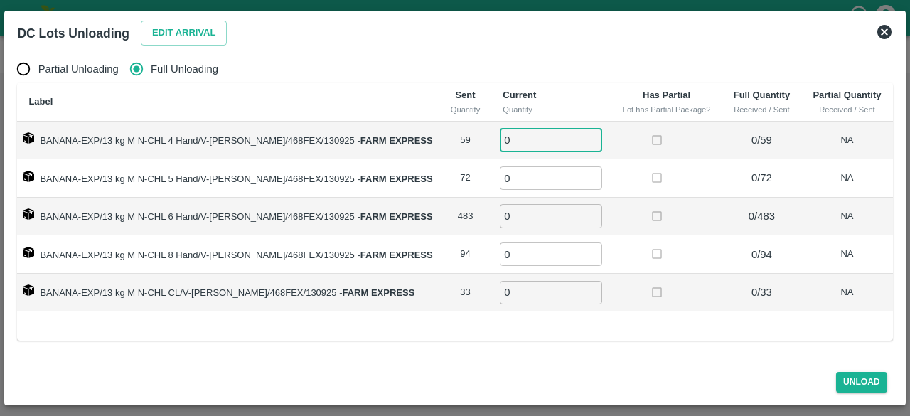
click at [519, 134] on input "0" at bounding box center [551, 139] width 102 height 23
click at [857, 376] on button "Unload" at bounding box center [862, 382] width 51 height 21
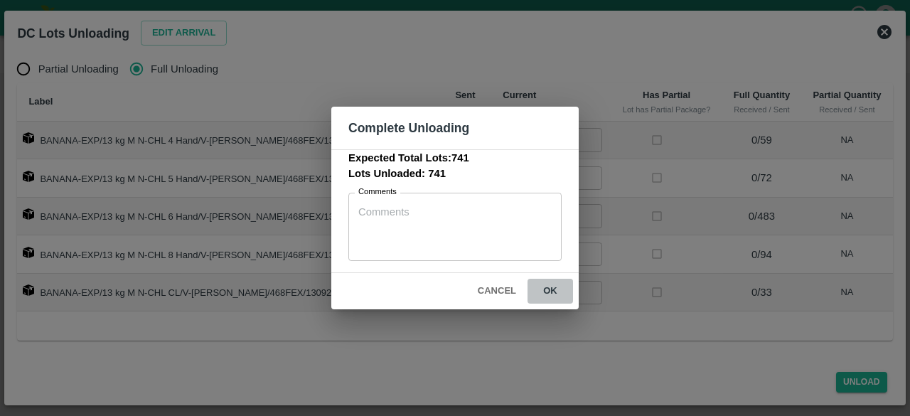
click at [549, 292] on button "ok" at bounding box center [551, 291] width 46 height 25
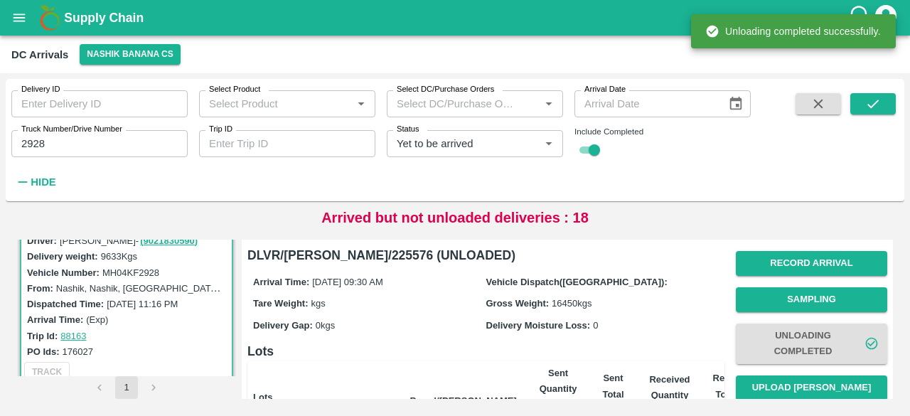
click at [796, 375] on div "Record Arrival Sampling Unloading Completed Upload Tare Weight Generate STN Upl…" at bounding box center [812, 397] width 152 height 305
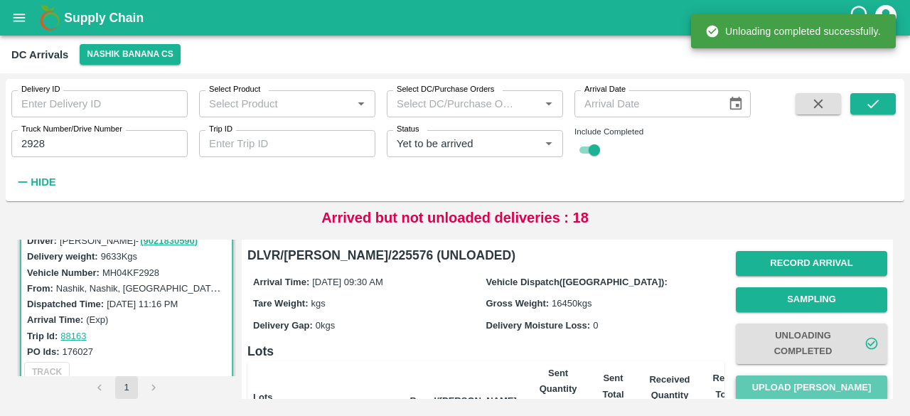
click at [802, 382] on button "Upload [PERSON_NAME]" at bounding box center [812, 388] width 152 height 25
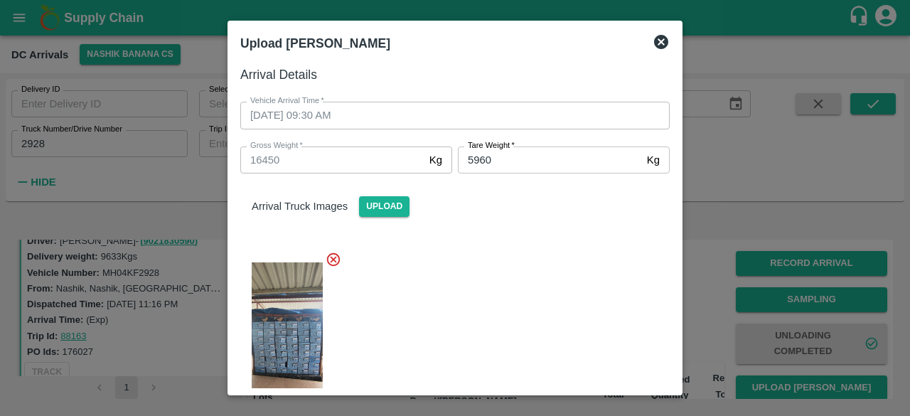
click at [532, 299] on div at bounding box center [449, 337] width 441 height 195
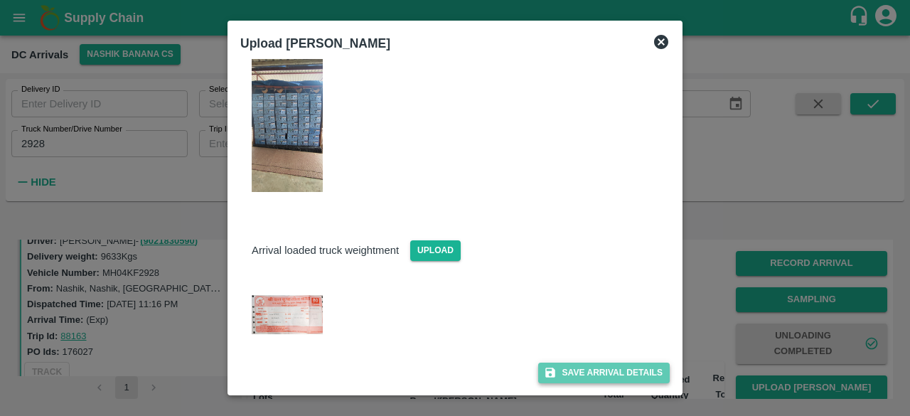
click at [603, 375] on button "Save Arrival Details" at bounding box center [604, 373] width 132 height 21
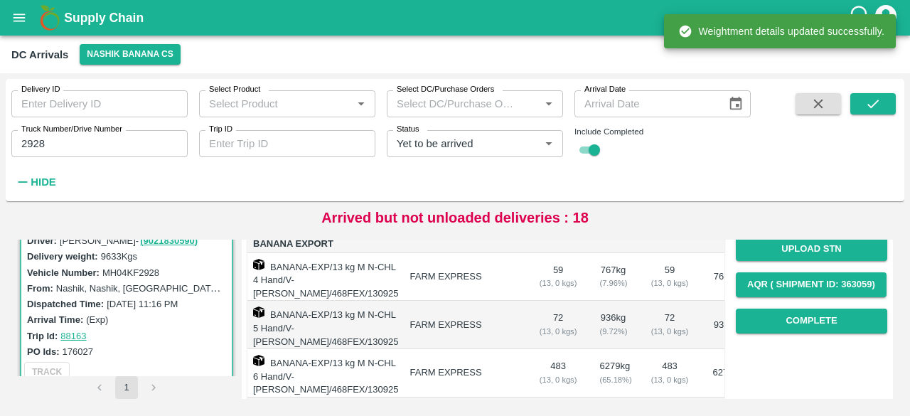
scroll to position [213, 0]
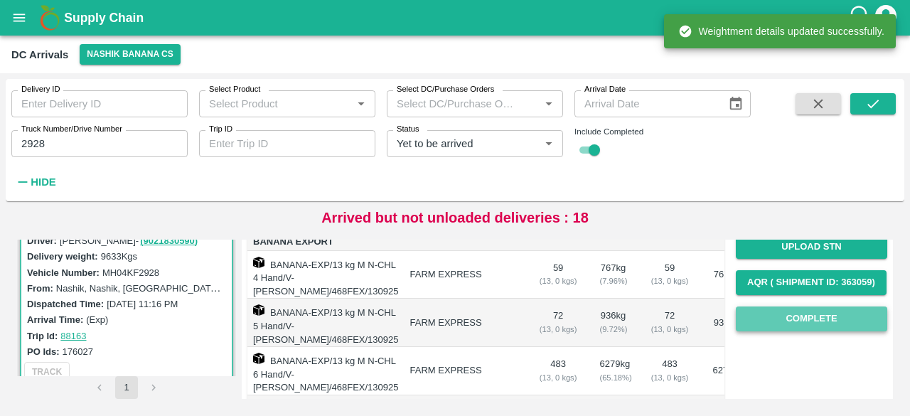
click at [809, 322] on button "Complete" at bounding box center [812, 319] width 152 height 25
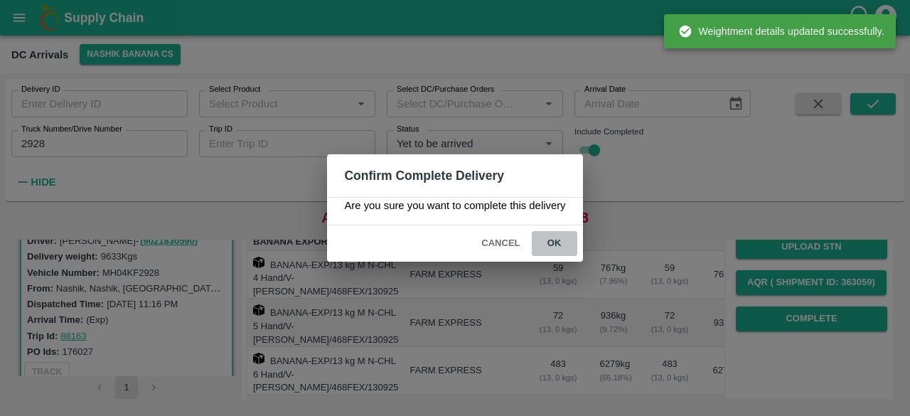
click at [556, 241] on button "ok" at bounding box center [555, 243] width 46 height 25
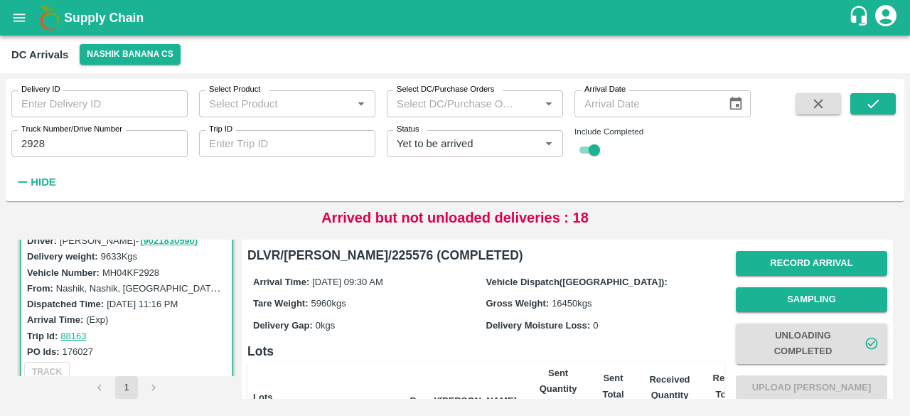
click at [31, 147] on input "2928" at bounding box center [99, 143] width 176 height 27
click at [877, 109] on icon "submit" at bounding box center [874, 104] width 16 height 16
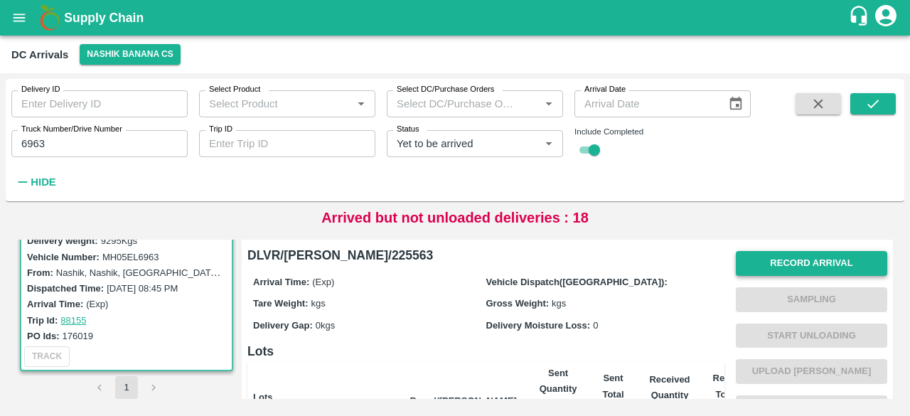
click at [791, 270] on button "Record Arrival" at bounding box center [812, 263] width 152 height 25
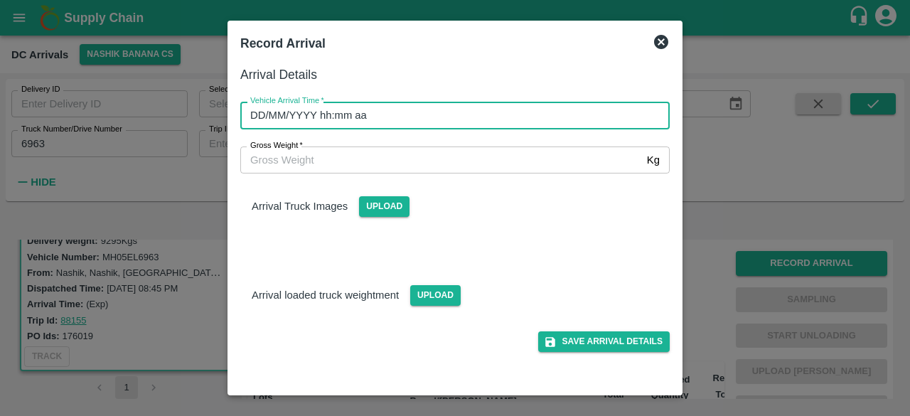
click at [474, 114] on input "DD/MM/YYYY hh:mm aa" at bounding box center [450, 115] width 420 height 27
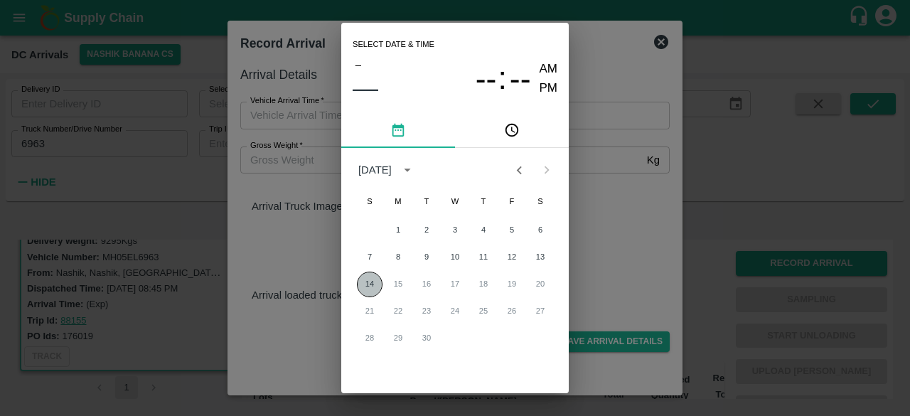
click at [368, 287] on button "14" at bounding box center [370, 285] width 26 height 26
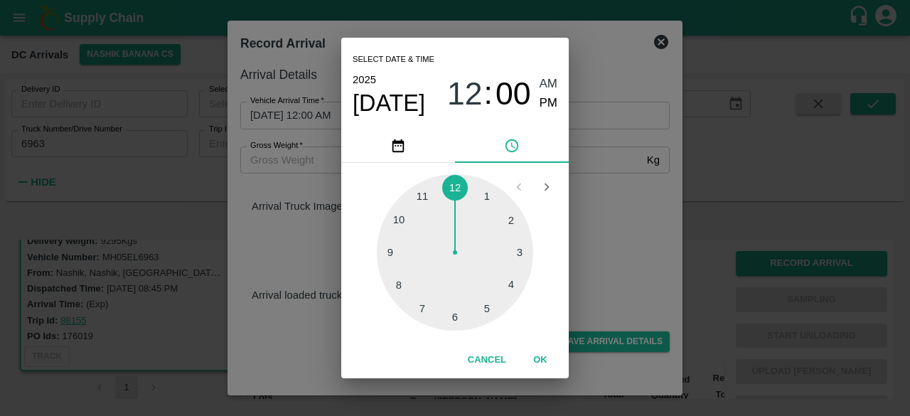
click at [394, 253] on div at bounding box center [455, 252] width 156 height 156
click at [455, 319] on div at bounding box center [455, 252] width 156 height 156
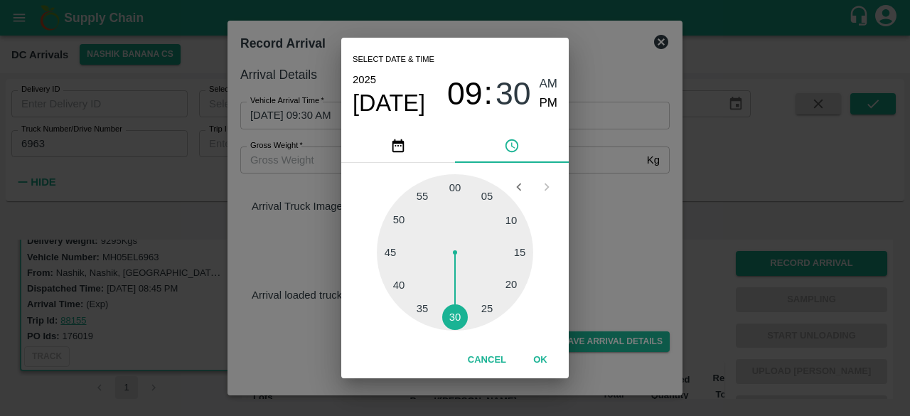
click at [621, 247] on div "Select date & time [DATE] 09 : 30 AM PM 05 10 15 20 25 30 35 40 45 50 55 00 Can…" at bounding box center [455, 208] width 910 height 416
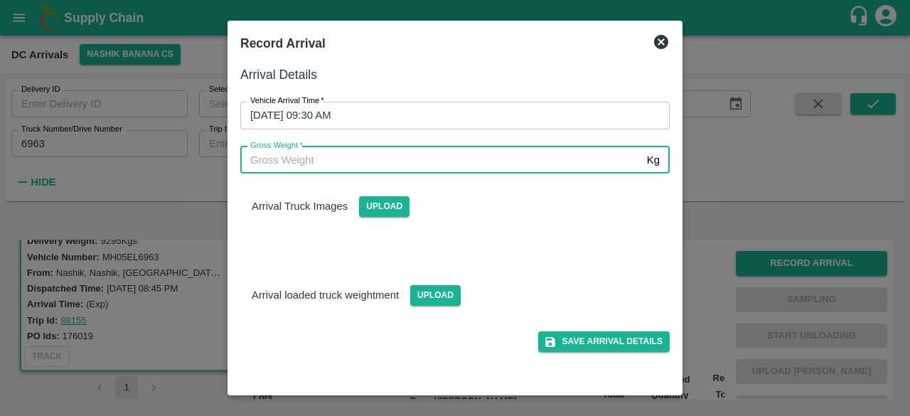
click at [356, 154] on input "Gross Weight   *" at bounding box center [440, 160] width 401 height 27
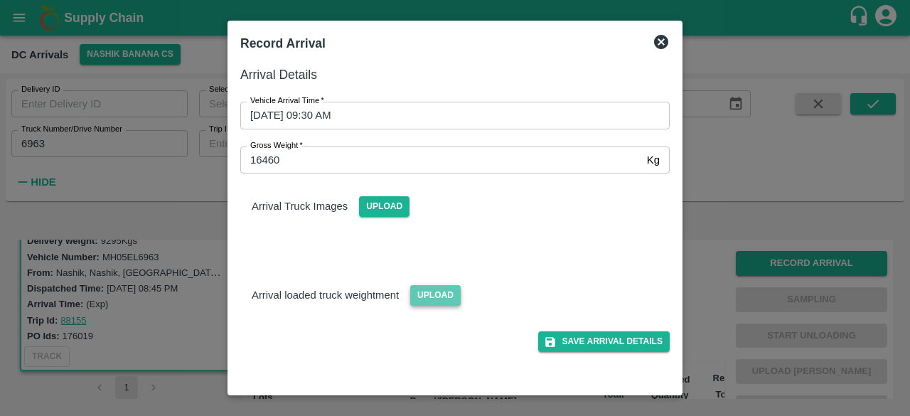
click at [419, 298] on span "Upload" at bounding box center [435, 295] width 51 height 21
click at [0, 0] on input "Upload" at bounding box center [0, 0] width 0 height 0
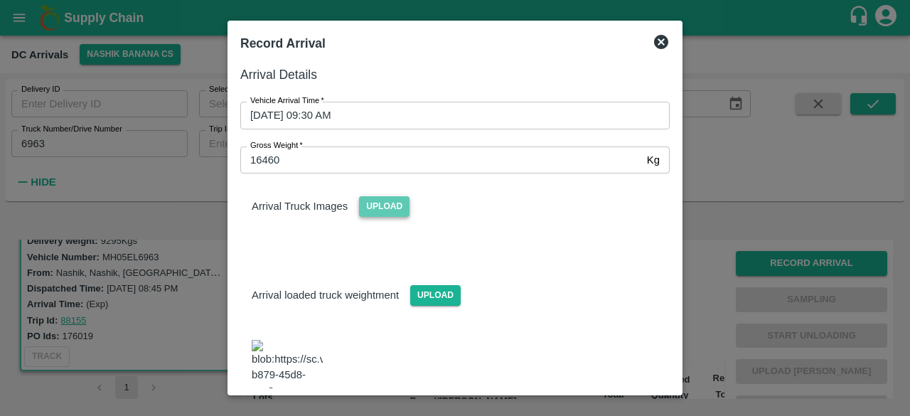
click at [391, 204] on span "Upload" at bounding box center [384, 206] width 51 height 21
click at [0, 0] on input "Upload" at bounding box center [0, 0] width 0 height 0
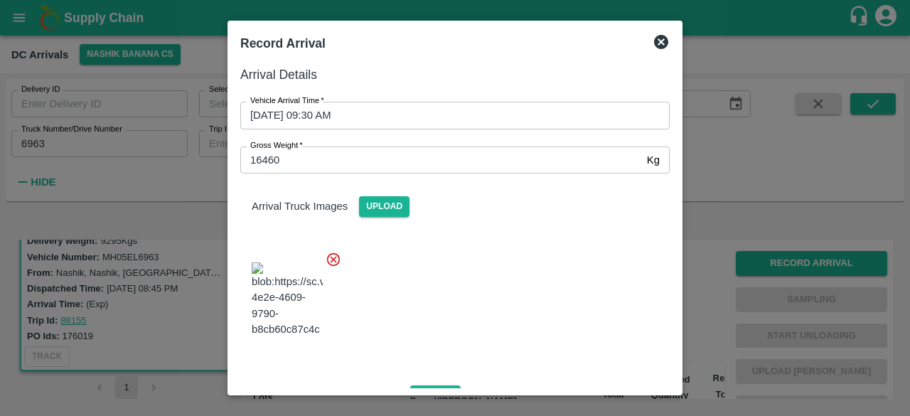
scroll to position [218, 0]
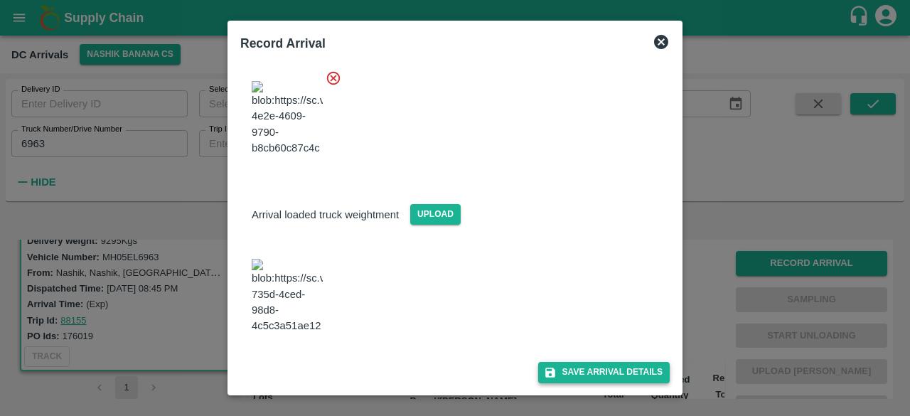
click at [590, 381] on button "Save Arrival Details" at bounding box center [604, 372] width 132 height 21
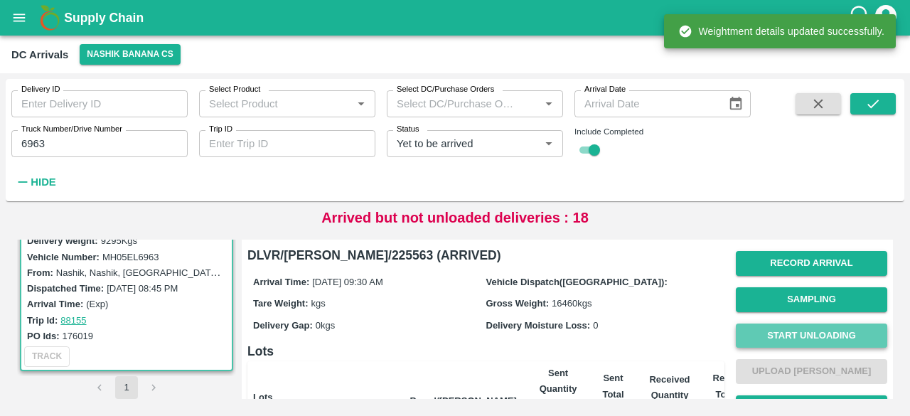
click at [792, 331] on button "Start Unloading" at bounding box center [812, 336] width 152 height 25
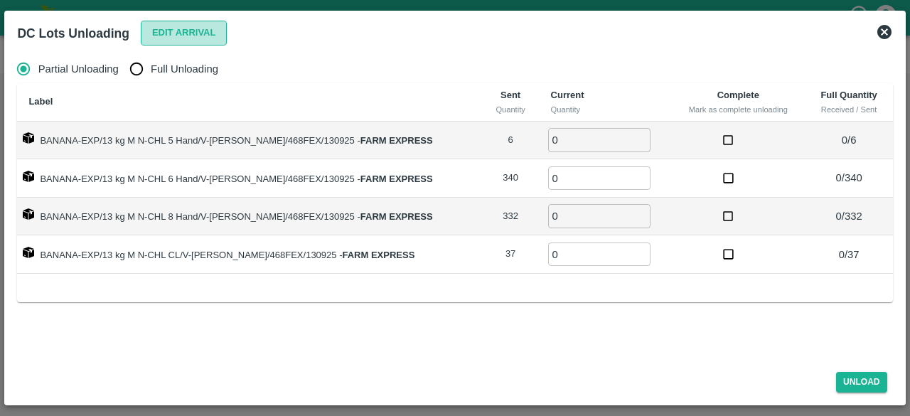
click at [174, 34] on button "Edit Arrival" at bounding box center [184, 33] width 87 height 25
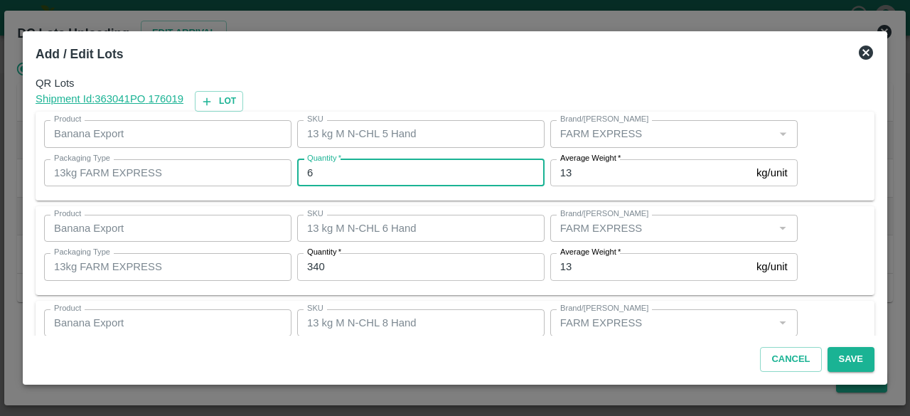
click at [327, 167] on input "6" at bounding box center [421, 172] width 248 height 27
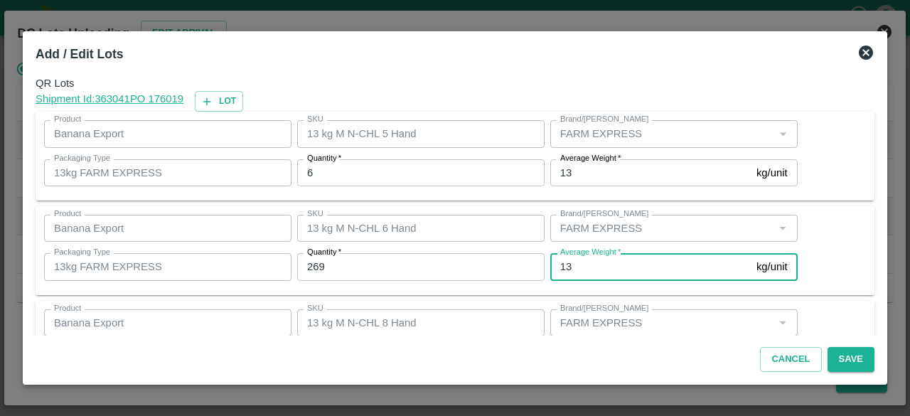
scroll to position [158, 0]
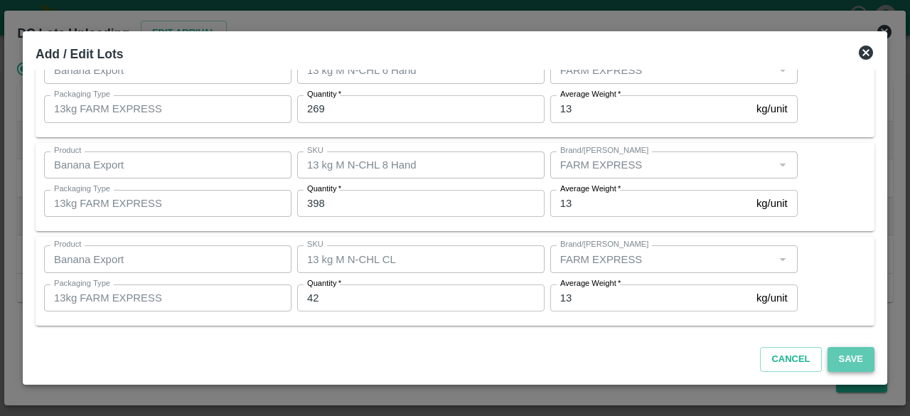
click at [852, 355] on button "Save" at bounding box center [851, 359] width 47 height 25
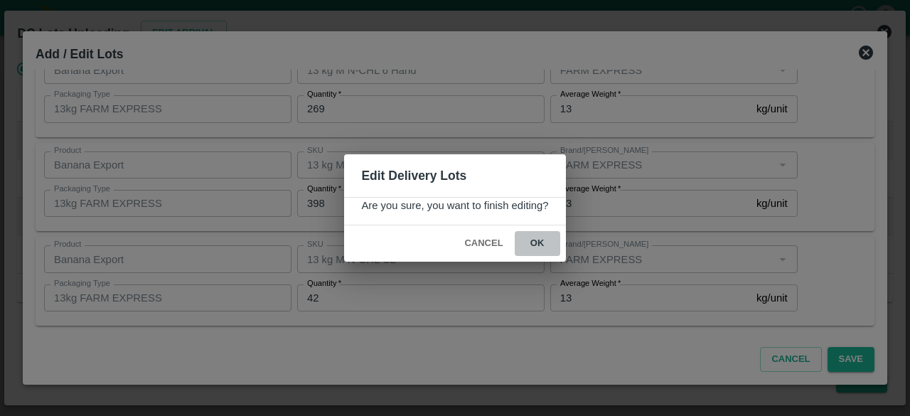
click at [535, 235] on button "ok" at bounding box center [538, 243] width 46 height 25
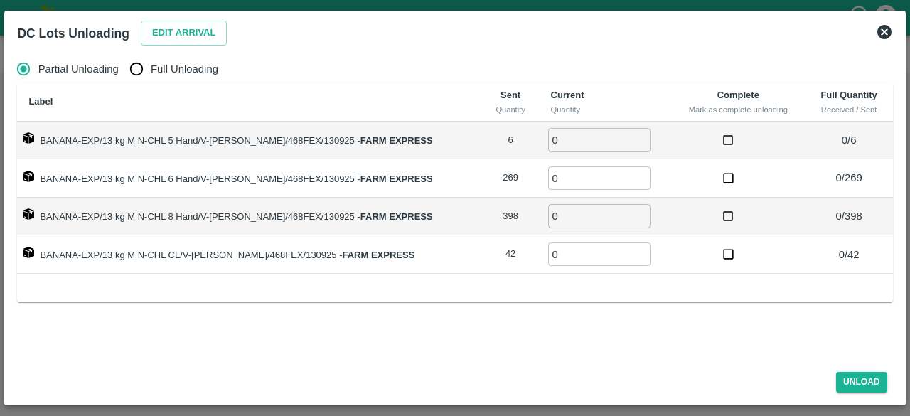
click at [136, 71] on input "Full Unloading" at bounding box center [136, 69] width 28 height 28
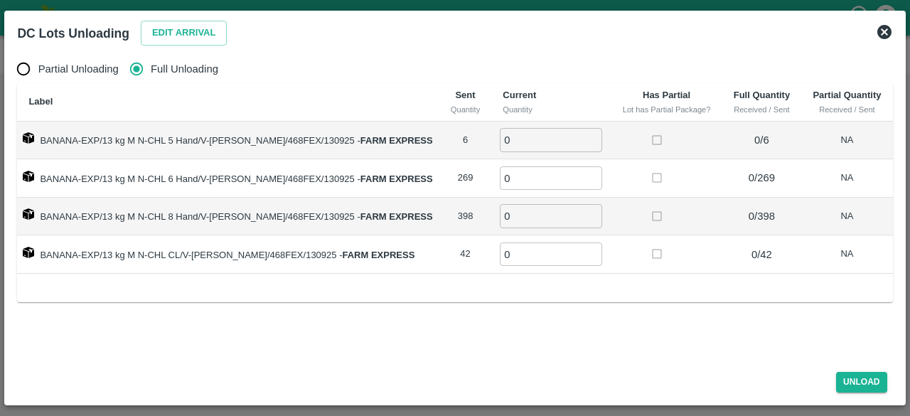
click at [519, 138] on input "0" at bounding box center [551, 139] width 102 height 23
click at [855, 378] on button "Unload" at bounding box center [862, 382] width 51 height 21
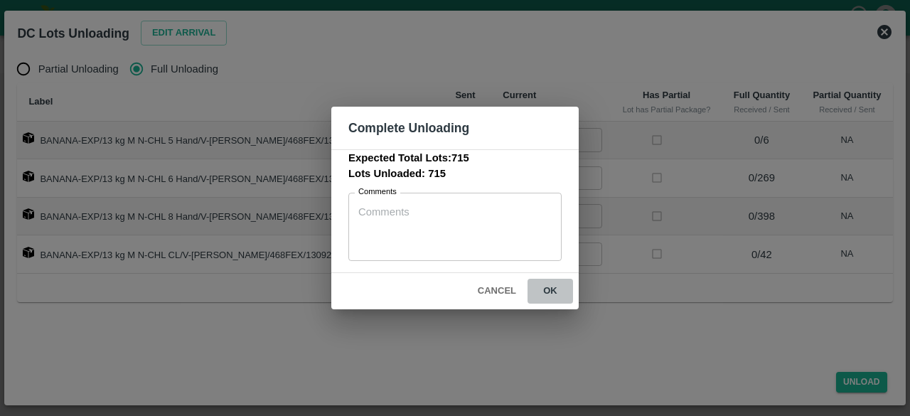
click at [550, 295] on button "ok" at bounding box center [551, 291] width 46 height 25
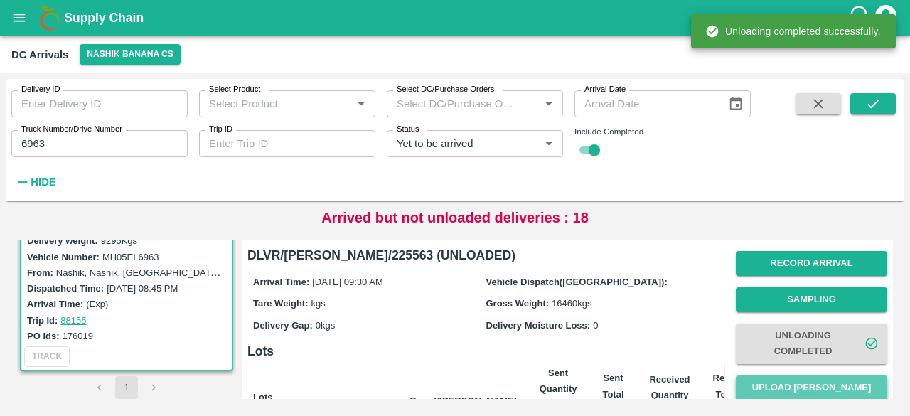
click at [815, 388] on button "Upload [PERSON_NAME]" at bounding box center [812, 388] width 152 height 25
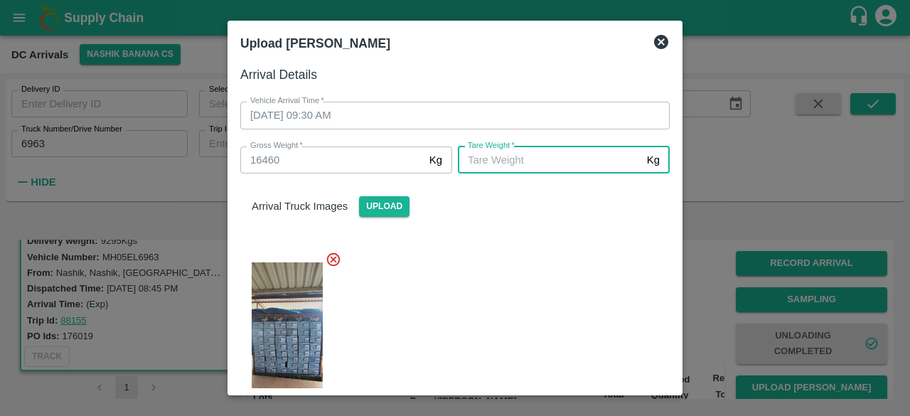
click at [556, 167] on input "[PERSON_NAME]   *" at bounding box center [550, 160] width 184 height 27
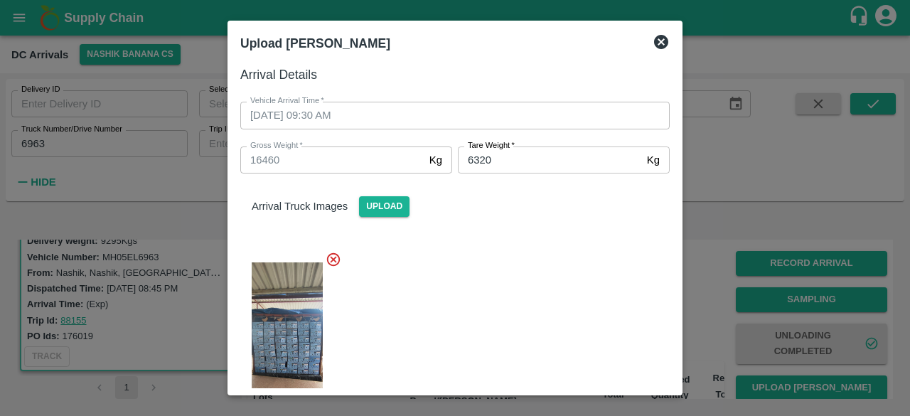
click at [552, 253] on div at bounding box center [449, 337] width 441 height 195
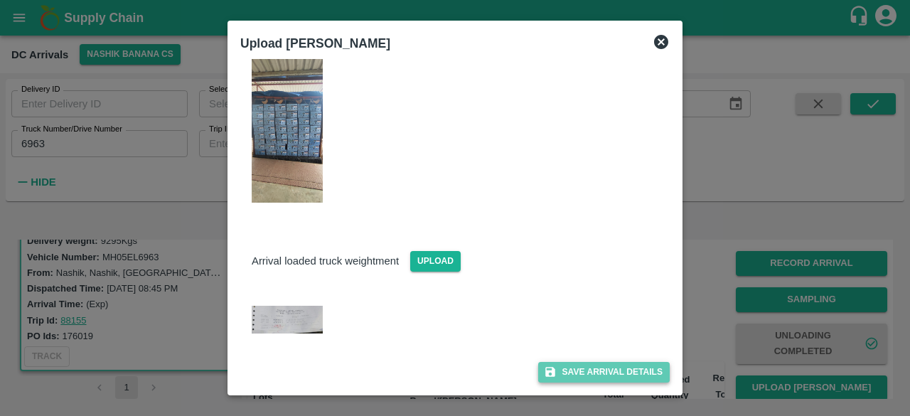
click at [593, 369] on button "Save Arrival Details" at bounding box center [604, 372] width 132 height 21
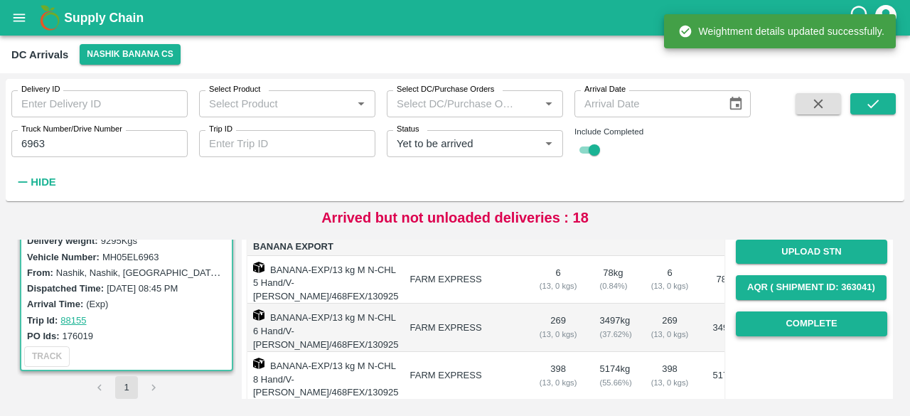
scroll to position [213, 0]
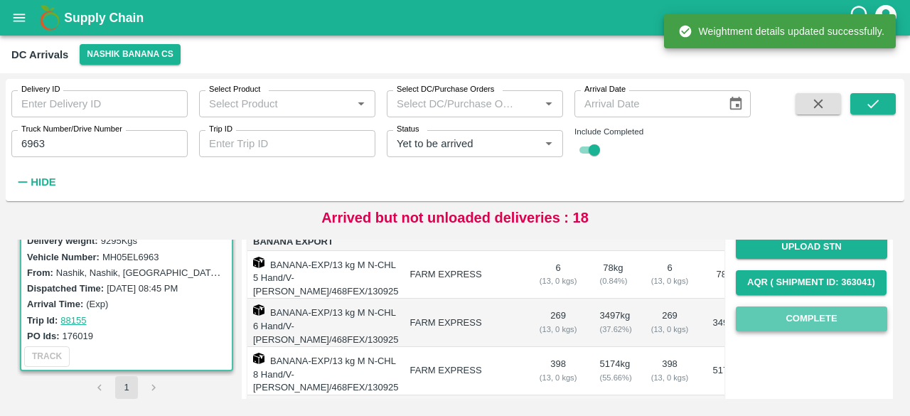
click at [795, 320] on button "Complete" at bounding box center [812, 319] width 152 height 25
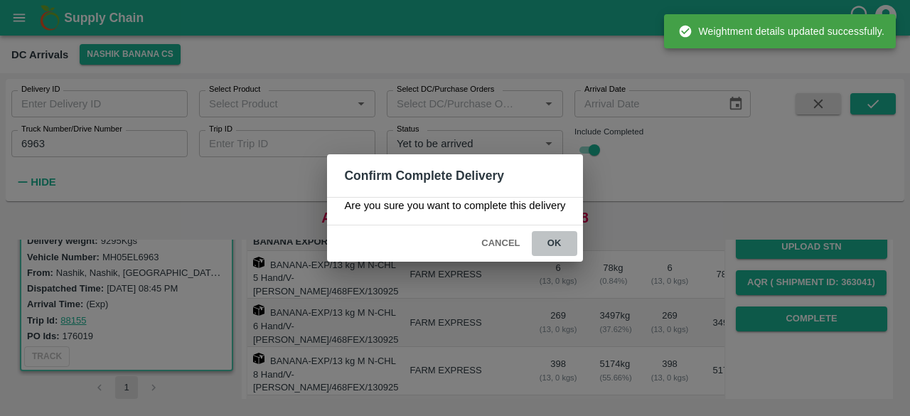
click at [549, 241] on button "ok" at bounding box center [555, 243] width 46 height 25
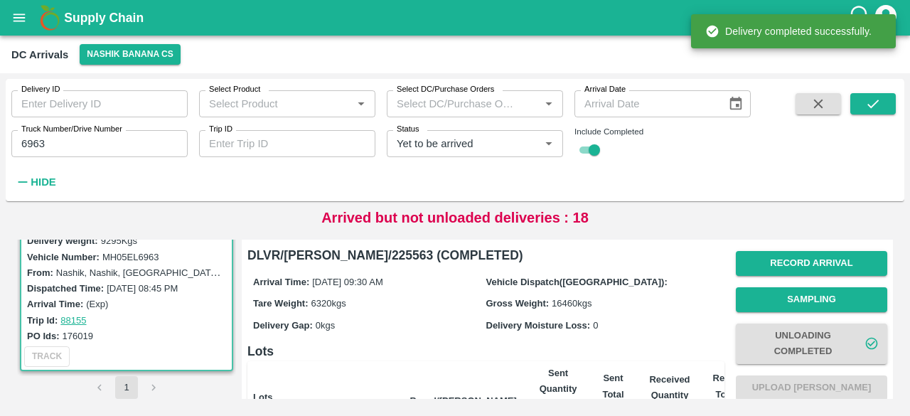
scroll to position [299, 0]
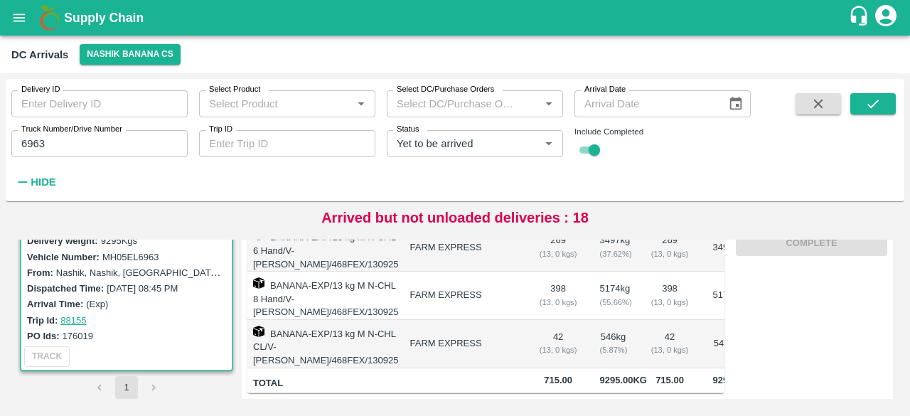
click at [530, 143] on icon "Clear" at bounding box center [532, 144] width 14 height 14
click at [30, 142] on input "6963" at bounding box center [99, 143] width 176 height 27
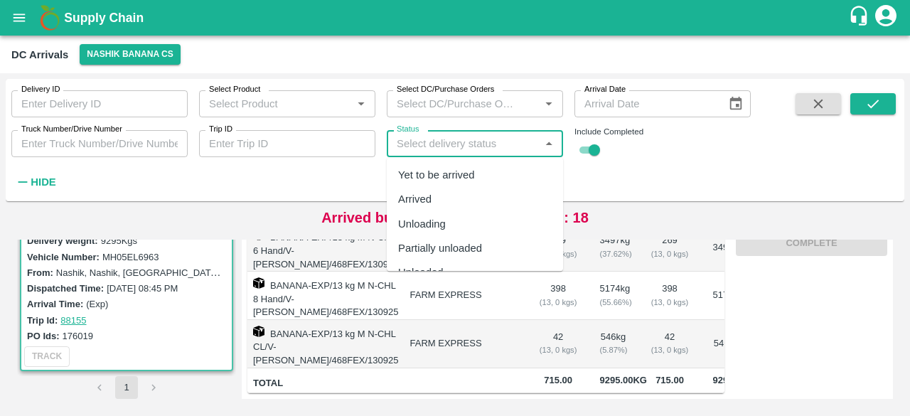
click at [455, 141] on input "Status" at bounding box center [463, 143] width 144 height 18
click at [457, 171] on div "Yet to be arrived" at bounding box center [436, 175] width 77 height 16
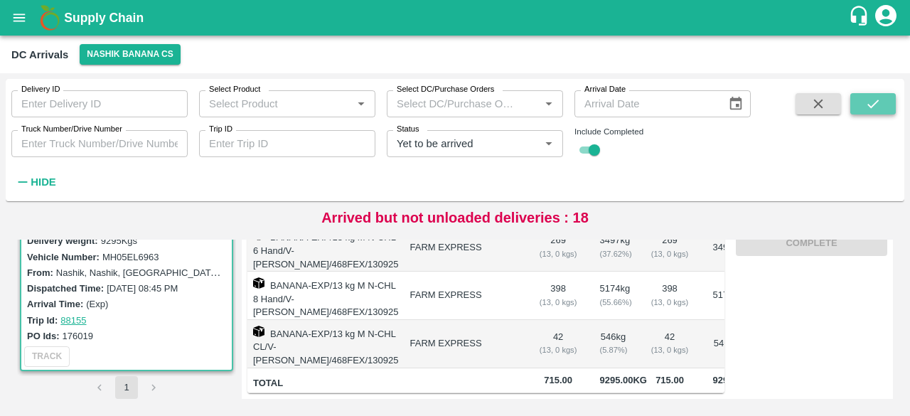
click at [877, 106] on icon "submit" at bounding box center [874, 104] width 16 height 16
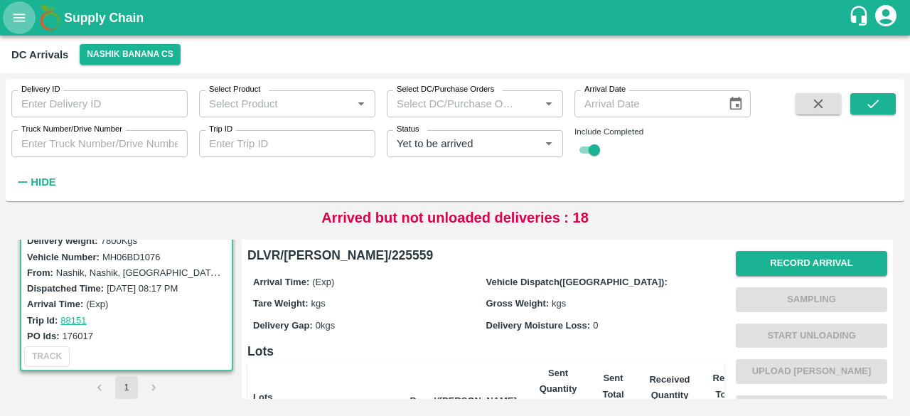
click at [16, 18] on icon "open drawer" at bounding box center [20, 18] width 12 height 8
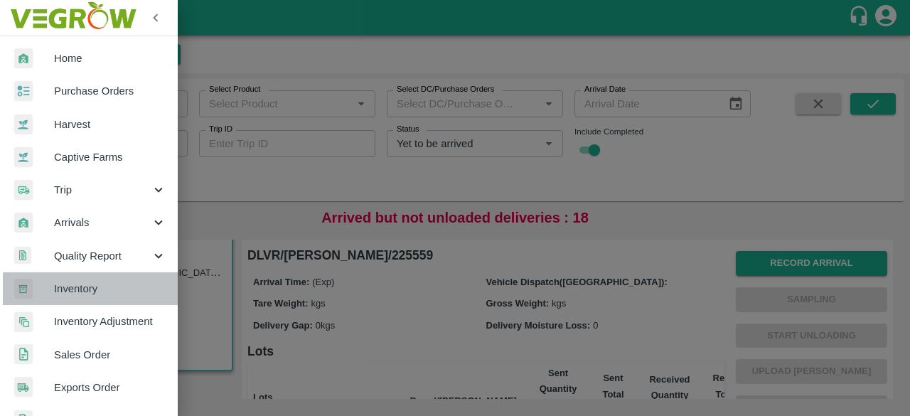
click at [102, 285] on span "Inventory" at bounding box center [110, 289] width 112 height 16
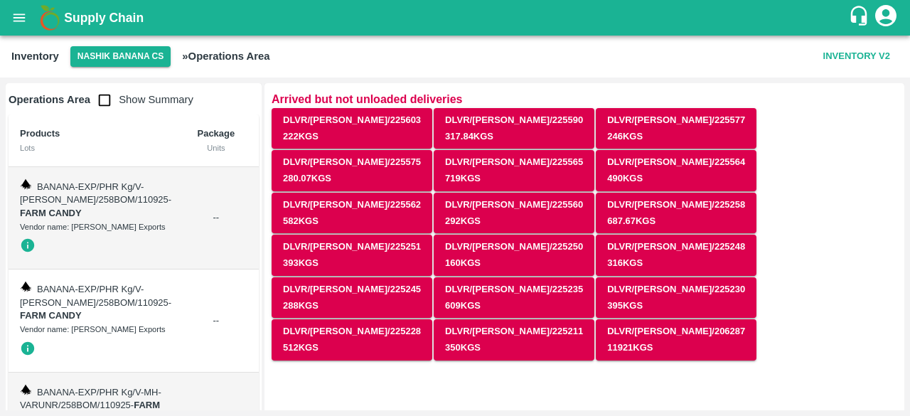
scroll to position [282, 0]
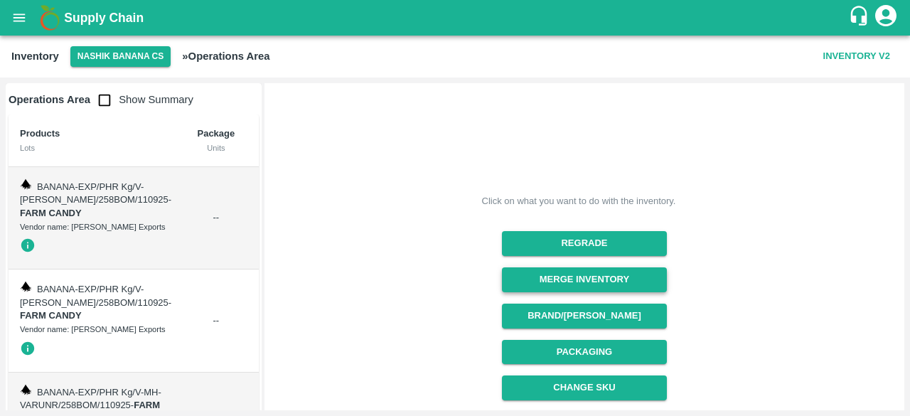
click at [597, 267] on button "Merge Inventory" at bounding box center [584, 279] width 164 height 25
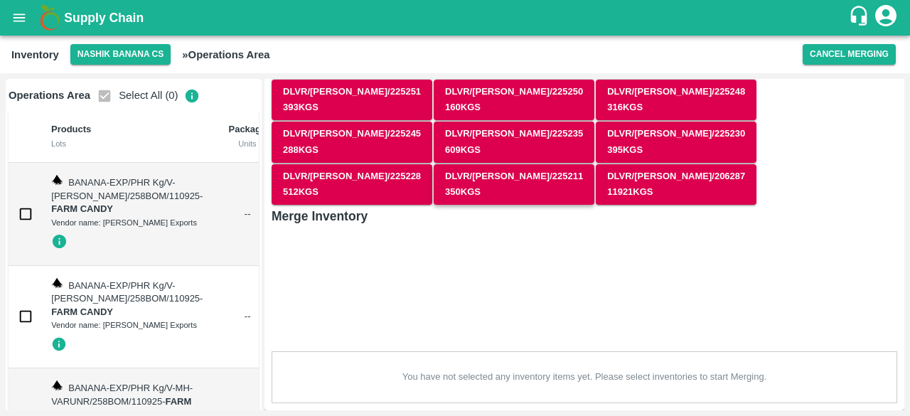
scroll to position [65, 0]
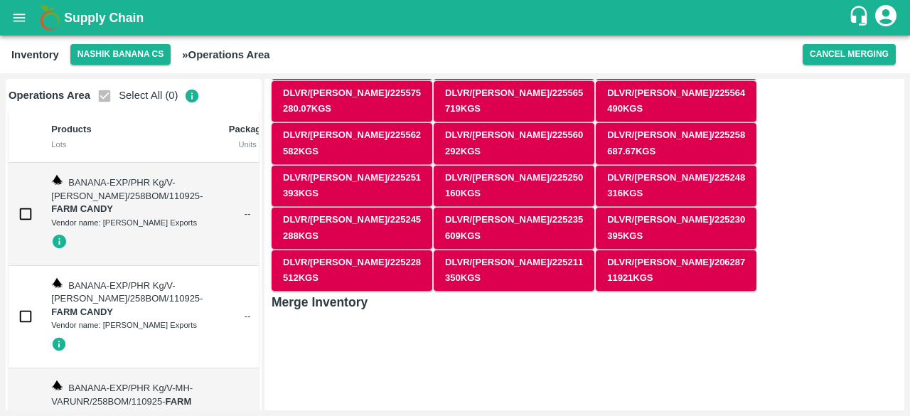
click at [26, 228] on input "checkbox" at bounding box center [25, 214] width 28 height 28
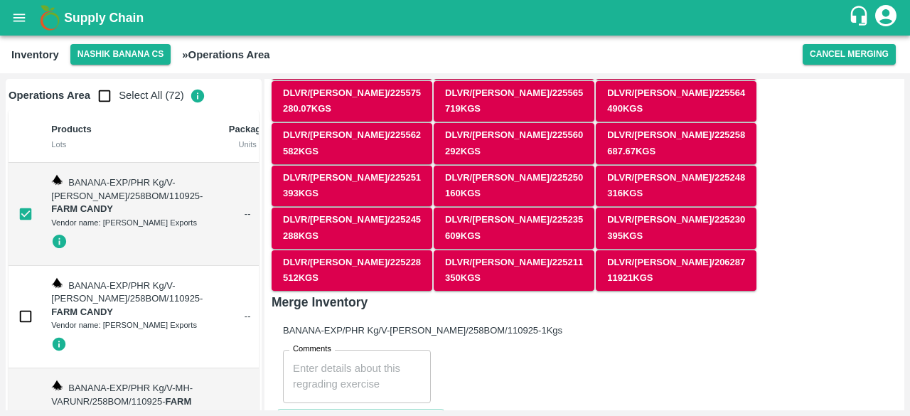
scroll to position [67, 0]
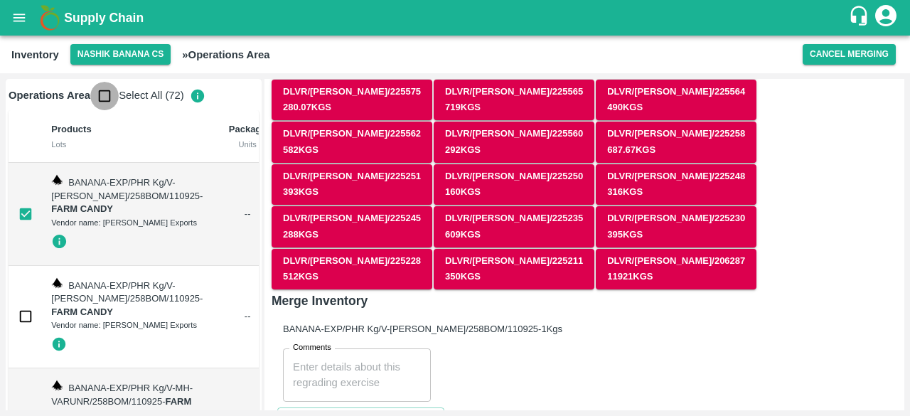
click at [105, 99] on input "checkbox" at bounding box center [104, 96] width 28 height 28
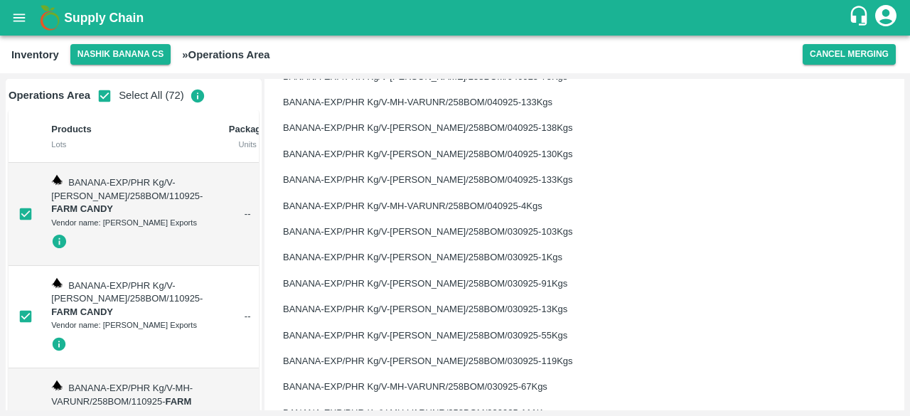
scroll to position [1905, 0]
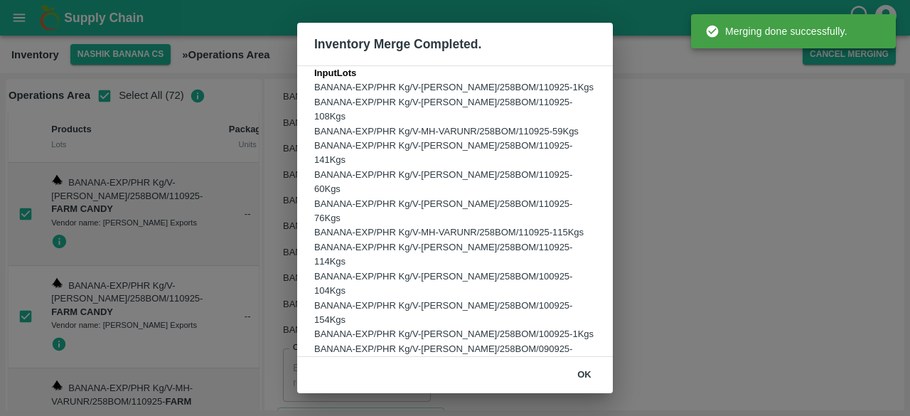
click at [583, 375] on button "ok" at bounding box center [585, 375] width 46 height 25
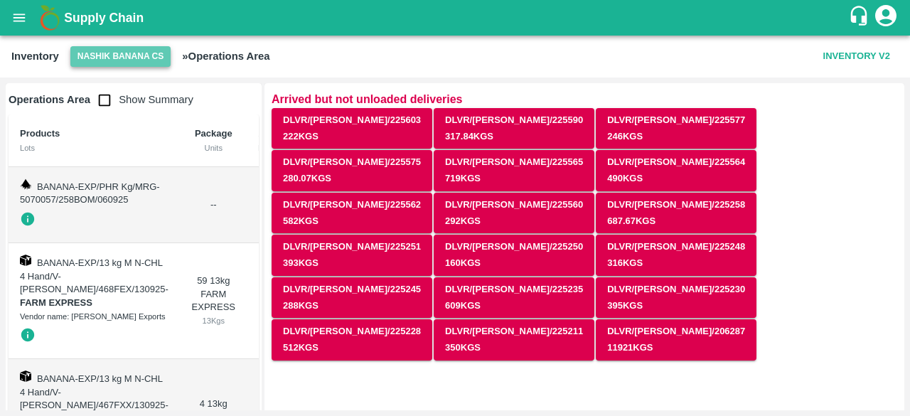
click at [115, 63] on button "Nashik Banana CS" at bounding box center [120, 56] width 101 height 21
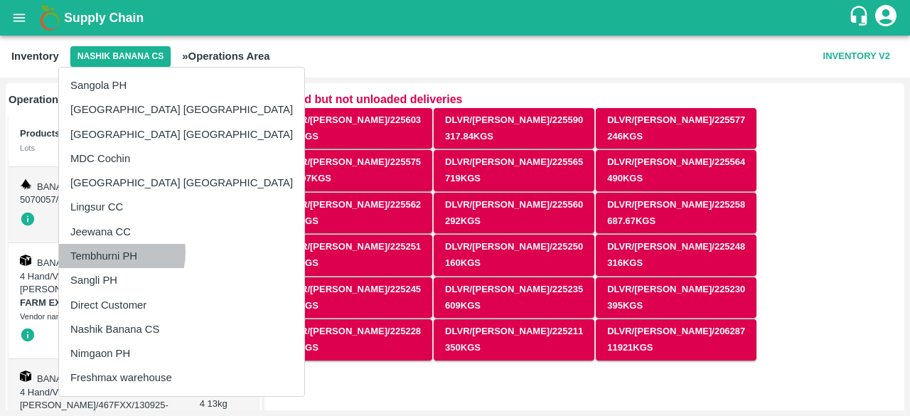
click at [106, 253] on li "Tembhurni PH" at bounding box center [181, 256] width 245 height 24
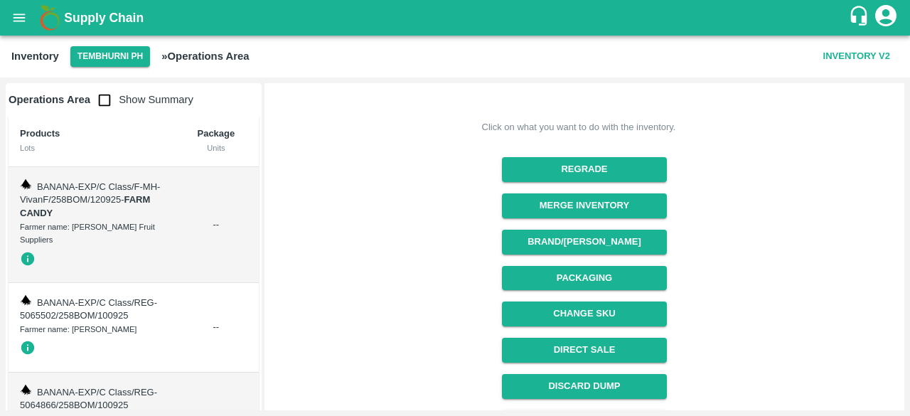
scroll to position [442, 0]
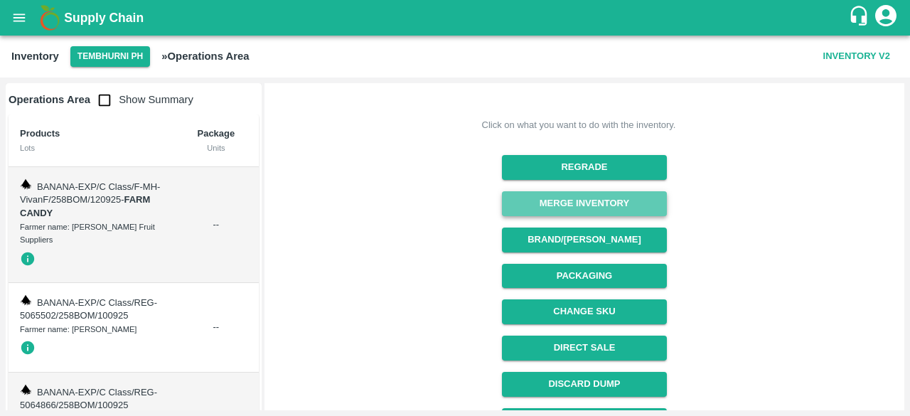
click at [588, 191] on button "Merge Inventory" at bounding box center [584, 203] width 164 height 25
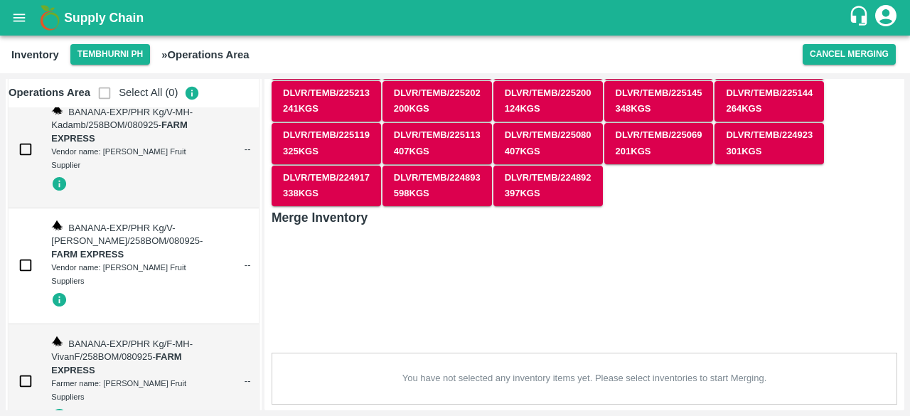
scroll to position [27198, 0]
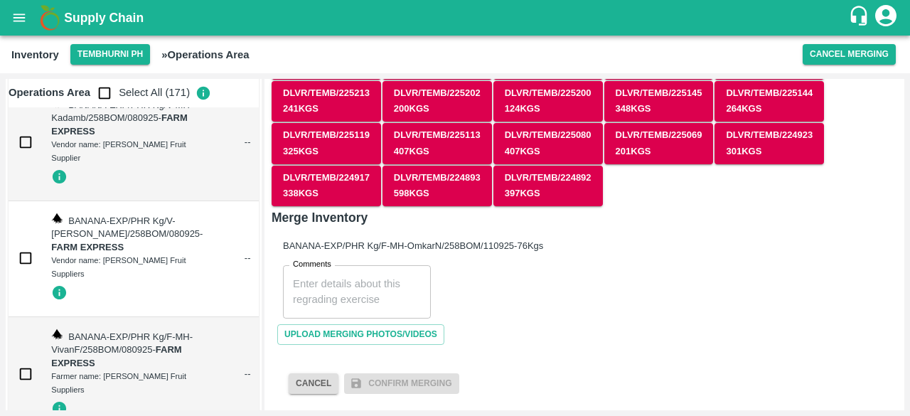
scroll to position [236, 0]
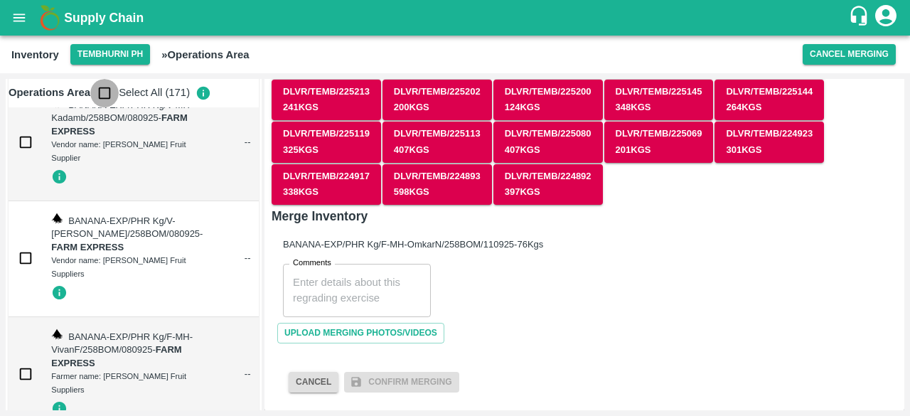
click at [103, 94] on input "checkbox" at bounding box center [104, 93] width 28 height 28
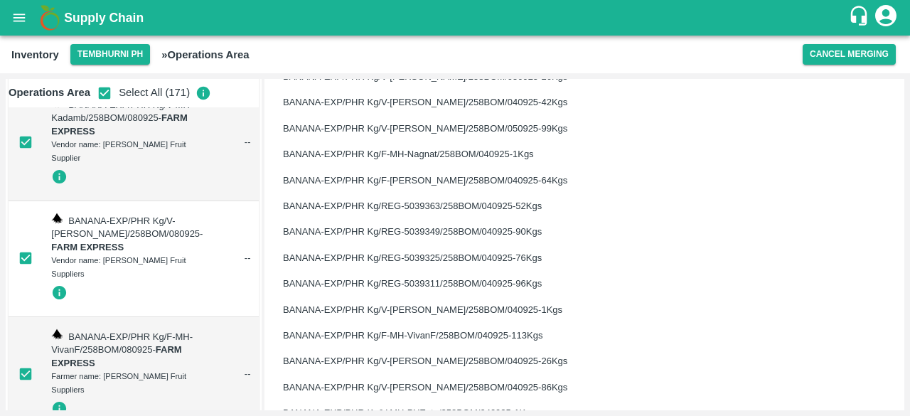
scroll to position [4638, 0]
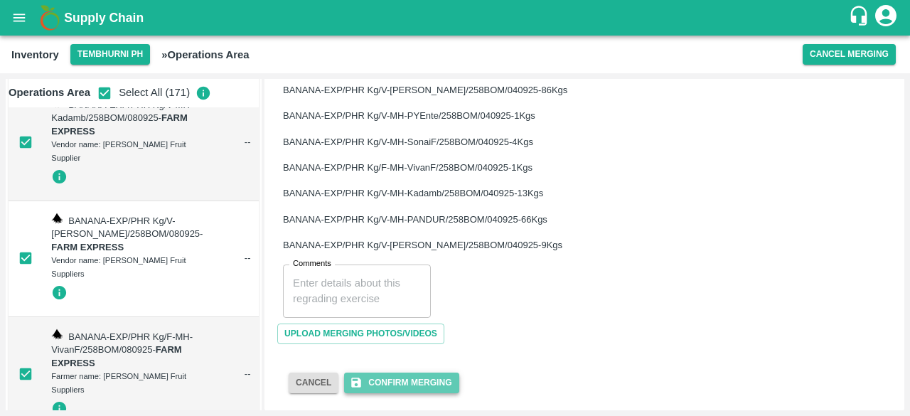
click at [397, 383] on button "Confirm Merging" at bounding box center [401, 383] width 115 height 21
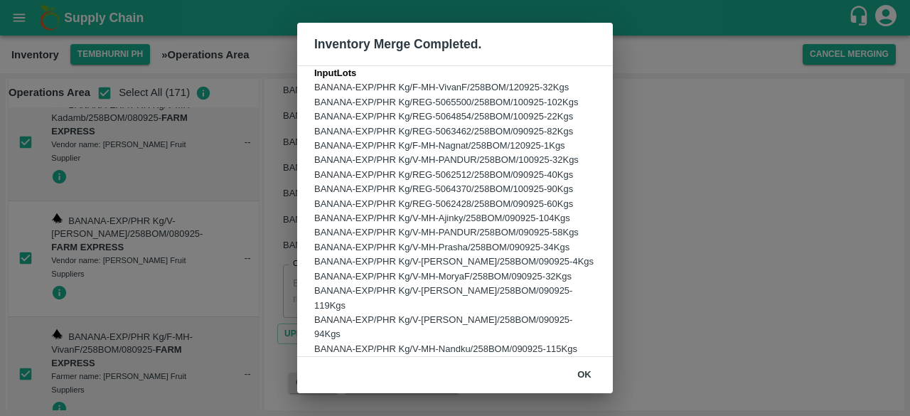
click at [585, 374] on button "ok" at bounding box center [585, 375] width 46 height 25
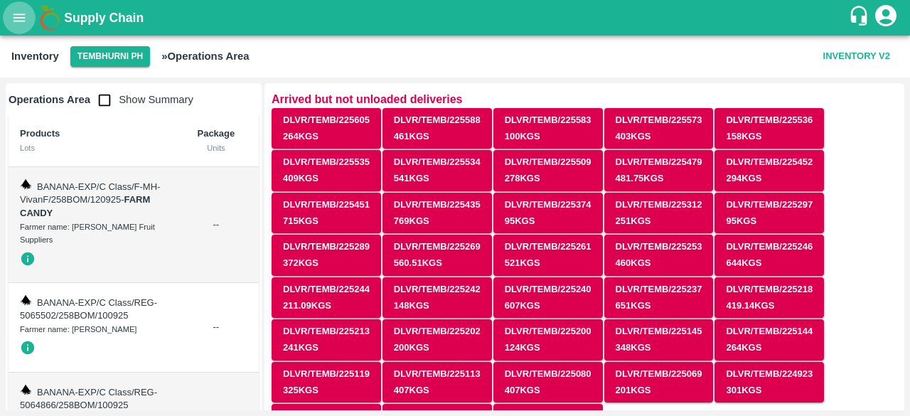
click at [21, 21] on icon "open drawer" at bounding box center [20, 18] width 12 height 8
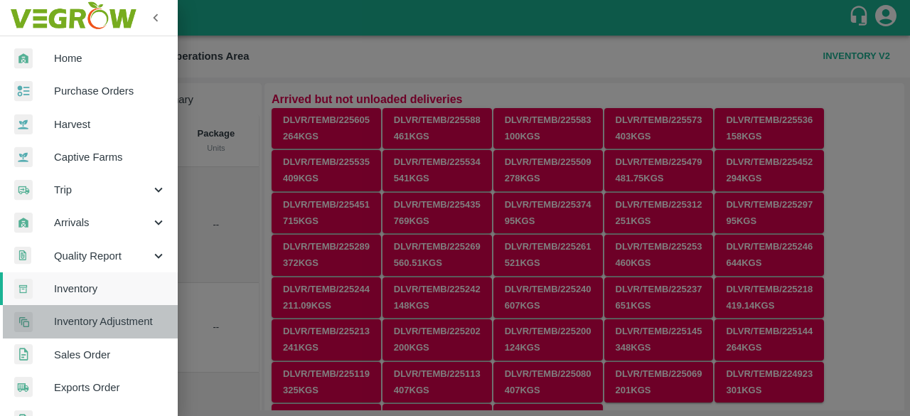
click at [108, 321] on span "Inventory Adjustment" at bounding box center [110, 322] width 112 height 16
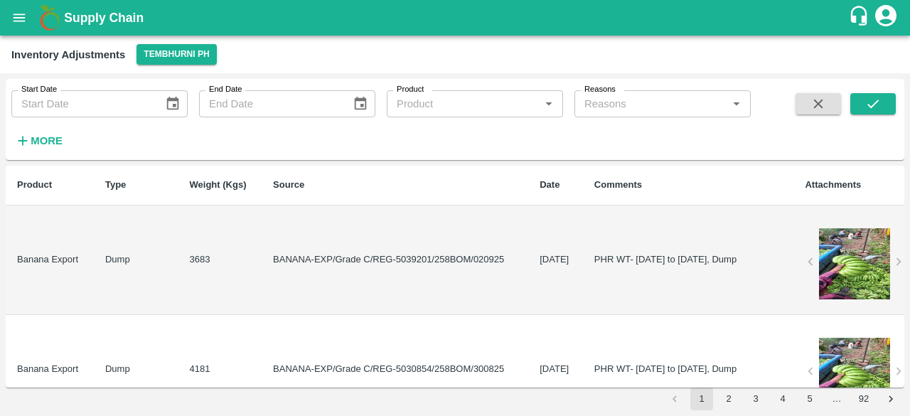
click at [583, 278] on td "PHR WT- [DATE] to [DATE], Dump" at bounding box center [688, 261] width 211 height 110
copy td "PHR WT- [DATE] to [DATE], Dump"
click at [18, 16] on icon "open drawer" at bounding box center [19, 18] width 16 height 16
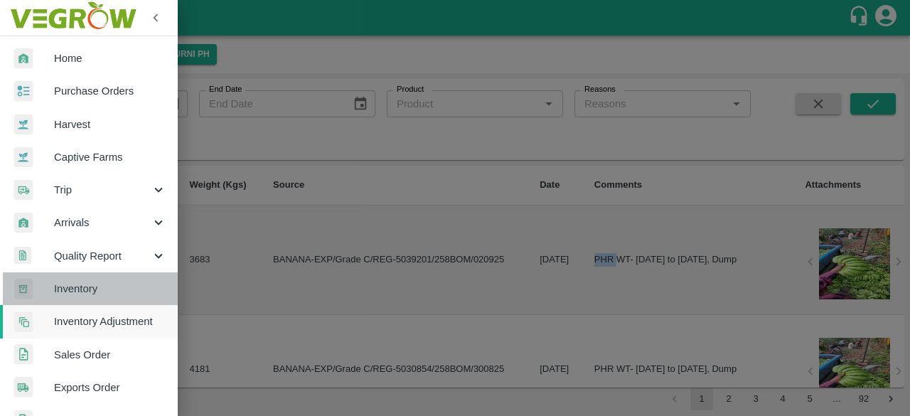
click at [98, 289] on span "Inventory" at bounding box center [110, 289] width 112 height 16
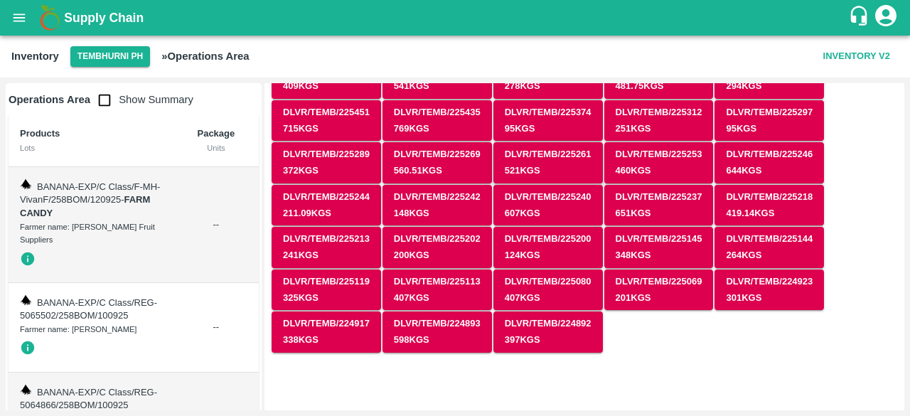
scroll to position [74, 0]
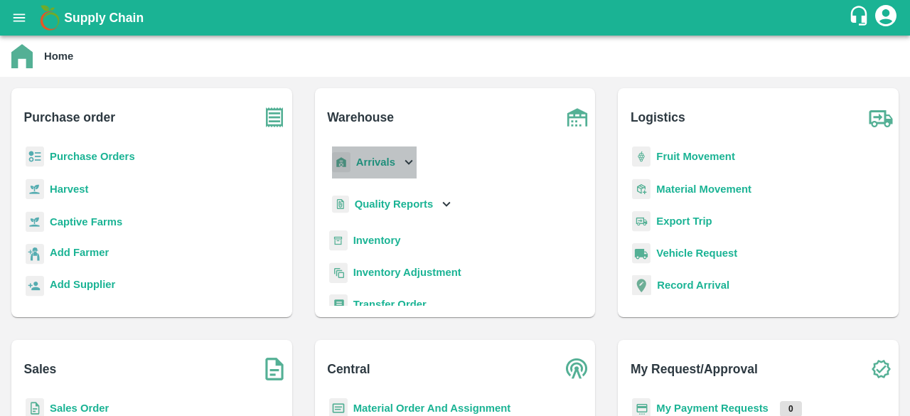
click at [405, 166] on icon at bounding box center [409, 162] width 16 height 16
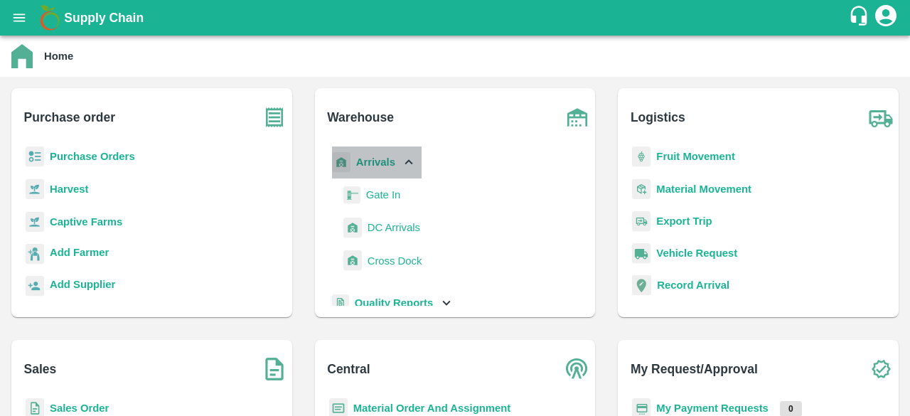
click at [404, 159] on icon at bounding box center [409, 162] width 16 height 16
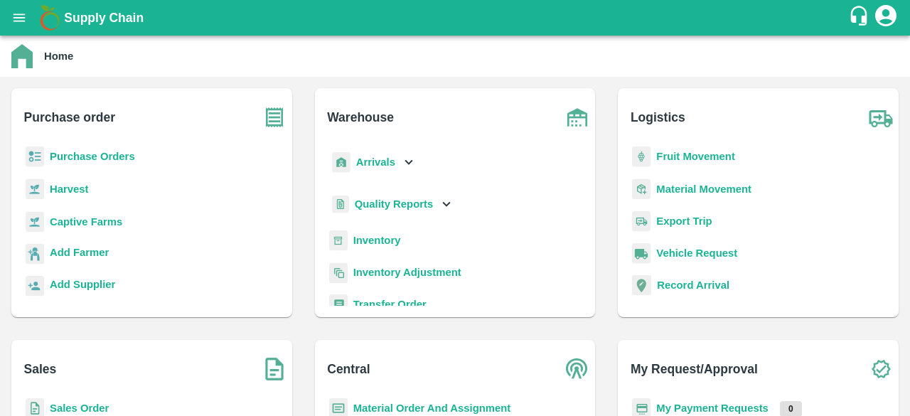
click at [391, 239] on b "Inventory" at bounding box center [378, 240] width 48 height 11
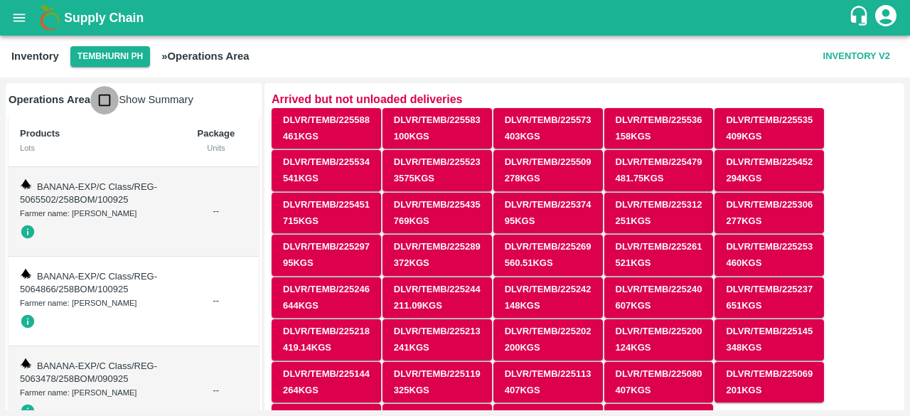
click at [104, 96] on input "checkbox" at bounding box center [104, 100] width 28 height 28
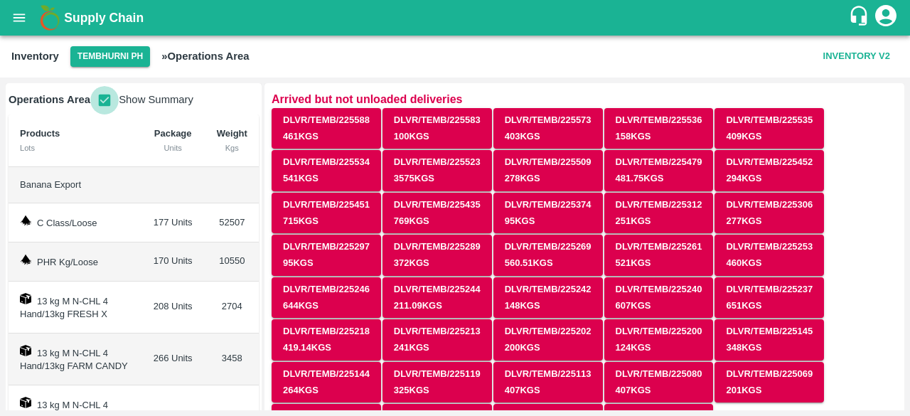
click at [102, 101] on input "checkbox" at bounding box center [104, 100] width 28 height 28
checkbox input "false"
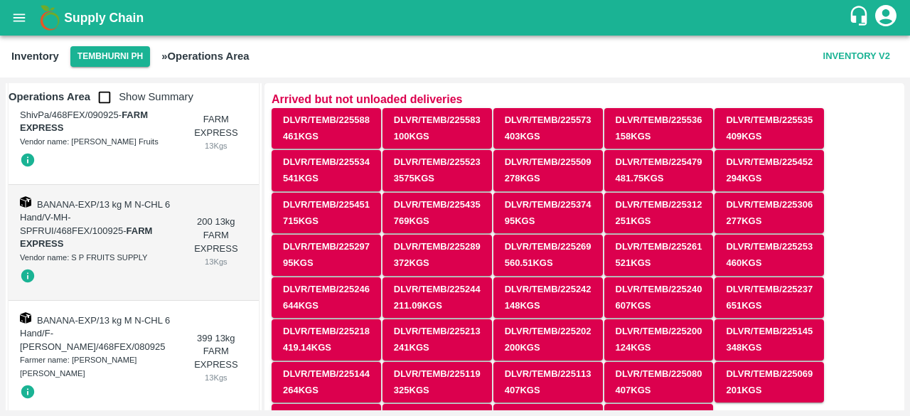
scroll to position [58509, 0]
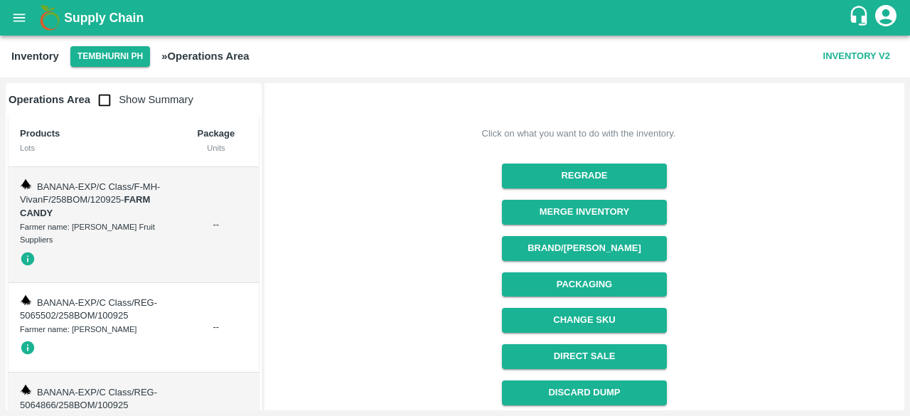
scroll to position [441, 0]
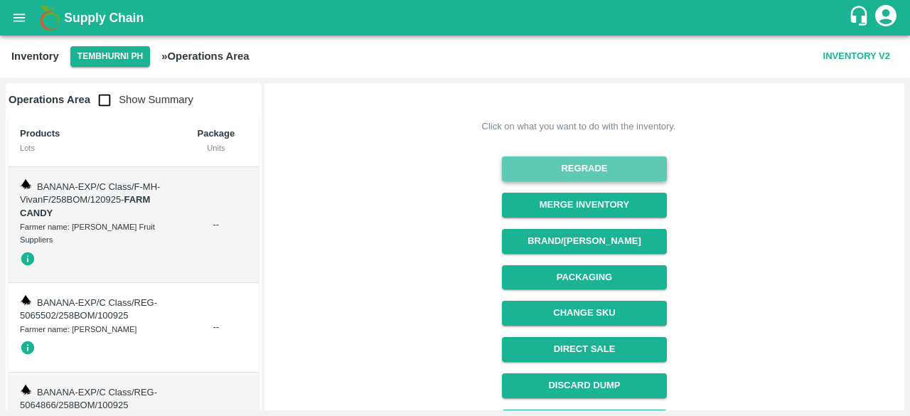
click at [599, 168] on button "Regrade" at bounding box center [584, 168] width 164 height 25
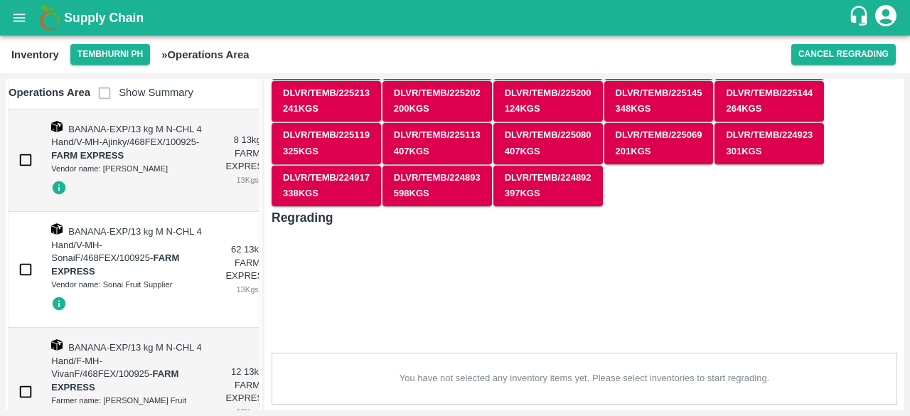
scroll to position [22384, 0]
checkbox input "true"
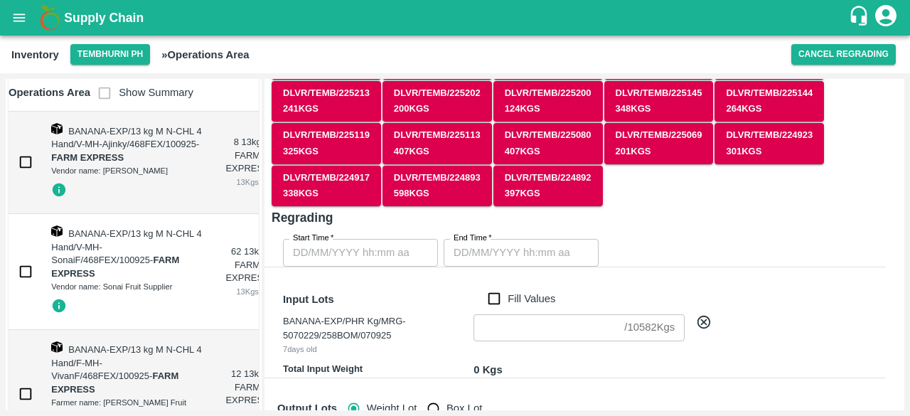
scroll to position [441, 0]
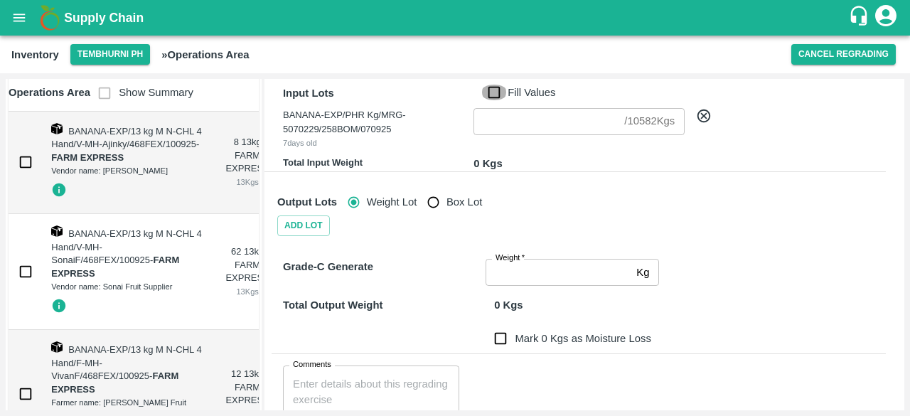
click at [494, 92] on input "Fill Values" at bounding box center [494, 93] width 27 height 16
checkbox input "true"
type input "10582"
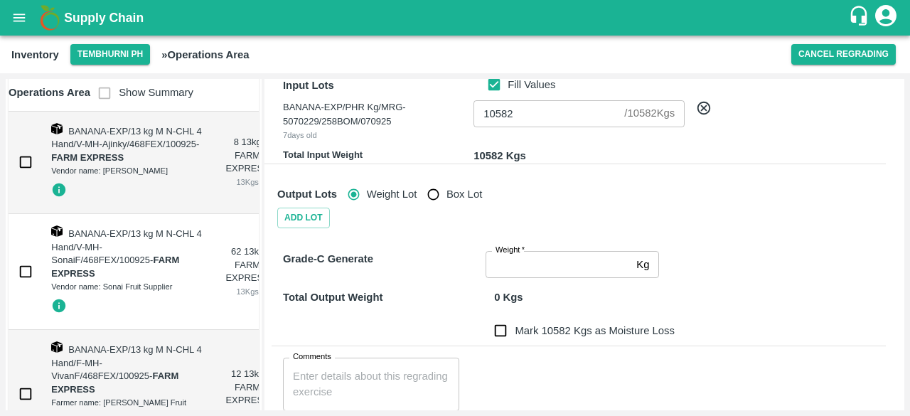
scroll to position [450, 0]
click at [548, 260] on input "Weight   *" at bounding box center [558, 263] width 145 height 27
type input "10582"
click at [741, 272] on div "Total Output Weight 10582 Kgs" at bounding box center [576, 288] width 620 height 33
click at [502, 332] on input "Mark 0 Kgs as Moisture Loss" at bounding box center [501, 330] width 28 height 28
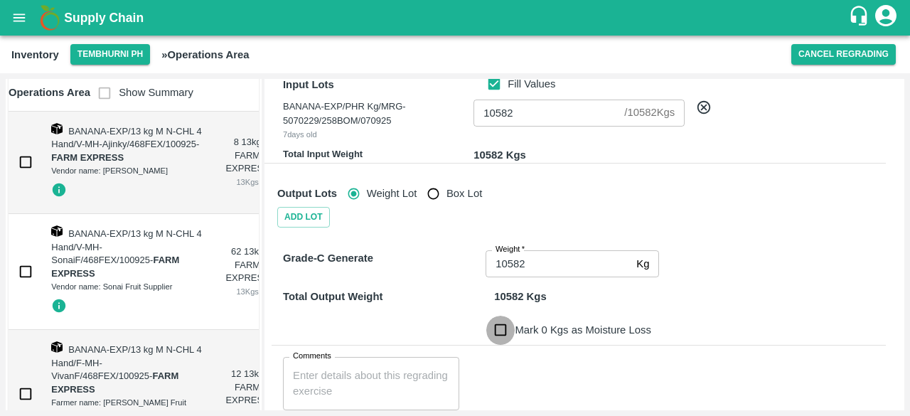
checkbox input "true"
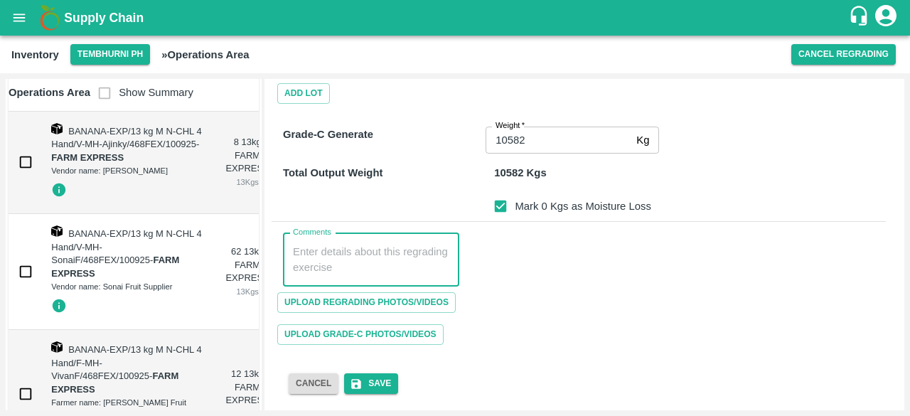
click at [400, 248] on textarea "Comments" at bounding box center [371, 260] width 156 height 30
paste textarea "PHR WT- [DATE] to [DATE], Dump"
click at [352, 252] on textarea "PHR WT- [DATE] to [DATE], Dump" at bounding box center [371, 260] width 156 height 30
click at [406, 249] on textarea "PHR WT- 05th Sep to 04 Sep 2025, Dump" at bounding box center [371, 260] width 156 height 30
click at [300, 249] on textarea "PHR WT- 05th Sep to 11th Sep 2025, Dump" at bounding box center [371, 260] width 156 height 30
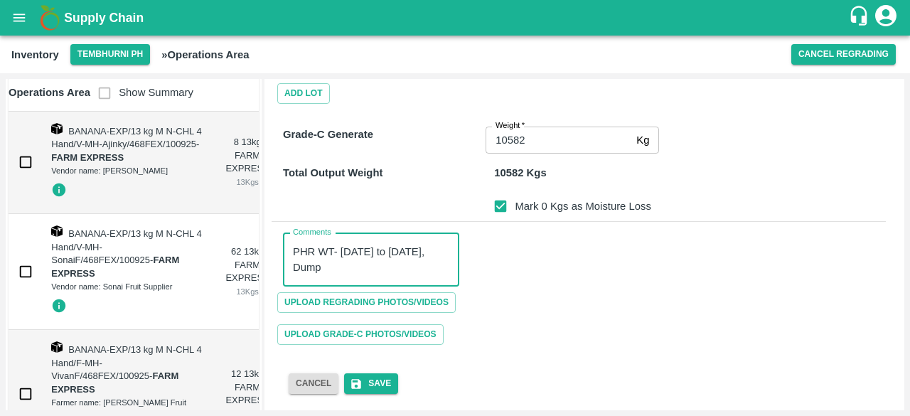
click at [300, 249] on textarea "PHR WT- 05th Sep to 11th Sep 2025, Dump" at bounding box center [371, 260] width 156 height 30
type textarea "PHR WT- 05th Sep to 11th Sep 2025, Dump"
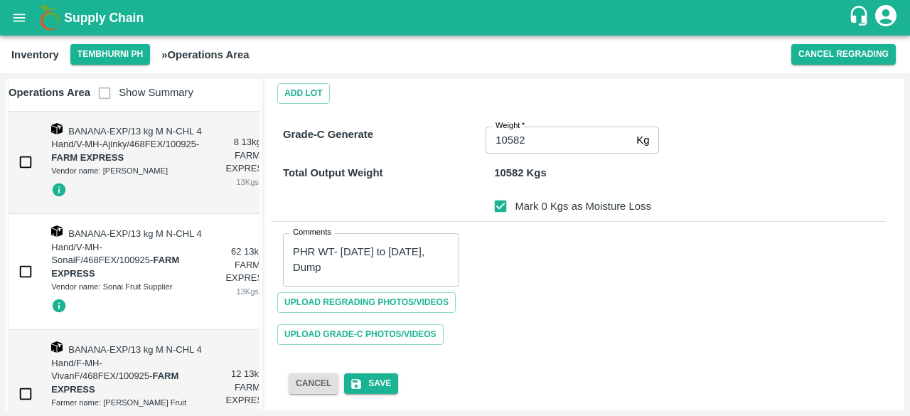
click at [563, 275] on div "Comments PHR WT- 05th Sep to 11th Sep 2025, Dump x Comments" at bounding box center [579, 254] width 615 height 65
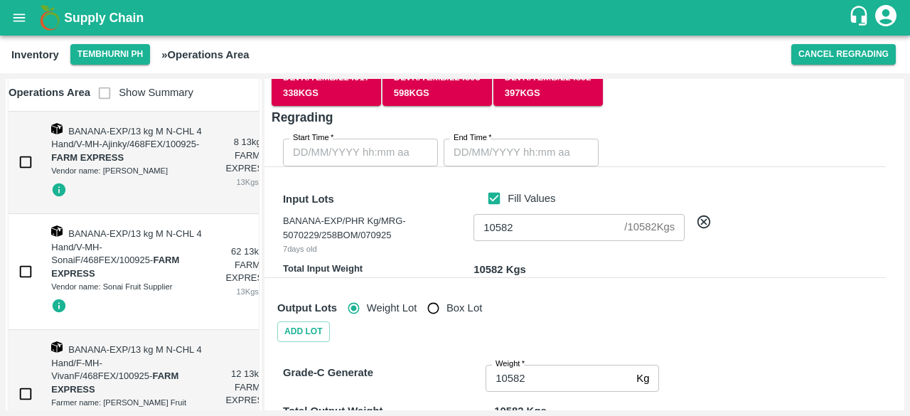
scroll to position [330, 0]
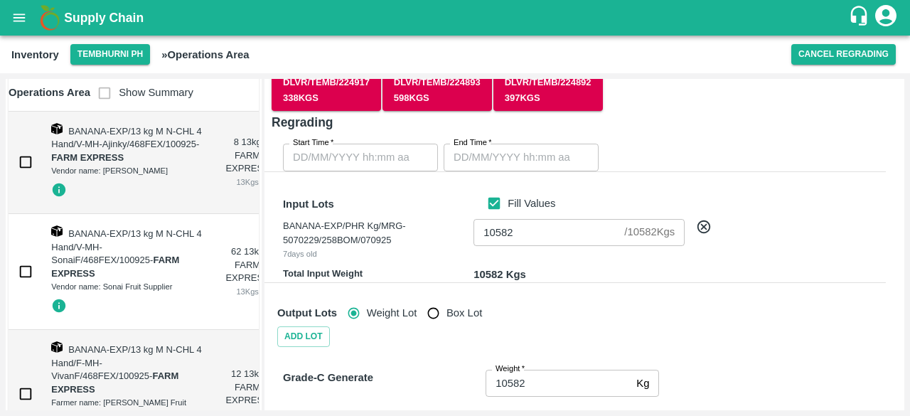
type input "DD/MM/YYYY hh:mm aa"
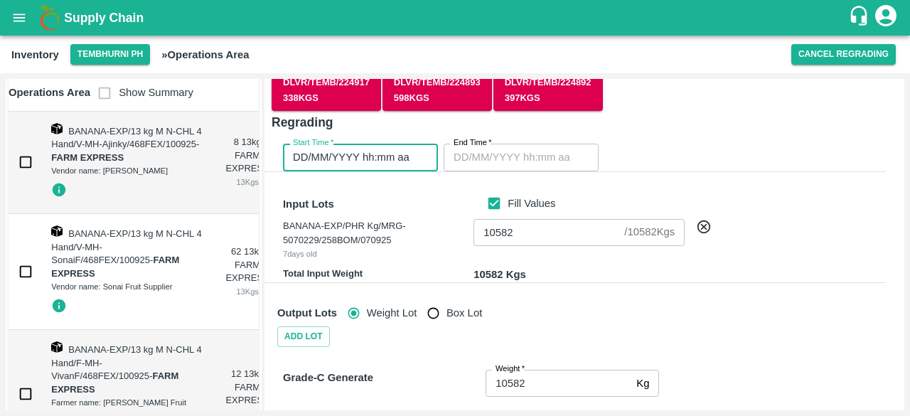
click at [378, 155] on input "DD/MM/YYYY hh:mm aa" at bounding box center [355, 157] width 145 height 27
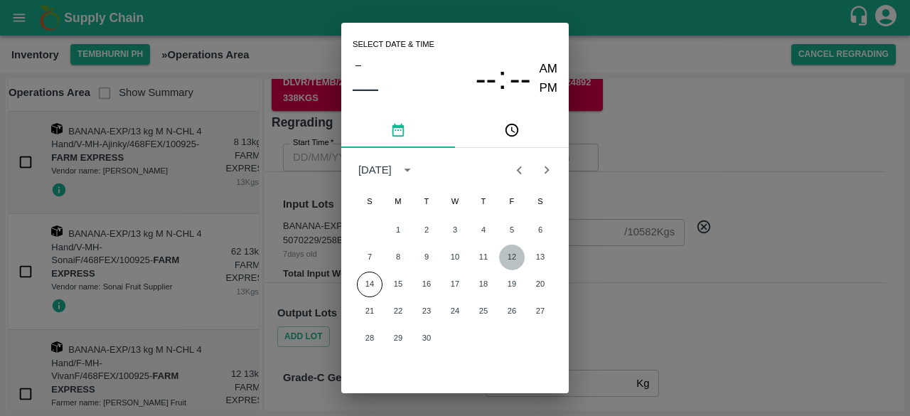
click at [512, 262] on button "12" at bounding box center [512, 258] width 26 height 26
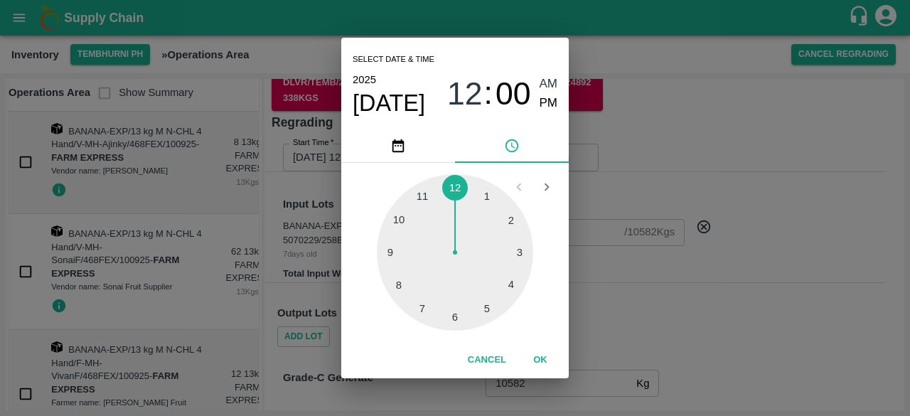
click at [461, 312] on div at bounding box center [455, 252] width 156 height 156
type input "12/09/2025 06:00 AM"
click at [615, 285] on div "Select date & time 2025 Sep 12 06 : 00 AM PM 05 10 15 20 25 30 35 40 45 50 55 0…" at bounding box center [455, 208] width 910 height 416
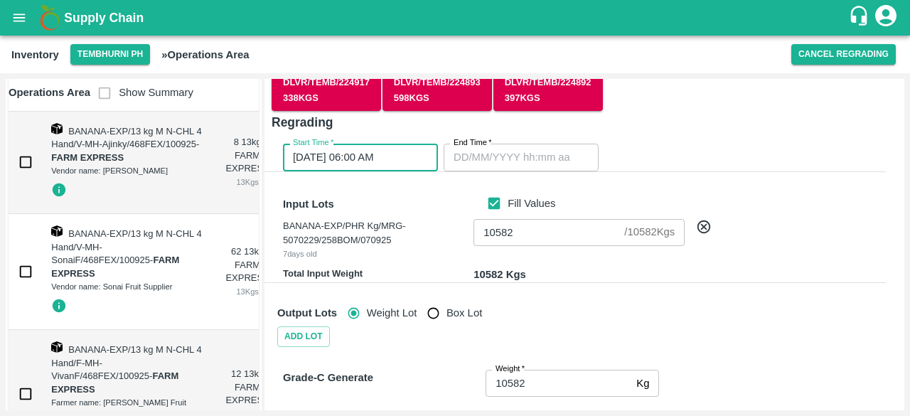
type input "DD/MM/YYYY hh:mm aa"
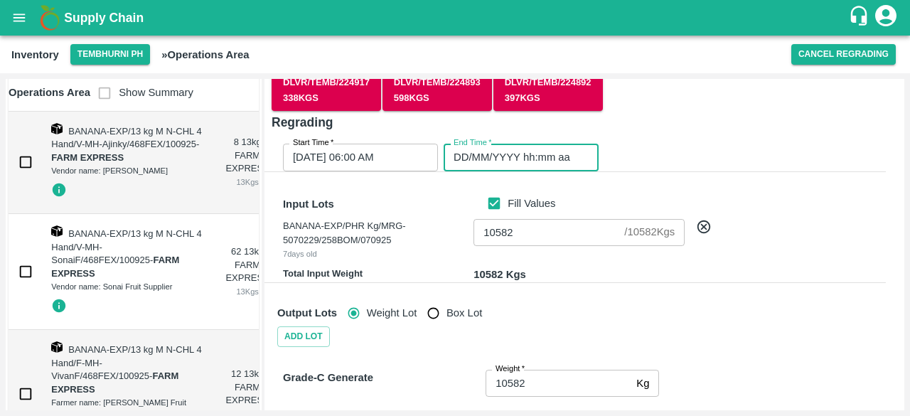
click at [541, 159] on input "DD/MM/YYYY hh:mm aa" at bounding box center [516, 157] width 145 height 27
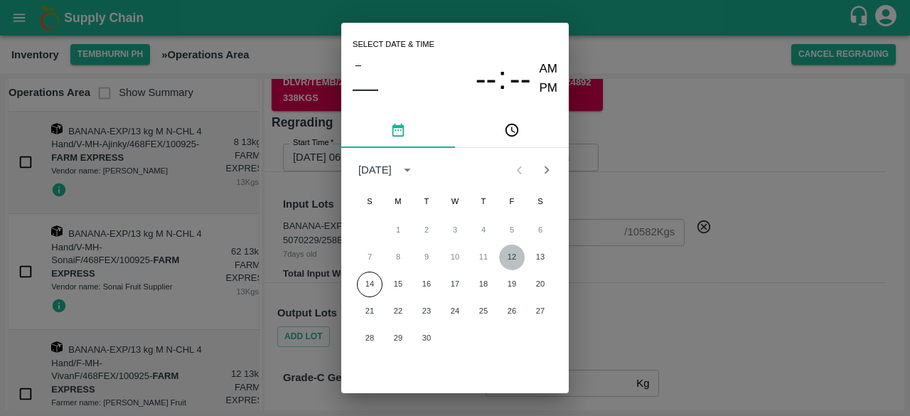
click at [513, 255] on button "12" at bounding box center [512, 258] width 26 height 26
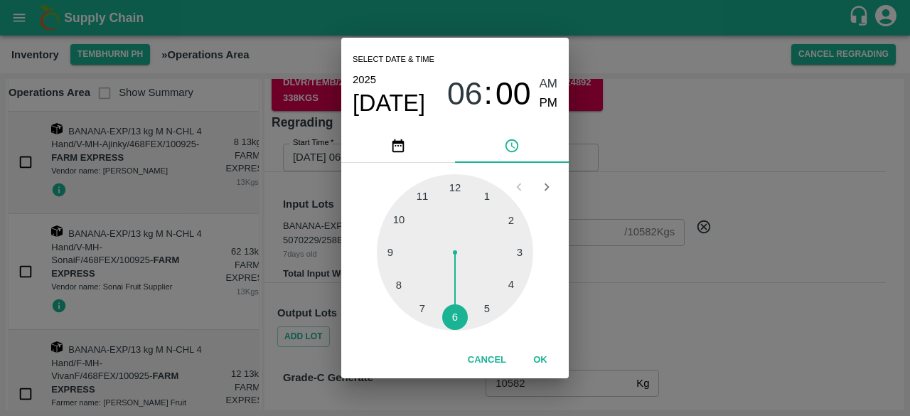
click at [400, 283] on div at bounding box center [455, 252] width 156 height 156
type input "12/09/2025 08:00 AM"
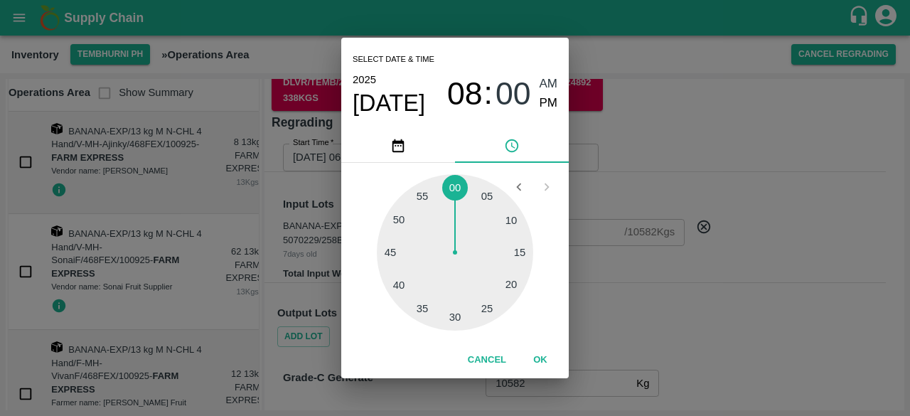
click at [706, 291] on div "Select date & time 2025 Sep 12 08 : 00 AM PM 05 10 15 20 25 30 35 40 45 50 55 0…" at bounding box center [455, 208] width 910 height 416
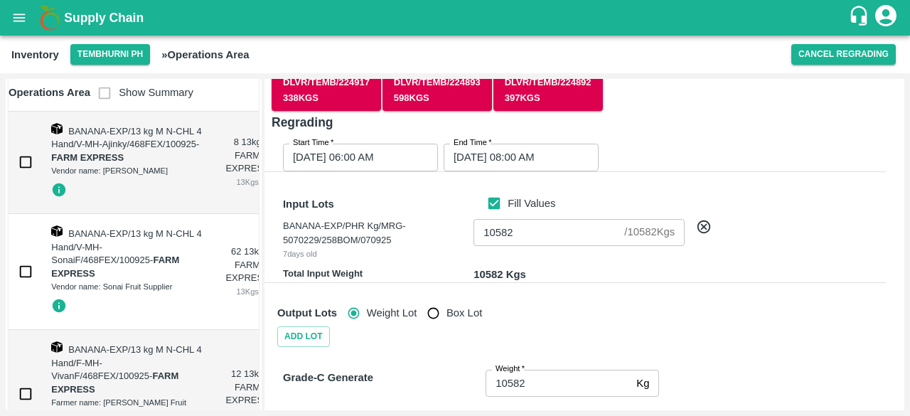
click at [726, 329] on div "Add Lot" at bounding box center [579, 336] width 615 height 21
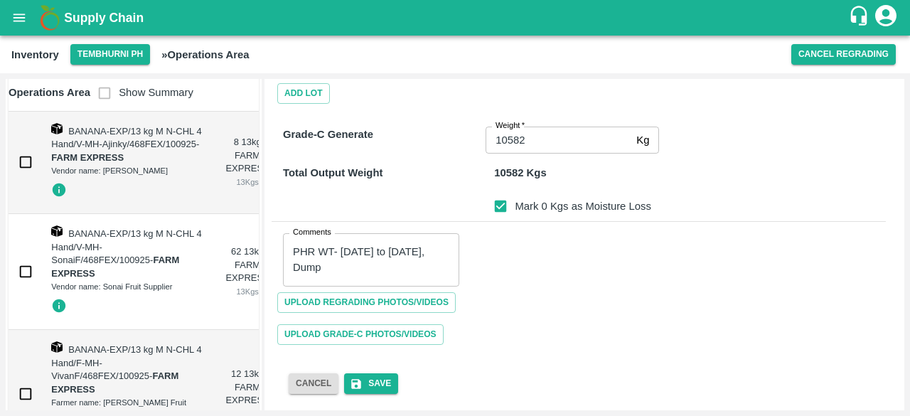
scroll to position [573, 0]
click at [372, 382] on button "Save" at bounding box center [371, 383] width 54 height 21
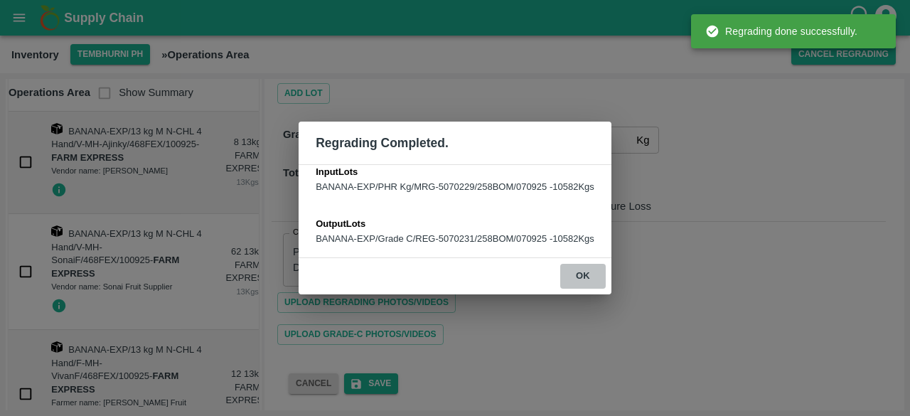
click at [584, 289] on button "ok" at bounding box center [584, 276] width 46 height 25
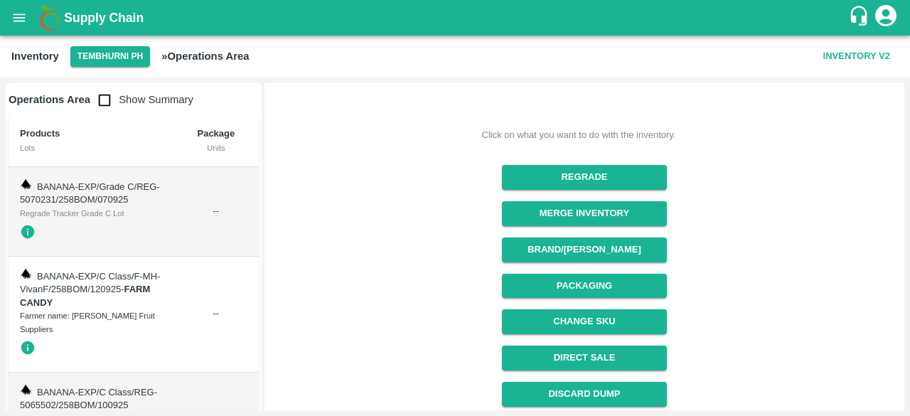
scroll to position [546, 0]
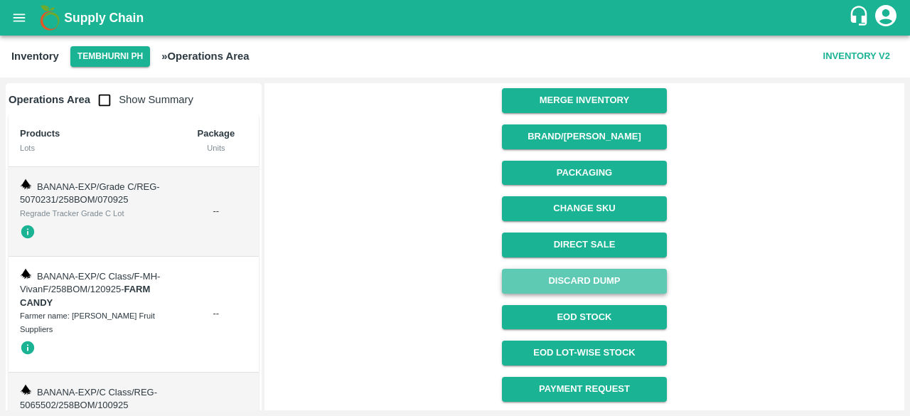
click at [590, 286] on button "Discard Dump" at bounding box center [584, 281] width 164 height 25
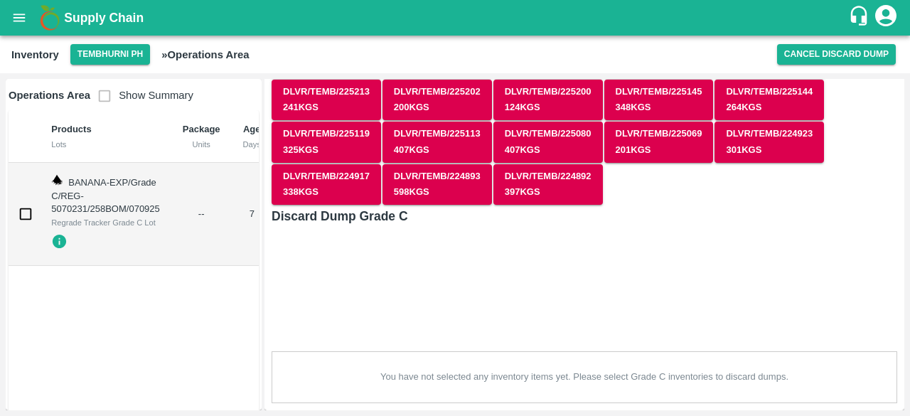
click at [20, 216] on input "checkbox" at bounding box center [25, 214] width 28 height 28
checkbox input "true"
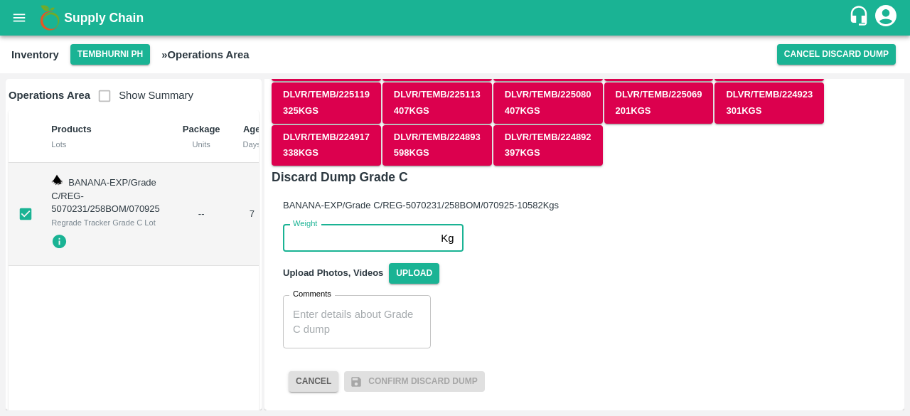
click at [349, 241] on input "Weight" at bounding box center [359, 238] width 152 height 27
type input "10582"
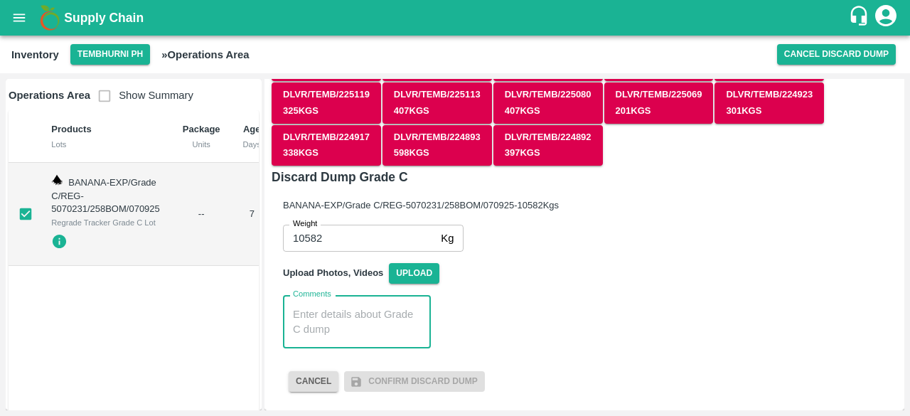
click at [346, 317] on textarea "Comments" at bounding box center [357, 322] width 128 height 30
paste textarea "PHR WT- 05th Sep to 11th Sep 2025, Dump"
type textarea "PHR WT- 05th Sep to 11th Sep 2025, Dump"
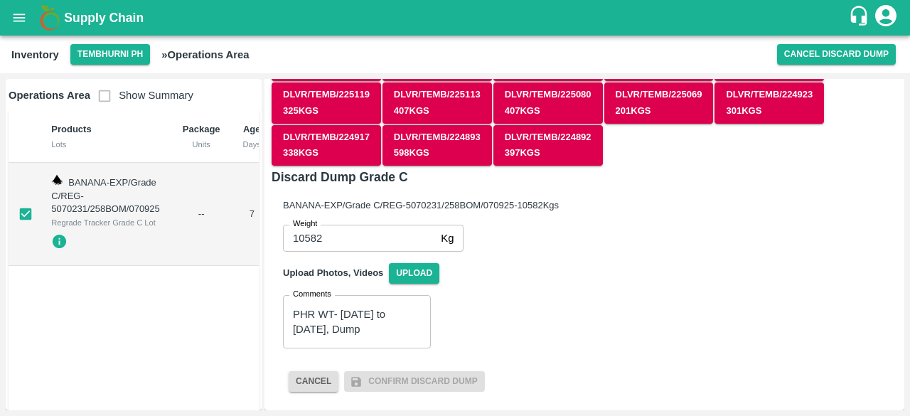
click at [514, 324] on div "Comments PHR WT- 05th Sep to 11th Sep 2025, Dump x Comments" at bounding box center [579, 316] width 615 height 65
click at [413, 272] on span "Upload" at bounding box center [414, 273] width 51 height 21
click at [0, 0] on input "Upload" at bounding box center [0, 0] width 0 height 0
click at [410, 270] on span "Upload" at bounding box center [414, 273] width 51 height 21
click at [0, 0] on input "Upload" at bounding box center [0, 0] width 0 height 0
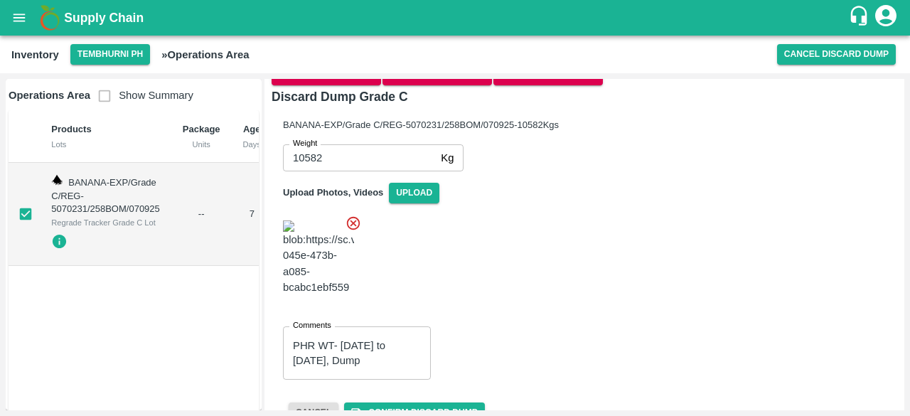
scroll to position [470, 0]
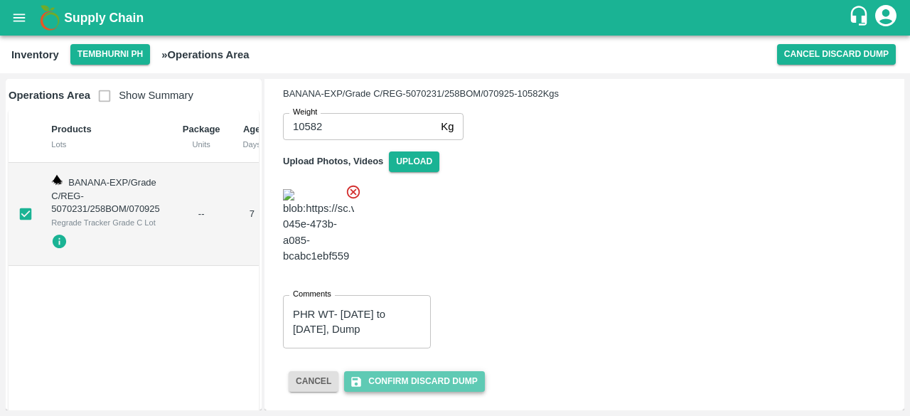
click at [410, 381] on button "Confirm Discard Dump" at bounding box center [414, 381] width 140 height 21
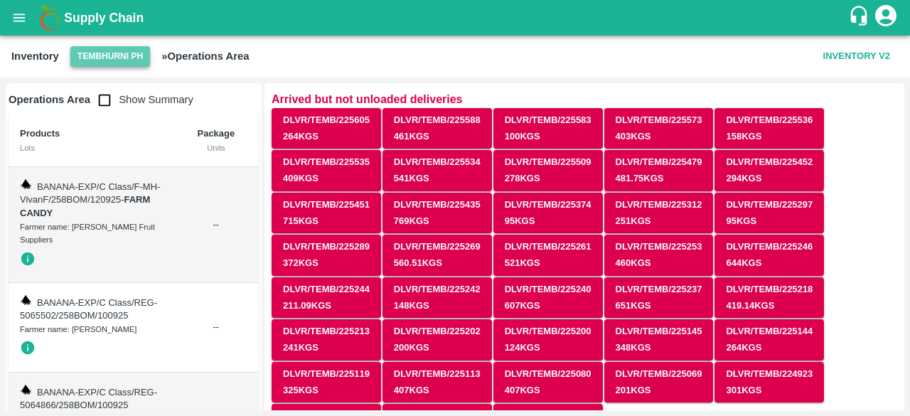
click at [130, 55] on button "Tembhurni PH" at bounding box center [110, 56] width 80 height 21
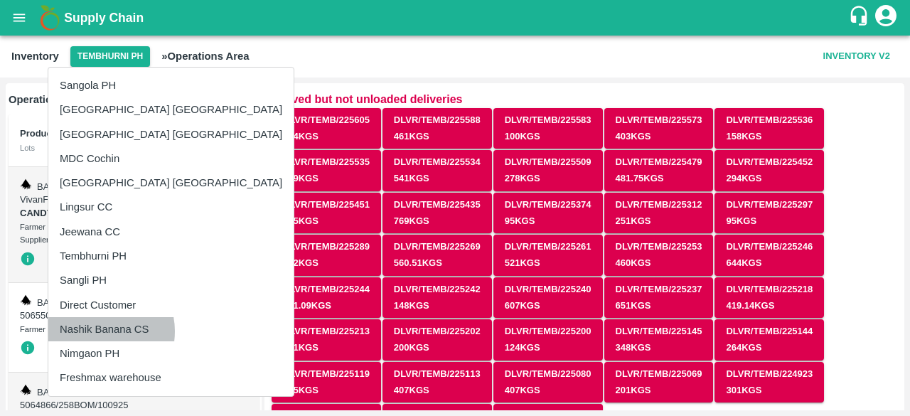
click at [97, 331] on li "Nashik Banana CS" at bounding box center [170, 329] width 245 height 24
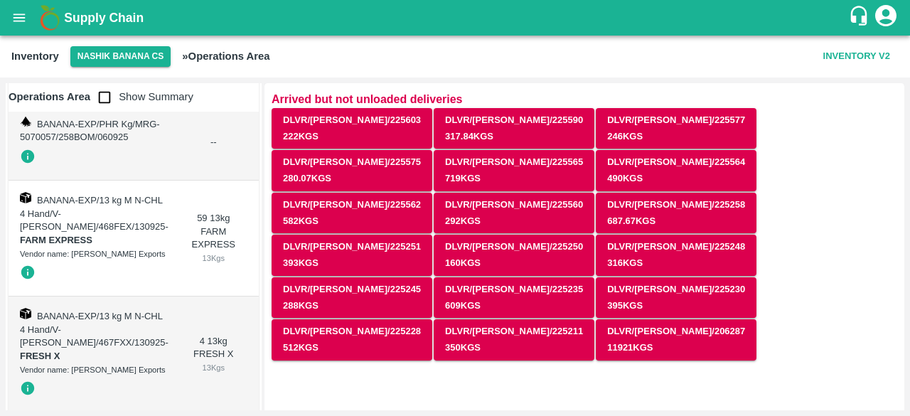
scroll to position [0, 0]
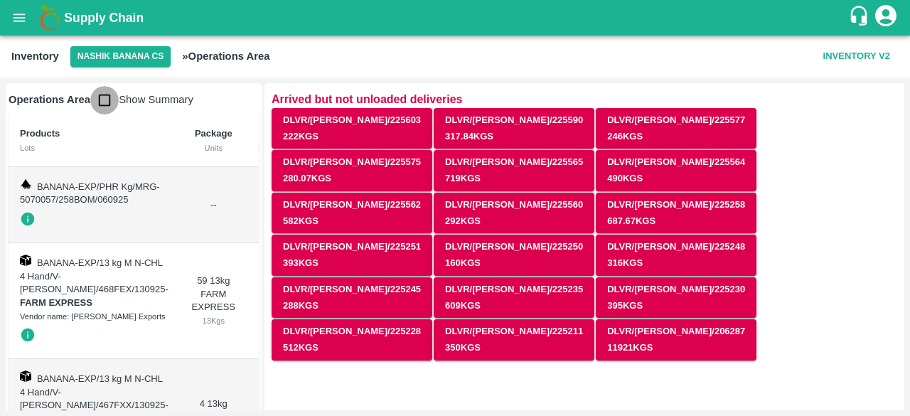
click at [110, 105] on input "checkbox" at bounding box center [104, 100] width 28 height 28
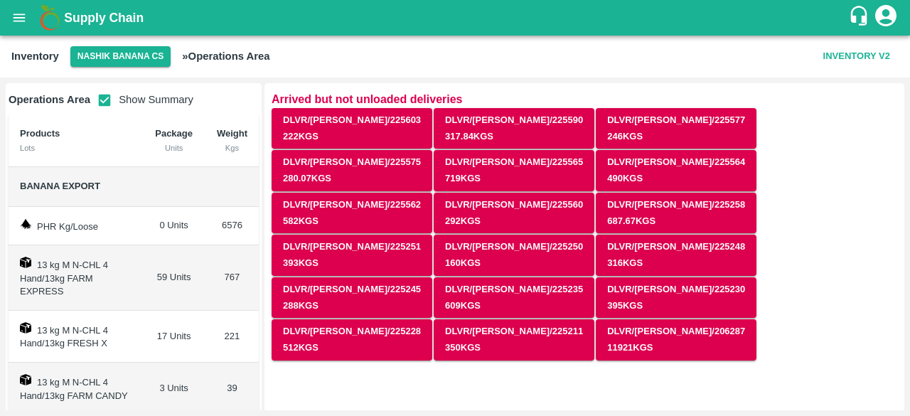
click at [99, 100] on input "checkbox" at bounding box center [104, 100] width 28 height 28
checkbox input "false"
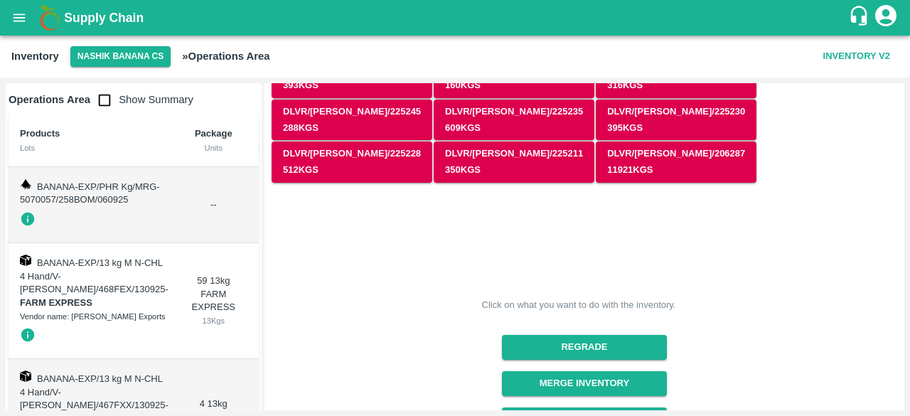
scroll to position [286, 0]
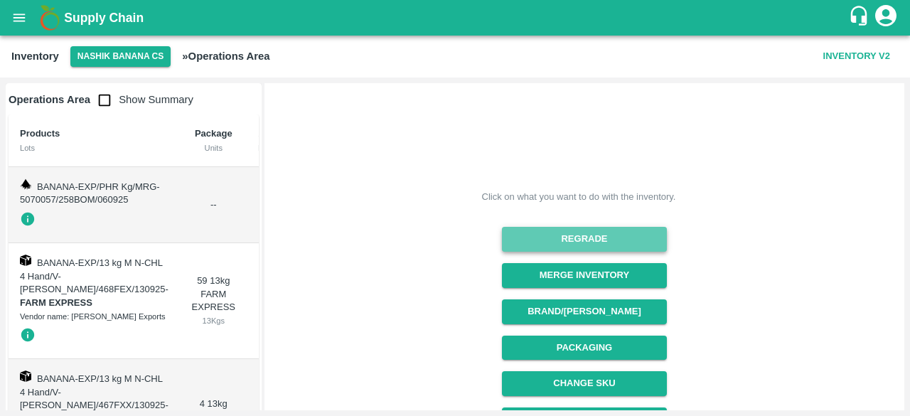
click at [593, 227] on button "Regrade" at bounding box center [584, 239] width 164 height 25
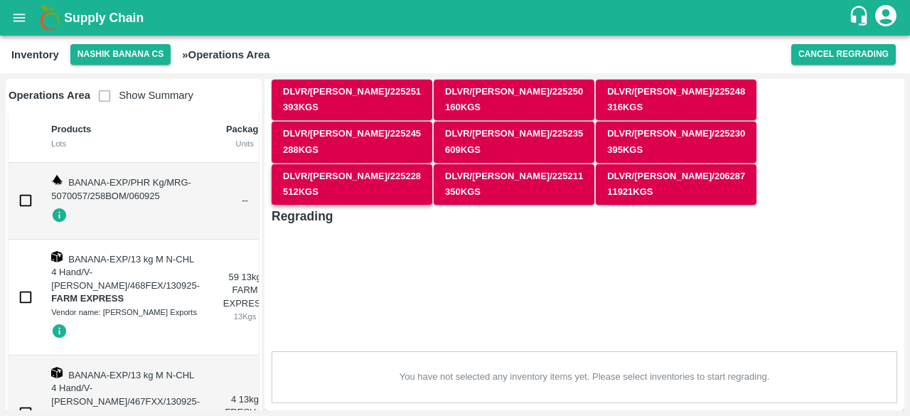
scroll to position [65, 0]
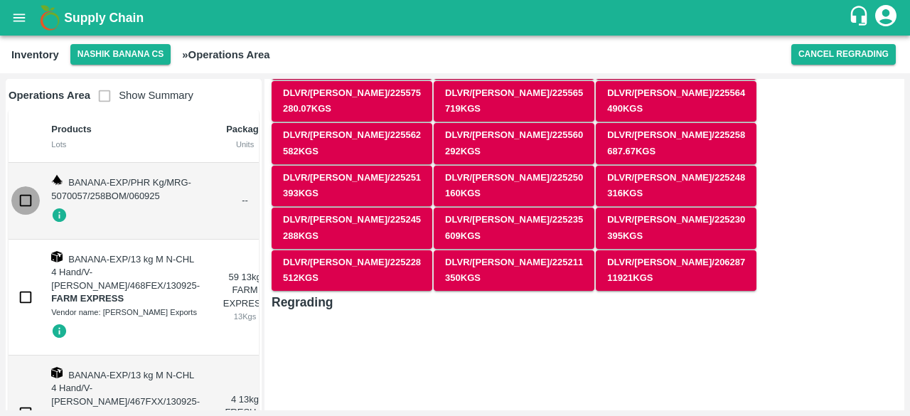
click at [23, 206] on input "checkbox" at bounding box center [25, 200] width 28 height 28
checkbox input "true"
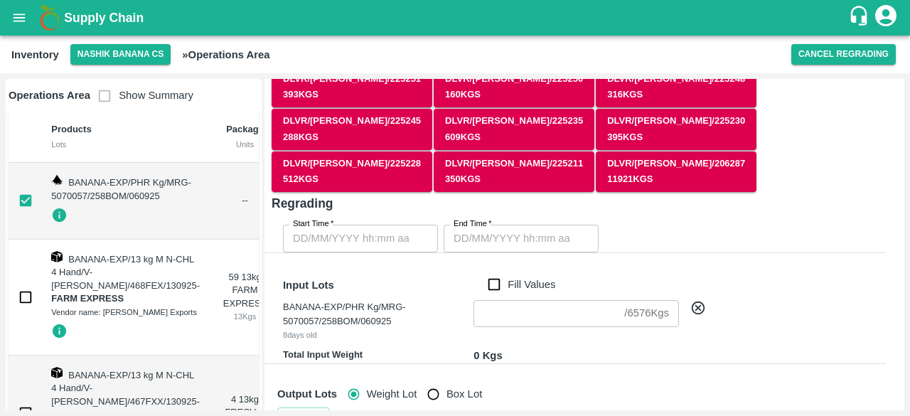
scroll to position [164, 0]
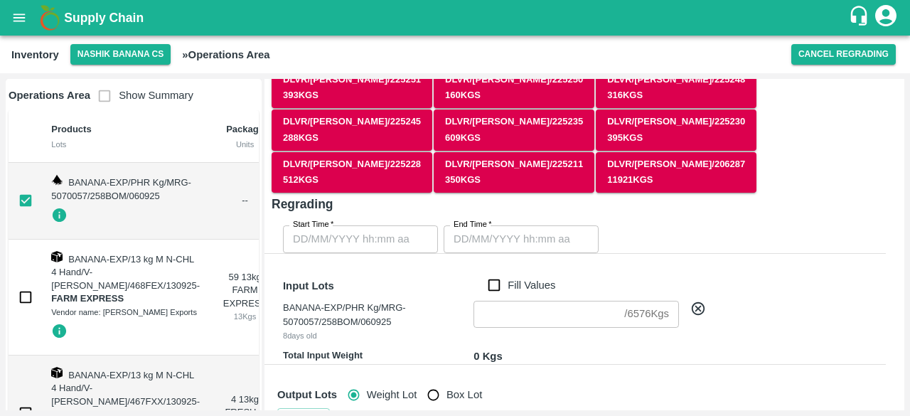
type input "DD/MM/YYYY hh:mm aa"
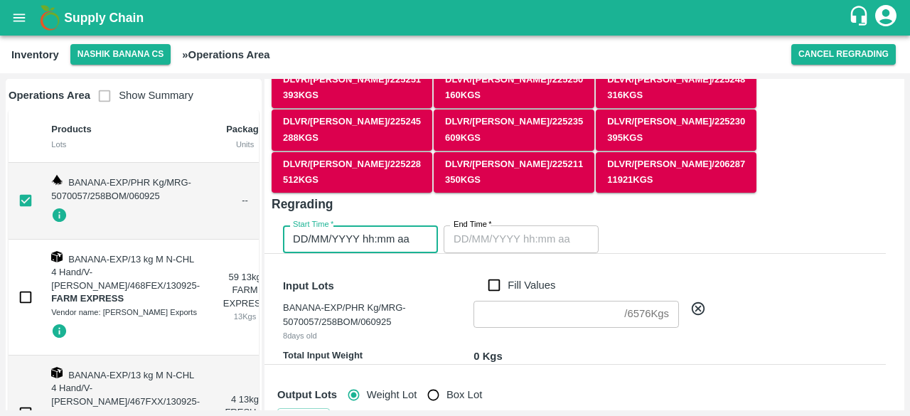
click at [382, 225] on input "DD/MM/YYYY hh:mm aa" at bounding box center [355, 238] width 145 height 27
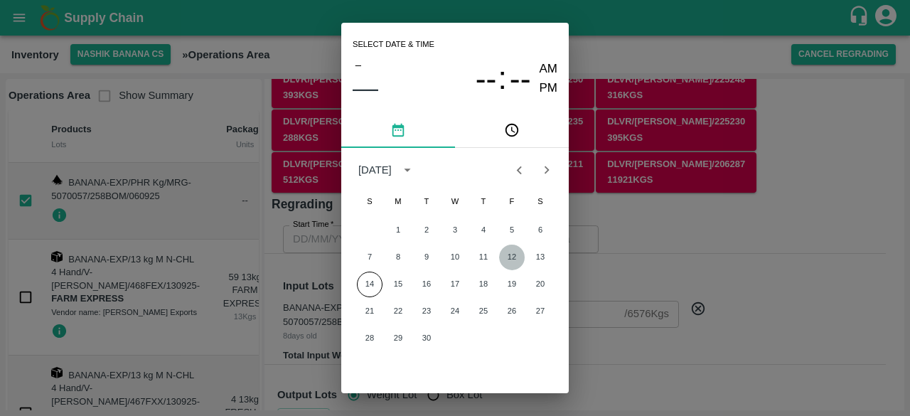
click at [508, 261] on button "12" at bounding box center [512, 258] width 26 height 26
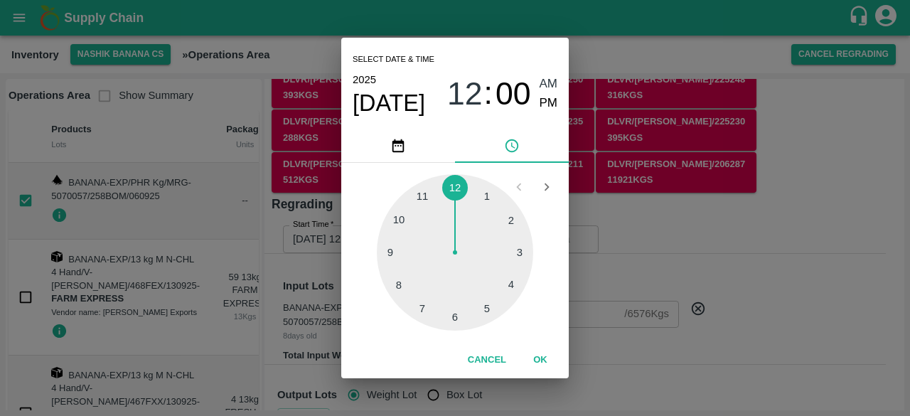
click at [454, 312] on div at bounding box center [455, 252] width 156 height 156
type input "12/09/2025 06:00 AM"
click at [740, 297] on div "Select date & time 2025 Sep 12 06 : 00 AM PM 05 10 15 20 25 30 35 40 45 50 55 0…" at bounding box center [455, 208] width 910 height 416
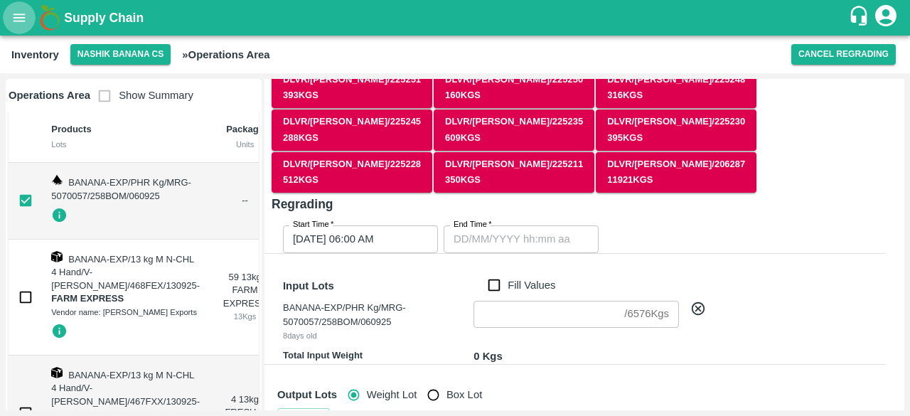
click at [16, 19] on icon "open drawer" at bounding box center [19, 18] width 16 height 16
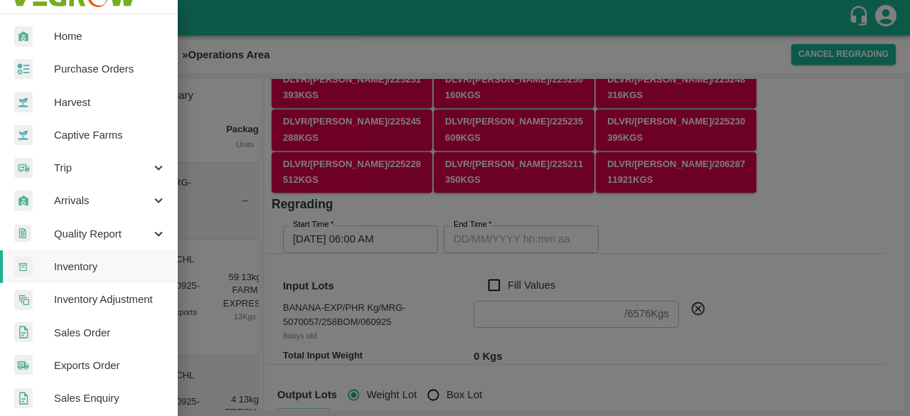
scroll to position [21, 0]
click at [104, 305] on span "Inventory Adjustment" at bounding box center [110, 300] width 112 height 16
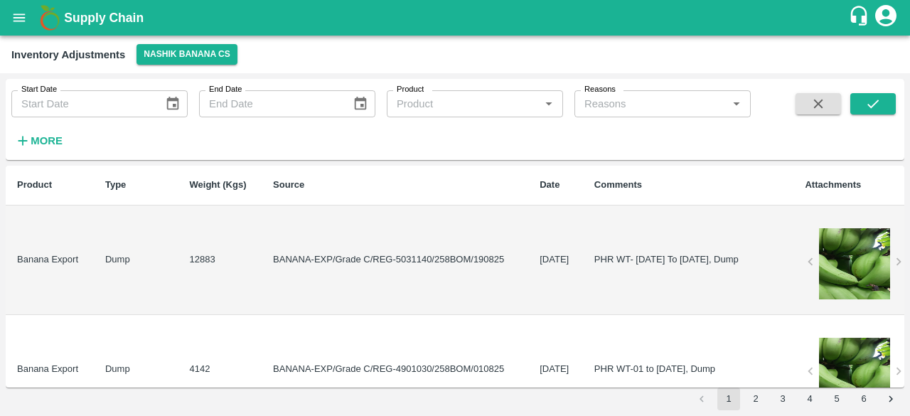
click at [395, 277] on td "BANANA-EXP/Grade C/REG-5031140/258BOM/190825" at bounding box center [395, 261] width 267 height 110
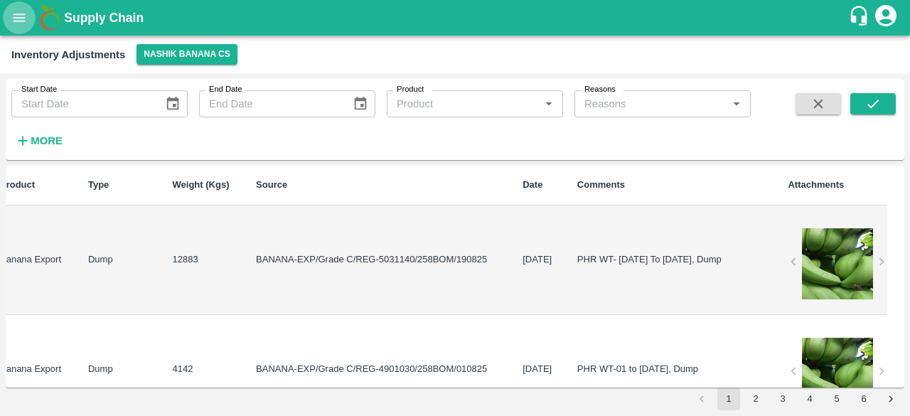
click at [21, 14] on icon "open drawer" at bounding box center [20, 18] width 12 height 8
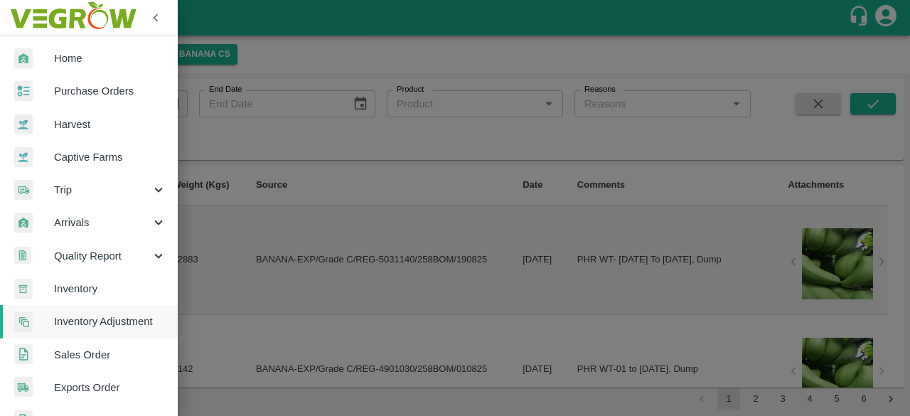
click at [85, 284] on span "Inventory" at bounding box center [110, 289] width 112 height 16
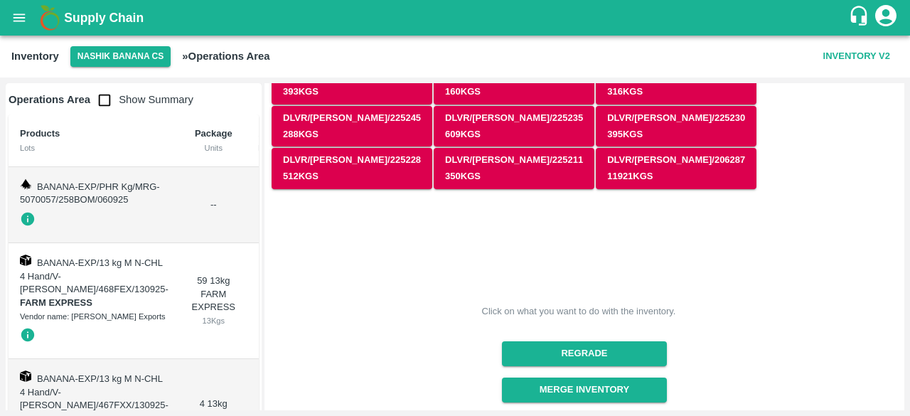
scroll to position [172, 0]
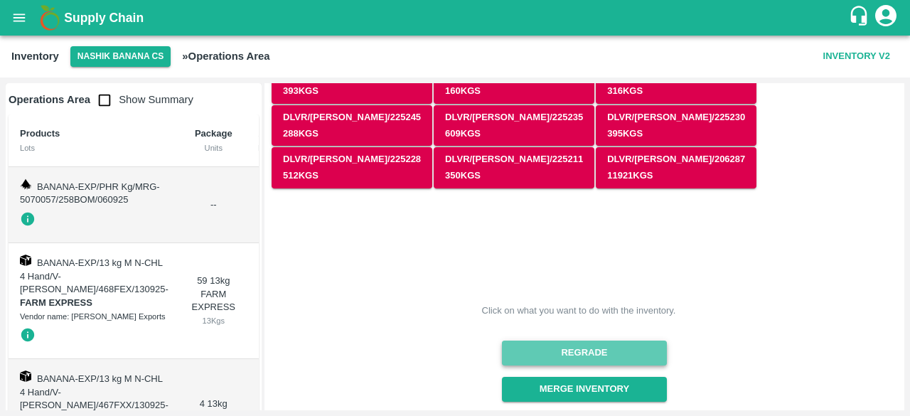
click at [595, 341] on button "Regrade" at bounding box center [584, 353] width 164 height 25
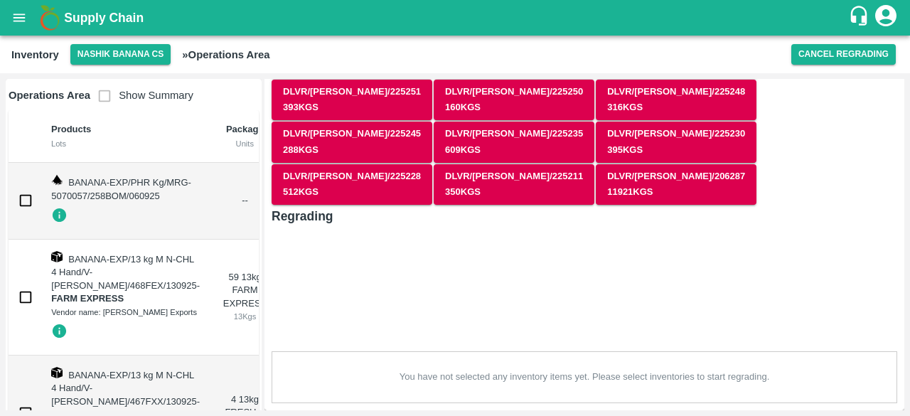
scroll to position [65, 0]
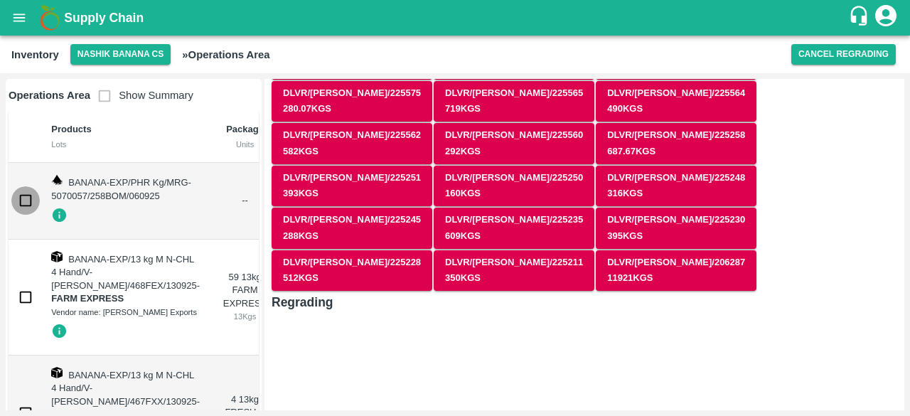
click at [24, 210] on input "checkbox" at bounding box center [25, 200] width 28 height 28
checkbox input "true"
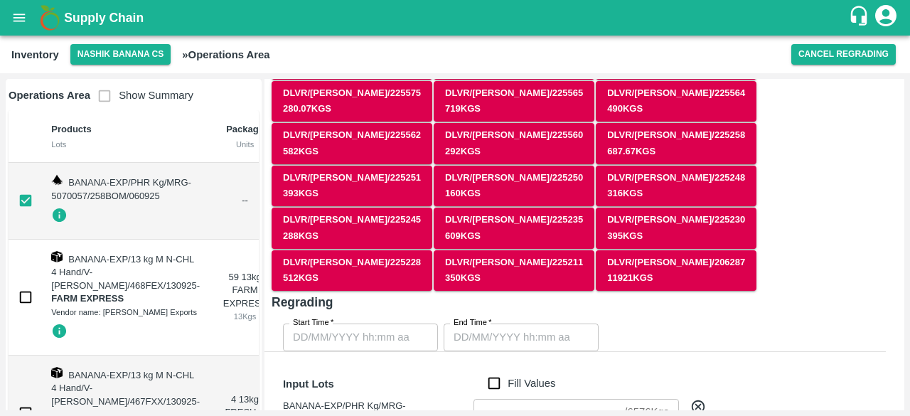
scroll to position [172, 0]
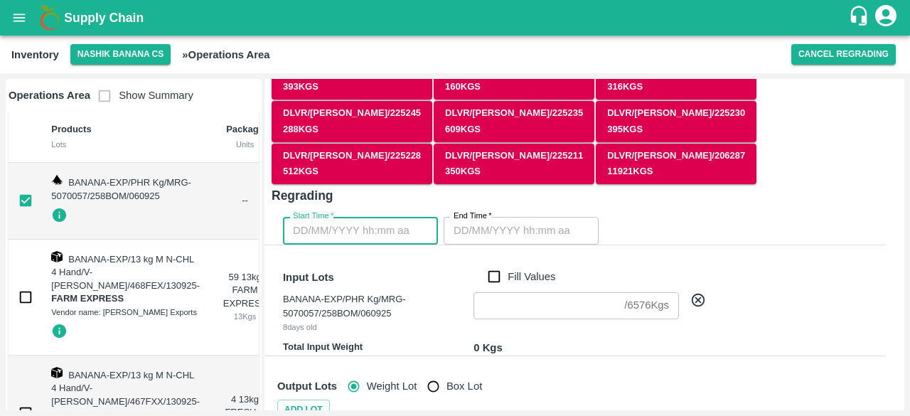
type input "DD/MM/YYYY hh:mm aa"
click at [381, 217] on input "DD/MM/YYYY hh:mm aa" at bounding box center [355, 230] width 145 height 27
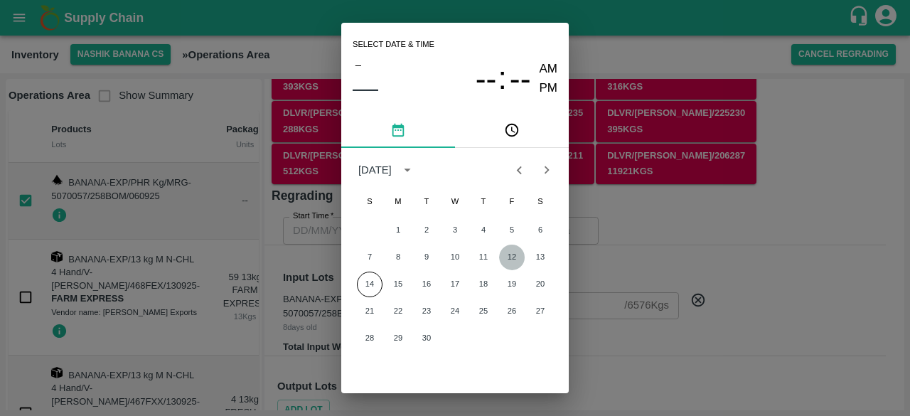
click at [510, 258] on button "12" at bounding box center [512, 258] width 26 height 26
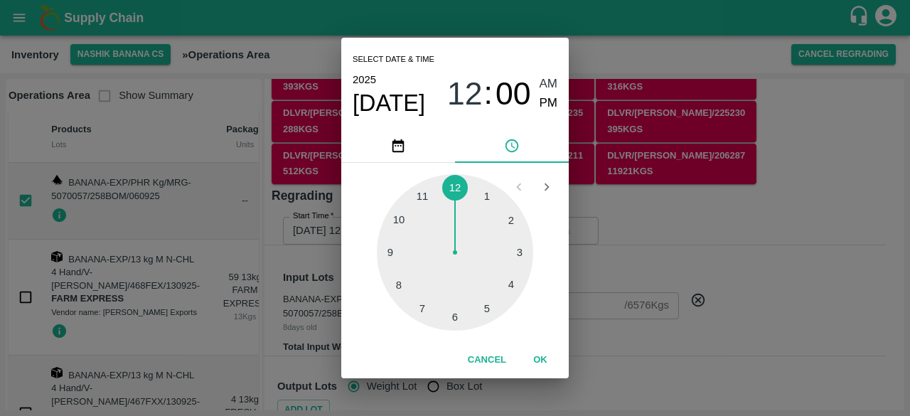
click at [455, 318] on div at bounding box center [455, 252] width 156 height 156
type input "12/09/2025 06:00 AM"
click at [699, 290] on div "Select date & time 2025 Sep 12 06 : 00 AM PM 05 10 15 20 25 30 35 40 45 50 55 0…" at bounding box center [455, 208] width 910 height 416
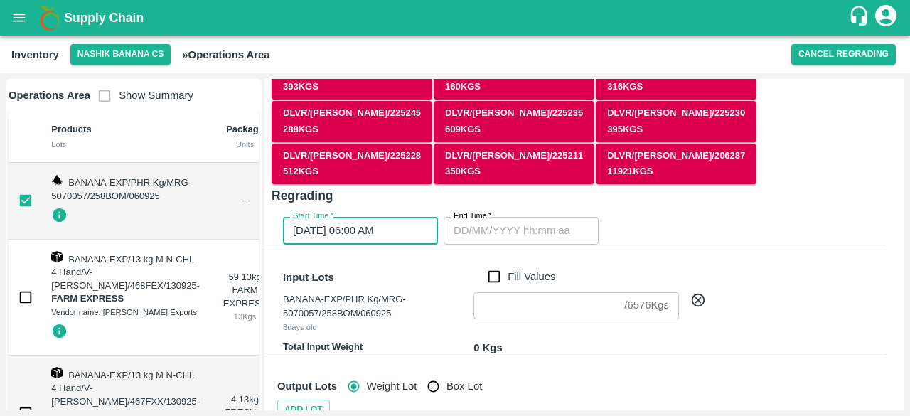
type input "DD/MM/YYYY hh:mm aa"
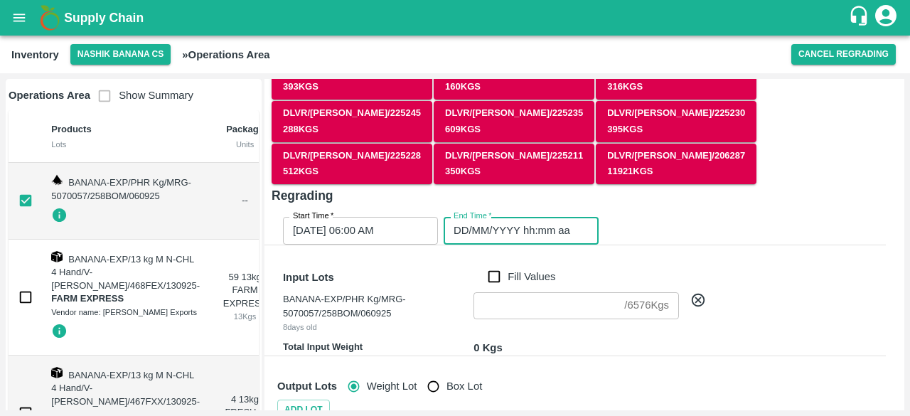
click at [514, 217] on input "DD/MM/YYYY hh:mm aa" at bounding box center [516, 230] width 145 height 27
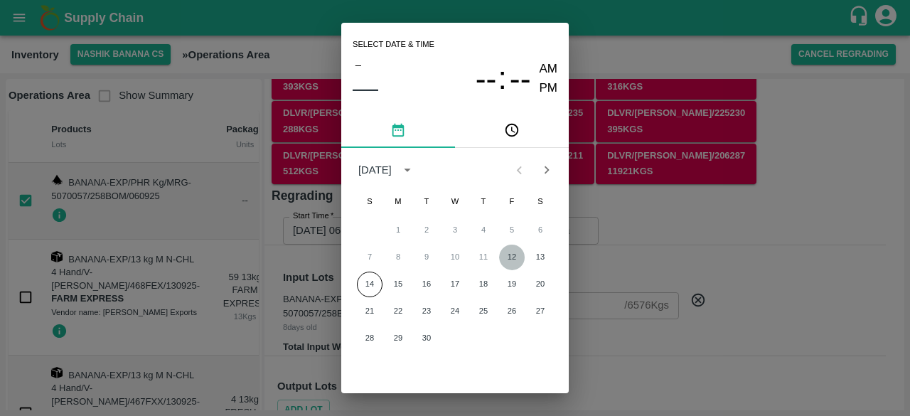
click at [516, 258] on button "12" at bounding box center [512, 258] width 26 height 26
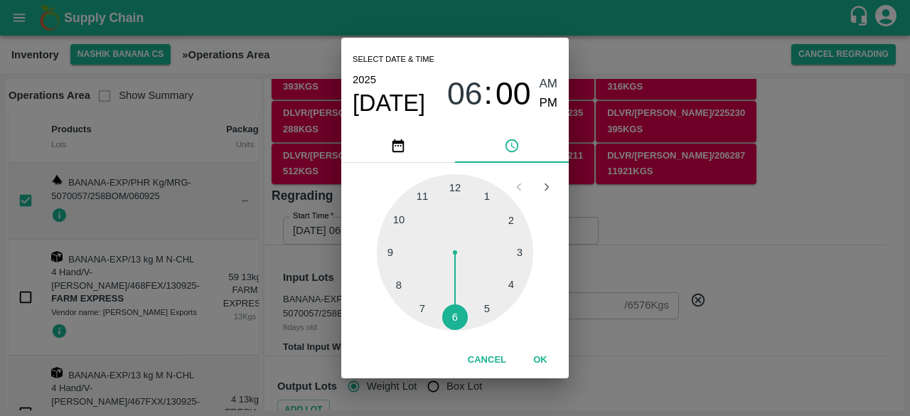
click at [403, 285] on div at bounding box center [455, 252] width 156 height 156
type input "12/09/2025 08:00 AM"
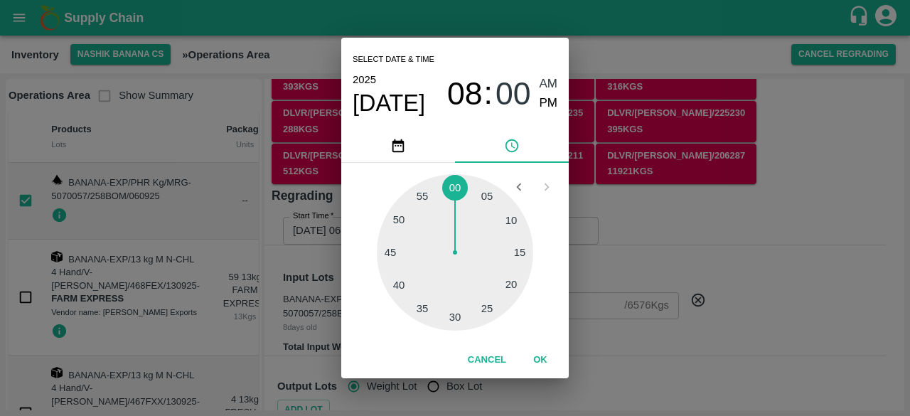
click at [607, 277] on div "Select date & time 2025 Sep 12 08 : 00 AM PM 05 10 15 20 25 30 35 40 45 50 55 0…" at bounding box center [455, 208] width 910 height 416
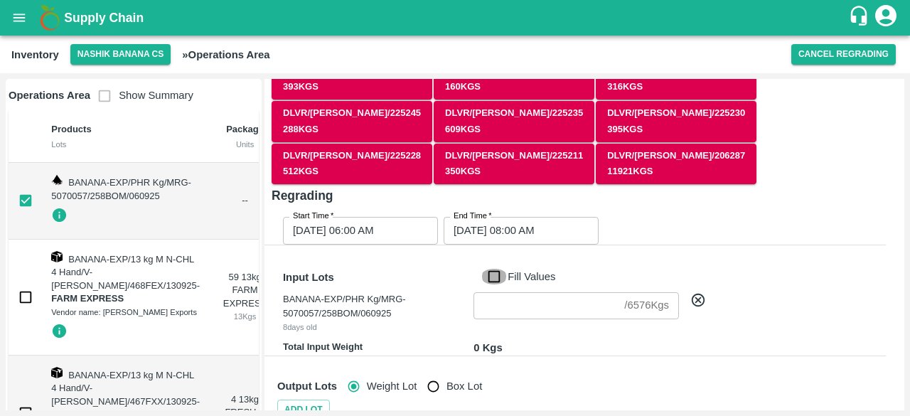
click at [497, 269] on input "Fill Values" at bounding box center [494, 277] width 27 height 16
checkbox input "true"
type input "6576"
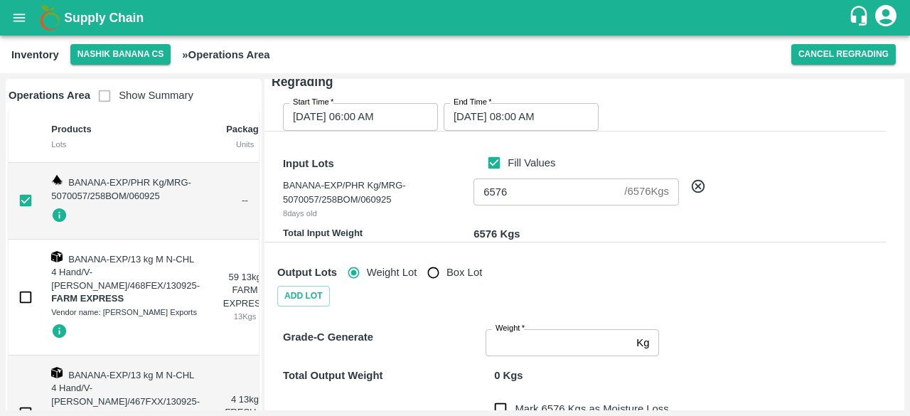
scroll to position [287, 0]
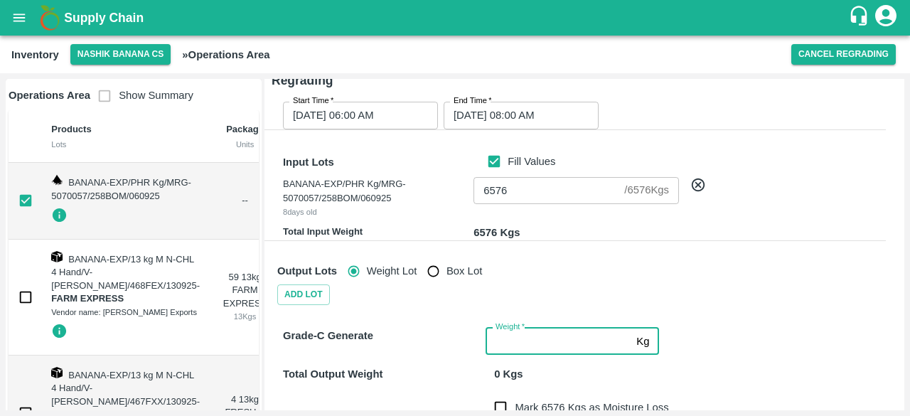
click at [544, 328] on input "Weight   *" at bounding box center [558, 341] width 145 height 27
type input "6576"
click at [716, 311] on div "Grade-C Generate Weight   * 6576 Kg Weight" at bounding box center [576, 333] width 620 height 44
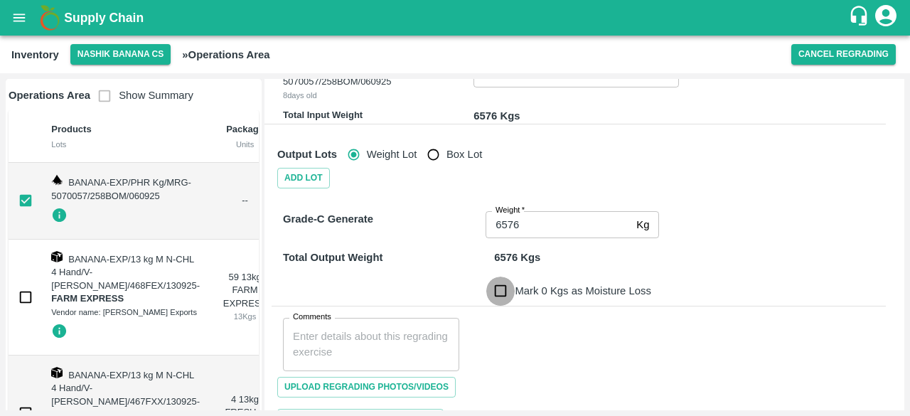
click at [503, 277] on input "Mark 0 Kgs as Moisture Loss" at bounding box center [501, 291] width 28 height 28
checkbox input "true"
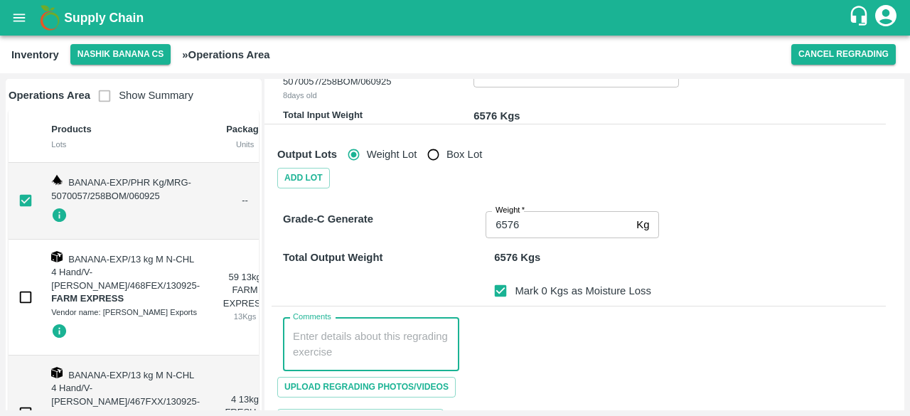
click at [362, 329] on textarea "Comments" at bounding box center [371, 344] width 156 height 30
paste textarea "PHR WT- 05th Sep to 11th Sep 2025, Dump"
click at [361, 329] on textarea "PHR WT- 05th Sep to 11th Sep 2025, Dump" at bounding box center [371, 344] width 156 height 30
click at [302, 329] on textarea "PHR WT- 02nd Sep to 11th Sep 2025, Dump" at bounding box center [371, 344] width 156 height 30
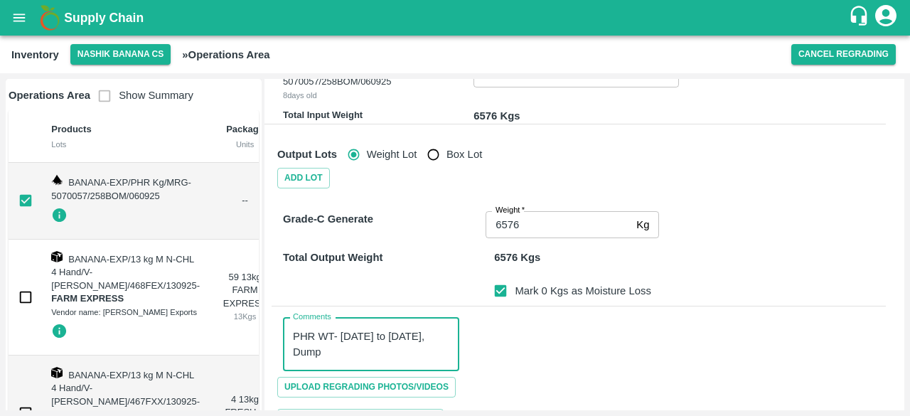
type textarea "PHR WT- 02nd Sep to 11th Sep 2025, Dump"
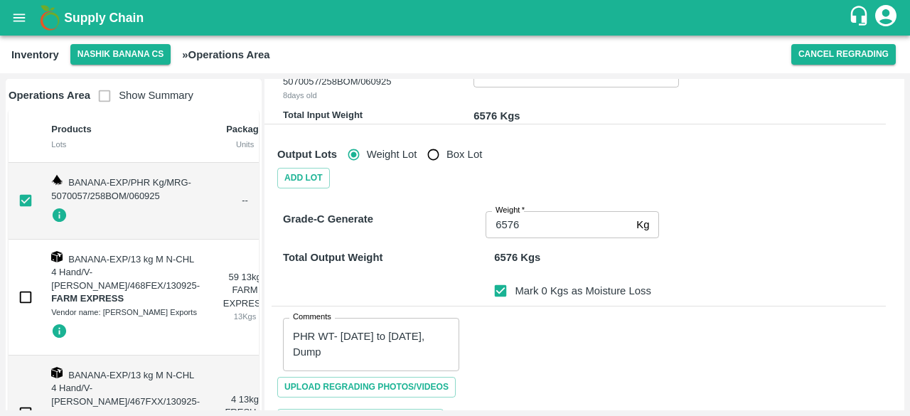
click at [586, 371] on div "Upload Regrading Photos/Videos" at bounding box center [579, 387] width 615 height 32
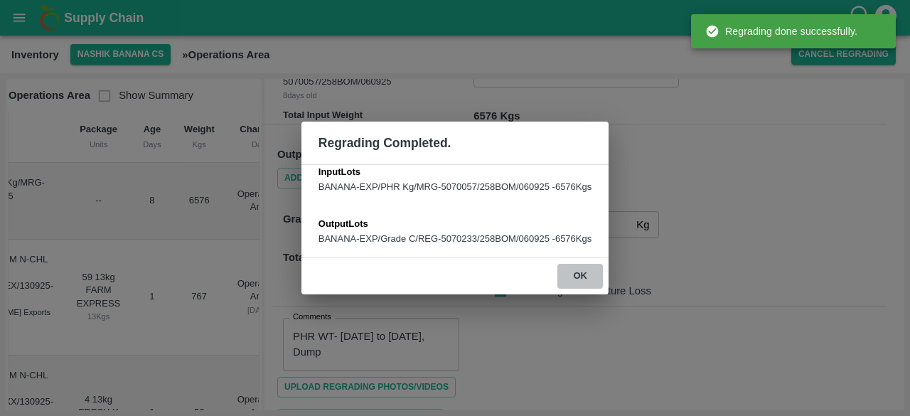
click at [583, 275] on button "ok" at bounding box center [581, 276] width 46 height 25
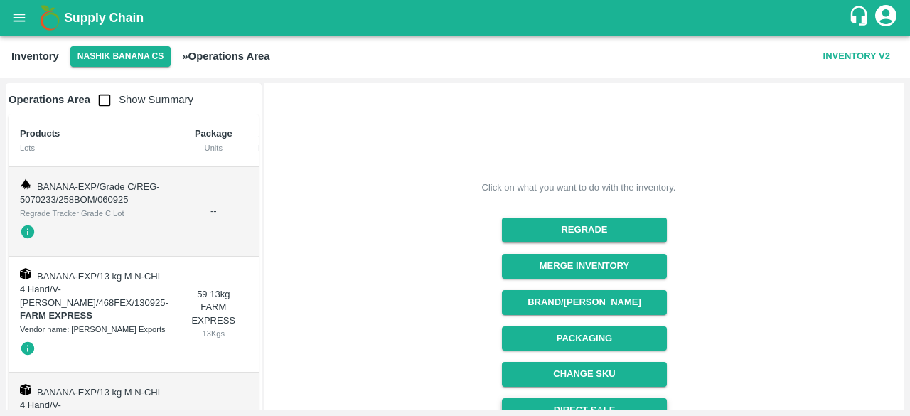
scroll to position [296, 0]
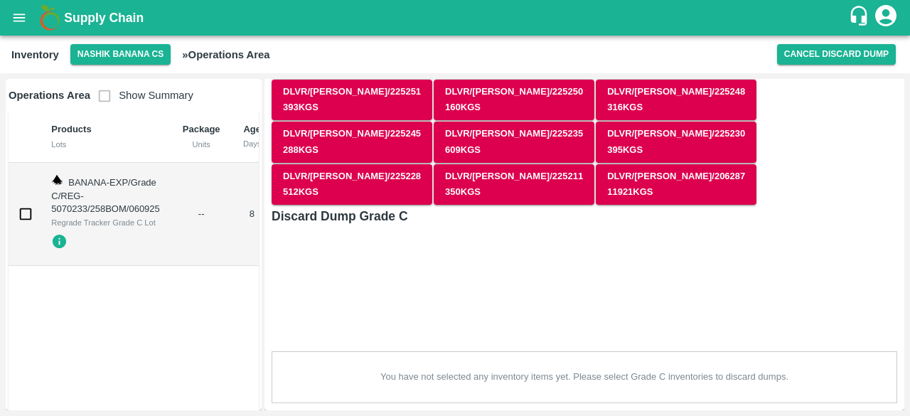
scroll to position [65, 0]
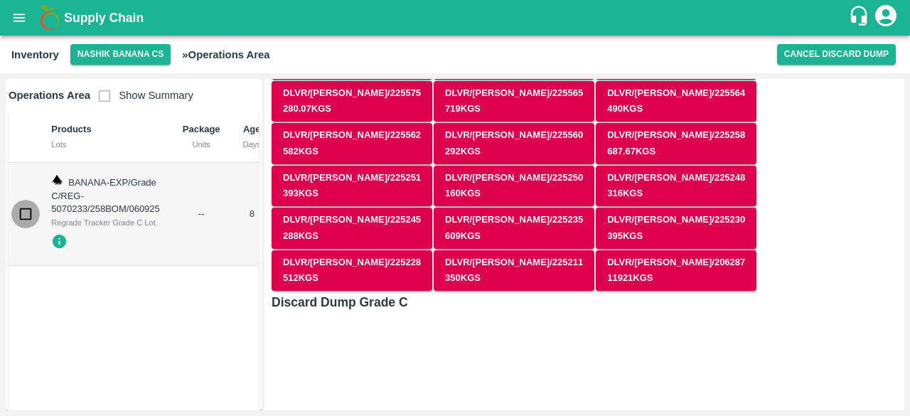
click at [21, 220] on input "checkbox" at bounding box center [25, 214] width 28 height 28
checkbox input "true"
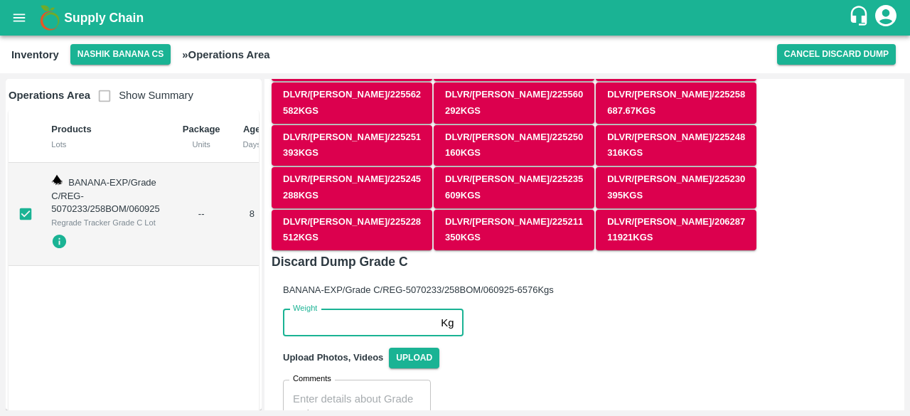
click at [373, 309] on input "Weight" at bounding box center [359, 322] width 152 height 27
type input "6576"
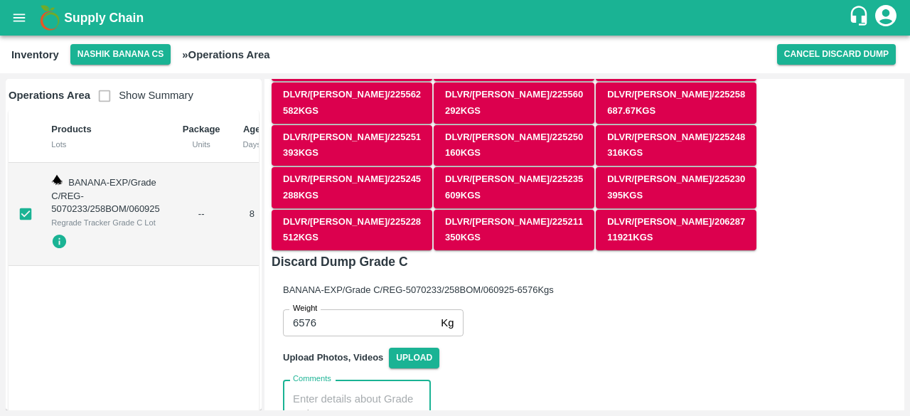
click at [359, 392] on textarea "Comments" at bounding box center [357, 407] width 128 height 30
paste textarea "PHR WT- 02nd Sep to 11th Sep 2025, Dump"
type textarea "PHR WT- 02nd Sep to 11th Sep 2025, Dump"
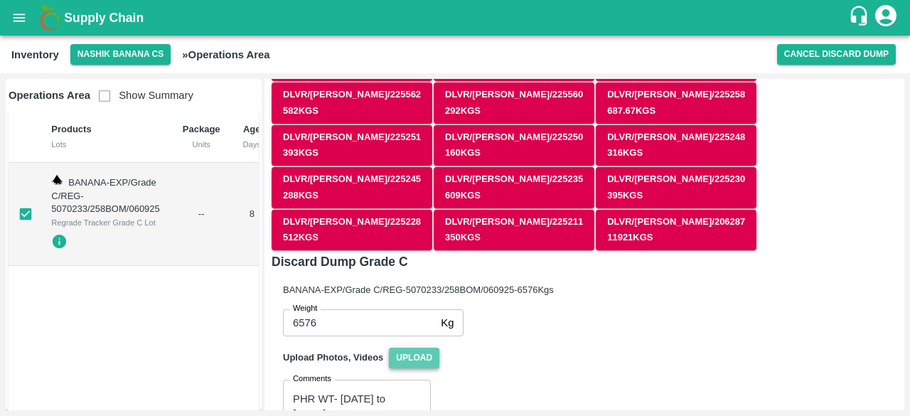
click at [413, 348] on span "Upload" at bounding box center [414, 358] width 51 height 21
click at [0, 0] on input "Upload" at bounding box center [0, 0] width 0 height 0
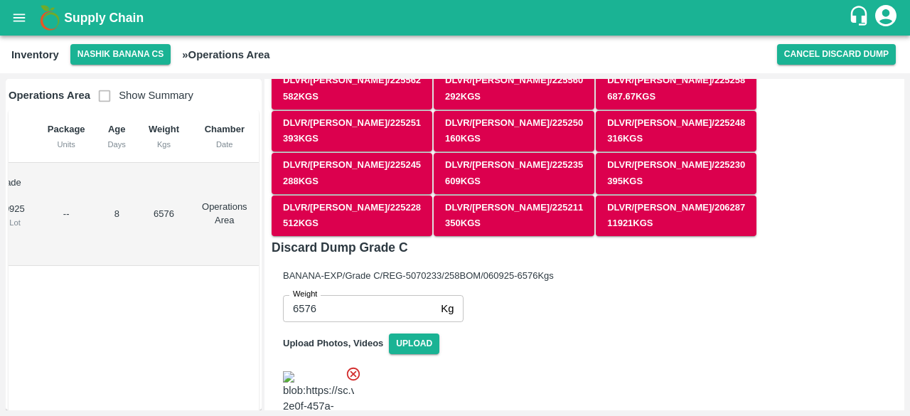
scroll to position [301, 0]
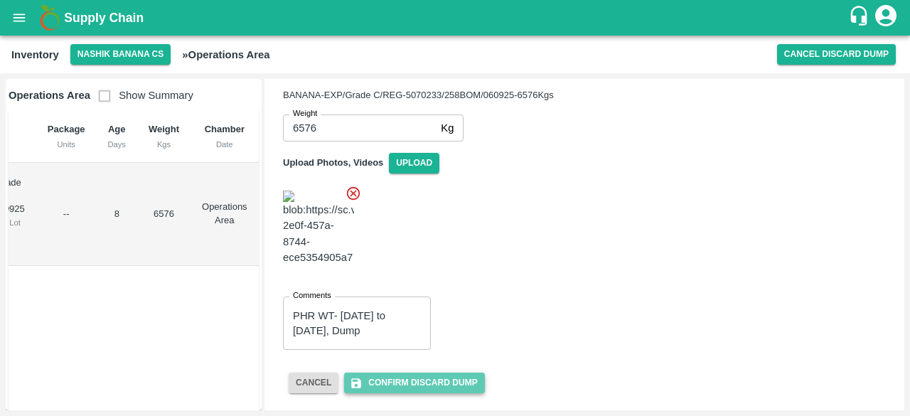
click at [410, 384] on button "Confirm Discard Dump" at bounding box center [414, 383] width 140 height 21
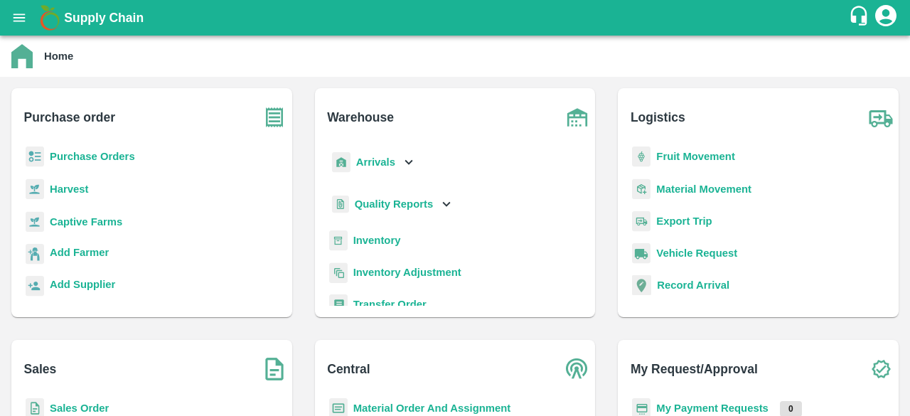
click at [400, 277] on b "Inventory Adjustment" at bounding box center [408, 272] width 108 height 11
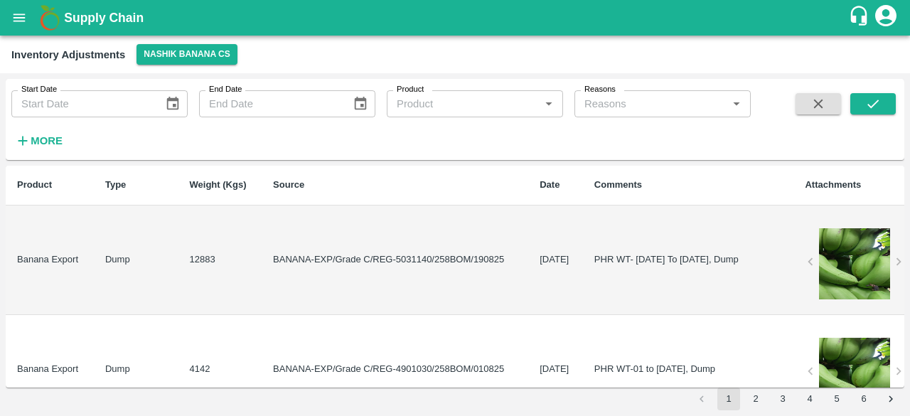
click at [583, 275] on td "PHR WT- 06 Aug To 1 Sep 25, Dump" at bounding box center [688, 261] width 211 height 110
click at [178, 46] on button "Nashik Banana CS" at bounding box center [187, 54] width 101 height 21
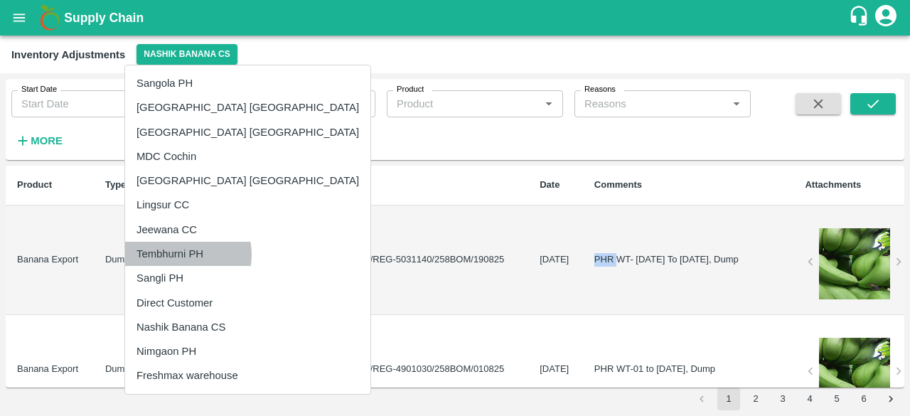
click at [183, 255] on li "Tembhurni PH" at bounding box center [247, 254] width 245 height 24
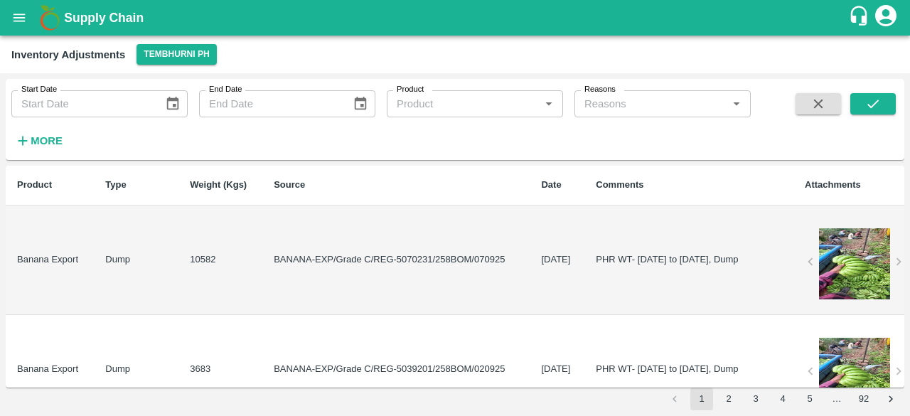
click at [585, 272] on td "PHR WT- 05th Sep to 11th Sep 2025, Dump" at bounding box center [689, 261] width 209 height 110
copy td "PHR WT- 05th Sep to 11th Sep 2025, Dump"
